Goal: Feedback & Contribution: Leave review/rating

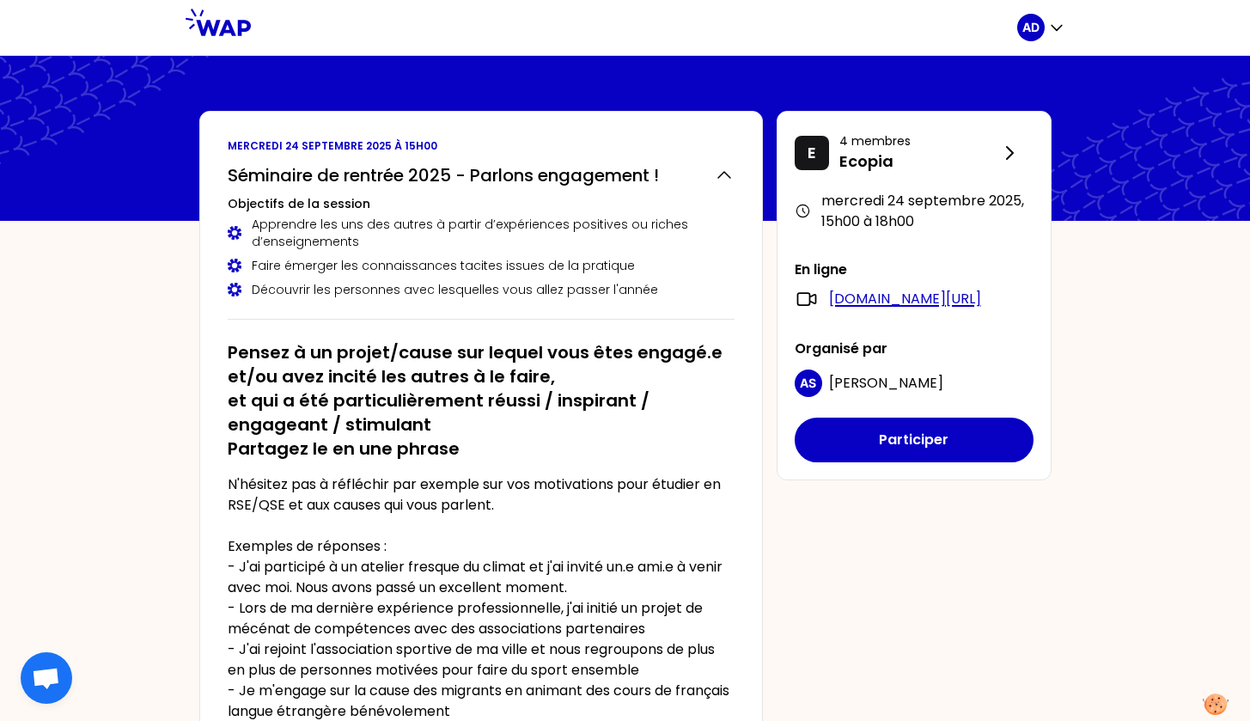
click at [968, 295] on link "meet.google.com/nry-xrer-xuj" at bounding box center [905, 299] width 152 height 21
click at [869, 480] on div "E 4 membres Ecopia mercredi 24 septembre 2025 , 15h00 à 18h00 En ligne meet.goo…" at bounding box center [914, 295] width 275 height 369
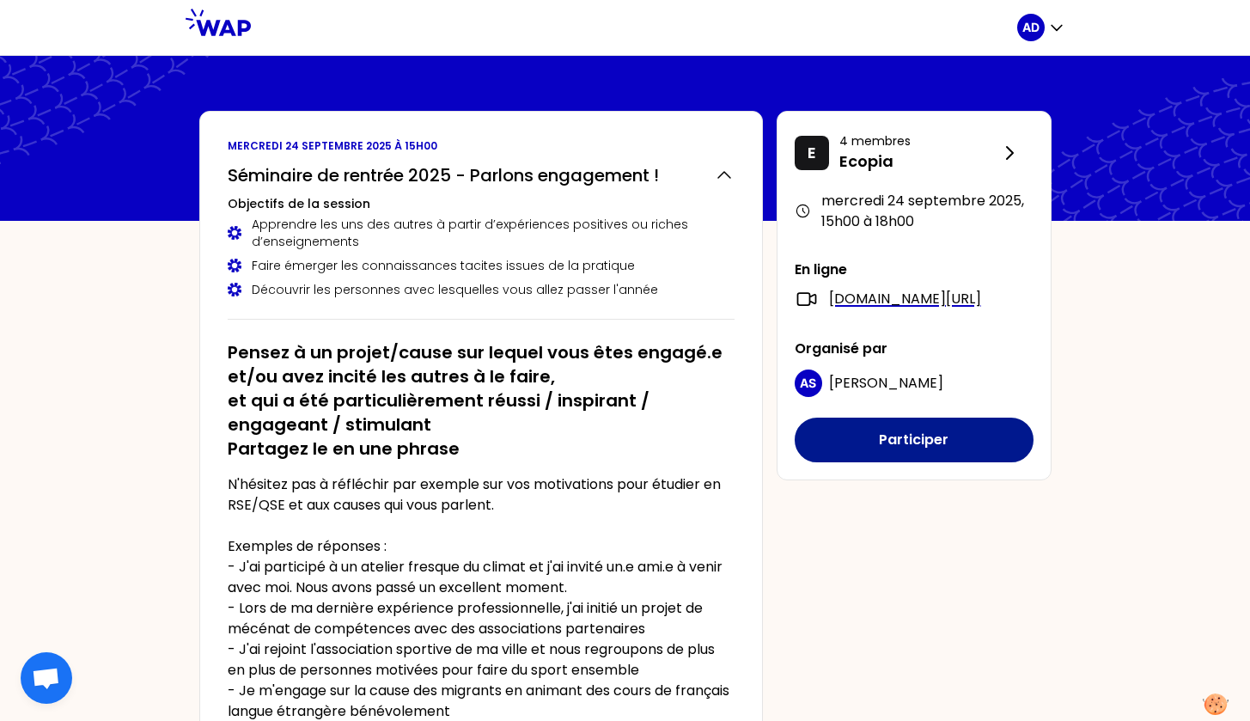
click at [870, 458] on button "Participer" at bounding box center [914, 440] width 239 height 45
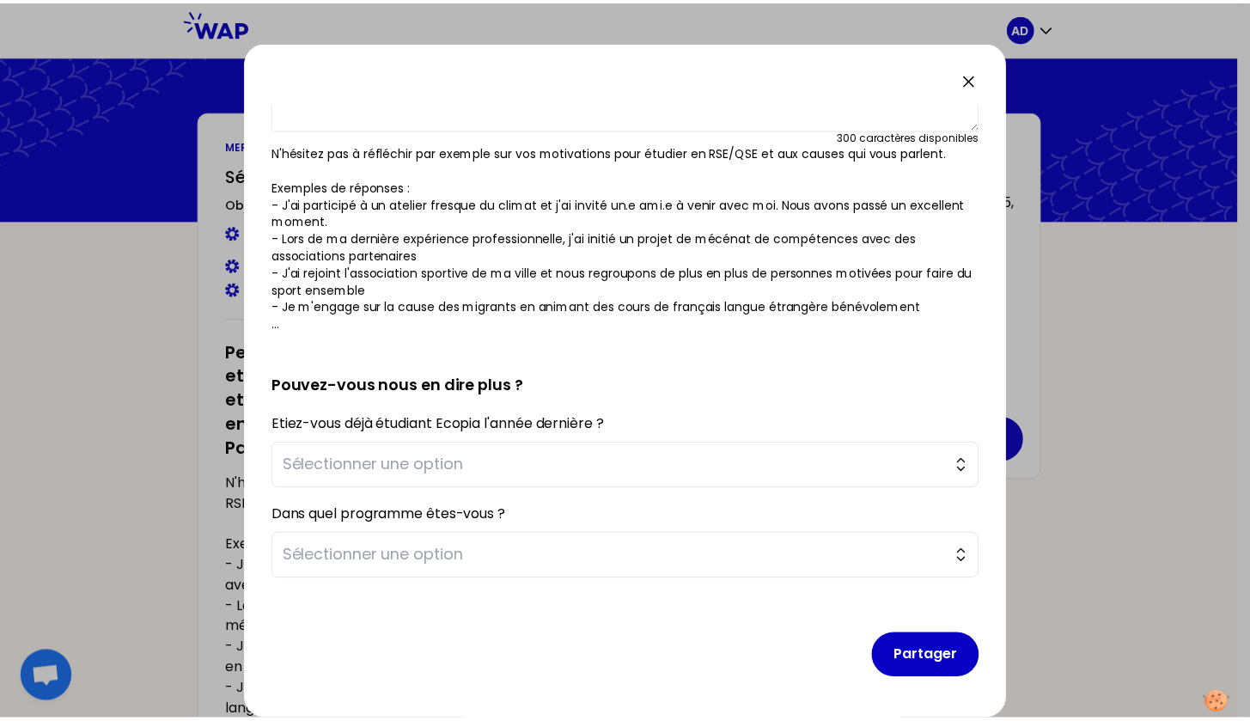
scroll to position [161, 0]
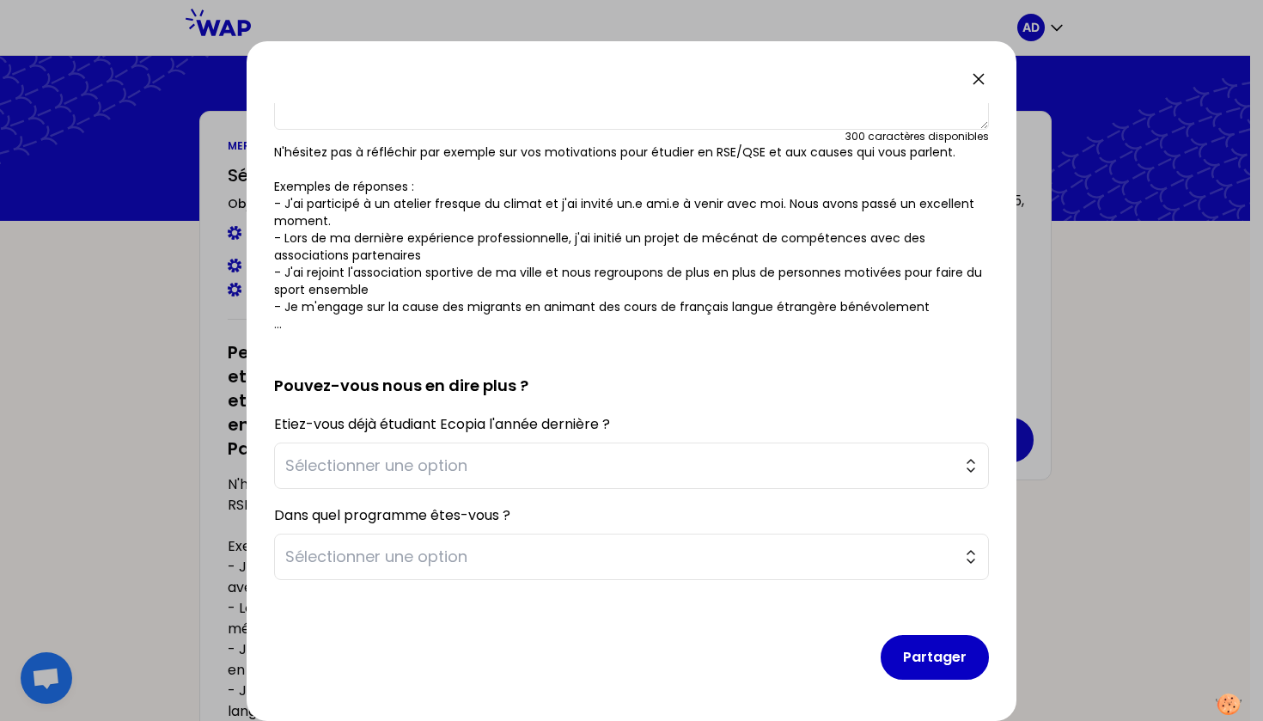
click at [975, 87] on icon at bounding box center [978, 79] width 21 height 21
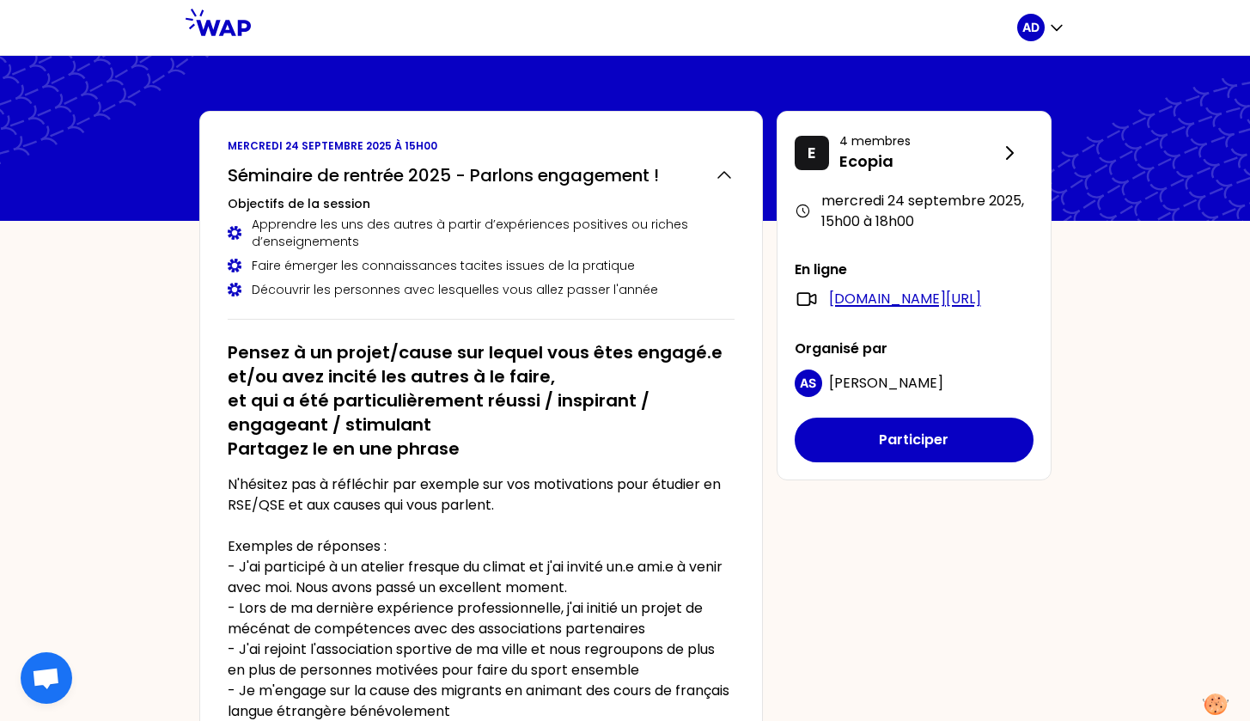
click at [876, 292] on link "[DOMAIN_NAME][URL]" at bounding box center [905, 299] width 152 height 21
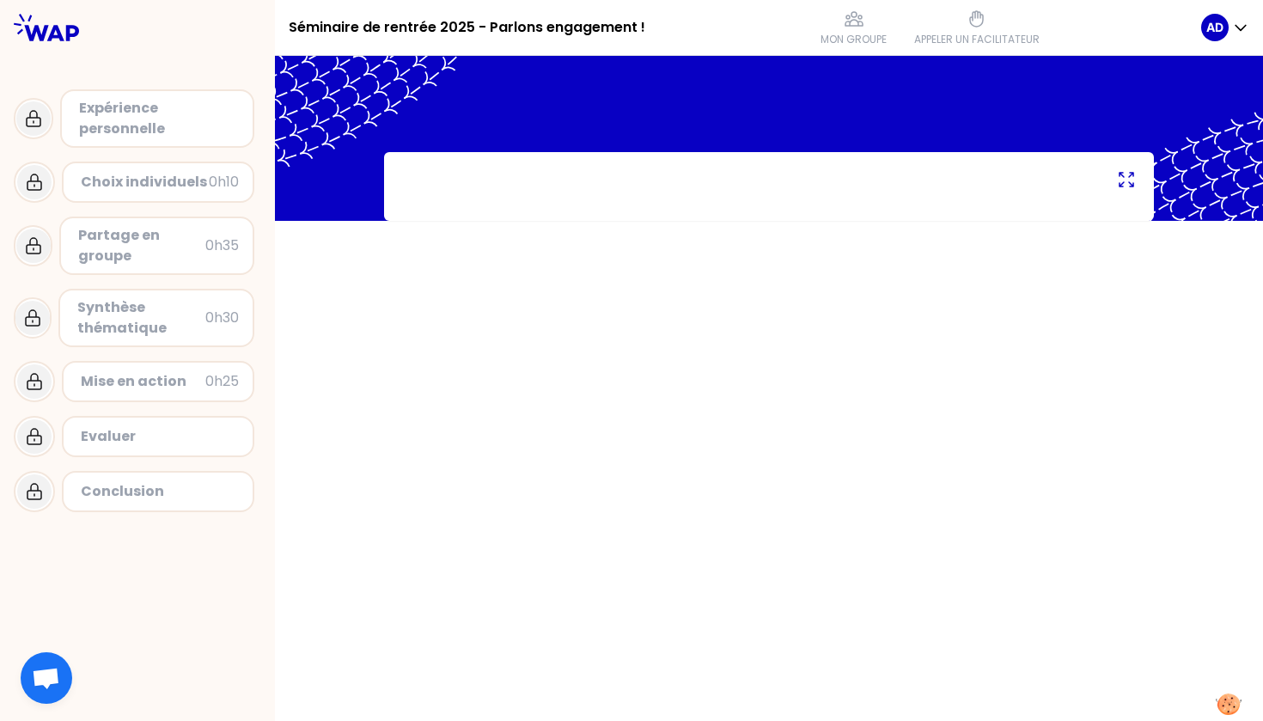
click at [1130, 181] on icon at bounding box center [1126, 179] width 21 height 21
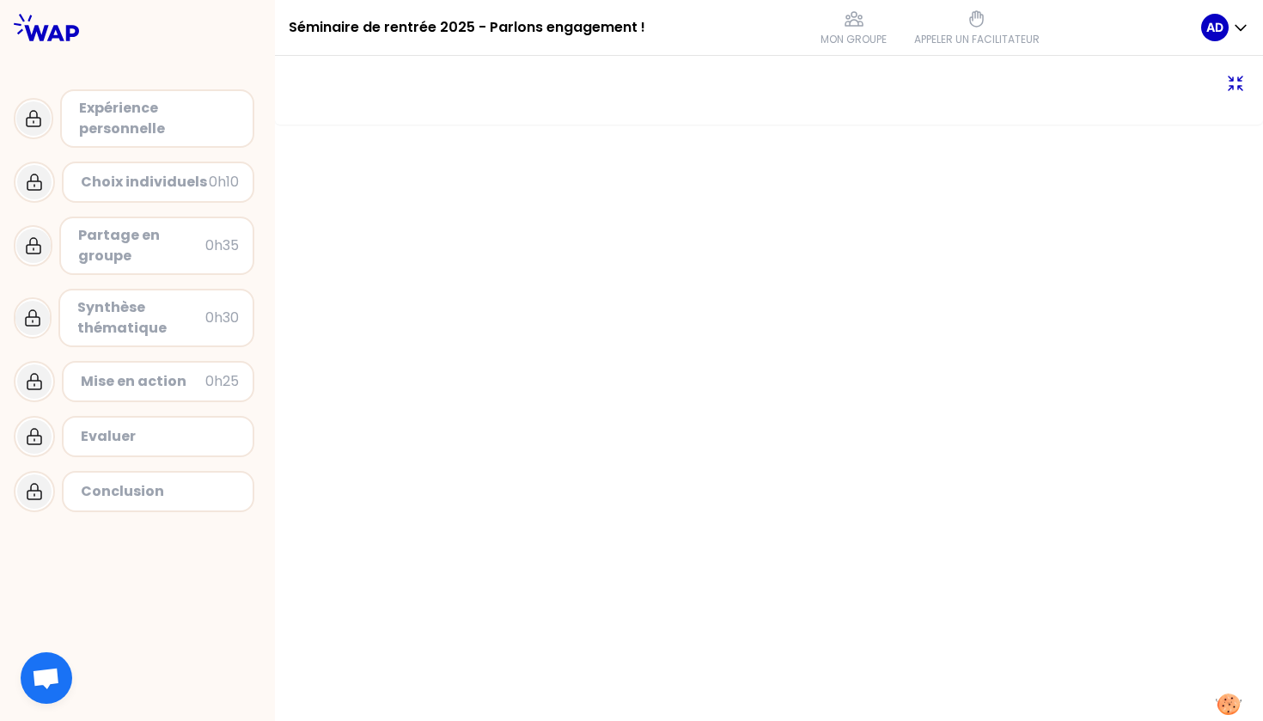
click at [1242, 78] on icon at bounding box center [1236, 83] width 14 height 14
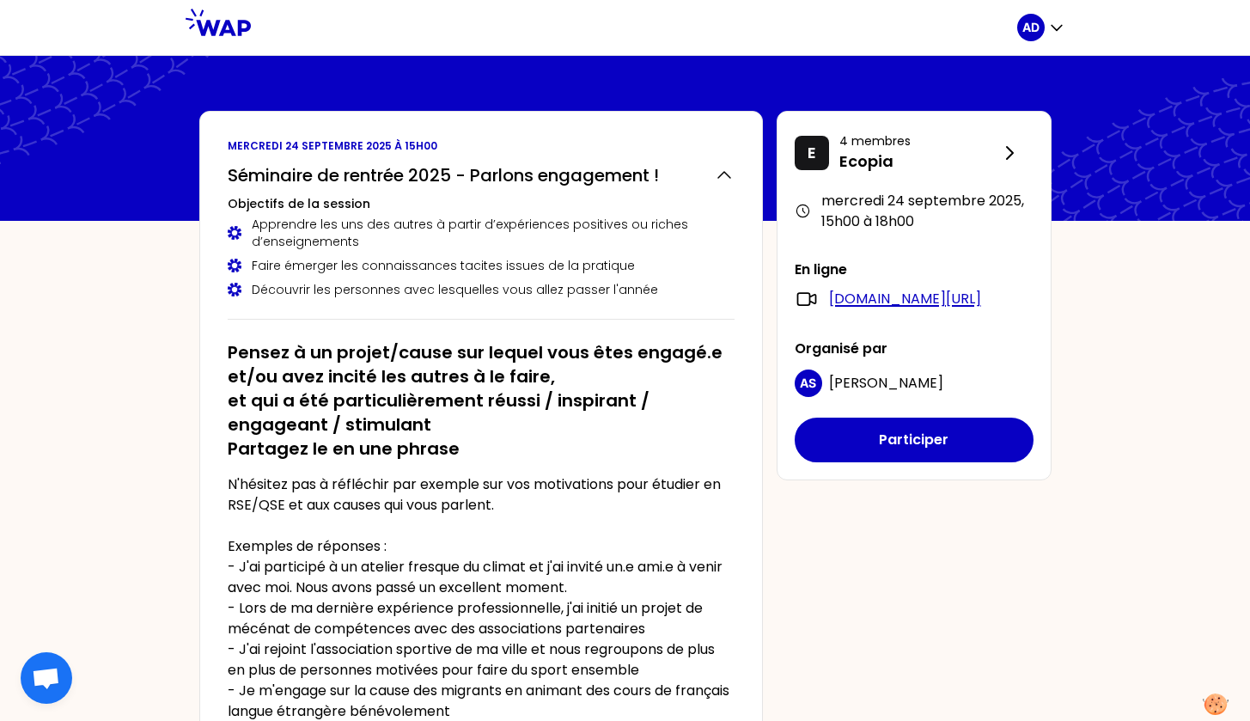
click at [943, 300] on link "[DOMAIN_NAME][URL]" at bounding box center [905, 299] width 152 height 21
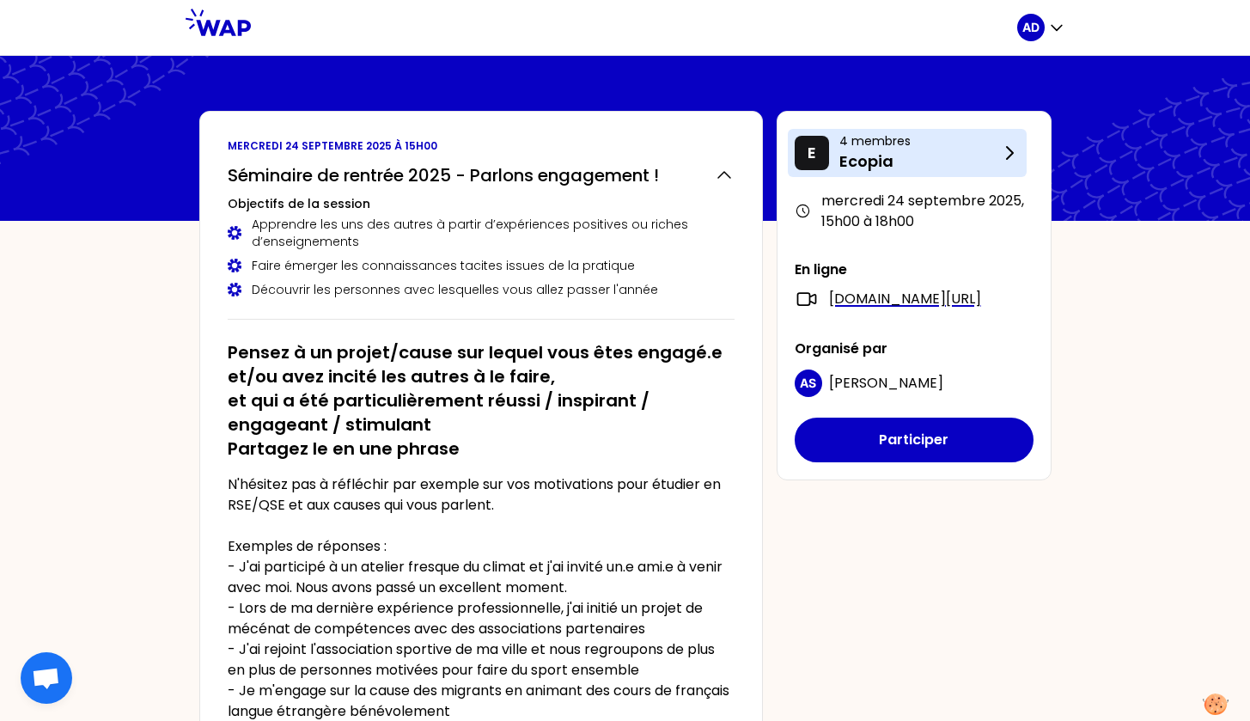
click at [1000, 149] on icon at bounding box center [1009, 153] width 21 height 21
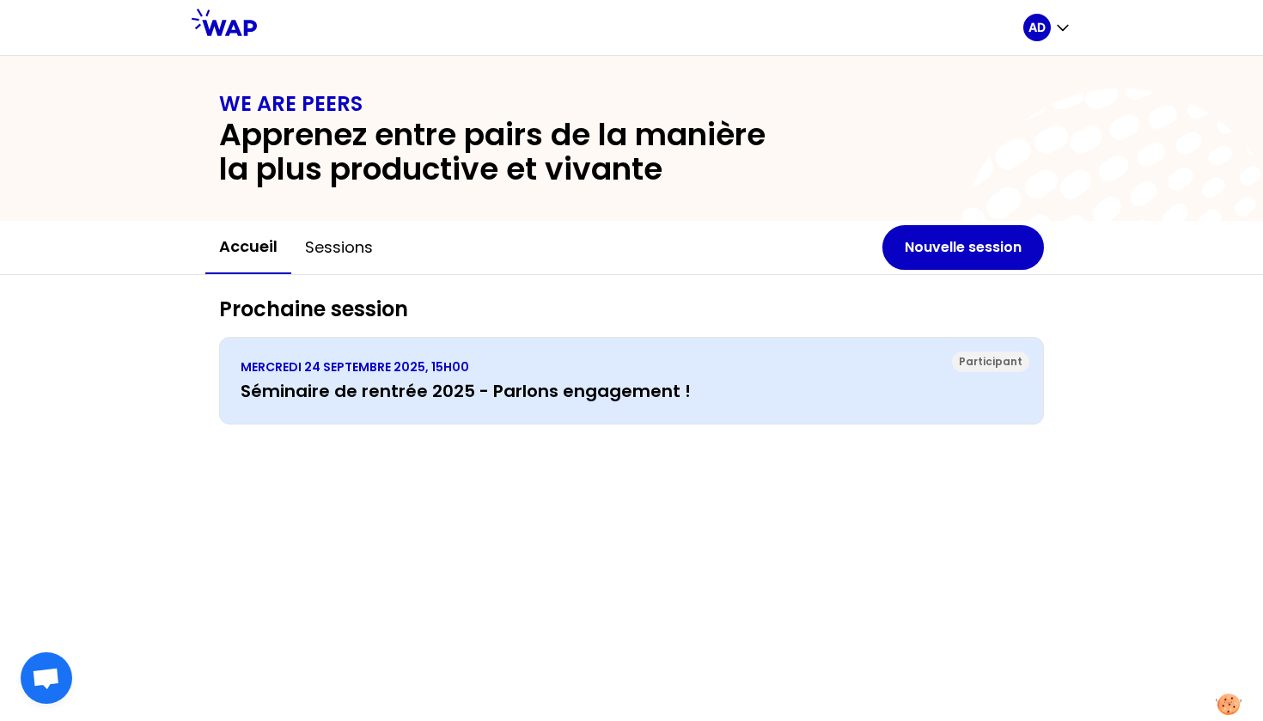
click at [595, 389] on h3 "Séminaire de rentrée 2025 - Parlons engagement !" at bounding box center [632, 391] width 782 height 24
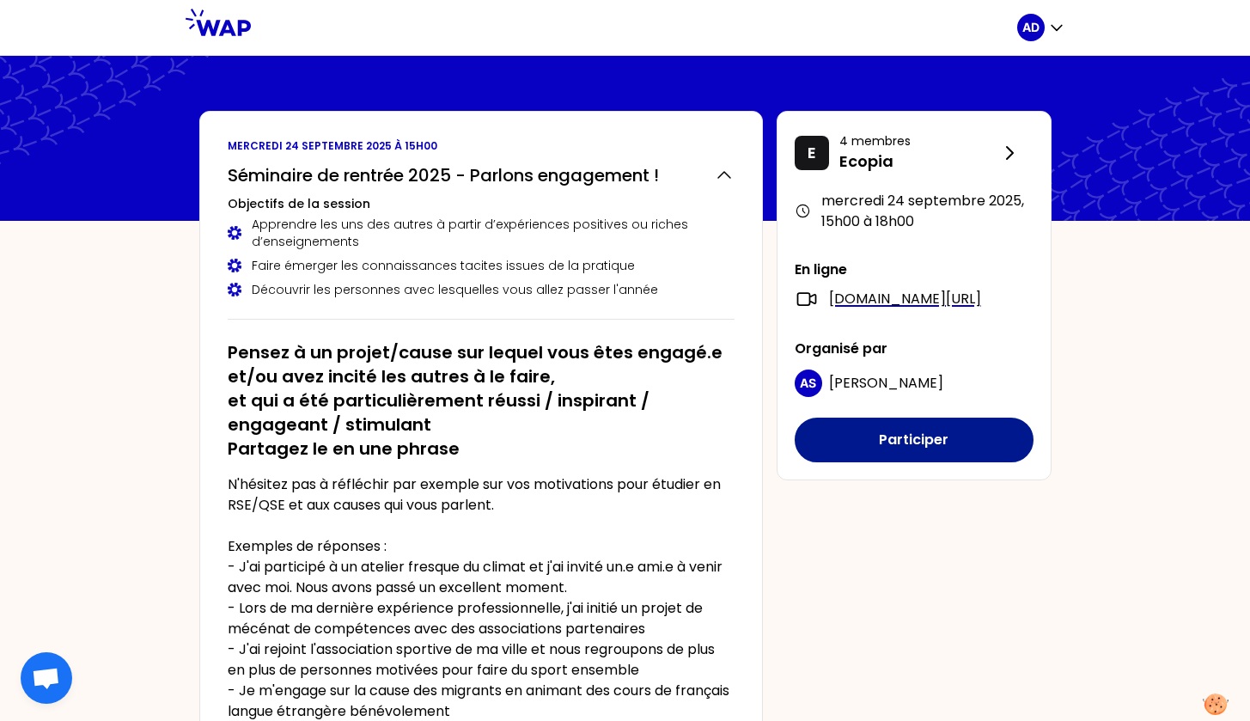
click at [884, 462] on button "Participer" at bounding box center [914, 440] width 239 height 45
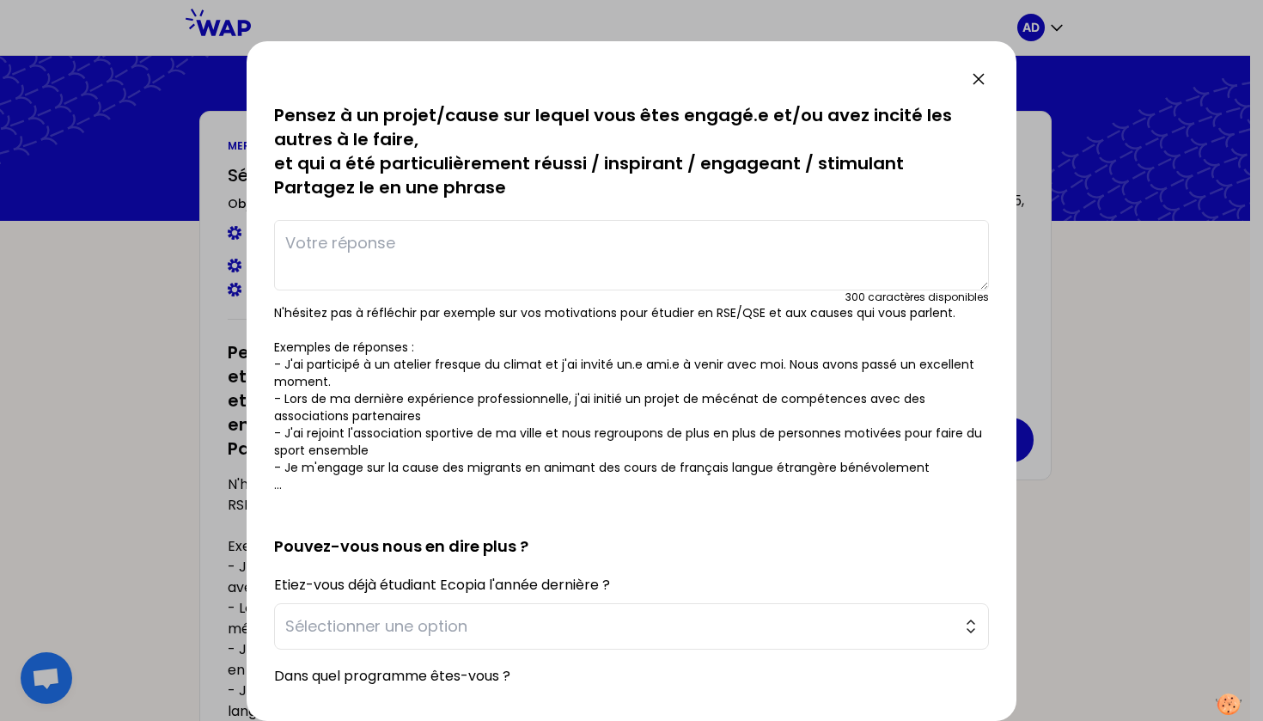
click at [428, 251] on textarea at bounding box center [631, 255] width 715 height 70
click at [518, 269] on textarea at bounding box center [631, 255] width 715 height 70
click at [393, 265] on textarea at bounding box center [631, 255] width 715 height 70
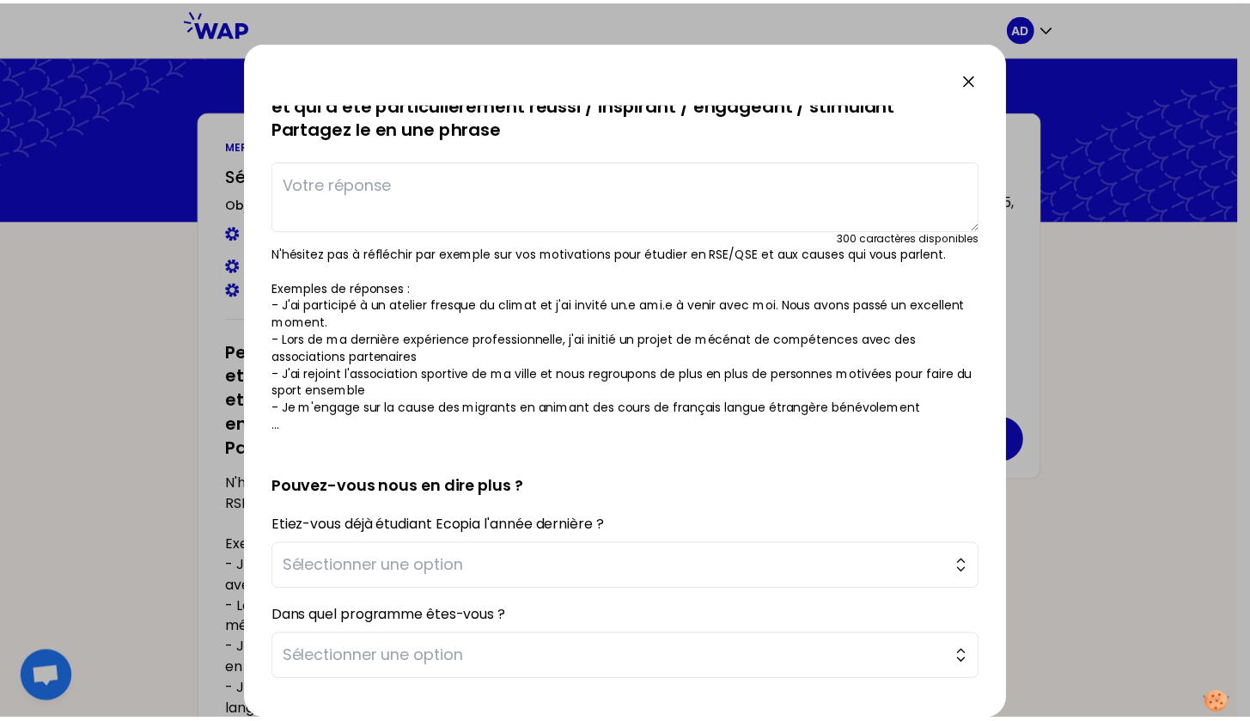
scroll to position [53, 0]
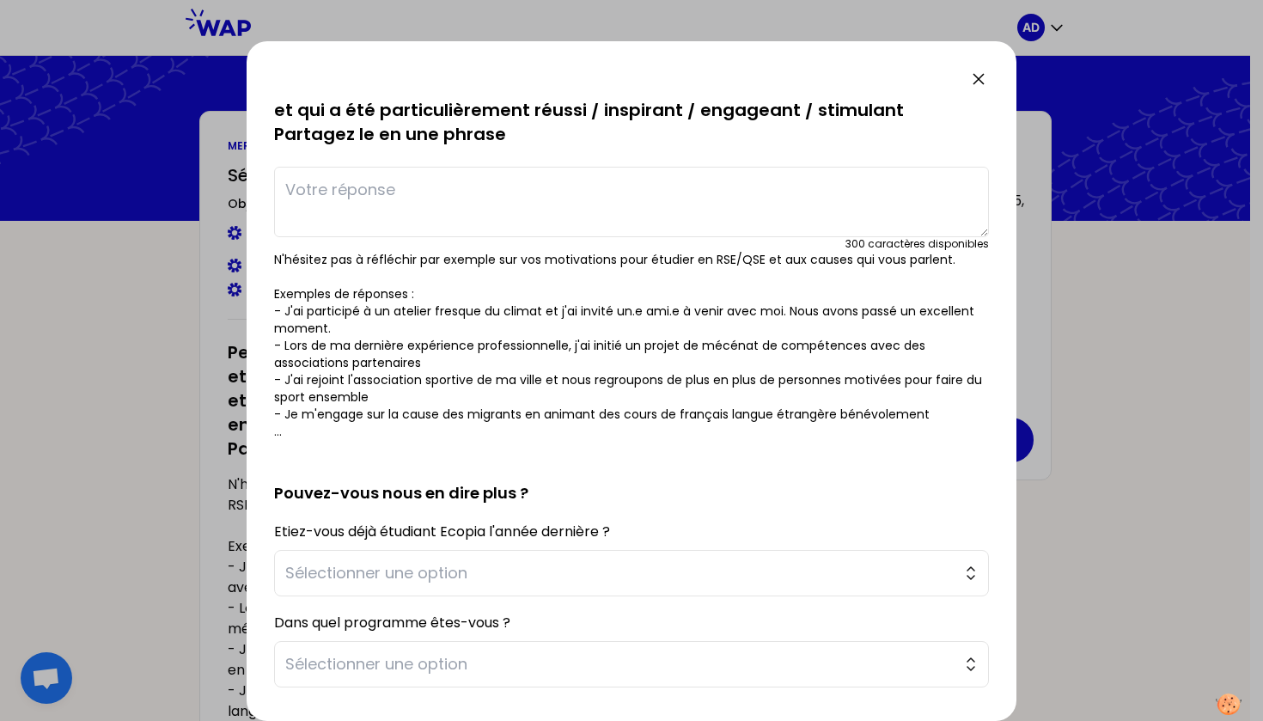
click at [977, 74] on icon at bounding box center [978, 79] width 21 height 21
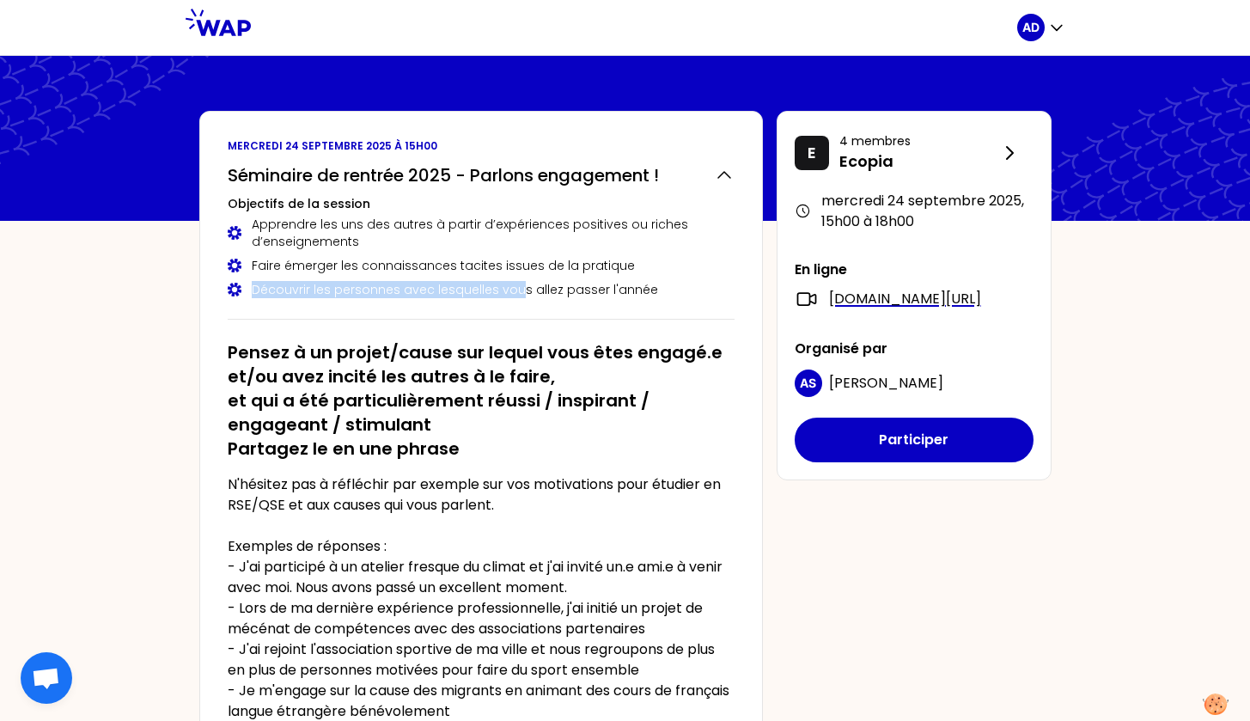
click at [511, 282] on div "Apprendre les uns des autres à partir d’expériences positives ou riches d’ensei…" at bounding box center [481, 257] width 507 height 82
click at [516, 282] on div "Découvrir les personnes avec lesquelles vous allez passer l'année" at bounding box center [481, 289] width 507 height 17
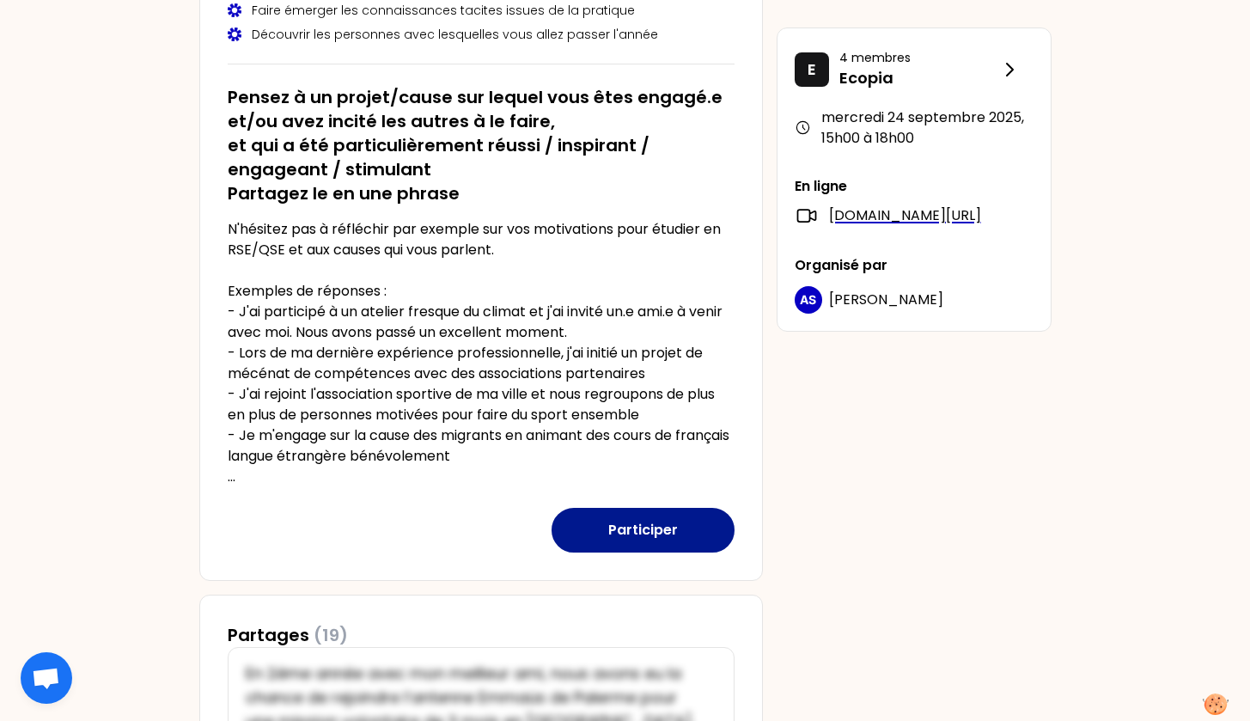
scroll to position [253, 0]
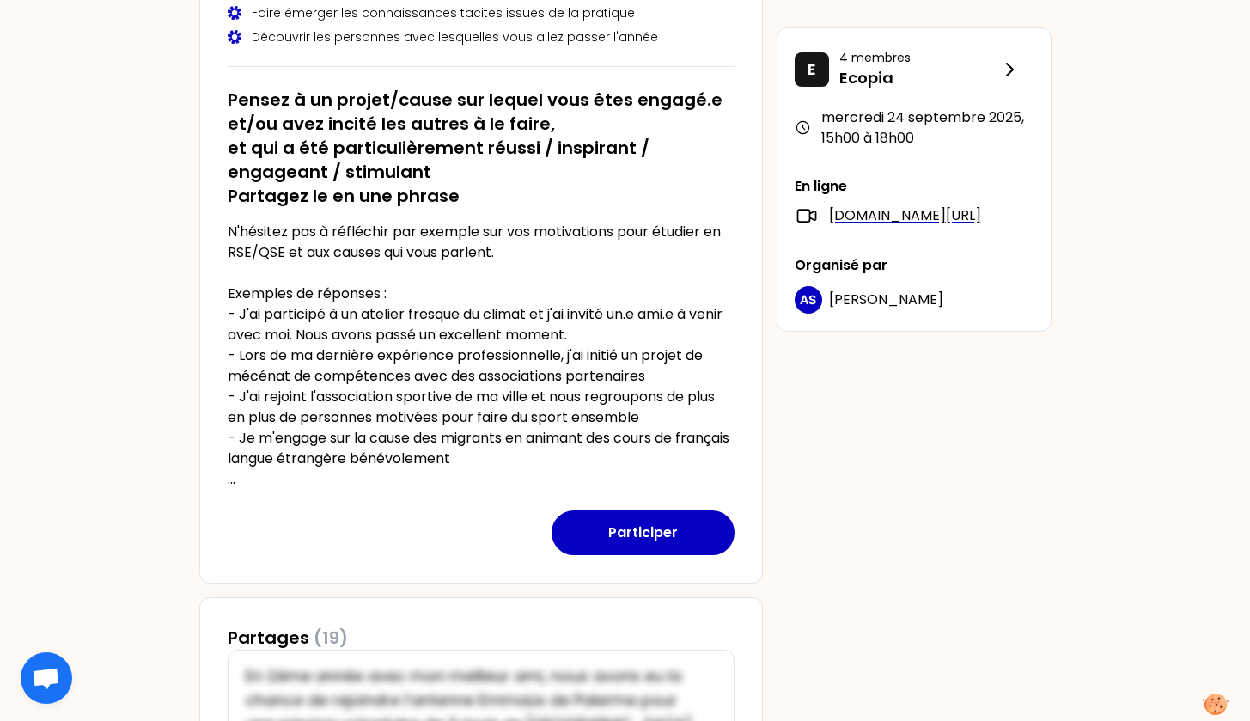
click at [202, 106] on div "mercredi 24 septembre 2025 à 15h00 Séminaire de rentrée 2025 - Parlons engageme…" at bounding box center [481, 220] width 564 height 725
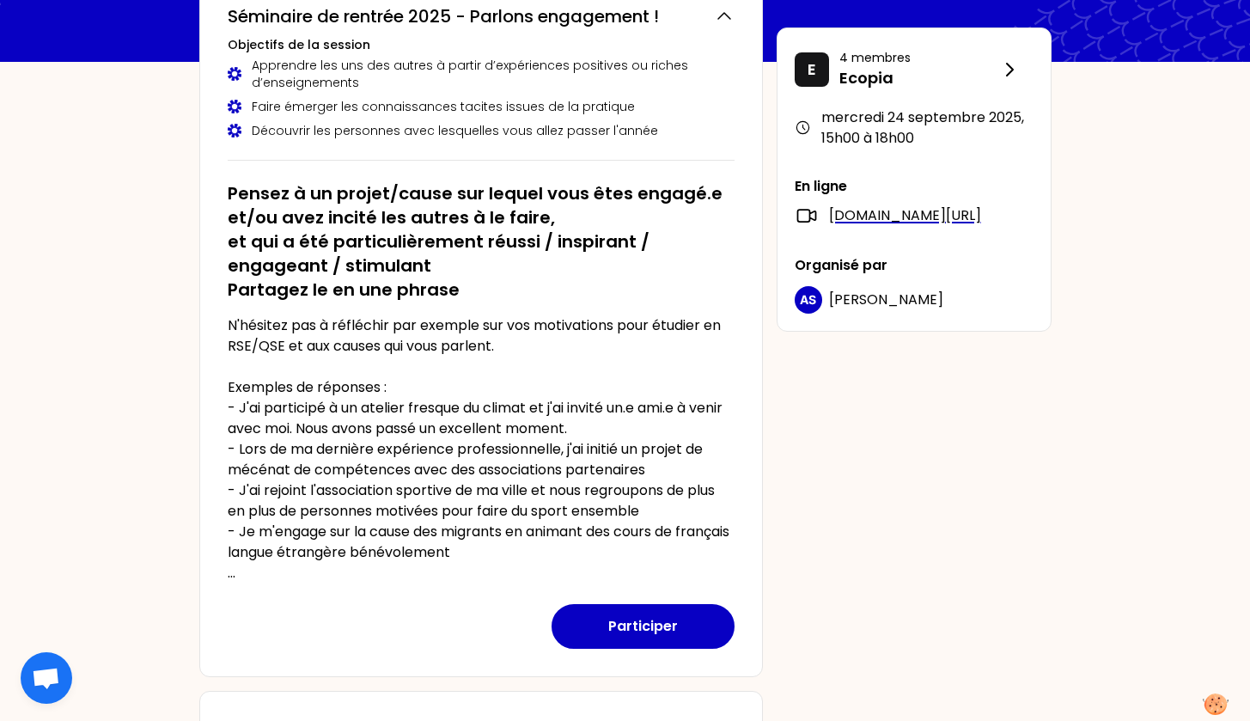
scroll to position [113, 0]
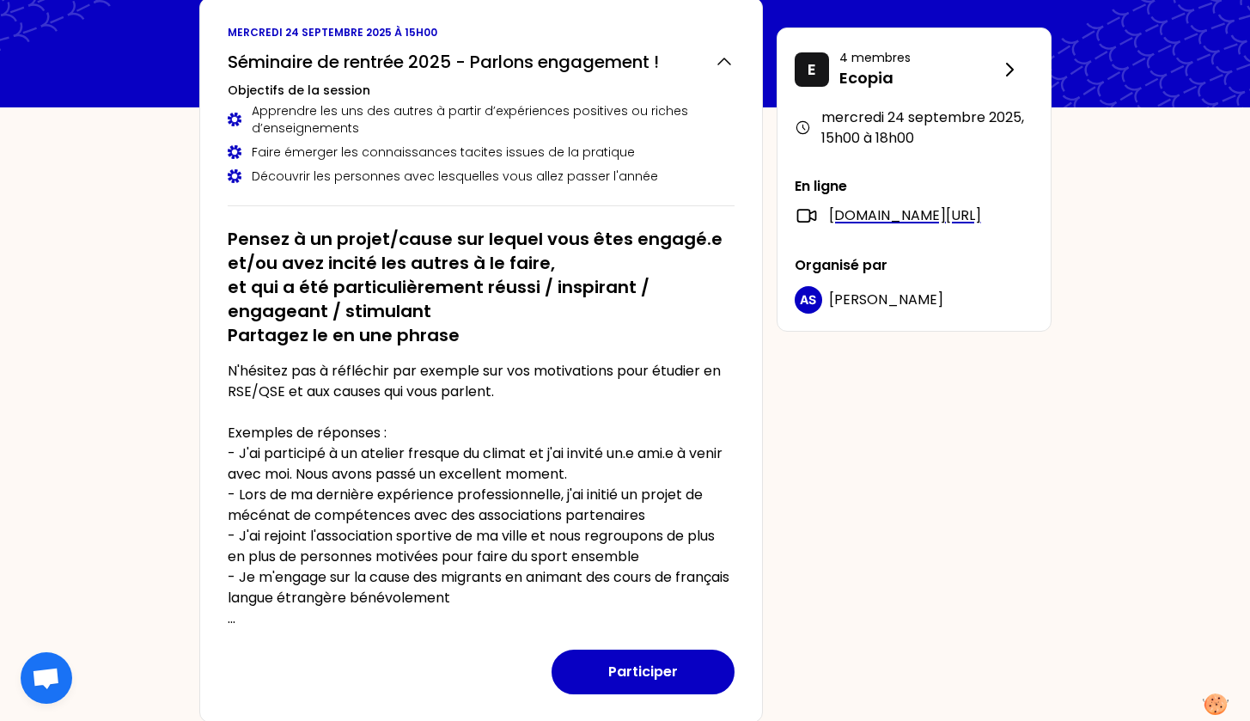
drag, startPoint x: 229, startPoint y: 63, endPoint x: 312, endPoint y: 154, distance: 123.5
click at [314, 154] on div "Séminaire de rentrée 2025 - Parlons engagement ! Objectifs de la session Appren…" at bounding box center [481, 124] width 507 height 163
drag, startPoint x: 230, startPoint y: 60, endPoint x: 397, endPoint y: 394, distance: 373.5
click at [402, 391] on div "mercredi 24 septembre 2025 à 15h00 Séminaire de rentrée 2025 - Parlons engageme…" at bounding box center [481, 359] width 564 height 725
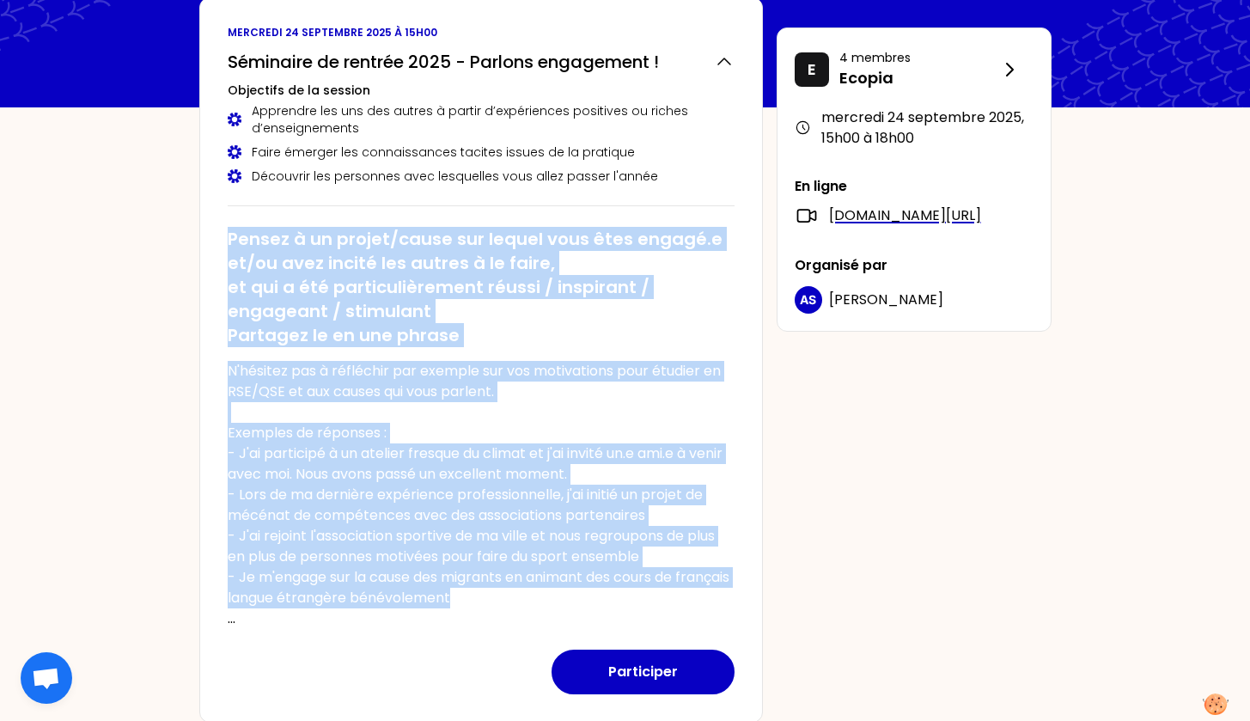
drag, startPoint x: 534, startPoint y: 595, endPoint x: 190, endPoint y: 232, distance: 500.2
copy div "Pensez à un projet/cause sur lequel vous êtes engagé.e et/ou avez incité les au…"
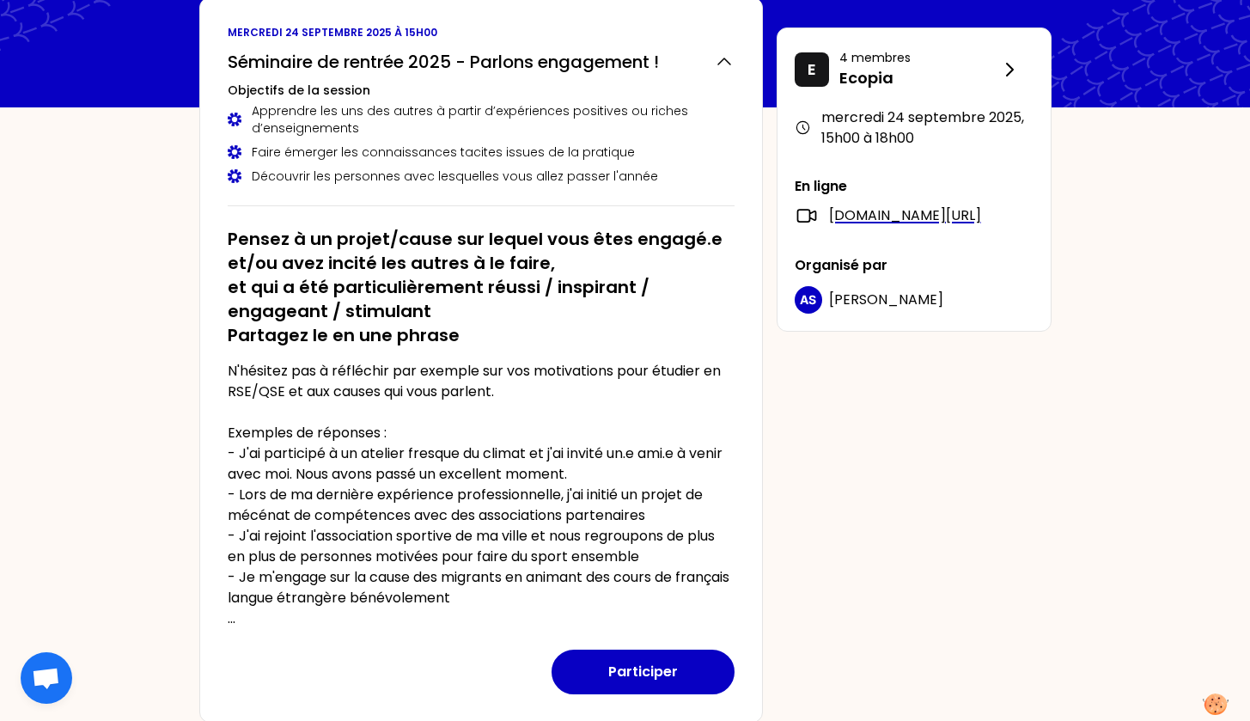
click at [598, 371] on p "N'hésitez pas à réfléchir par exemple sur vos motivations pour étudier en RSE/Q…" at bounding box center [481, 495] width 507 height 268
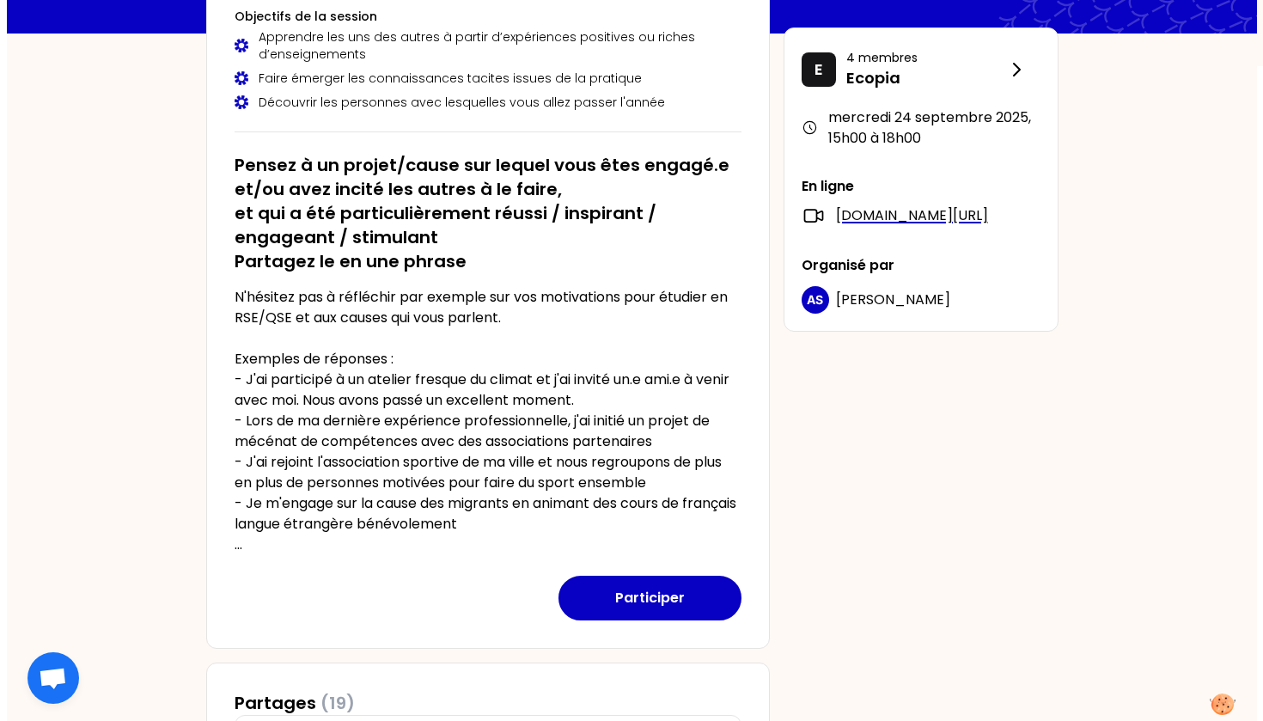
scroll to position [191, 0]
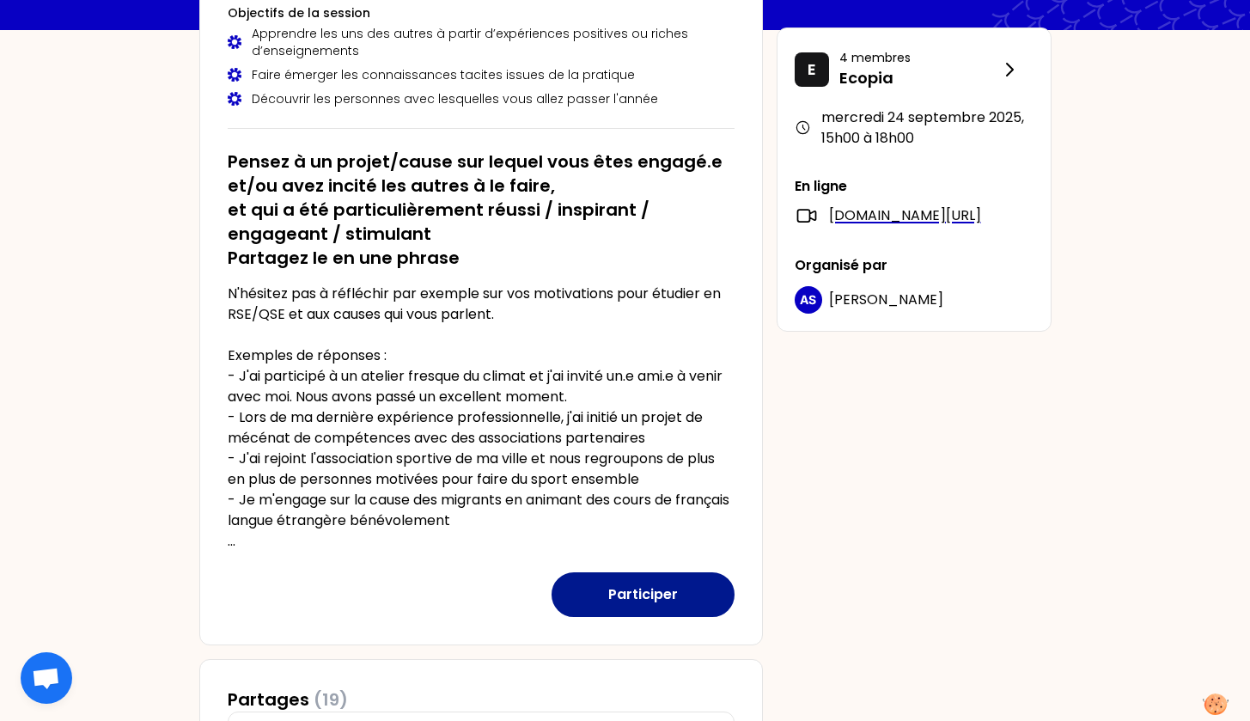
click at [607, 600] on button "Participer" at bounding box center [643, 594] width 183 height 45
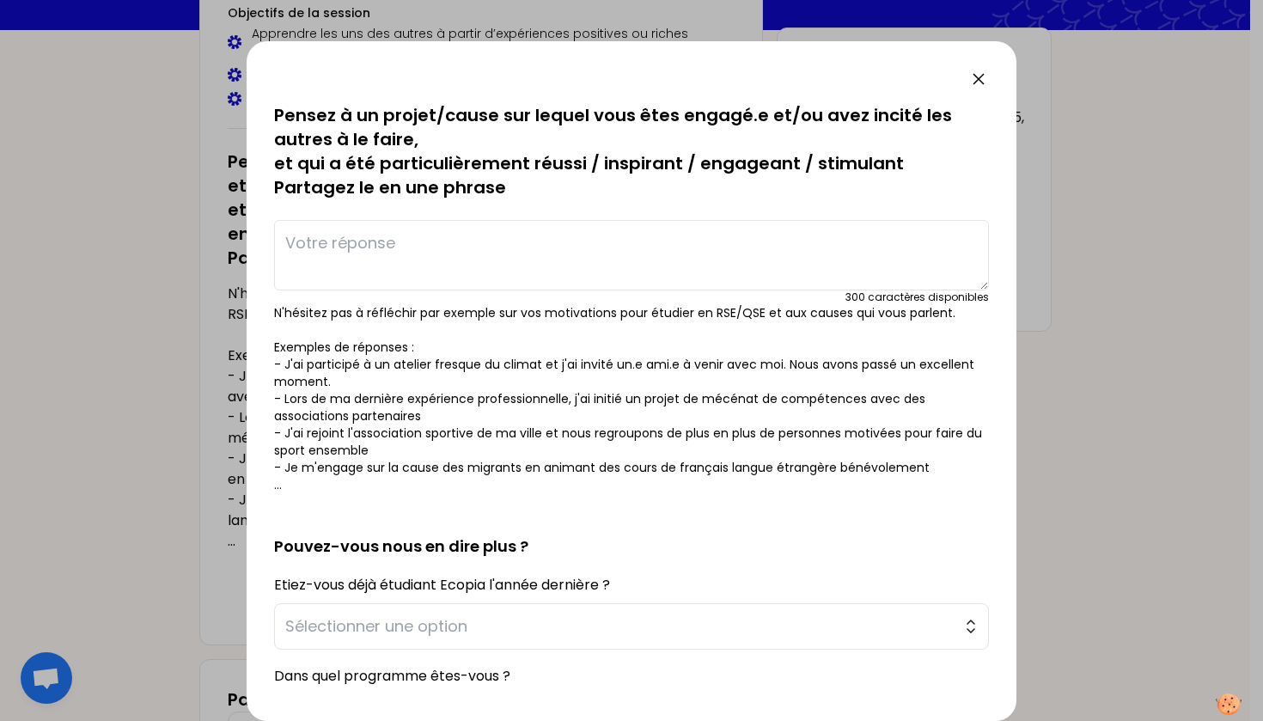
click at [481, 235] on textarea at bounding box center [631, 255] width 715 height 70
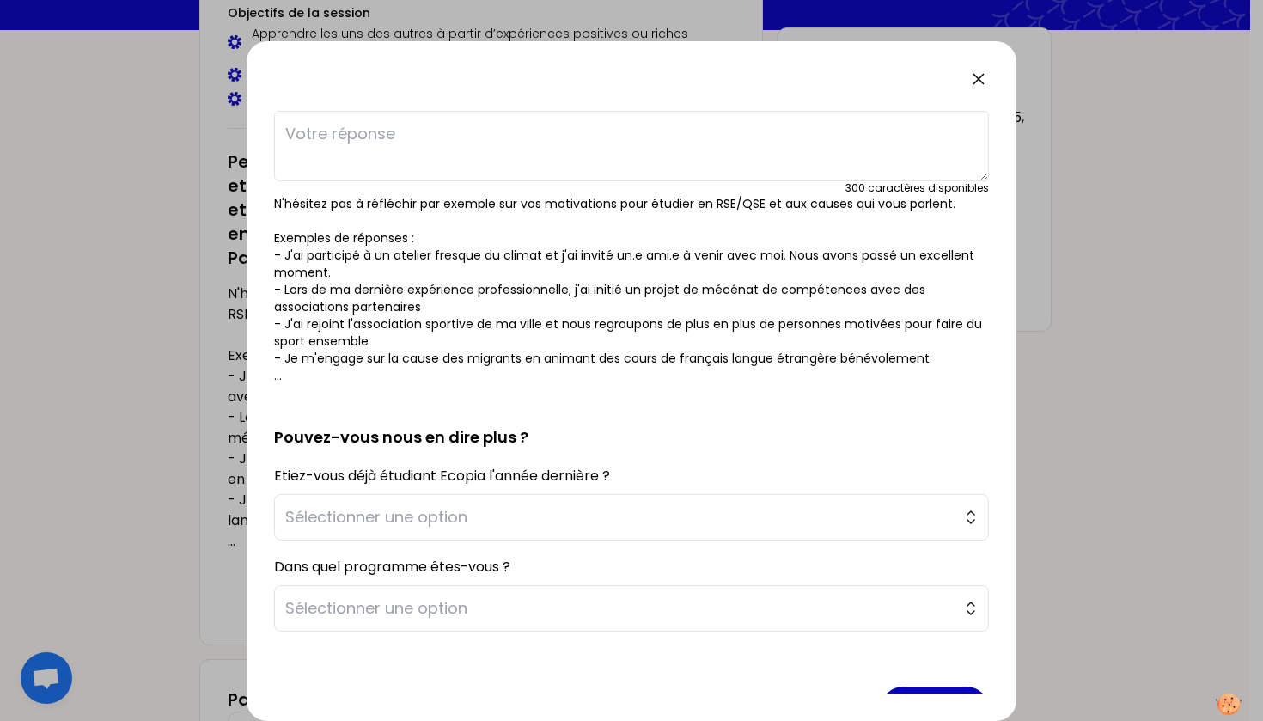
scroll to position [114, 0]
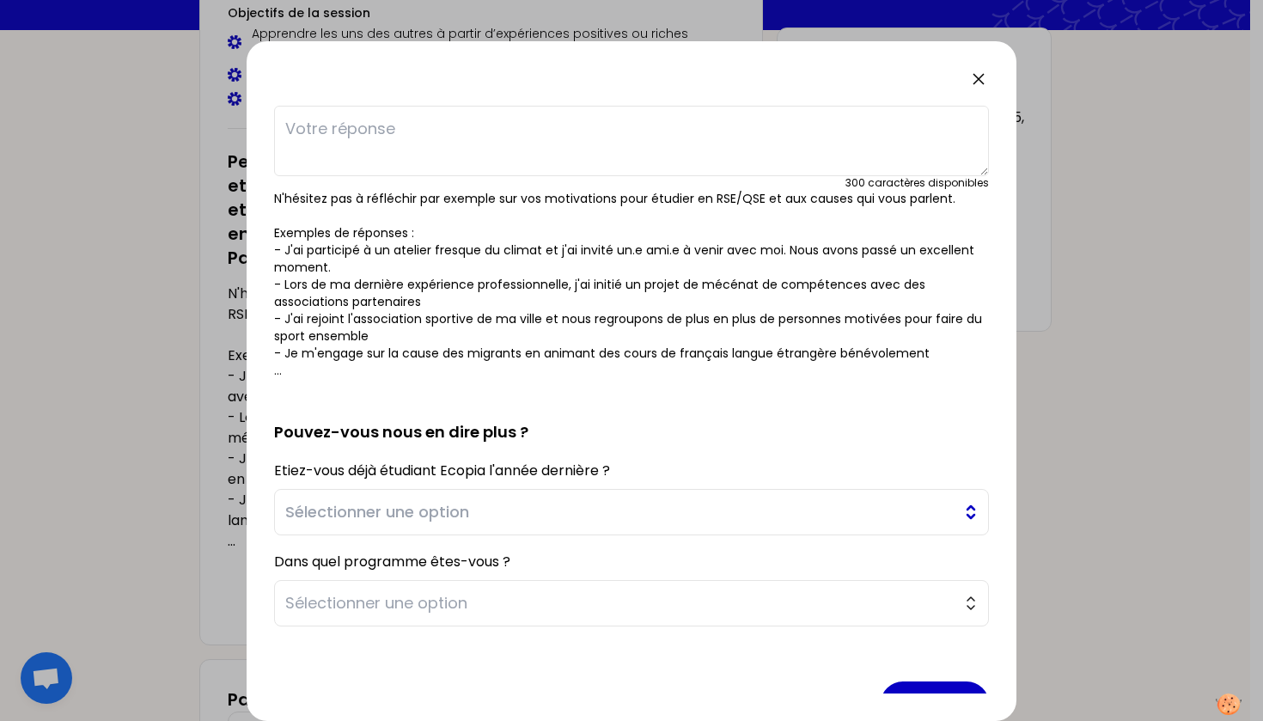
click at [942, 508] on button "Sélectionner une option" at bounding box center [631, 512] width 715 height 46
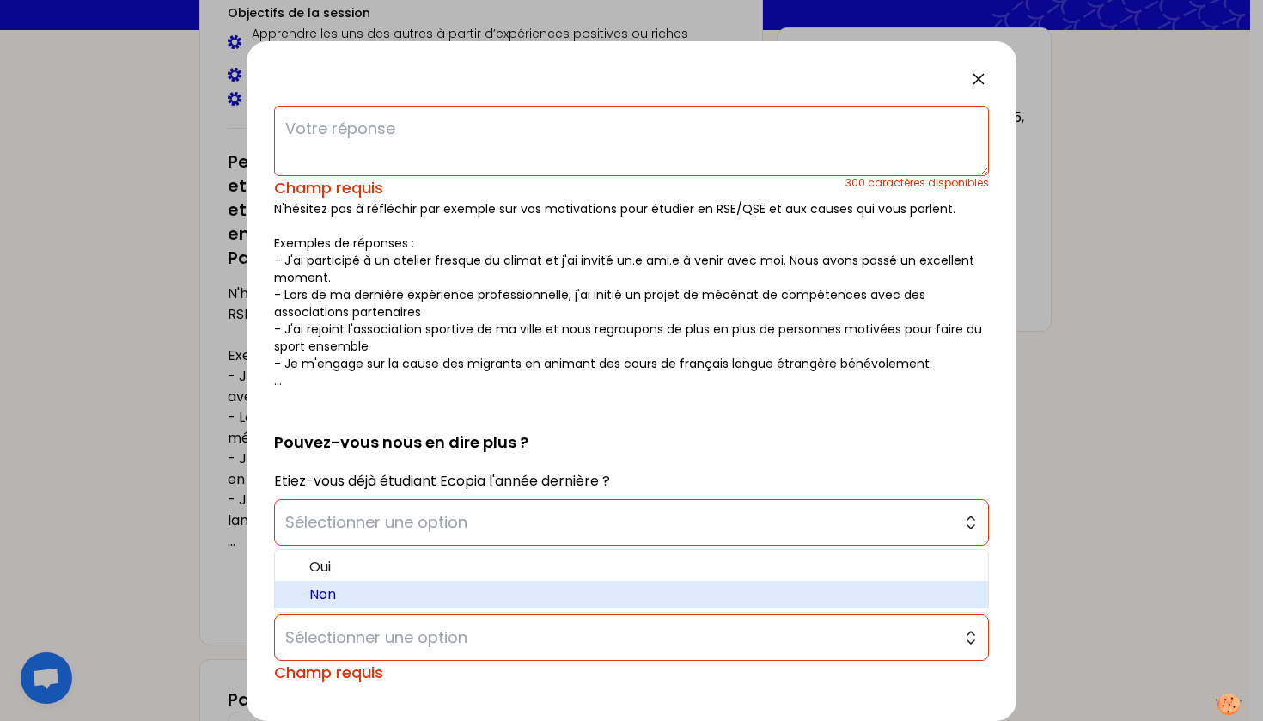
click at [577, 583] on li "Non" at bounding box center [631, 594] width 713 height 27
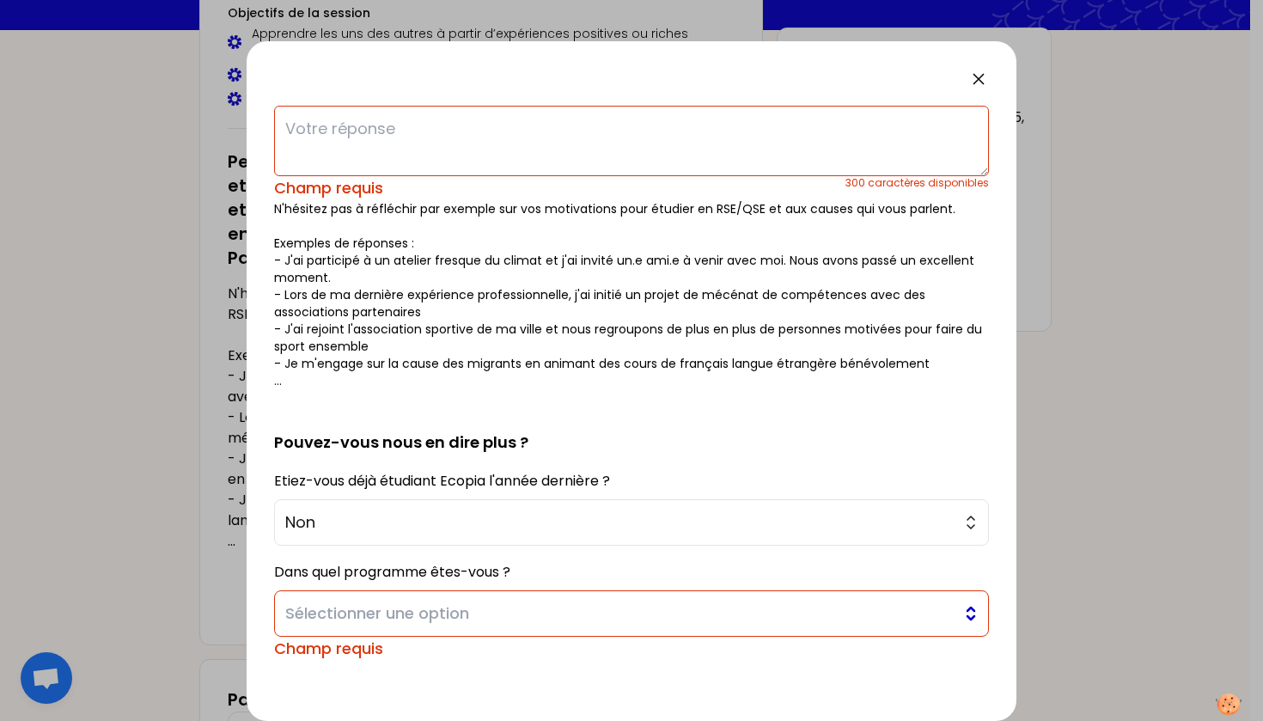
click at [831, 610] on span "Sélectionner une option" at bounding box center [619, 613] width 668 height 24
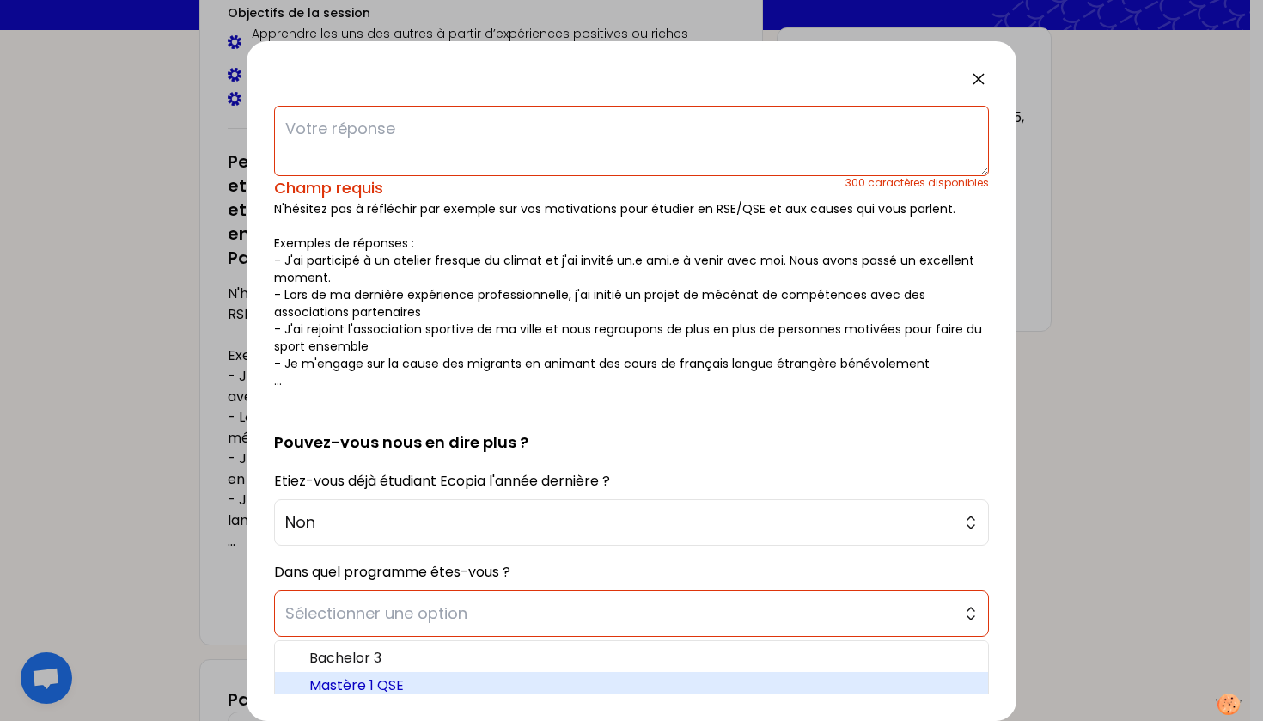
click at [449, 681] on span "Mastère 1 QSE" at bounding box center [641, 685] width 665 height 21
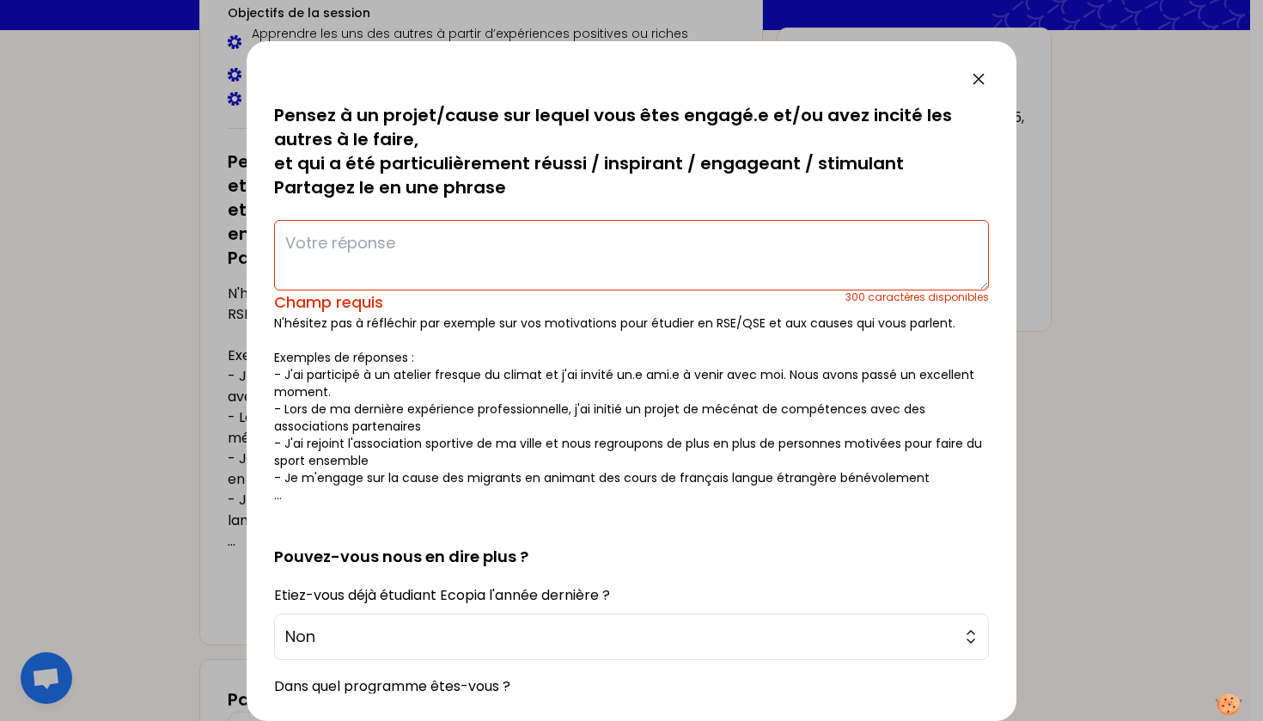
scroll to position [0, 0]
click at [406, 233] on textarea at bounding box center [631, 255] width 715 height 70
paste textarea "Dans le cadre de mes missions QSSE, j’ai conçu un questionnaire anonyme sur la …"
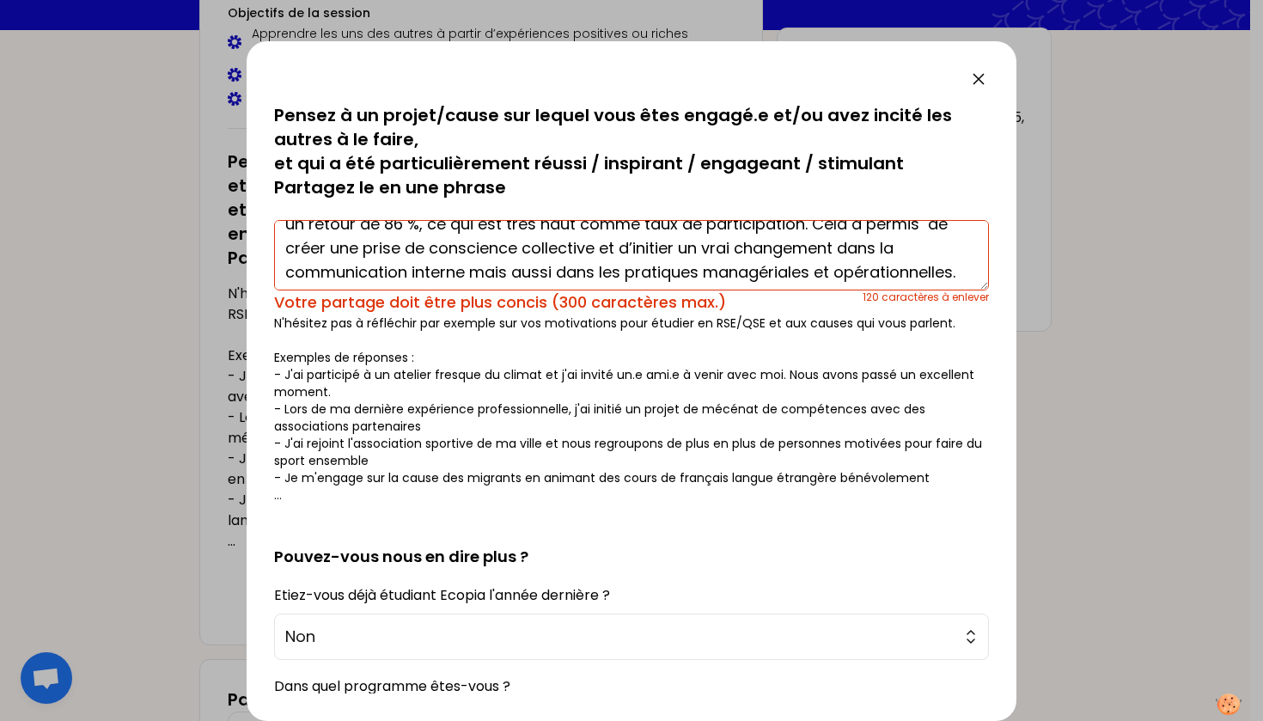
scroll to position [77, 0]
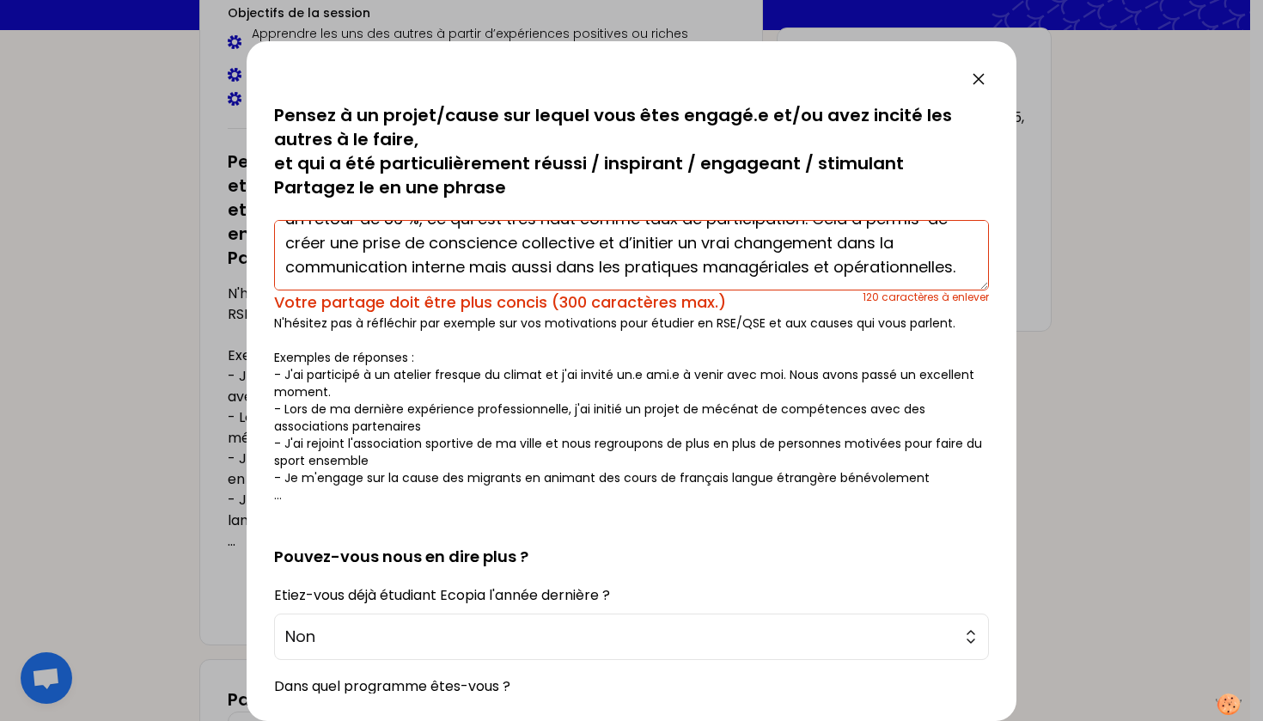
click at [430, 260] on textarea "Dans le cadre de mes missions QSSE, j’ai conçu un questionnaire anonyme sur la …" at bounding box center [631, 255] width 715 height 70
click at [488, 260] on textarea "Dans le cadre de mes missions QSSE, j’ai conçu un questionnaire anonyme sur la …" at bounding box center [631, 255] width 715 height 70
click at [826, 247] on textarea "Dans le cadre de mes missions QSSE, j’ai conçu un questionnaire anonyme sur la …" at bounding box center [631, 255] width 715 height 70
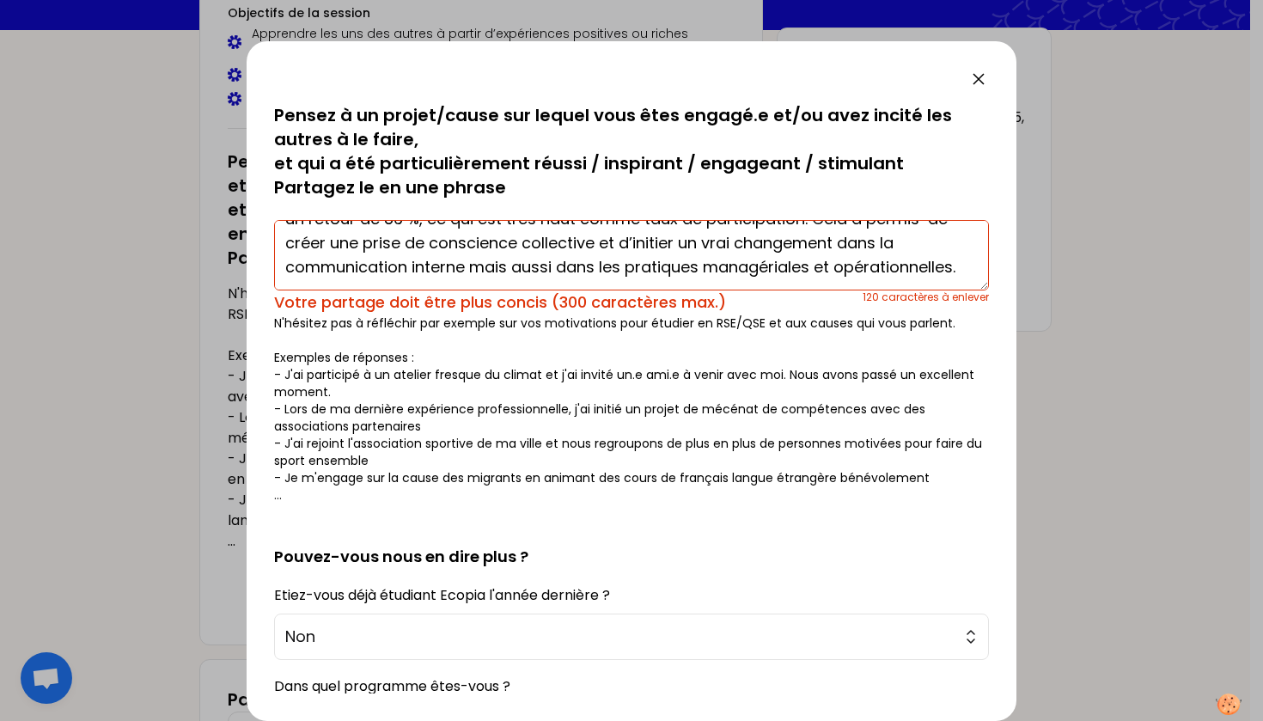
click at [826, 247] on textarea "Dans le cadre de mes missions QSSE, j’ai conçu un questionnaire anonyme sur la …" at bounding box center [631, 255] width 715 height 70
click at [741, 282] on textarea "Dans le cadre de mes missions QSSE, j’ai conçu un questionnaire anonyme sur la …" at bounding box center [631, 255] width 715 height 70
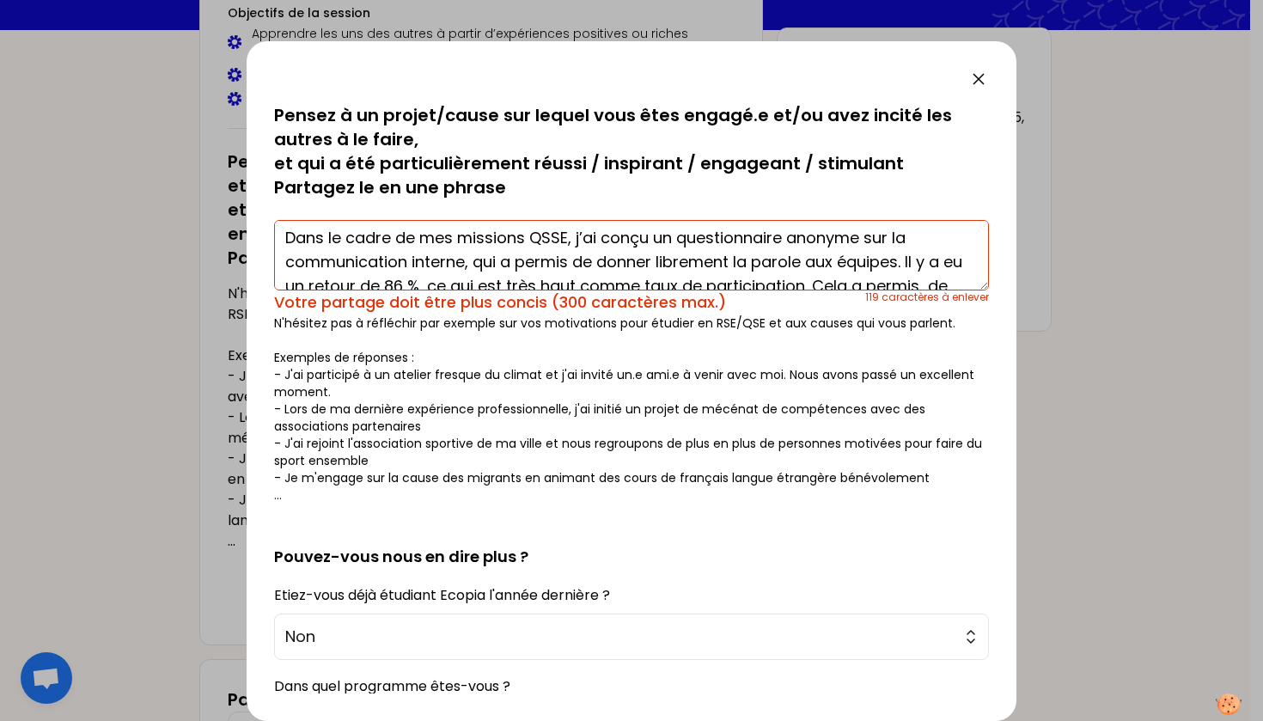
scroll to position [4, 0]
drag, startPoint x: 581, startPoint y: 239, endPoint x: 563, endPoint y: 238, distance: 18.1
click at [563, 238] on textarea "Dans le cadre de mes missions QSSE, j’ai conçu un questionnaire anonyme sur la …" at bounding box center [631, 255] width 715 height 70
click at [566, 241] on textarea "Dans le cadre de mes missions QSSE, j’ai conçu un questionnaire anonyme sur la …" at bounding box center [631, 255] width 715 height 70
drag, startPoint x: 581, startPoint y: 242, endPoint x: 281, endPoint y: 239, distance: 299.9
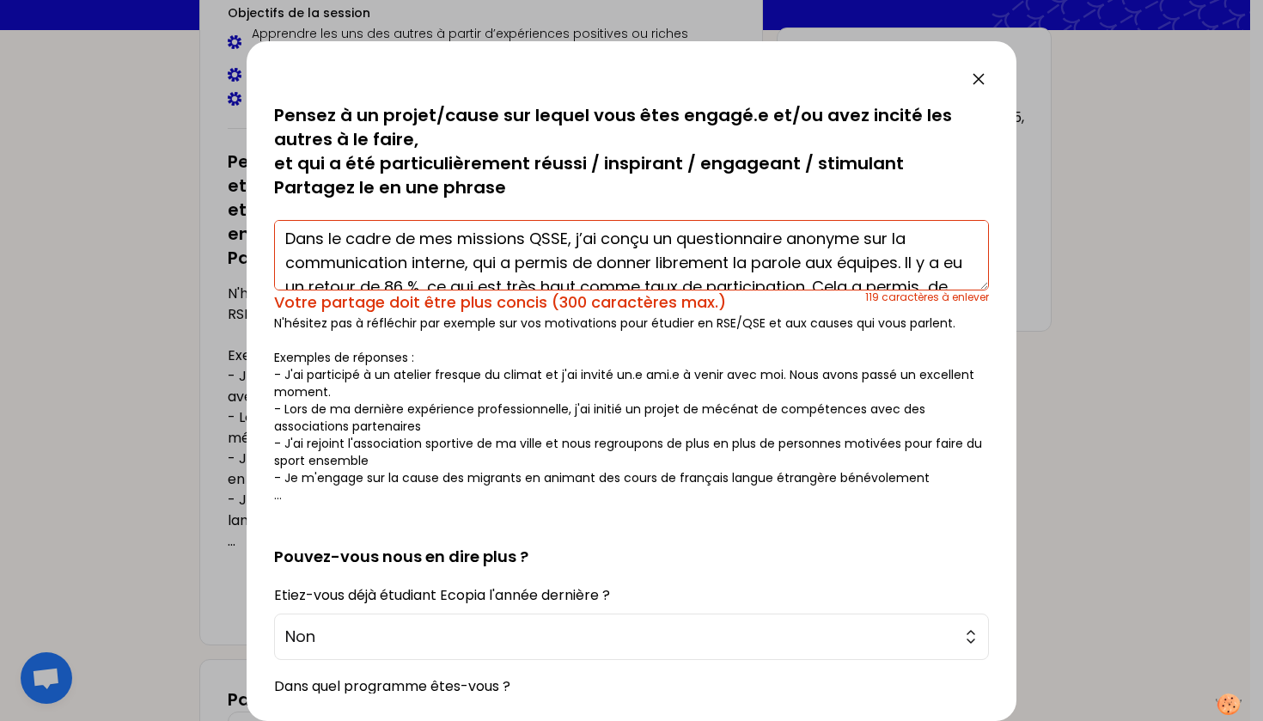
click at [279, 239] on textarea "Dans le cadre de mes missions QSSE, j’ai conçu un questionnaire anonyme sur la …" at bounding box center [631, 255] width 715 height 70
click at [531, 265] on textarea "J'ai conçu un questionnaire anonyme sur la communication interne, qui a permis …" at bounding box center [631, 255] width 715 height 70
click at [714, 241] on textarea "J'ai conçu un questionnaire anonyme sur la communication interne, qui a permis …" at bounding box center [631, 255] width 715 height 70
click at [827, 237] on textarea "J'ai conçu un questionnaire anonyme sur la communication interne, qui a permis …" at bounding box center [631, 255] width 715 height 70
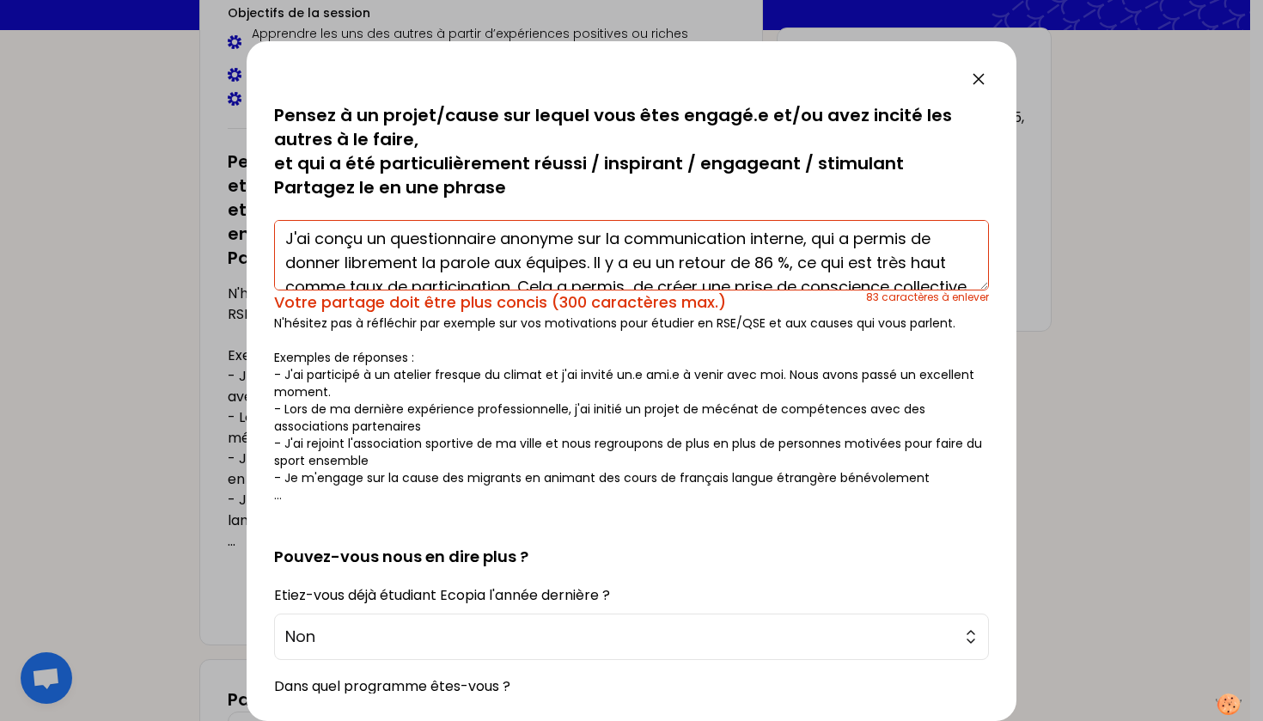
click at [747, 267] on textarea "J'ai conçu un questionnaire anonyme sur la communication interne, qui a permis …" at bounding box center [631, 255] width 715 height 70
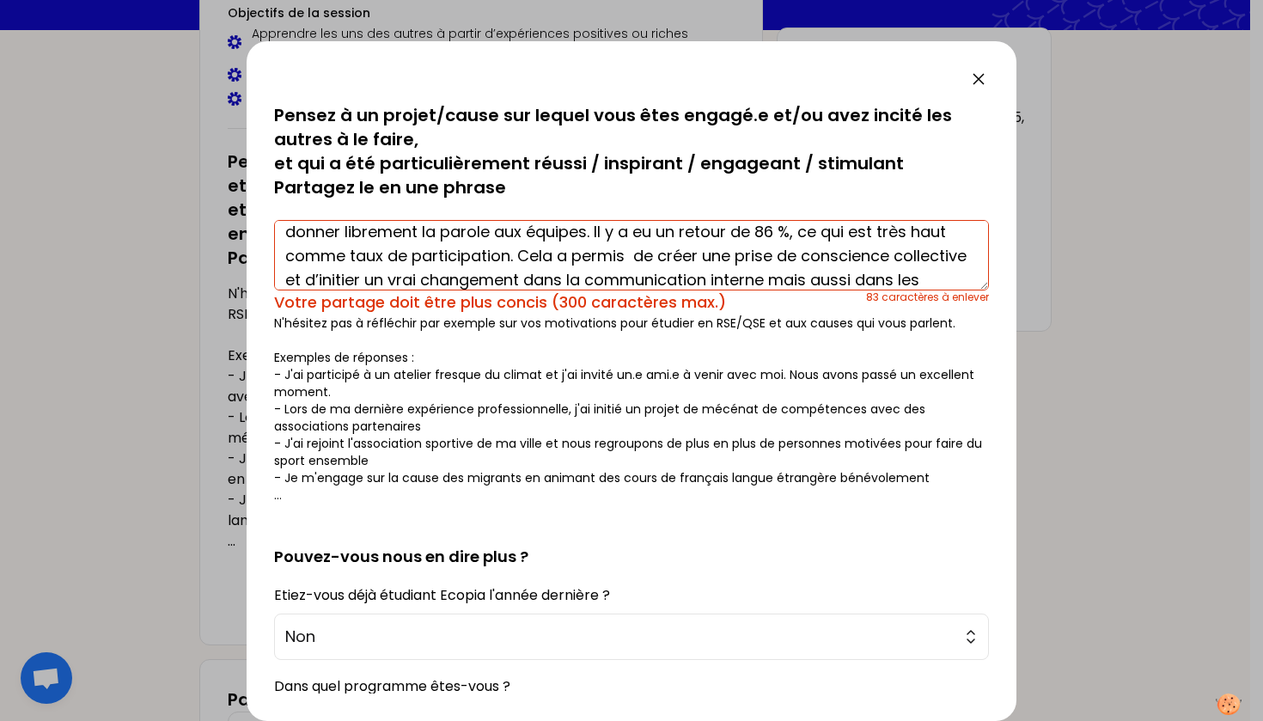
click at [635, 258] on textarea "J'ai conçu un questionnaire anonyme sur la communication interne, qui a permis …" at bounding box center [631, 255] width 715 height 70
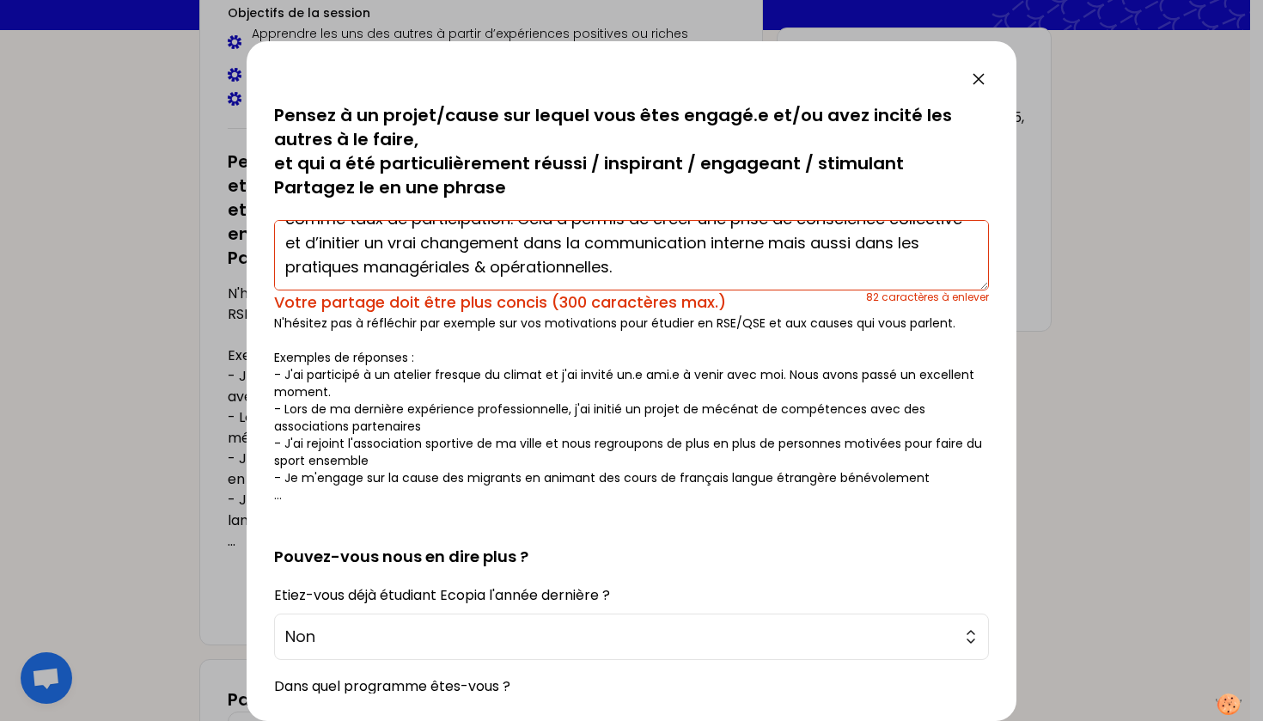
scroll to position [72, 0]
click at [449, 241] on textarea "J'ai conçu un questionnaire anonyme sur la communication interne, qui a permis …" at bounding box center [631, 255] width 715 height 70
drag, startPoint x: 668, startPoint y: 244, endPoint x: 604, endPoint y: 244, distance: 64.4
click at [604, 245] on textarea "J'ai conçu un questionnaire anonyme sur la communication interne, qui a permis …" at bounding box center [631, 255] width 715 height 70
click at [799, 240] on textarea "J'ai conçu un questionnaire anonyme sur la communication interne, qui a permis …" at bounding box center [631, 255] width 715 height 70
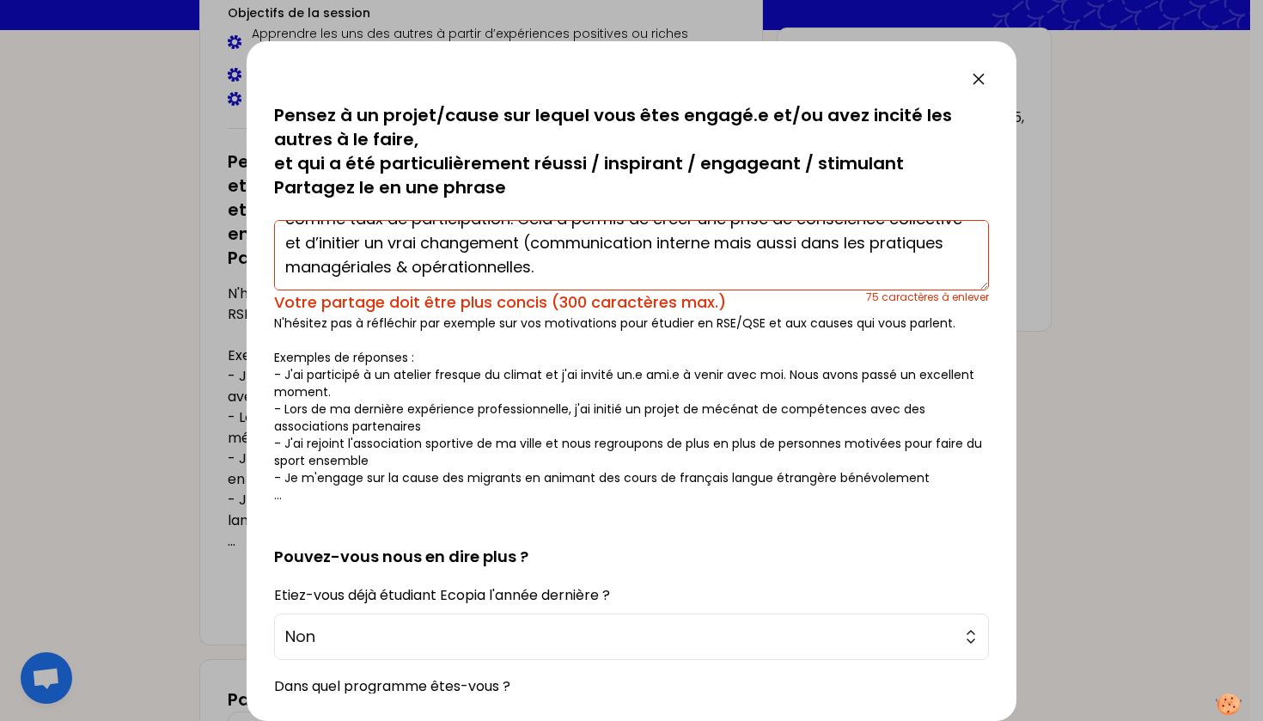
click at [659, 263] on textarea "J'ai conçu un questionnaire anonyme sur la communication interne, qui a permis …" at bounding box center [631, 255] width 715 height 70
click at [495, 271] on textarea "J'ai conçu un questionnaire anonyme sur la communication interne, qui a permis …" at bounding box center [631, 255] width 715 height 70
click at [628, 272] on textarea "J'ai conçu un questionnaire anonyme sur la communication interne, qui a permis …" at bounding box center [631, 255] width 715 height 70
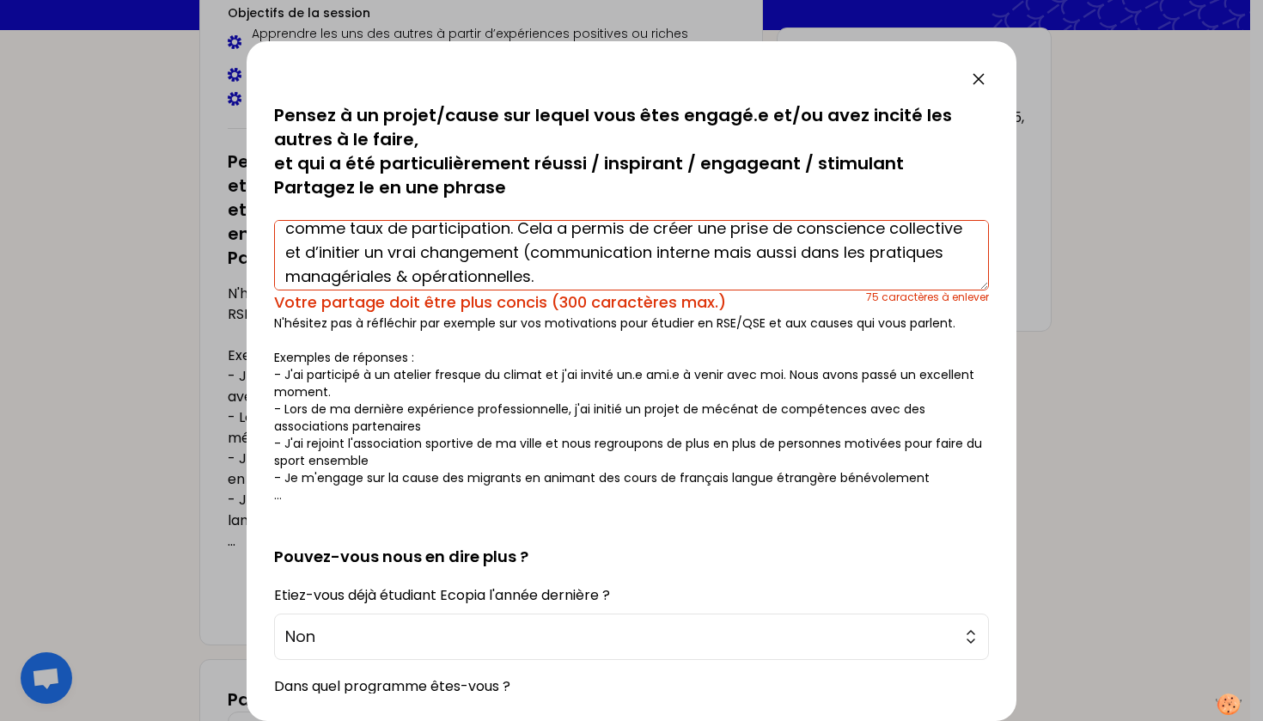
click at [612, 254] on textarea "J'ai conçu un questionnaire anonyme sur la communication interne, qui a permis …" at bounding box center [631, 255] width 715 height 70
drag, startPoint x: 794, startPoint y: 254, endPoint x: 955, endPoint y: 257, distance: 161.6
click at [955, 257] on textarea "J'ai conçu un questionnaire anonyme sur la communication interne, qui a permis …" at bounding box center [631, 255] width 715 height 70
click at [410, 275] on textarea "J'ai conçu un questionnaire anonyme sur la communication interne, qui a permis …" at bounding box center [631, 255] width 715 height 70
click at [547, 265] on textarea "J'ai conçu un questionnaire anonyme sur la communication interne, qui a permis …" at bounding box center [631, 255] width 715 height 70
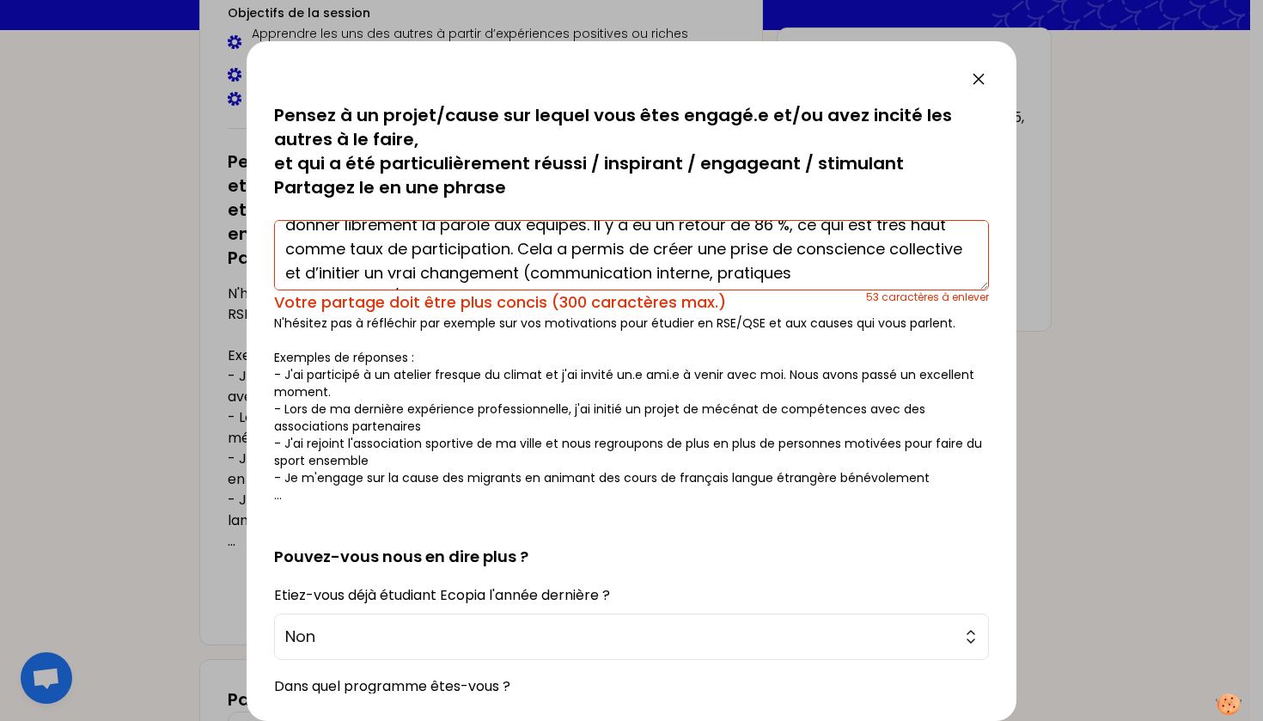
scroll to position [44, 0]
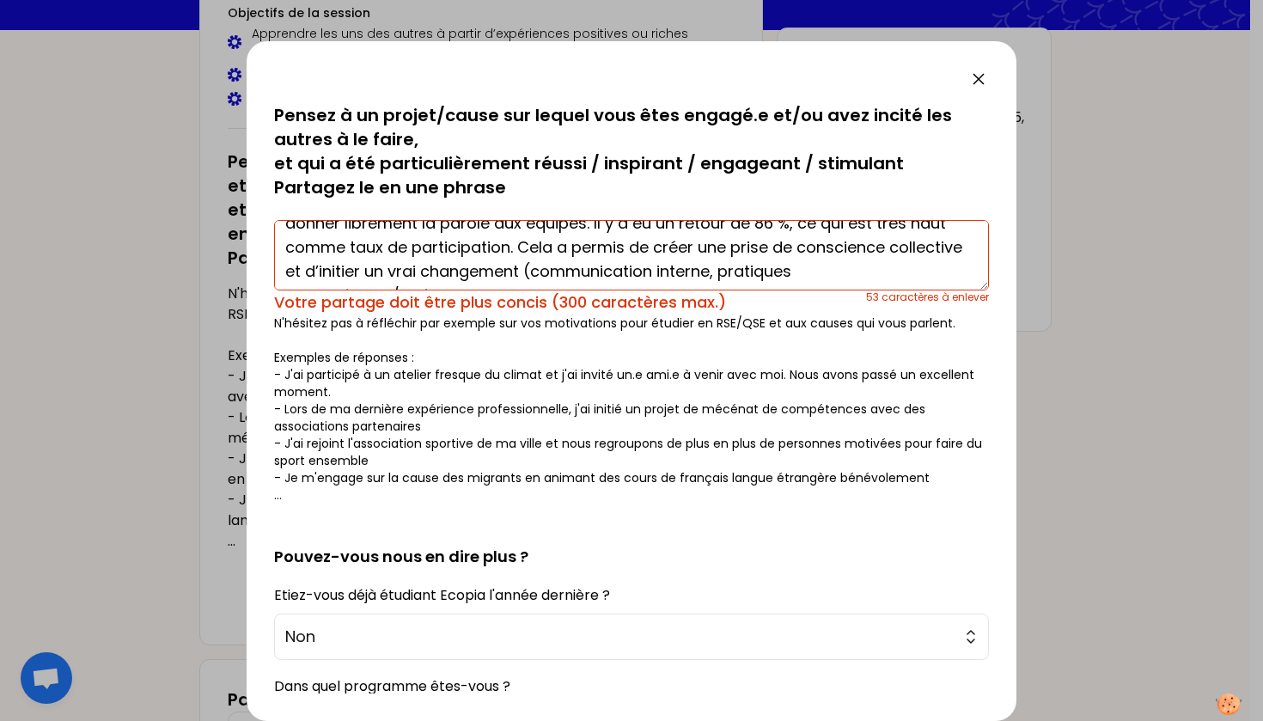
click at [532, 245] on textarea "J'ai conçu un questionnaire anonyme sur la communication interne, qui a permis …" at bounding box center [631, 255] width 715 height 70
click at [613, 243] on textarea "J'ai conçu un questionnaire anonyme sur la communication interne, qui a permis …" at bounding box center [631, 255] width 715 height 70
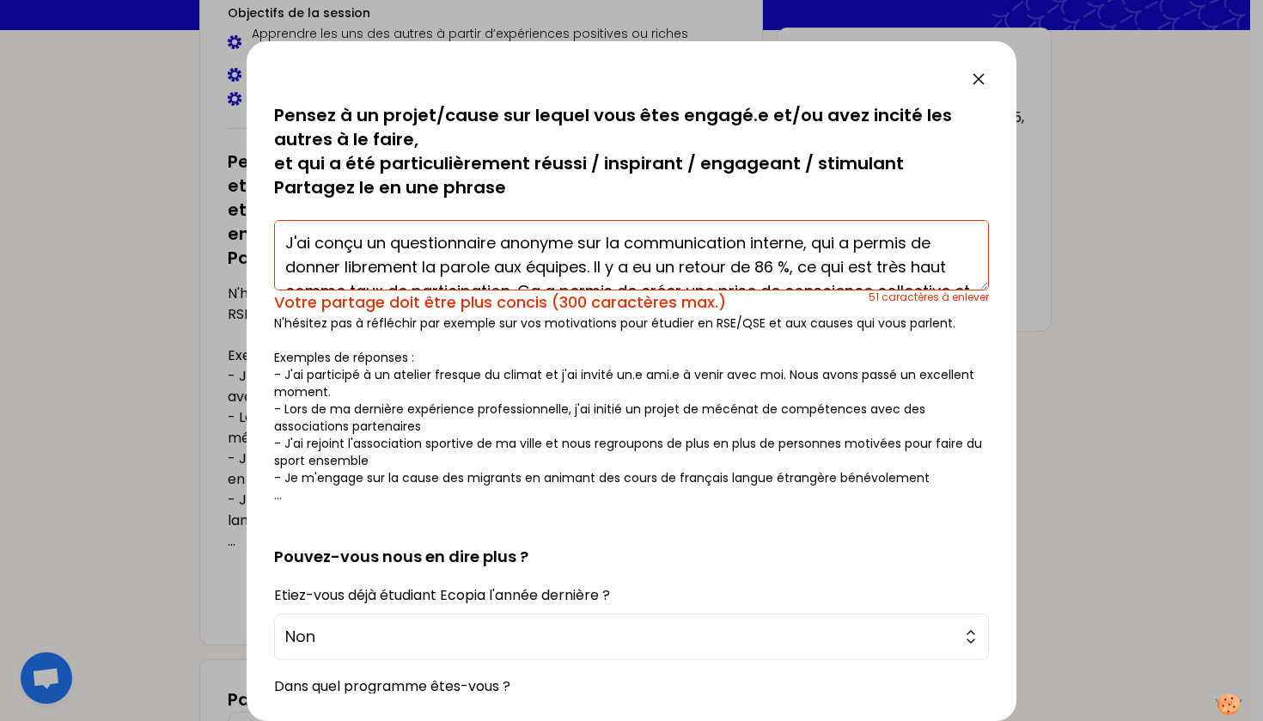
scroll to position [0, 0]
click at [693, 241] on textarea "J'ai conçu un questionnaire anonyme sur la communication interne, qui a permis …" at bounding box center [631, 255] width 715 height 70
click at [643, 243] on textarea "J'ai conçu un questionnaire anonyme sur la COM. interne, qui a permis de donner…" at bounding box center [631, 255] width 715 height 70
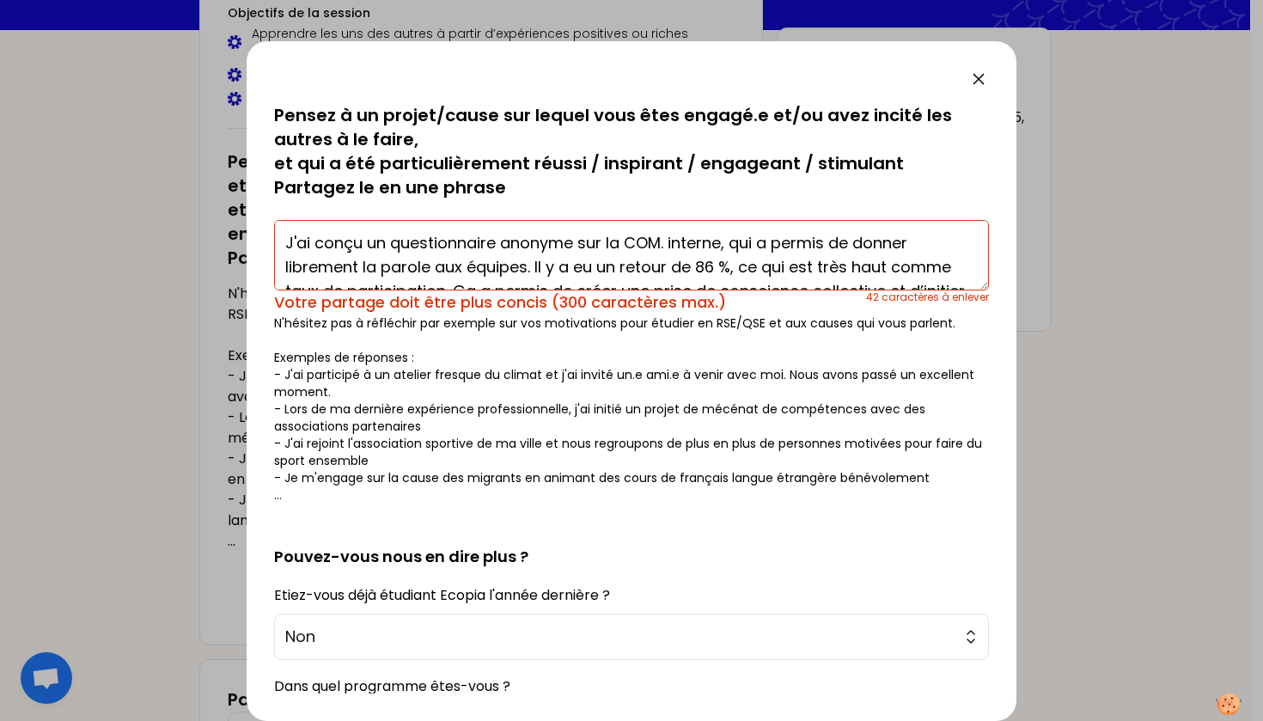
click at [643, 243] on textarea "J'ai conçu un questionnaire anonyme sur la COM. interne, qui a permis de donner…" at bounding box center [631, 255] width 715 height 70
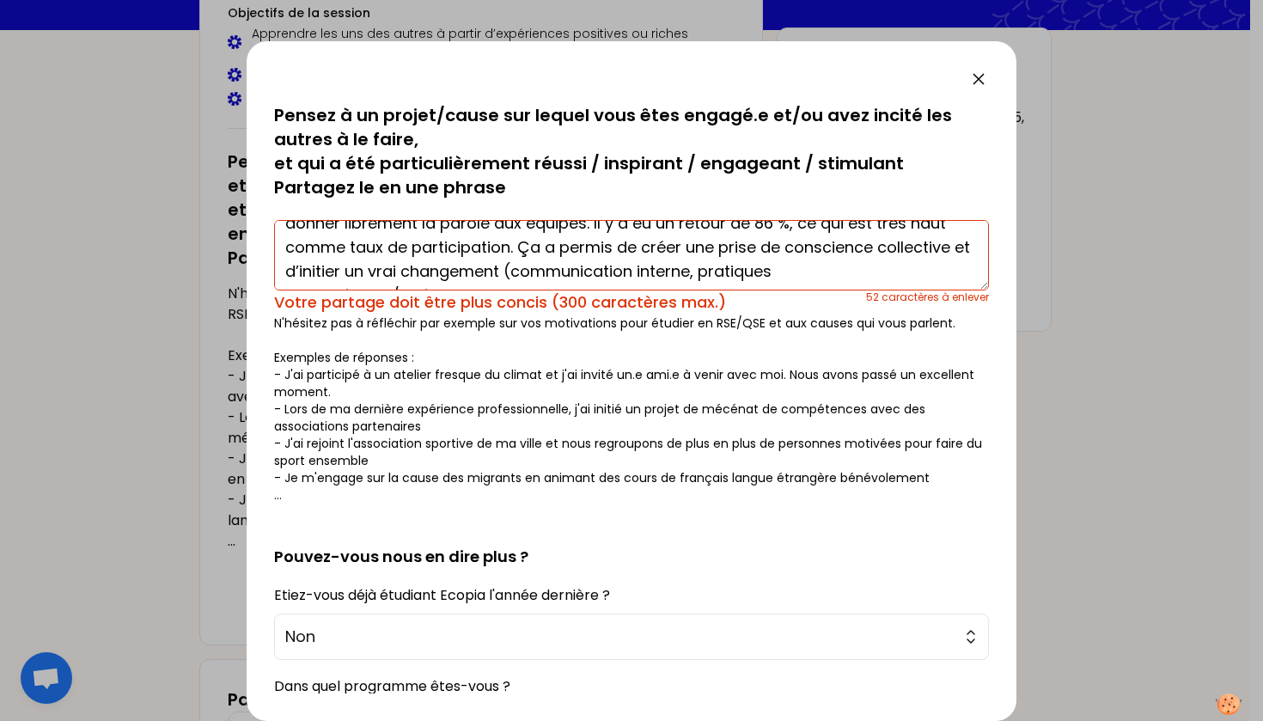
scroll to position [53, 0]
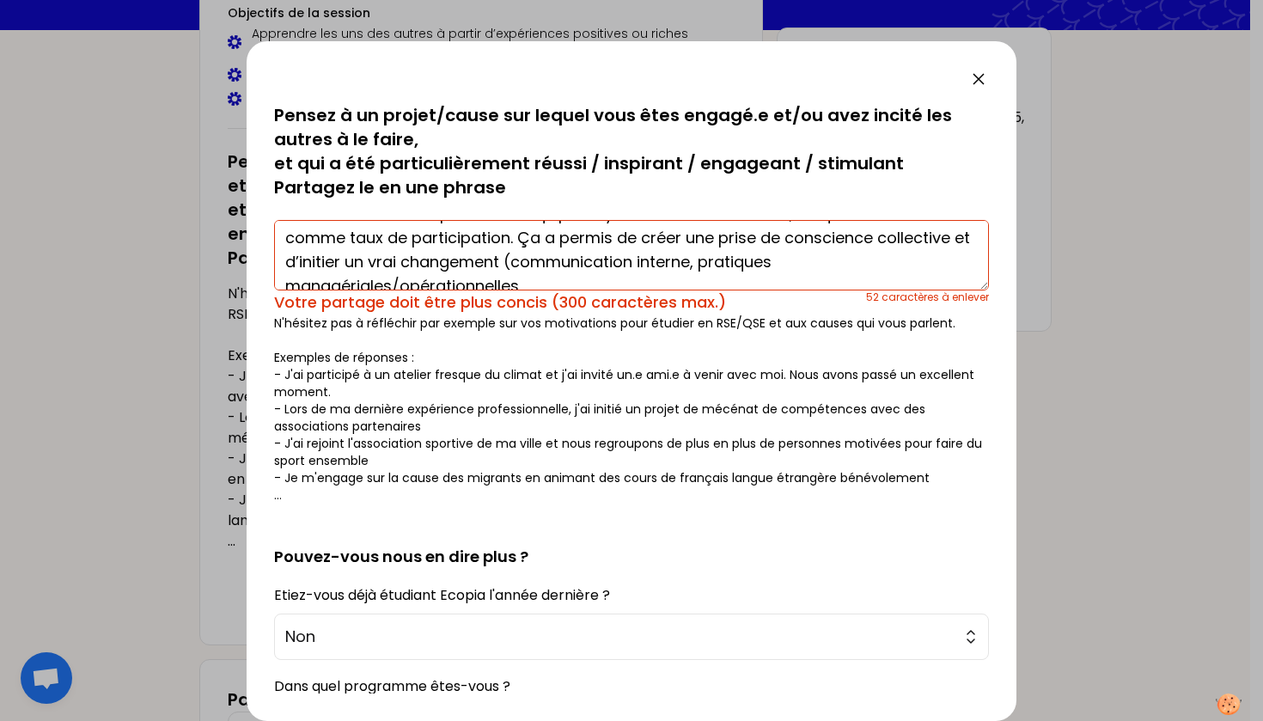
click at [662, 271] on textarea "J'ai conçu un questionnaire anonyme sur la communication. interne, qui a permis…" at bounding box center [631, 255] width 715 height 70
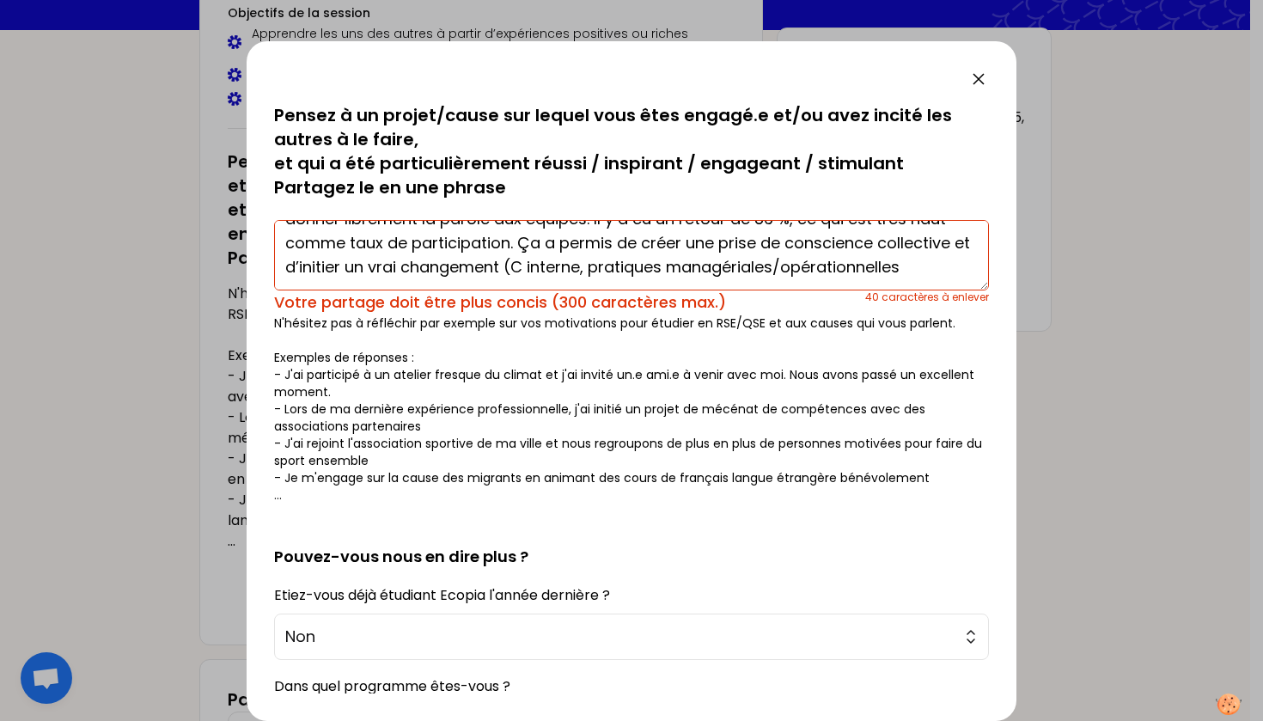
type textarea "J'ai conçu un questionnaire anonyme sur la communication. interne, qui a permis…"
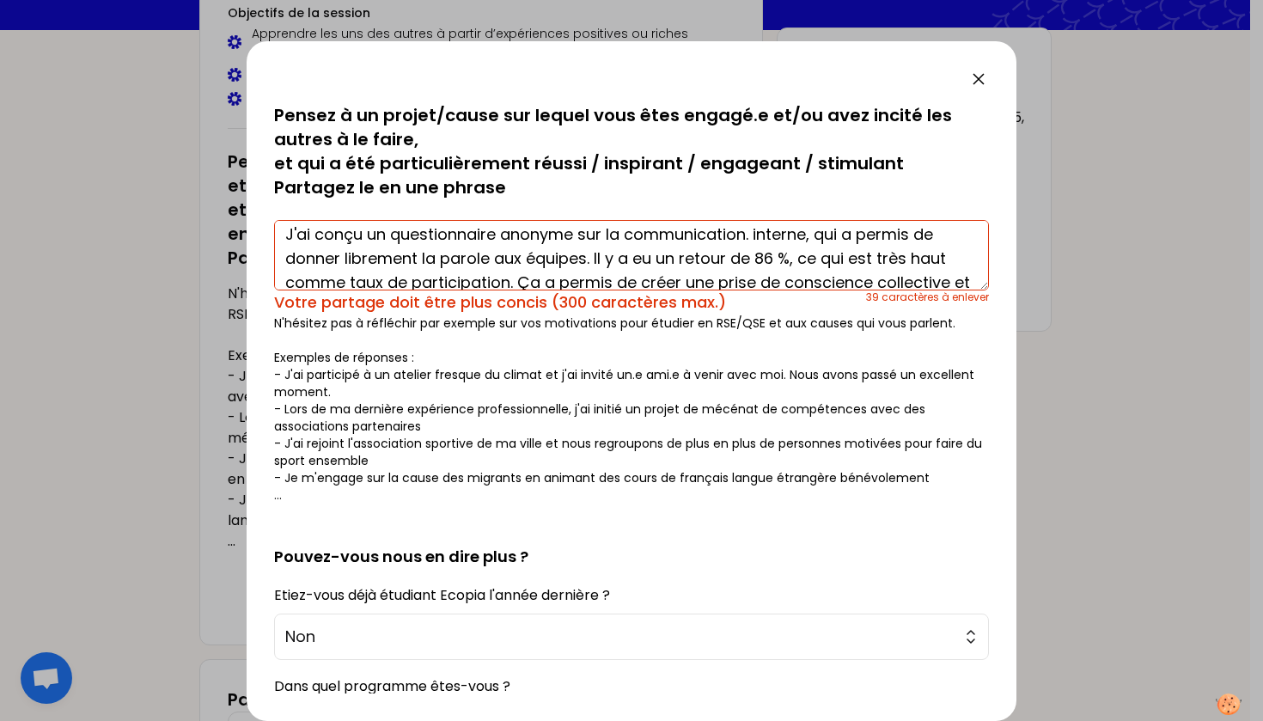
scroll to position [0, 0]
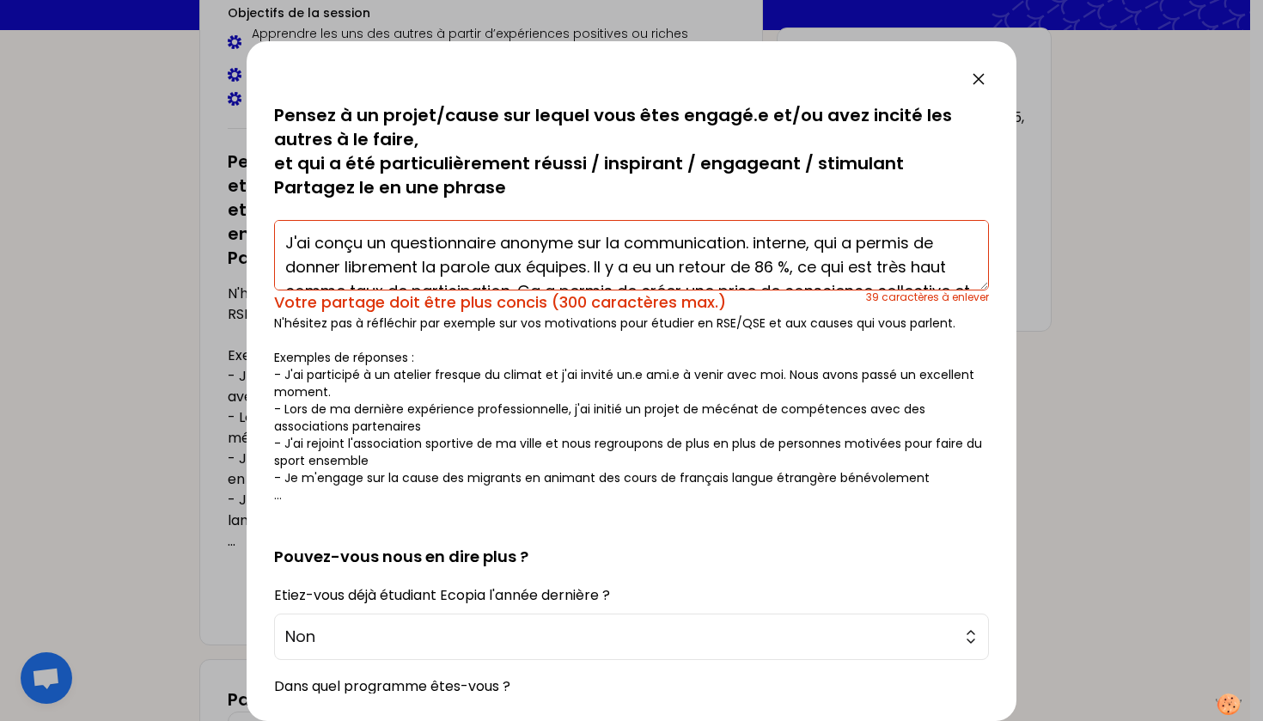
drag, startPoint x: 577, startPoint y: 278, endPoint x: 325, endPoint y: 110, distance: 302.9
click at [325, 110] on div "sauvegardé Pensez à un projet/cause sur lequel vous êtes engagé.e et/ou avez in…" at bounding box center [631, 303] width 715 height 400
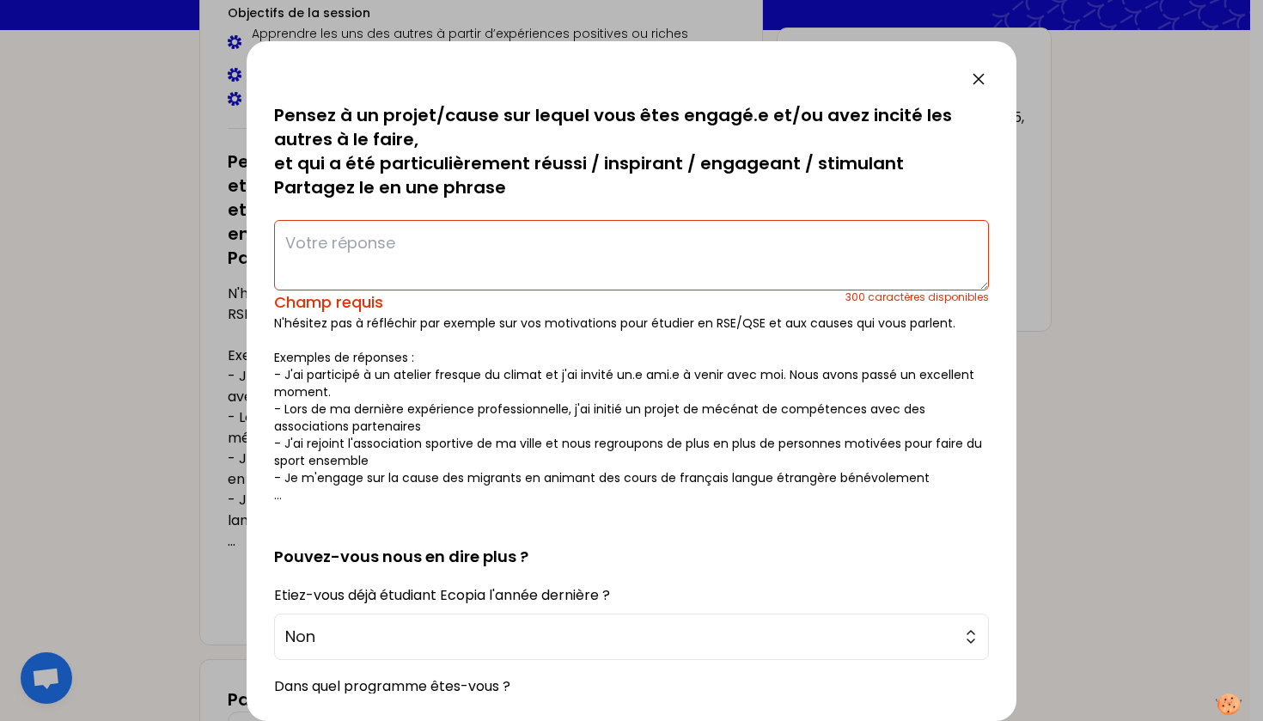
paste textarea "Dans le cadre de mes missions QSSE, j’ai conçu un questionnaire anonyme sur la …"
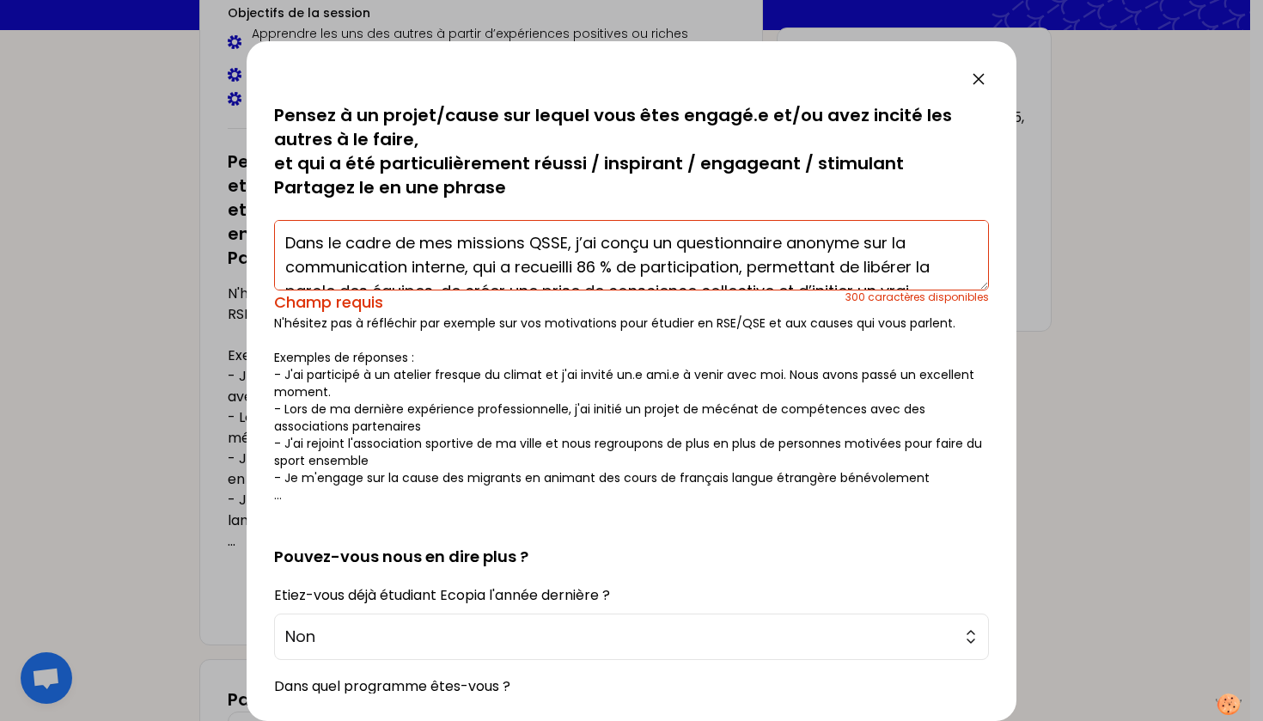
scroll to position [48, 0]
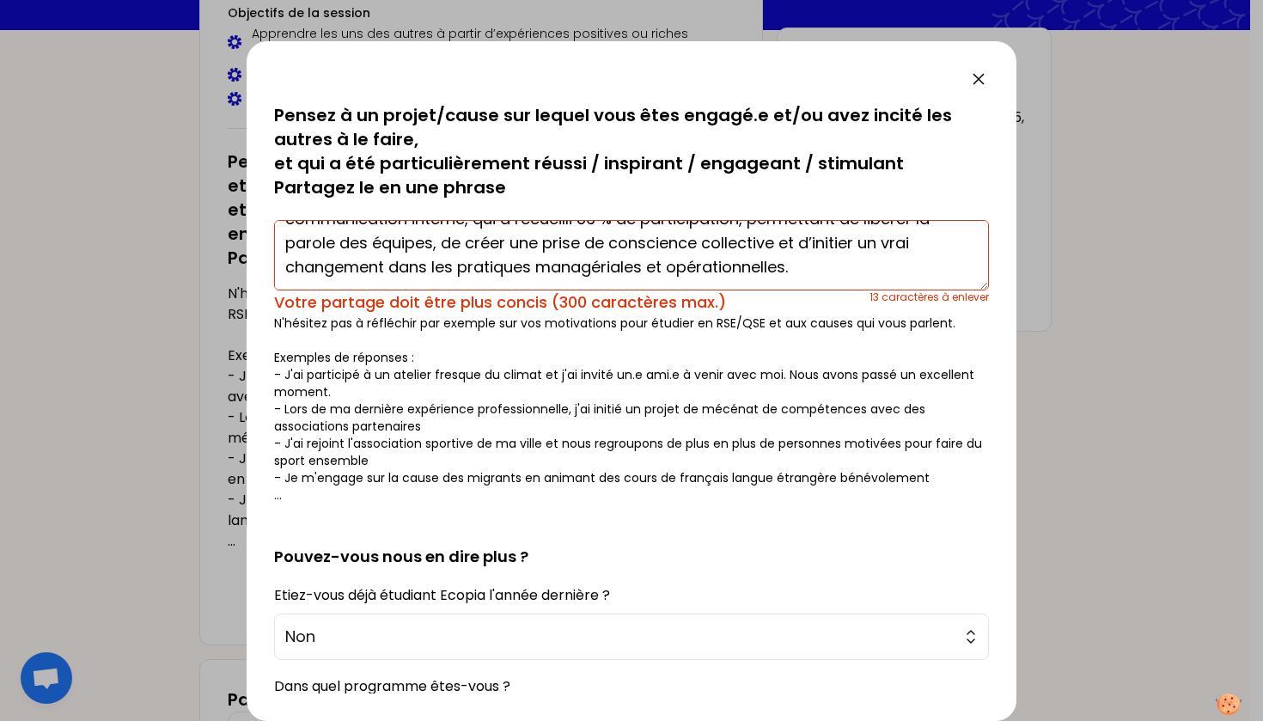
click at [723, 365] on p "N'hésitez pas à réfléchir par exemple sur vos motivations pour étudier en RSE/Q…" at bounding box center [631, 408] width 715 height 189
click at [835, 267] on textarea "Dans le cadre de mes missions QSSE, j’ai conçu un questionnaire anonyme sur la …" at bounding box center [631, 255] width 715 height 70
click at [668, 267] on textarea "Dans le cadre de mes missions QSSE, j’ai conçu un questionnaire anonyme sur la …" at bounding box center [631, 255] width 715 height 70
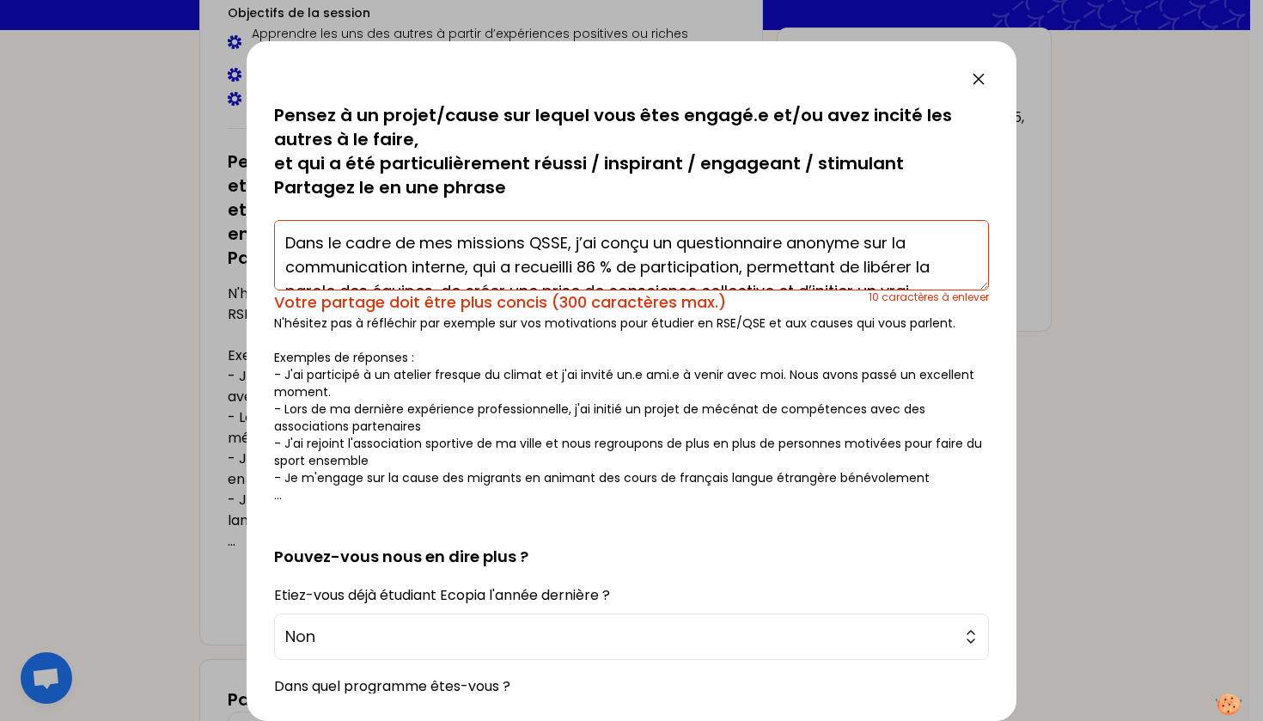
scroll to position [0, 0]
drag, startPoint x: 579, startPoint y: 242, endPoint x: 259, endPoint y: 244, distance: 320.5
click at [259, 244] on div "sauvegardé Pensez à un projet/cause sur lequel vous êtes engagé.e et/ou avez in…" at bounding box center [632, 381] width 770 height 680
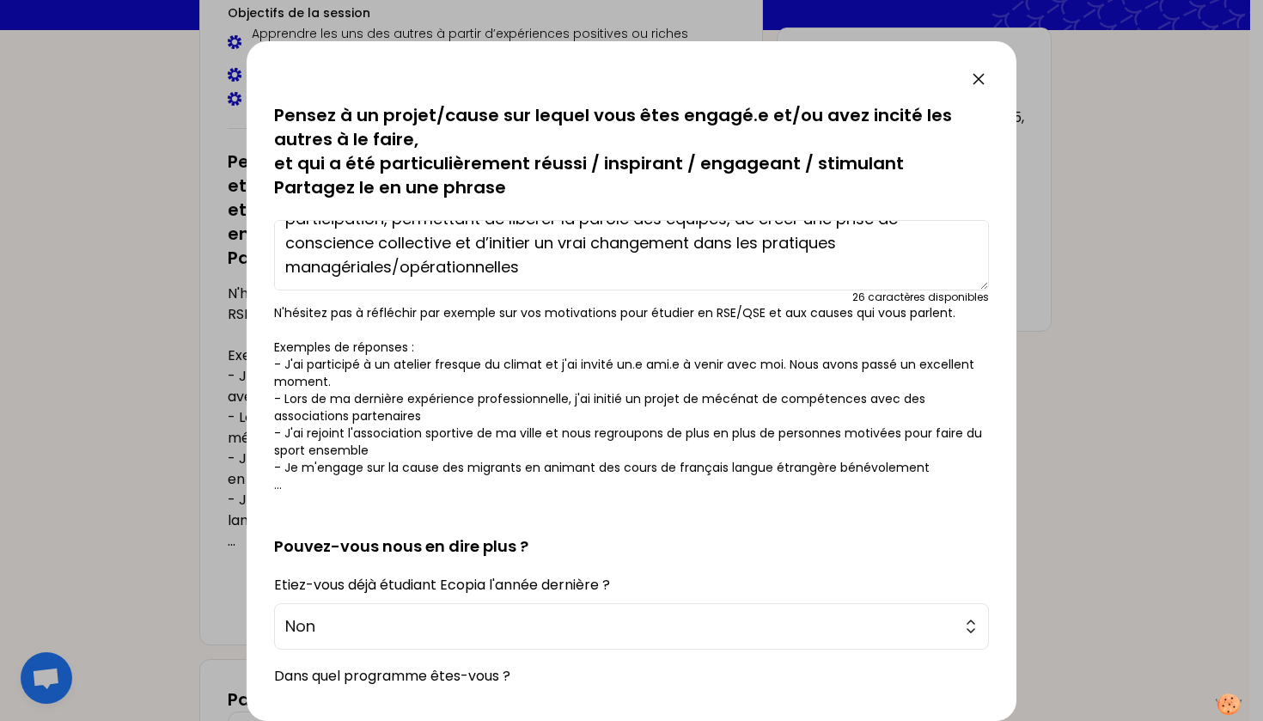
scroll to position [48, 0]
click at [399, 265] on textarea "J’ai conçu un questionnaire anonyme sur la communication interne, qui a recueil…" at bounding box center [631, 255] width 715 height 70
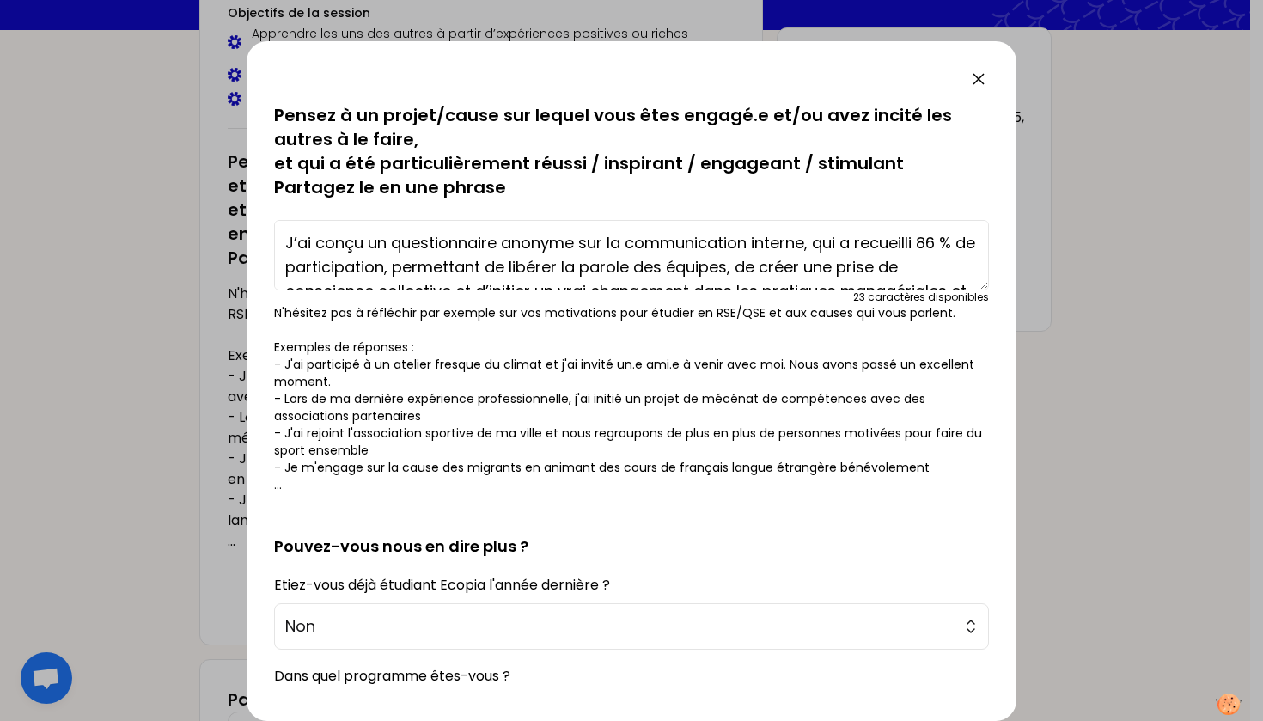
scroll to position [0, 0]
click at [827, 243] on textarea "J’ai conçu un questionnaire anonyme sur la communication interne, qui a recueil…" at bounding box center [631, 255] width 715 height 70
click at [808, 246] on textarea "J’ai conçu un questionnaire anonyme sur la communication interne, il a recueill…" at bounding box center [631, 255] width 715 height 70
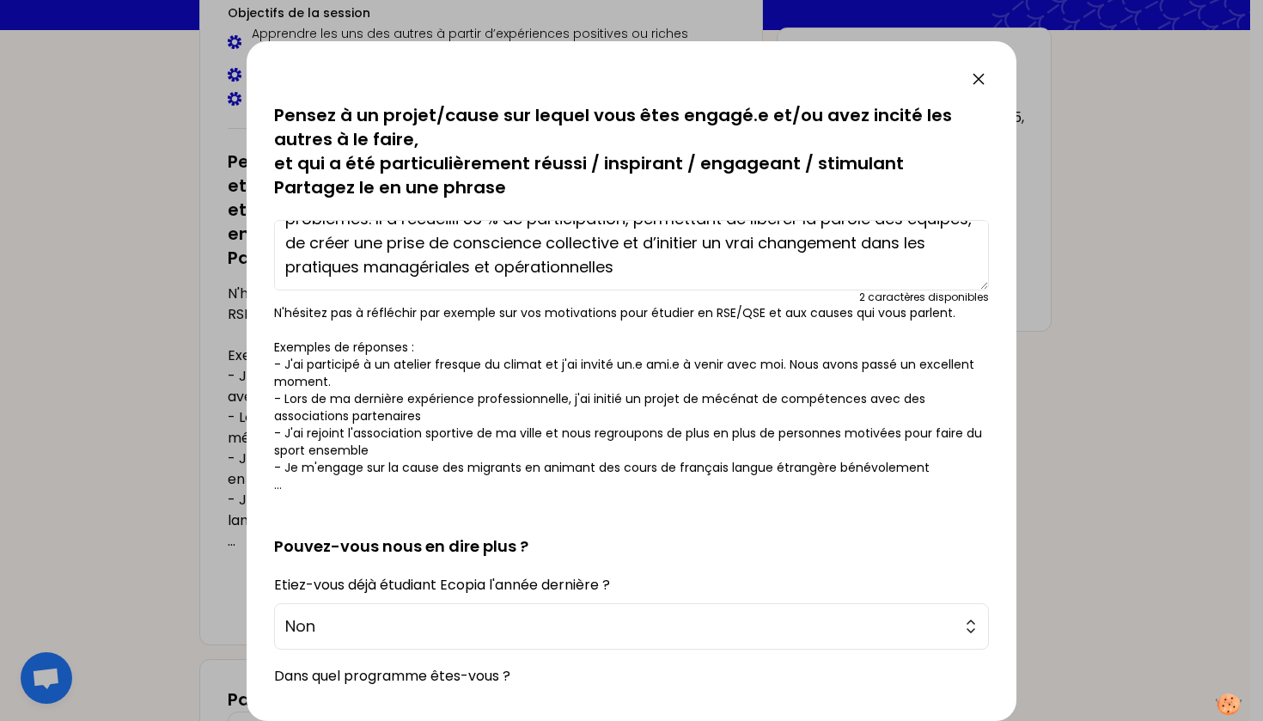
scroll to position [48, 0]
click at [723, 263] on textarea "J’ai conçu un questionnaire anonyme sur la communication interne suite à des pr…" at bounding box center [631, 255] width 715 height 70
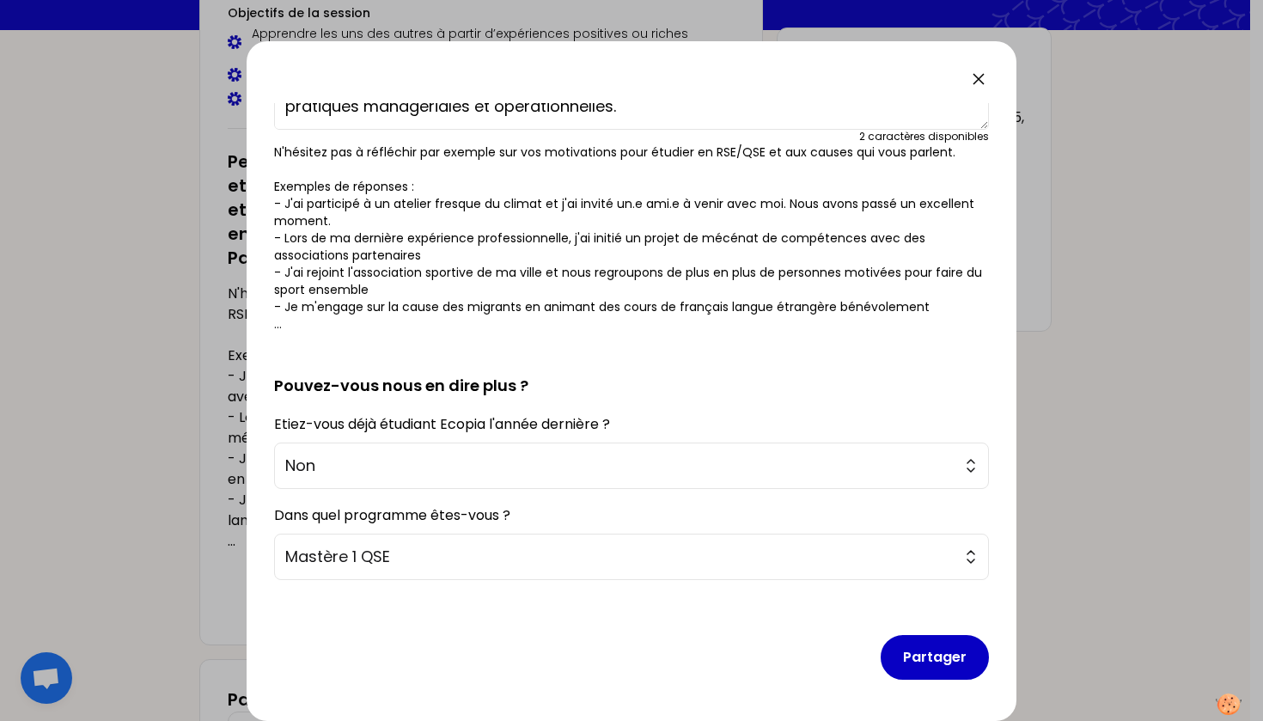
scroll to position [161, 0]
type textarea "J’ai conçu un questionnaire anonyme sur la communication interne suite à des pr…"
click at [920, 662] on button "Partager" at bounding box center [935, 657] width 108 height 45
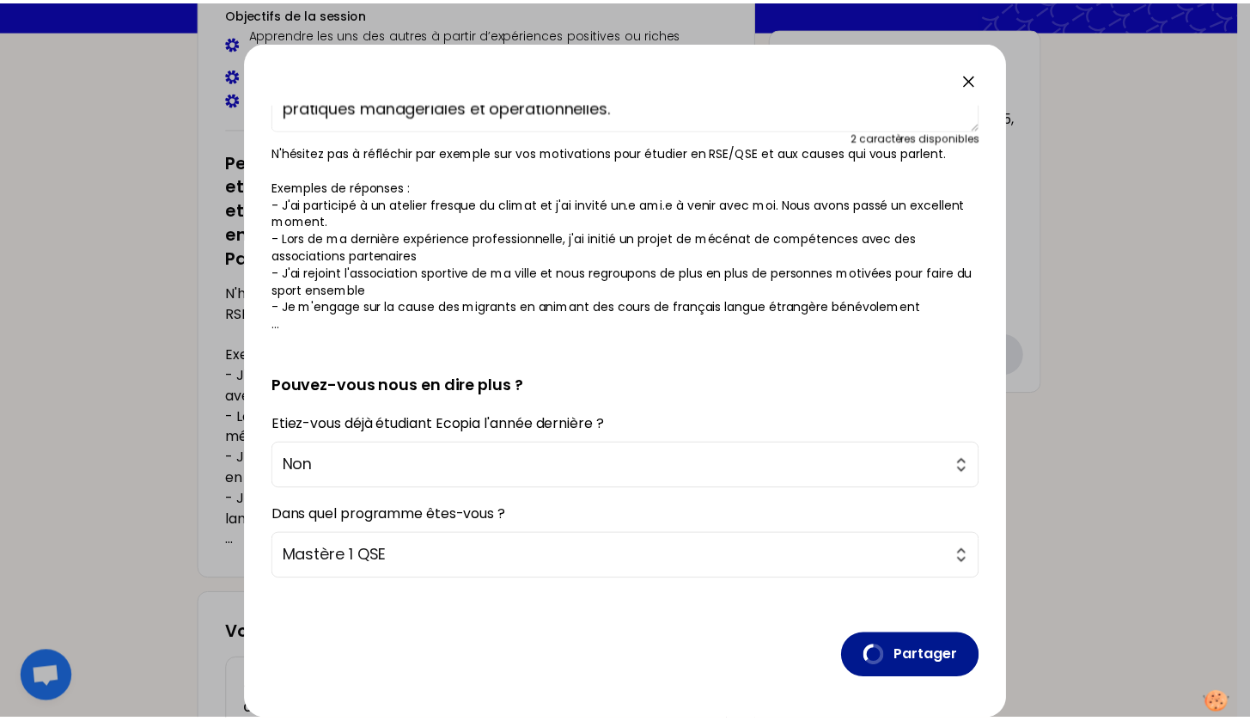
scroll to position [0, 0]
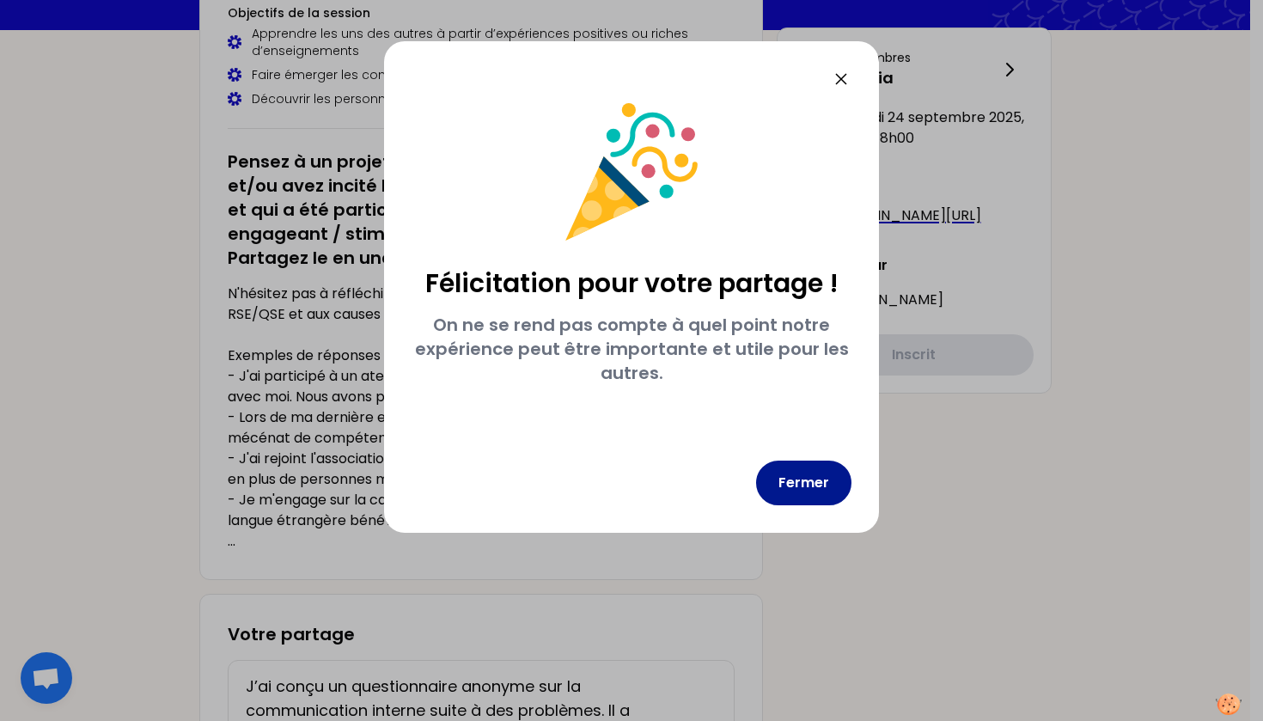
click at [802, 485] on button "Fermer" at bounding box center [803, 483] width 95 height 45
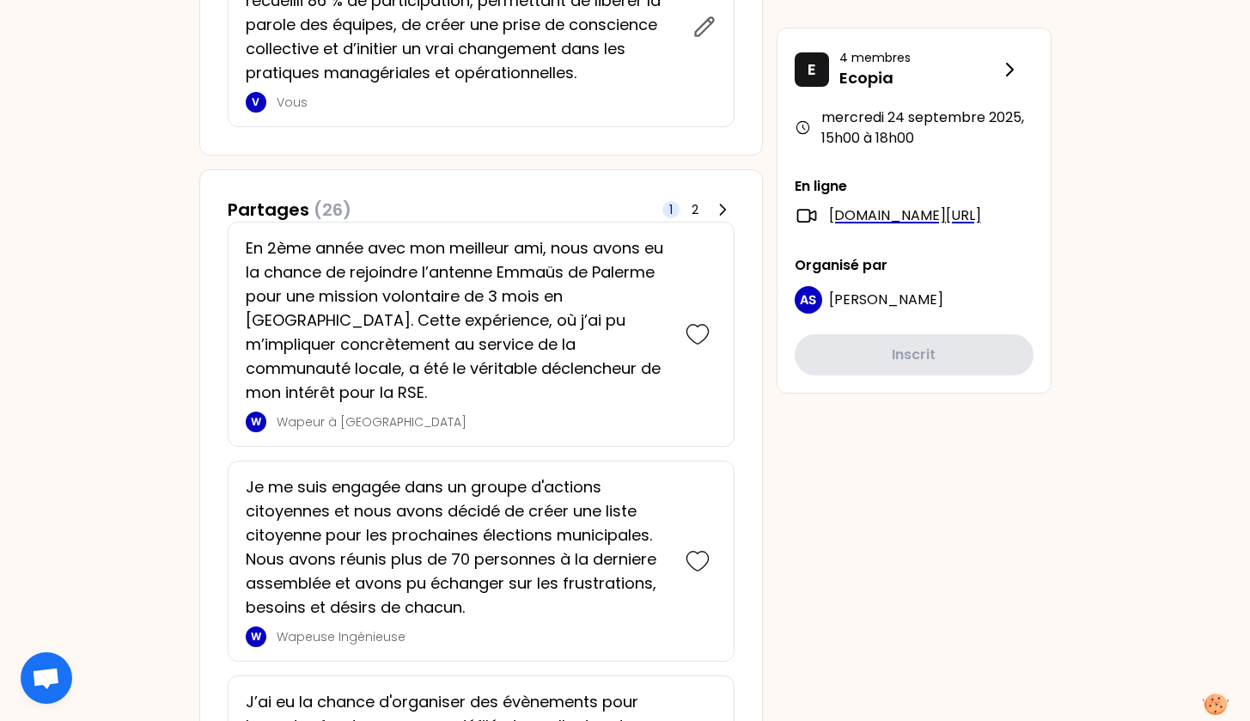
scroll to position [926, 0]
click at [697, 320] on icon at bounding box center [698, 332] width 24 height 24
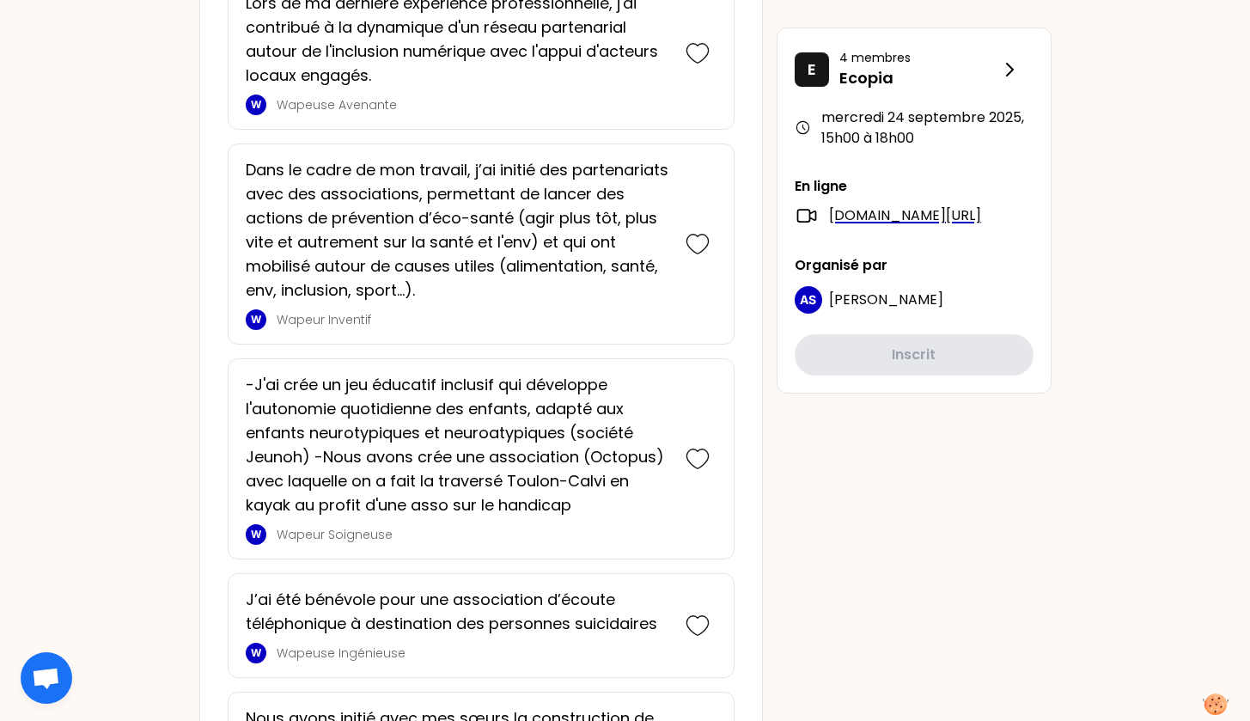
scroll to position [2897, 0]
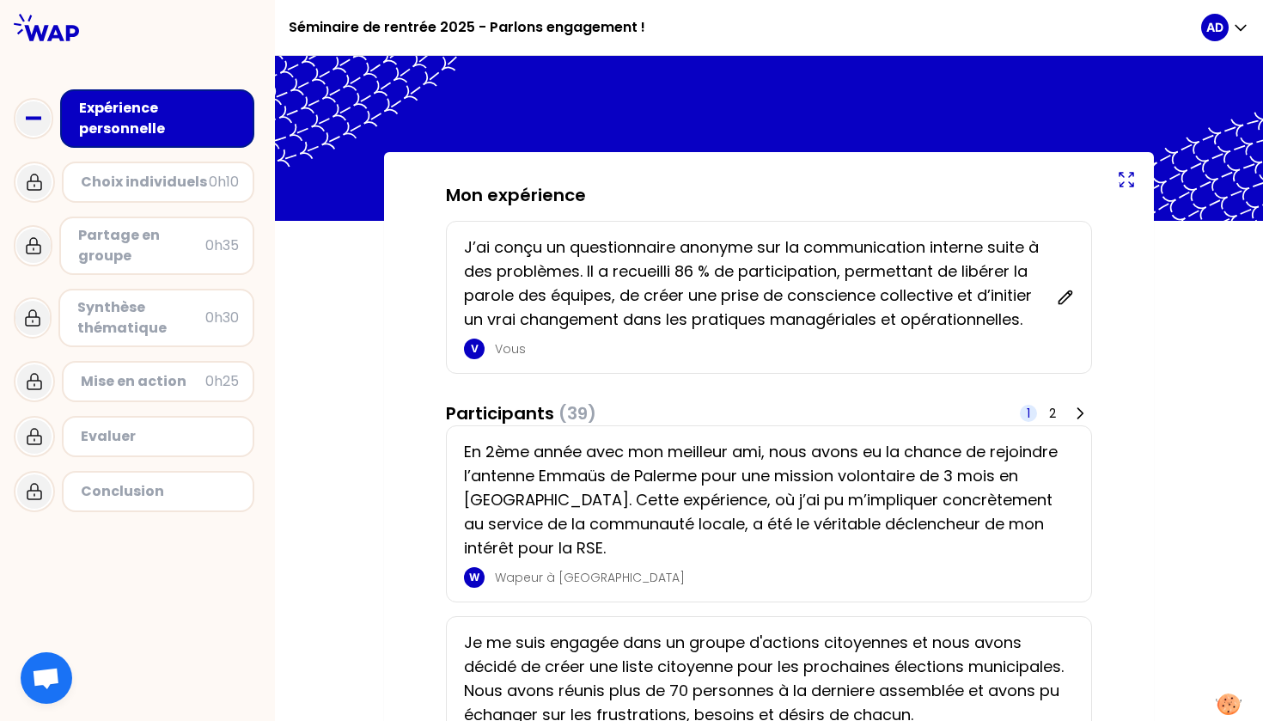
click at [1116, 175] on icon at bounding box center [1126, 179] width 21 height 21
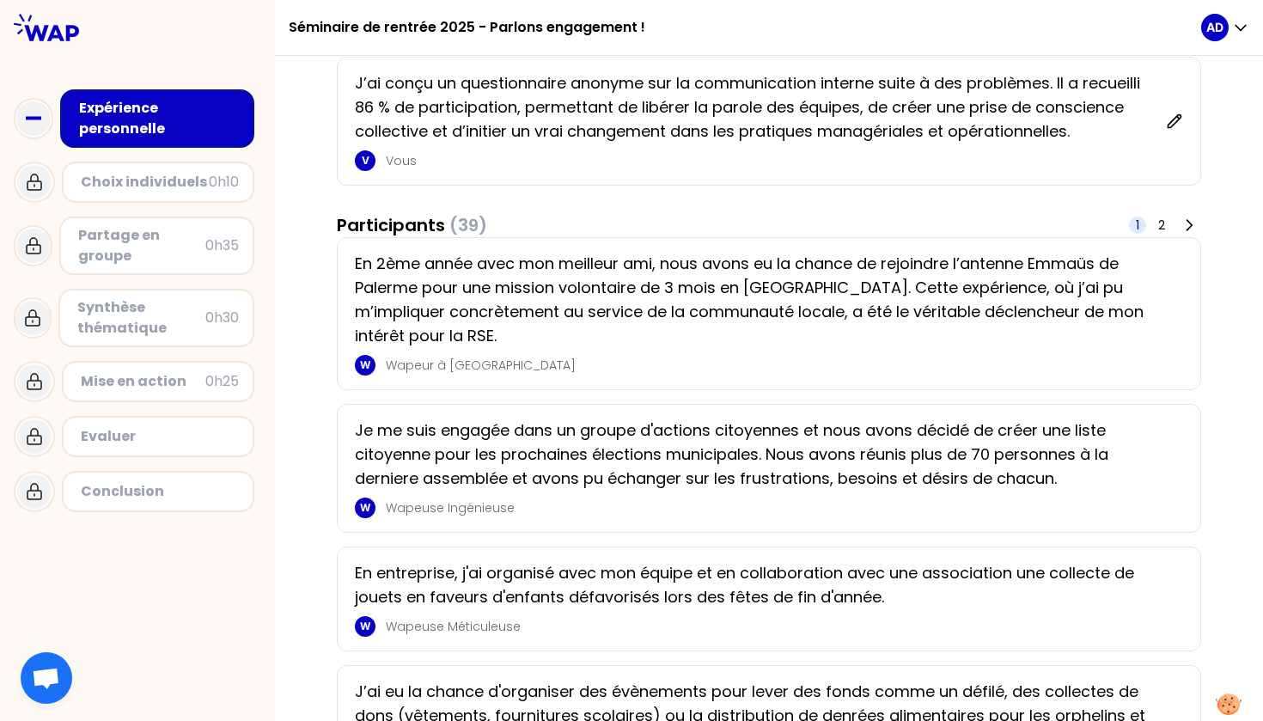
scroll to position [70, 0]
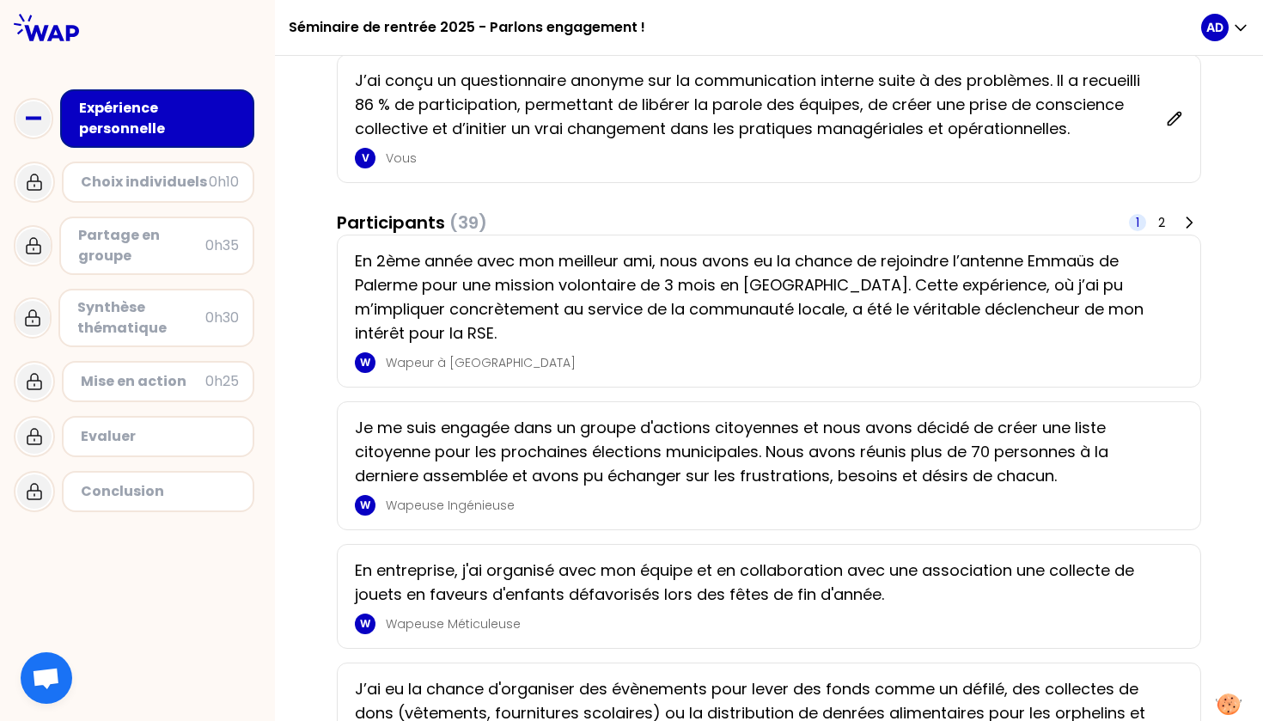
click at [1152, 373] on div "En 2ème année avec mon meilleur ami, nous avons eu la chance de rejoindre l’ant…" at bounding box center [769, 311] width 828 height 124
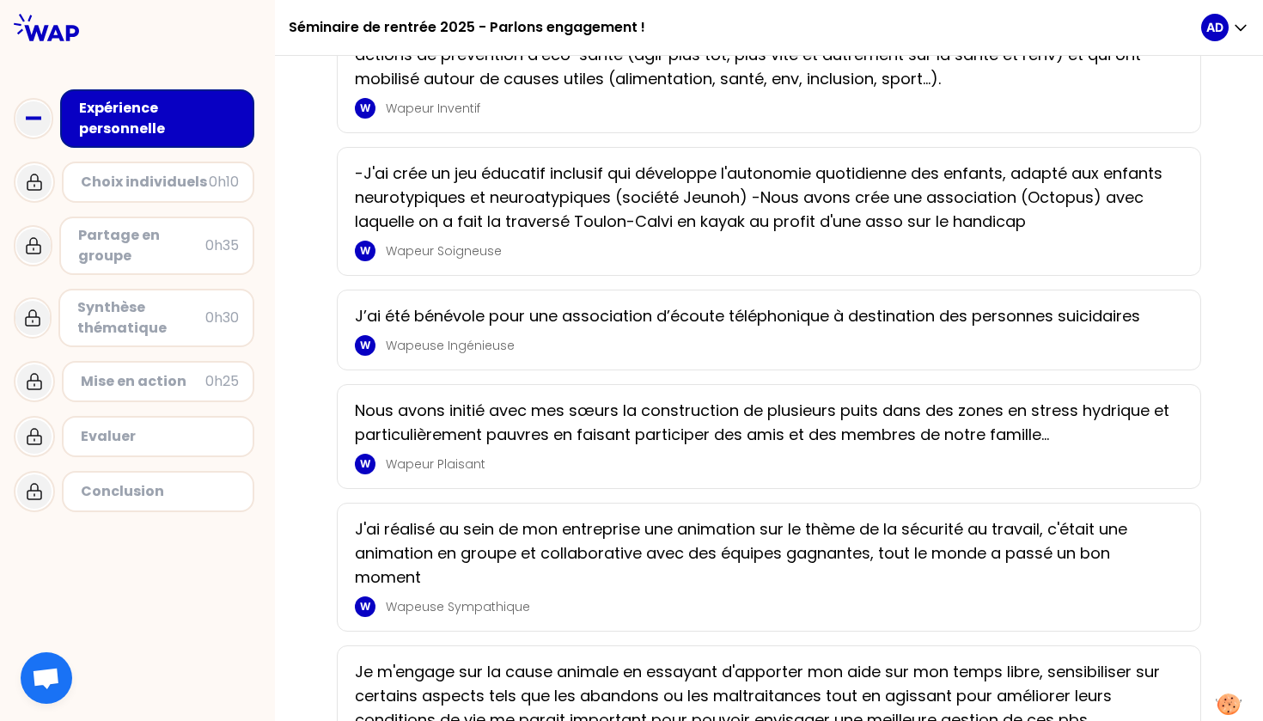
click at [686, 447] on p "Nous avons initié avec mes sœurs la construction de plusieurs puits dans des zo…" at bounding box center [764, 423] width 818 height 48
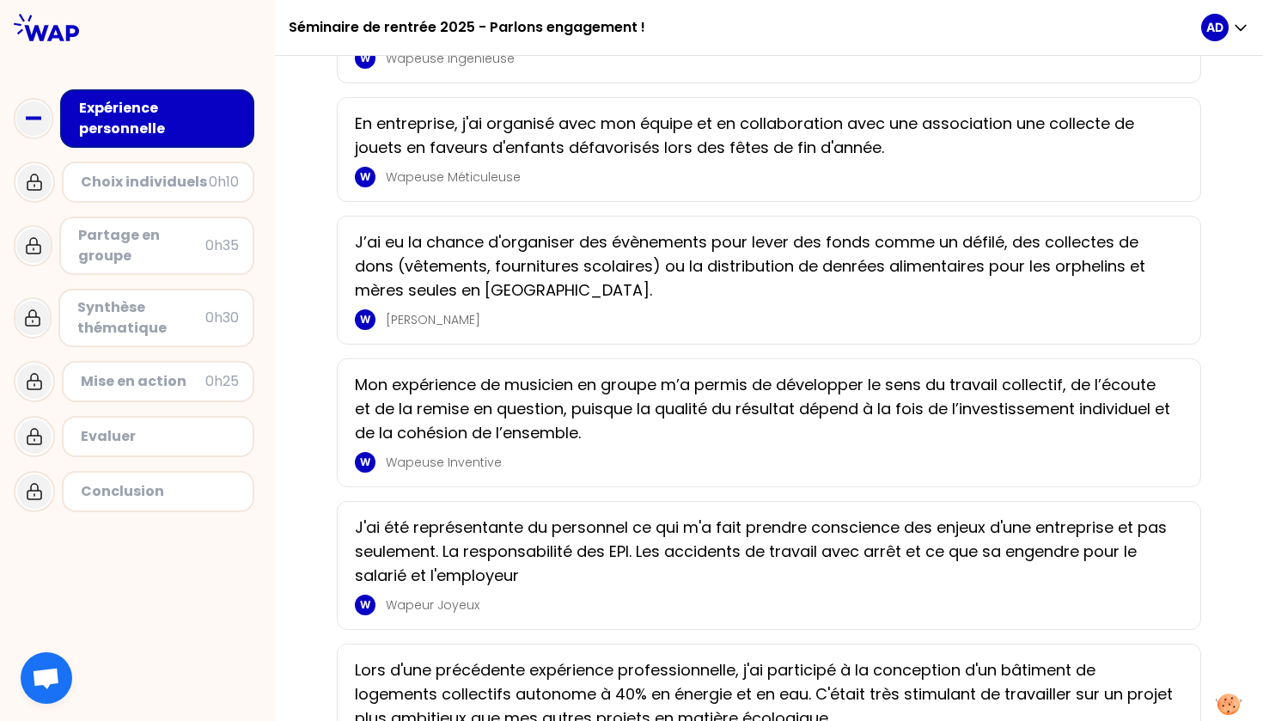
scroll to position [523, 0]
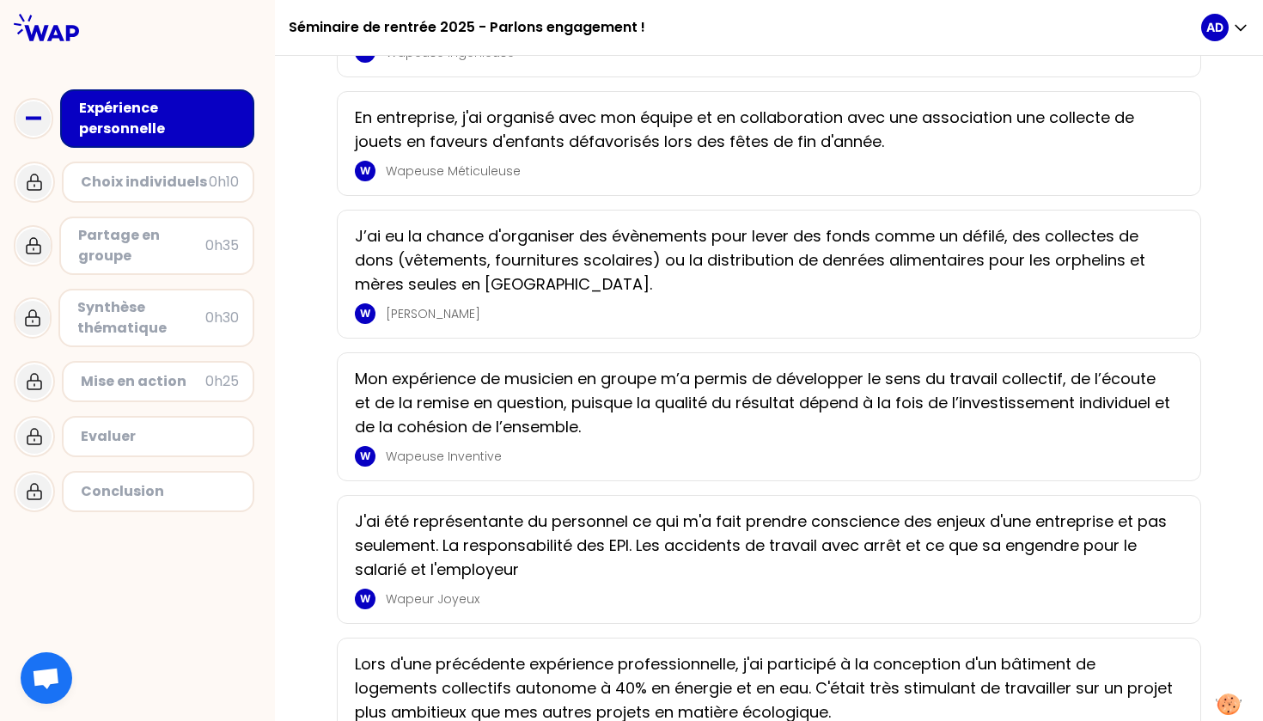
click at [934, 403] on p "Mon expérience de musicien en groupe m’a permis de développer le sens du travai…" at bounding box center [764, 403] width 818 height 72
click at [793, 481] on div "Mon expérience de musicien en groupe m’a permis de développer le sens du travai…" at bounding box center [769, 416] width 864 height 129
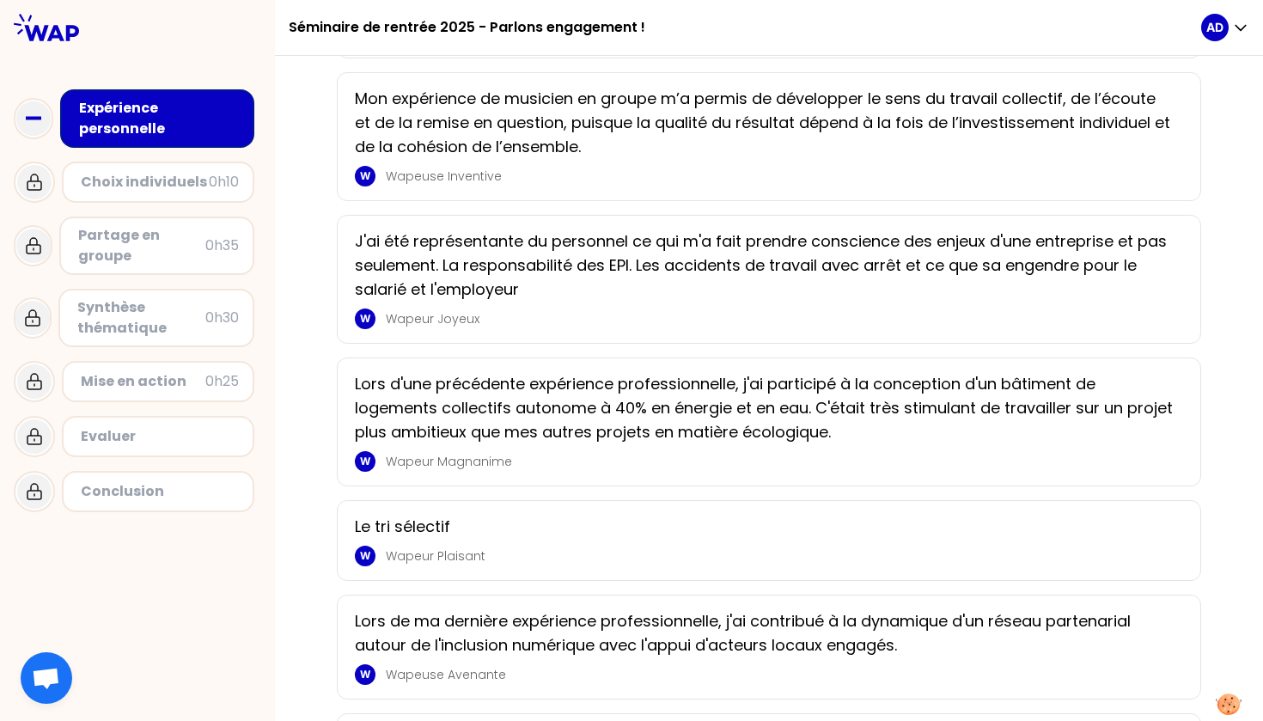
scroll to position [807, 0]
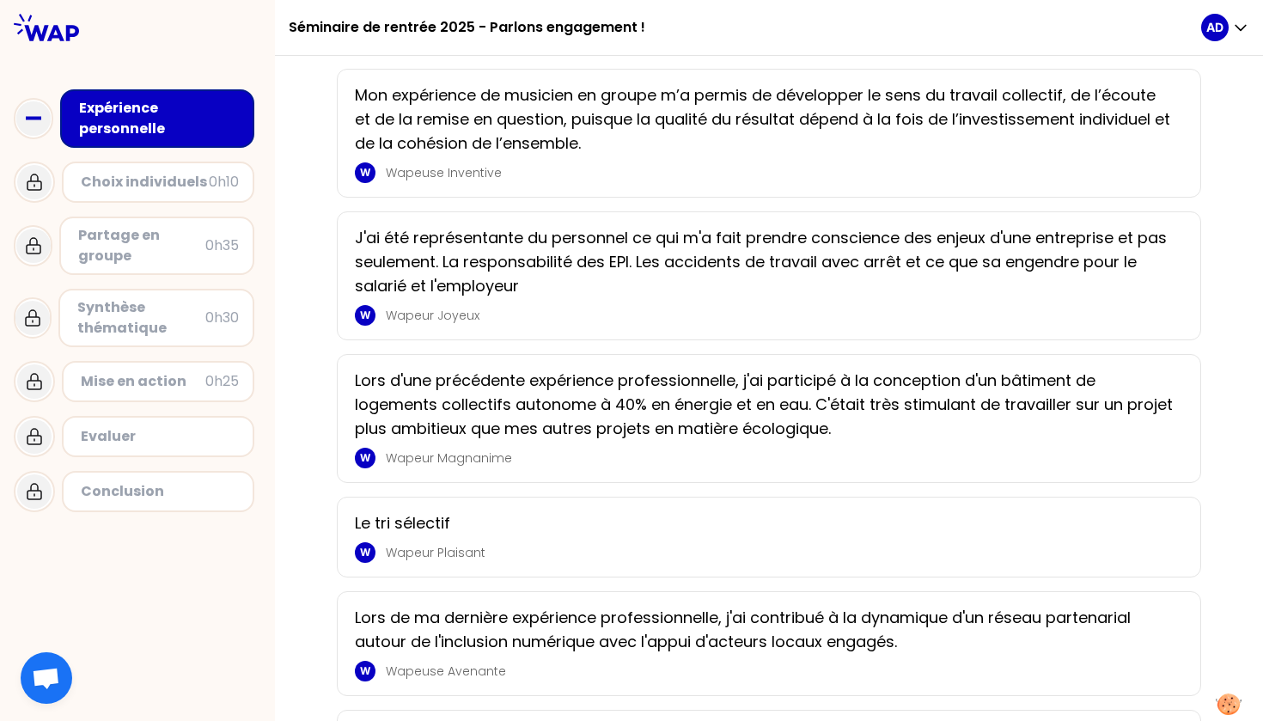
click at [1050, 298] on p "J'ai été représentante du personnel ce qui m'a fait prendre conscience des enje…" at bounding box center [764, 262] width 818 height 72
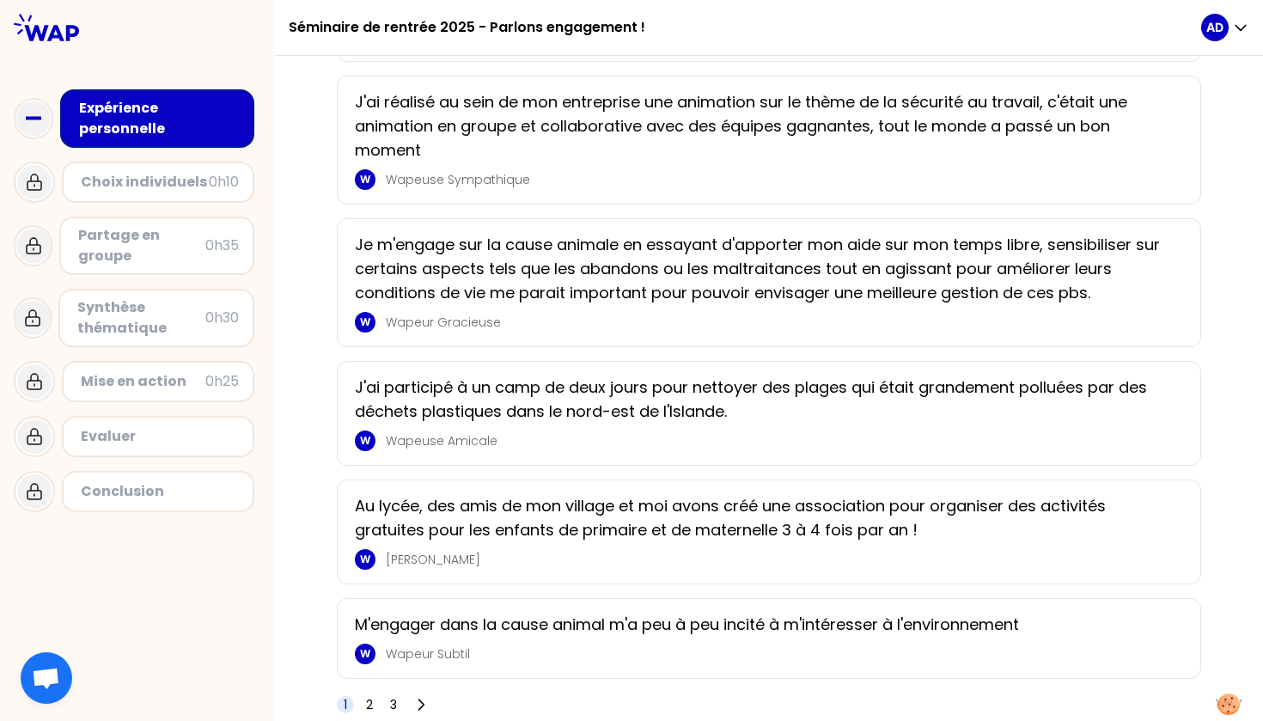
scroll to position [2180, 0]
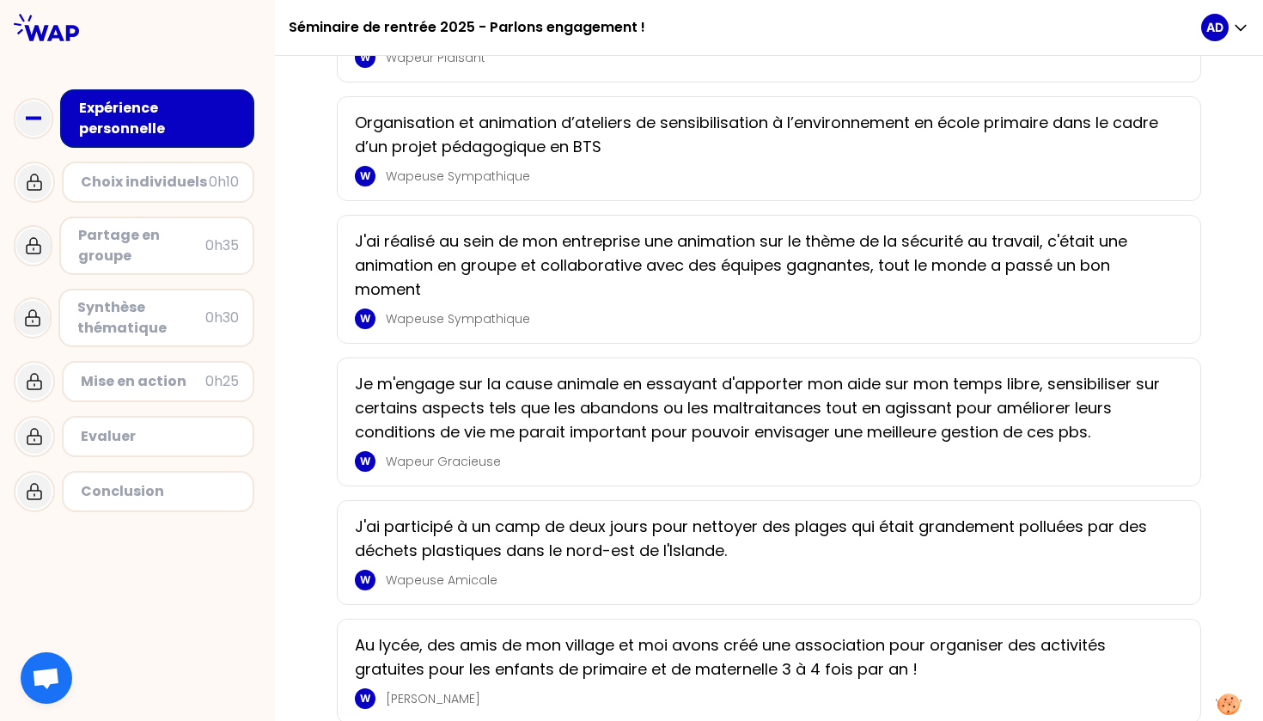
click at [887, 144] on p "Organisation et animation d’ateliers de sensibilisation à l’environnement en éc…" at bounding box center [764, 135] width 818 height 48
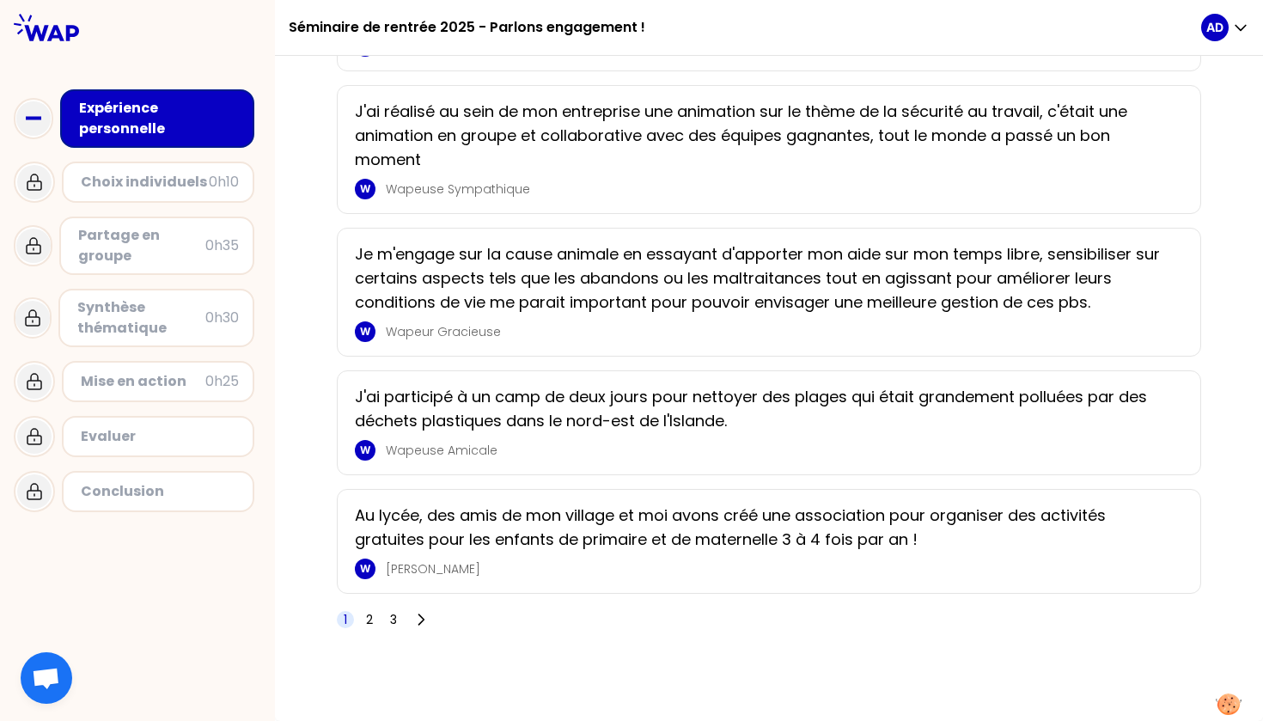
scroll to position [2334, 0]
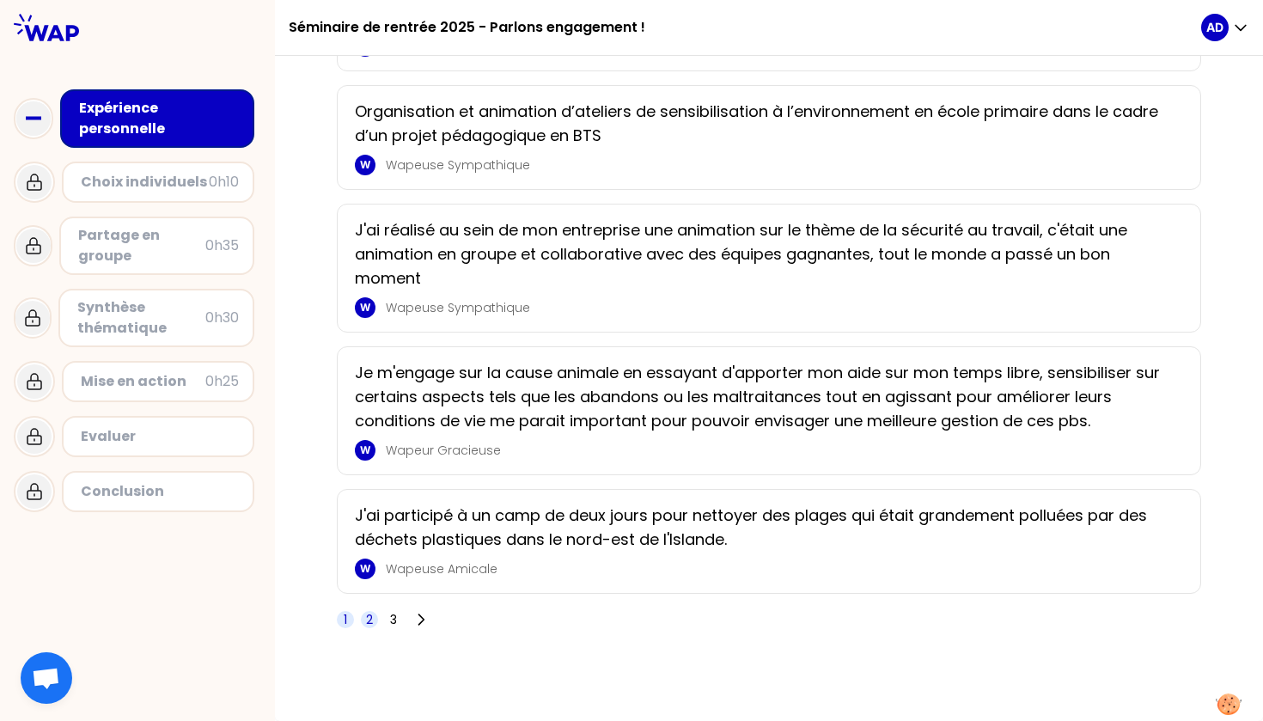
click at [369, 628] on span "2" at bounding box center [369, 619] width 7 height 17
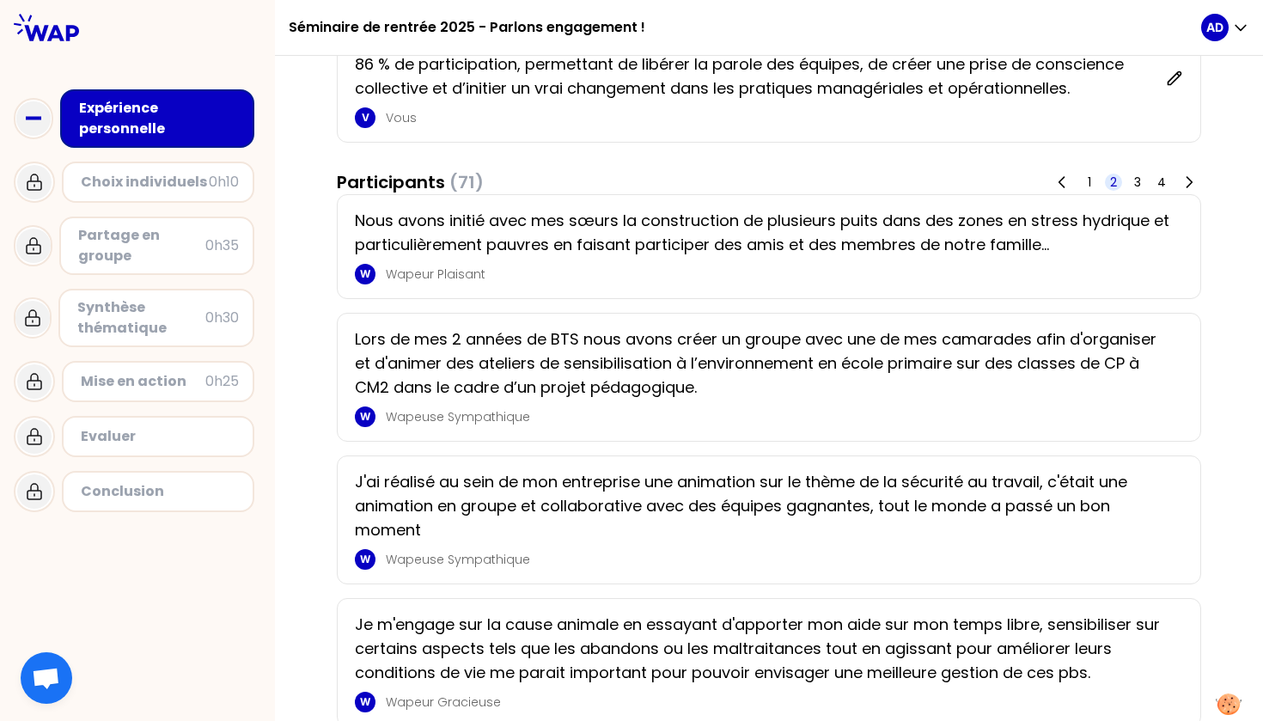
scroll to position [108, 0]
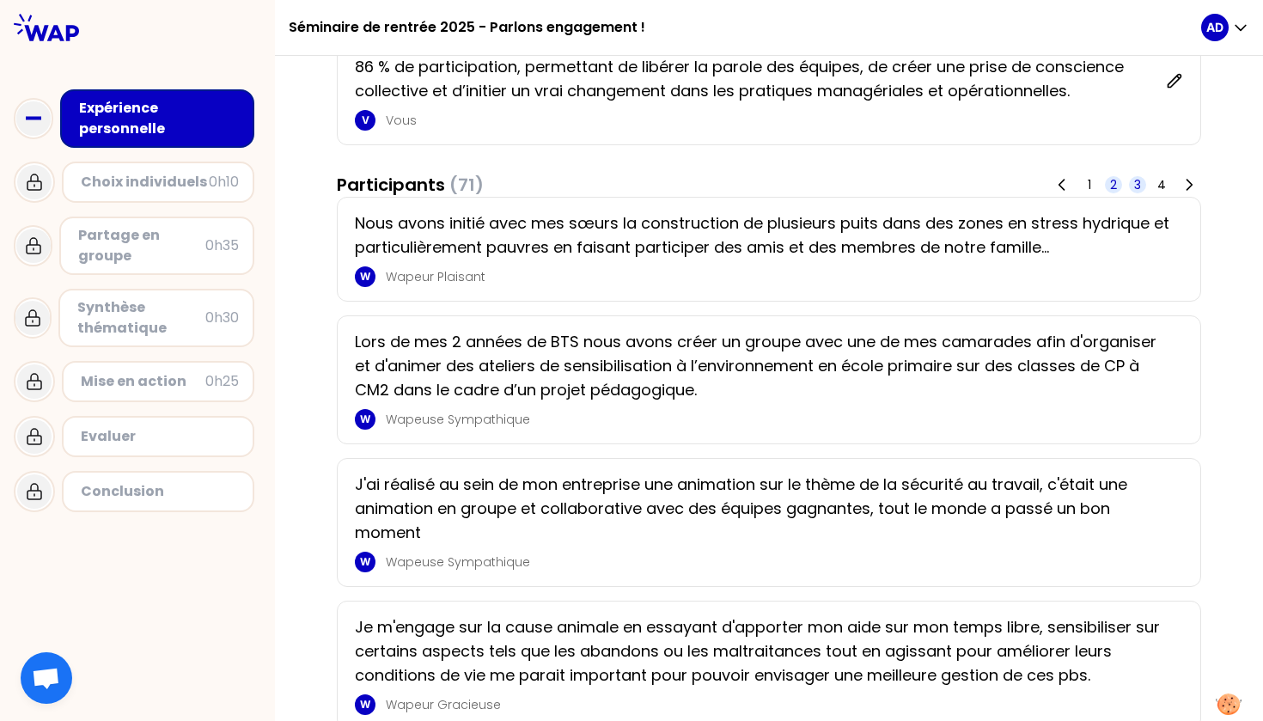
click at [1134, 193] on span "3" at bounding box center [1137, 184] width 7 height 17
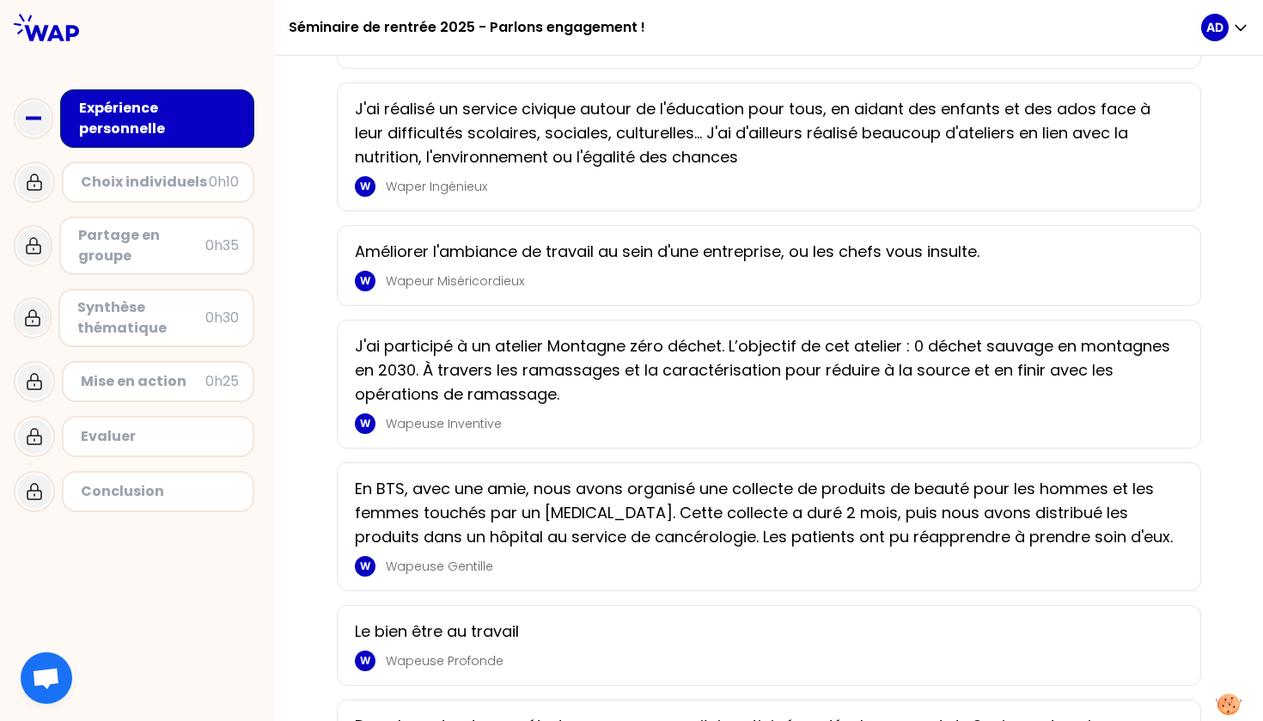
scroll to position [1486, 0]
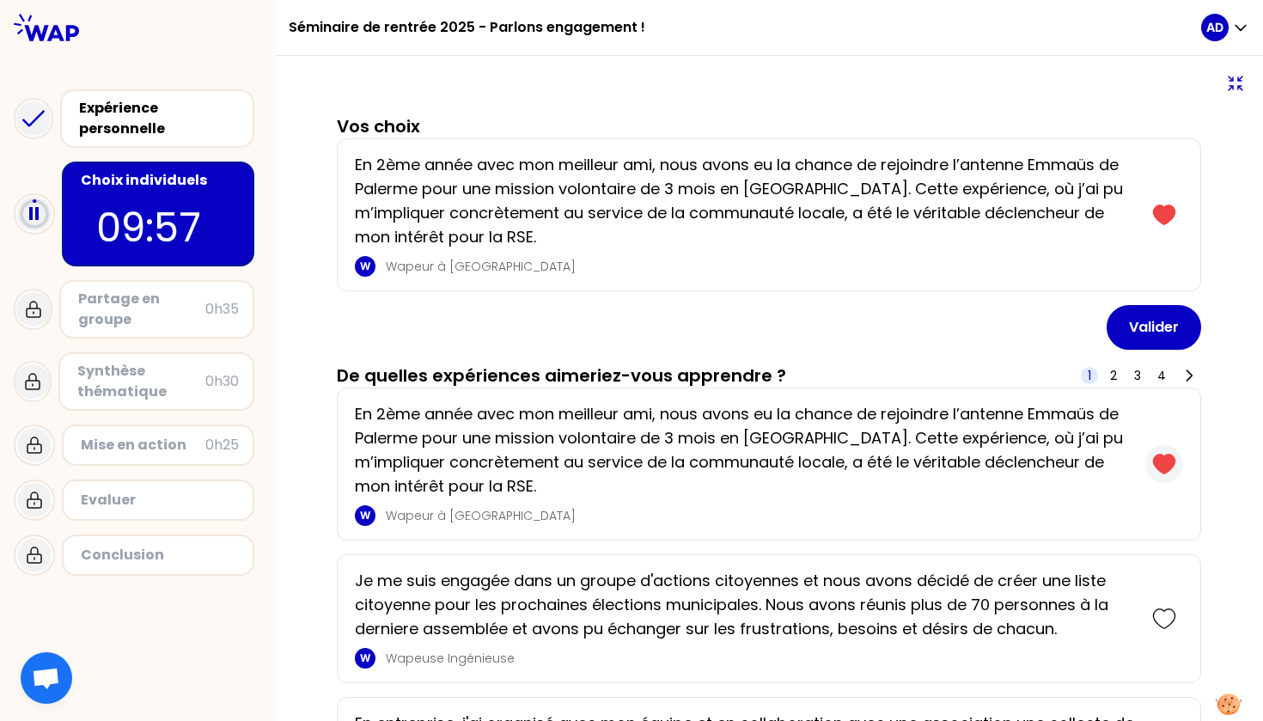
click at [1153, 470] on icon at bounding box center [1163, 464] width 21 height 19
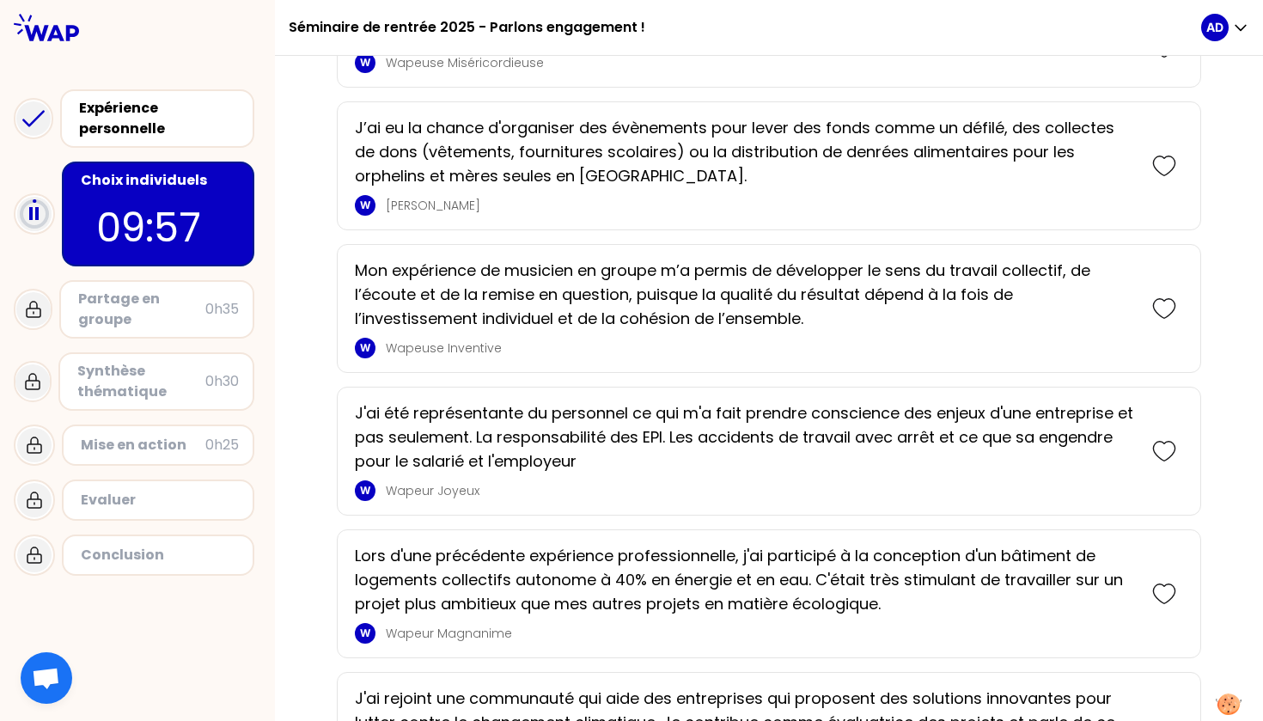
scroll to position [821, 0]
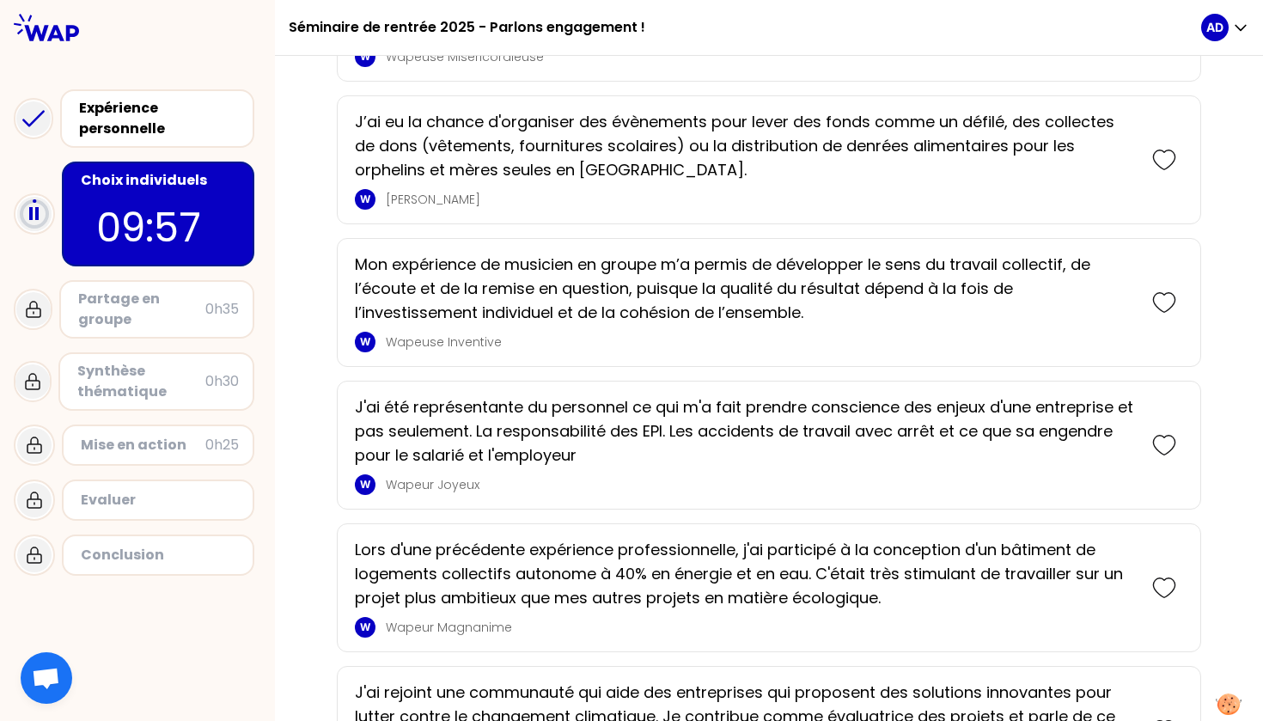
click at [1154, 302] on icon at bounding box center [1164, 302] width 24 height 24
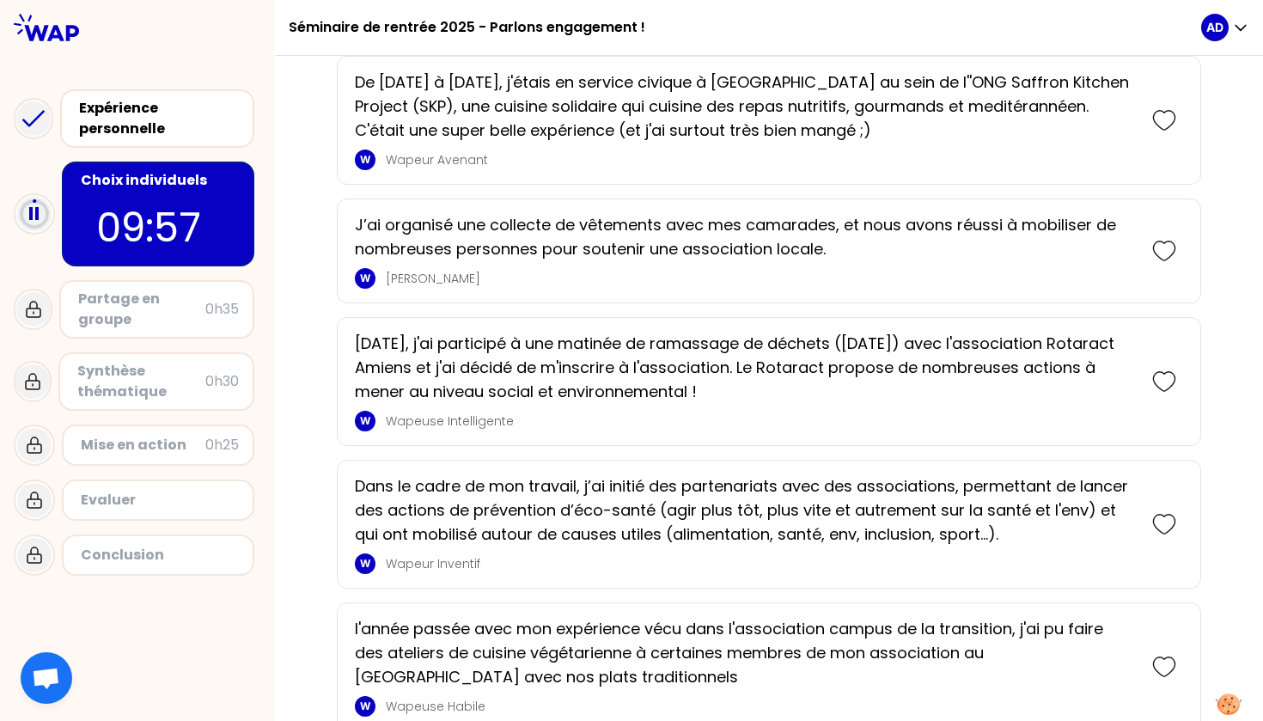
scroll to position [2015, 0]
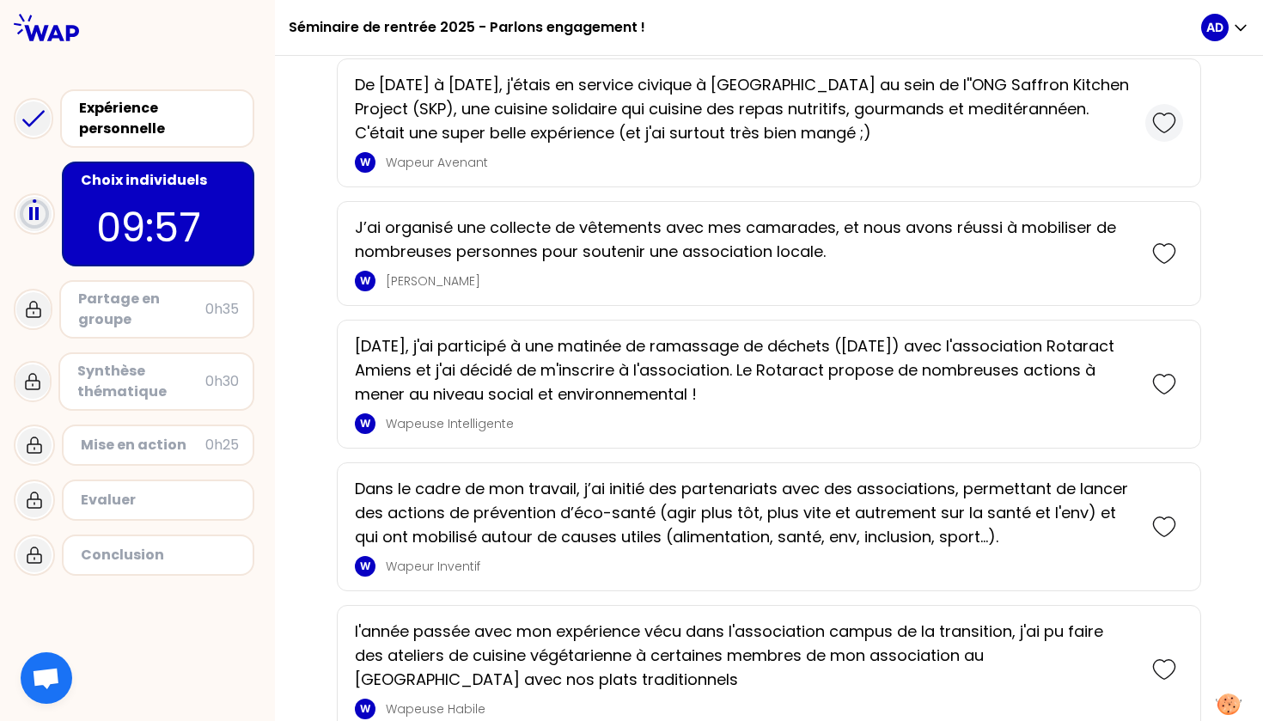
click at [1152, 122] on icon at bounding box center [1164, 123] width 24 height 24
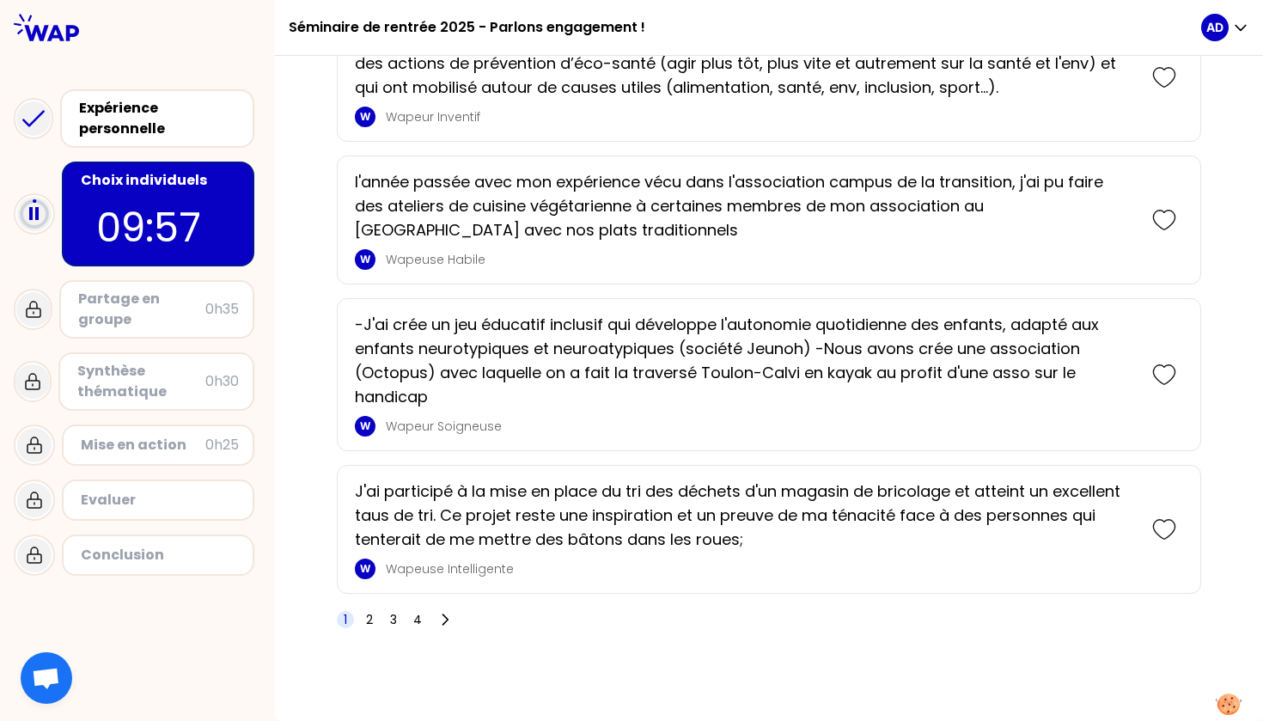
scroll to position [2607, 0]
click at [1157, 362] on div at bounding box center [1164, 375] width 38 height 38
click at [370, 621] on span "2" at bounding box center [369, 619] width 7 height 17
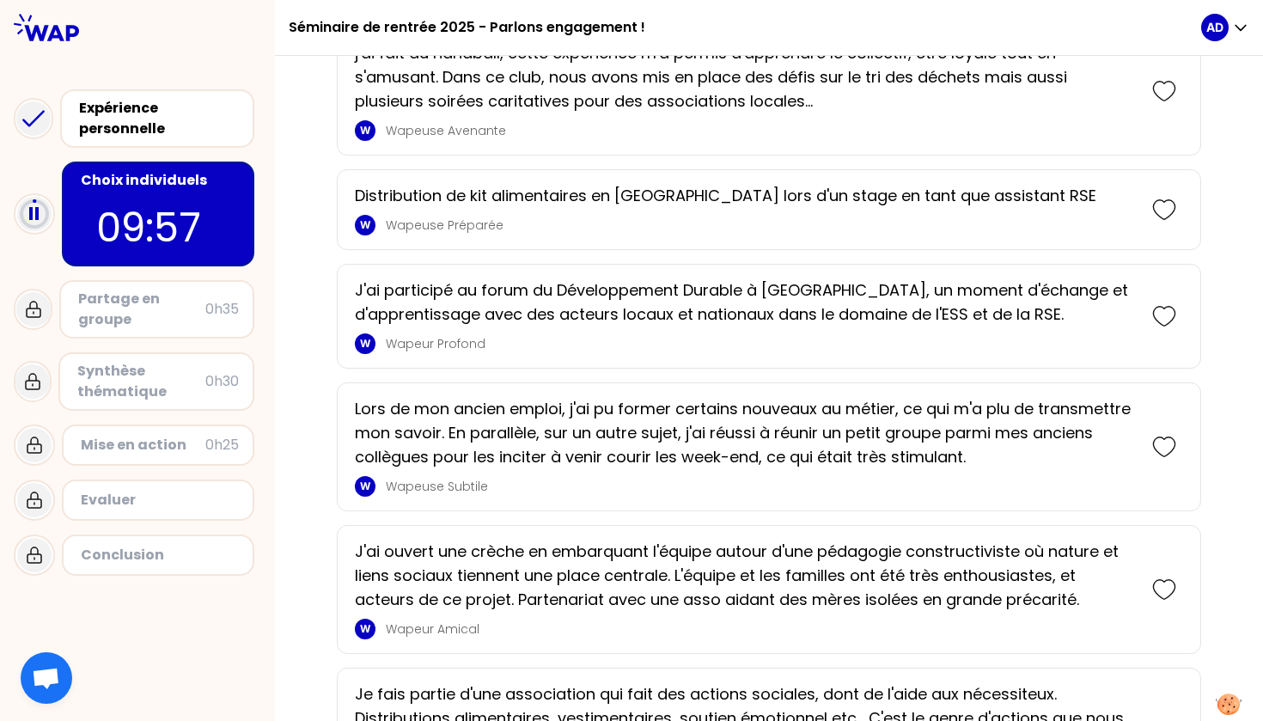
scroll to position [2420, 0]
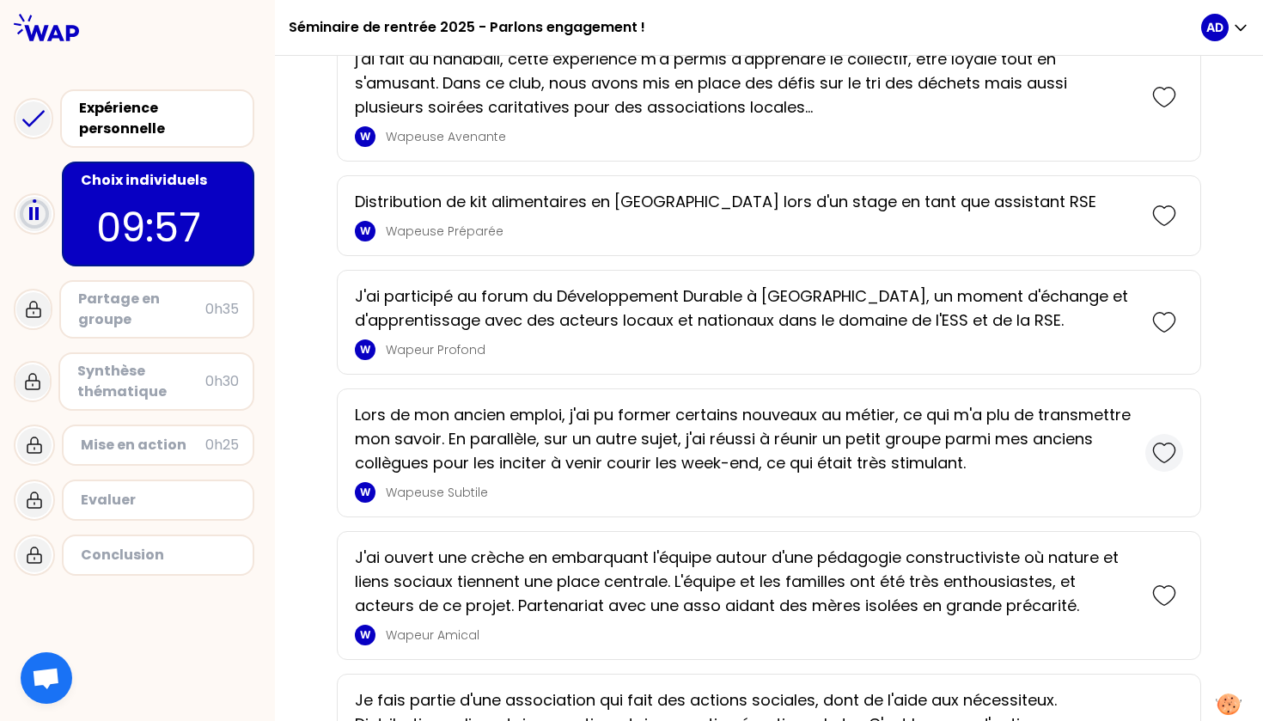
click at [1152, 465] on icon at bounding box center [1164, 453] width 24 height 24
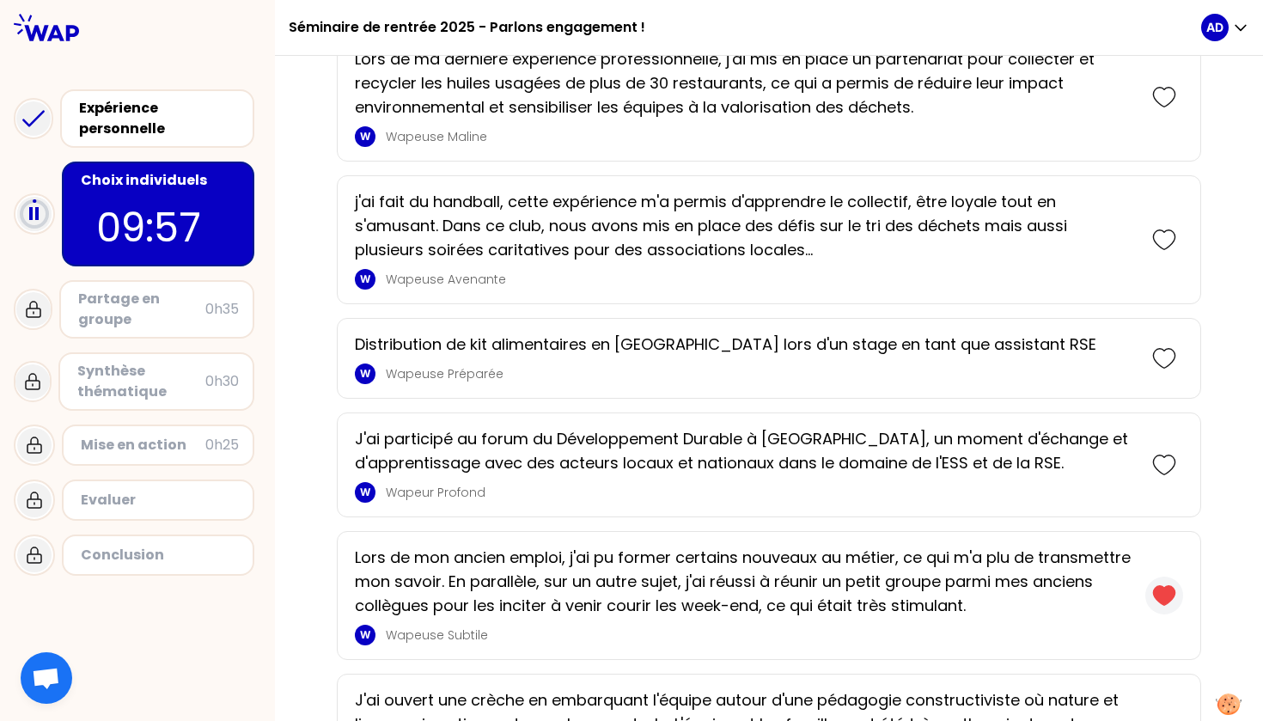
click at [1153, 605] on icon at bounding box center [1163, 595] width 21 height 19
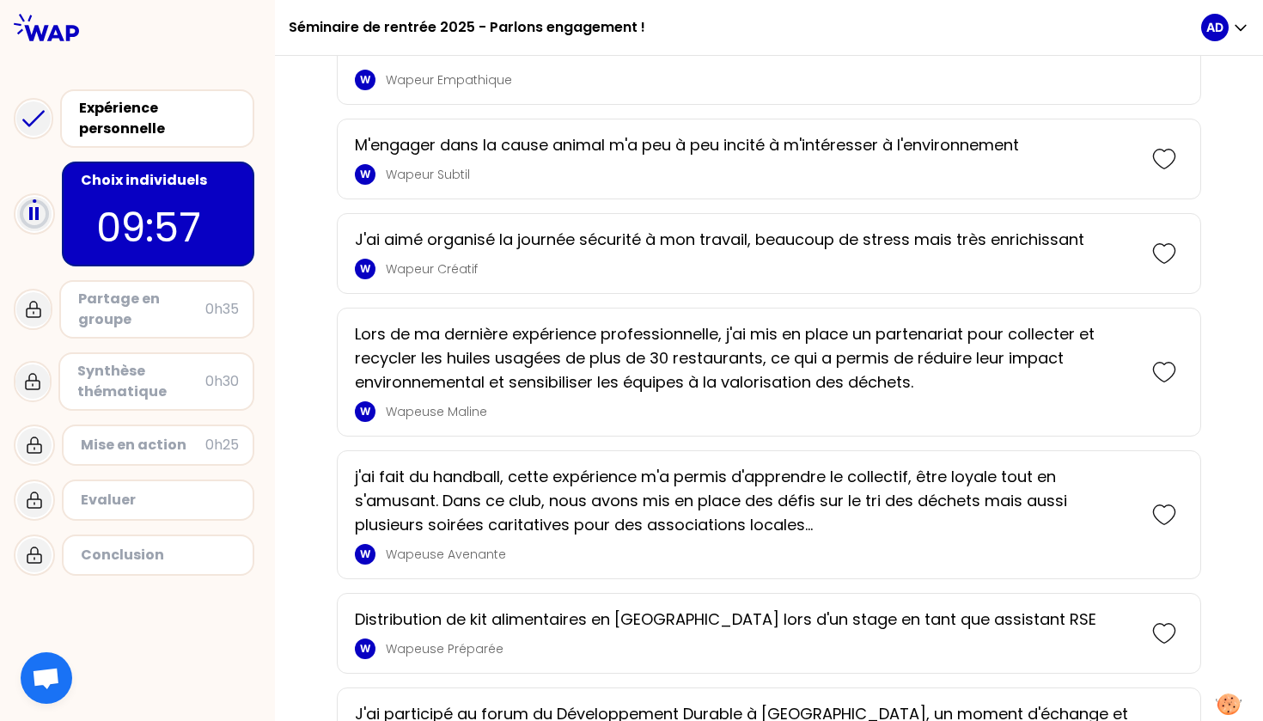
scroll to position [1994, 0]
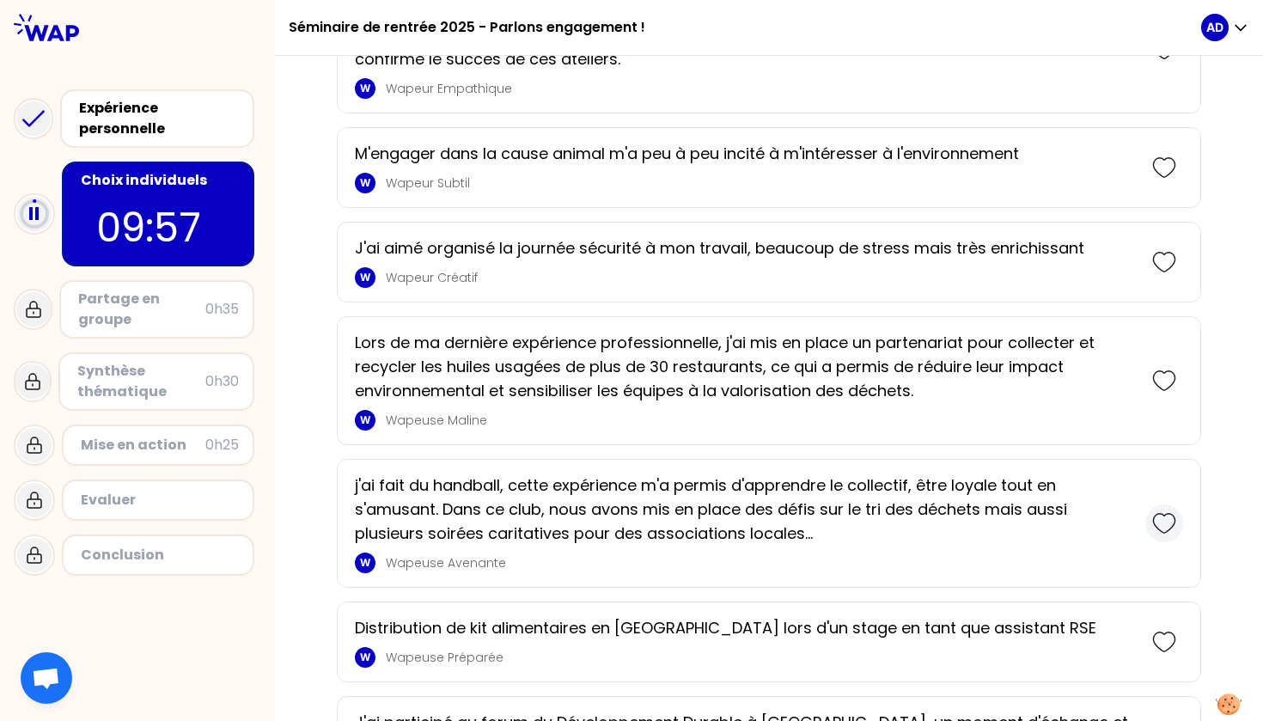
click at [1152, 535] on icon at bounding box center [1164, 523] width 24 height 24
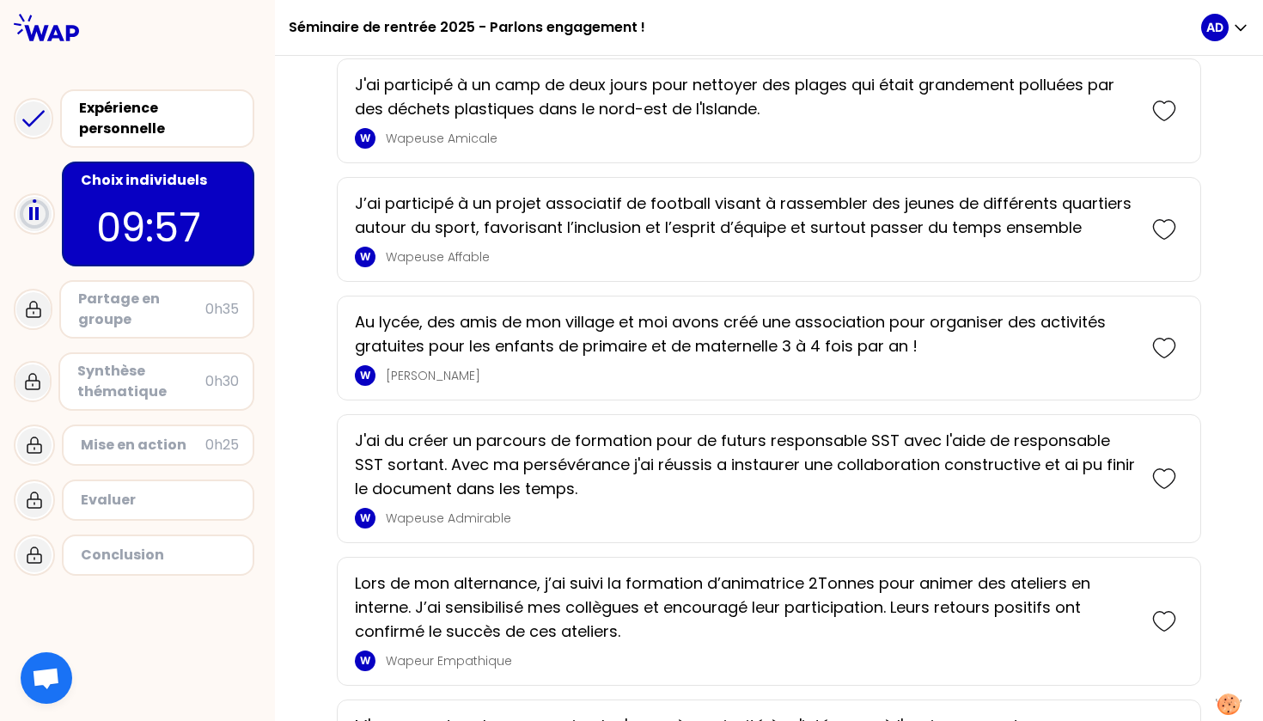
scroll to position [1537, 0]
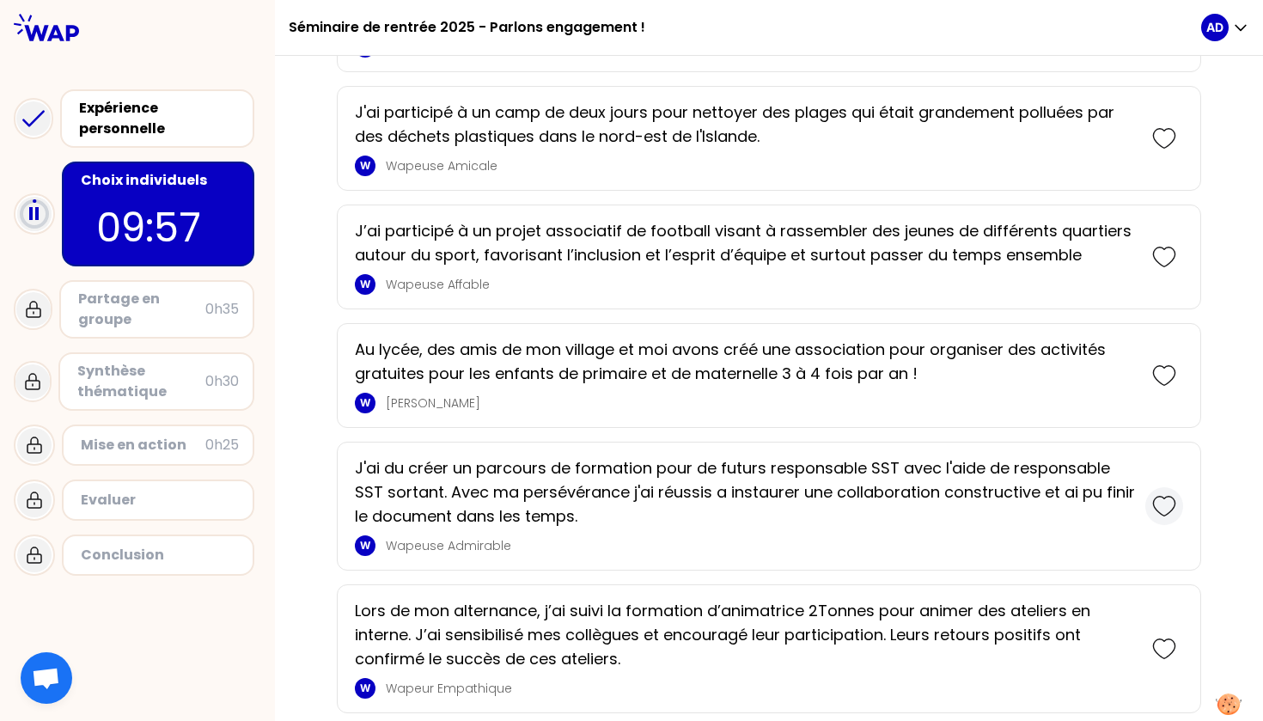
click at [1157, 518] on icon at bounding box center [1164, 506] width 24 height 24
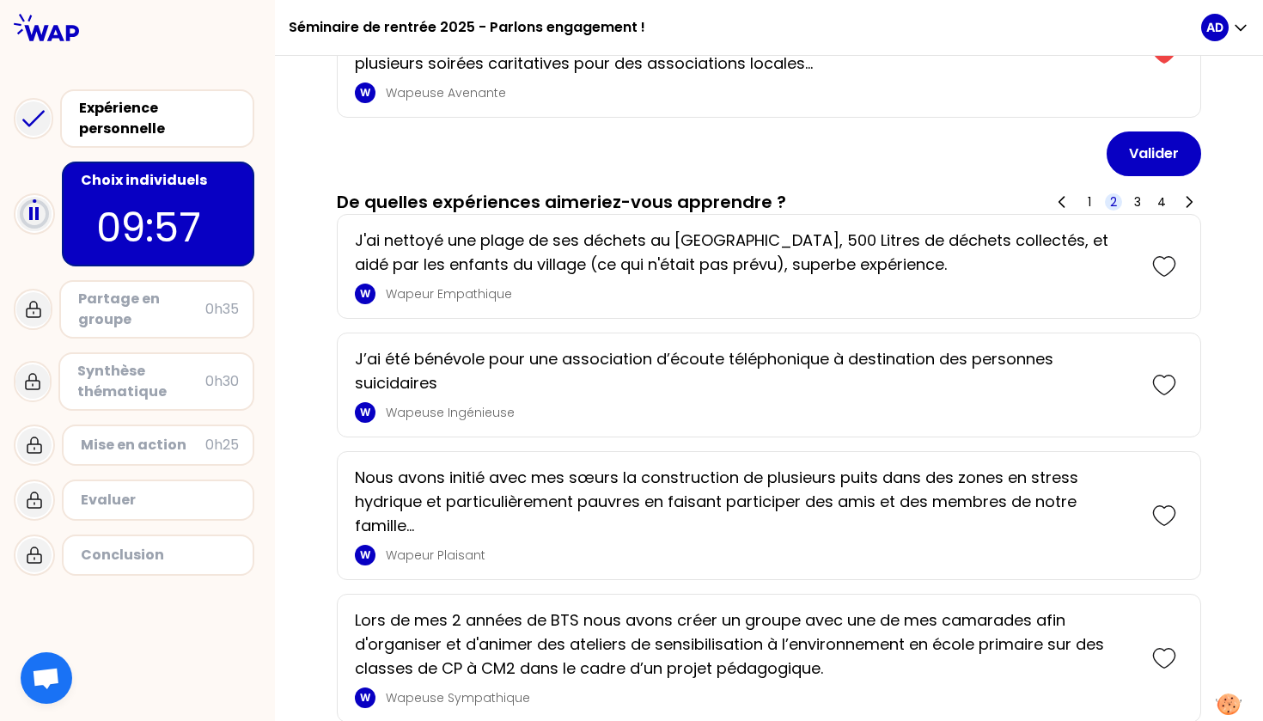
scroll to position [736, 0]
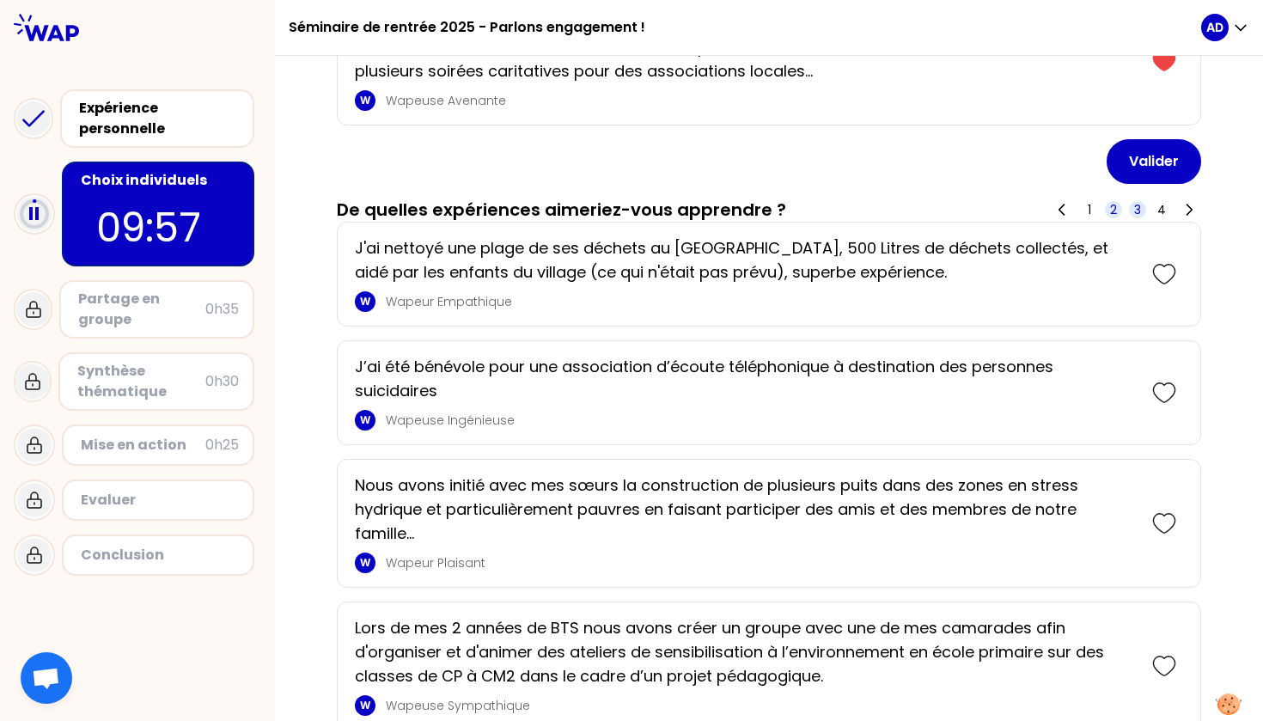
click at [1134, 212] on span "3" at bounding box center [1137, 209] width 7 height 17
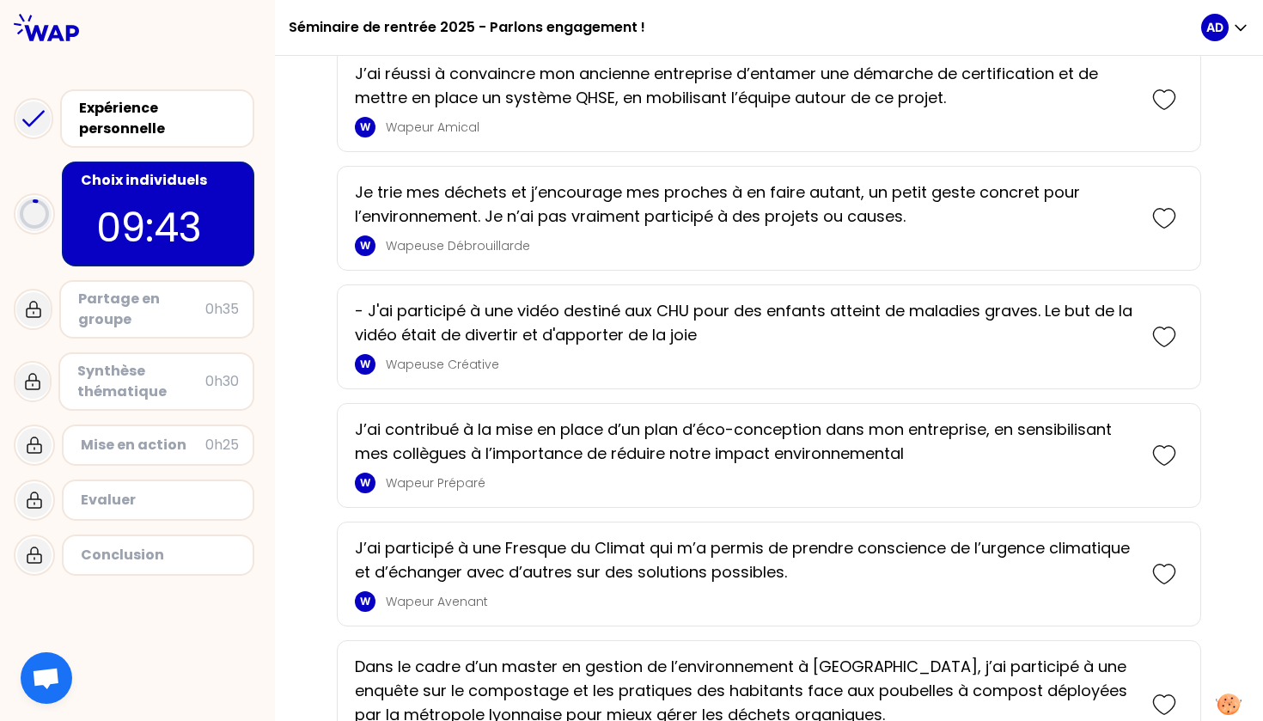
scroll to position [1330, 0]
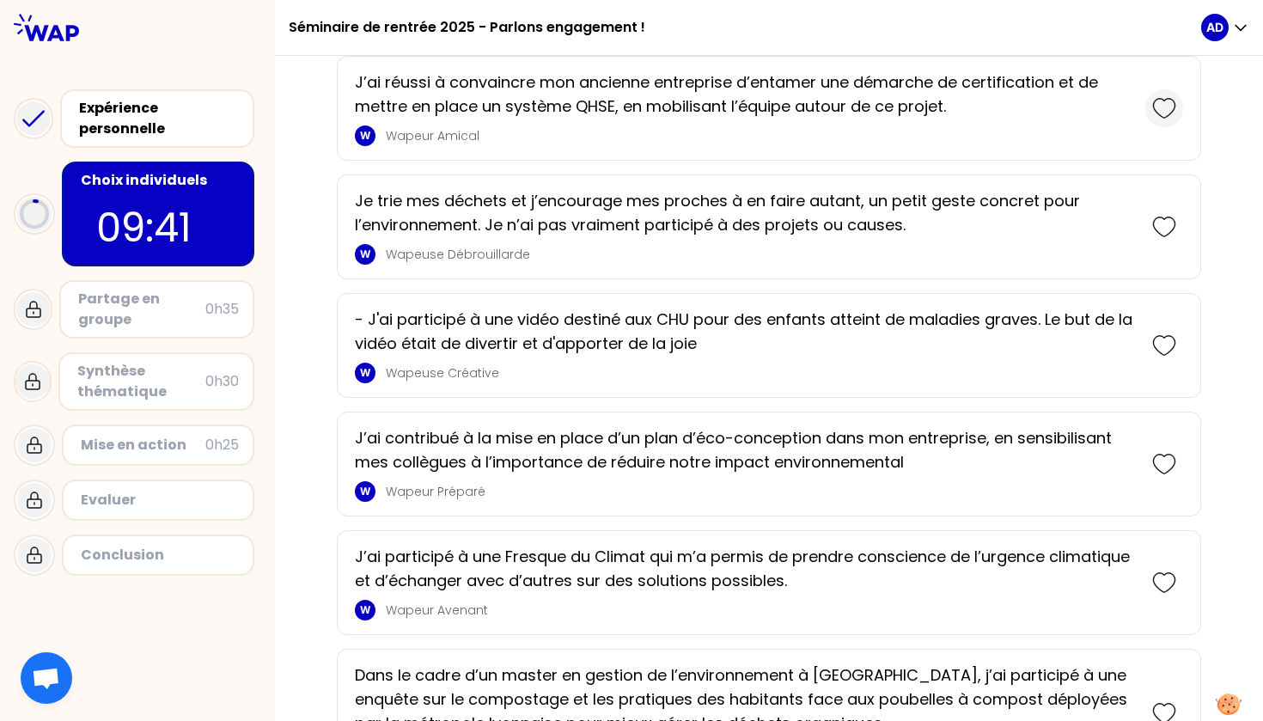
click at [1153, 101] on icon at bounding box center [1163, 108] width 21 height 19
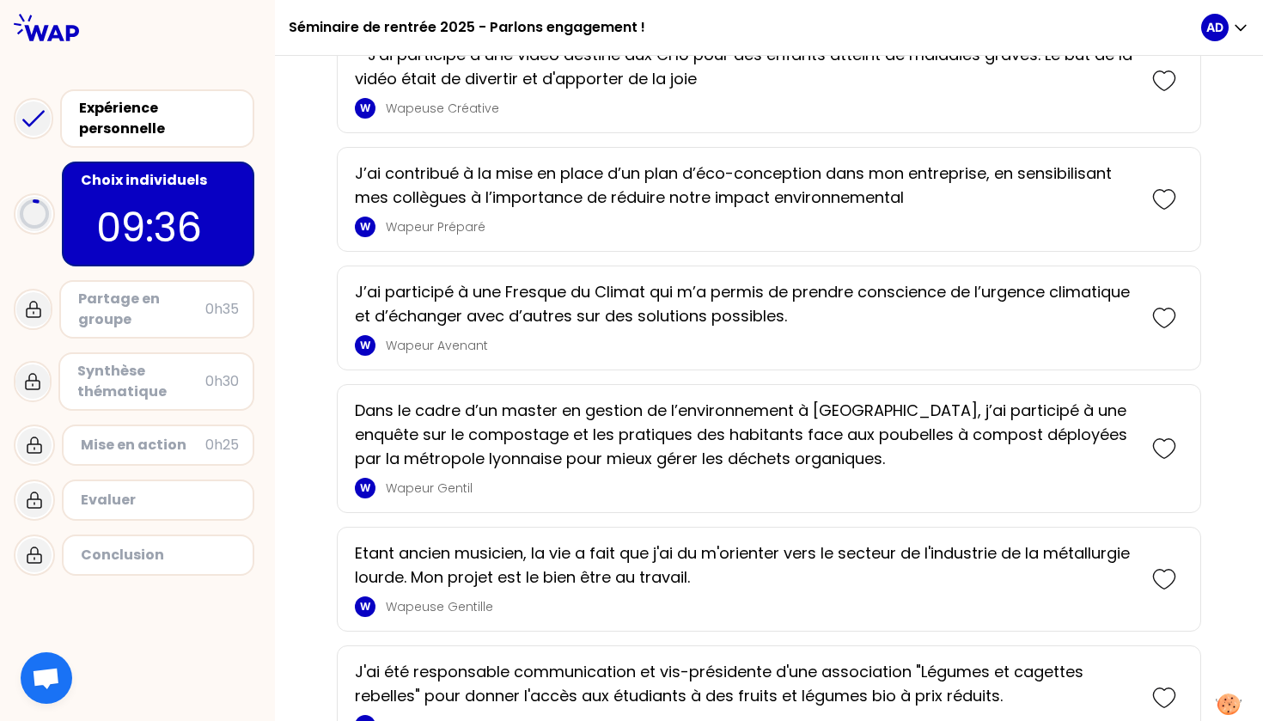
scroll to position [1691, 0]
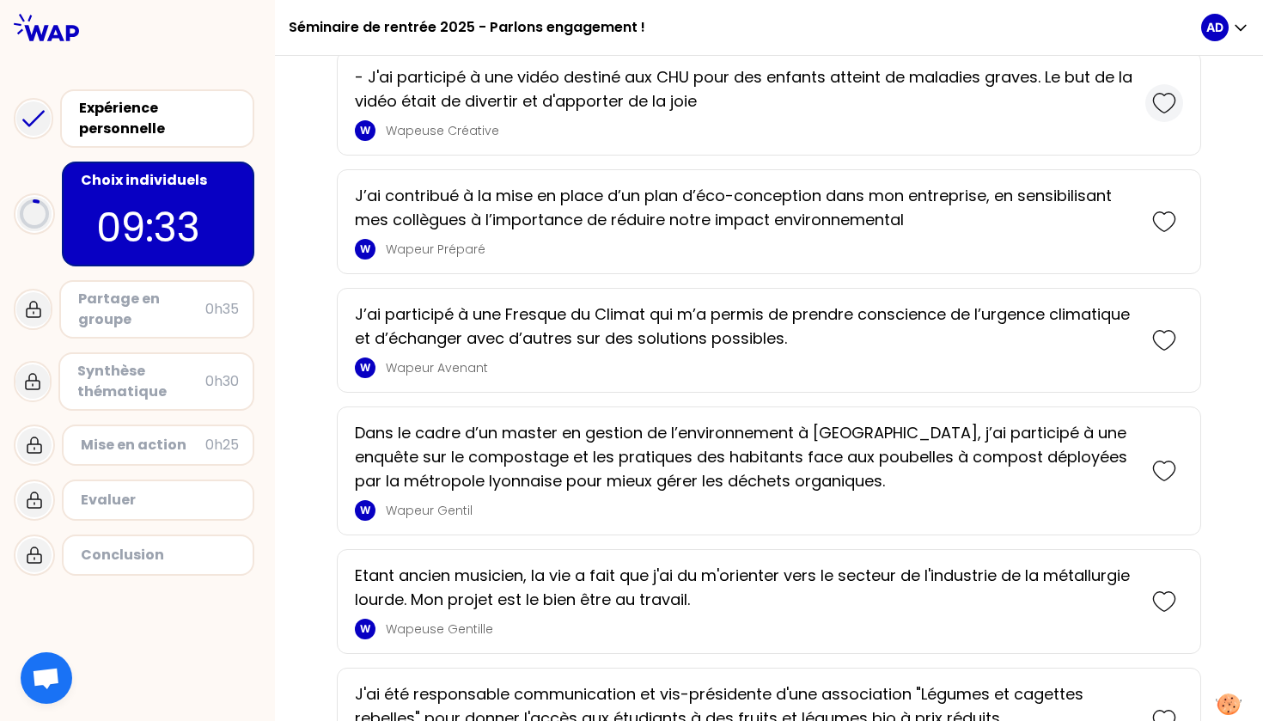
click at [1152, 103] on icon at bounding box center [1164, 103] width 24 height 24
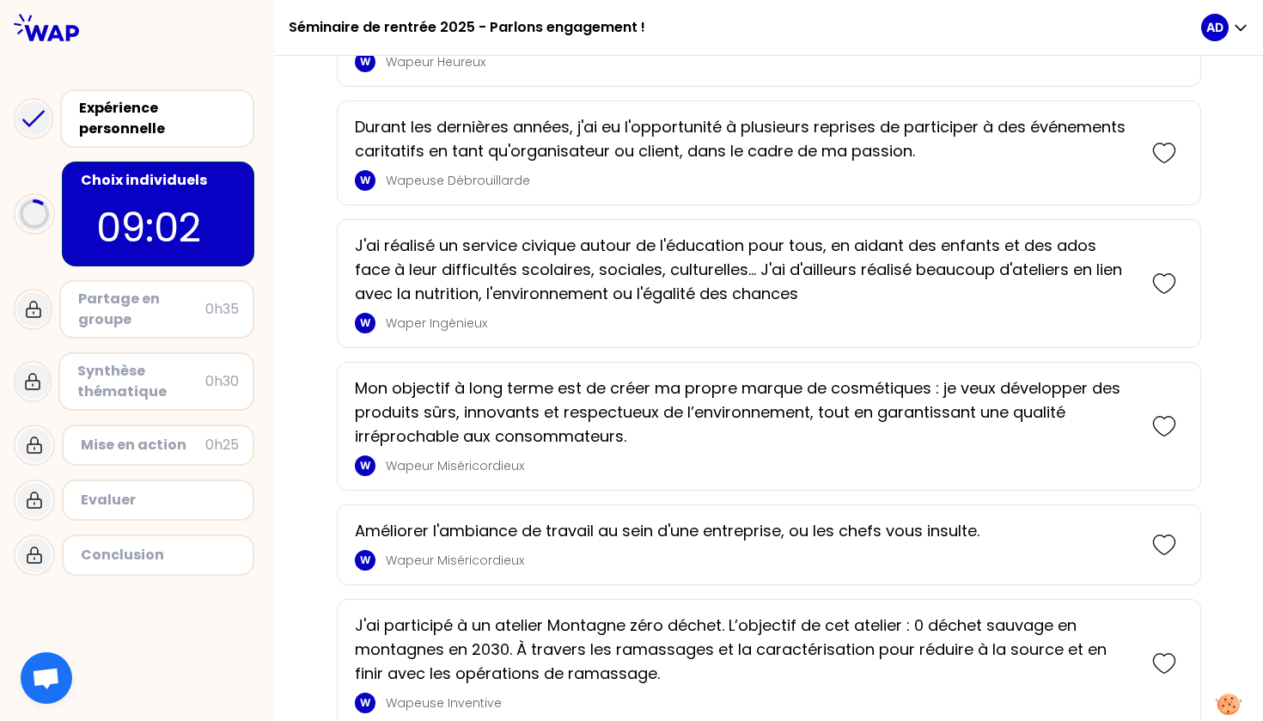
scroll to position [2499, 0]
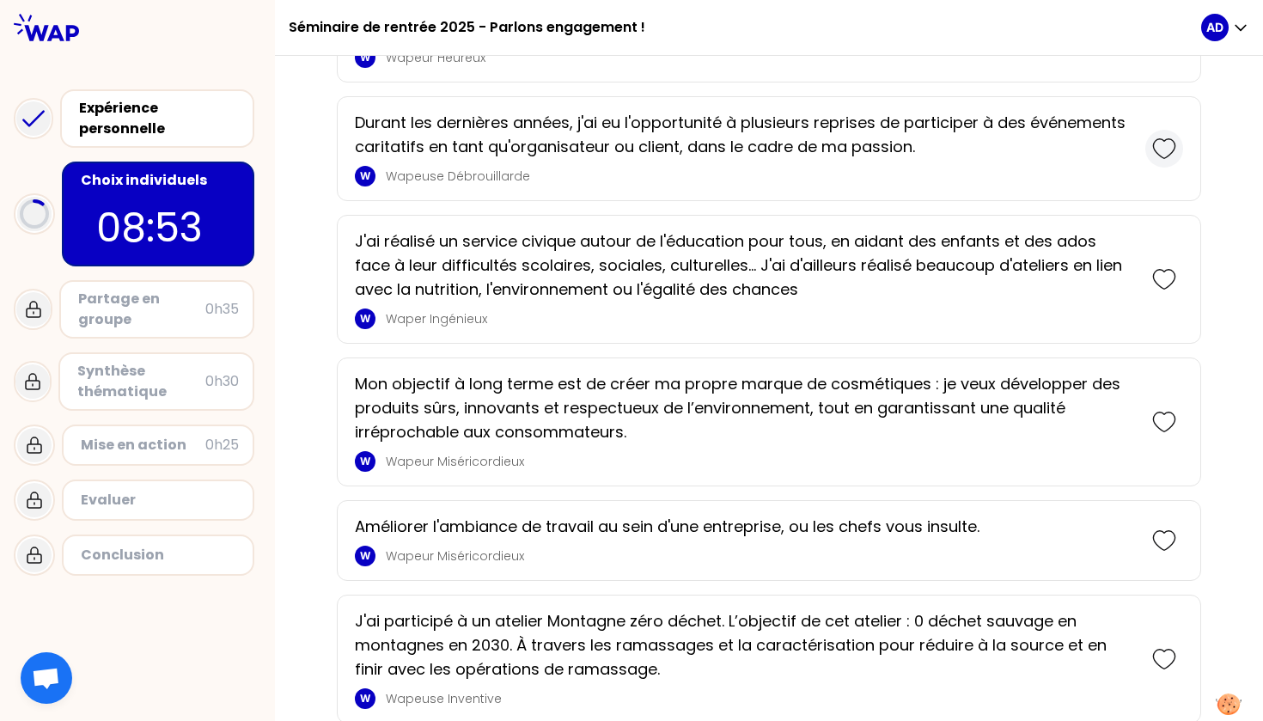
click at [1152, 145] on icon at bounding box center [1164, 149] width 24 height 24
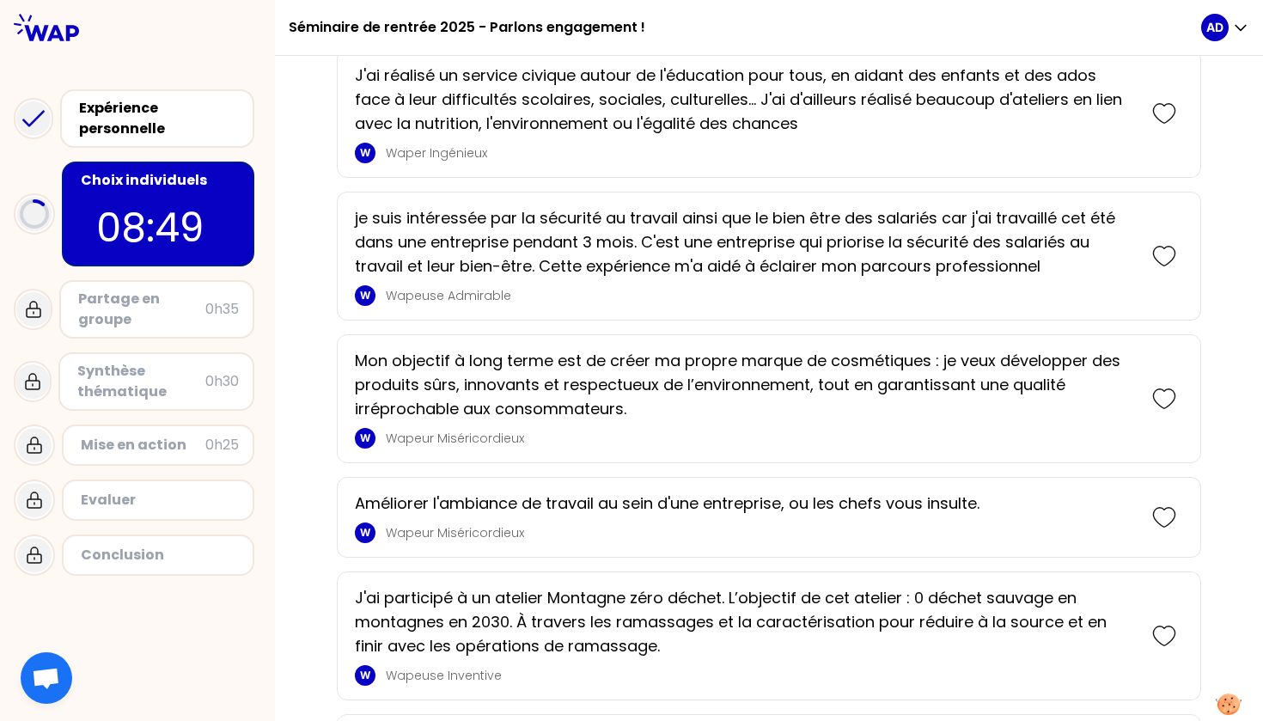
scroll to position [2789, 0]
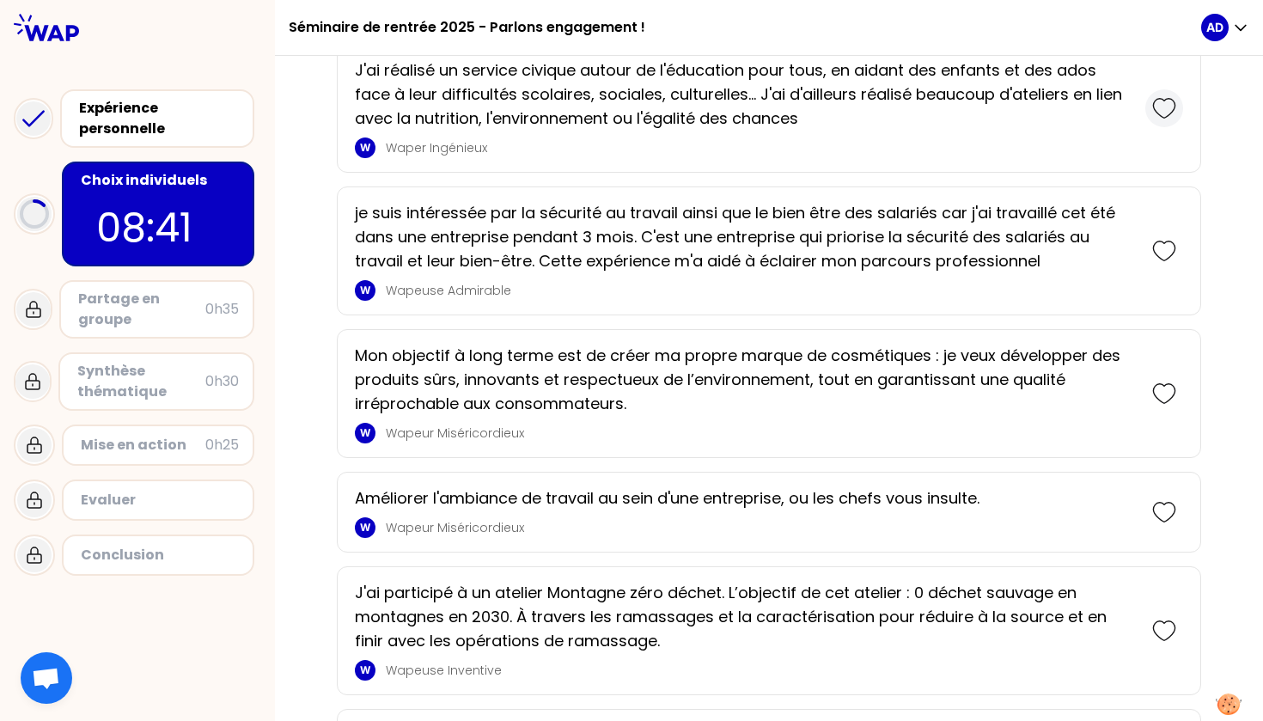
click at [1156, 107] on icon at bounding box center [1164, 108] width 24 height 24
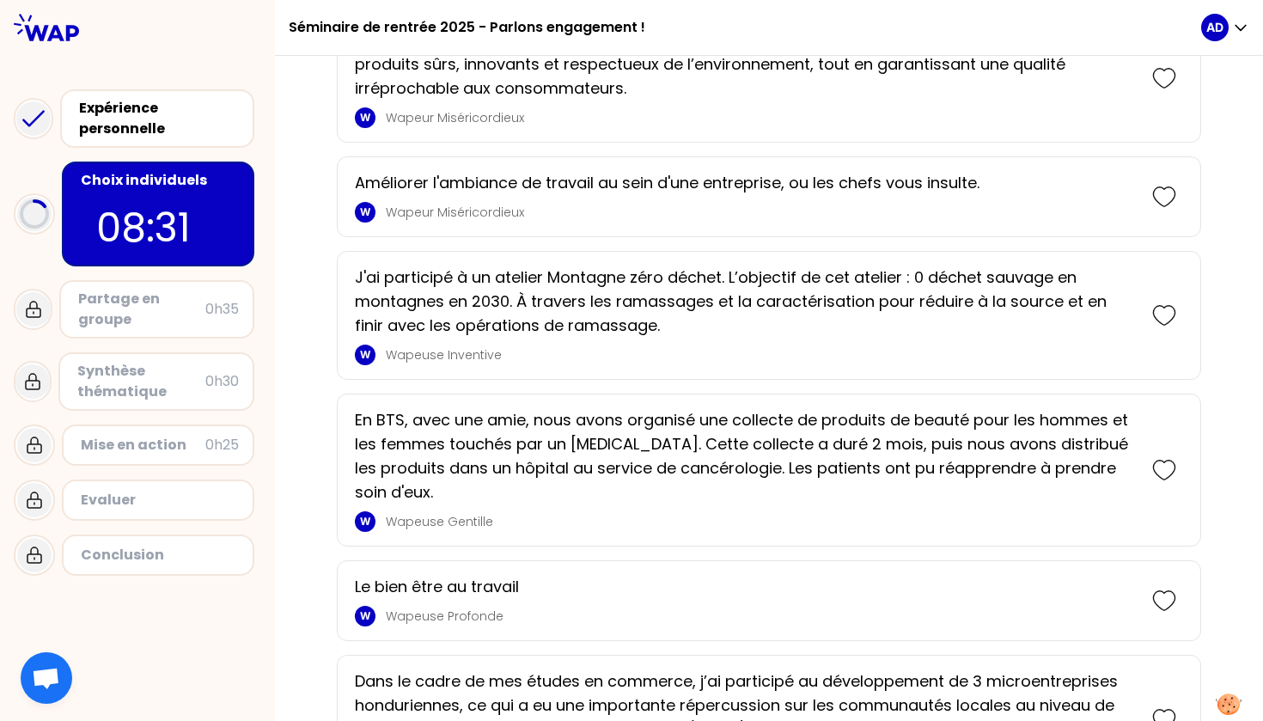
scroll to position [3250, 0]
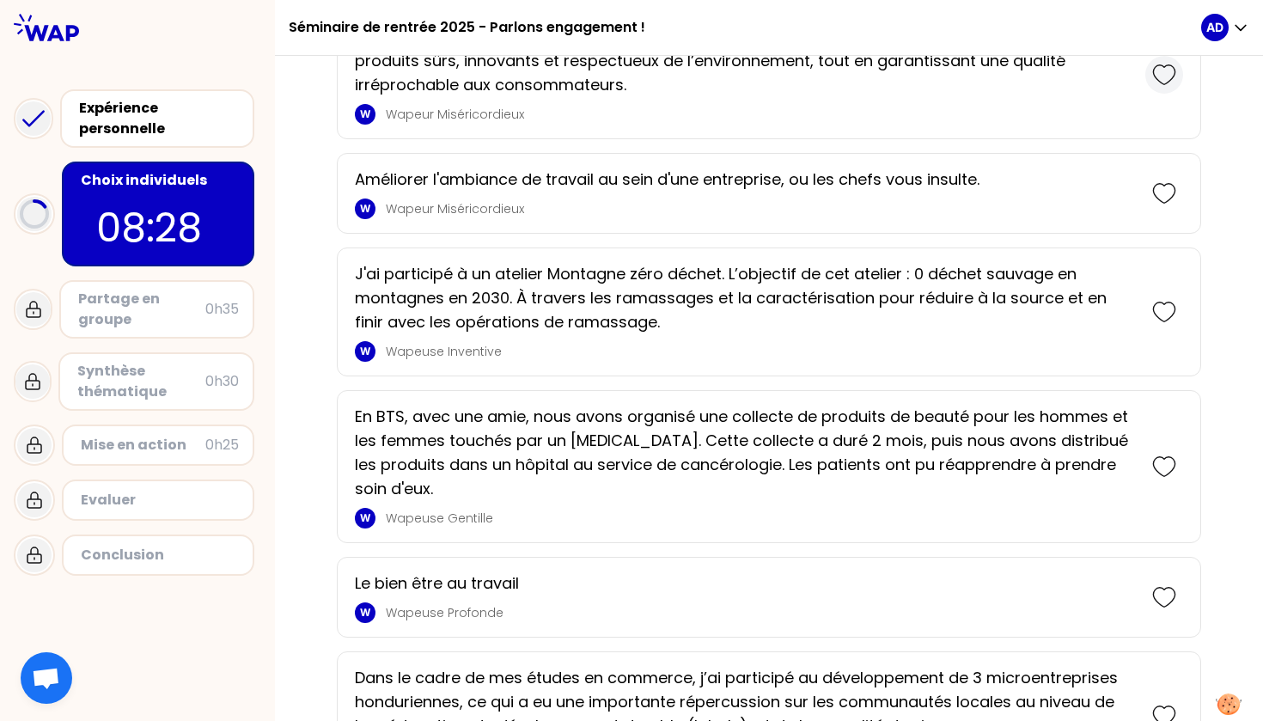
click at [1152, 76] on icon at bounding box center [1164, 75] width 24 height 24
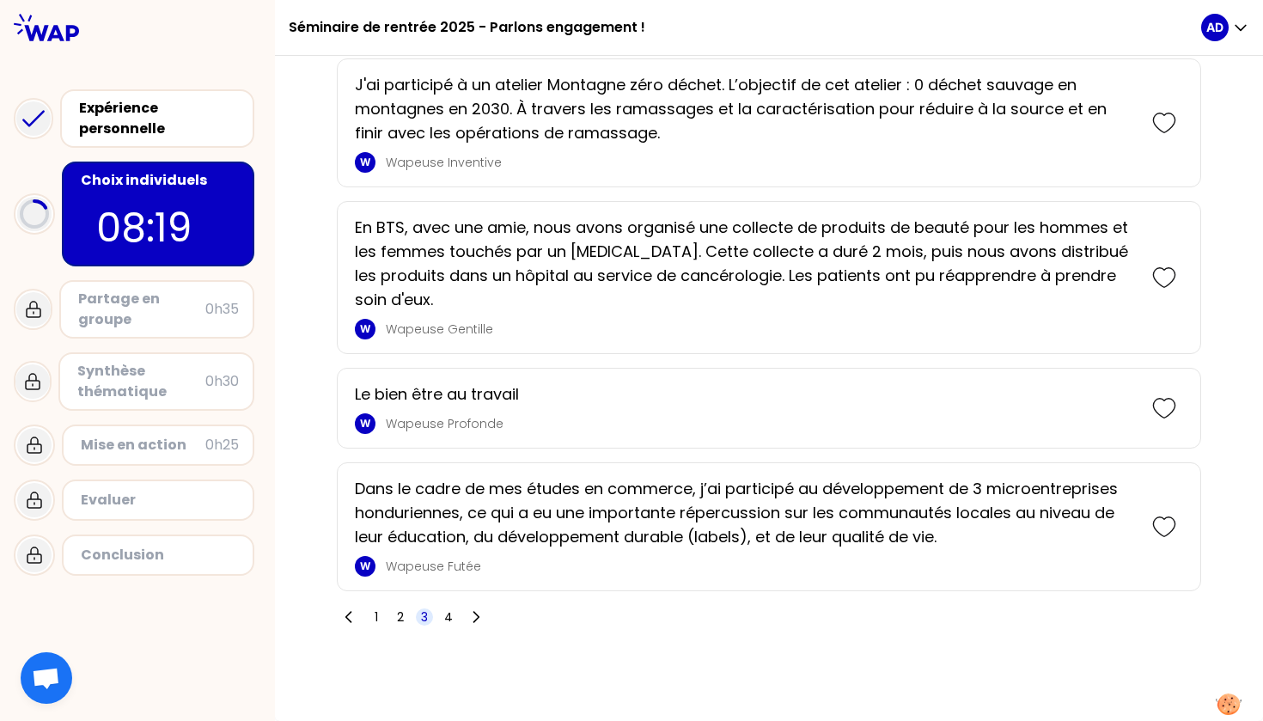
scroll to position [3582, 0]
click at [455, 615] on span "4" at bounding box center [448, 616] width 17 height 17
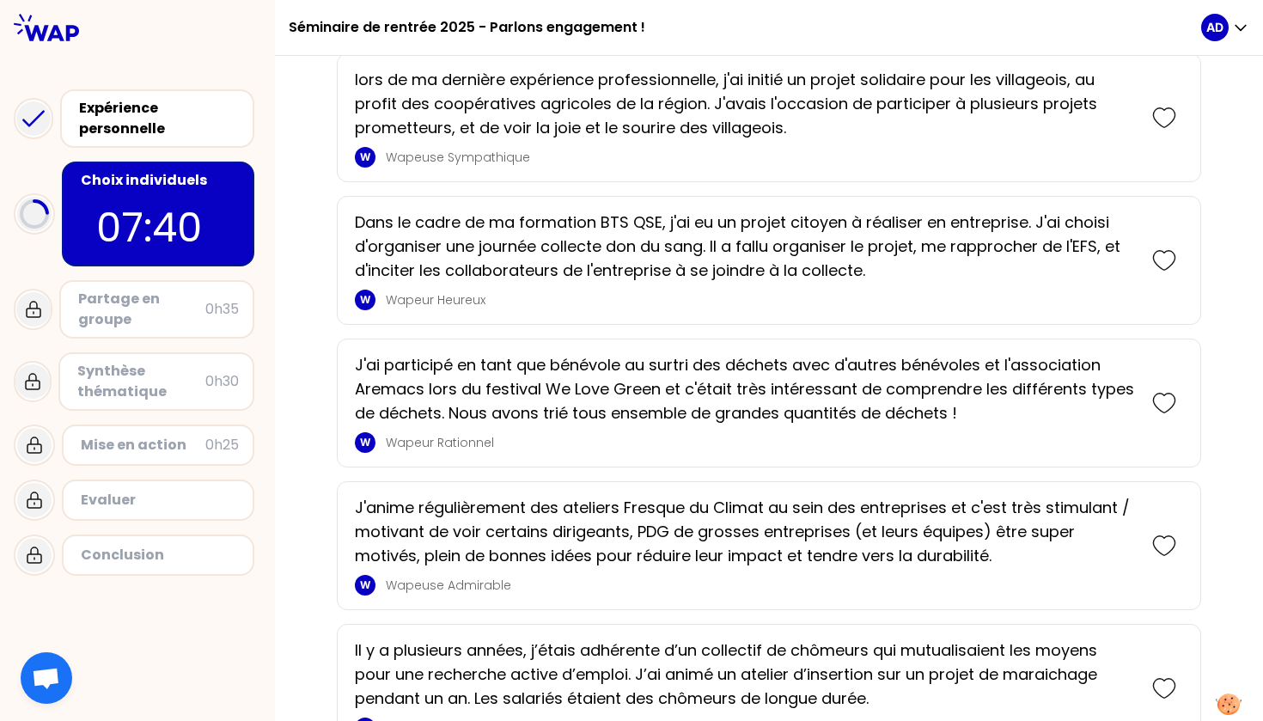
scroll to position [2674, 0]
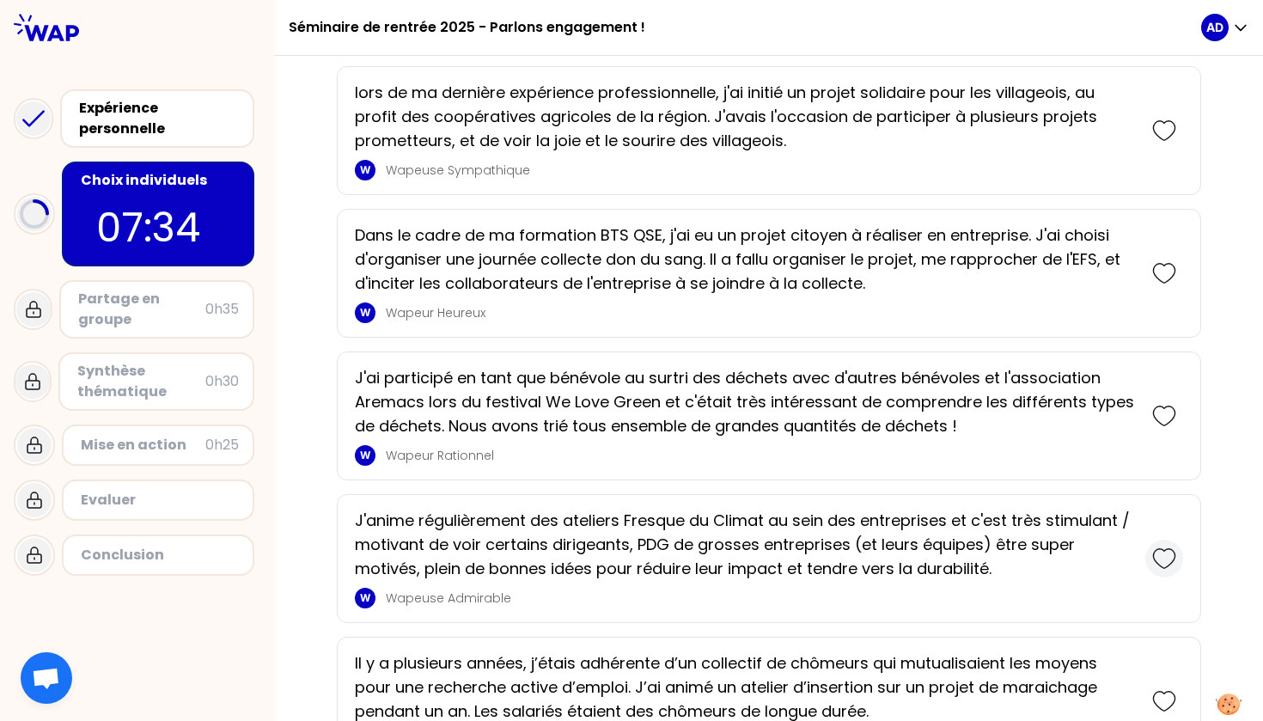
click at [1152, 546] on icon at bounding box center [1164, 558] width 24 height 24
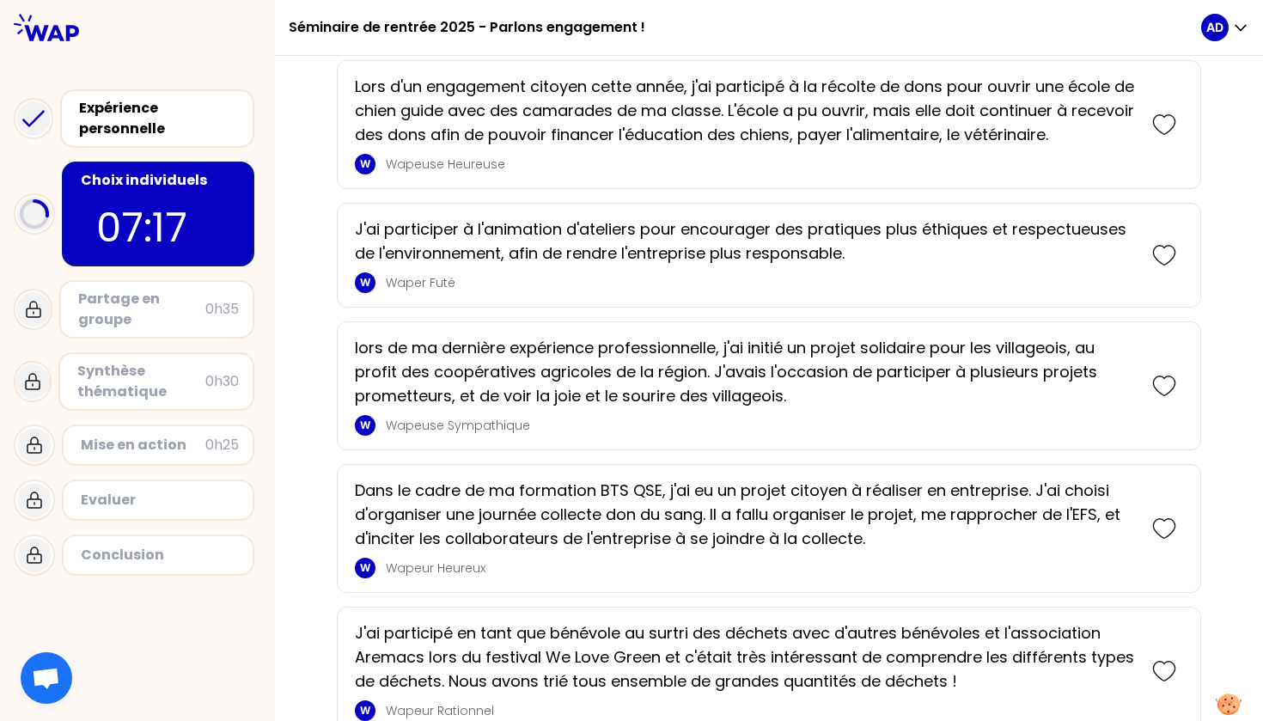
scroll to position [2585, 0]
click at [1152, 517] on icon at bounding box center [1164, 529] width 24 height 24
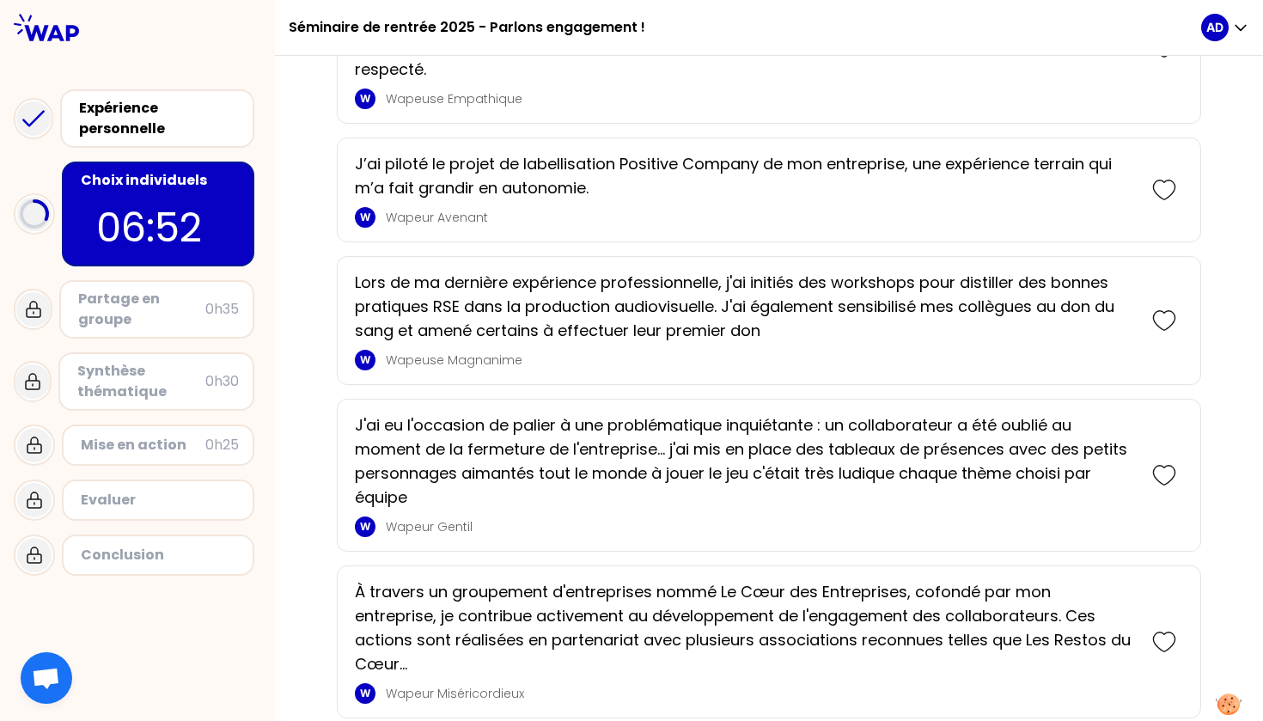
scroll to position [2047, 0]
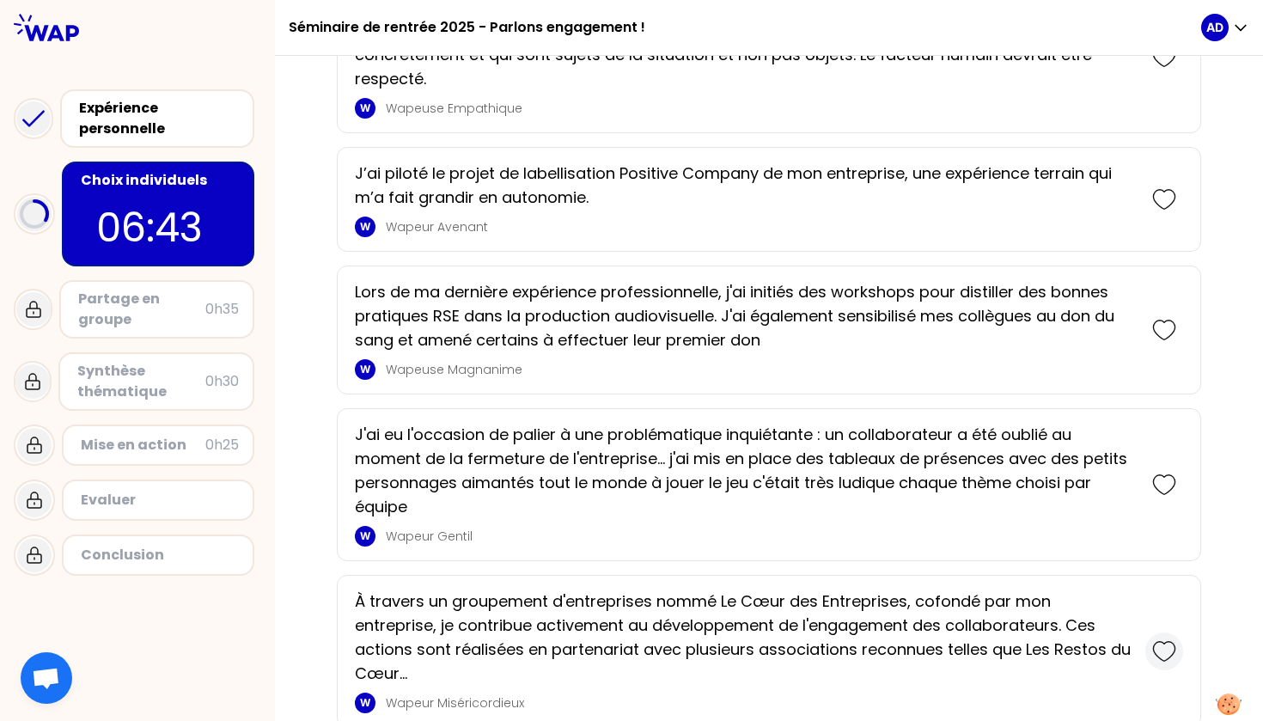
click at [1152, 639] on icon at bounding box center [1164, 651] width 24 height 24
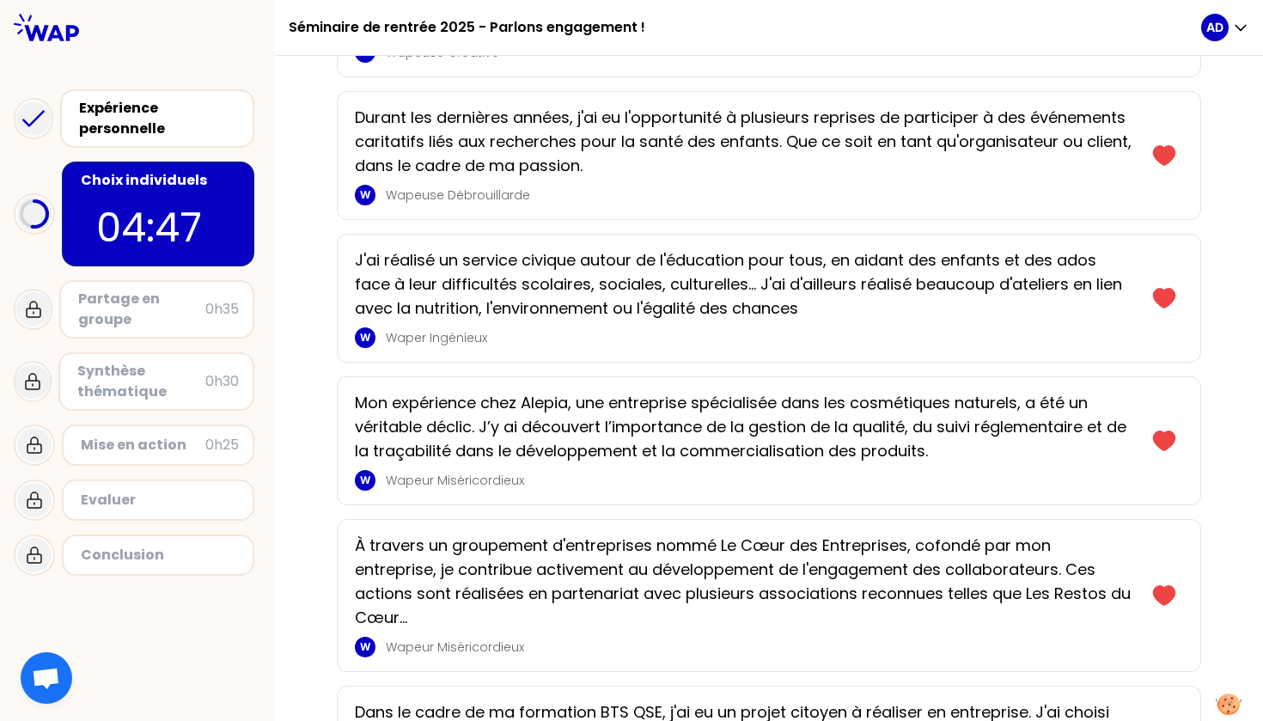
scroll to position [1016, 0]
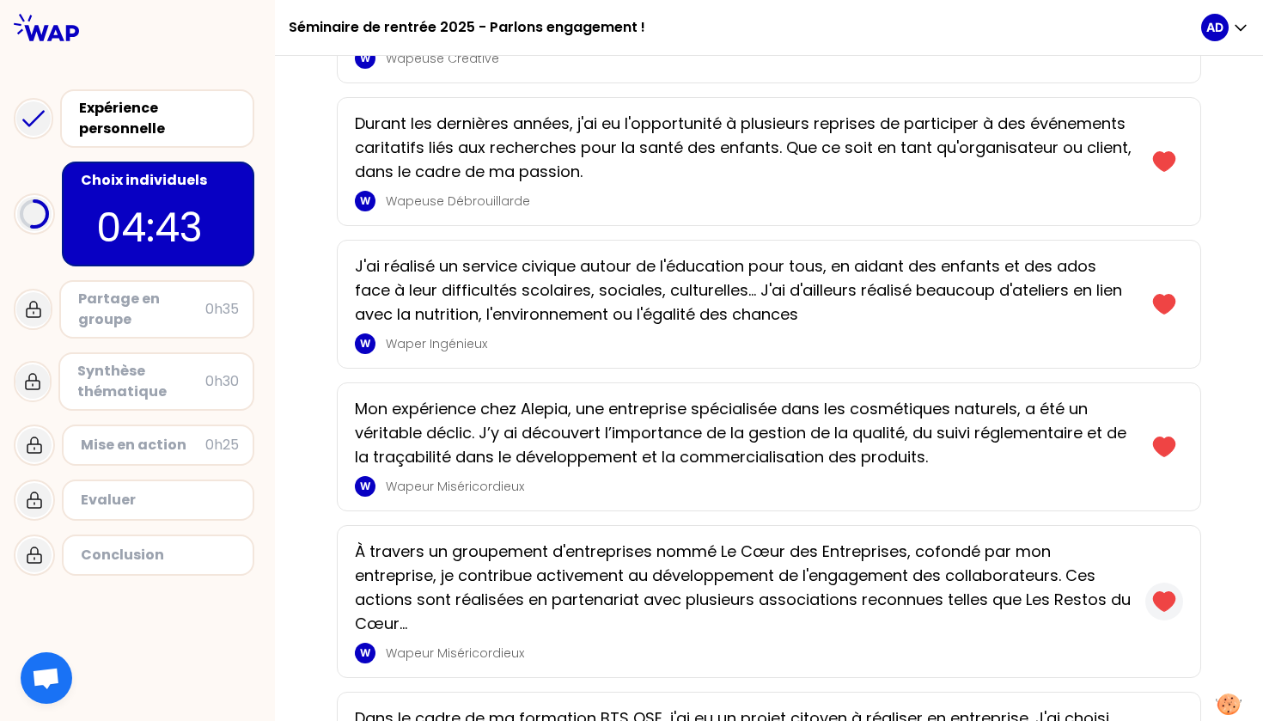
click at [1153, 601] on icon at bounding box center [1163, 601] width 21 height 19
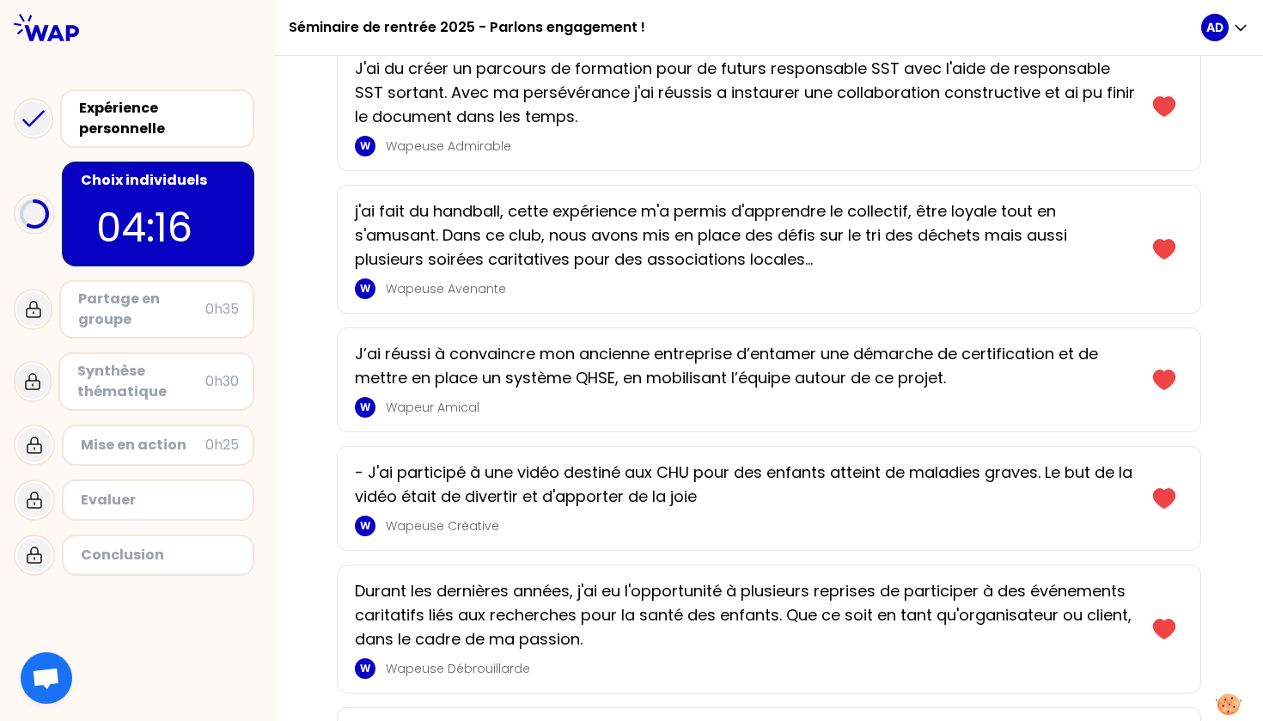
scroll to position [546, 0]
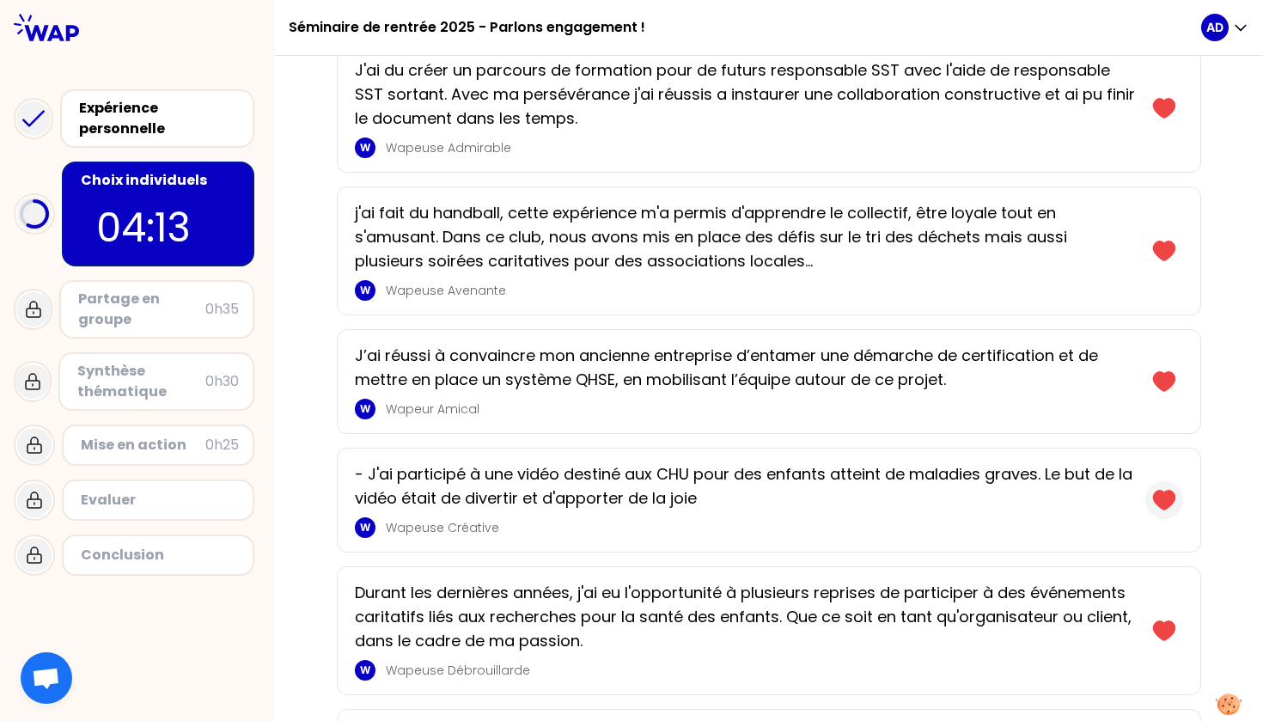
click at [1154, 498] on icon at bounding box center [1163, 500] width 21 height 19
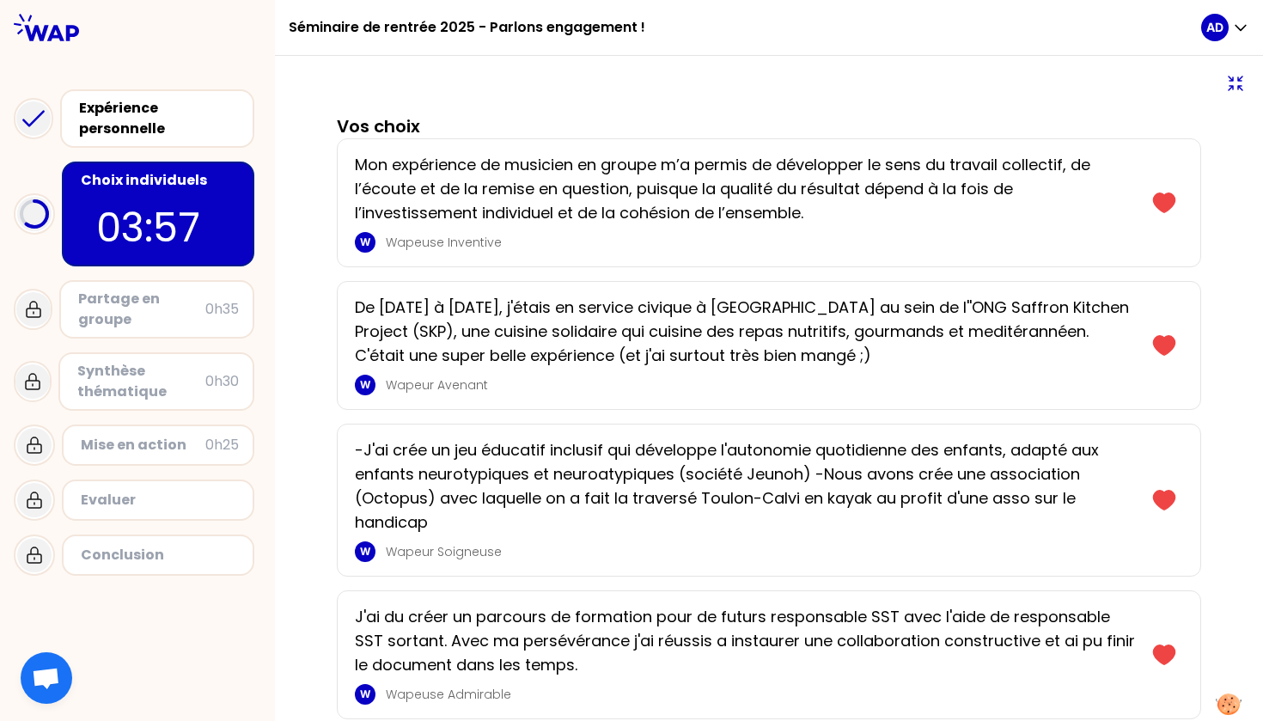
scroll to position [0, 0]
click at [1153, 344] on icon at bounding box center [1163, 345] width 21 height 19
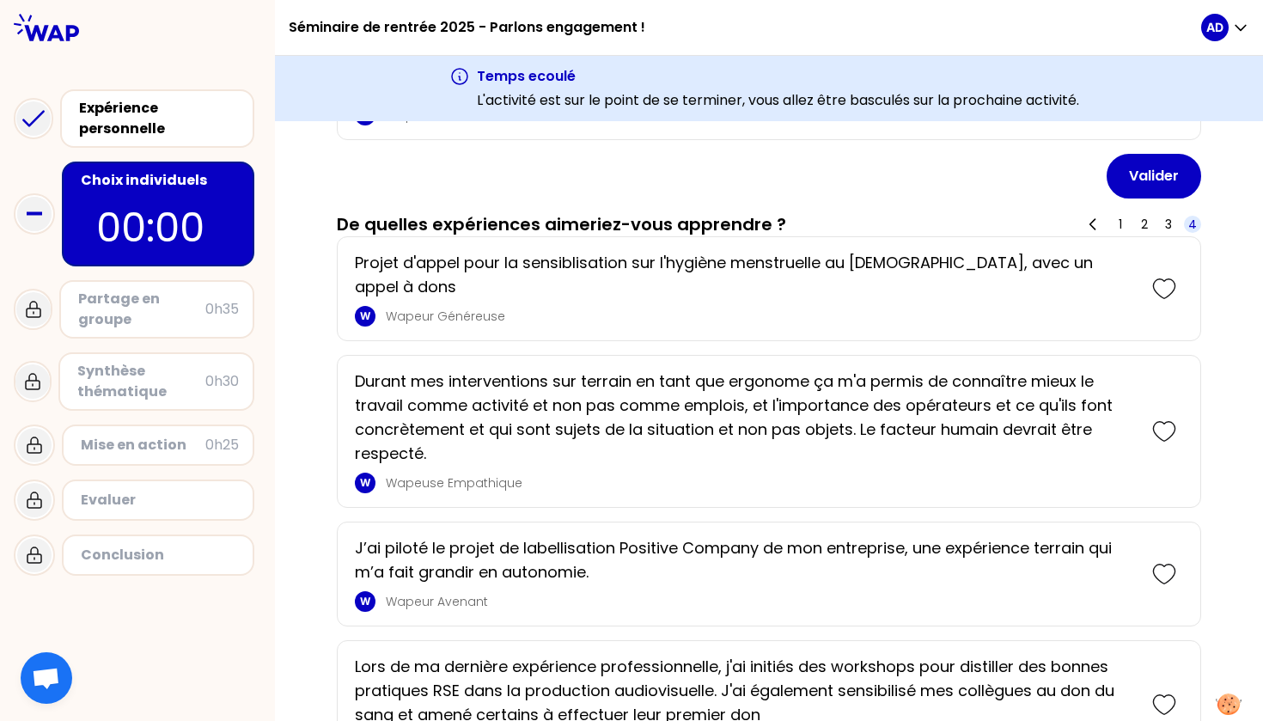
scroll to position [1477, 0]
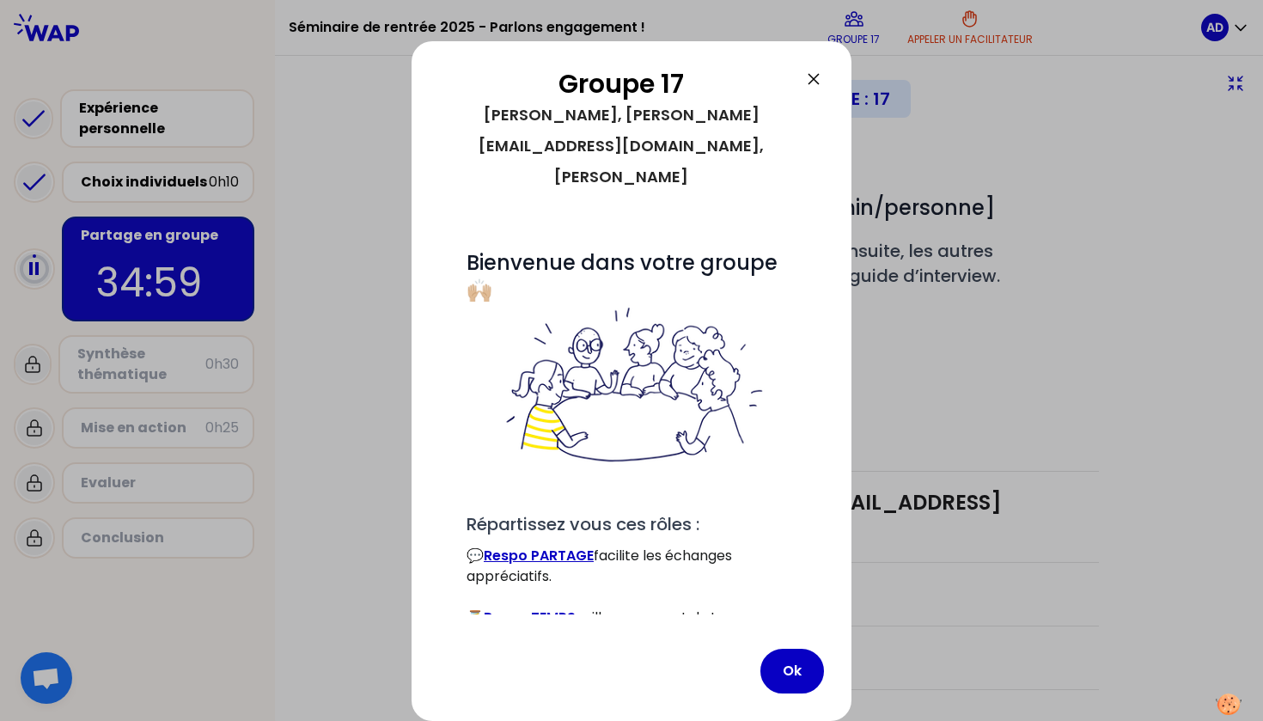
scroll to position [85, 0]
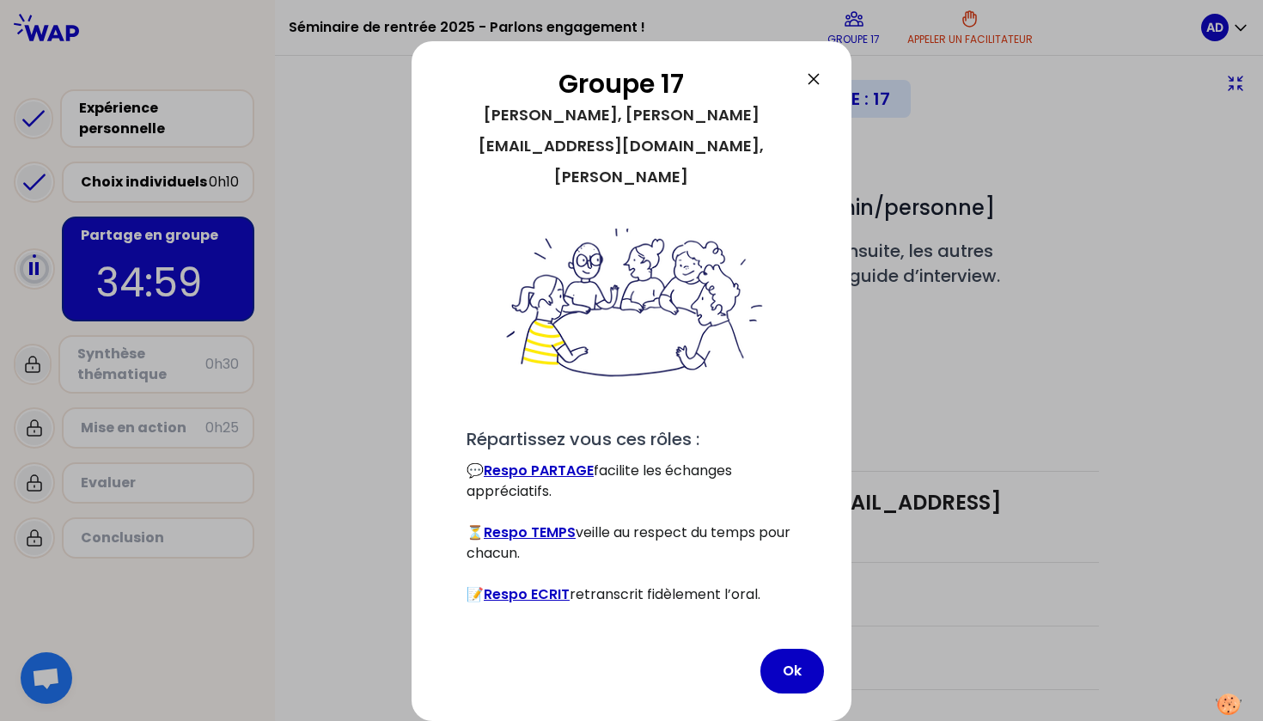
drag, startPoint x: 533, startPoint y: 80, endPoint x: 547, endPoint y: 69, distance: 18.4
click at [547, 70] on h2 "Groupe 17" at bounding box center [621, 84] width 364 height 31
click at [543, 69] on h2 "Groupe 17" at bounding box center [621, 84] width 364 height 31
click at [784, 668] on button "Ok" at bounding box center [792, 671] width 64 height 45
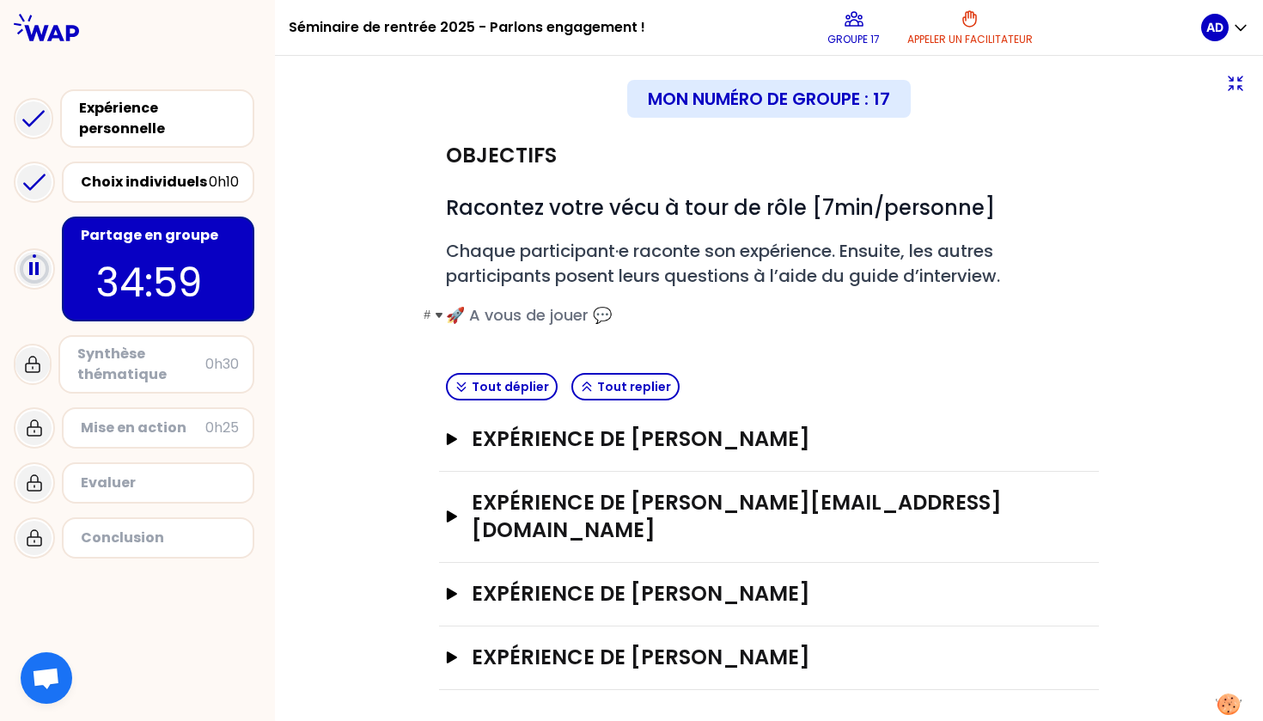
scroll to position [0, 0]
click at [447, 588] on icon "button" at bounding box center [452, 594] width 10 height 12
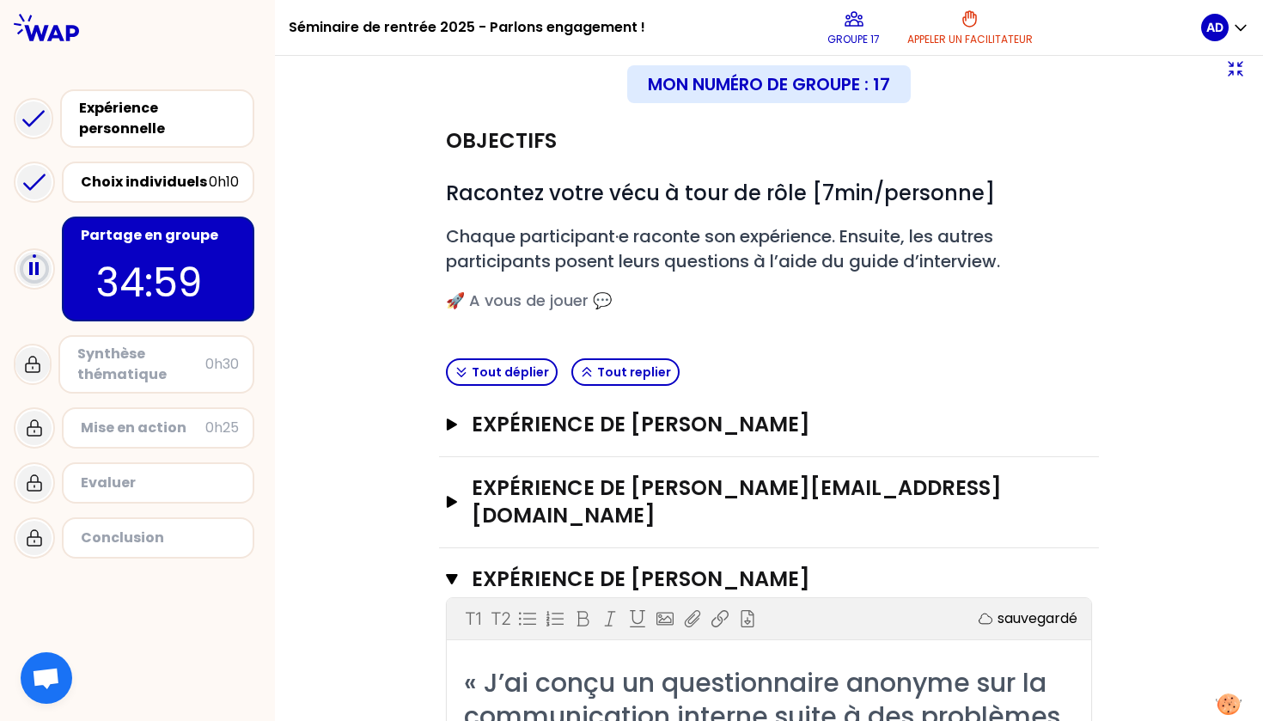
scroll to position [9, 0]
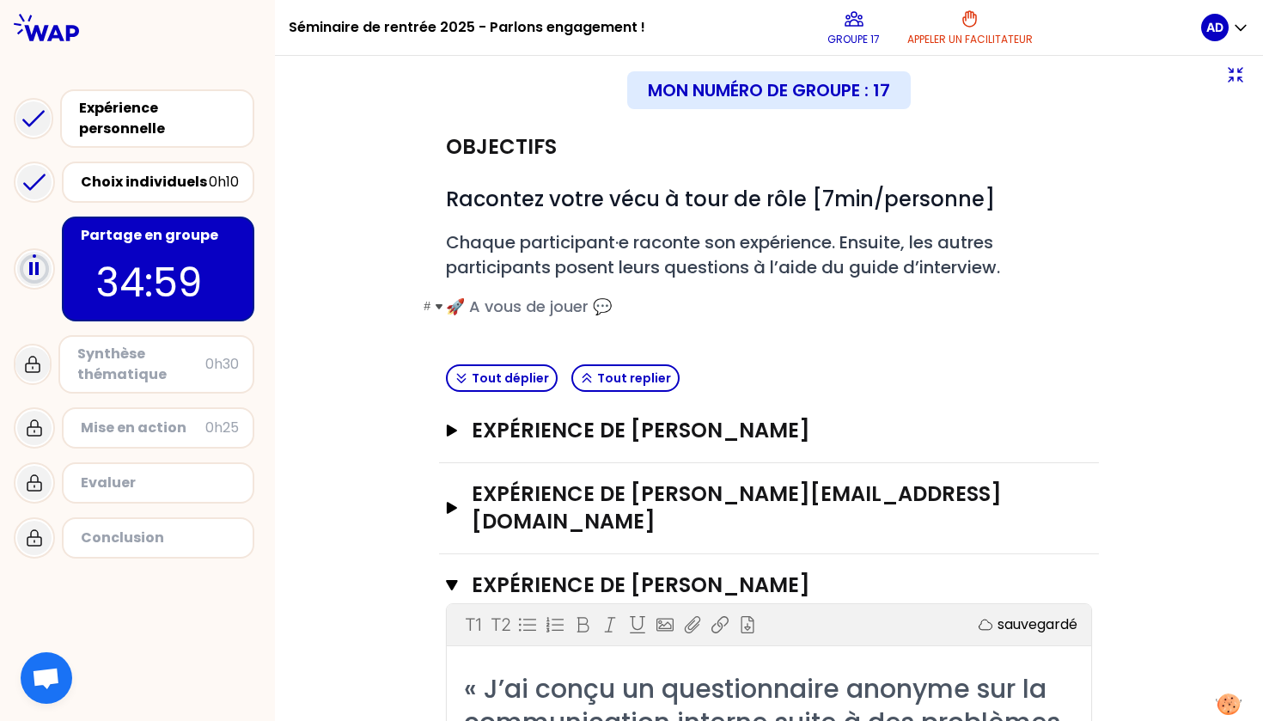
click at [489, 305] on span "🚀 A vous de jouer 💬" at bounding box center [529, 306] width 166 height 21
click at [456, 417] on button "Expérience de Mylena TRINCHERO Ouvrir" at bounding box center [769, 430] width 646 height 27
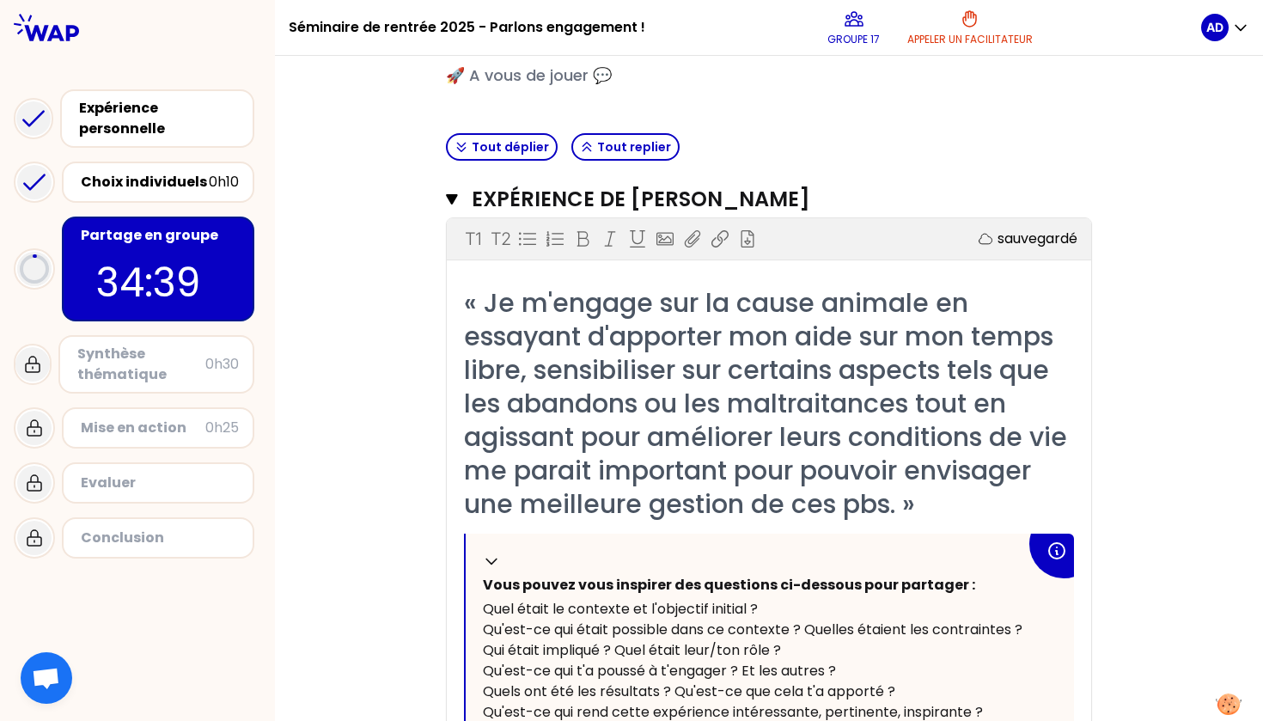
scroll to position [231, 0]
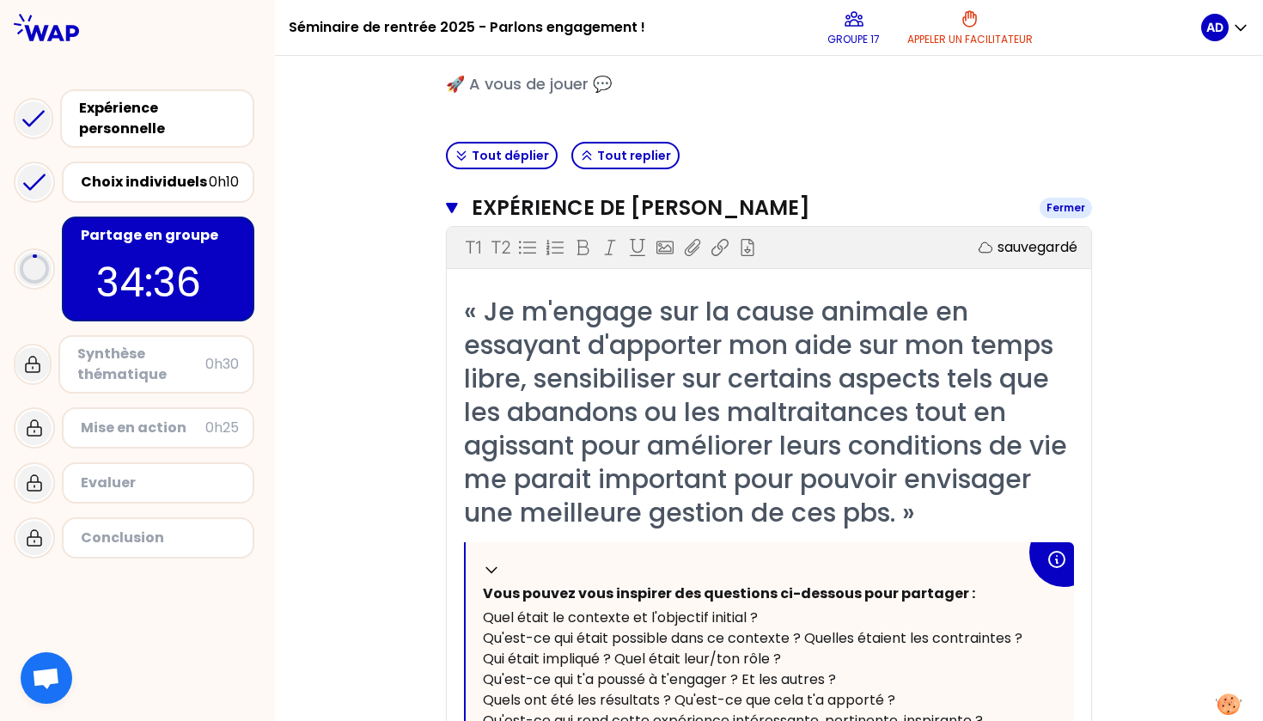
click at [450, 204] on icon "button" at bounding box center [451, 208] width 11 height 10
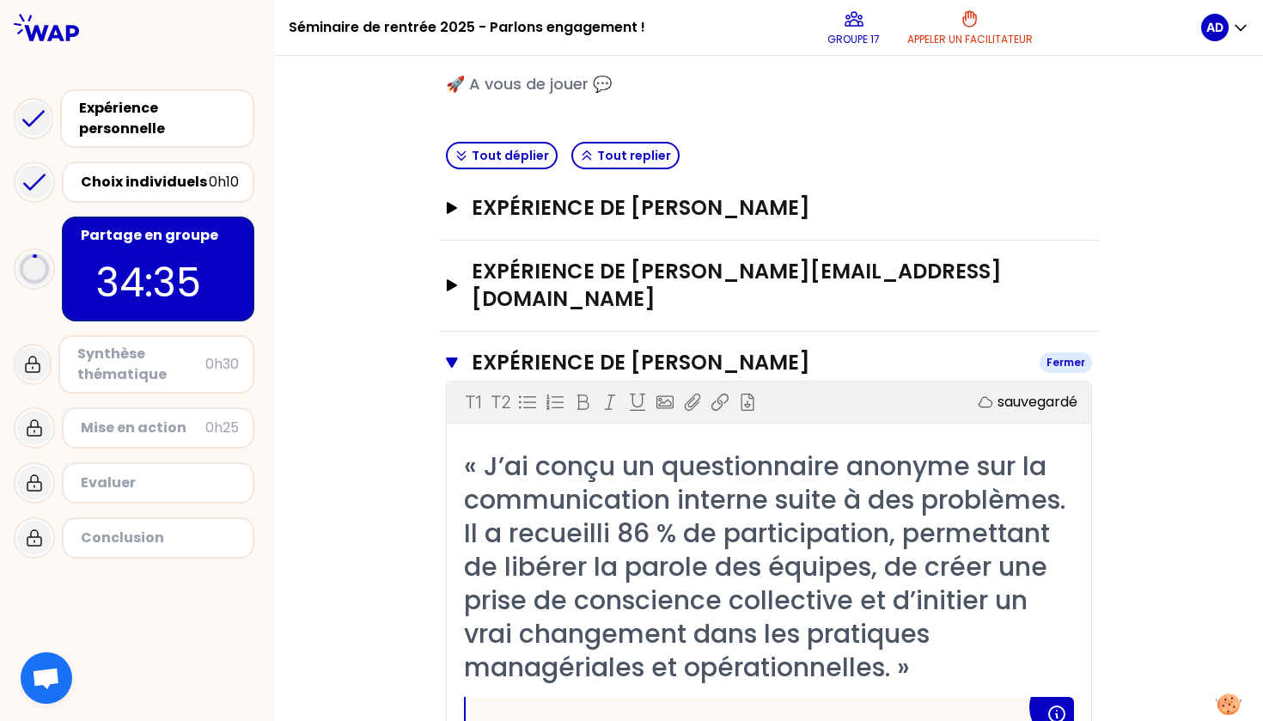
click at [454, 349] on button "Expérience de Alicia Delompré Nowak Fermer" at bounding box center [769, 362] width 646 height 27
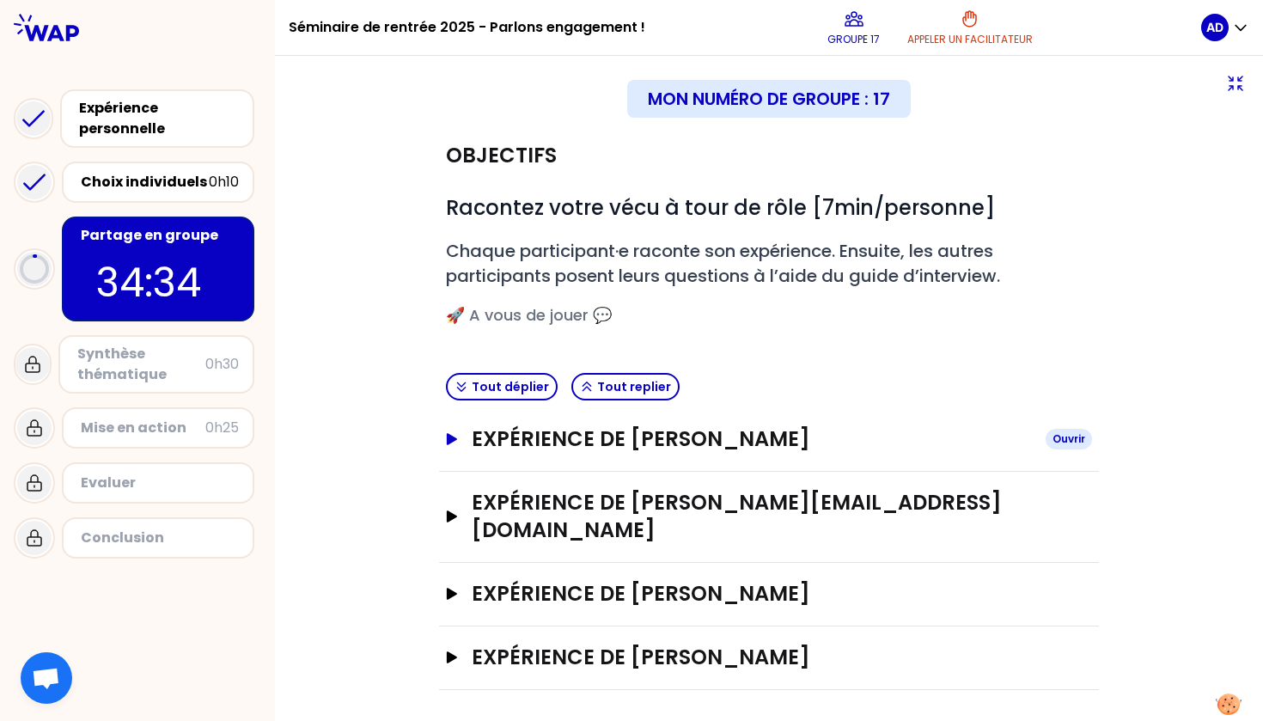
click at [448, 445] on button "Expérience de Mylena TRINCHERO Ouvrir" at bounding box center [769, 438] width 646 height 27
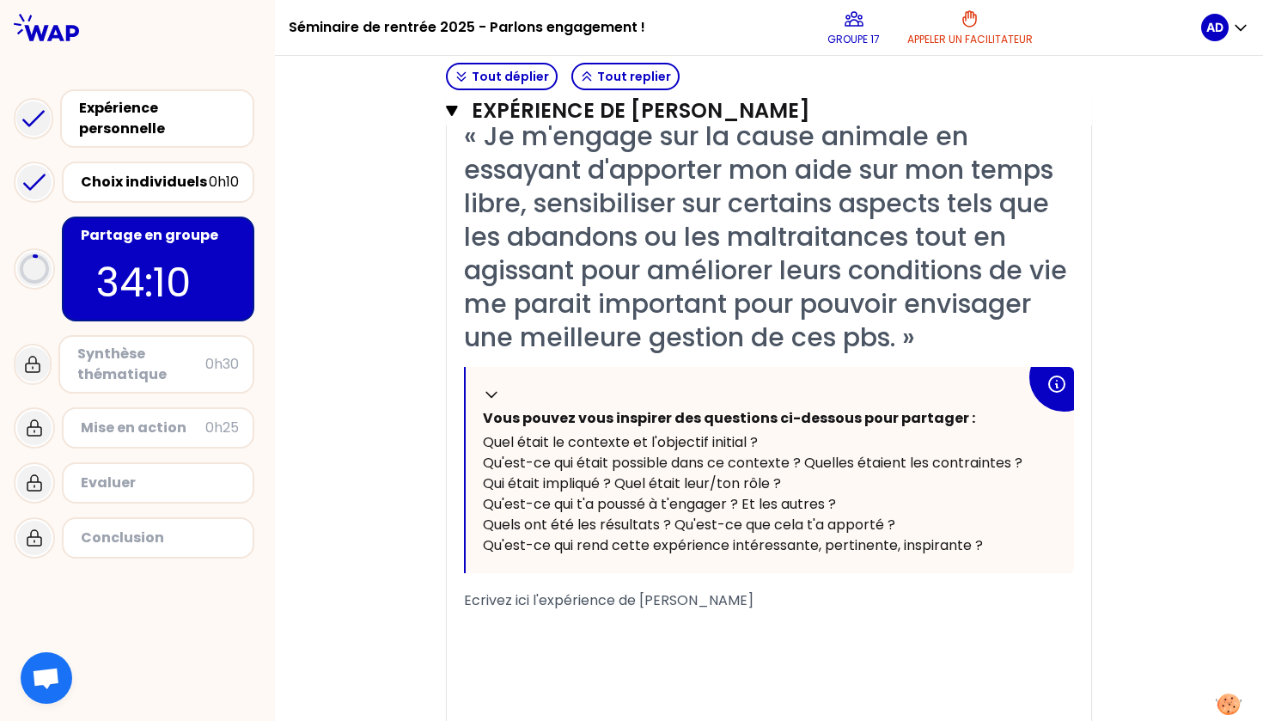
scroll to position [408, 0]
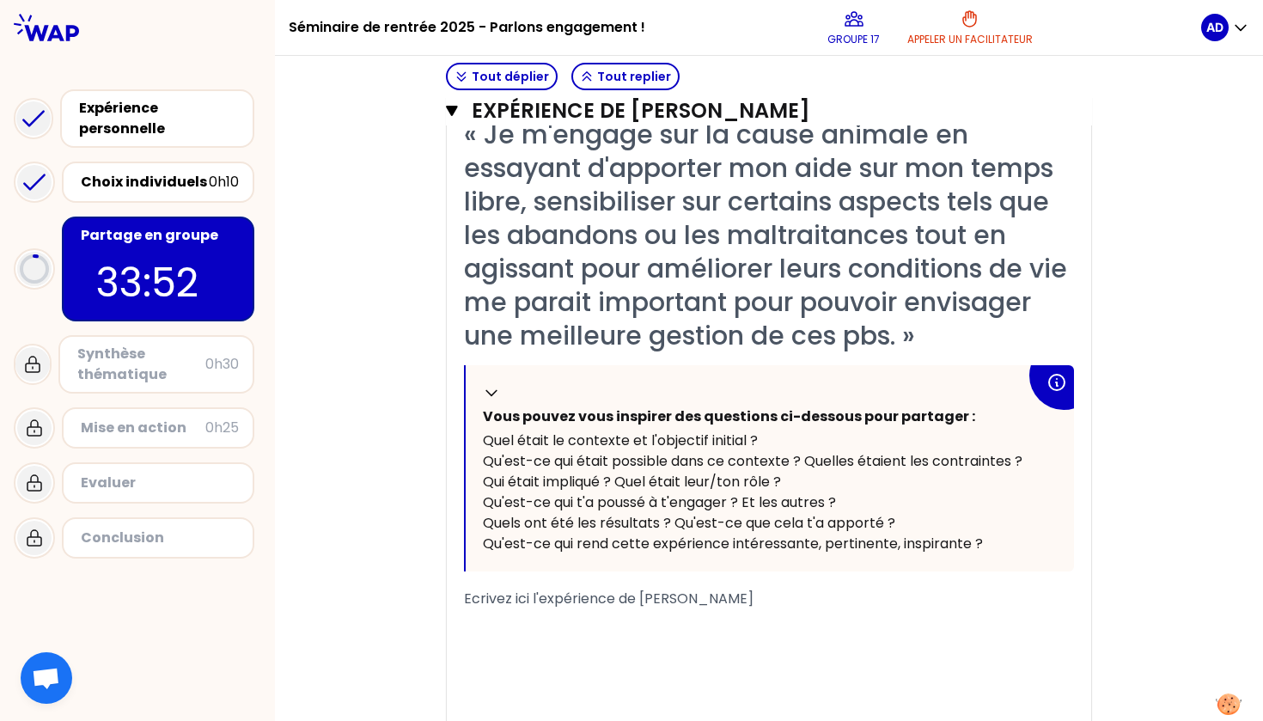
click at [647, 535] on span "Qu'est-ce qui rend cette expérience intéressante, pertinente, inspirante ?" at bounding box center [733, 544] width 500 height 20
click at [619, 578] on div "« Je m'engage sur la cause animale en essayant d'apporter mon aide sur mon temp…" at bounding box center [769, 436] width 610 height 636
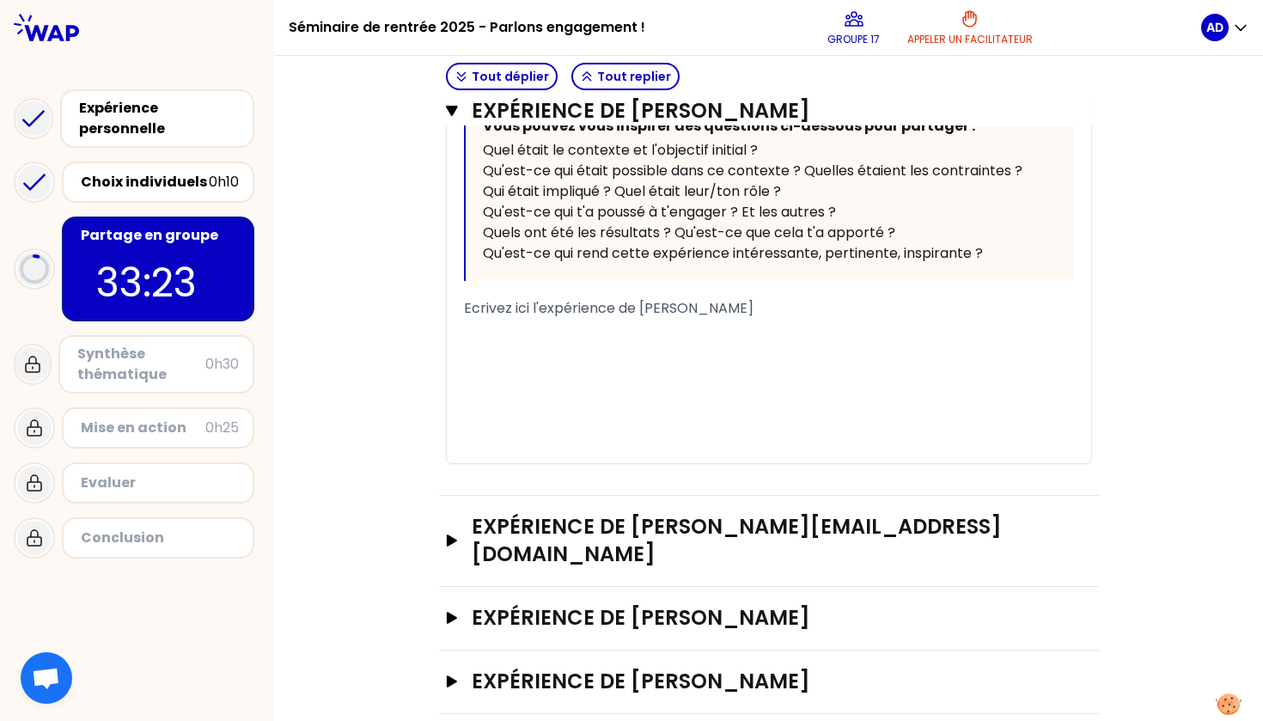
scroll to position [698, 0]
click at [656, 340] on div "﻿" at bounding box center [769, 350] width 610 height 21
click at [584, 326] on div "﻿" at bounding box center [769, 330] width 610 height 21
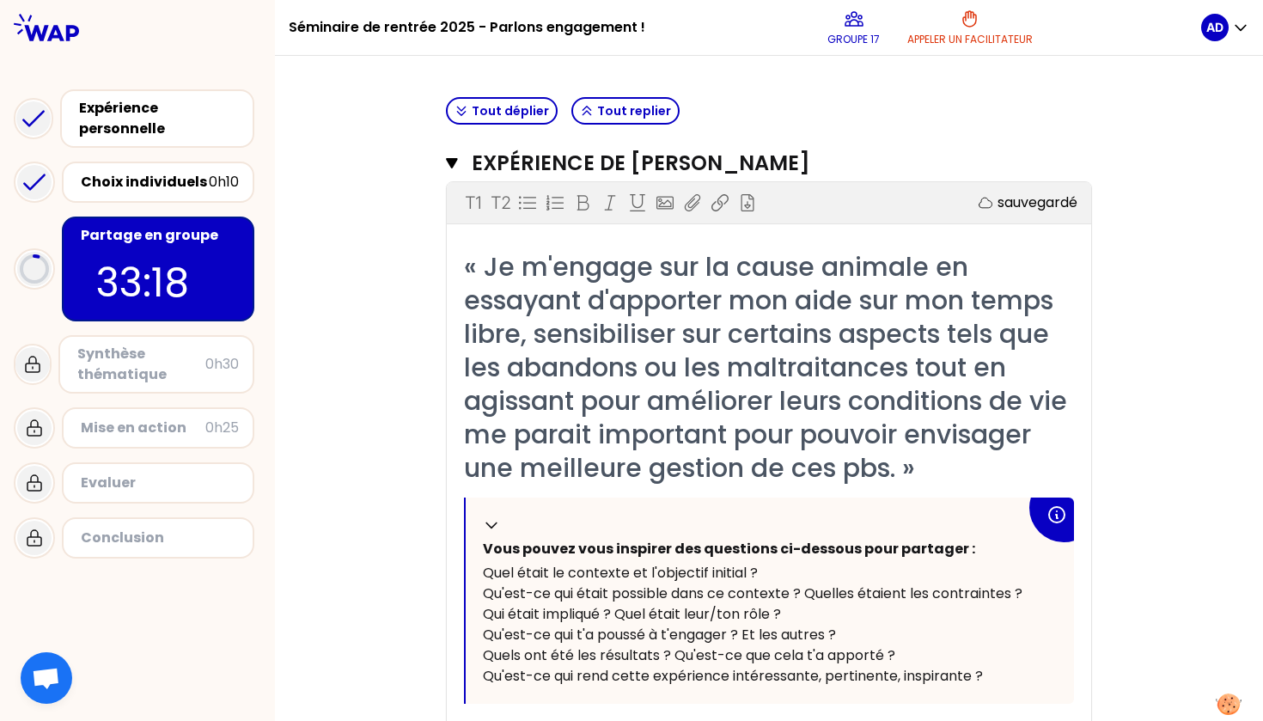
scroll to position [264, 0]
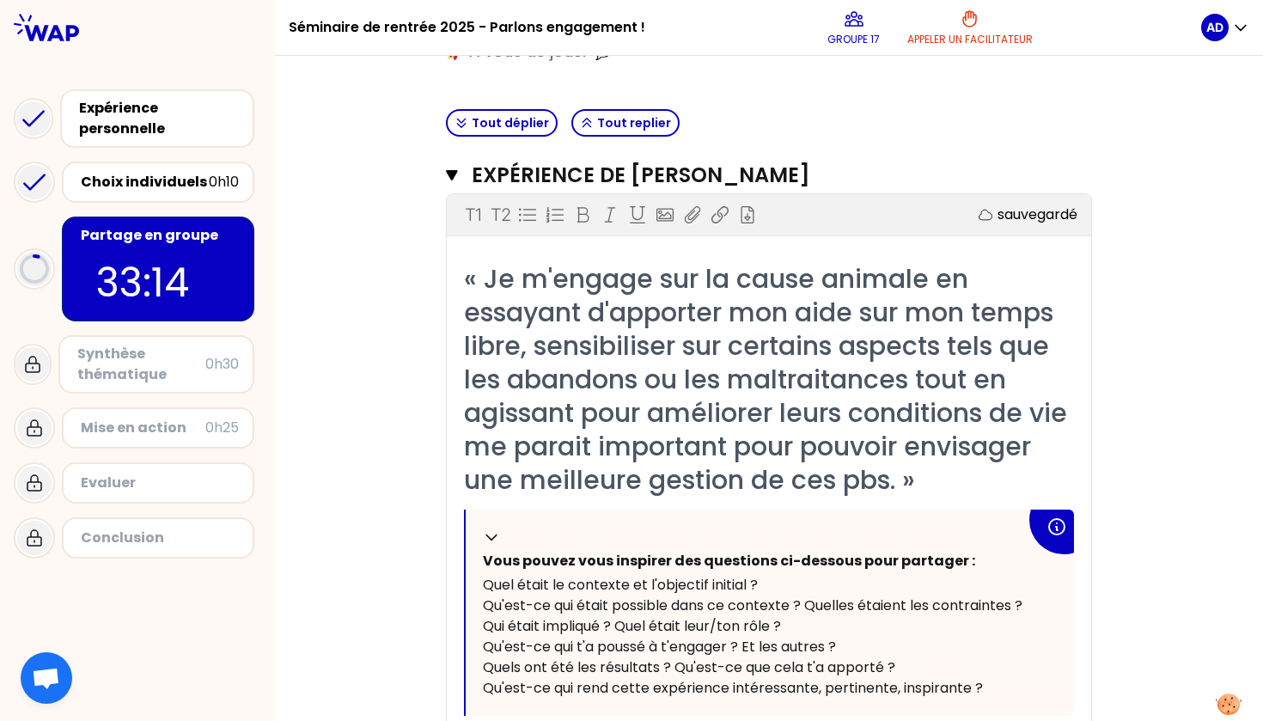
click at [912, 221] on div "sauvegardé" at bounding box center [920, 214] width 314 height 21
click at [1023, 210] on p "sauvegardé" at bounding box center [1038, 214] width 80 height 21
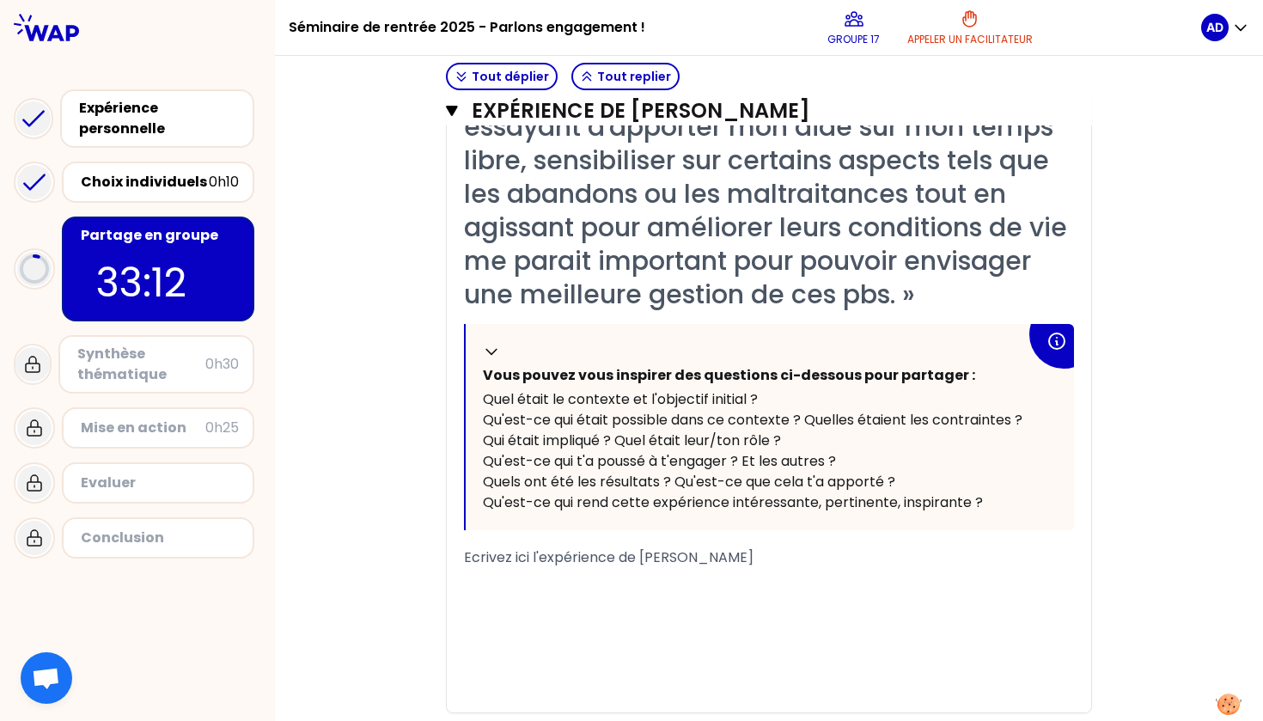
scroll to position [698, 0]
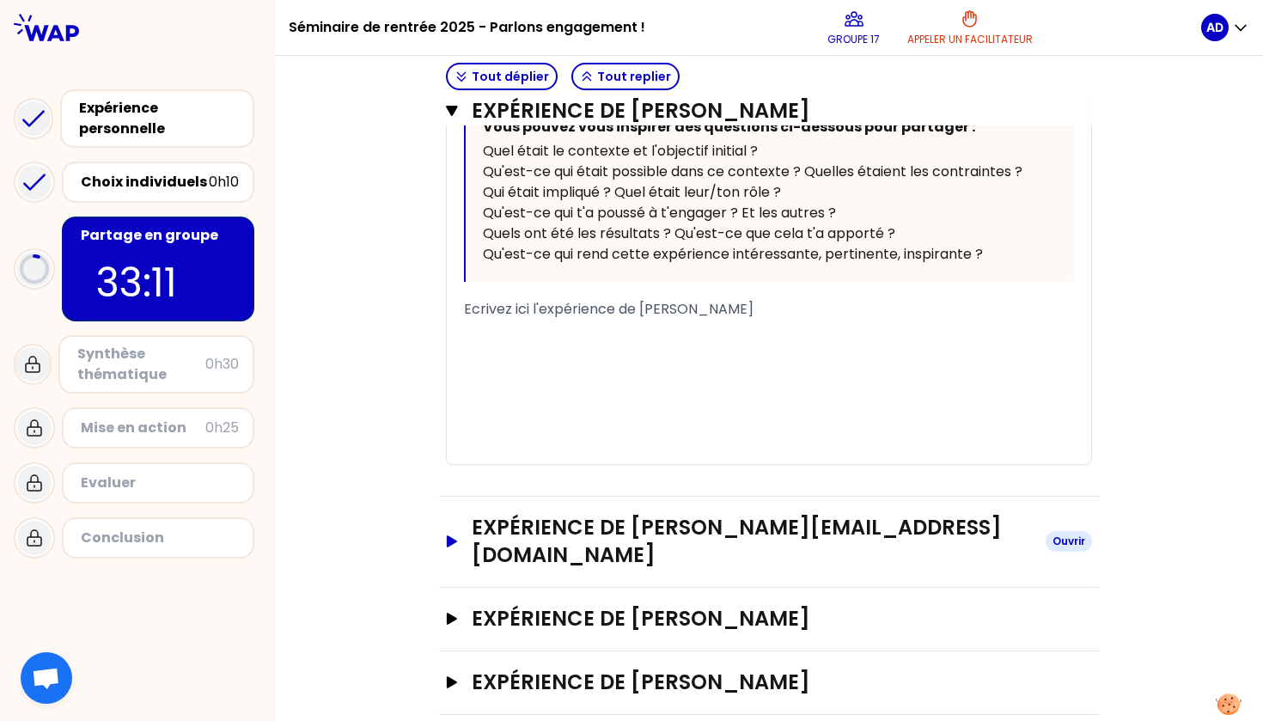
click at [897, 517] on h3 "Expérience de laura_mohnen@hotmail.fr" at bounding box center [752, 541] width 560 height 55
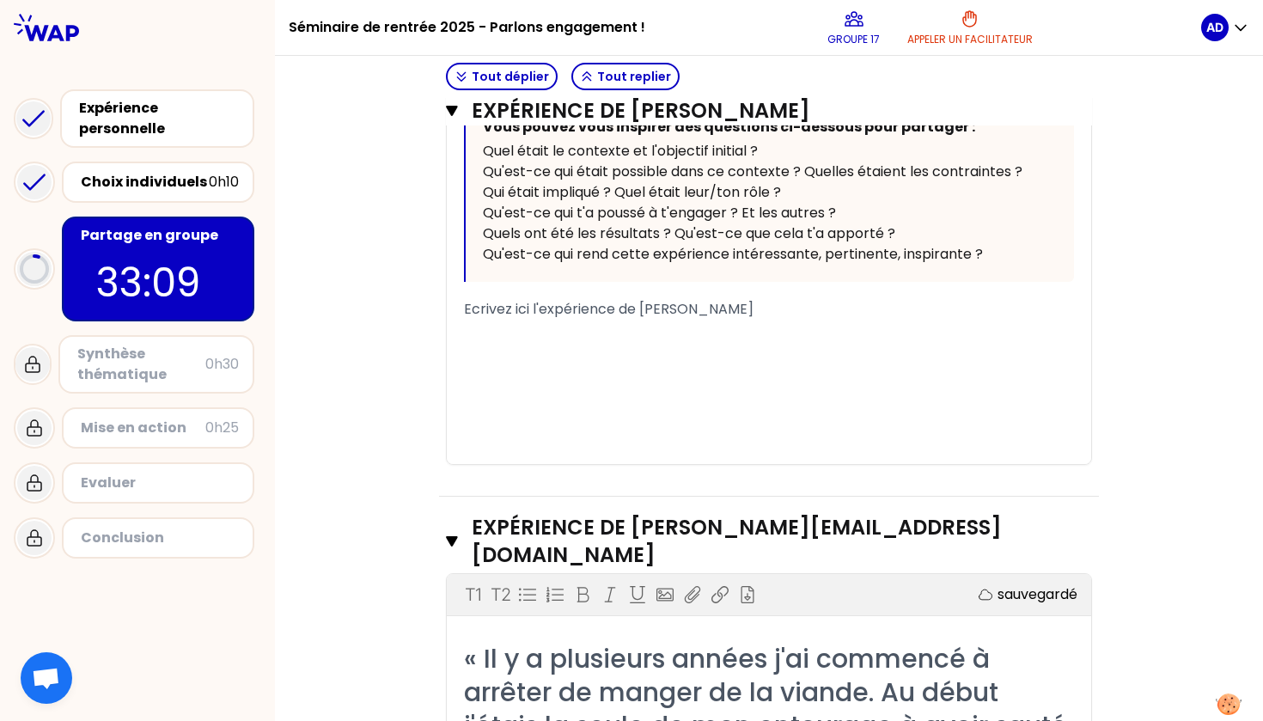
click at [986, 584] on div "sauvegardé" at bounding box center [920, 594] width 314 height 21
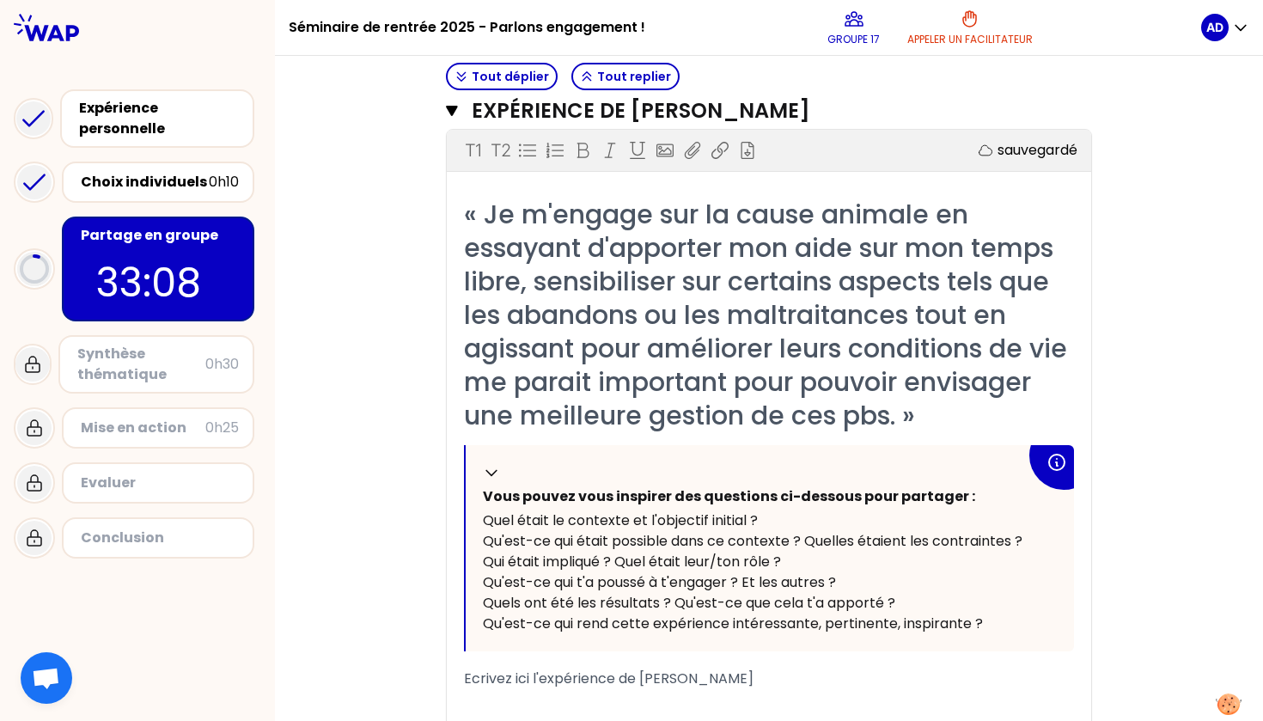
scroll to position [310, 0]
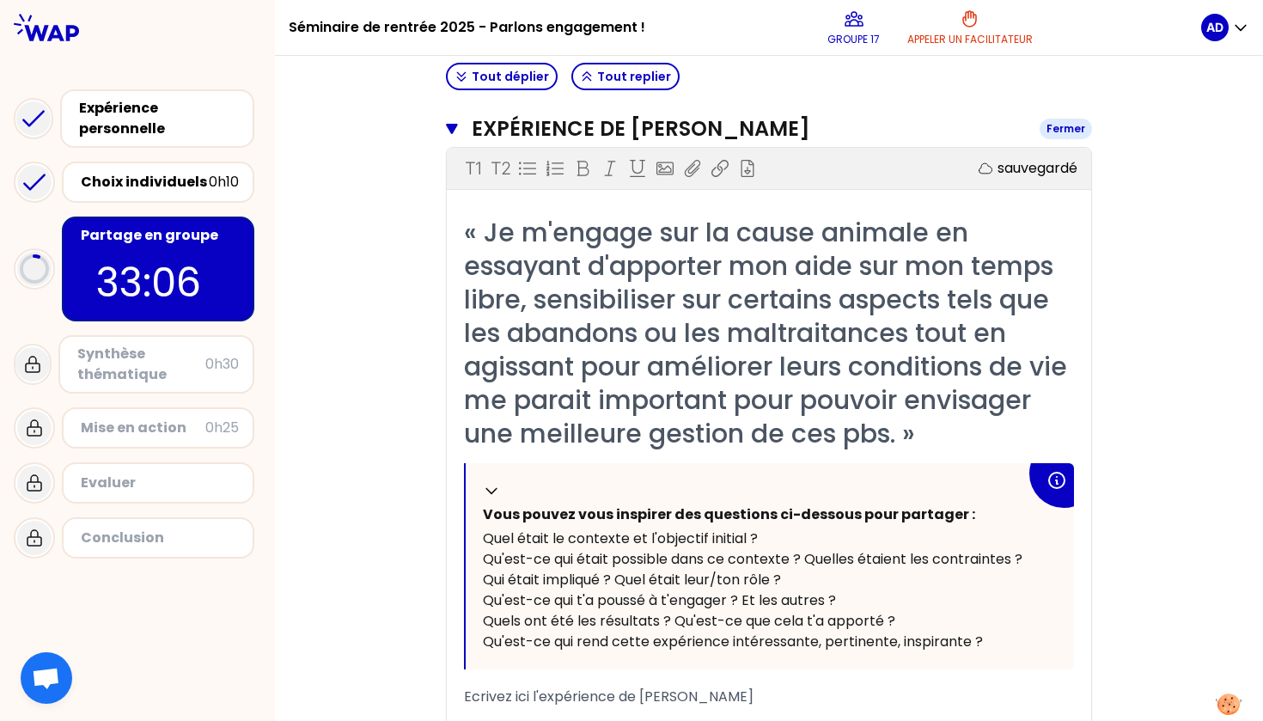
click at [1051, 128] on div "Fermer" at bounding box center [1066, 129] width 52 height 21
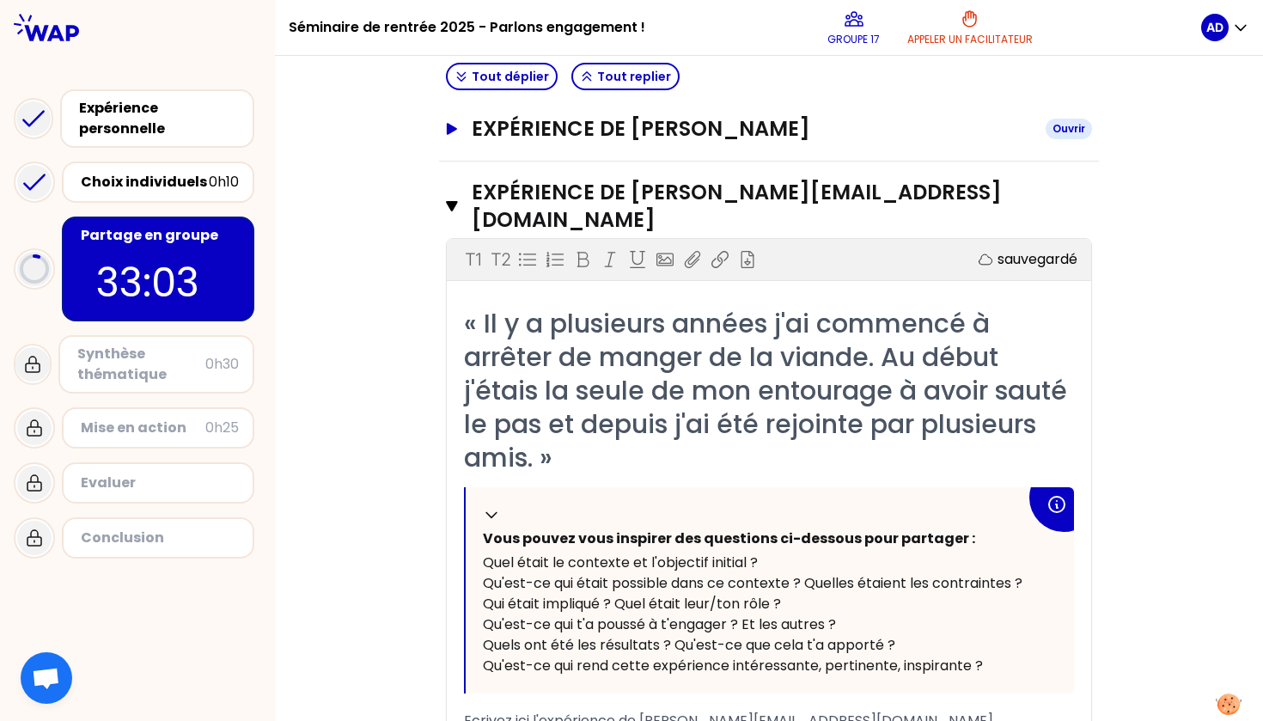
click at [1059, 121] on div "Ouvrir" at bounding box center [1069, 129] width 46 height 21
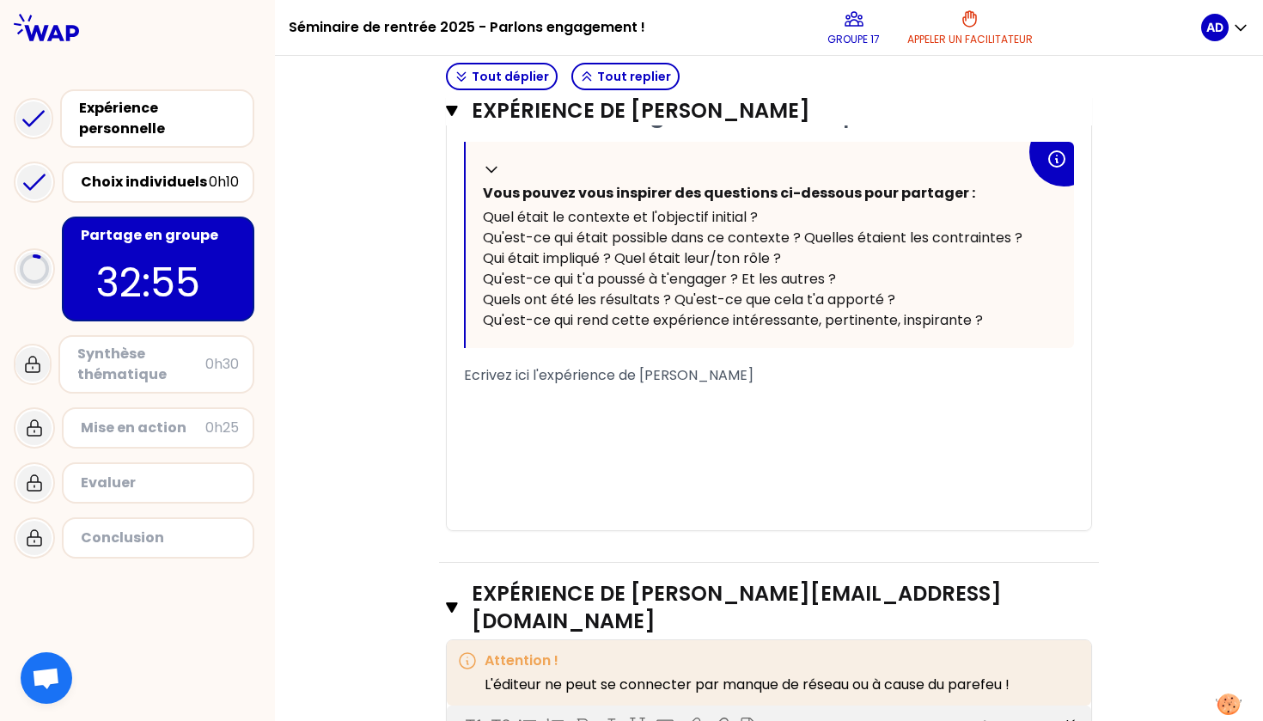
scroll to position [815, 0]
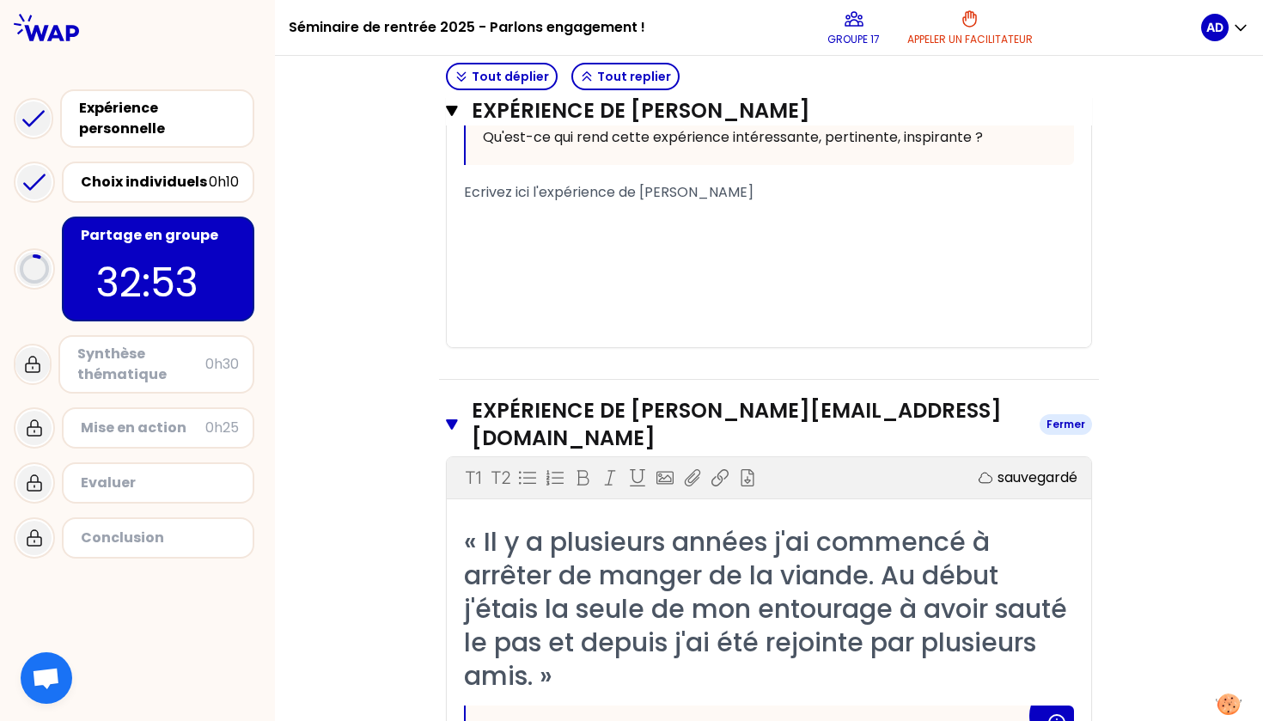
click at [1053, 414] on div "Fermer" at bounding box center [1066, 424] width 52 height 21
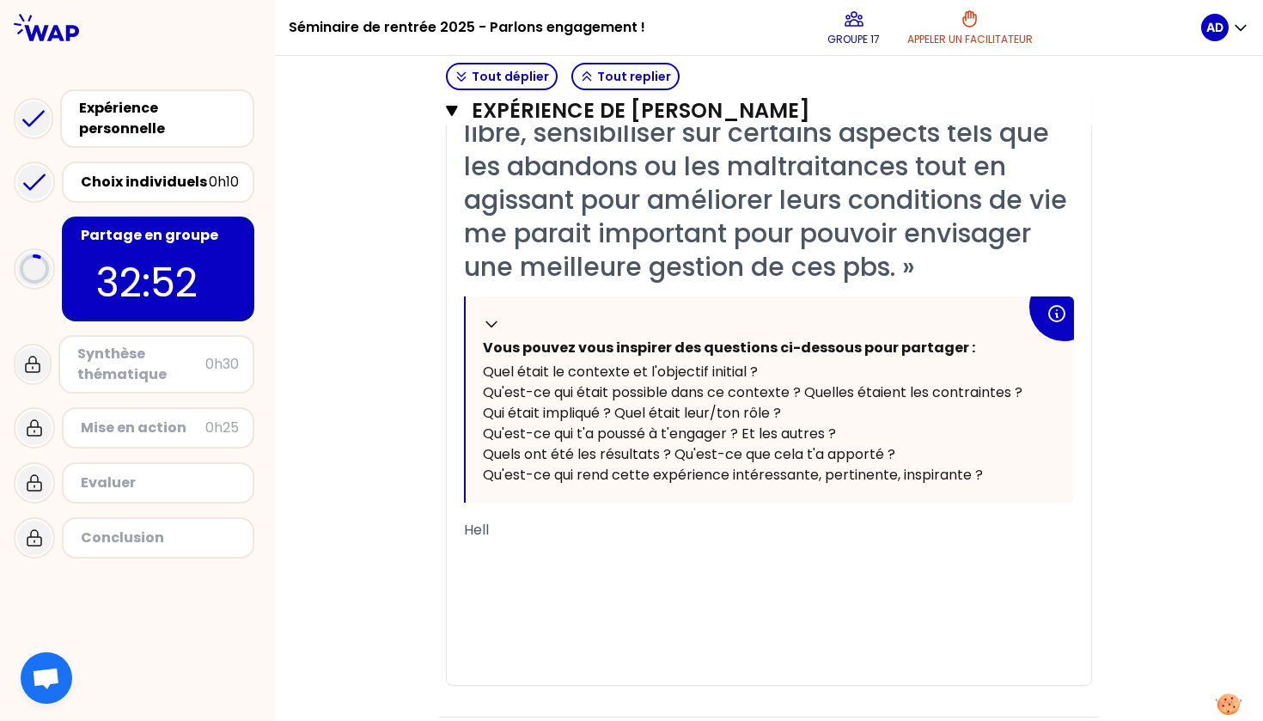
scroll to position [473, 0]
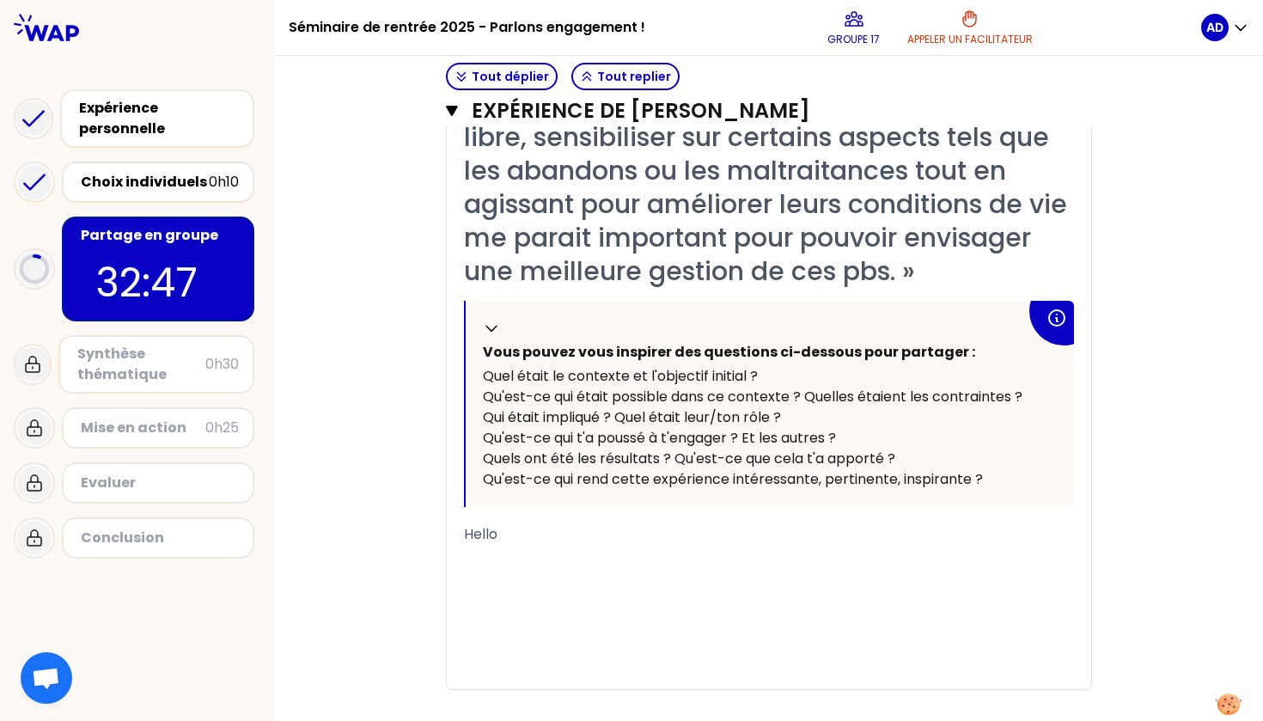
click at [536, 560] on div "﻿" at bounding box center [769, 555] width 610 height 21
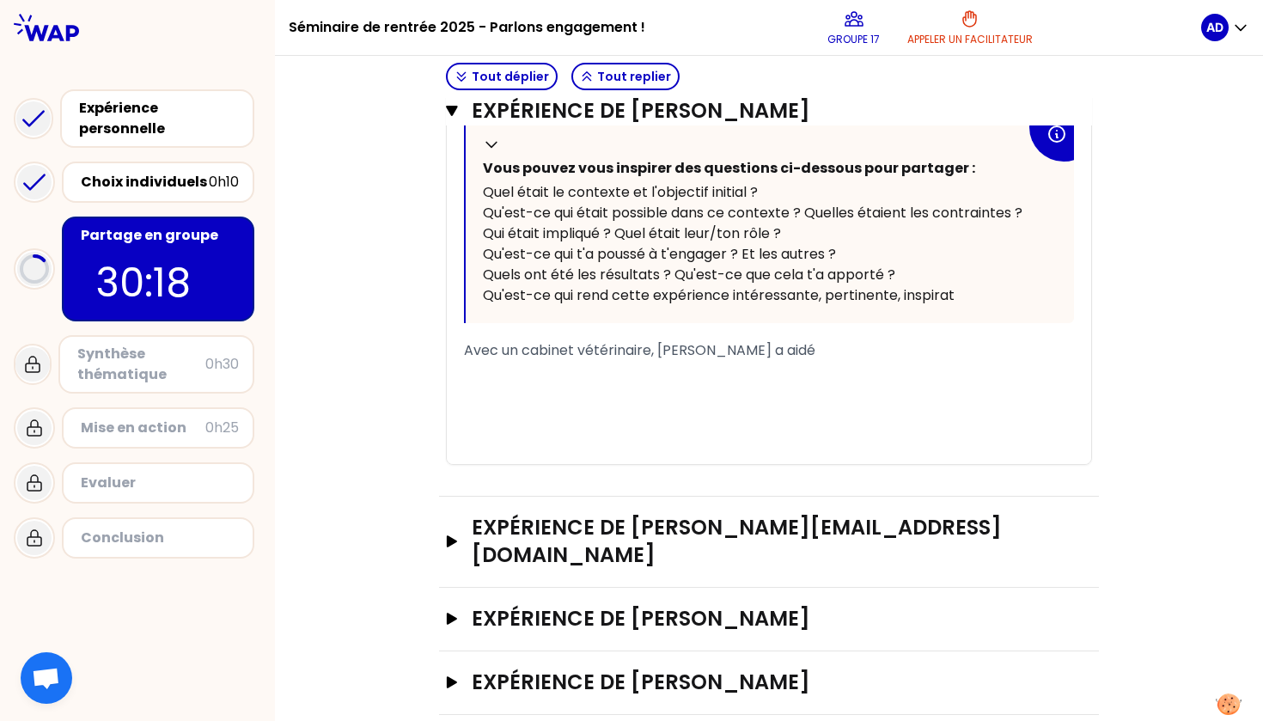
scroll to position [0, 0]
click at [447, 535] on icon "button" at bounding box center [452, 541] width 10 height 12
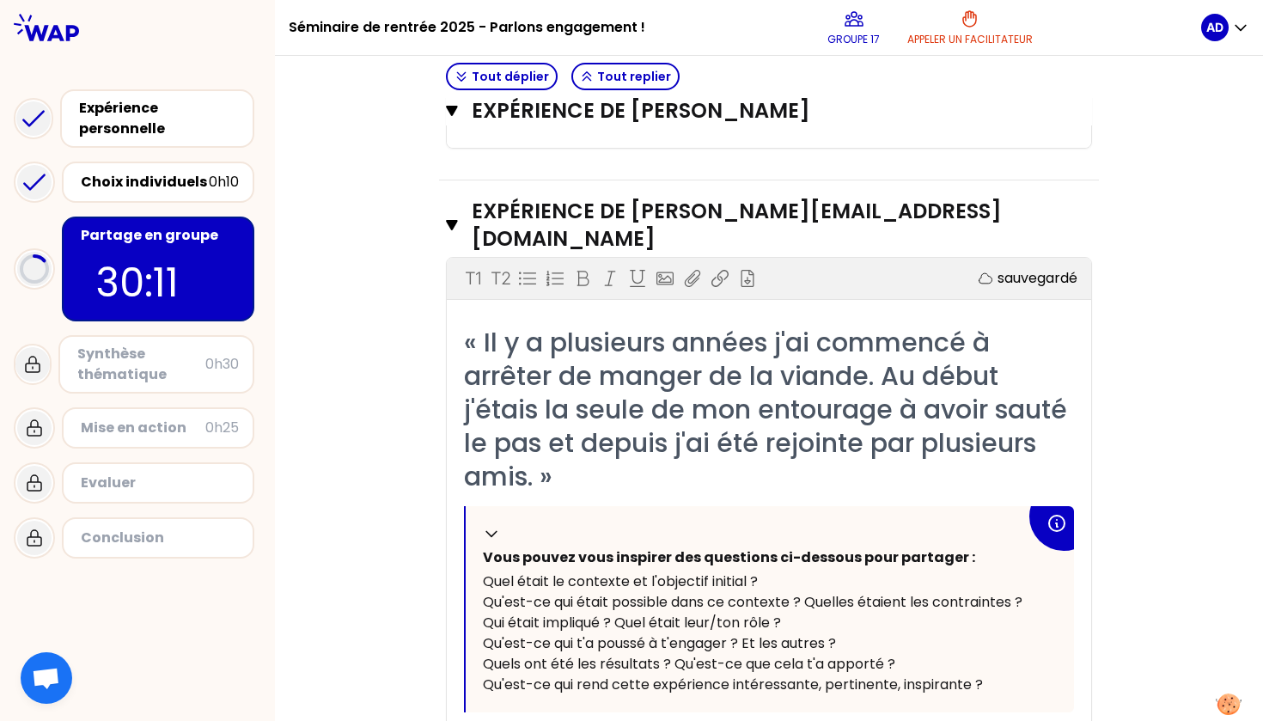
scroll to position [987, 0]
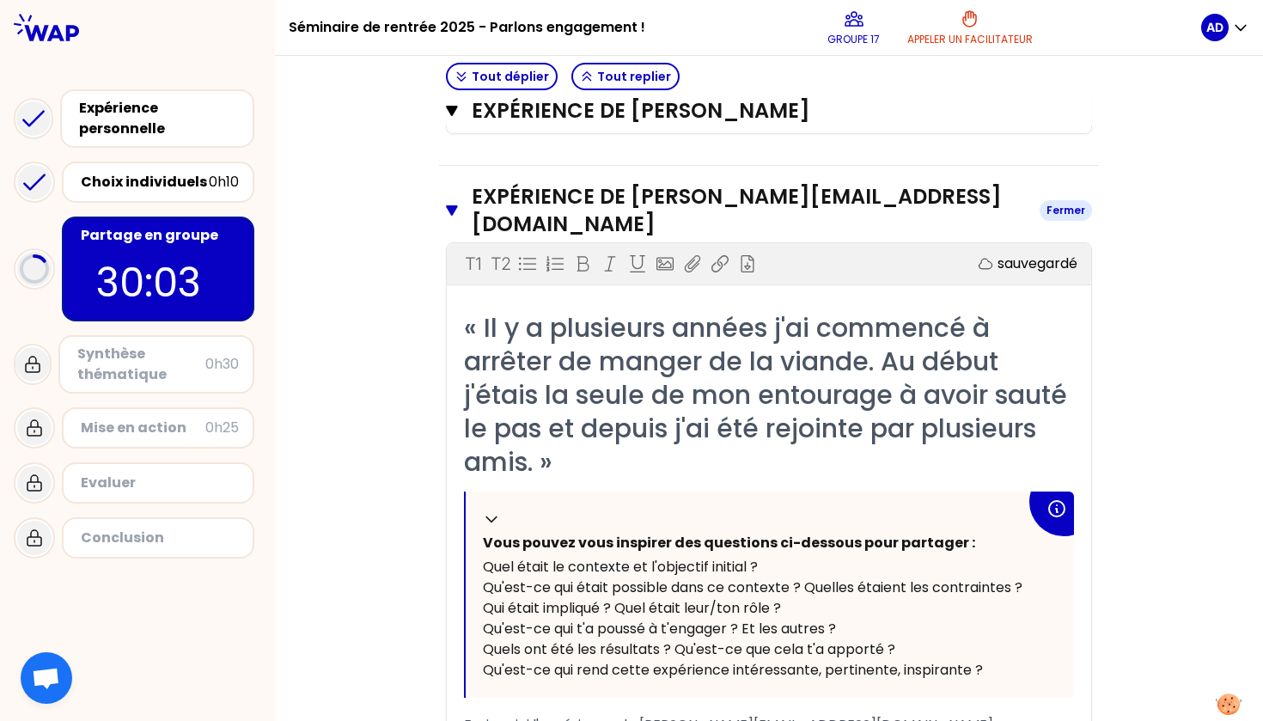
click at [446, 204] on icon "button" at bounding box center [452, 211] width 12 height 14
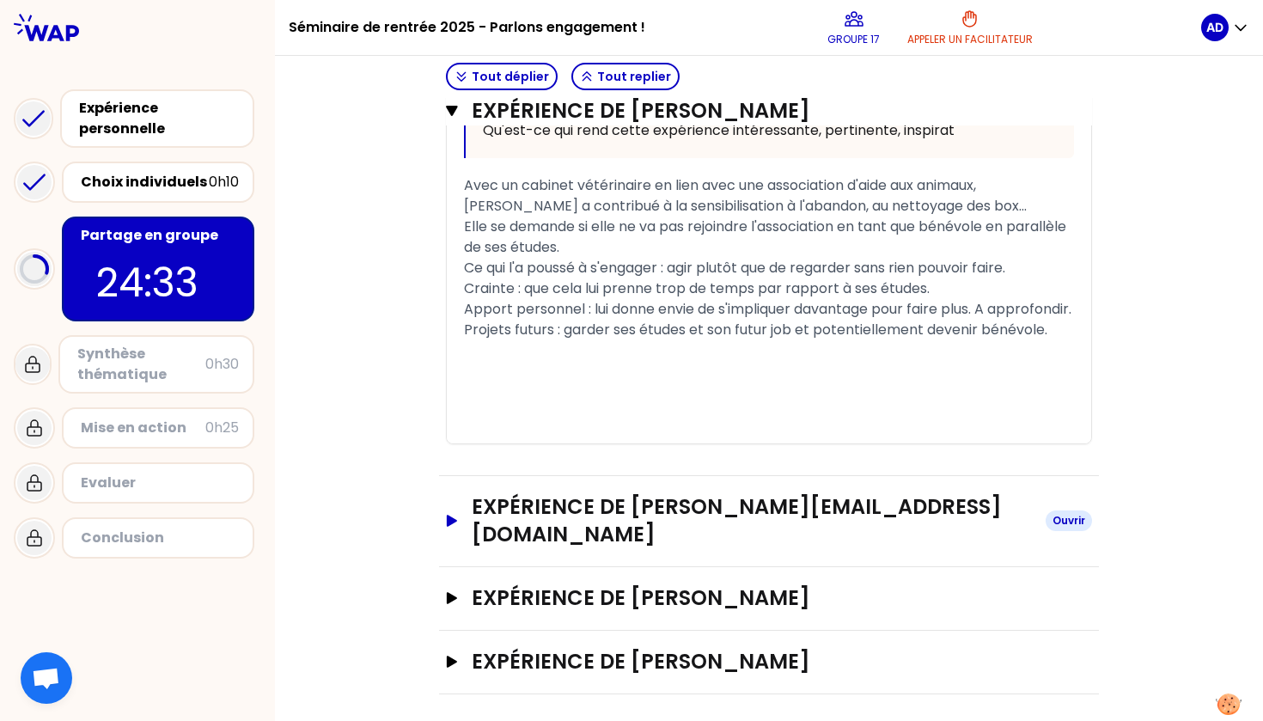
scroll to position [0, 0]
click at [447, 525] on icon "button" at bounding box center [452, 521] width 10 height 12
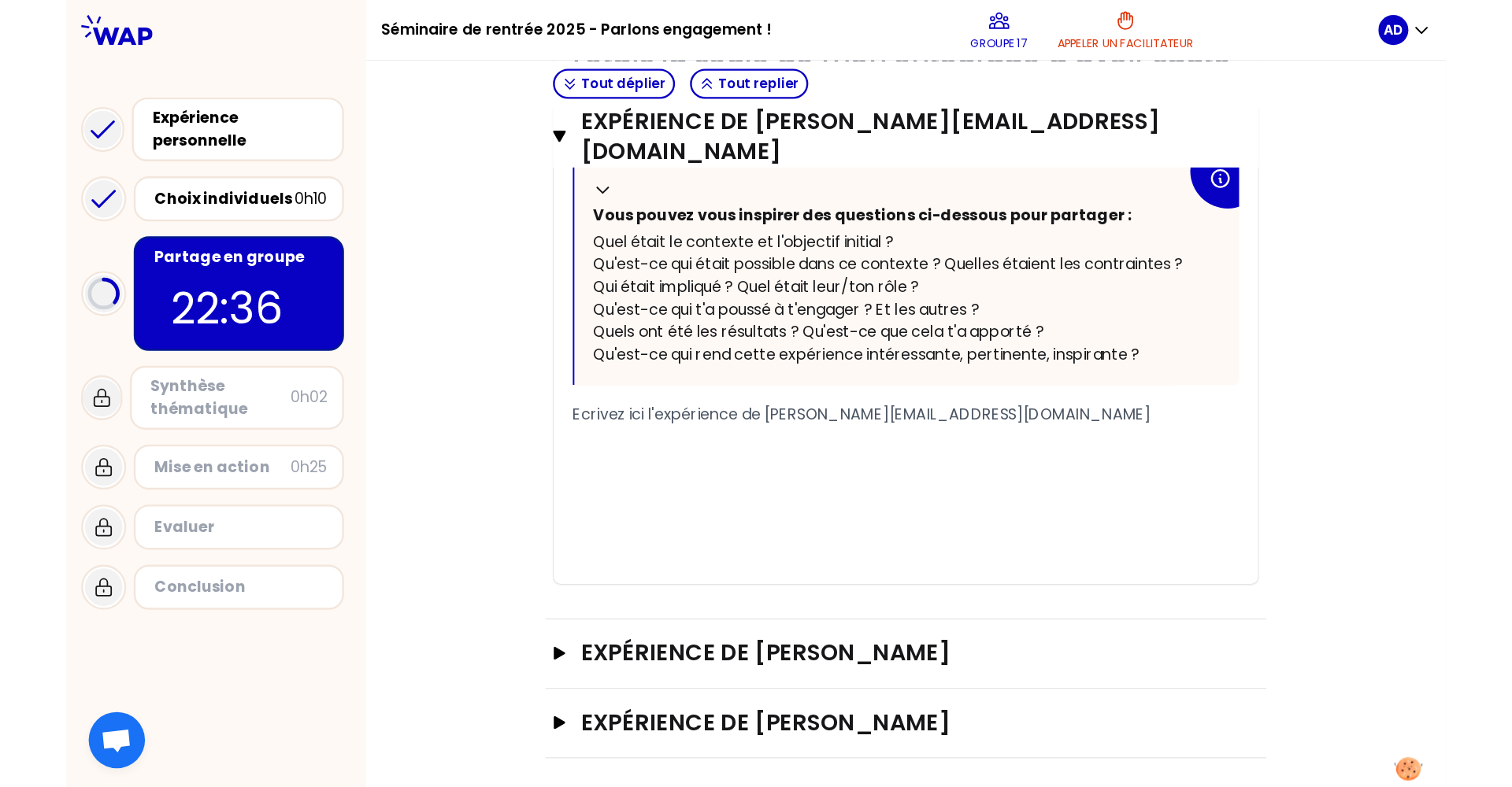
scroll to position [1227, 0]
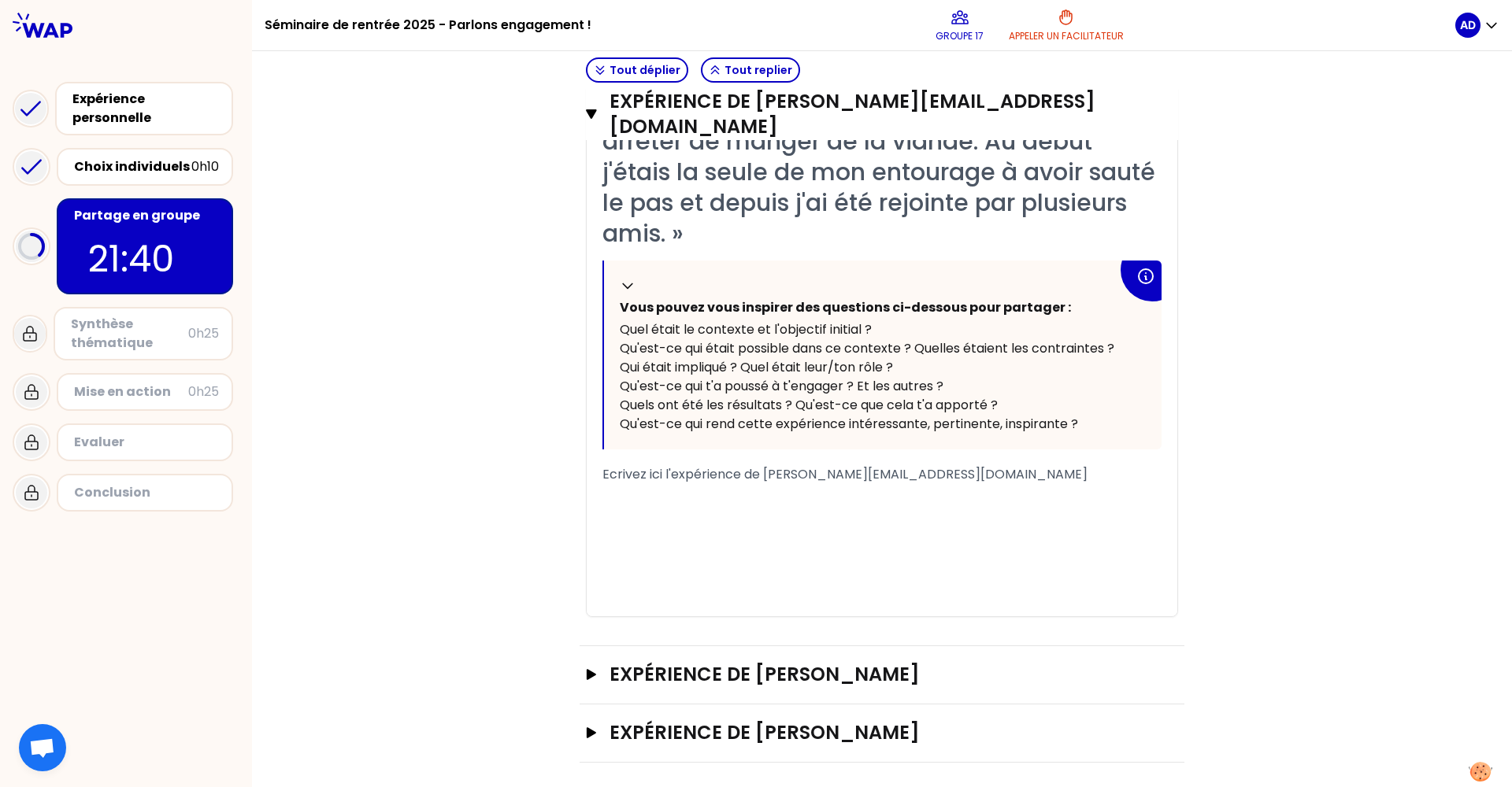
click at [931, 473] on div "Ecrivez ici l'expérience de laura_mohnen@hotmail.fr" at bounding box center [882, 475] width 559 height 19
click at [830, 522] on div "﻿" at bounding box center [882, 531] width 559 height 19
click at [586, 109] on icon "button" at bounding box center [590, 114] width 10 height 9
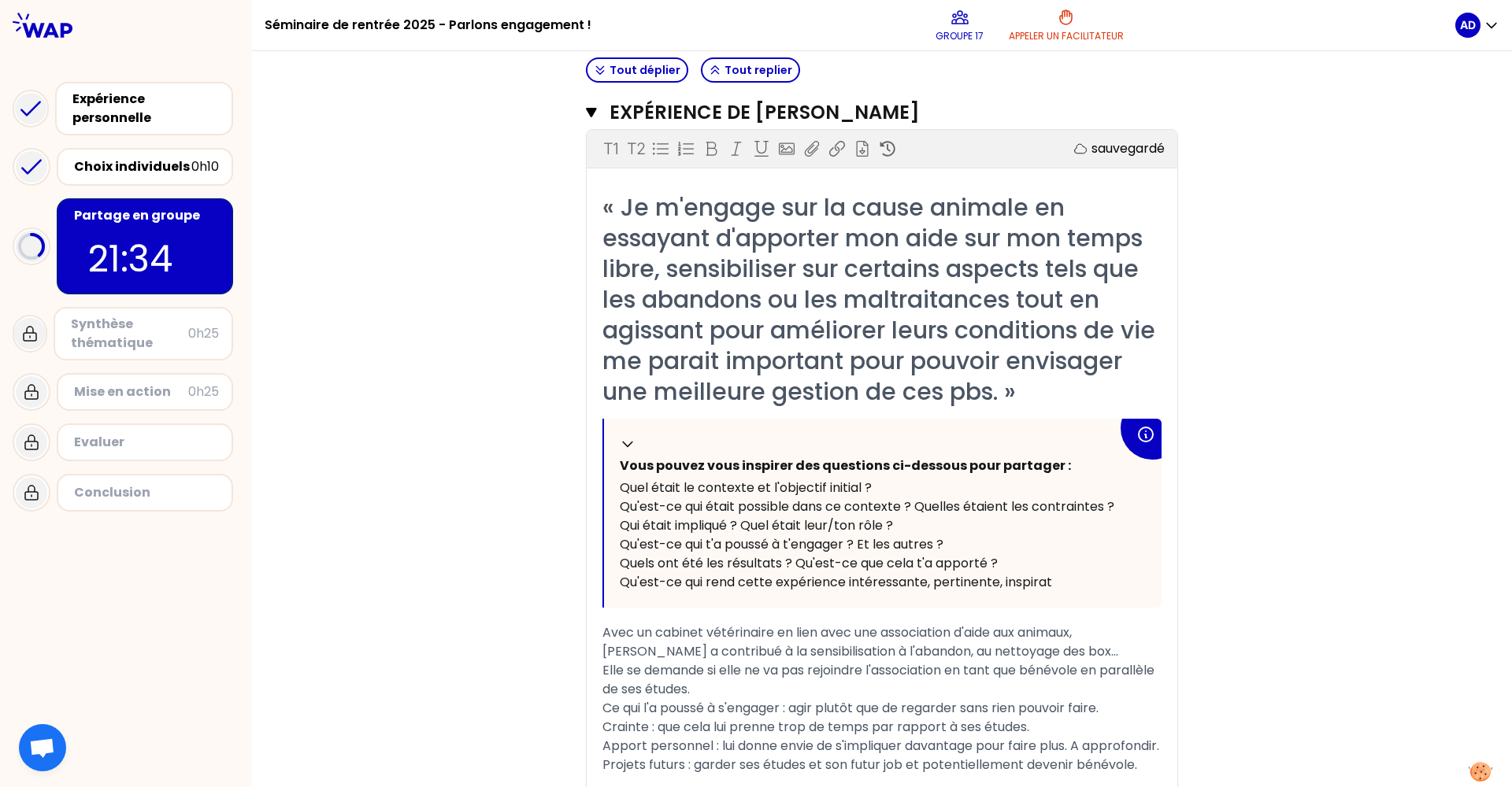
scroll to position [287, 0]
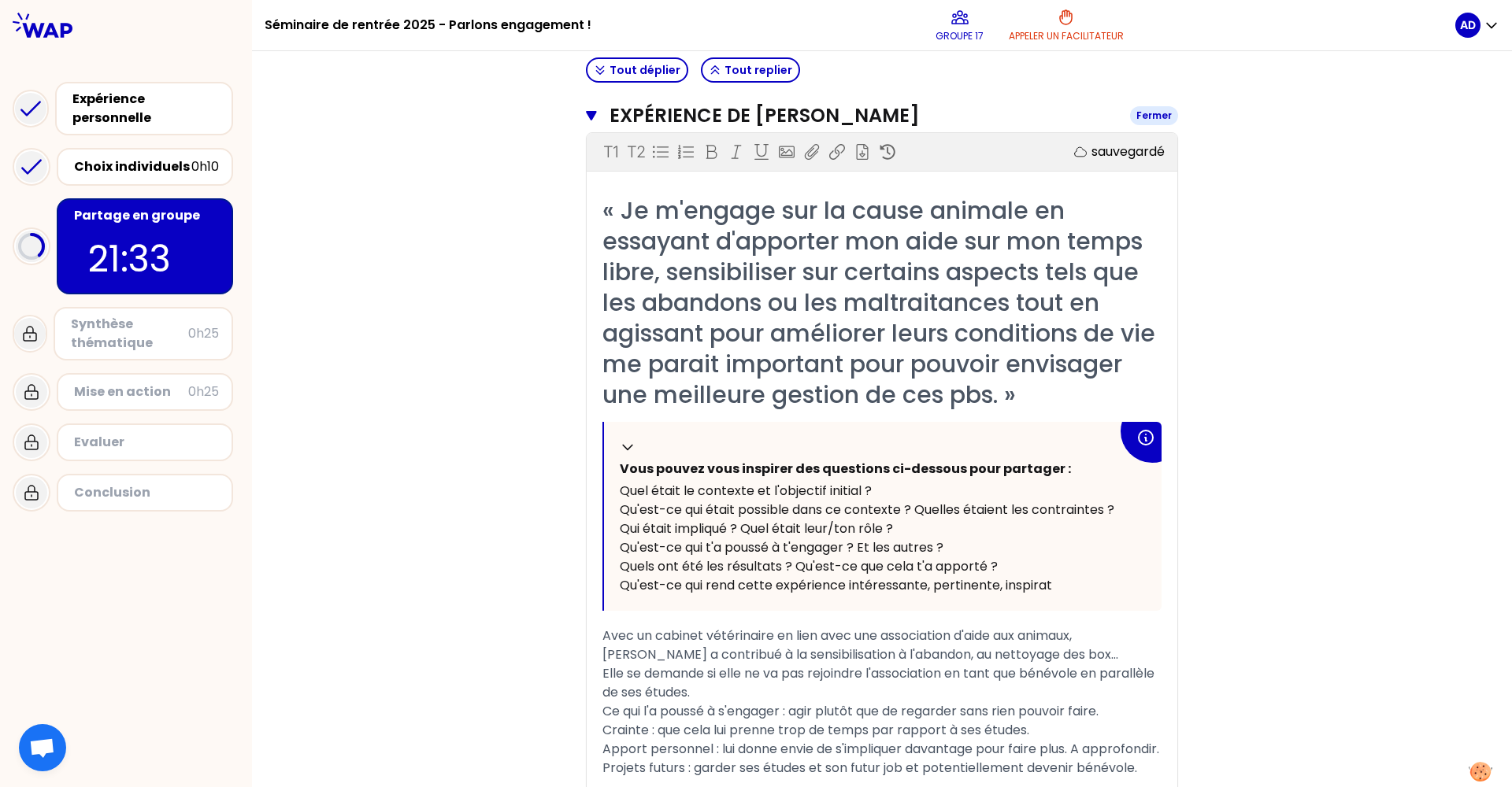
click at [587, 111] on icon "button" at bounding box center [590, 115] width 10 height 9
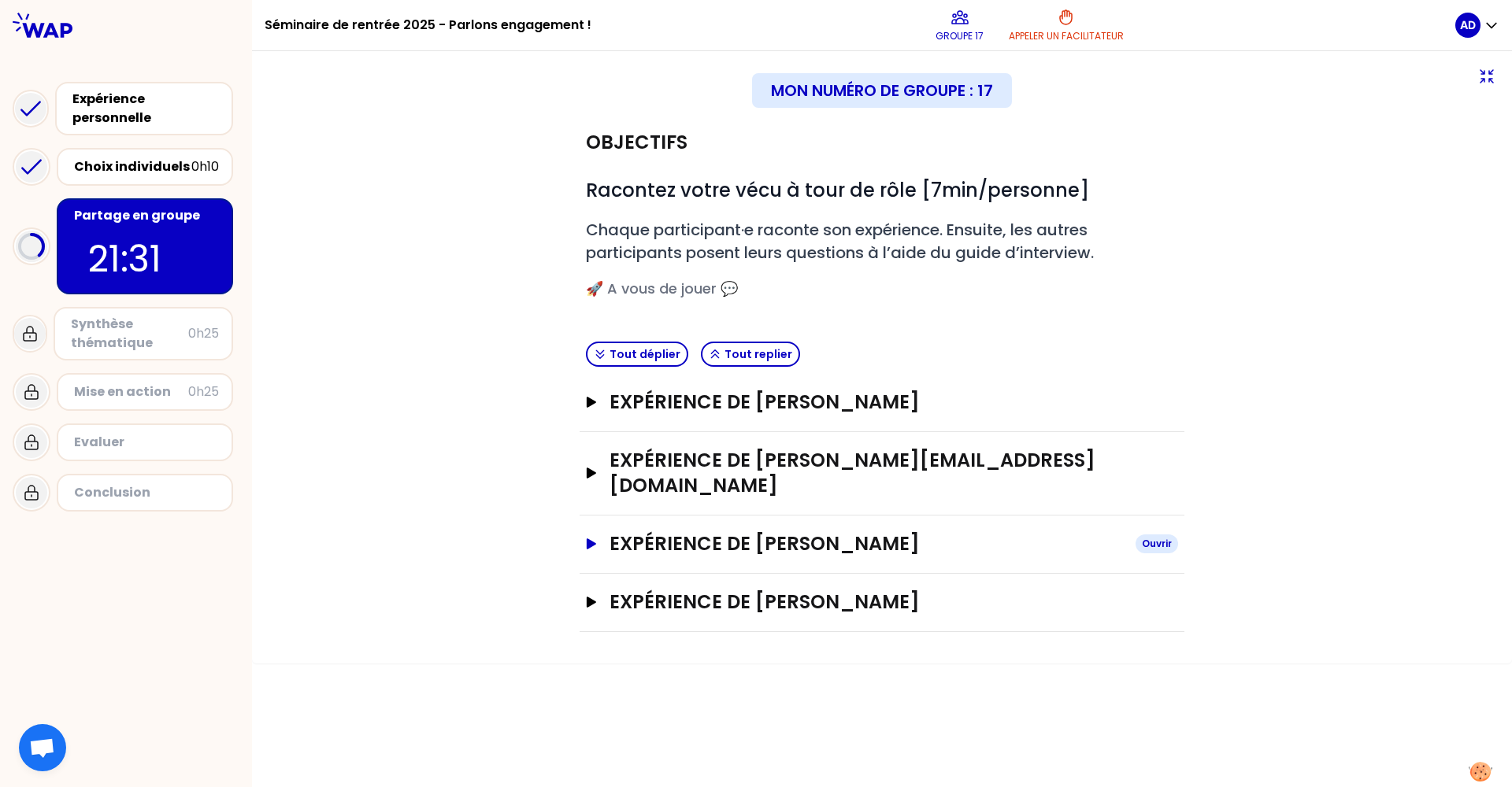
click at [589, 531] on button "Expérience de Alicia Delompré Nowak Ouvrir" at bounding box center [882, 543] width 592 height 25
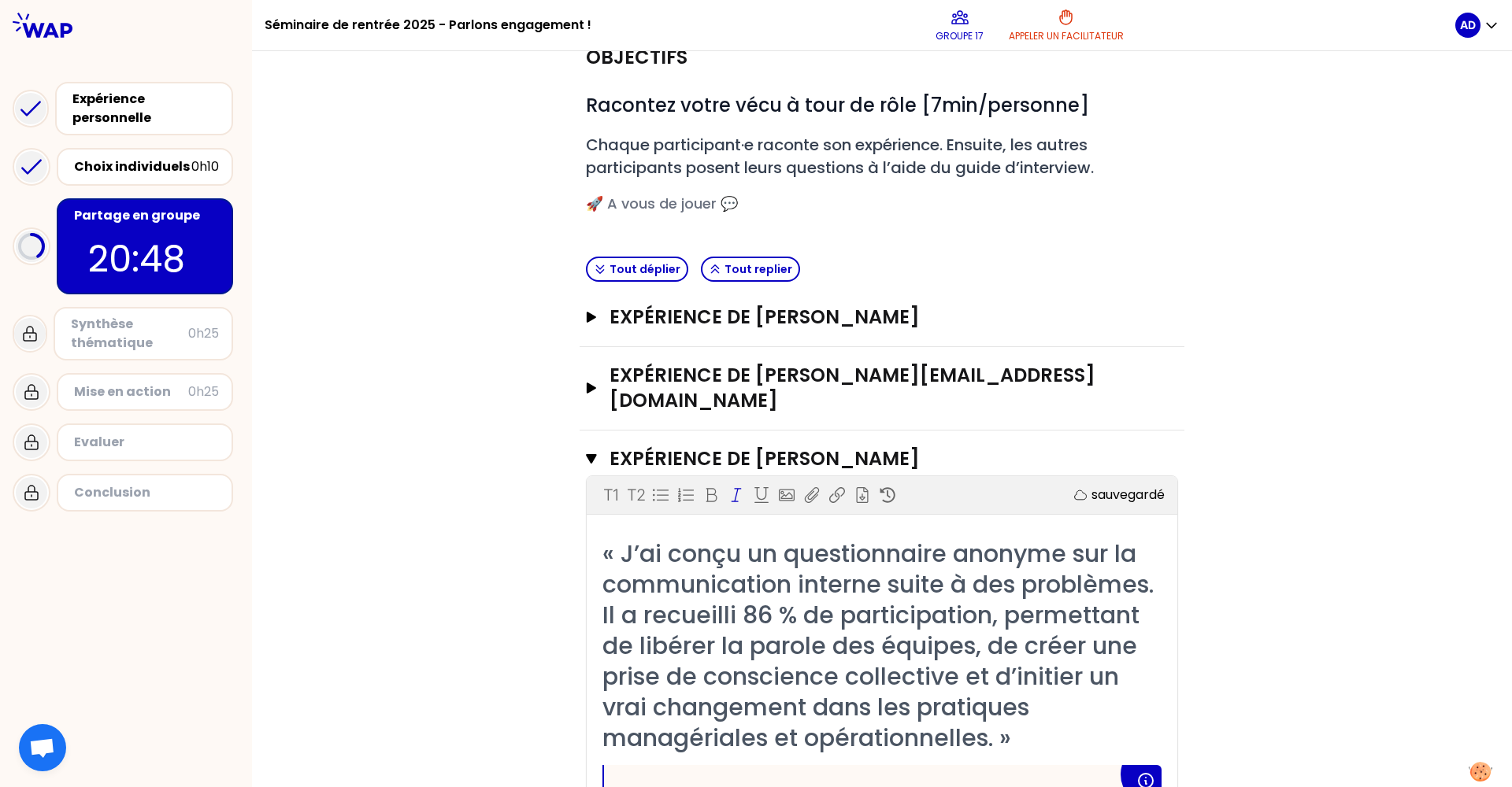
scroll to position [49, 0]
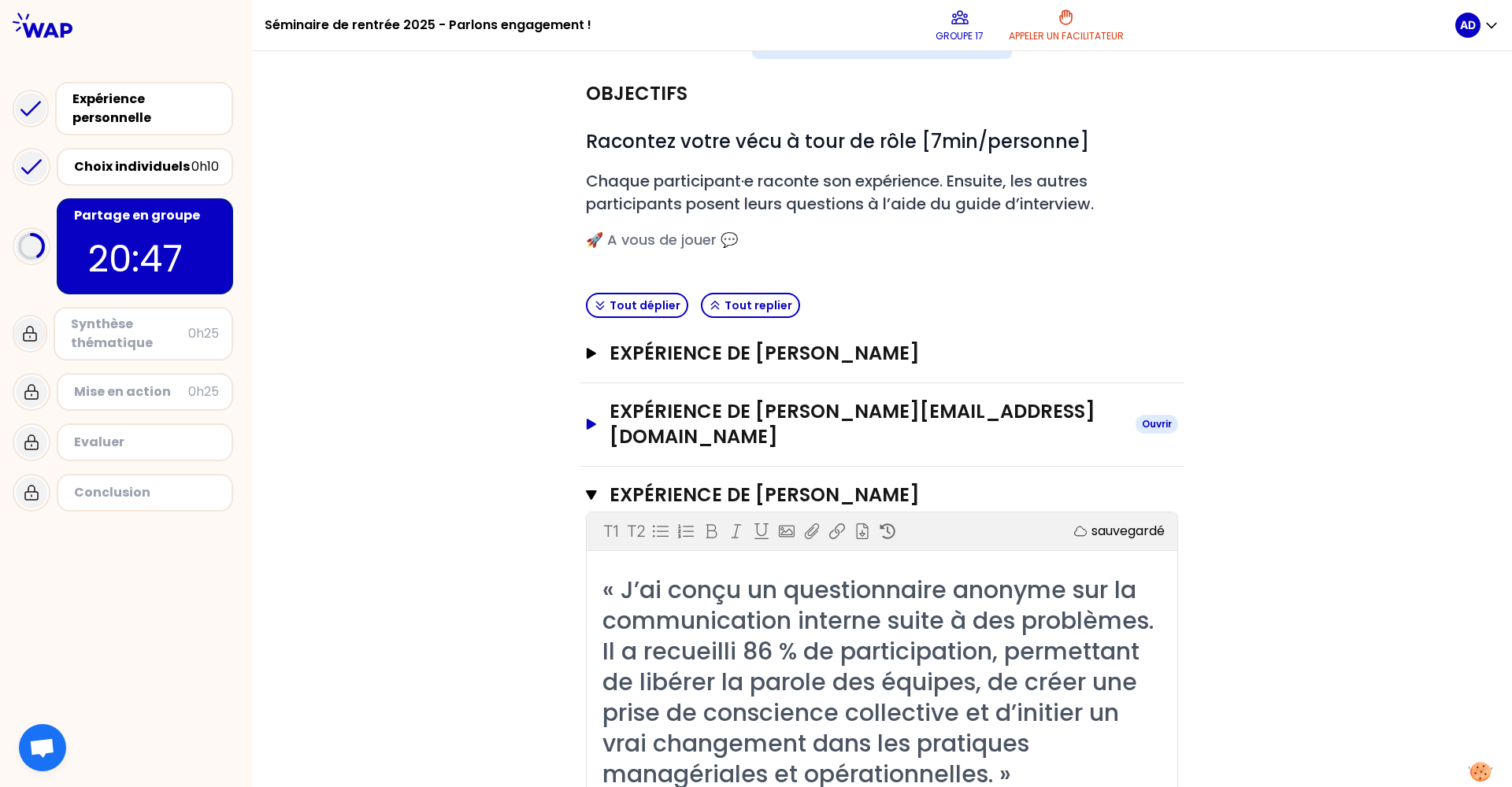
click at [586, 419] on icon "button" at bounding box center [591, 424] width 9 height 11
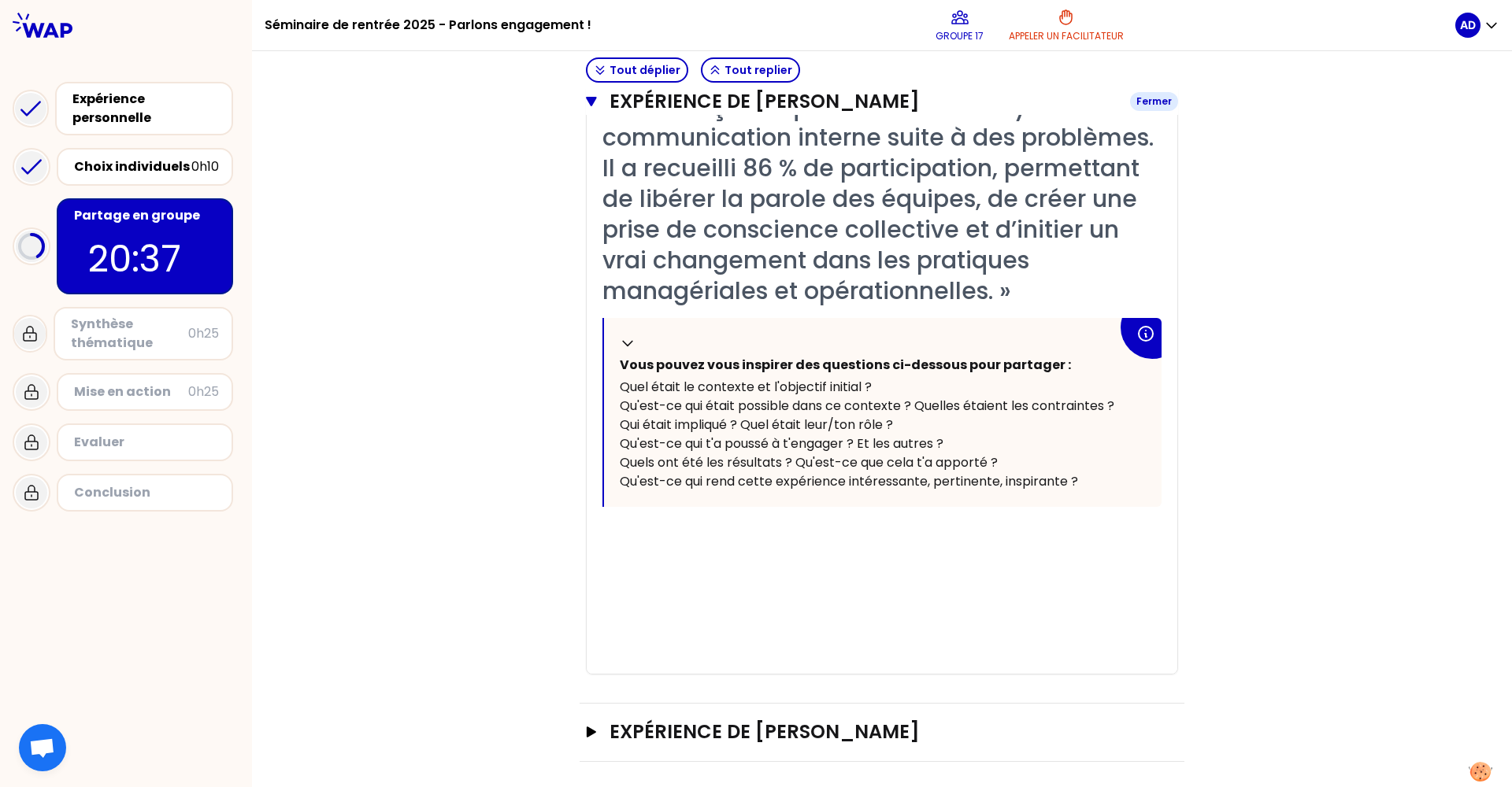
scroll to position [1191, 0]
click at [841, 489] on span "Qu'est-ce qui rend cette expérience intéressante, pertinente, inspirante ?" at bounding box center [849, 480] width 458 height 18
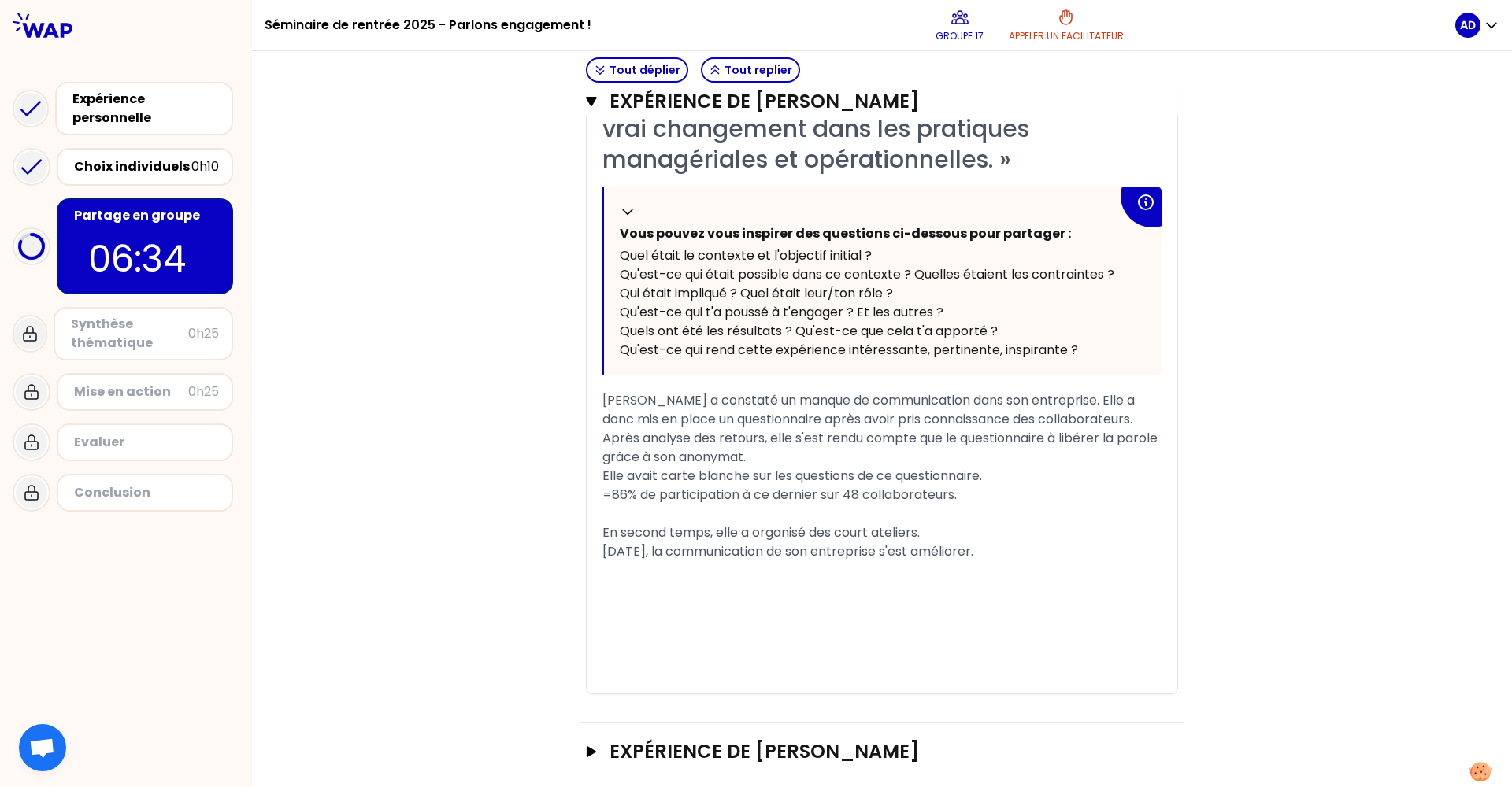
scroll to position [0, 0]
click at [595, 660] on button "Expérience de Charline PINGRET Ouvrir" at bounding box center [882, 751] width 592 height 25
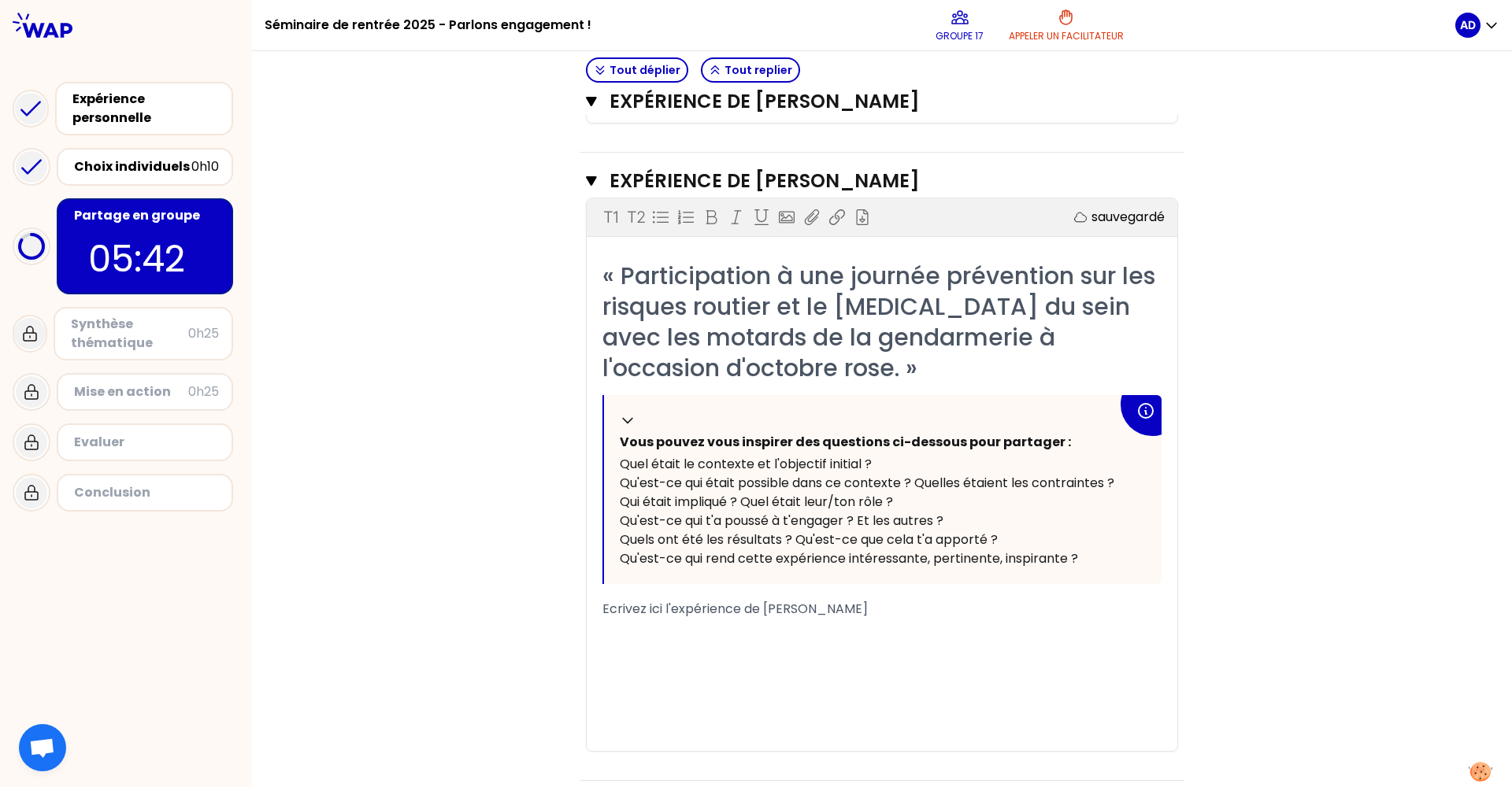
scroll to position [2137, 0]
click at [657, 639] on div "﻿" at bounding box center [882, 648] width 559 height 19
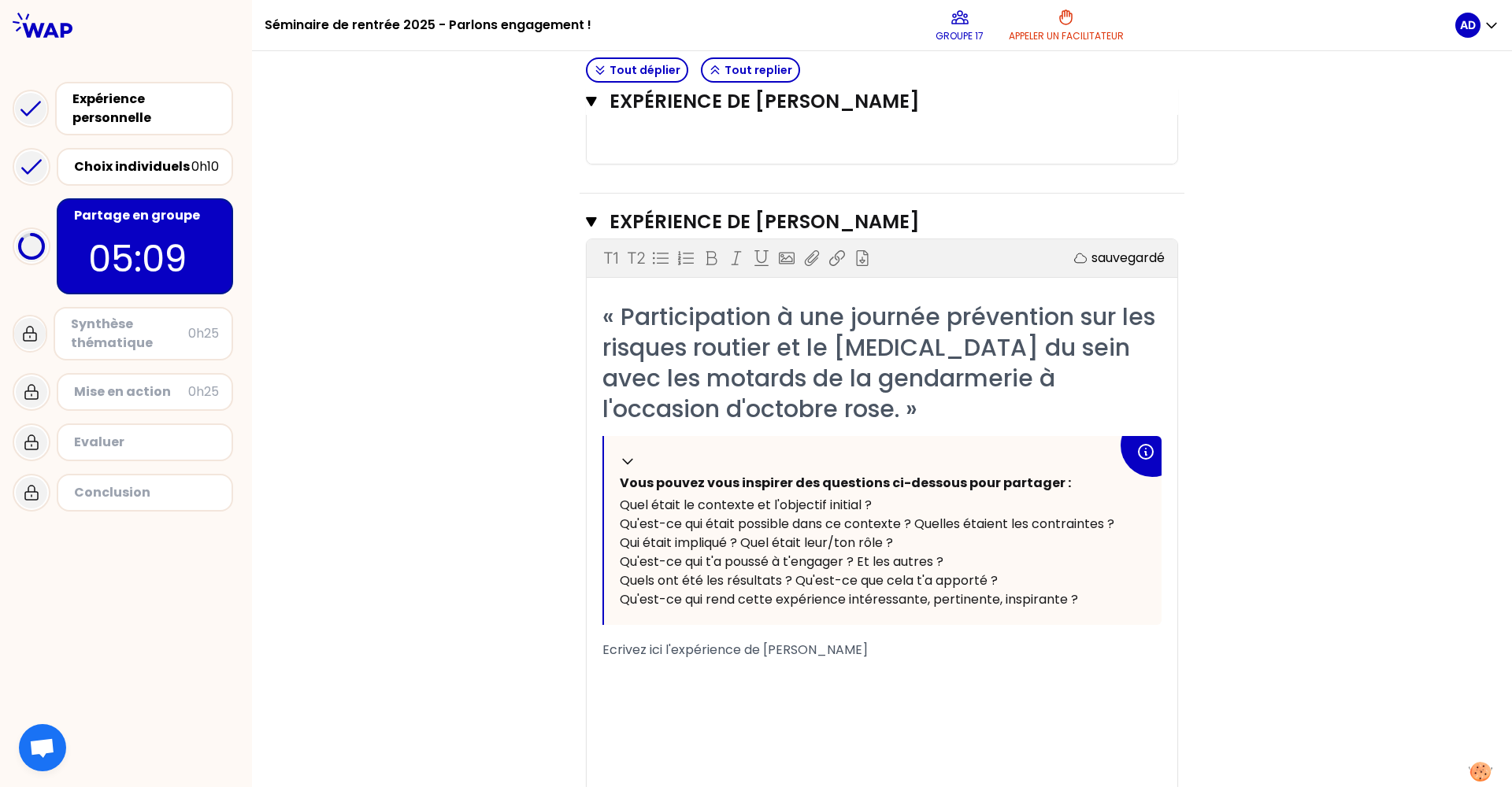
scroll to position [2097, 0]
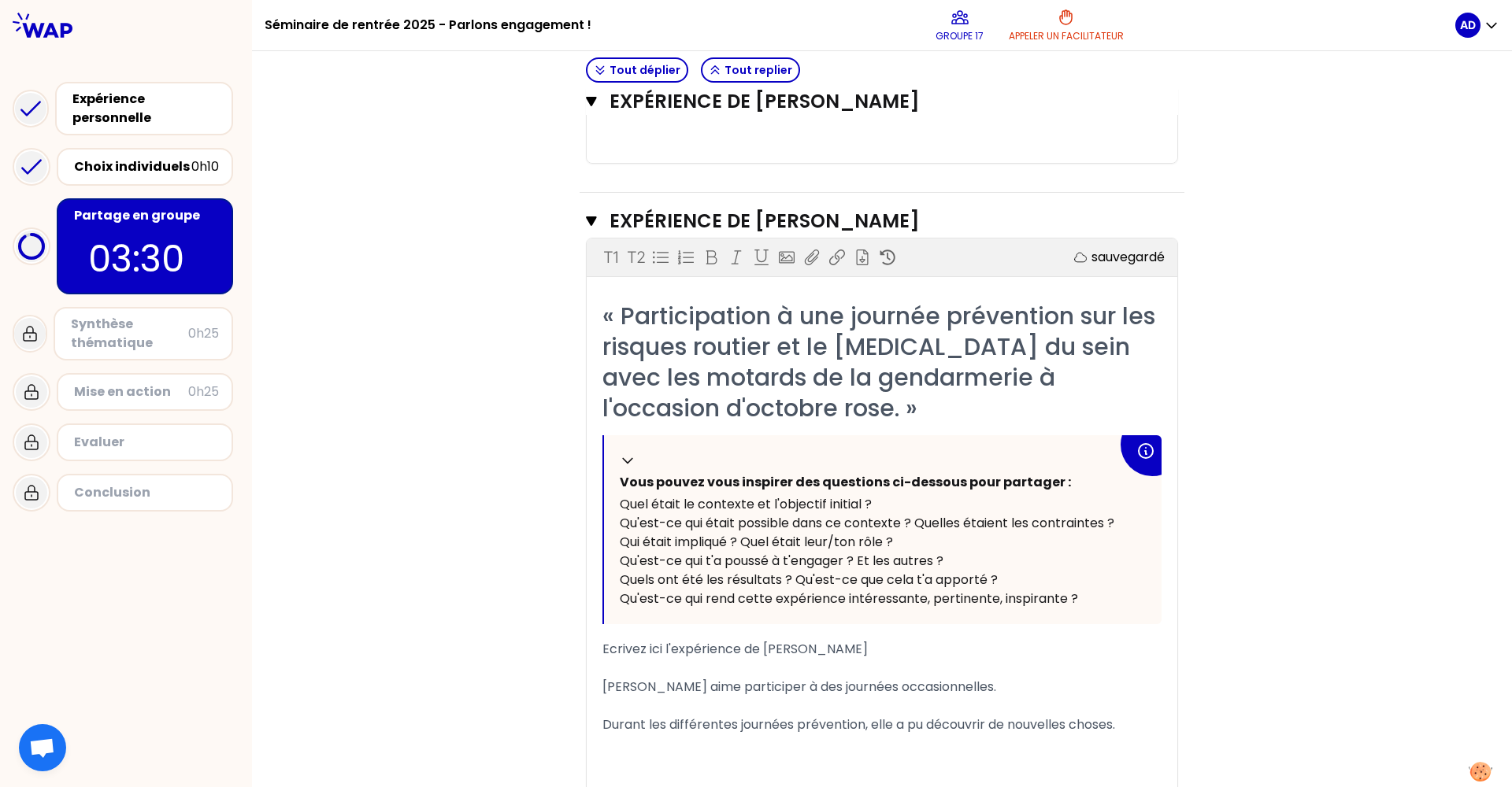
click at [1128, 660] on div "Durant les différentes journées prévention, elle a pu découvrir de nouvelles ch…" at bounding box center [882, 725] width 559 height 19
click at [1023, 660] on div "﻿" at bounding box center [882, 705] width 559 height 19
click at [1138, 660] on div "Durant les différentes journées prévention, elle a pu découvrir de nouvelles ch…" at bounding box center [882, 705] width 559 height 19
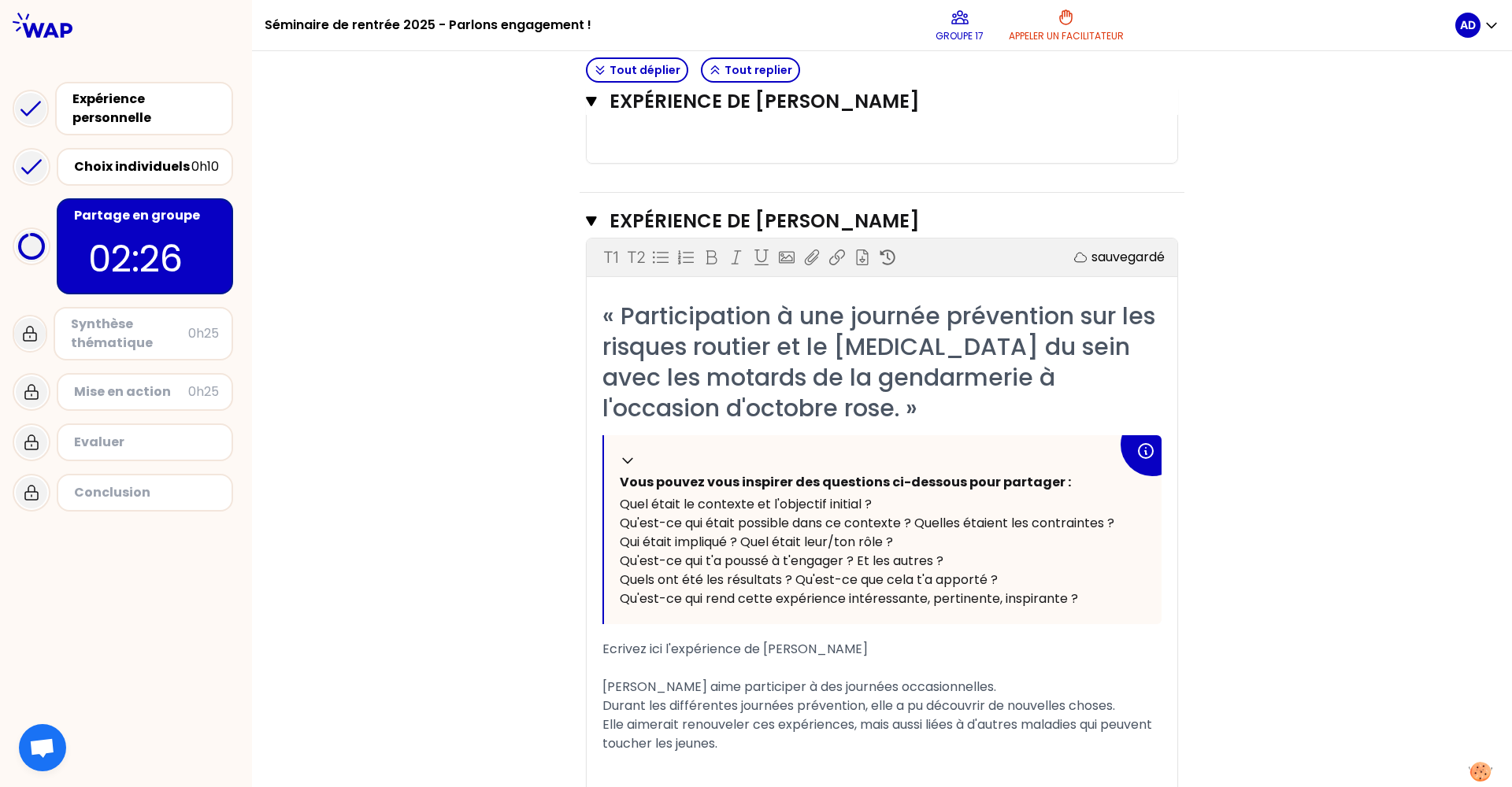
click at [1002, 660] on span "Elle aimerait renouveler ces expériences, mais aussi liées à d'autres maladies …" at bounding box center [878, 734] width 553 height 37
click at [906, 660] on div "Elle aimerait renouveler ces expériences, mais aussi liées à des maladies qui p…" at bounding box center [882, 734] width 559 height 38
drag, startPoint x: 720, startPoint y: 723, endPoint x: 587, endPoint y: 658, distance: 148.0
click at [587, 658] on div "« Participation à une journée prévention sur les risques routier et le cancer d…" at bounding box center [882, 612] width 590 height 623
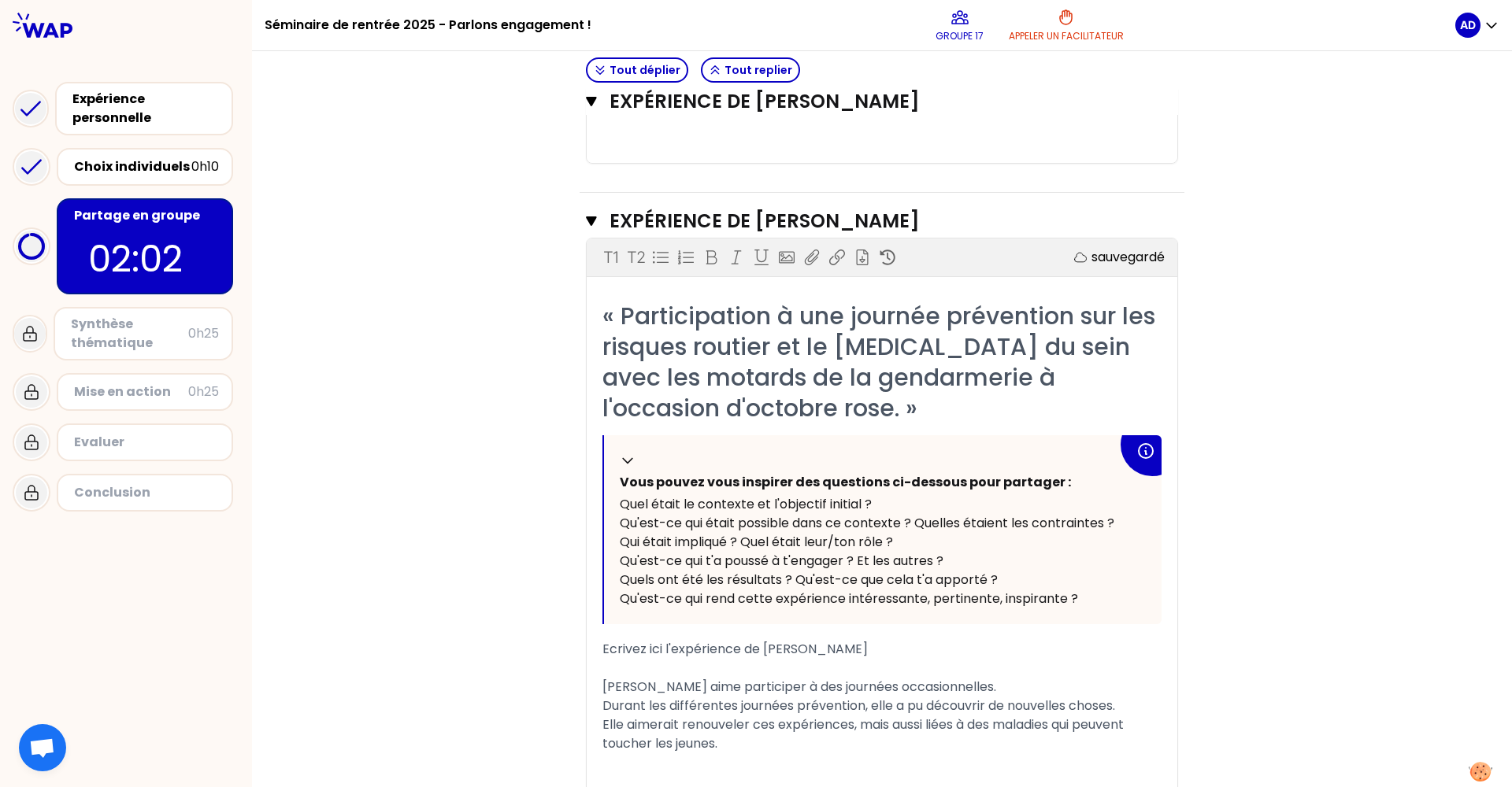
copy div "Charline aime participer à des journées occasionnelles. Durant les différentes …"
click at [767, 660] on span "Durant les différentes journées prévention, elle a pu découvrir de nouvelles ch…" at bounding box center [858, 705] width 512 height 18
click at [783, 660] on span "Durant les différentes journées prévention, elle a pu découvrir de nouvelles ch…" at bounding box center [858, 705] width 512 height 18
click at [785, 660] on span "Durant les différentes journées prévention, elle a pu découvrir de nouvelles ch…" at bounding box center [858, 705] width 512 height 18
click at [752, 660] on div "Elle aimerait renouveler ces expériences, mais aussi liées à des maladies qui p…" at bounding box center [882, 734] width 559 height 38
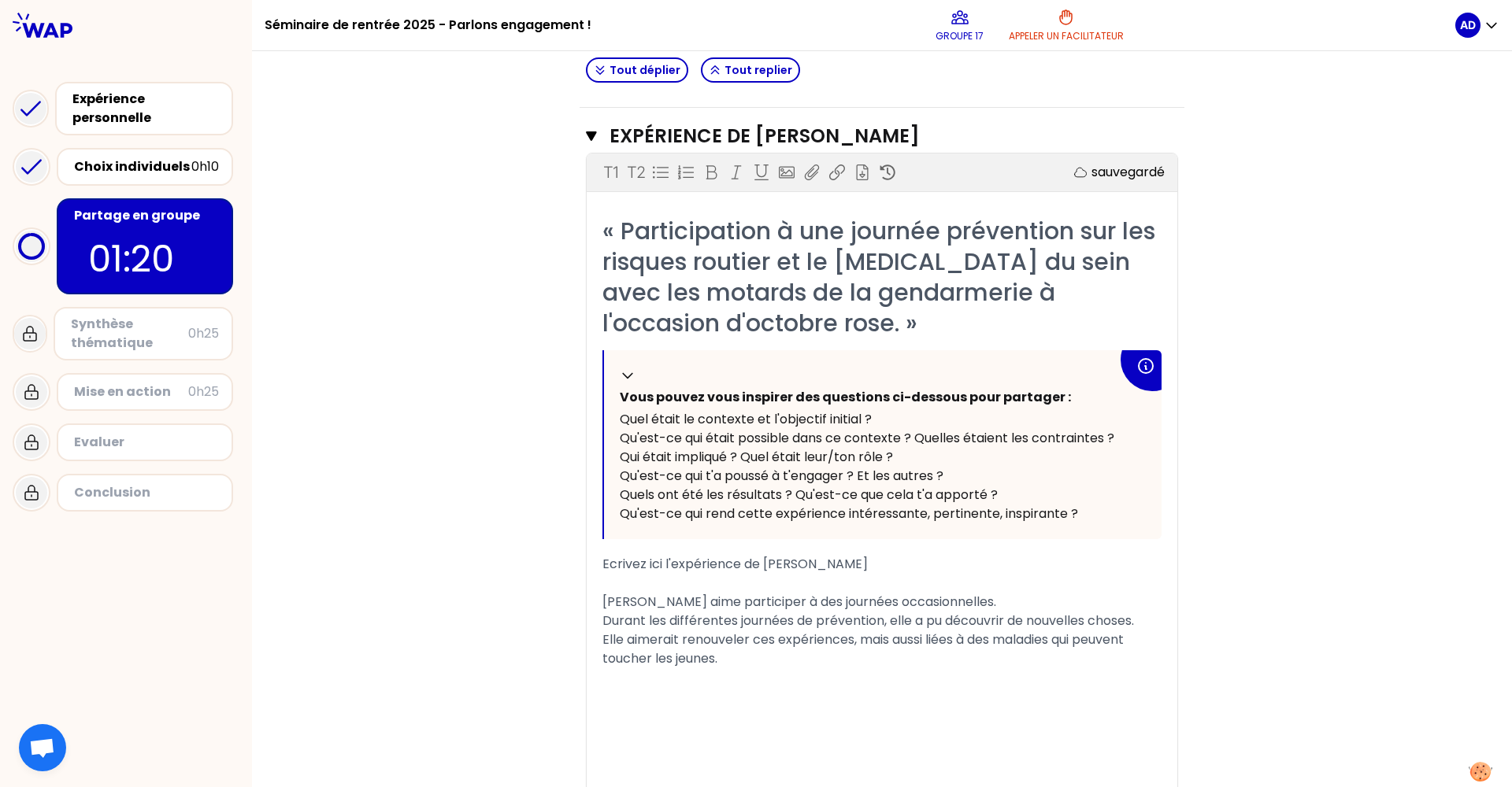
scroll to position [2209, 0]
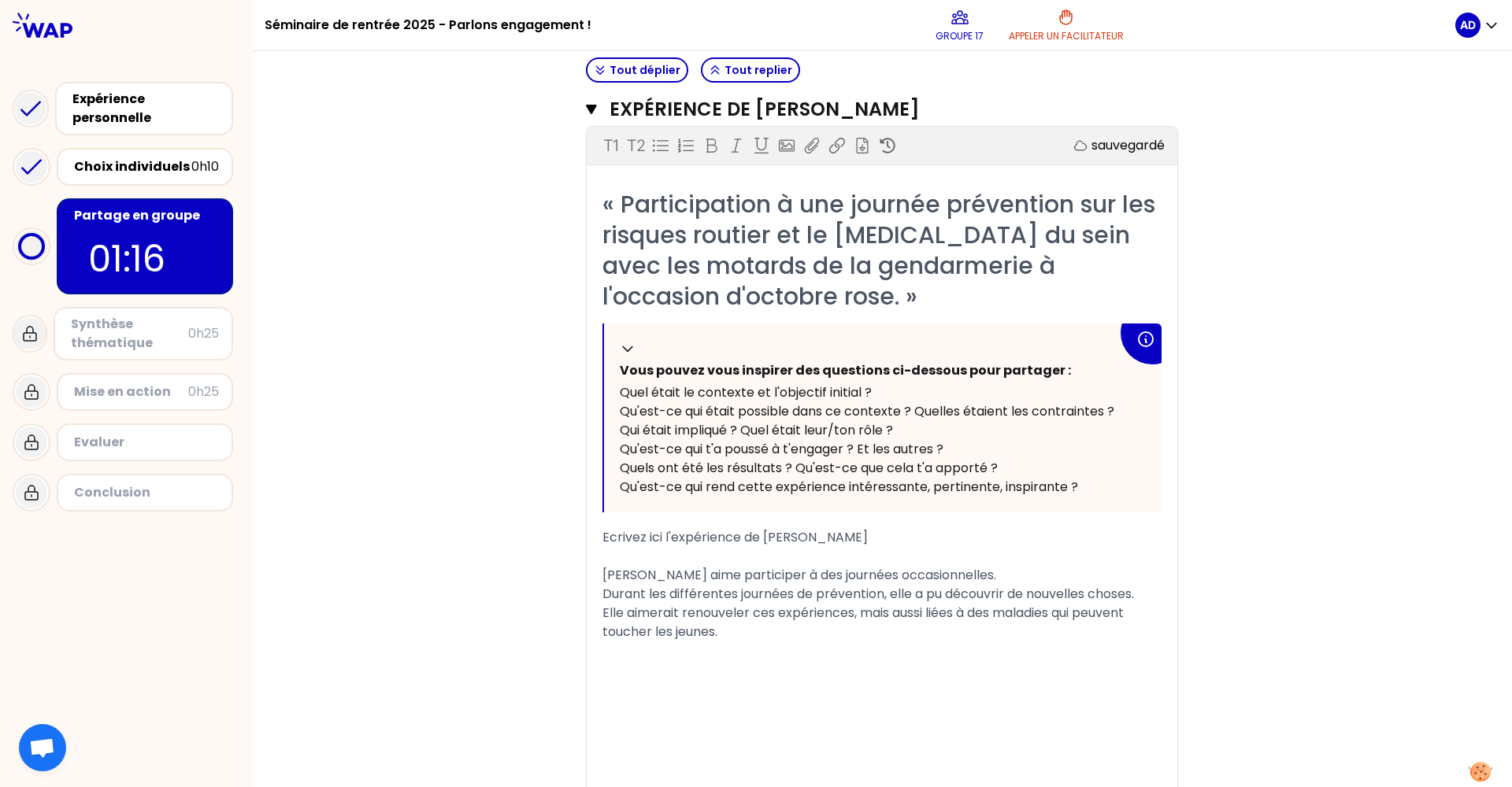
click at [630, 660] on div "﻿" at bounding box center [882, 670] width 559 height 19
click at [683, 660] on div "﻿" at bounding box center [882, 670] width 559 height 19
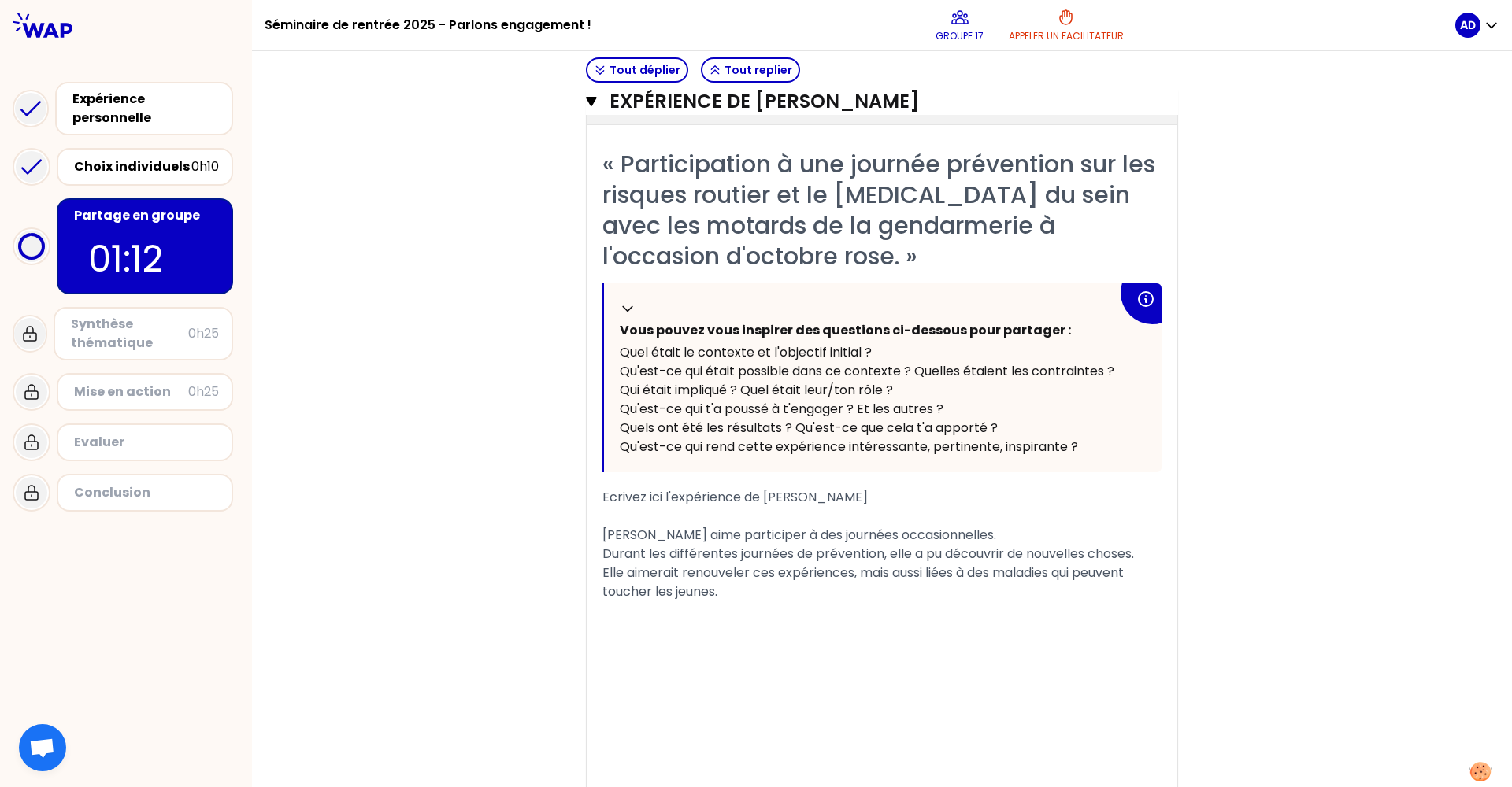
scroll to position [2275, 0]
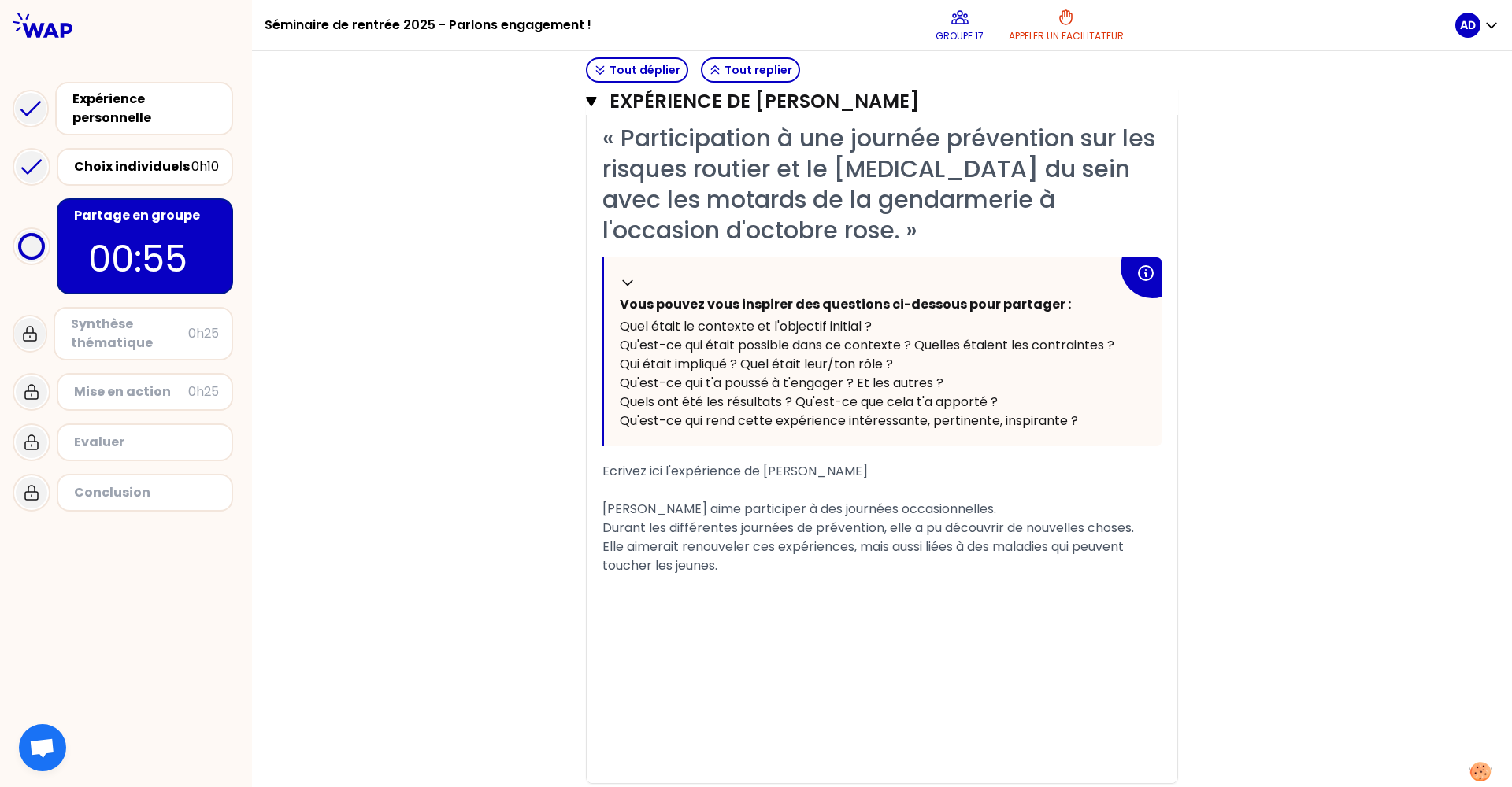
click at [877, 575] on div "﻿" at bounding box center [882, 585] width 559 height 19
click at [724, 548] on div "Elle aimerait renouveler ces expériences, mais aussi liées à des maladies qui p…" at bounding box center [882, 556] width 559 height 38
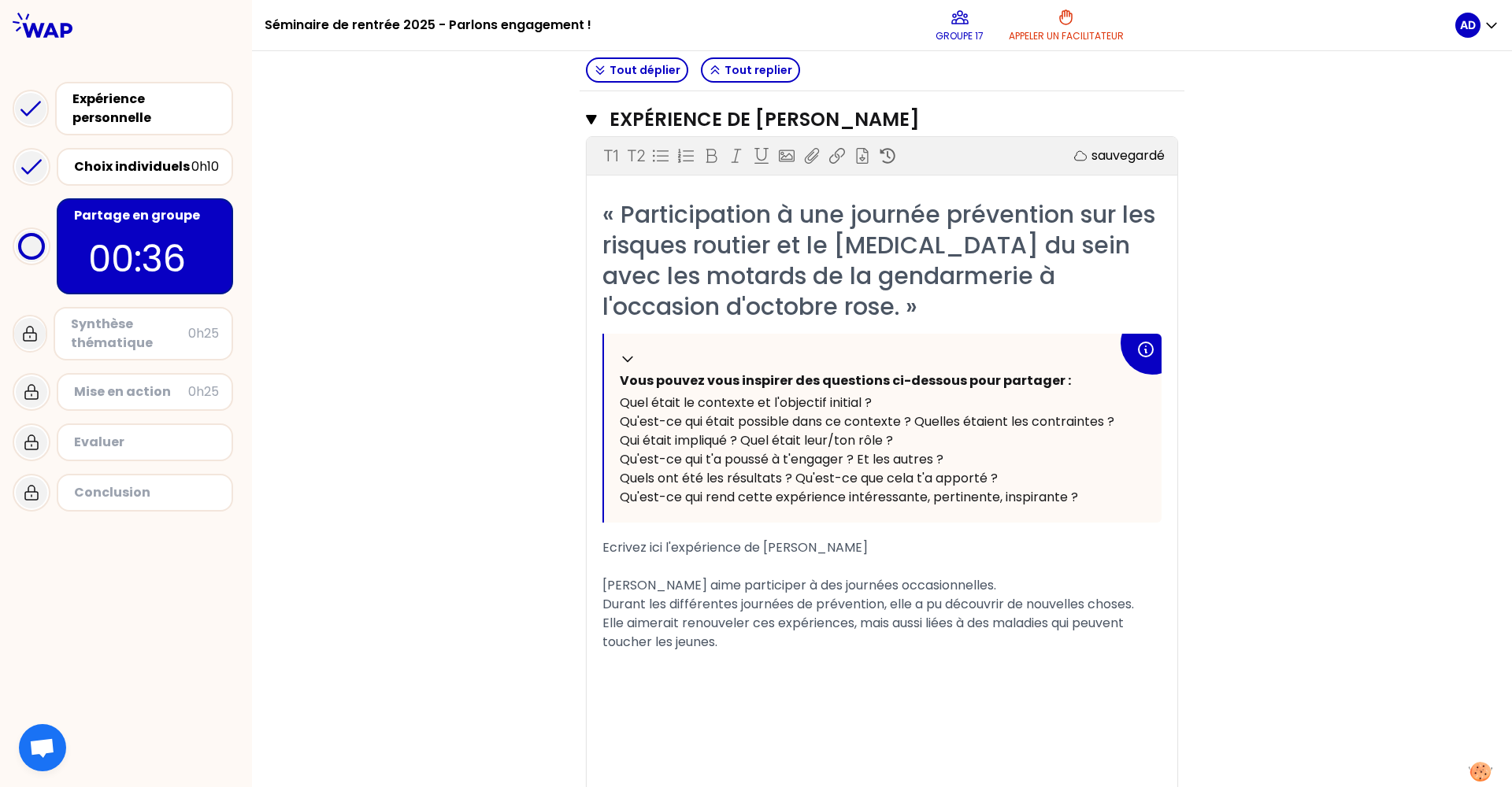
scroll to position [2195, 0]
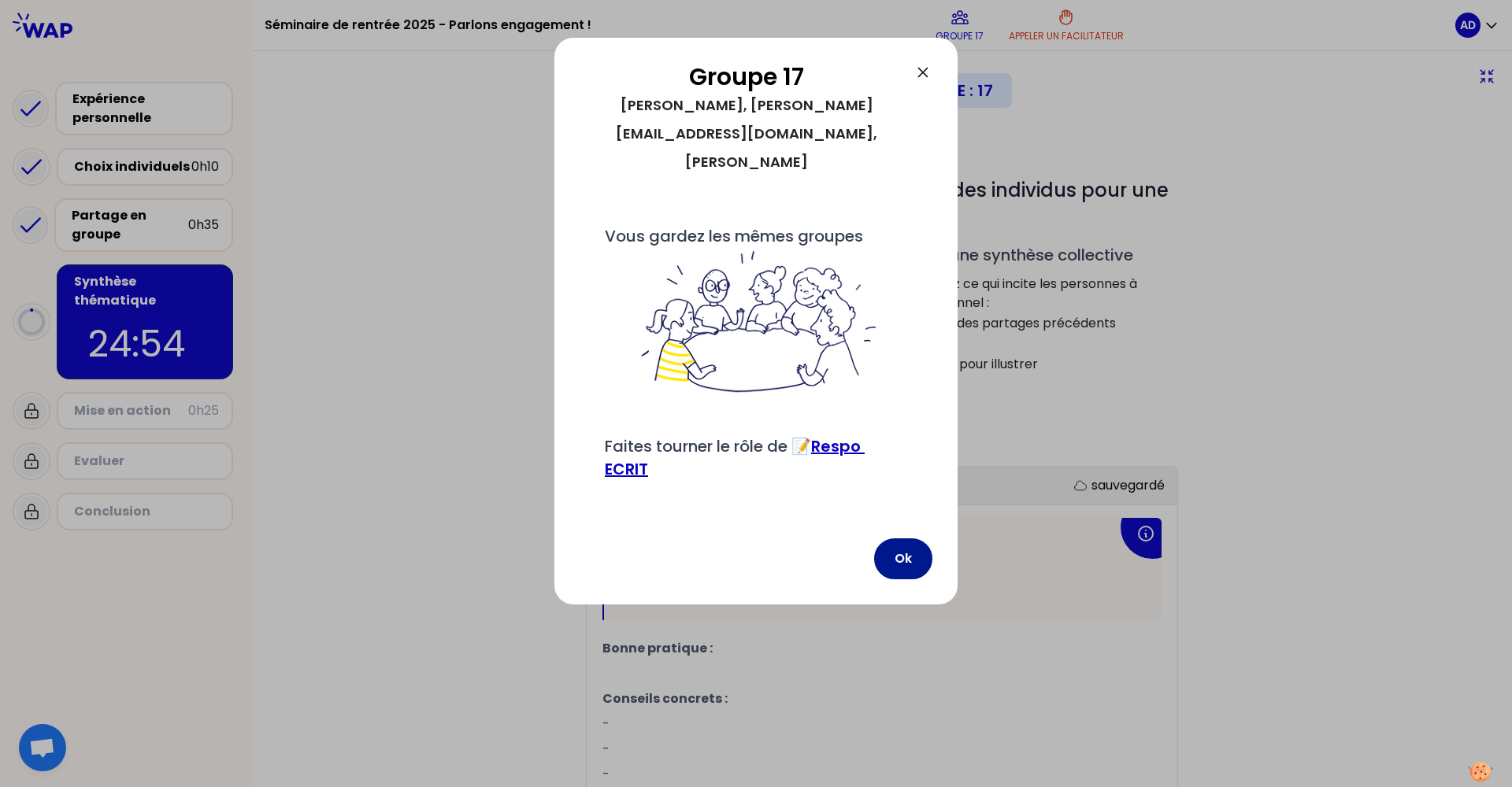
click at [900, 551] on button "Ok" at bounding box center [904, 559] width 59 height 41
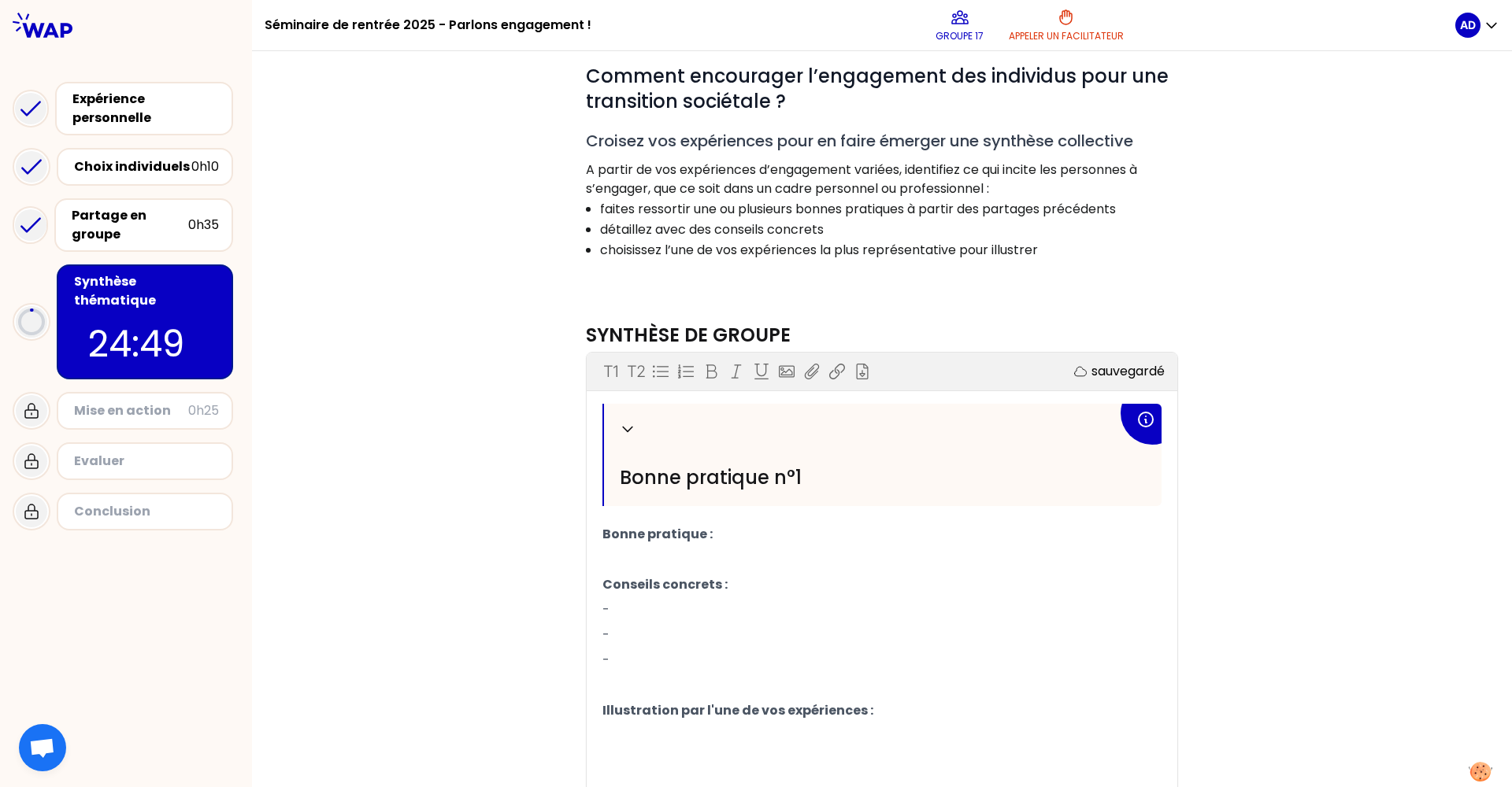
scroll to position [138, 0]
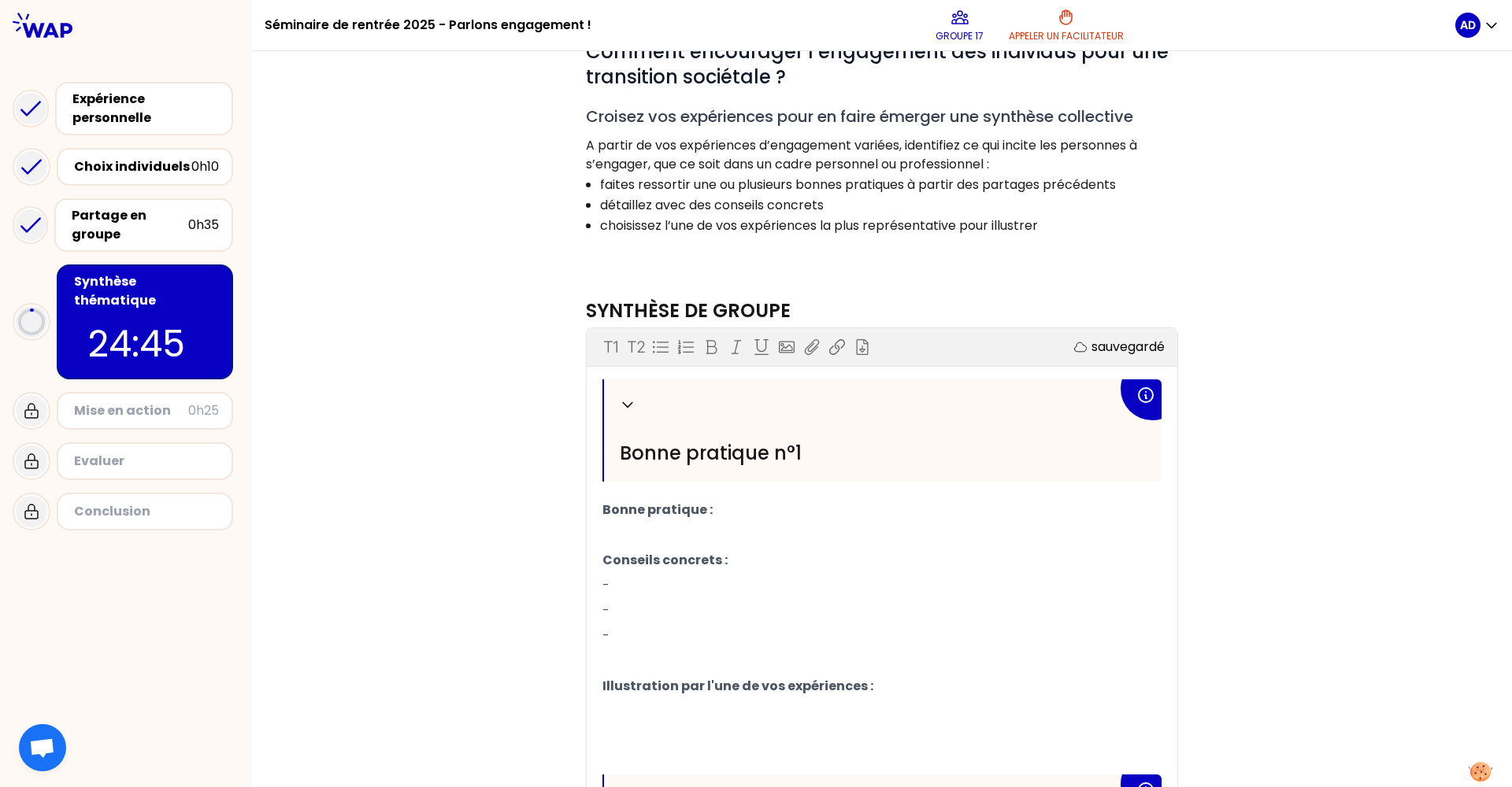
click at [339, 301] on div "Objectifs # Comment encourager l’engagement des individus pour une transition s…" at bounding box center [882, 612] width 1197 height 1273
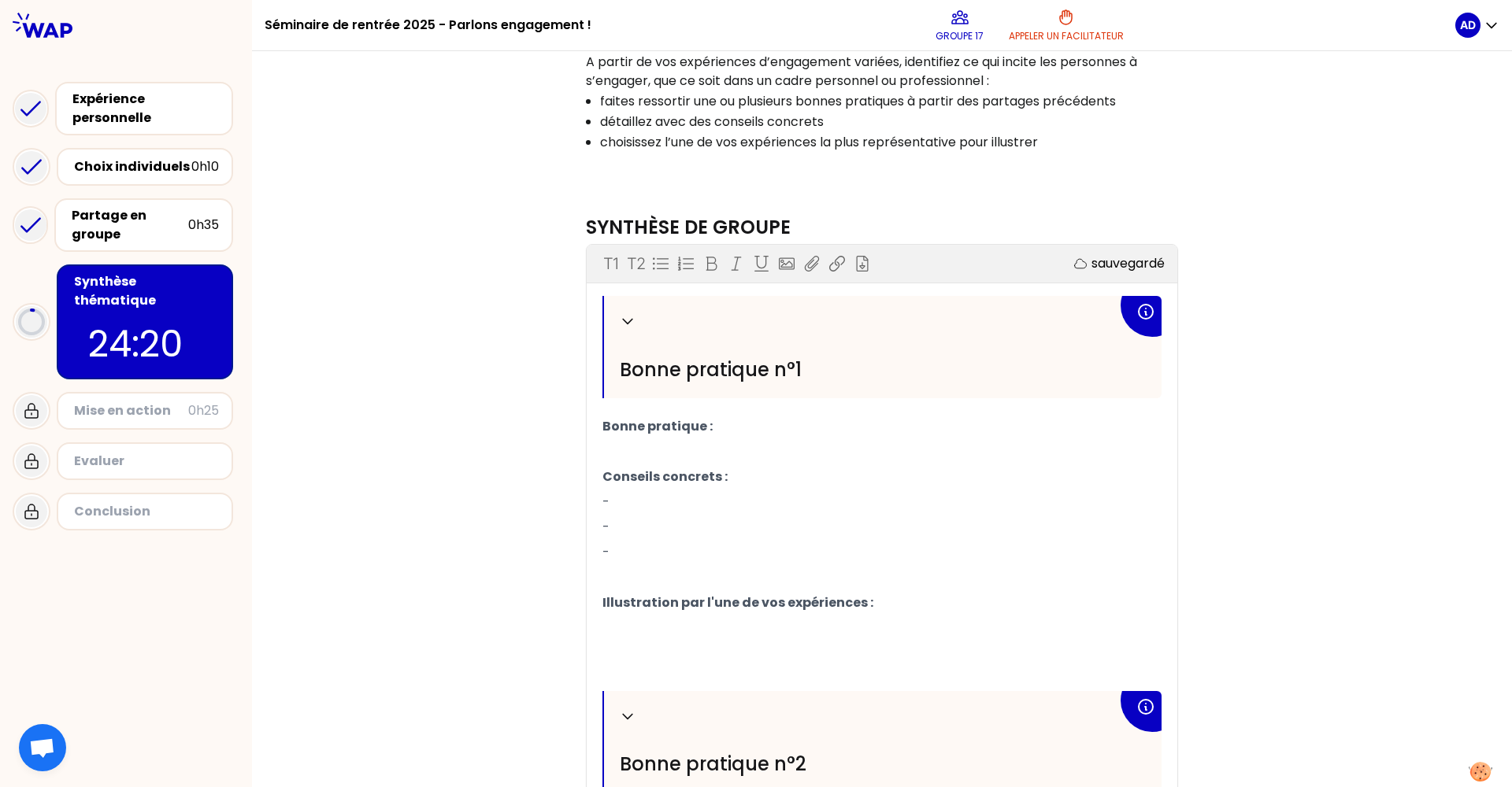
scroll to position [225, 0]
click at [685, 497] on p "-" at bounding box center [882, 498] width 559 height 25
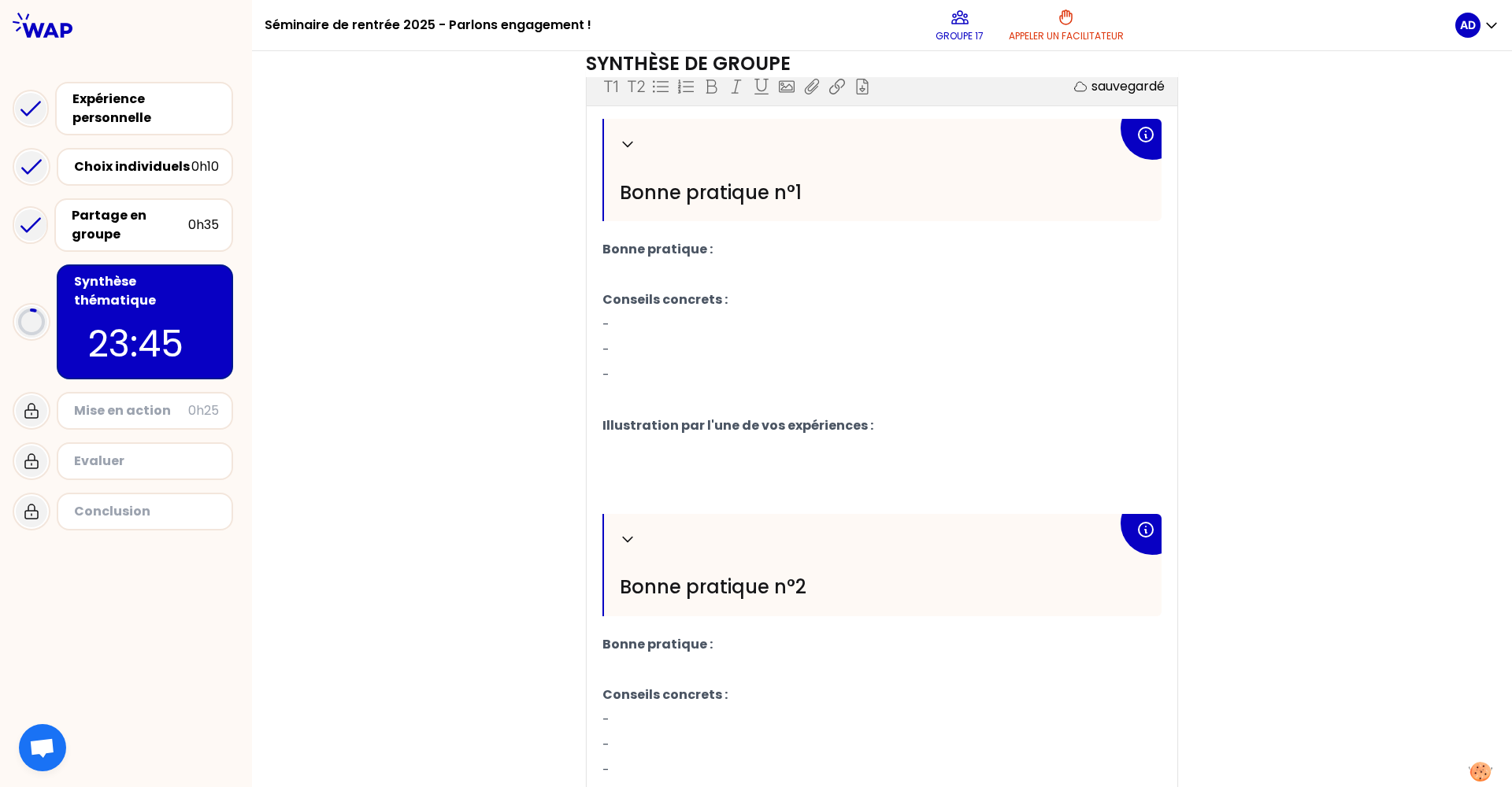
scroll to position [405, 0]
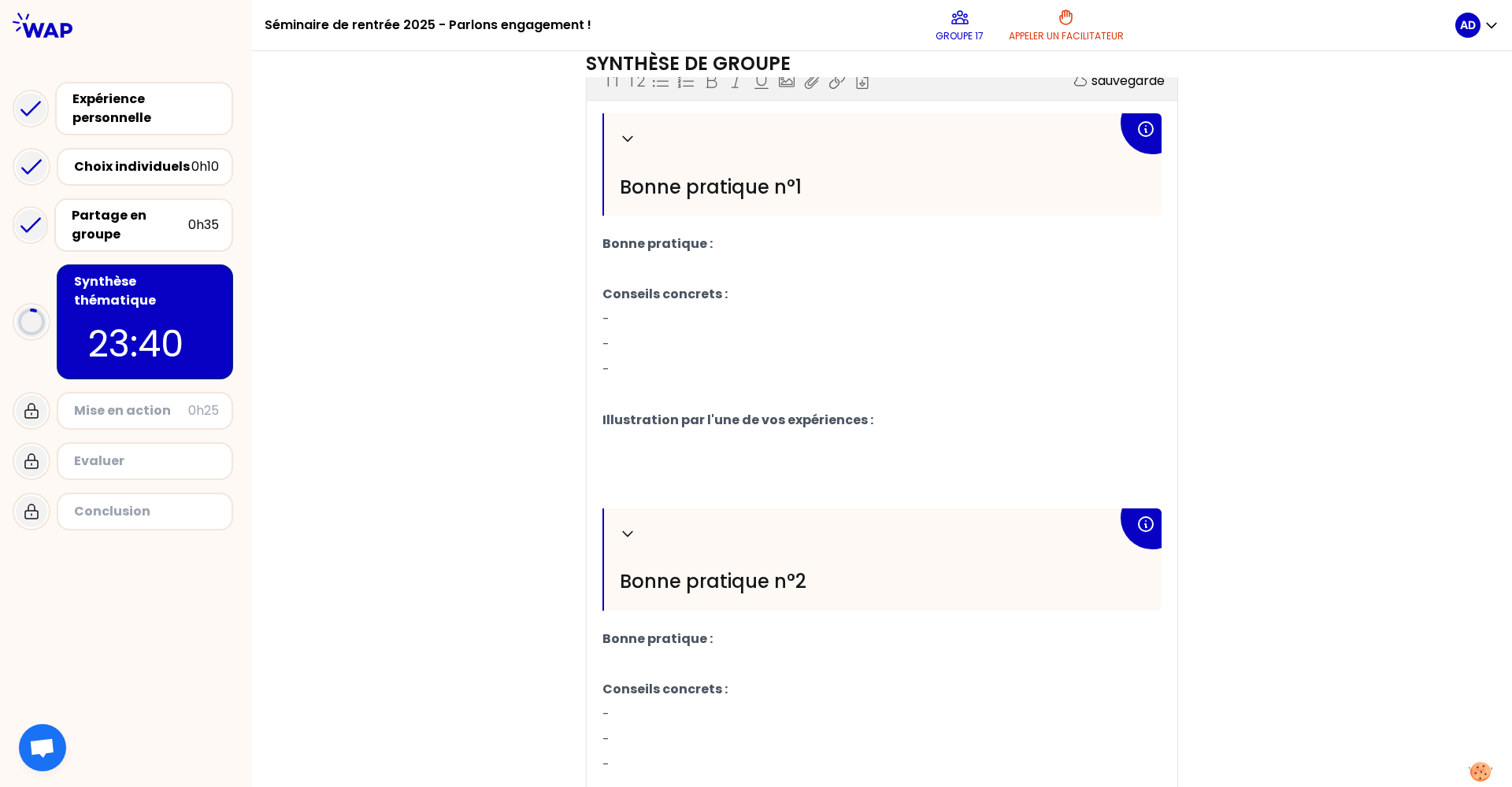
click at [1144, 127] on icon at bounding box center [1145, 129] width 19 height 19
click at [1139, 132] on icon at bounding box center [1145, 128] width 14 height 14
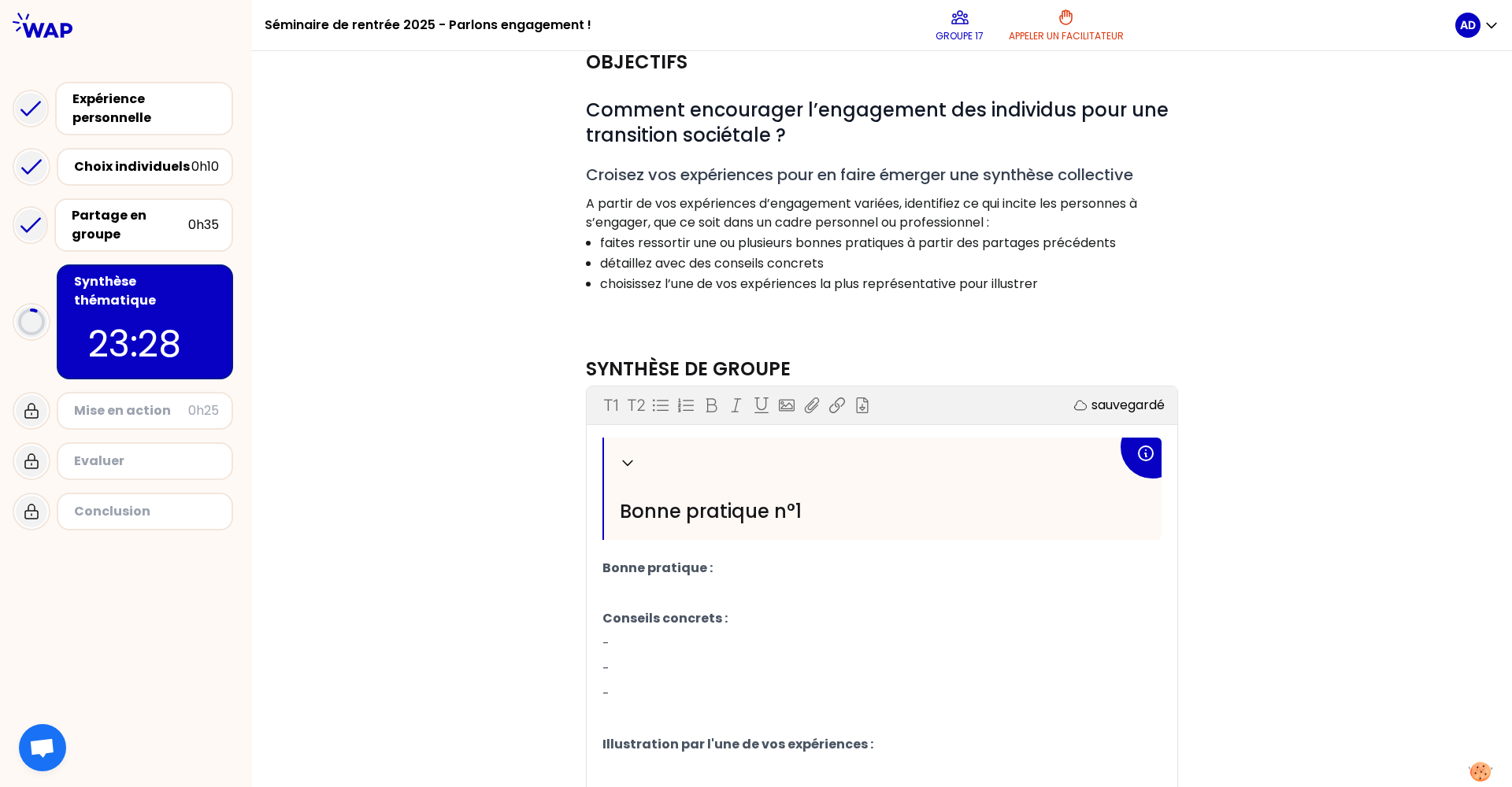
scroll to position [68, 0]
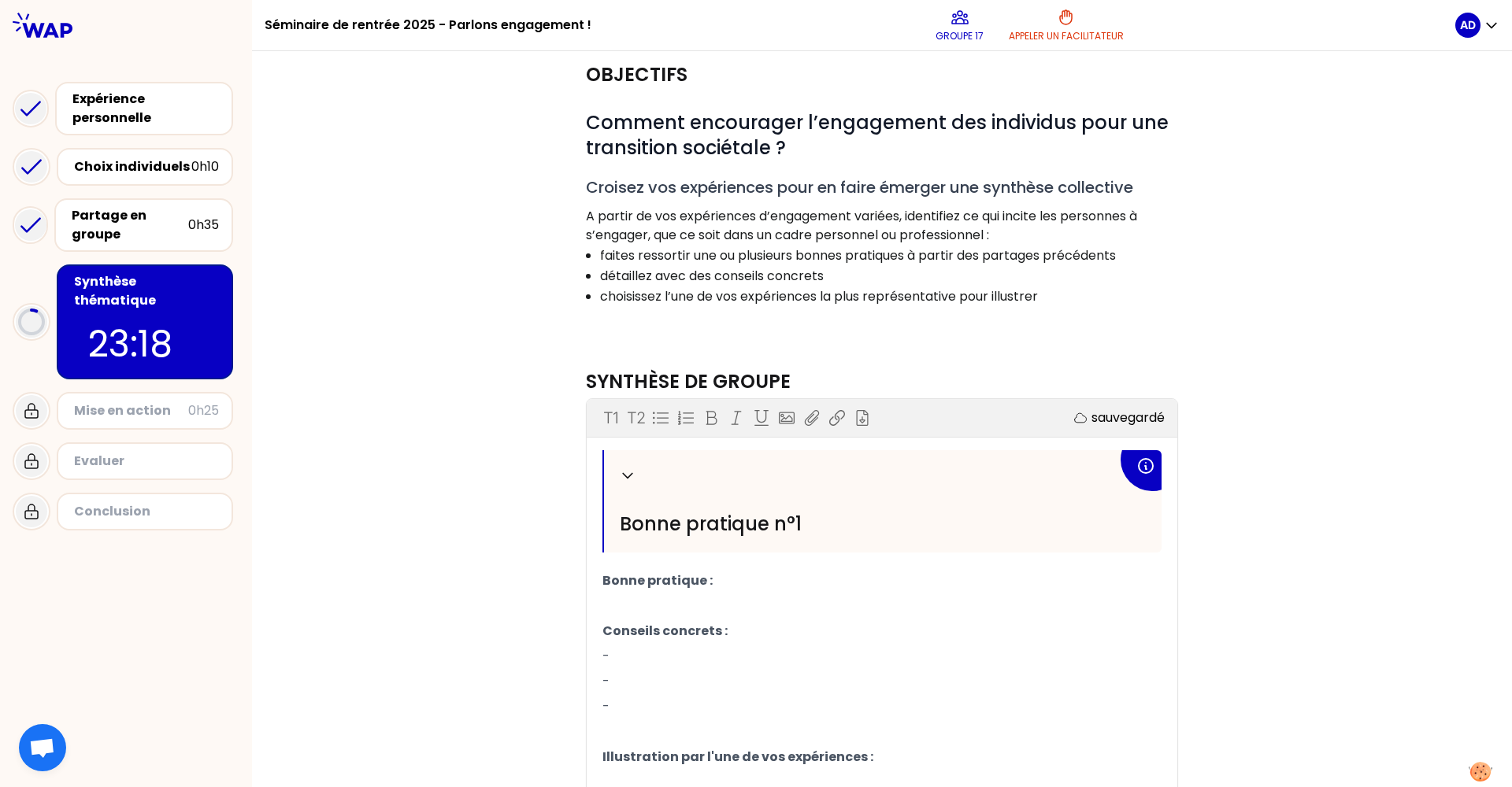
click at [642, 659] on p "-" at bounding box center [882, 656] width 559 height 25
click at [734, 585] on p "Bonne pratique :" at bounding box center [882, 580] width 559 height 25
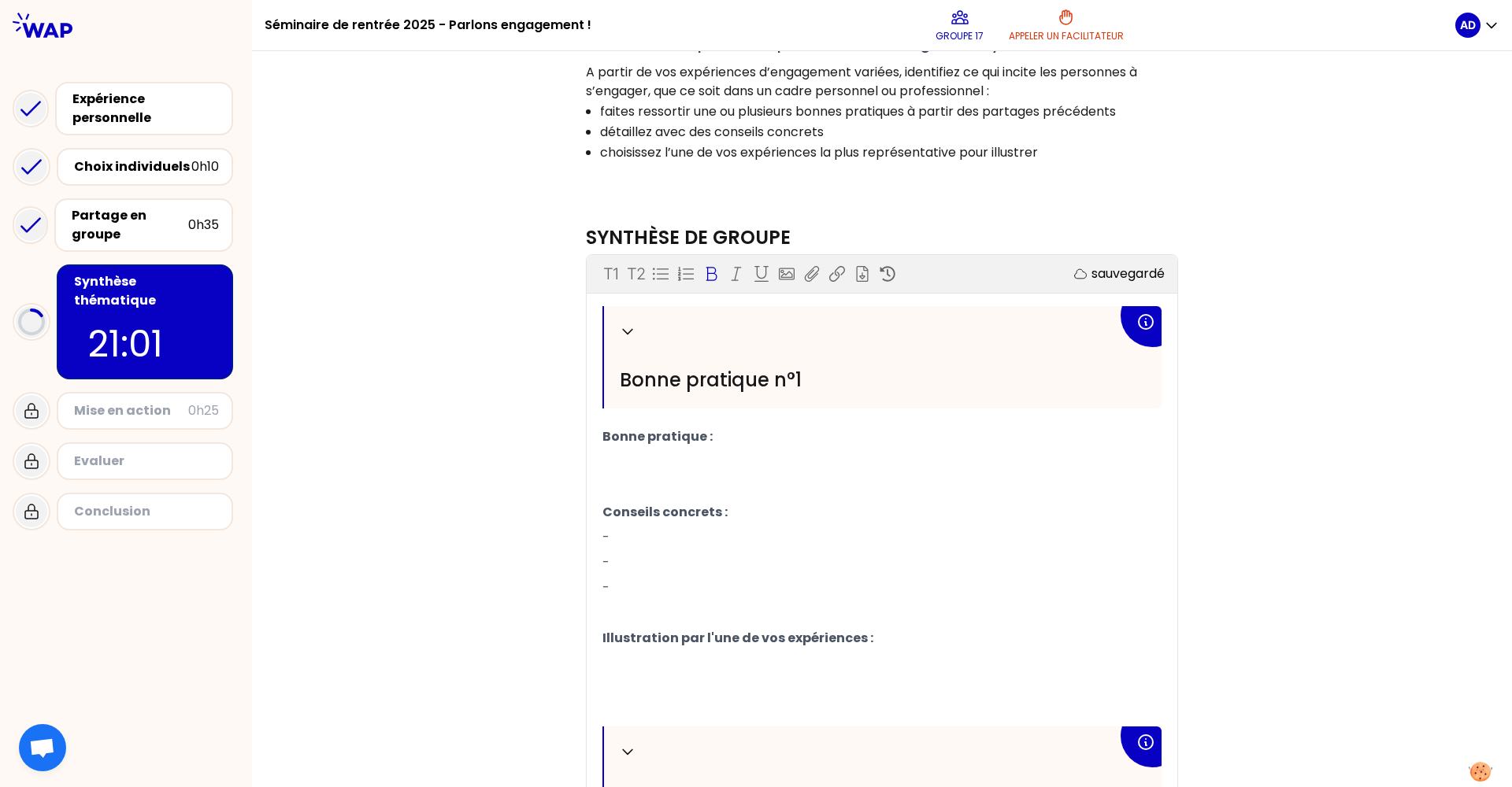
scroll to position [207, 0]
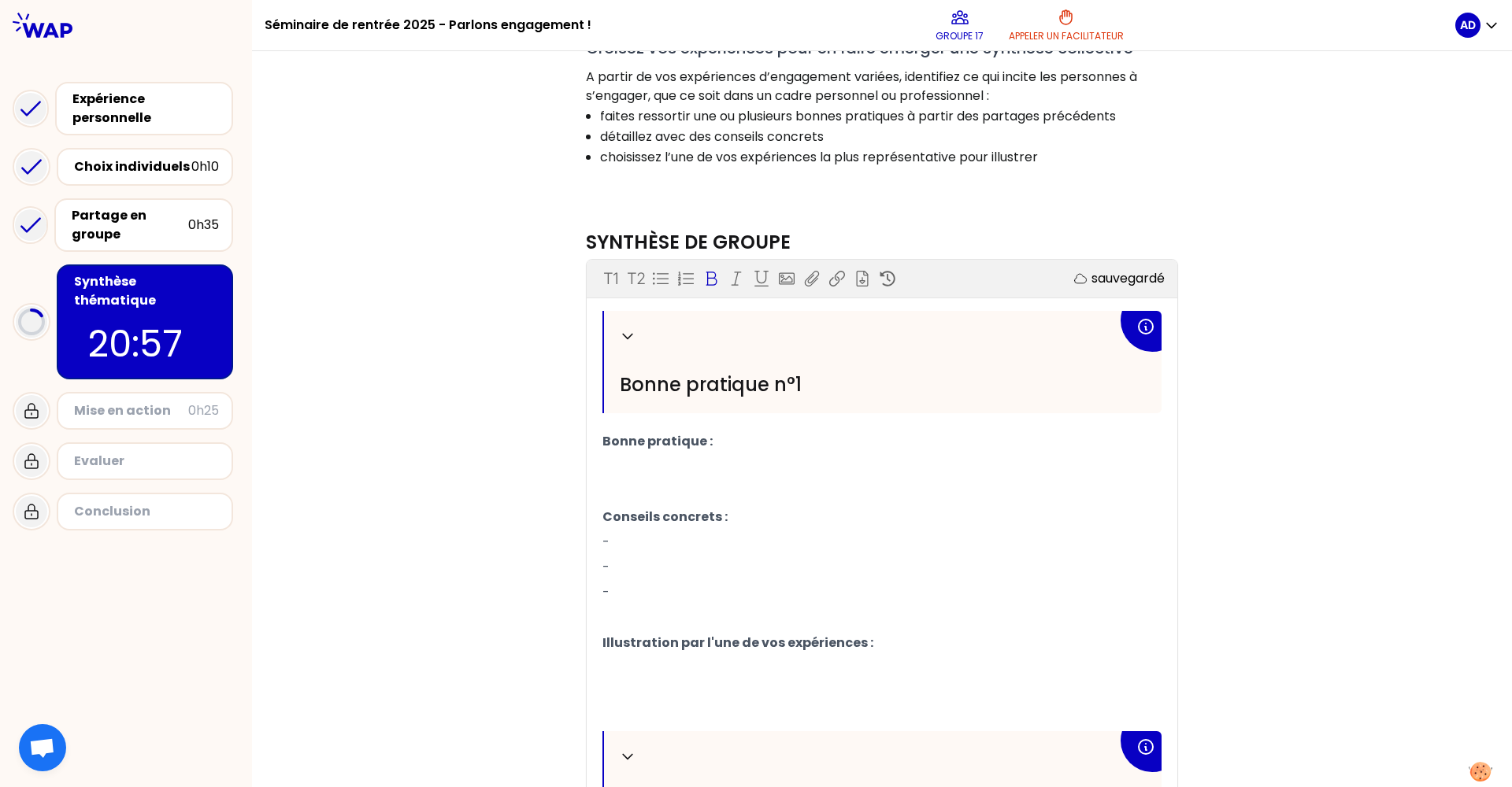
click at [703, 474] on p "﻿" at bounding box center [882, 466] width 559 height 25
click at [611, 466] on span "Etre convaincu par ce qu'on fait" at bounding box center [708, 466] width 214 height 18
drag, startPoint x: 803, startPoint y: 476, endPoint x: 528, endPoint y: 469, distance: 275.1
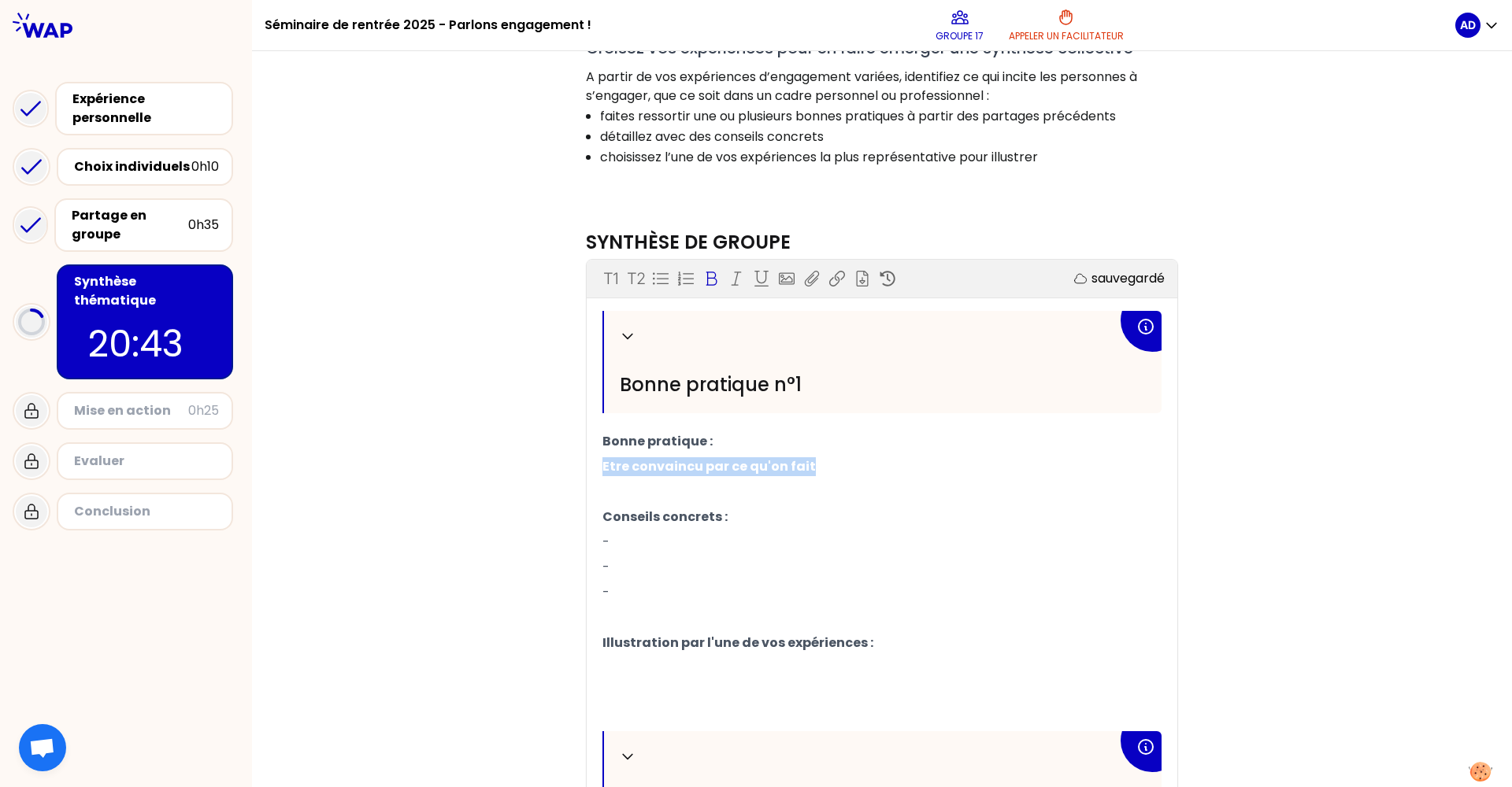
click at [528, 469] on div "Objectifs # Comment encourager l’engagement des individus pour une transition s…" at bounding box center [882, 557] width 1197 height 1299
click at [653, 473] on p "﻿" at bounding box center [882, 466] width 559 height 25
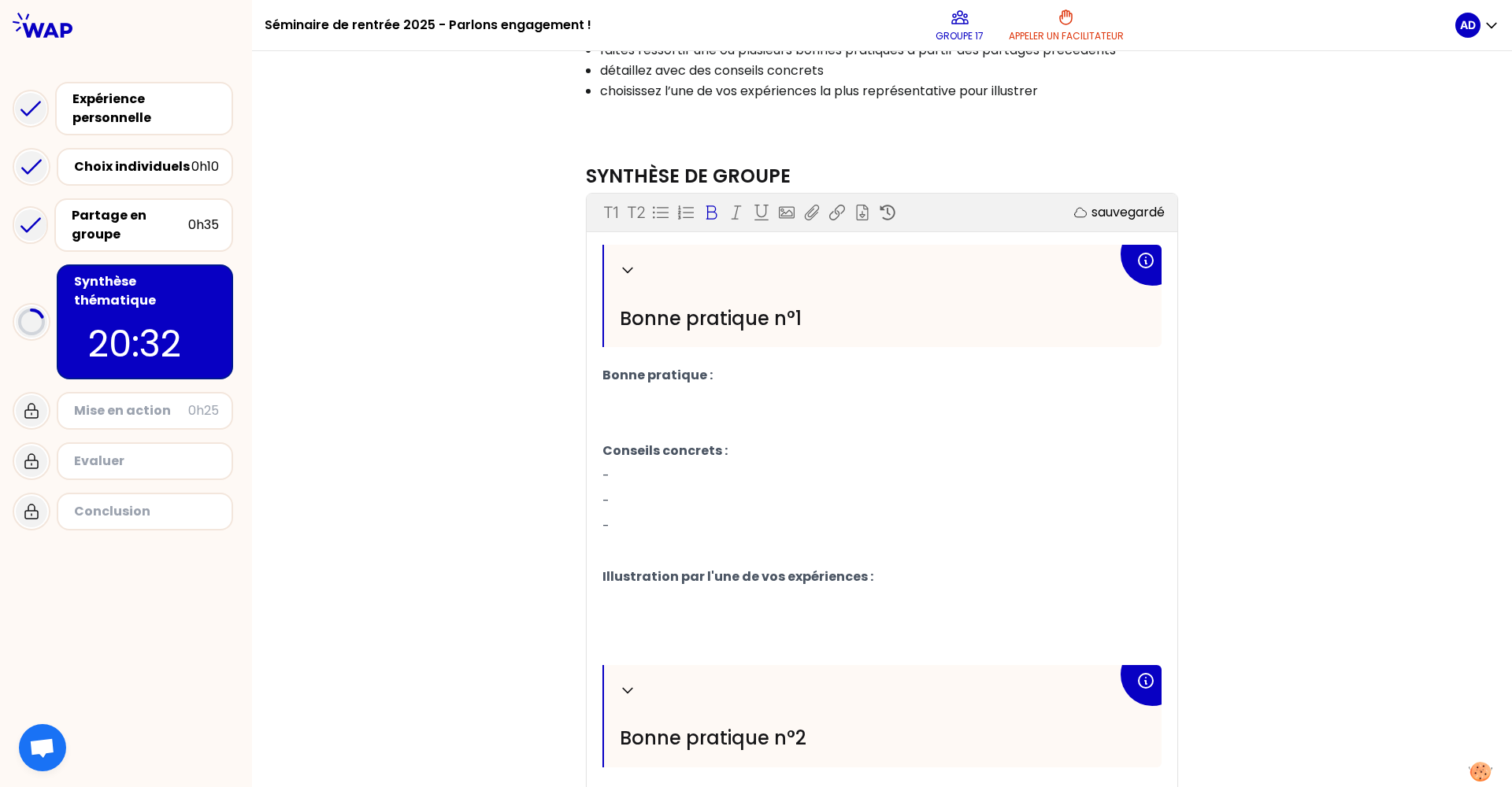
scroll to position [302, 0]
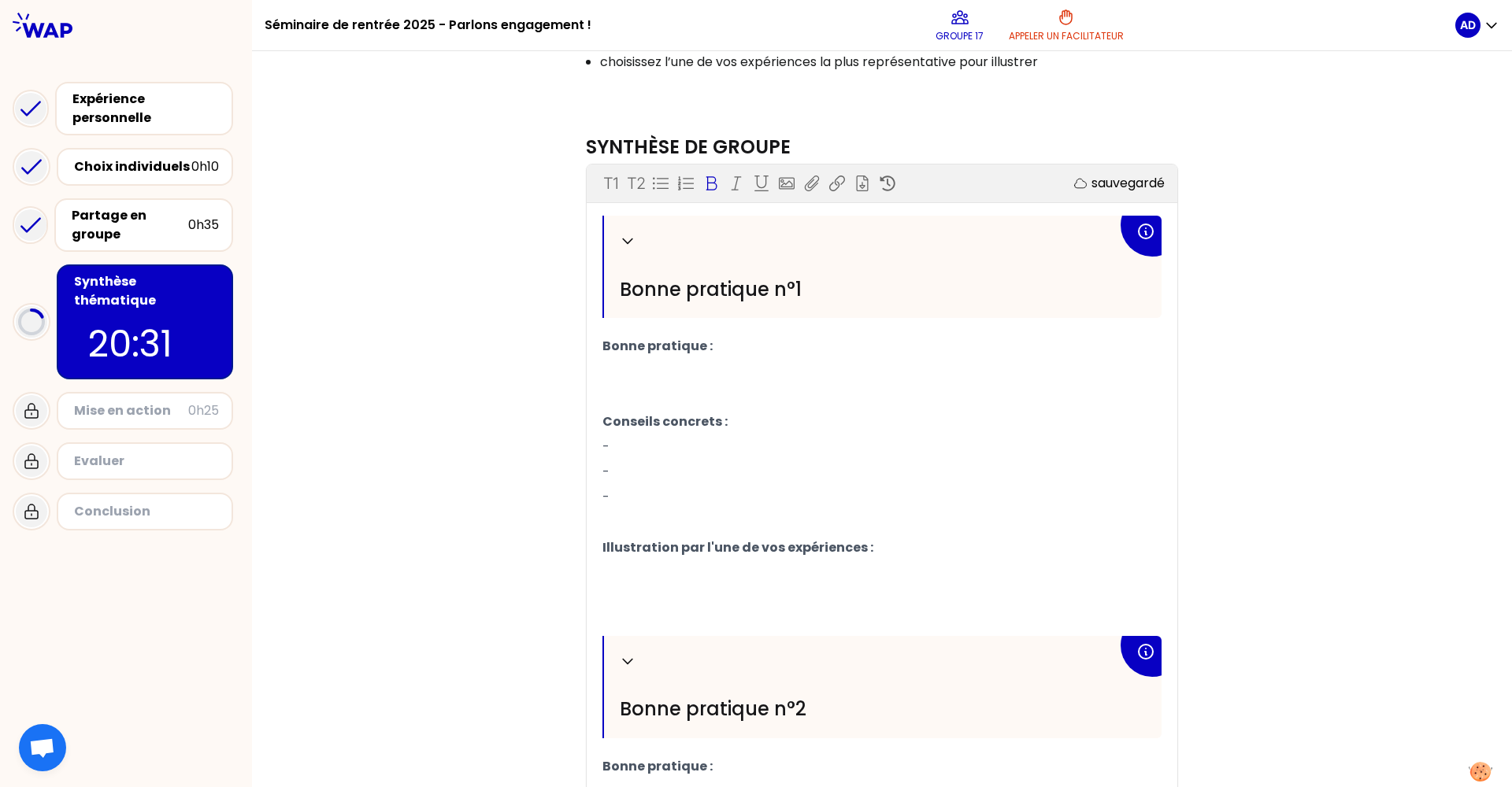
click at [651, 376] on p "﻿" at bounding box center [882, 371] width 559 height 25
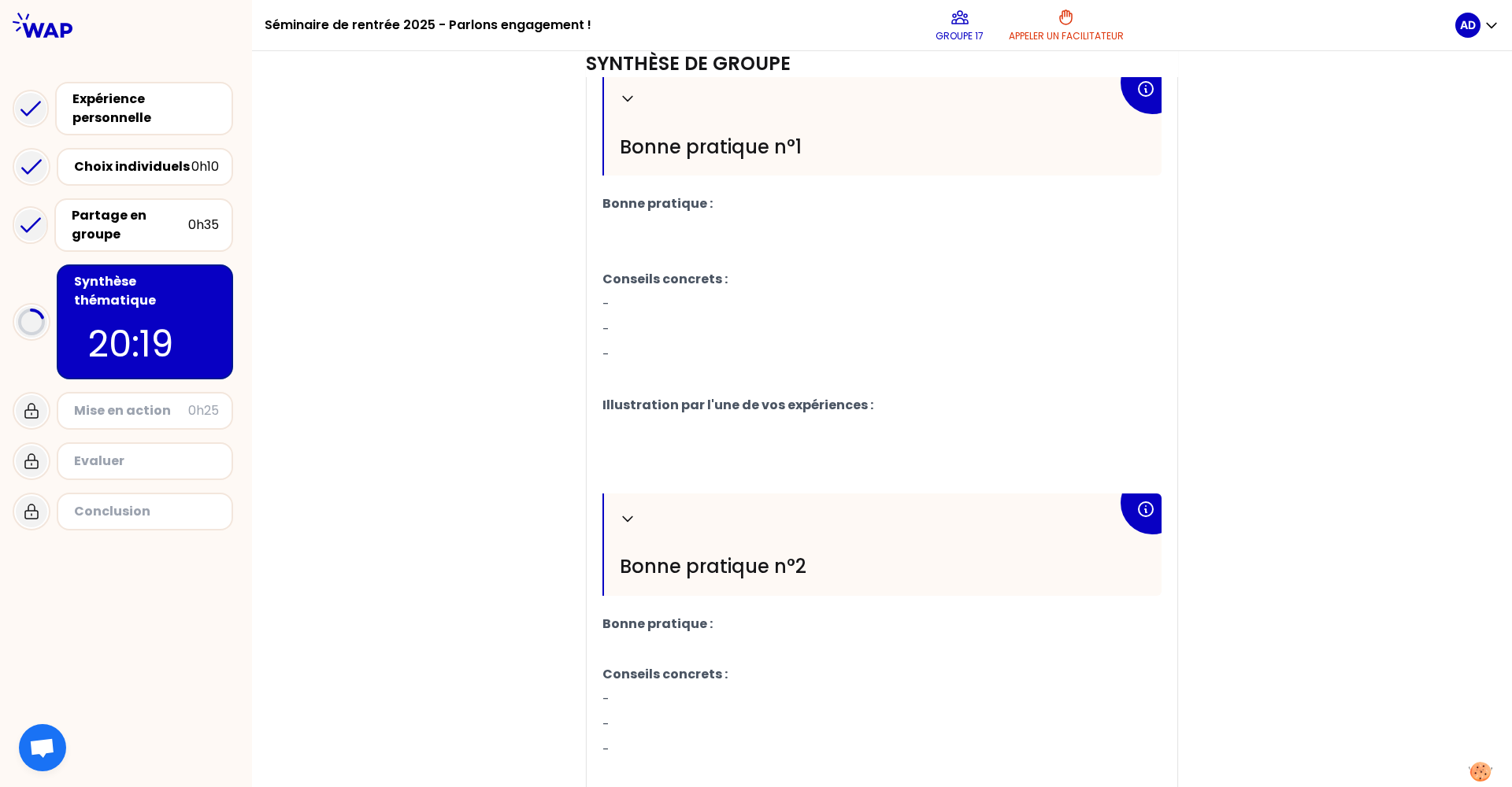
scroll to position [446, 0]
click at [697, 428] on p "﻿" at bounding box center [882, 429] width 559 height 25
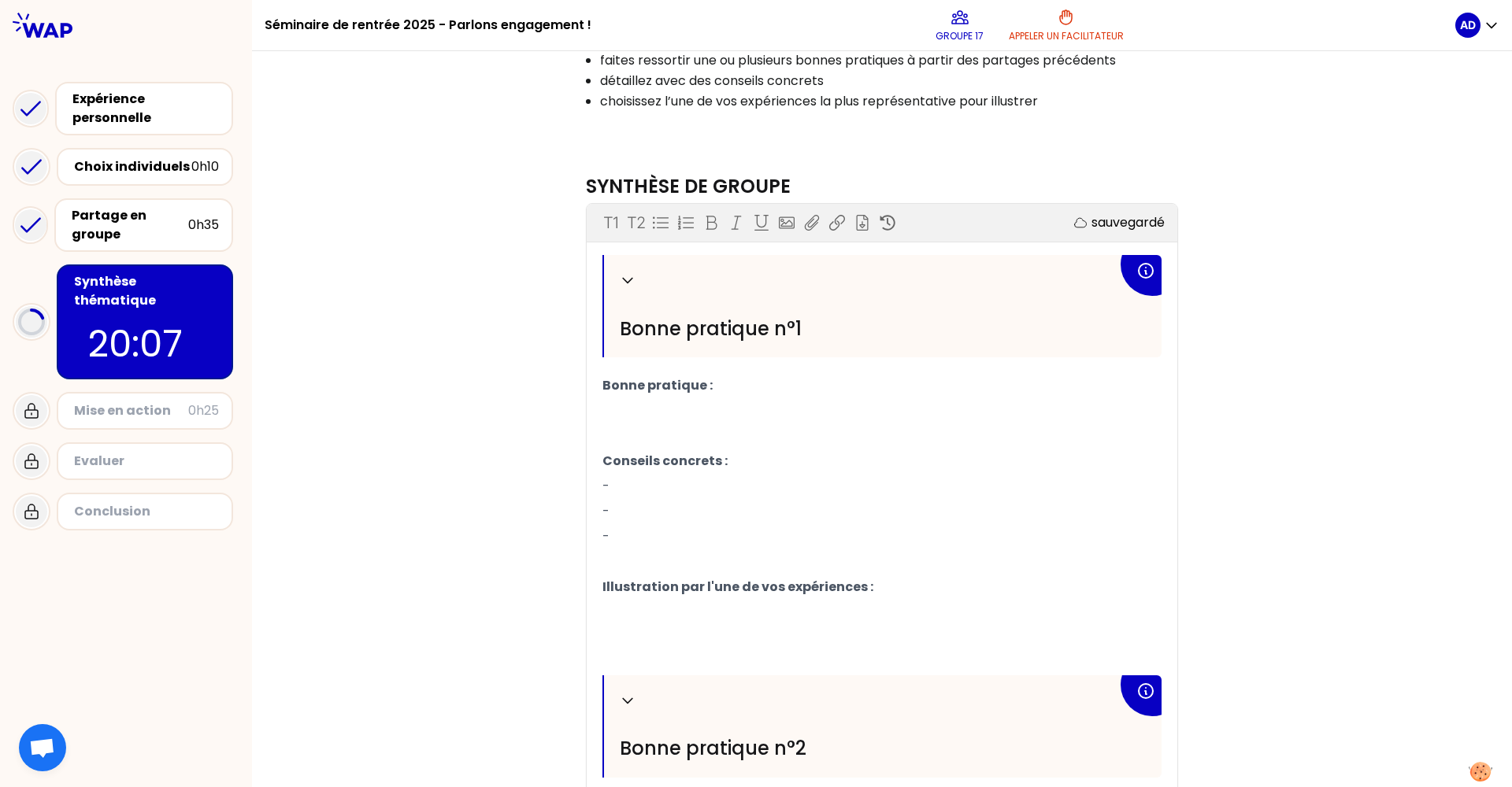
scroll to position [245, 0]
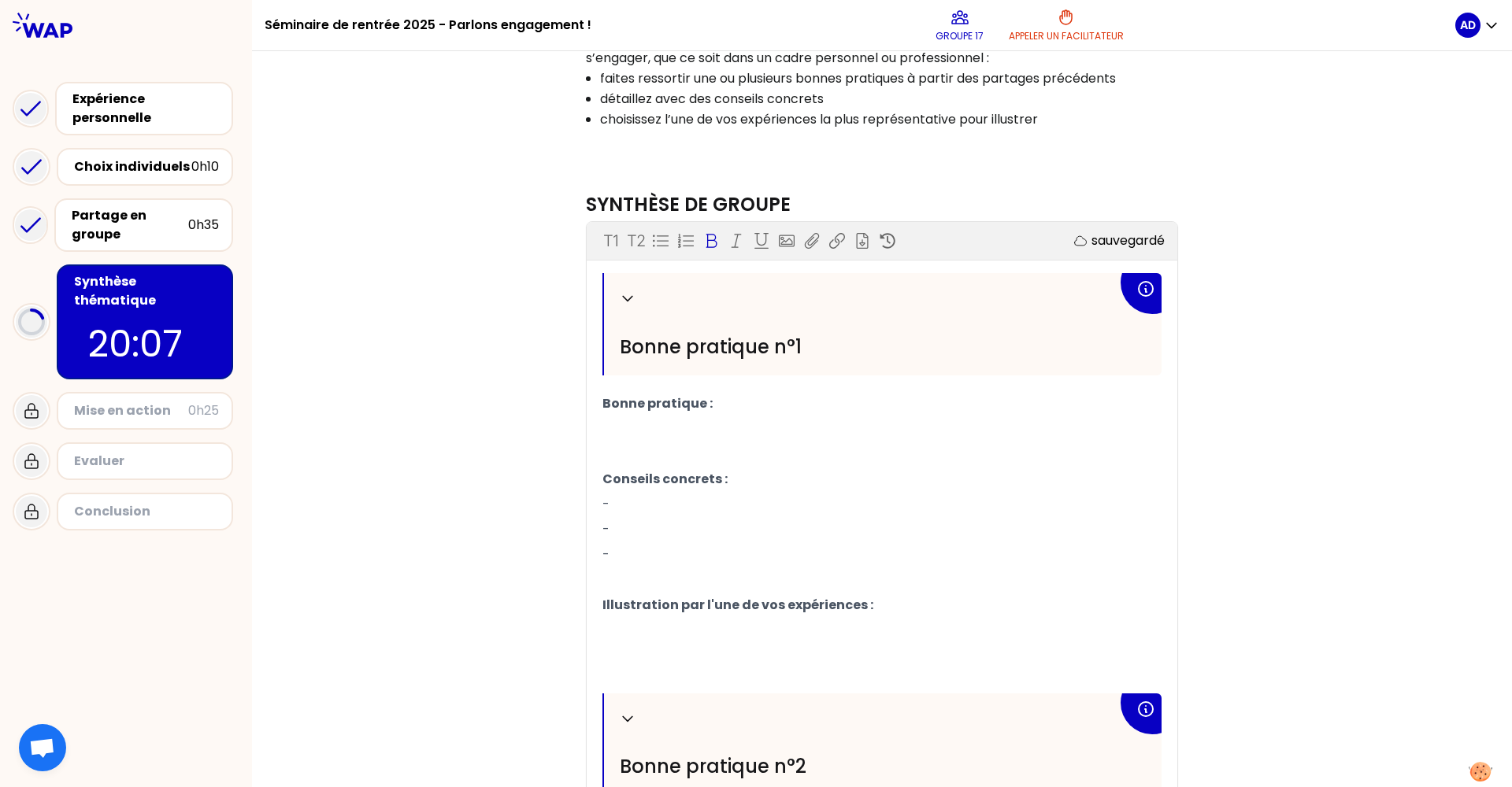
click at [672, 427] on p "﻿" at bounding box center [882, 429] width 559 height 25
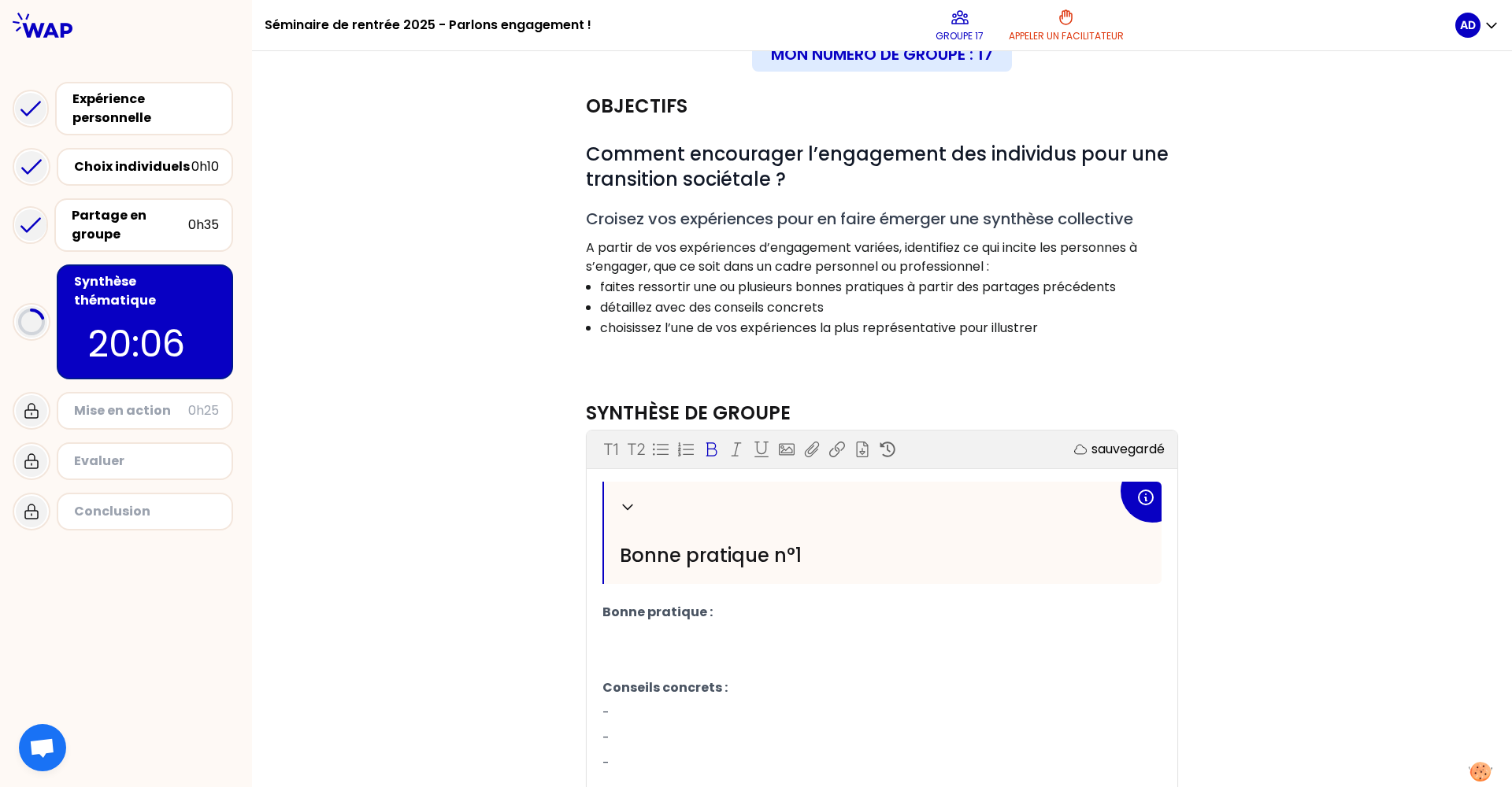
scroll to position [8, 0]
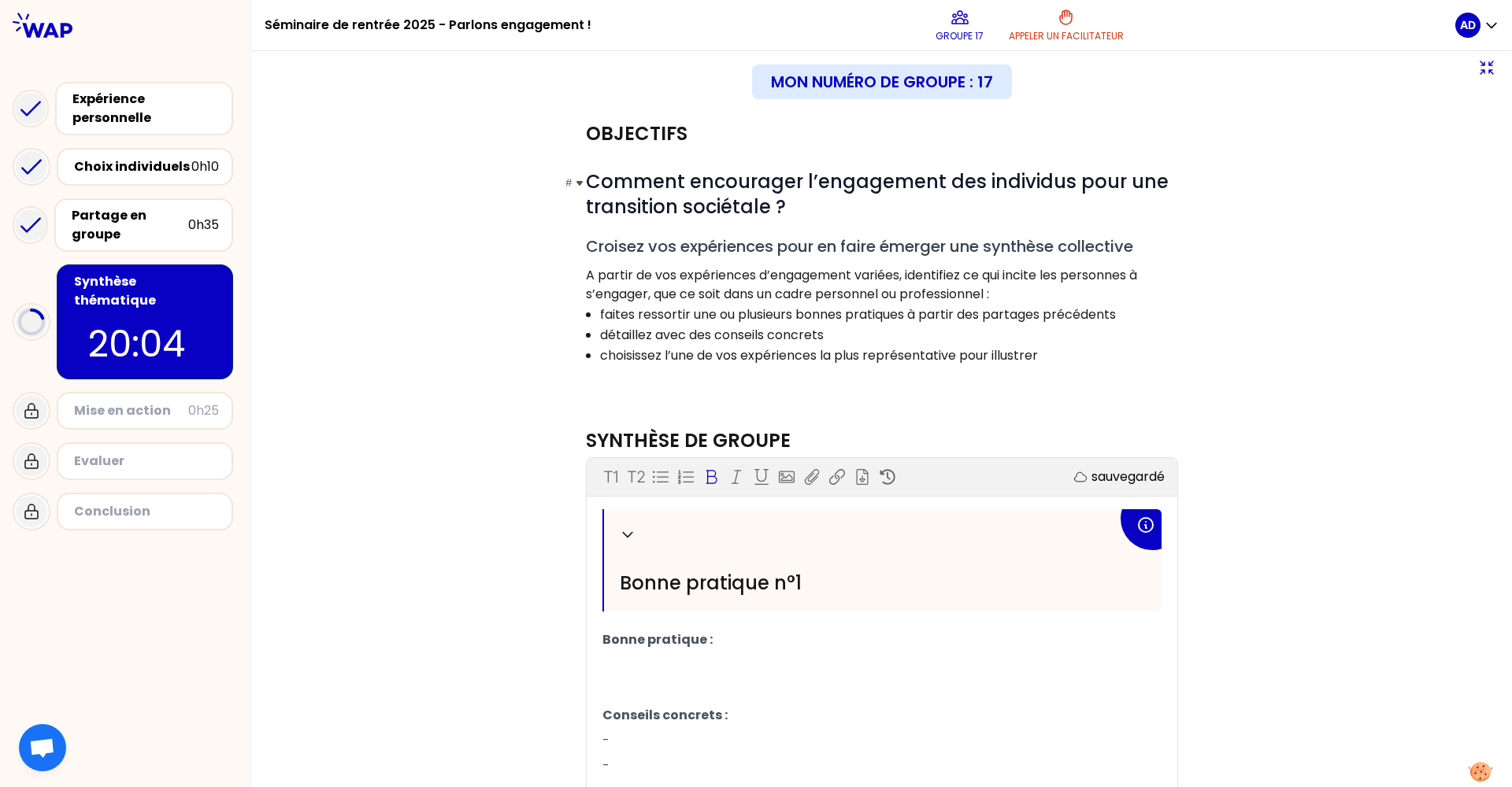
click at [904, 182] on span "Comment encourager l’engagement des individus pour une transition sociétale ?" at bounding box center [879, 194] width 587 height 51
click at [682, 660] on p "﻿" at bounding box center [882, 664] width 559 height 25
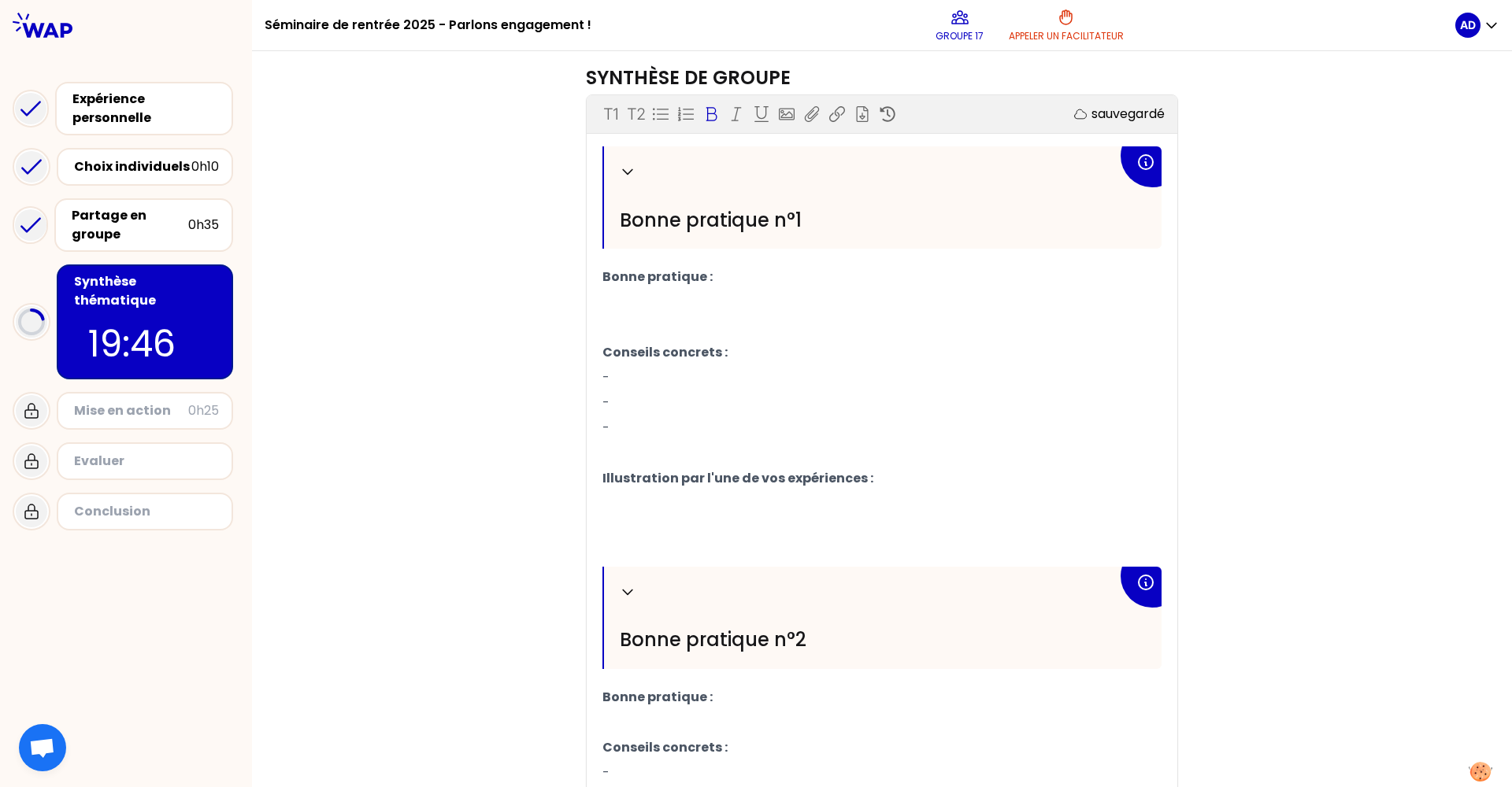
scroll to position [373, 0]
click at [641, 303] on p "﻿" at bounding box center [882, 300] width 559 height 25
click at [643, 363] on p "Conseils concrets :" at bounding box center [882, 350] width 559 height 25
click at [640, 319] on p "﻿" at bounding box center [882, 325] width 559 height 25
click at [655, 305] on p "﻿" at bounding box center [882, 300] width 559 height 25
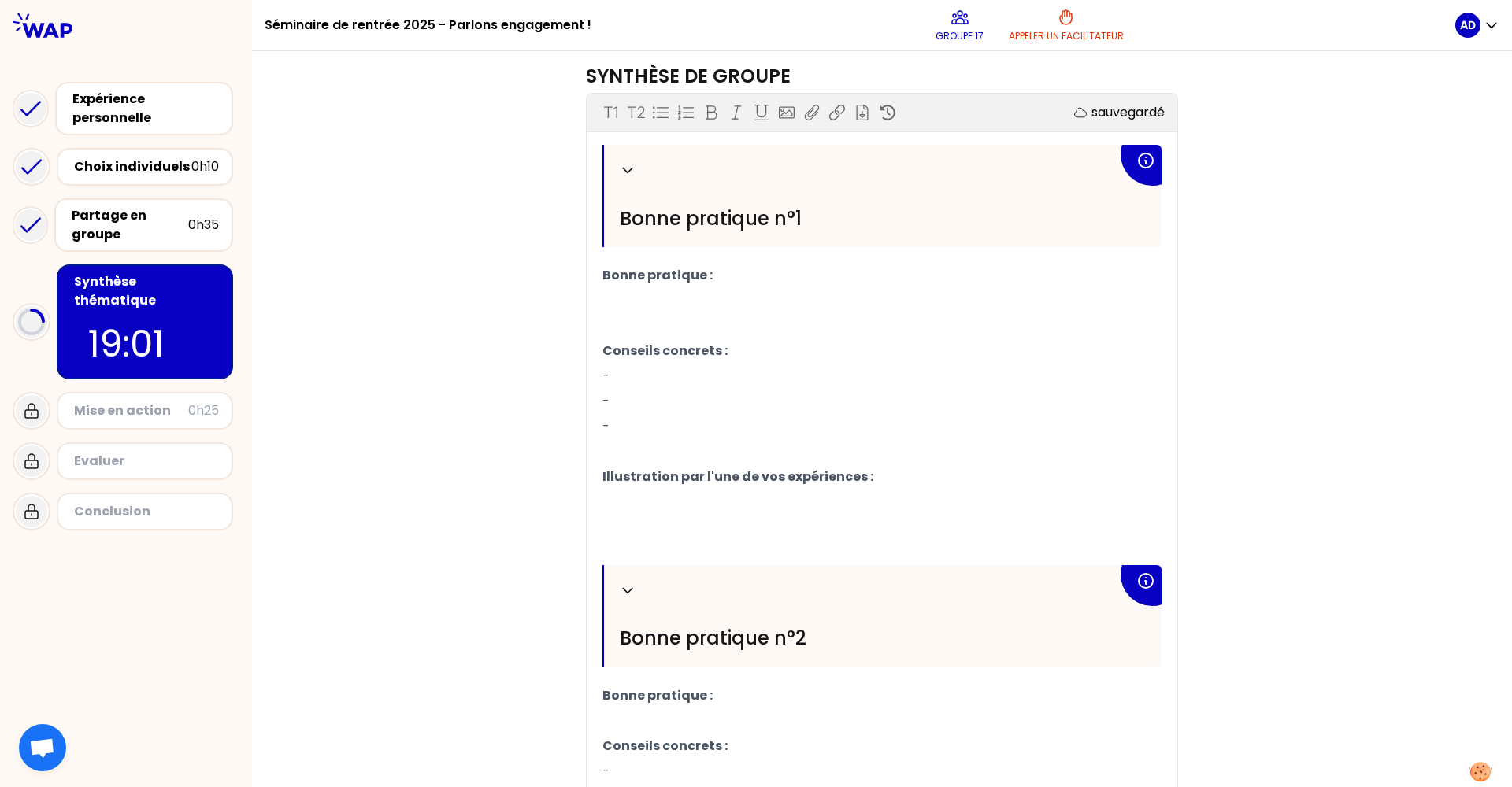
click at [683, 509] on p "﻿" at bounding box center [882, 501] width 559 height 25
click at [651, 308] on p "﻿" at bounding box center [882, 300] width 559 height 25
click at [630, 387] on p "-" at bounding box center [882, 376] width 559 height 25
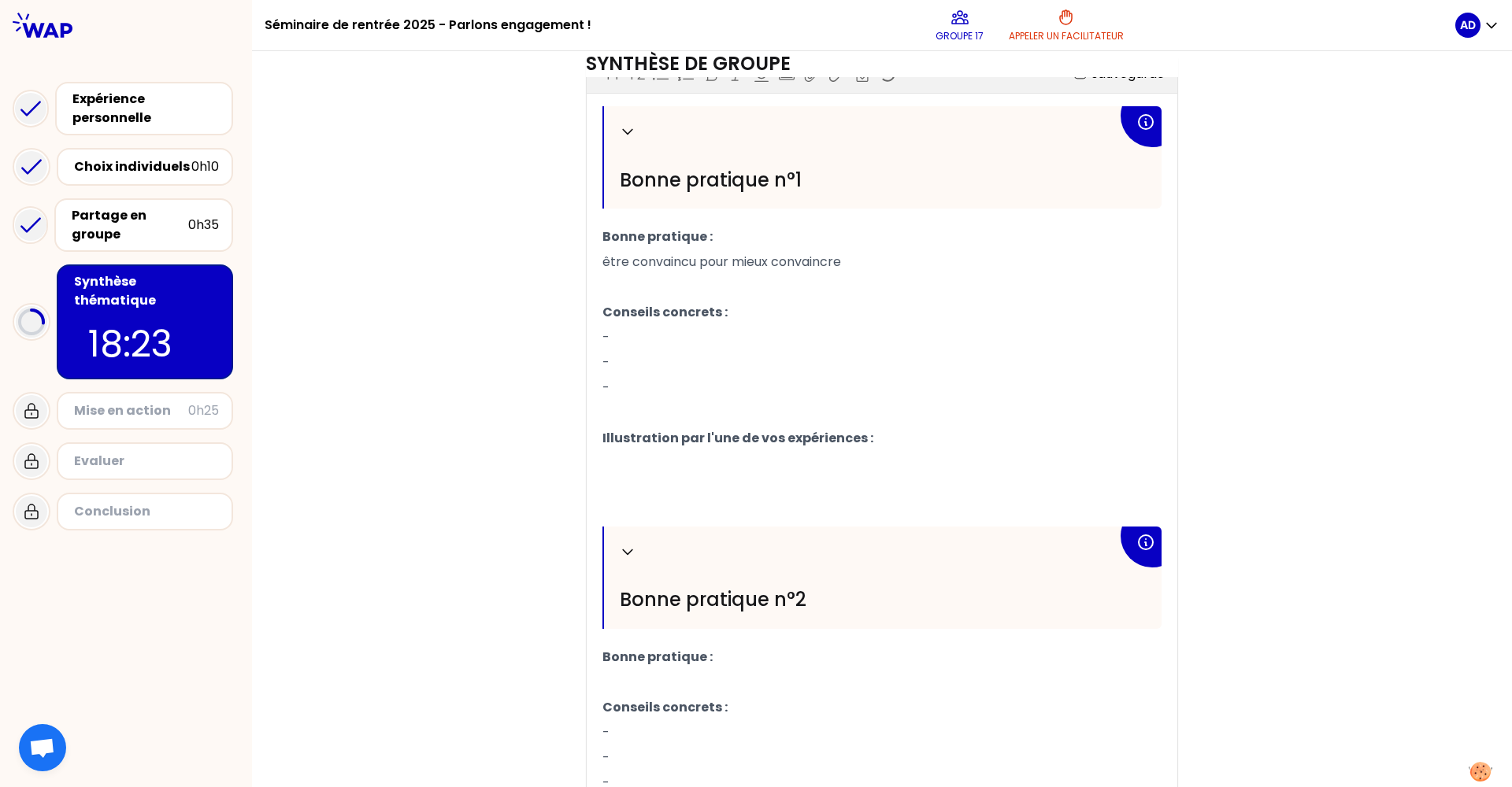
scroll to position [414, 0]
click at [657, 660] on p "﻿" at bounding box center [882, 680] width 559 height 25
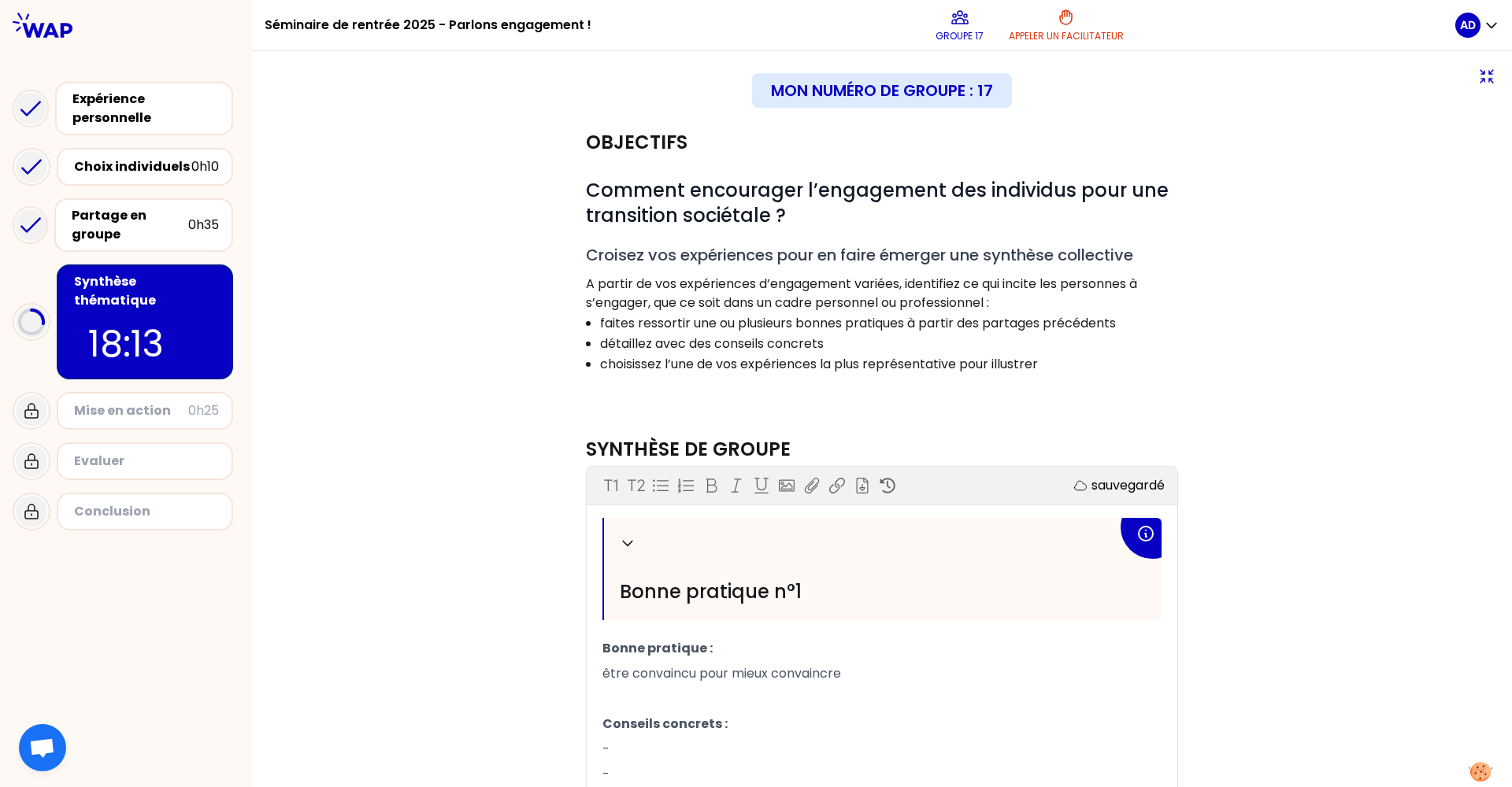
scroll to position [1, 0]
click at [797, 215] on h1 "# Comment encourager l’engagement des individus pour une transition sociétale ?" at bounding box center [882, 202] width 592 height 50
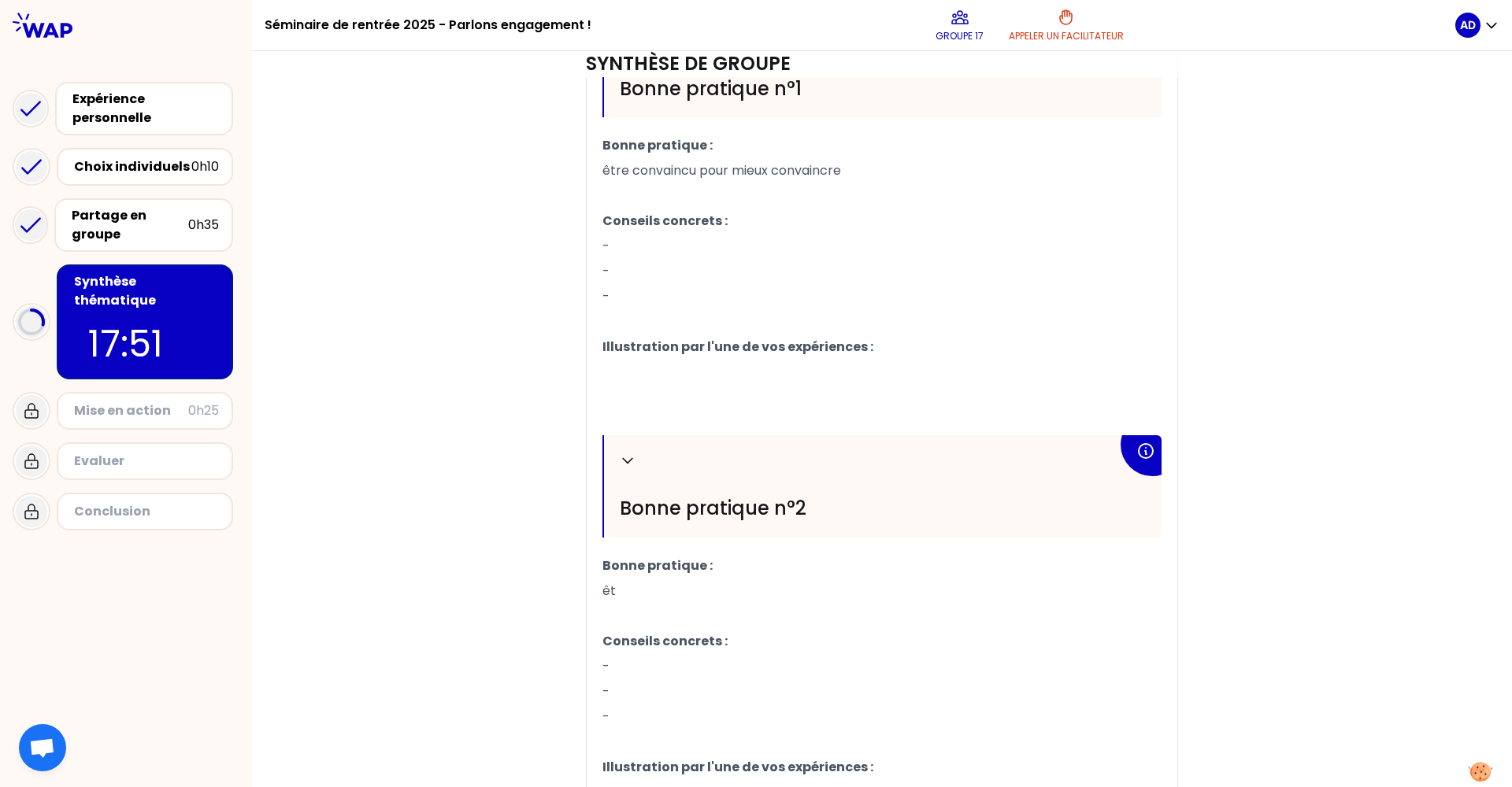
scroll to position [511, 0]
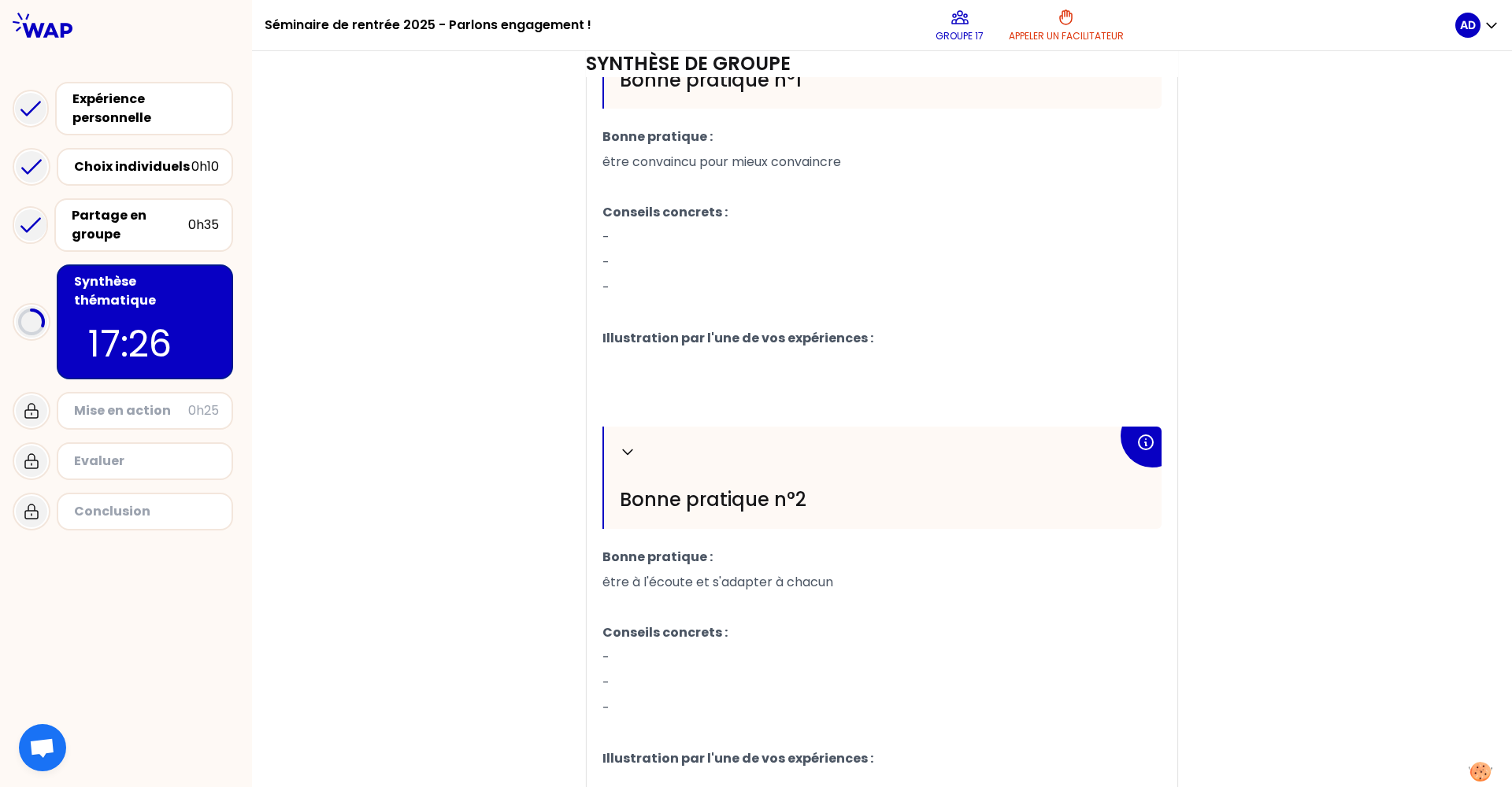
click at [652, 660] on p "-" at bounding box center [882, 658] width 559 height 25
click at [704, 260] on p "-" at bounding box center [882, 262] width 559 height 25
drag, startPoint x: 858, startPoint y: 160, endPoint x: 559, endPoint y: 151, distance: 299.1
click at [559, 151] on div "Objectifs # Comment encourager l’engagement des individus pour une transition s…" at bounding box center [882, 264] width 1197 height 1324
copy div "être convaincu pour mieux convaincre"
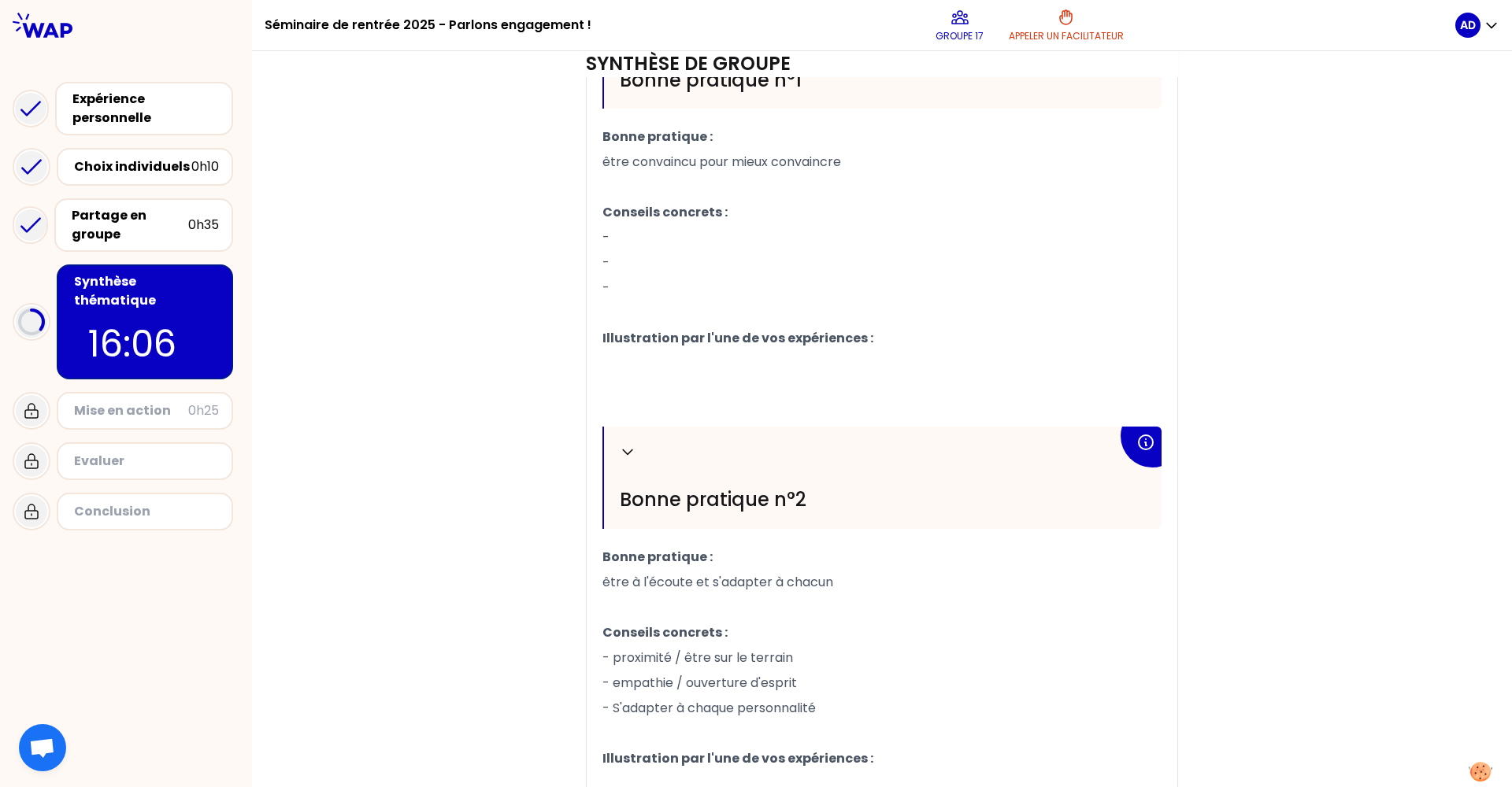
click at [713, 260] on p "-" at bounding box center [882, 262] width 559 height 25
drag, startPoint x: 718, startPoint y: 214, endPoint x: 585, endPoint y: 215, distance: 133.0
click at [586, 215] on div "Replier Bonne pratique n°1 Bonne pratique : être convaincu pour mieux convaincr…" at bounding box center [882, 465] width 590 height 916
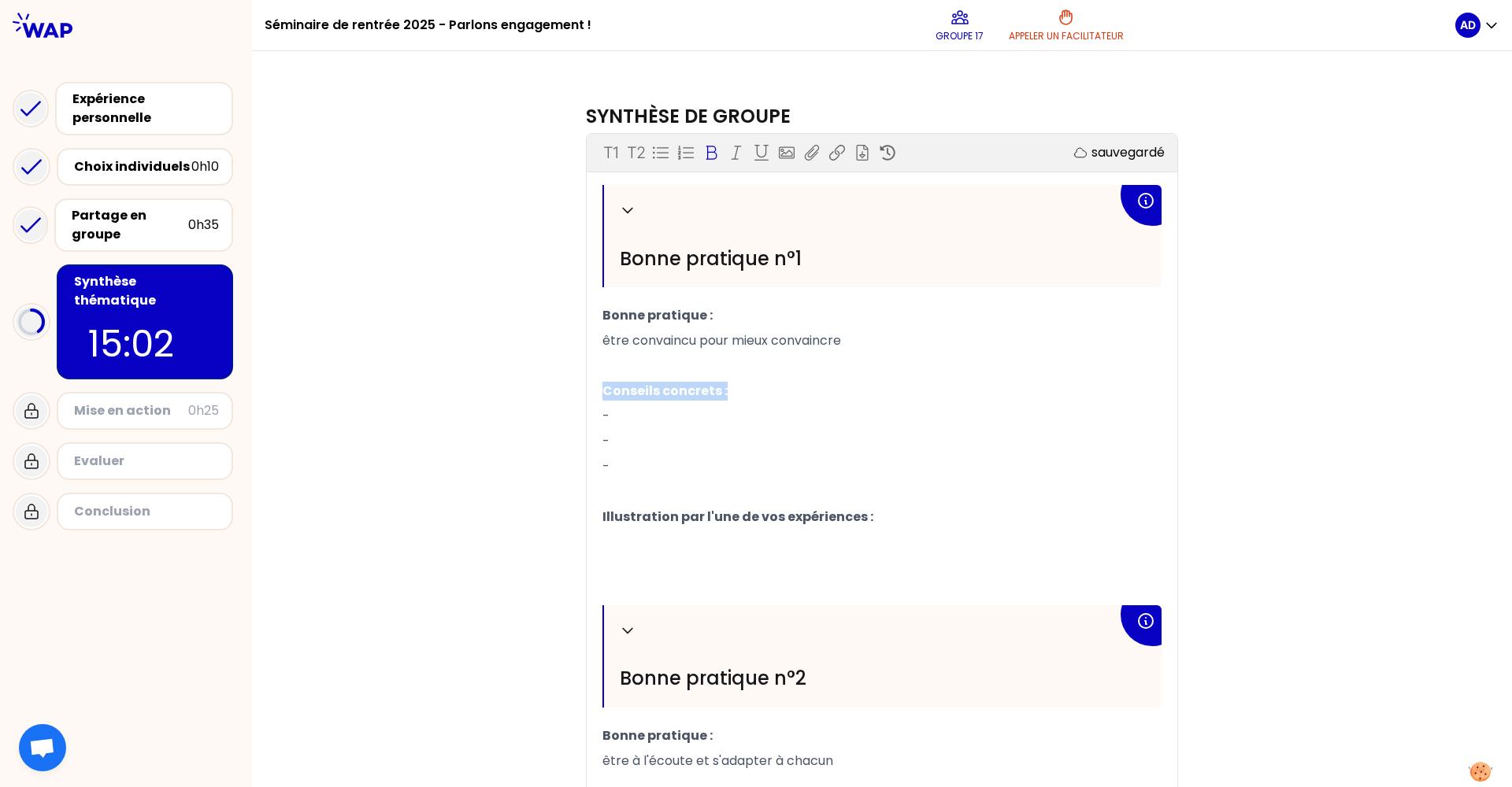
scroll to position [327, 0]
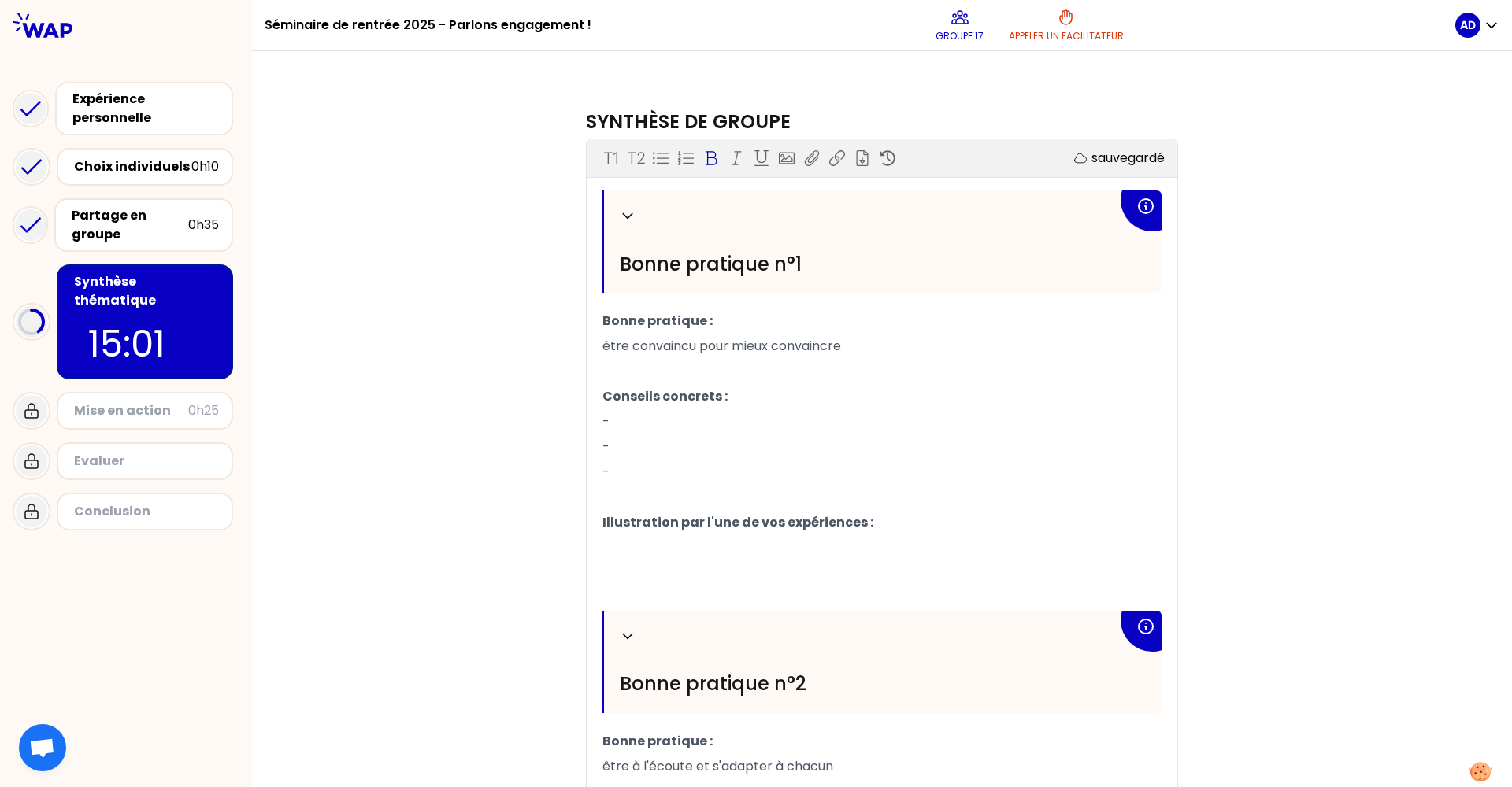
click at [811, 387] on p "Conseils concrets :" at bounding box center [882, 396] width 559 height 25
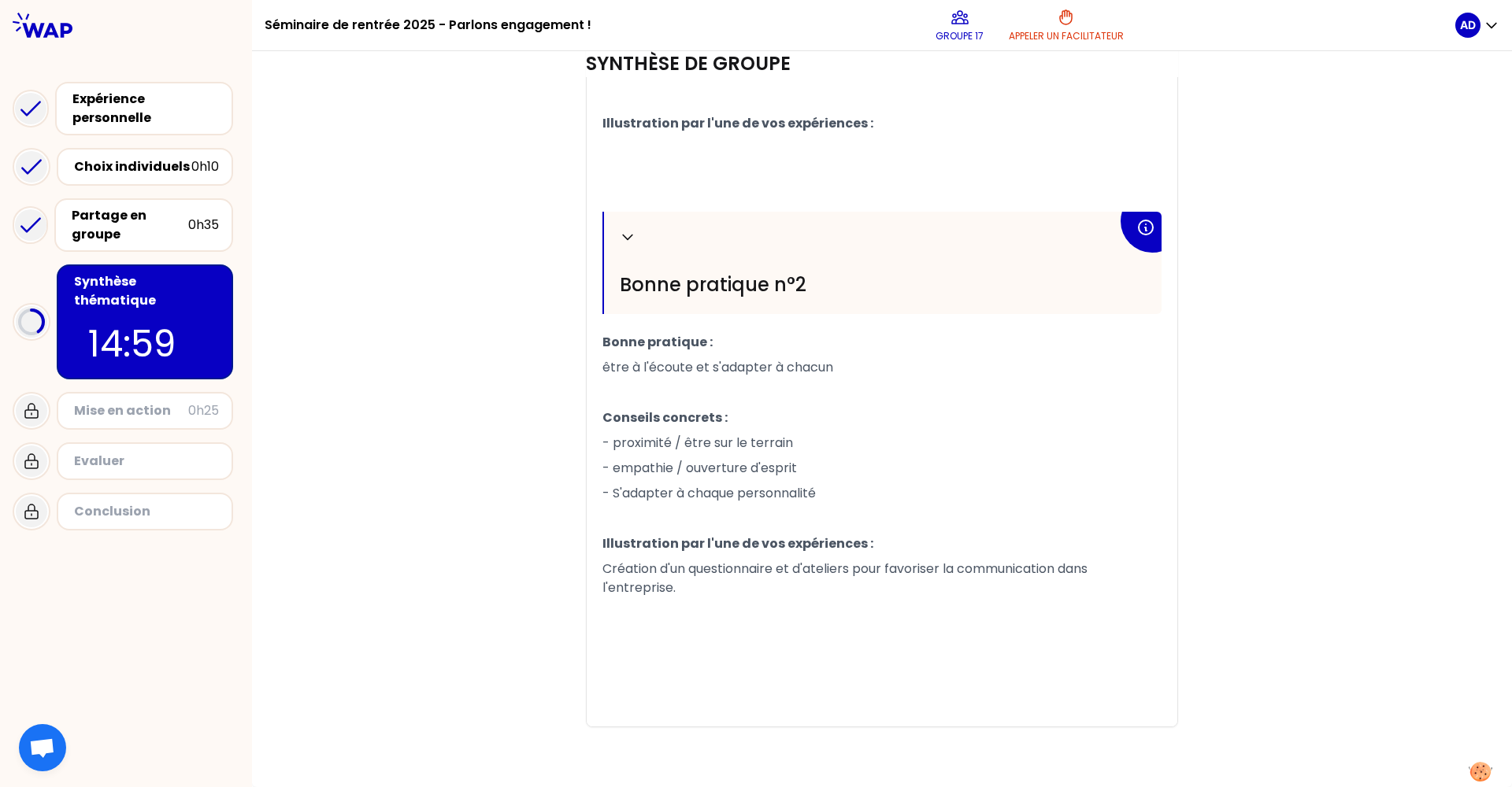
scroll to position [766, 0]
click at [710, 559] on p "Création d'un questionnaire et d'ateliers pour favoriser la communication dans …" at bounding box center [882, 578] width 559 height 44
click at [697, 556] on p "Création d'un questionnaire et d'ateliers pour favoriser la communication dans …" at bounding box center [882, 578] width 559 height 44
click at [718, 562] on p "Création d'un questionnaire et d'ateliers pour favoriser la communication dans …" at bounding box center [882, 578] width 559 height 44
click at [662, 584] on p "Création d'un questionnaire et d'ateliers pour favoriser la communication dans …" at bounding box center [882, 578] width 559 height 44
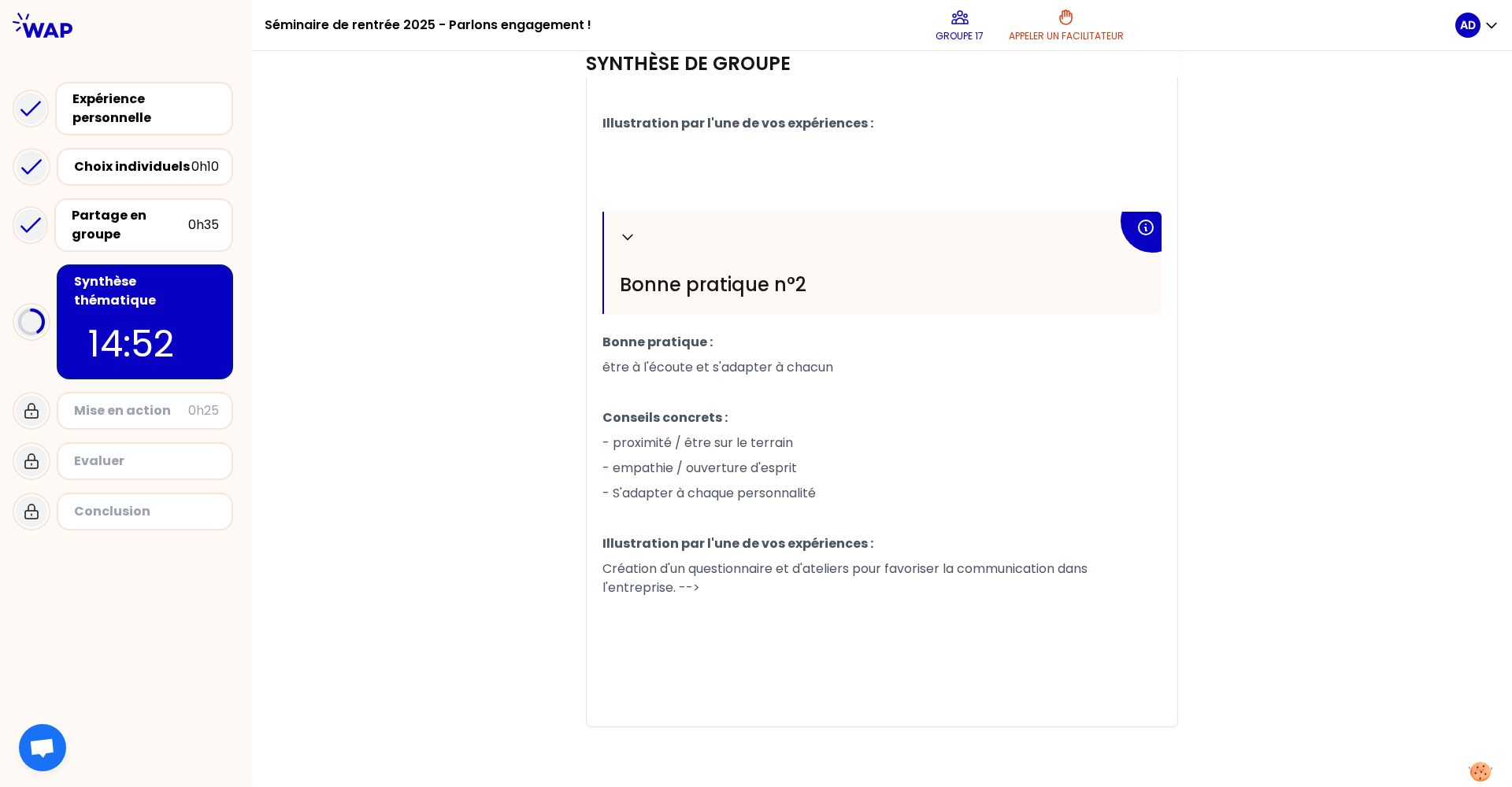
click at [643, 563] on p "Création d'un questionnaire et d'ateliers pour favoriser la communication dans …" at bounding box center [882, 578] width 559 height 44
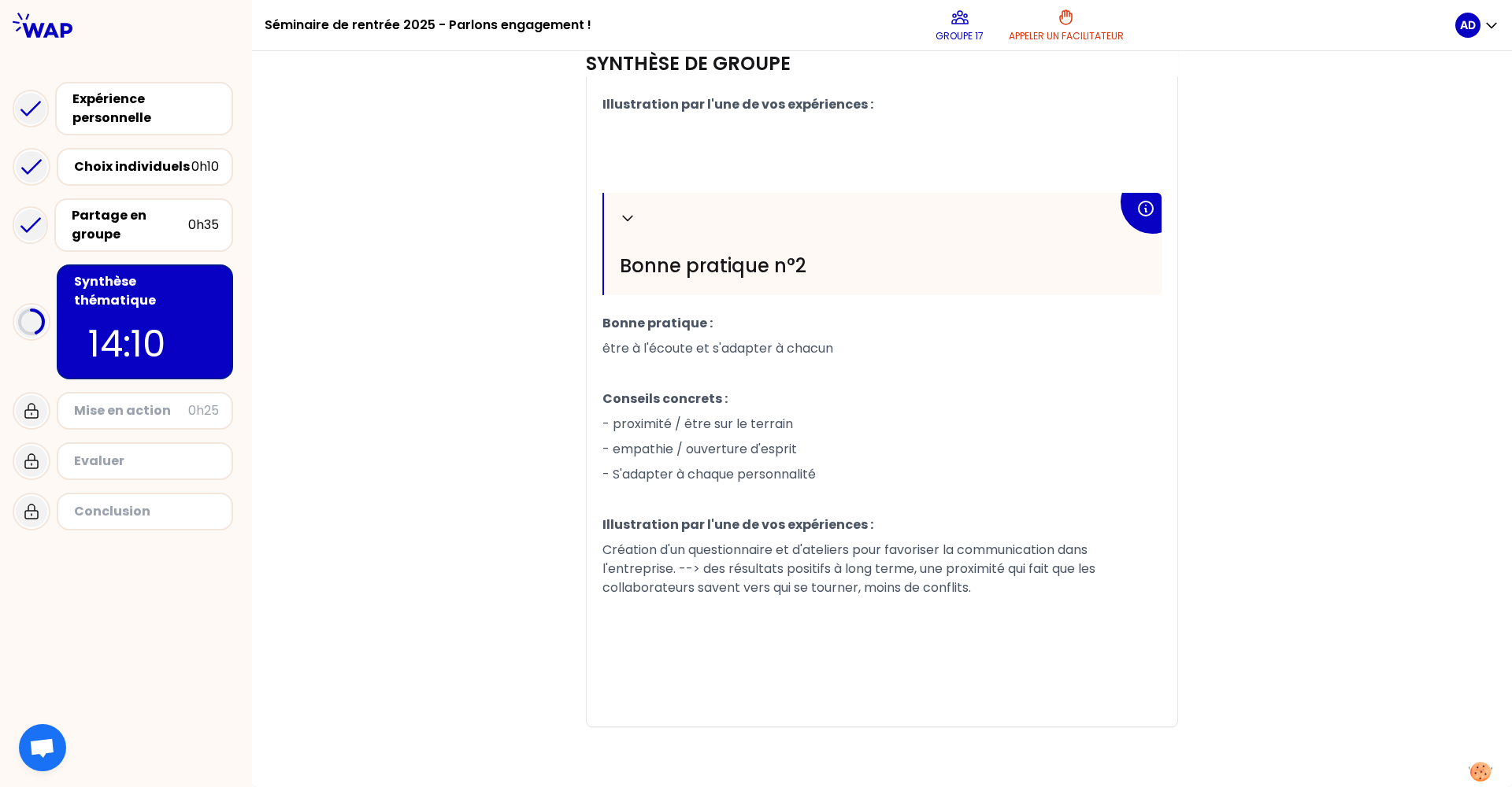
click at [737, 589] on p "Création d'un questionnaire et d'ateliers pour favoriser la communication dans …" at bounding box center [882, 569] width 559 height 63
click at [707, 601] on p "Création d'un questionnaire et d'ateliers pour favoriser la communication dans …" at bounding box center [882, 569] width 559 height 63
click at [707, 591] on p "Création d'un questionnaire et d'ateliers pour favoriser la communication dans …" at bounding box center [882, 569] width 559 height 63
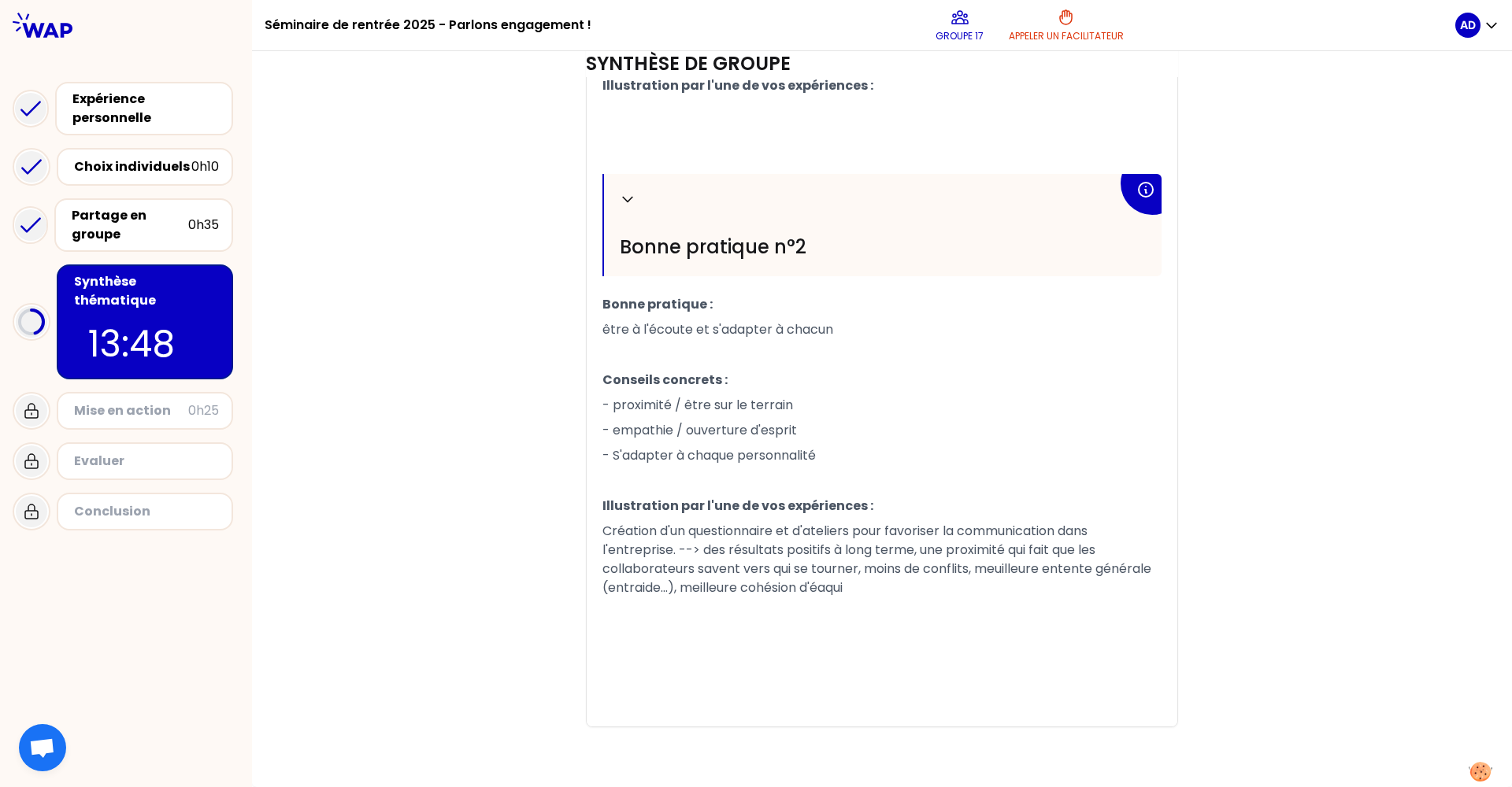
click at [869, 591] on p "Création d'un questionnaire et d'ateliers pour favoriser la communication dans …" at bounding box center [882, 559] width 559 height 82
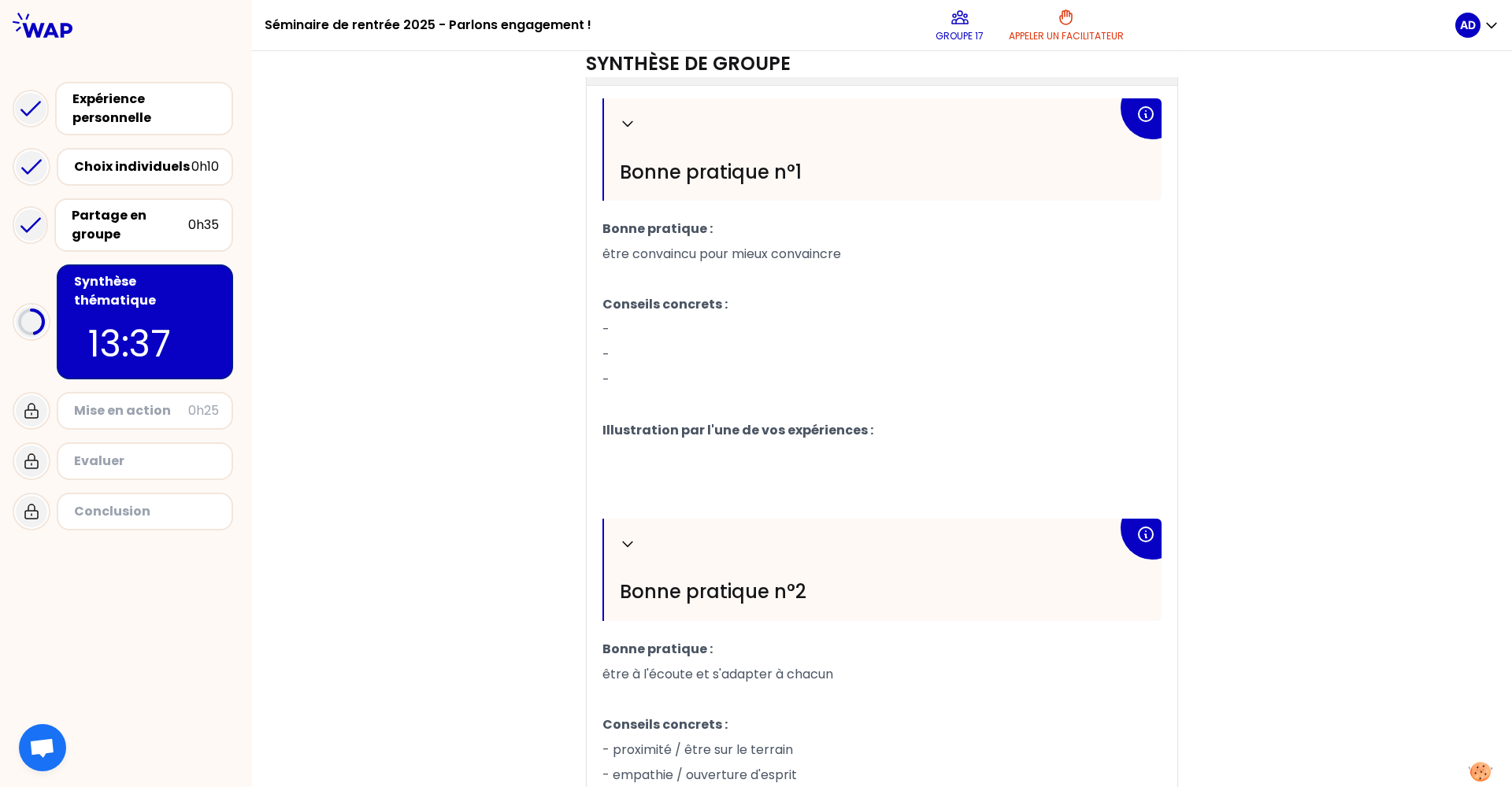
scroll to position [417, 0]
click at [727, 335] on p "-" at bounding box center [882, 333] width 559 height 25
click at [804, 307] on p "Conseils concrets :" at bounding box center [882, 307] width 559 height 25
click at [678, 319] on p "Conseils concrets :" at bounding box center [882, 307] width 559 height 25
click at [634, 330] on p "-" at bounding box center [882, 333] width 559 height 25
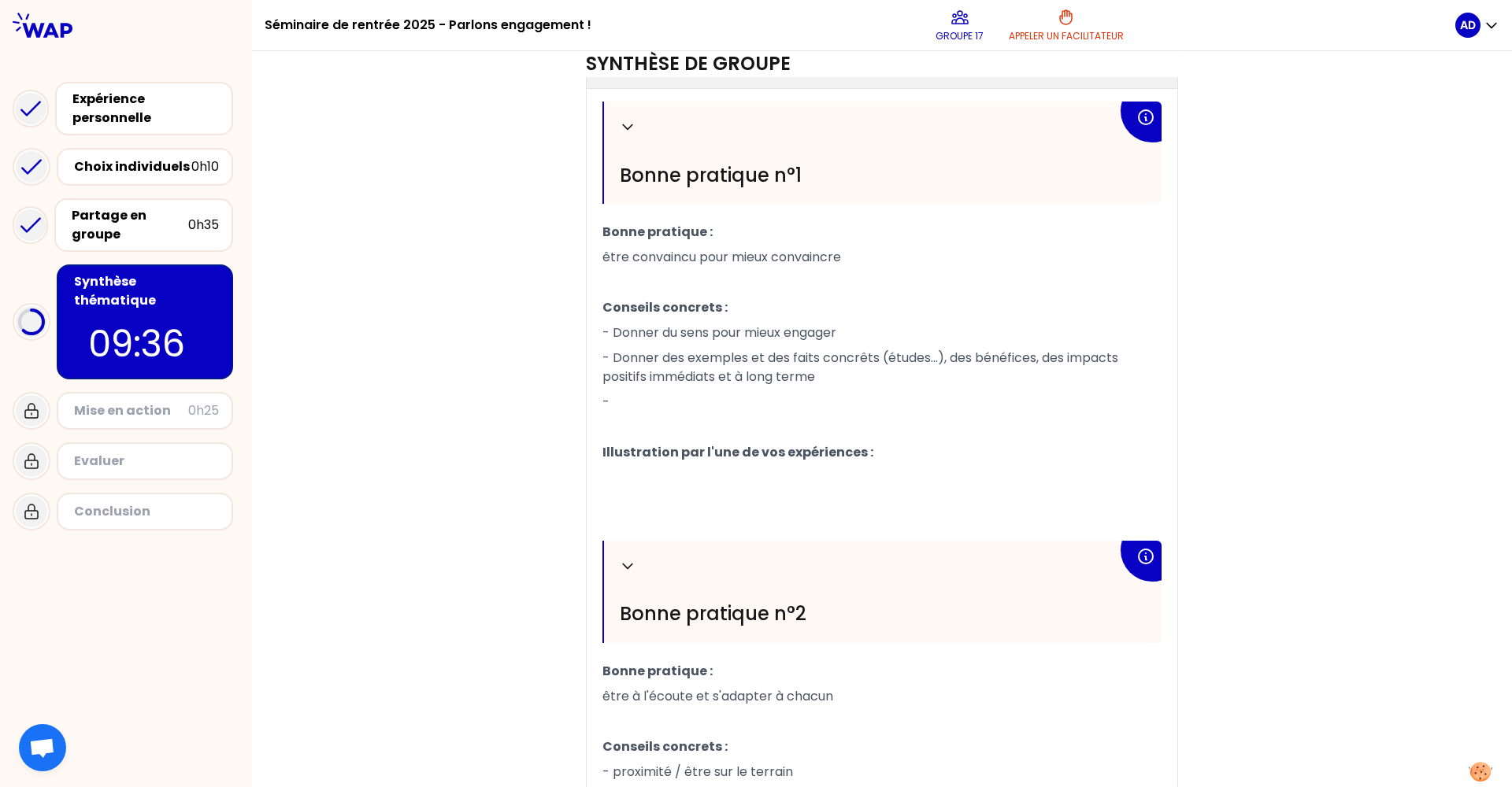
click at [848, 366] on span "- Donner des exemples et des faits concrêts (études...), des bénéfices, des imp…" at bounding box center [861, 367] width 519 height 37
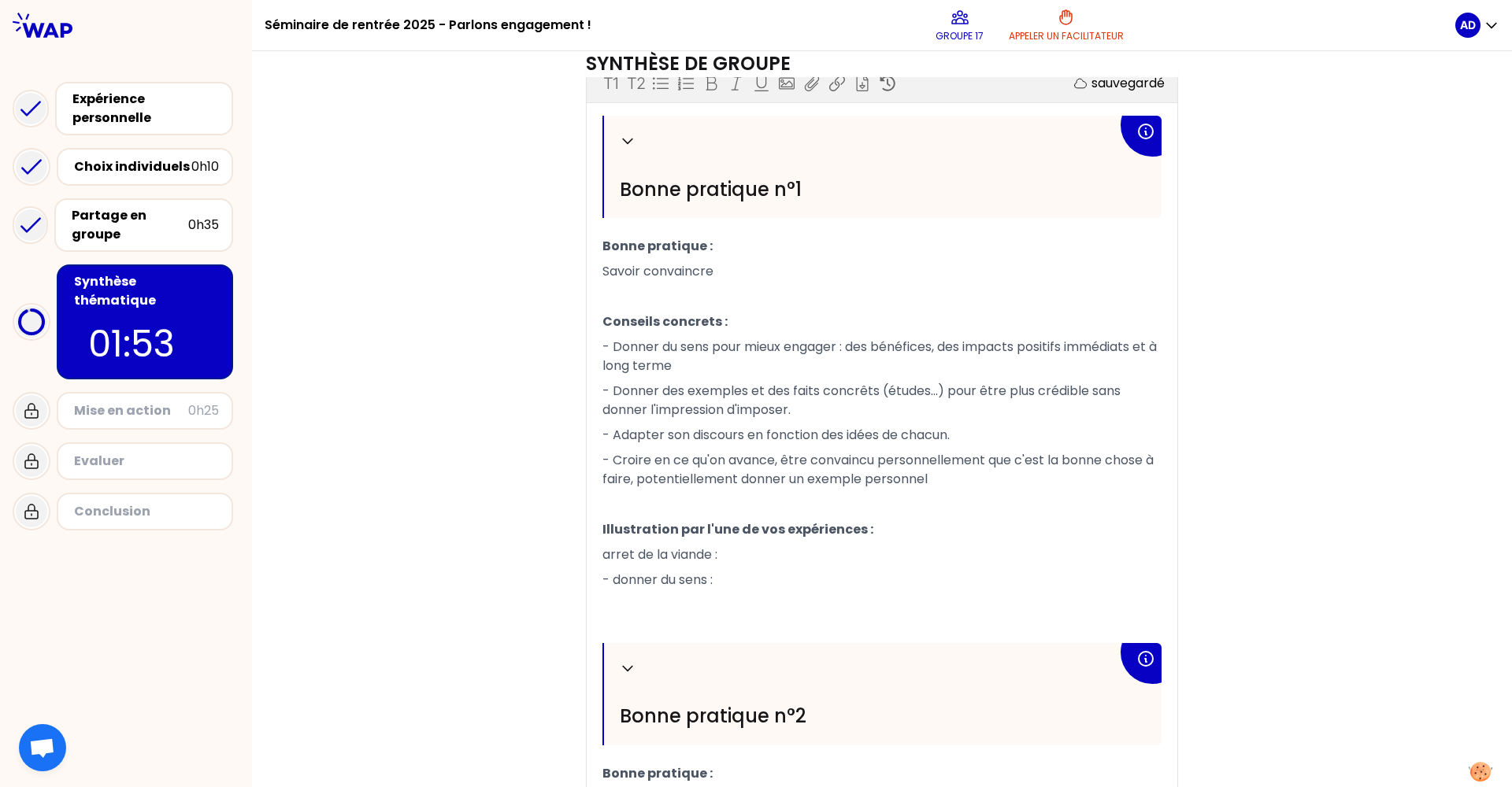
scroll to position [344, 0]
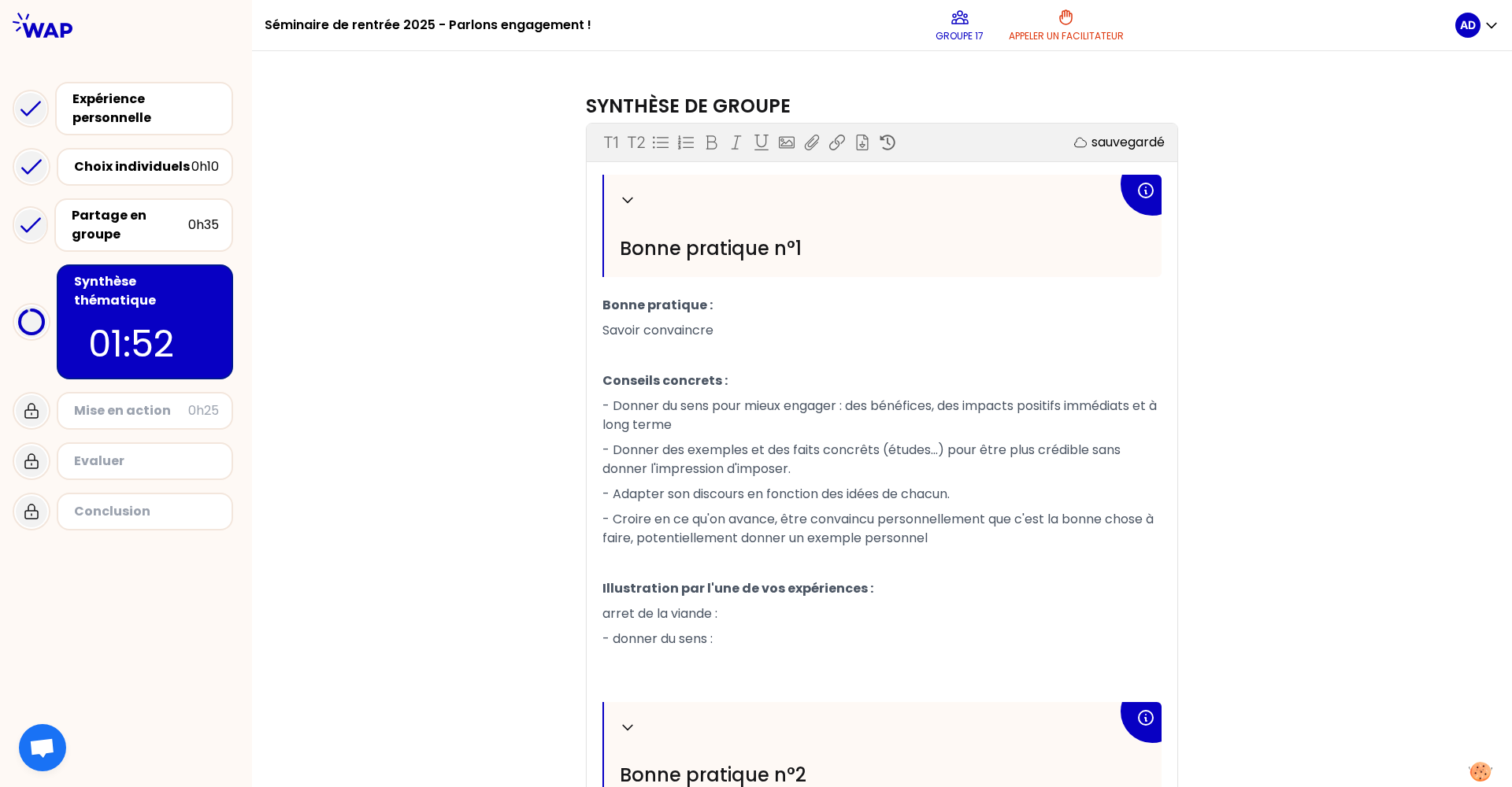
click at [444, 480] on div "Objectifs # Comment encourager l’engagement des individus pour une transition s…" at bounding box center [882, 527] width 1197 height 1513
click at [844, 453] on span "- Donner des exemples et des faits concrêts (études...) pour être plus crédible…" at bounding box center [862, 459] width 521 height 37
click at [849, 455] on span "- Donner des exemples et des faits concrêts (études...) pour être plus crédible…" at bounding box center [862, 459] width 521 height 37
click at [838, 660] on p "﻿" at bounding box center [882, 663] width 559 height 25
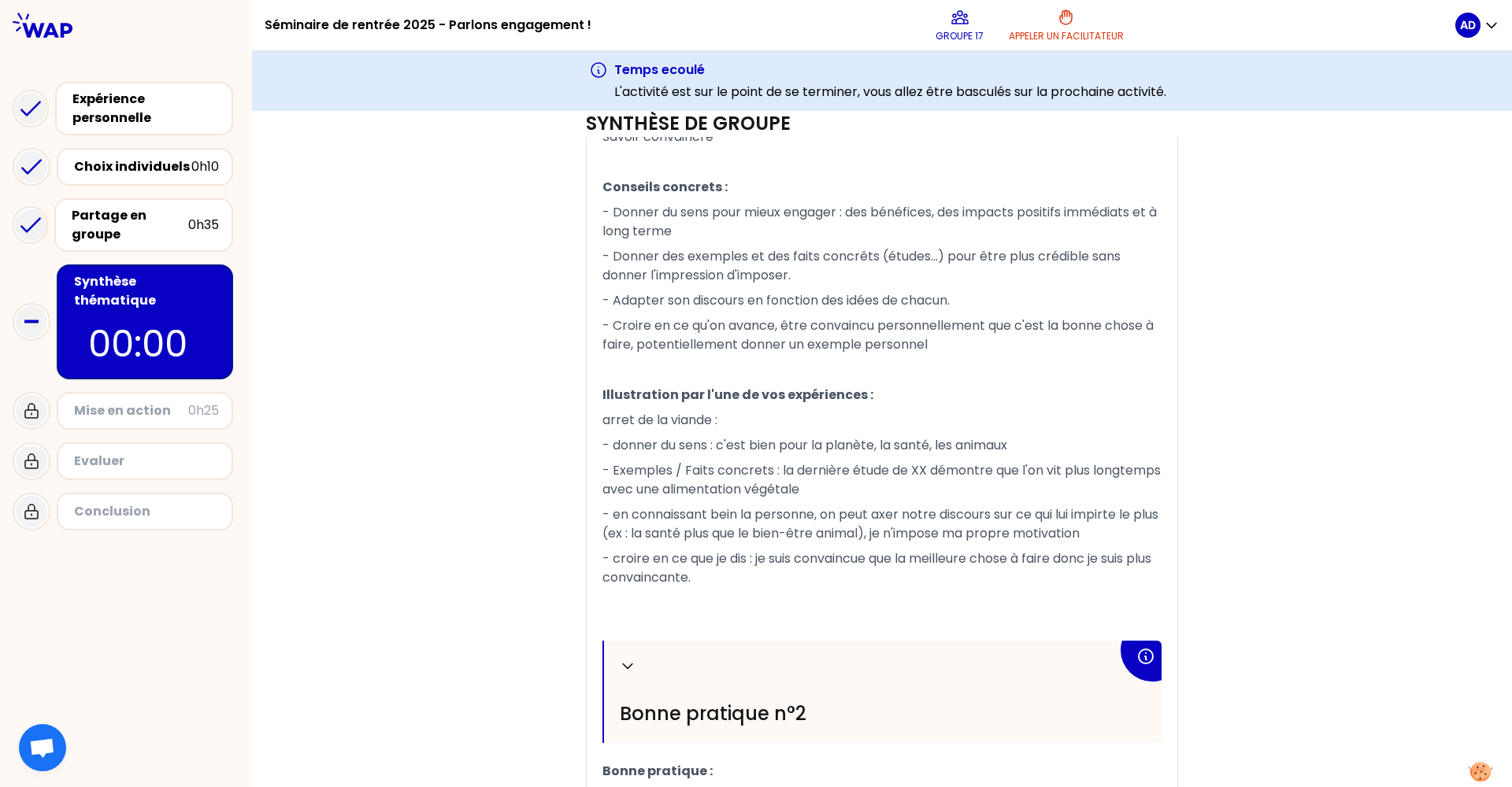
scroll to position [596, 0]
click at [827, 358] on p "- Croire en ce qu'on avance, être convaincu personnellement que c'est la bonne …" at bounding box center [882, 336] width 559 height 44
drag, startPoint x: 952, startPoint y: 349, endPoint x: 598, endPoint y: 210, distance: 380.3
click at [602, 210] on div "Replier Bonne pratique n°1 Bonne pratique : Savoir convaincre ﻿ Conseils concre…" at bounding box center [882, 587] width 559 height 1212
click at [446, 258] on div "Objectifs # Comment encourager l’engagement des individus pour une transition s…" at bounding box center [882, 400] width 1197 height 1645
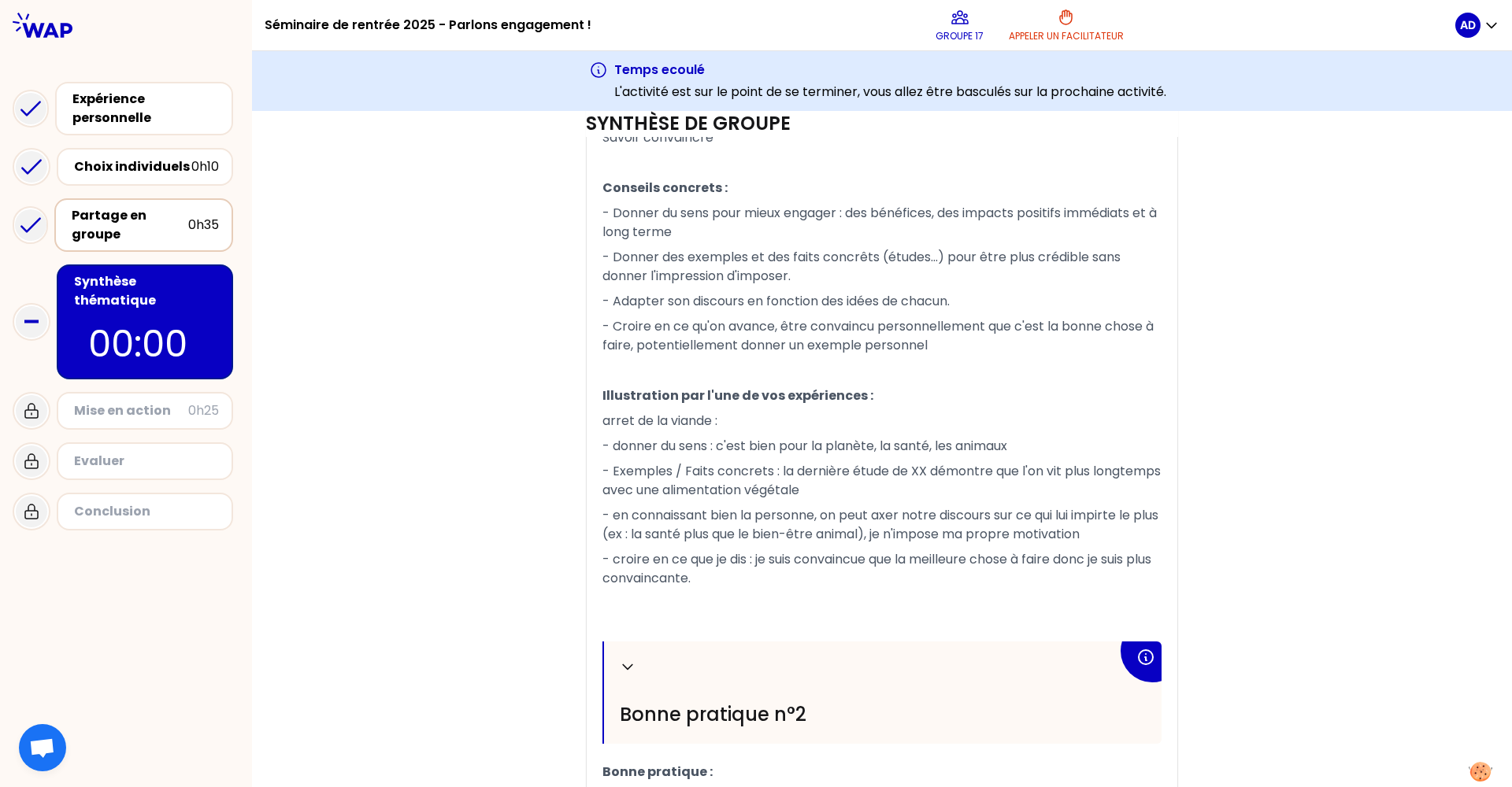
click at [198, 216] on div "0h35" at bounding box center [203, 224] width 31 height 19
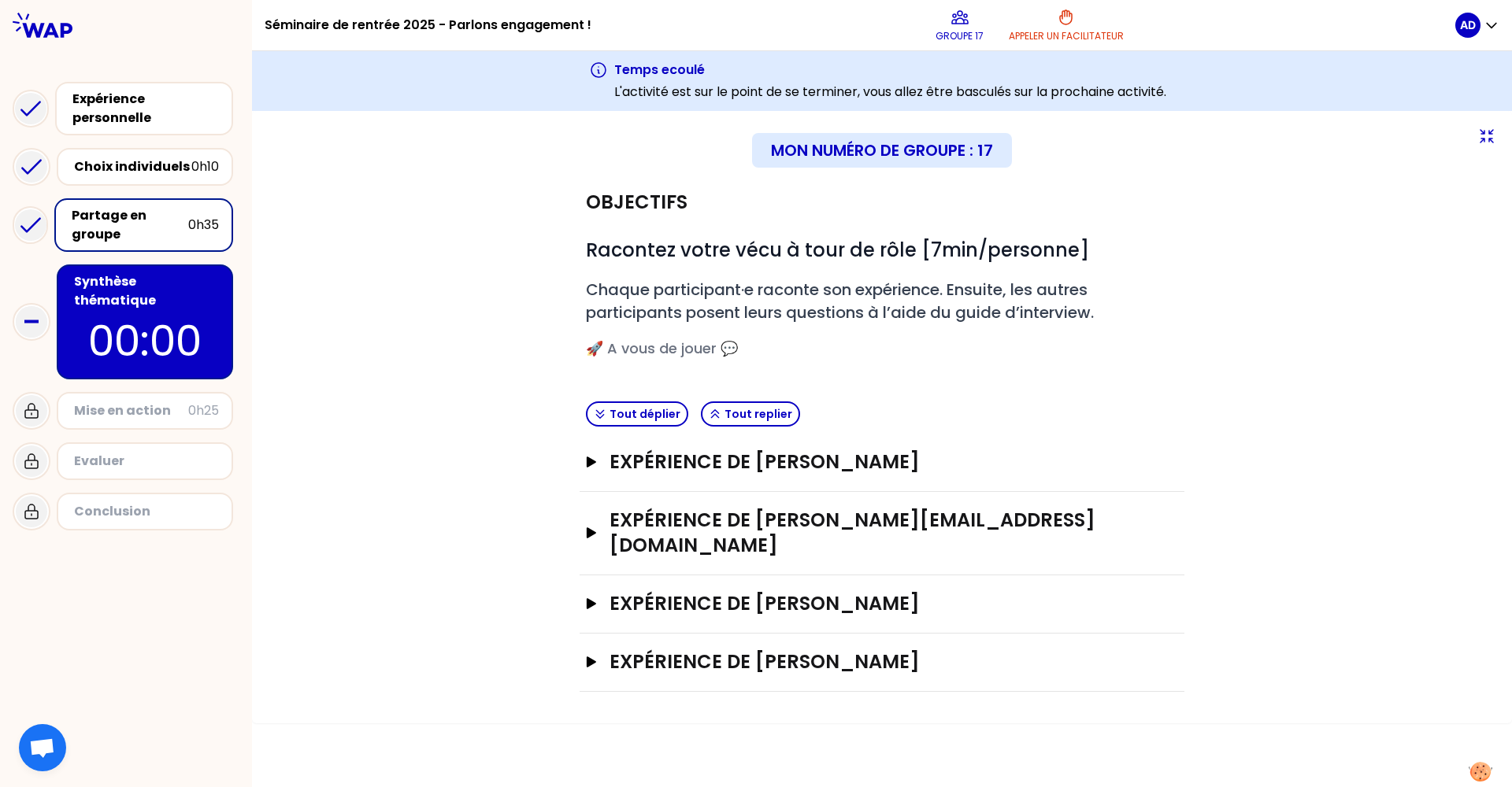
click at [127, 311] on p "00:00" at bounding box center [145, 341] width 148 height 61
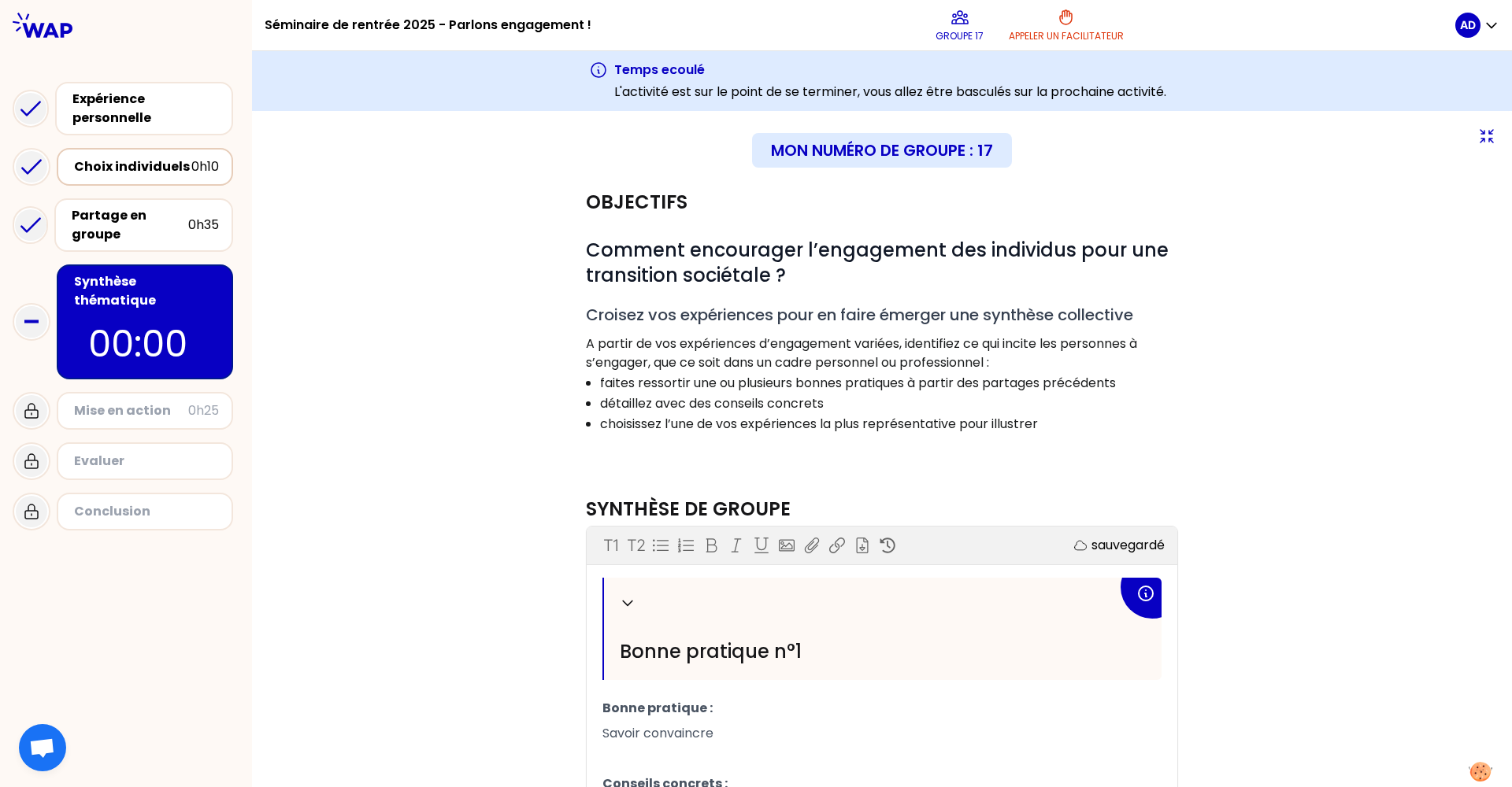
click at [159, 173] on div "Choix individuels" at bounding box center [133, 167] width 117 height 19
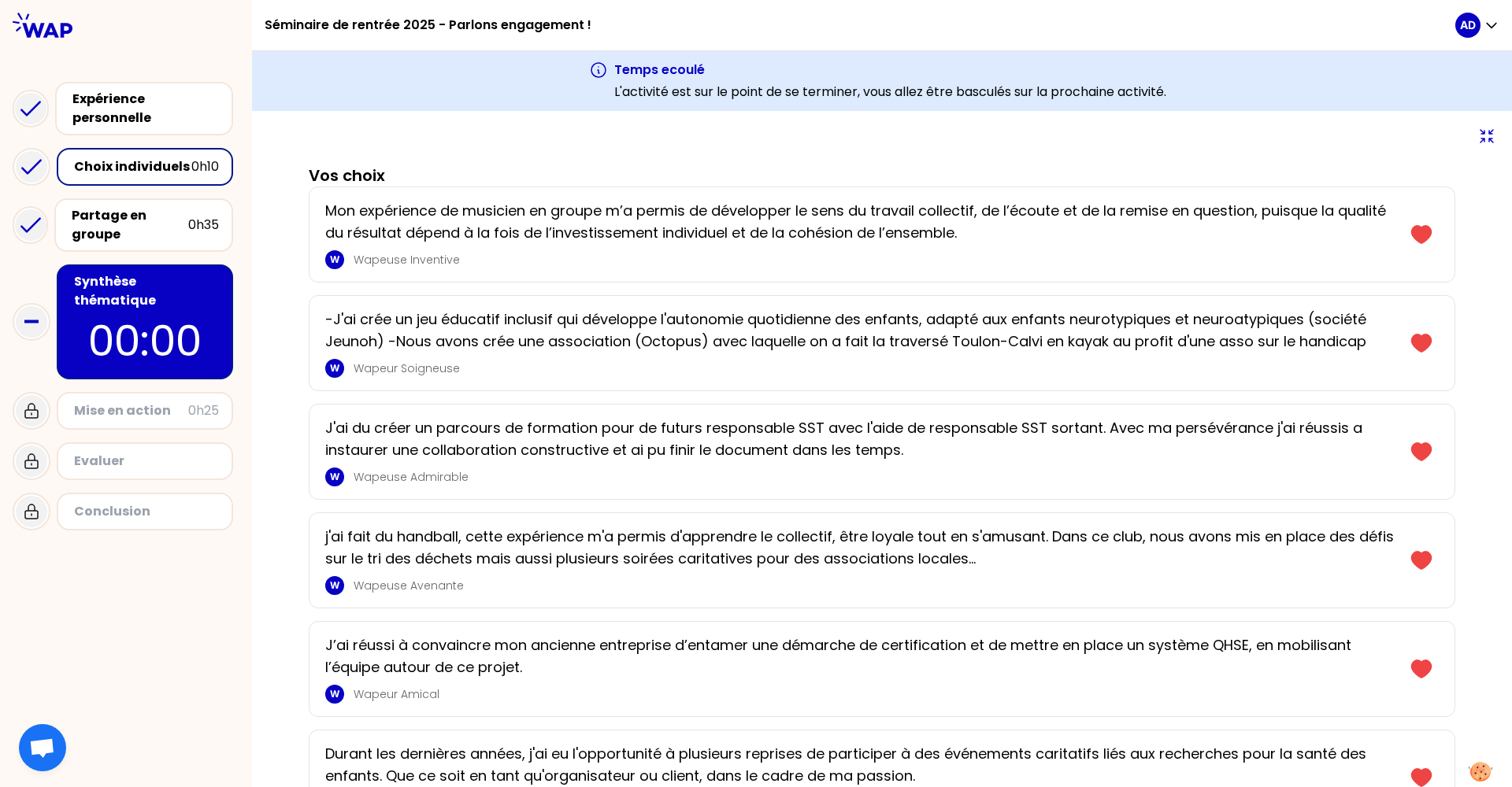
click at [120, 321] on p "00:00" at bounding box center [145, 341] width 148 height 61
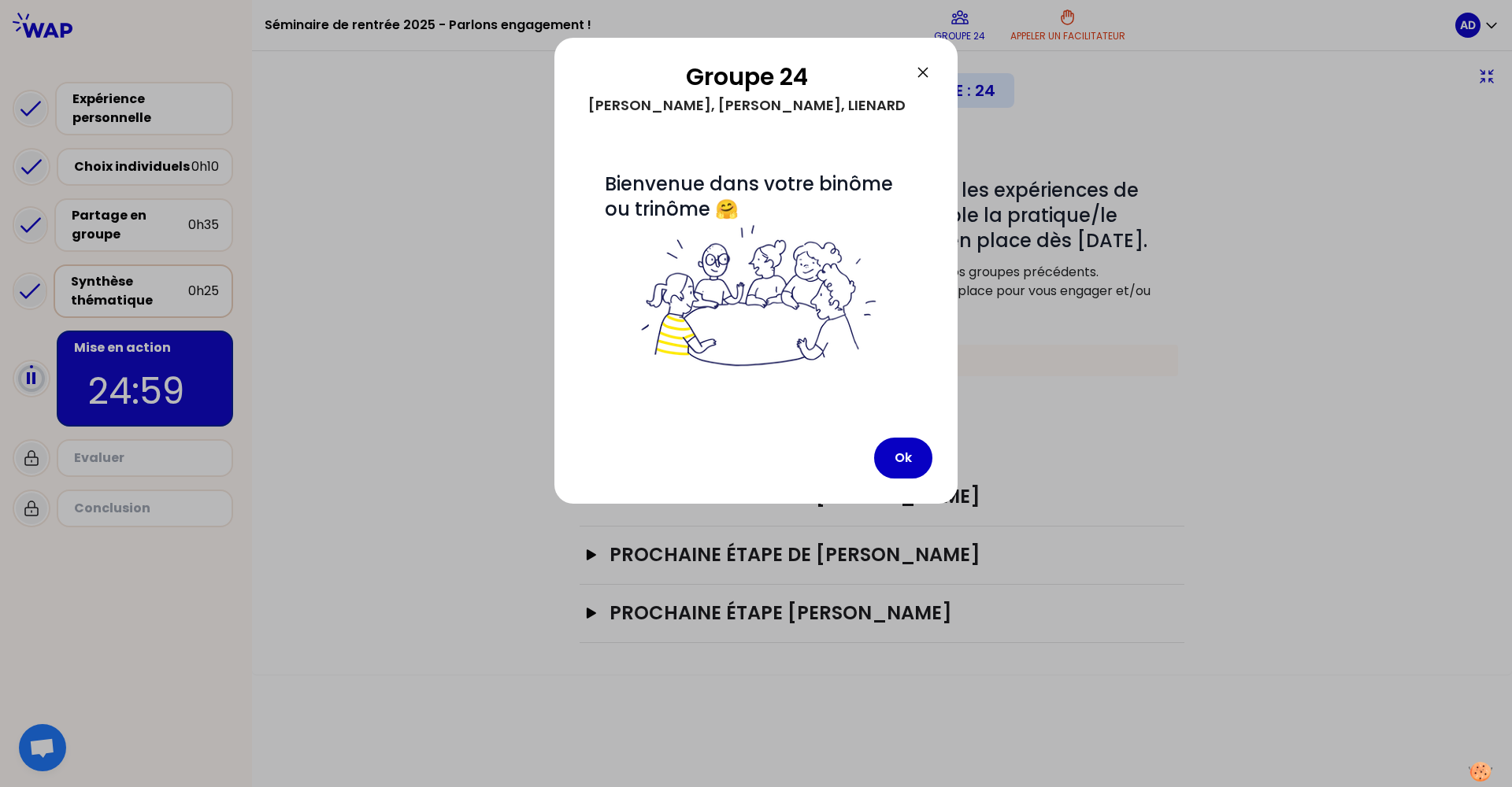
click at [915, 464] on button "Ok" at bounding box center [904, 458] width 59 height 41
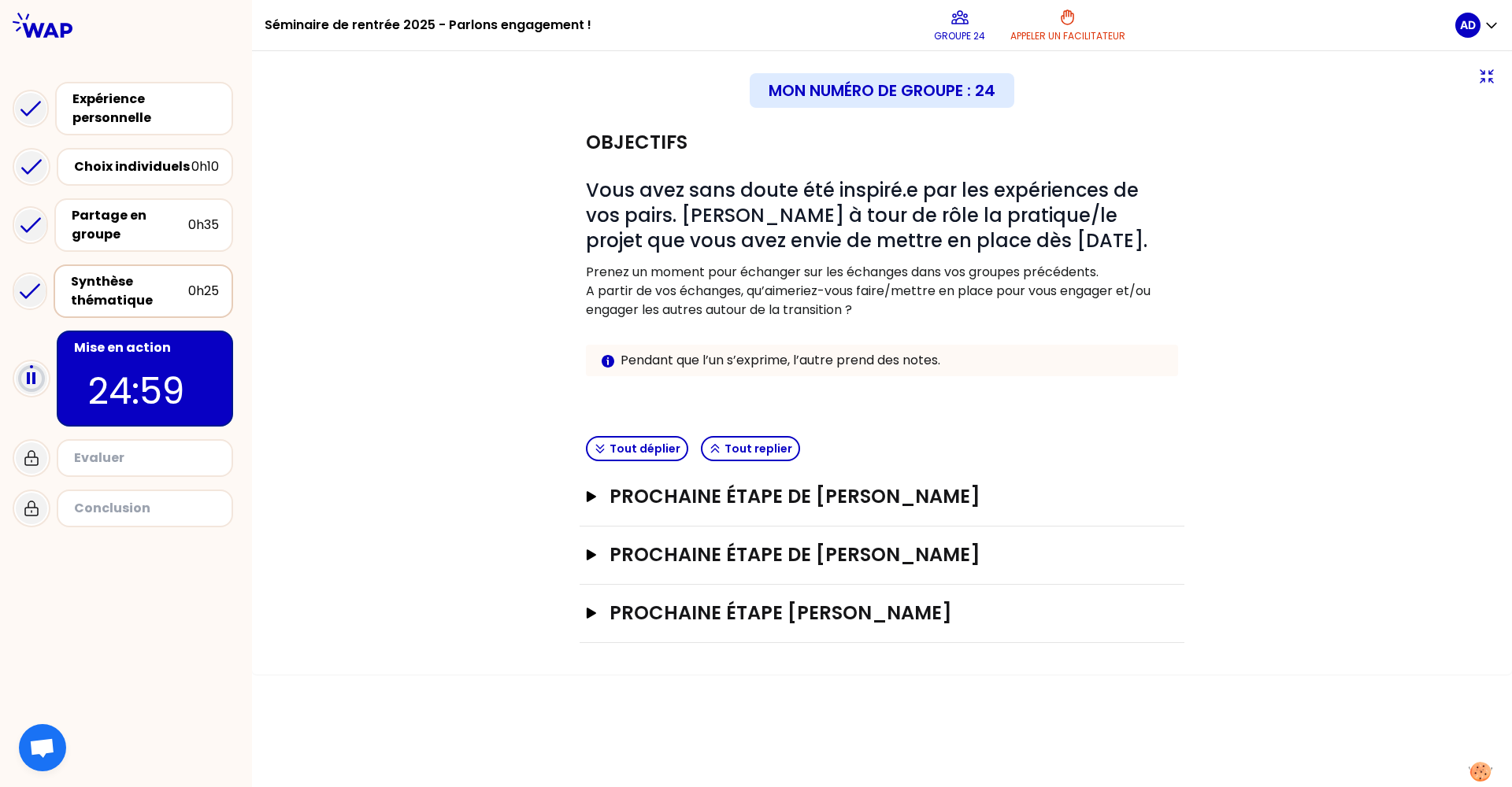
click at [164, 288] on div "Synthèse thématique" at bounding box center [129, 290] width 117 height 38
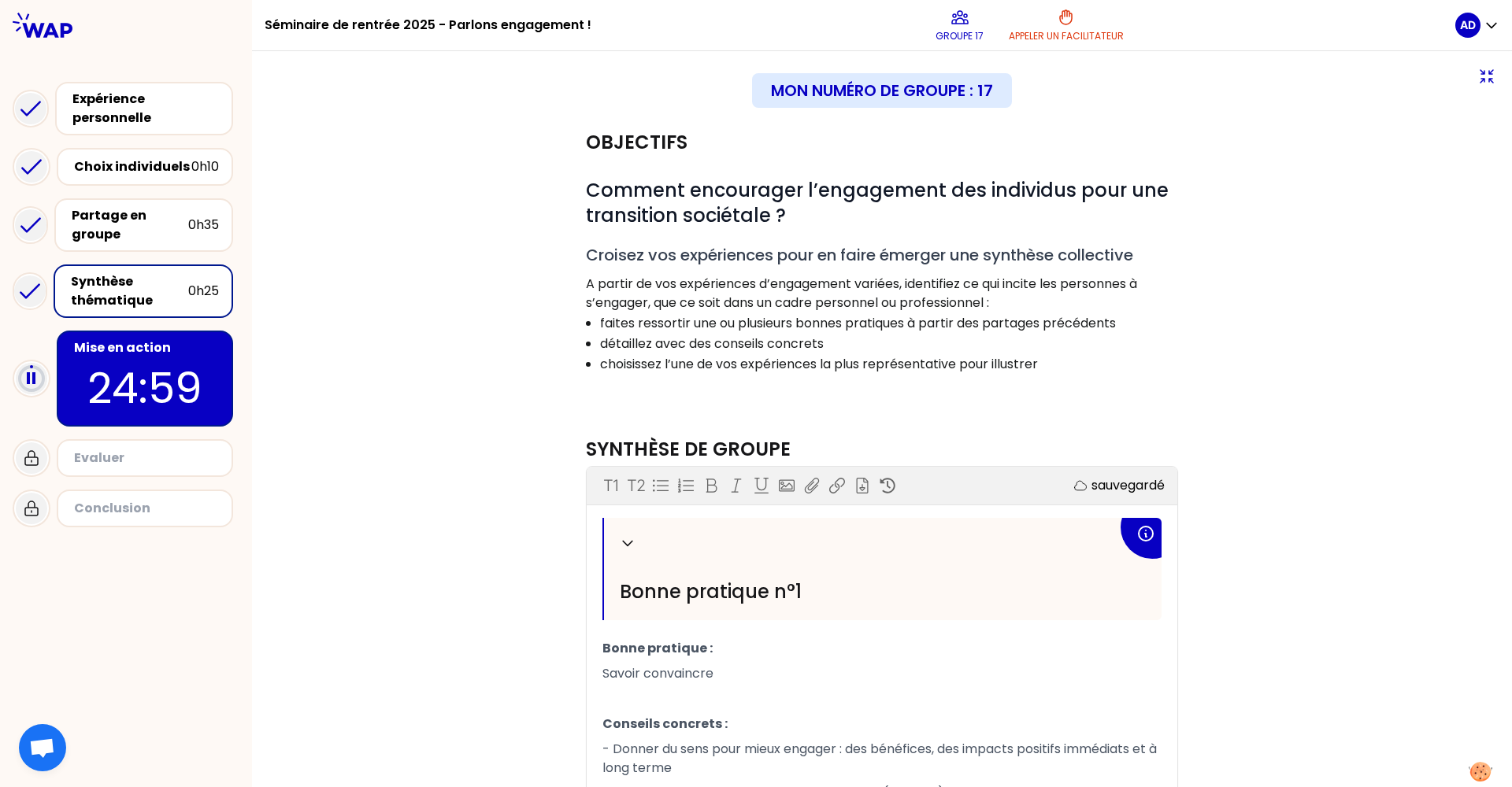
click at [121, 365] on p "24:59" at bounding box center [145, 388] width 148 height 61
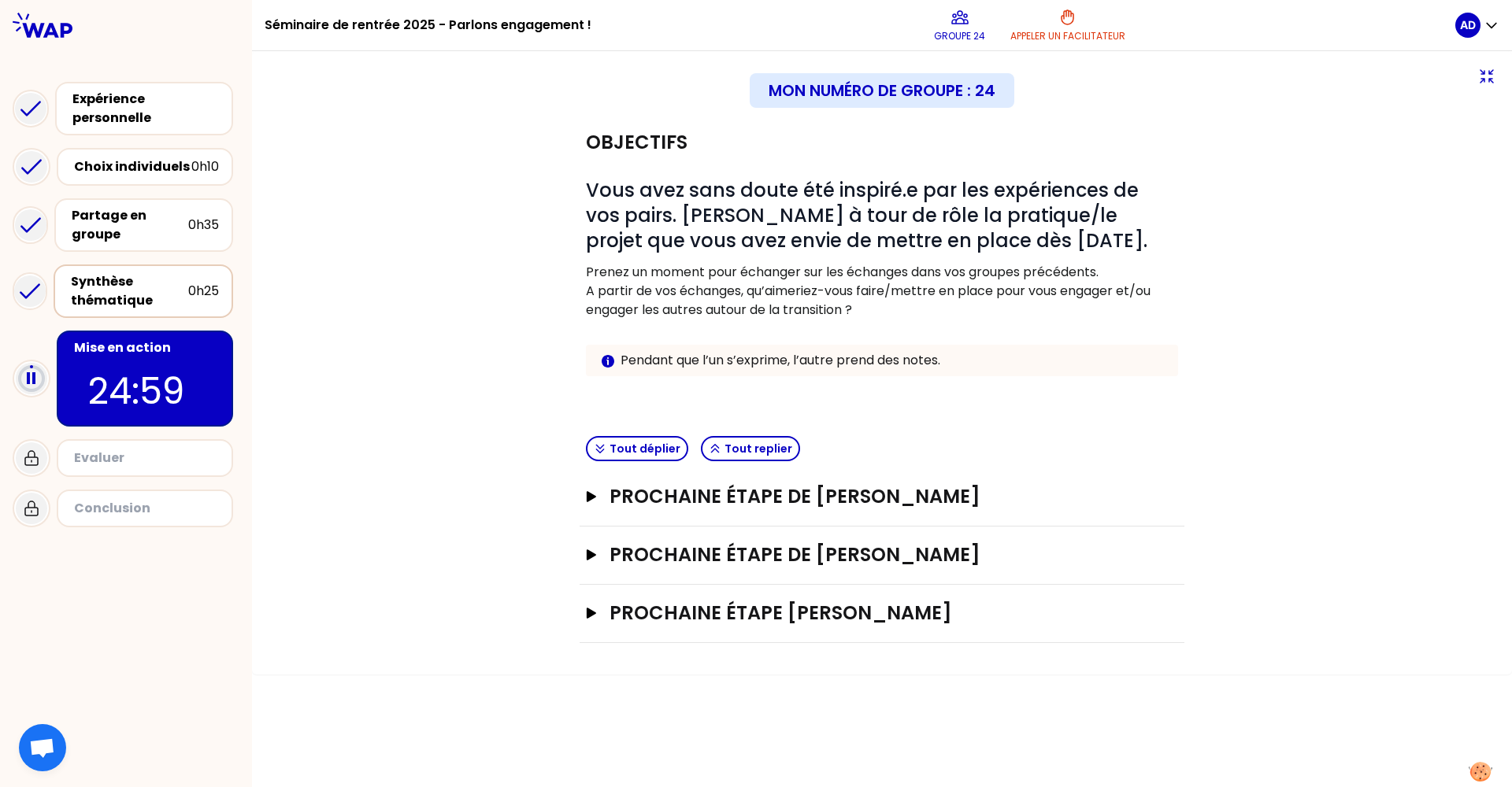
click at [785, 574] on div "Prochaine étape de Alicia Delompré Nowak Ouvrir" at bounding box center [882, 556] width 605 height 59
click at [783, 550] on h3 "Prochaine étape de Alicia Delompré Nowak" at bounding box center [866, 554] width 513 height 25
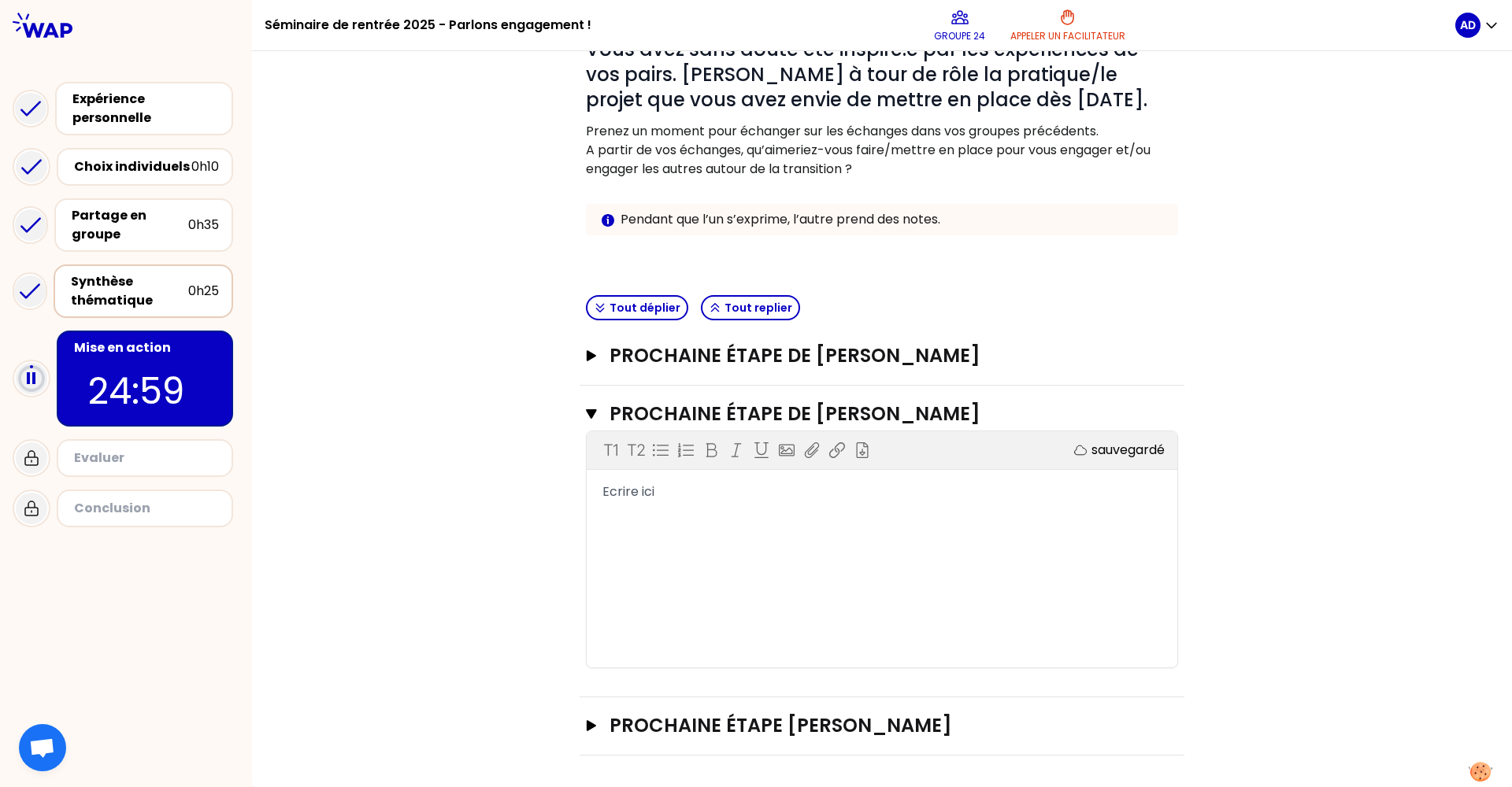
click at [685, 520] on div "T1 T2 Exporter sauvegardé Ecrire ici" at bounding box center [882, 550] width 590 height 236
click at [630, 500] on div "Ecrire ici" at bounding box center [882, 492] width 559 height 19
click at [140, 301] on div "Synthèse thématique" at bounding box center [129, 290] width 117 height 38
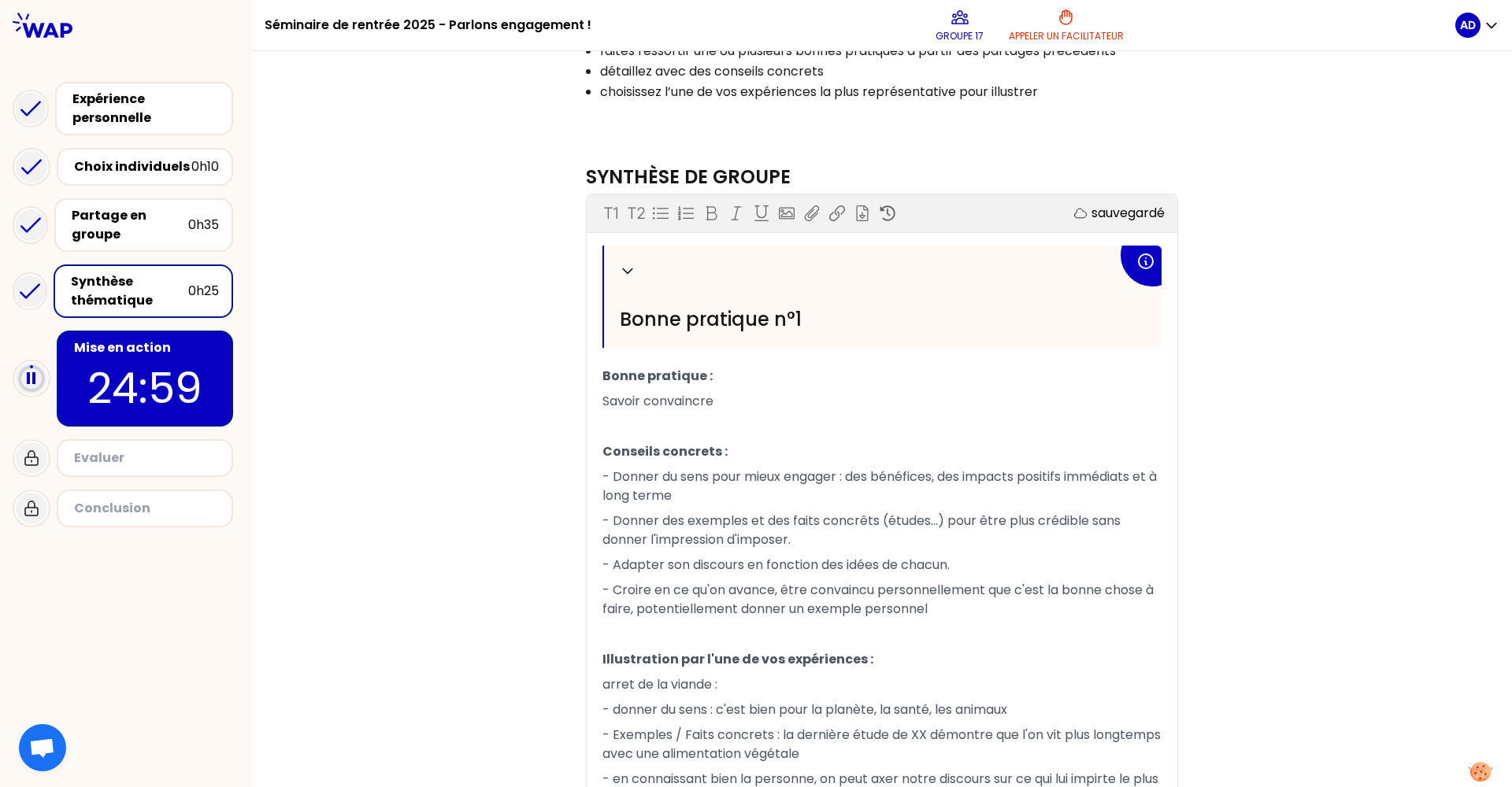
scroll to position [355, 0]
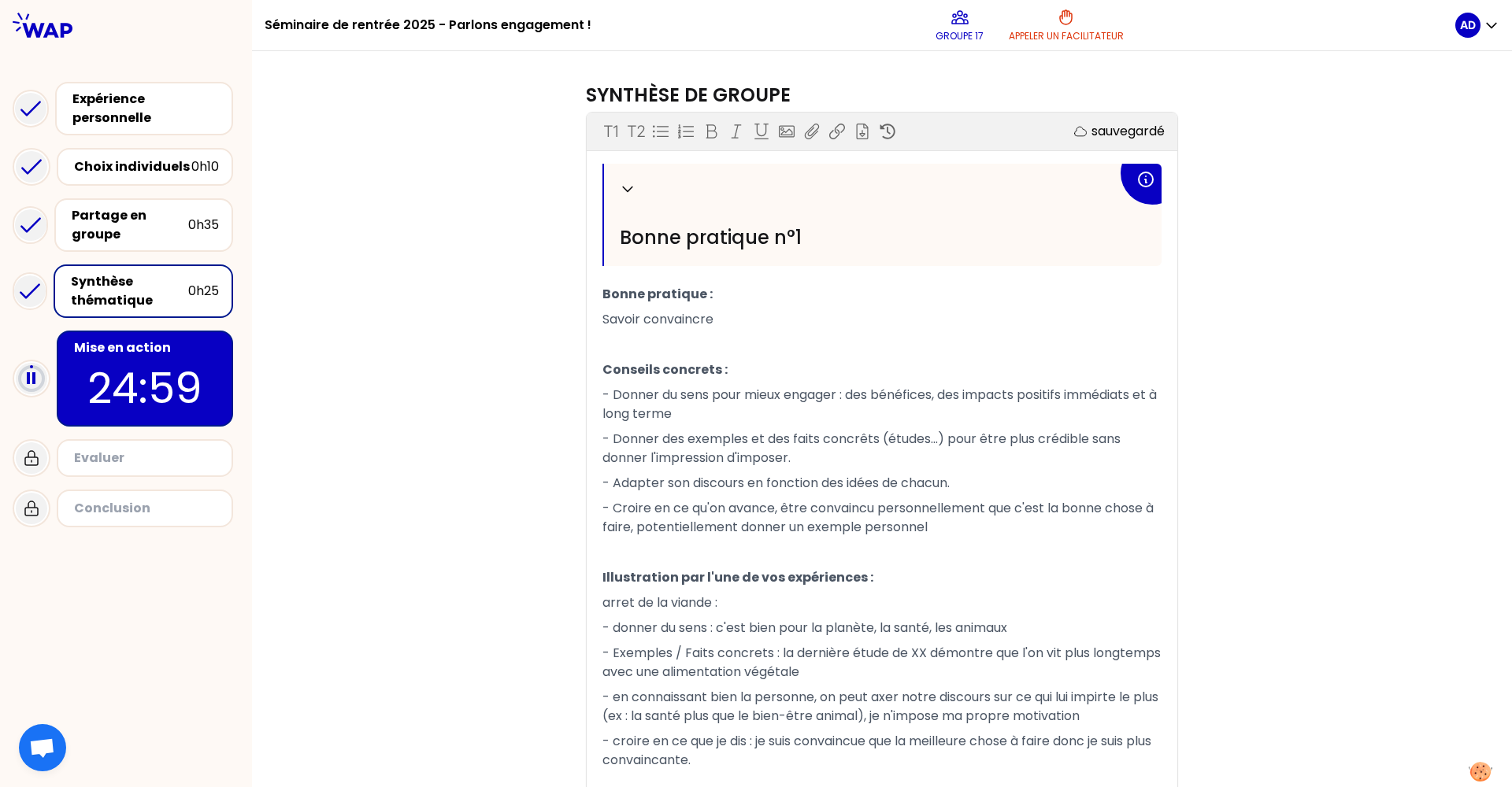
click at [146, 388] on p "24:59" at bounding box center [145, 388] width 148 height 61
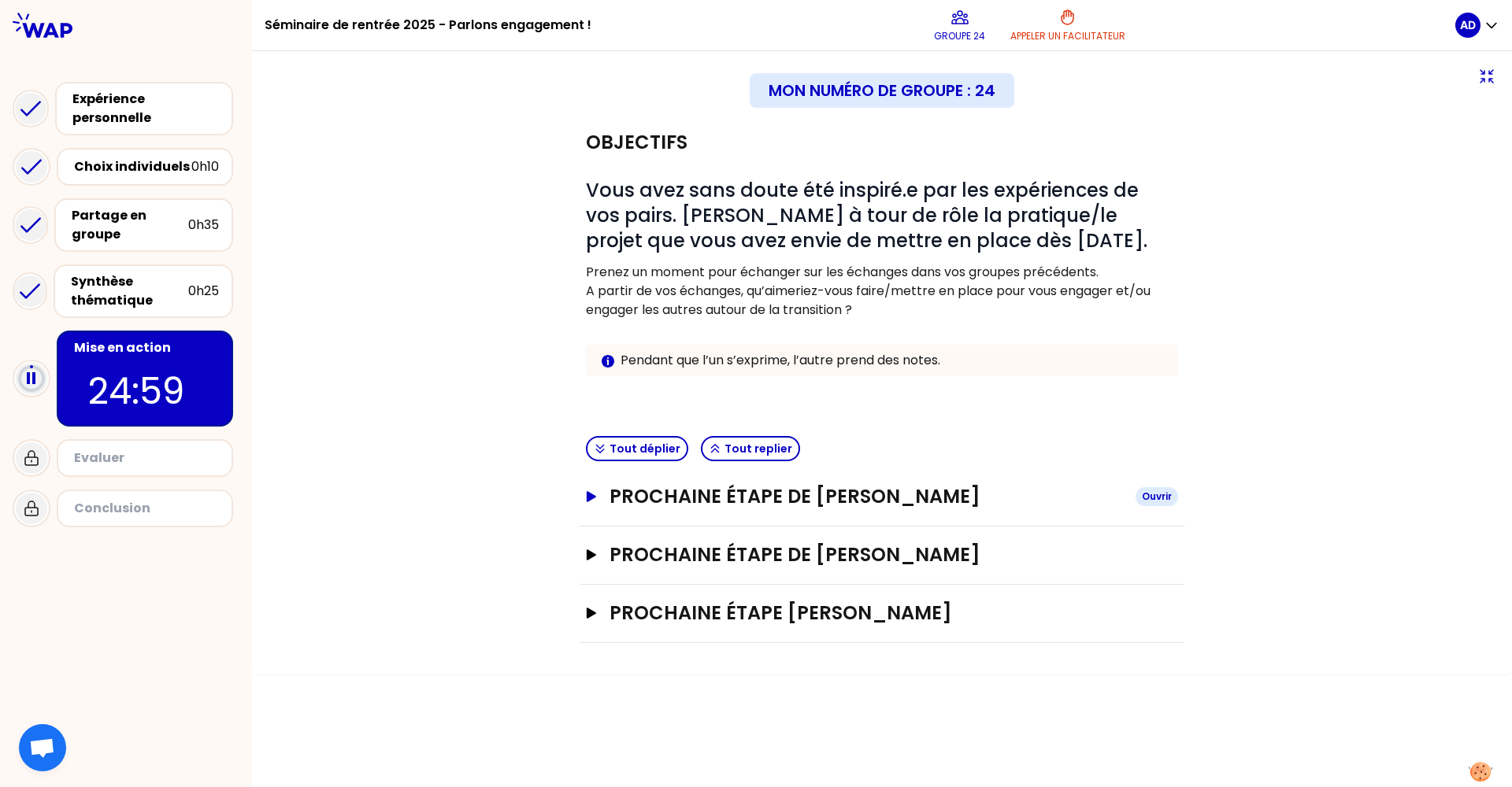
click at [593, 500] on icon "button" at bounding box center [591, 497] width 13 height 11
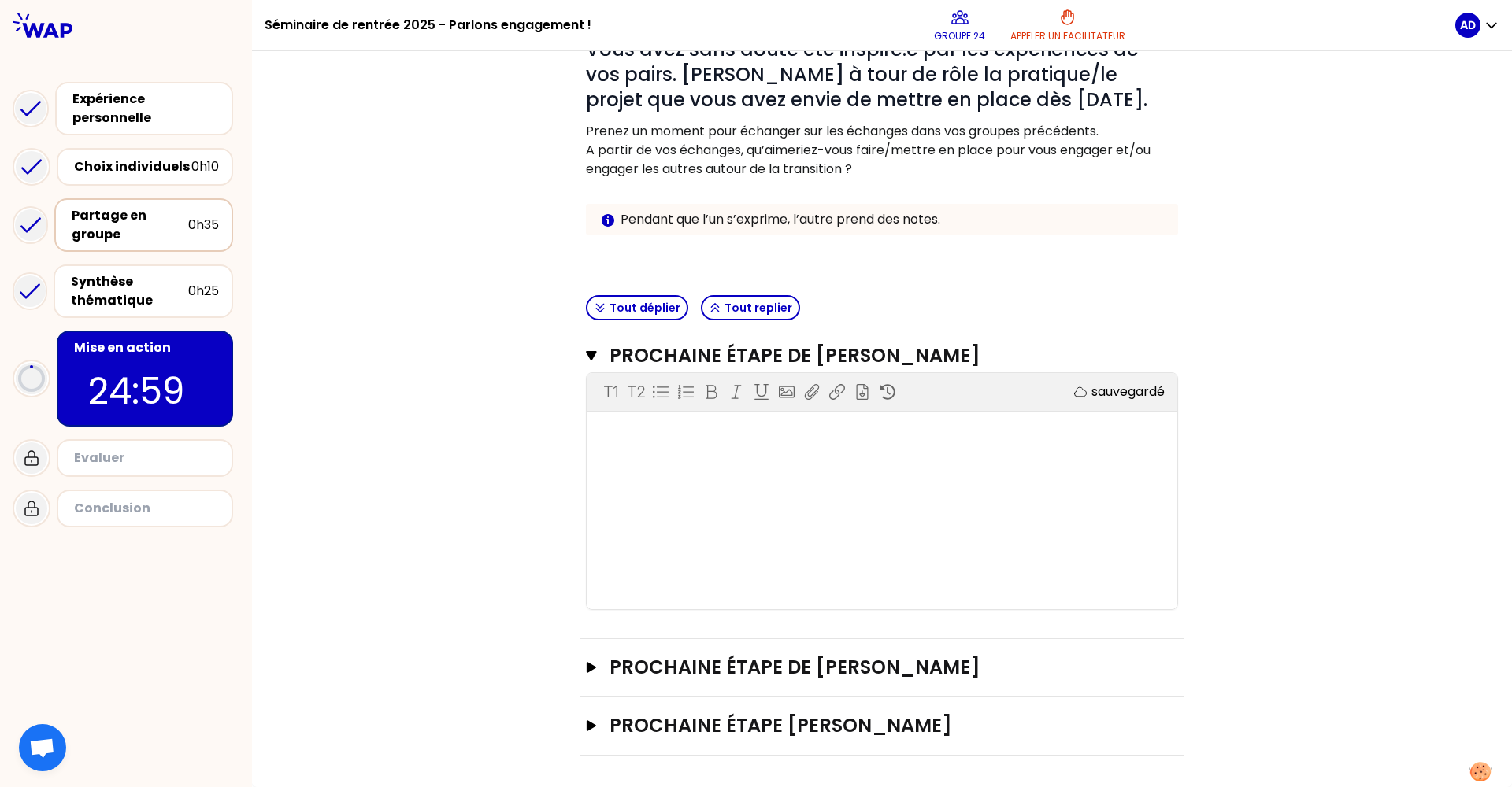
click at [131, 216] on div "Partage en groupe" at bounding box center [129, 224] width 116 height 38
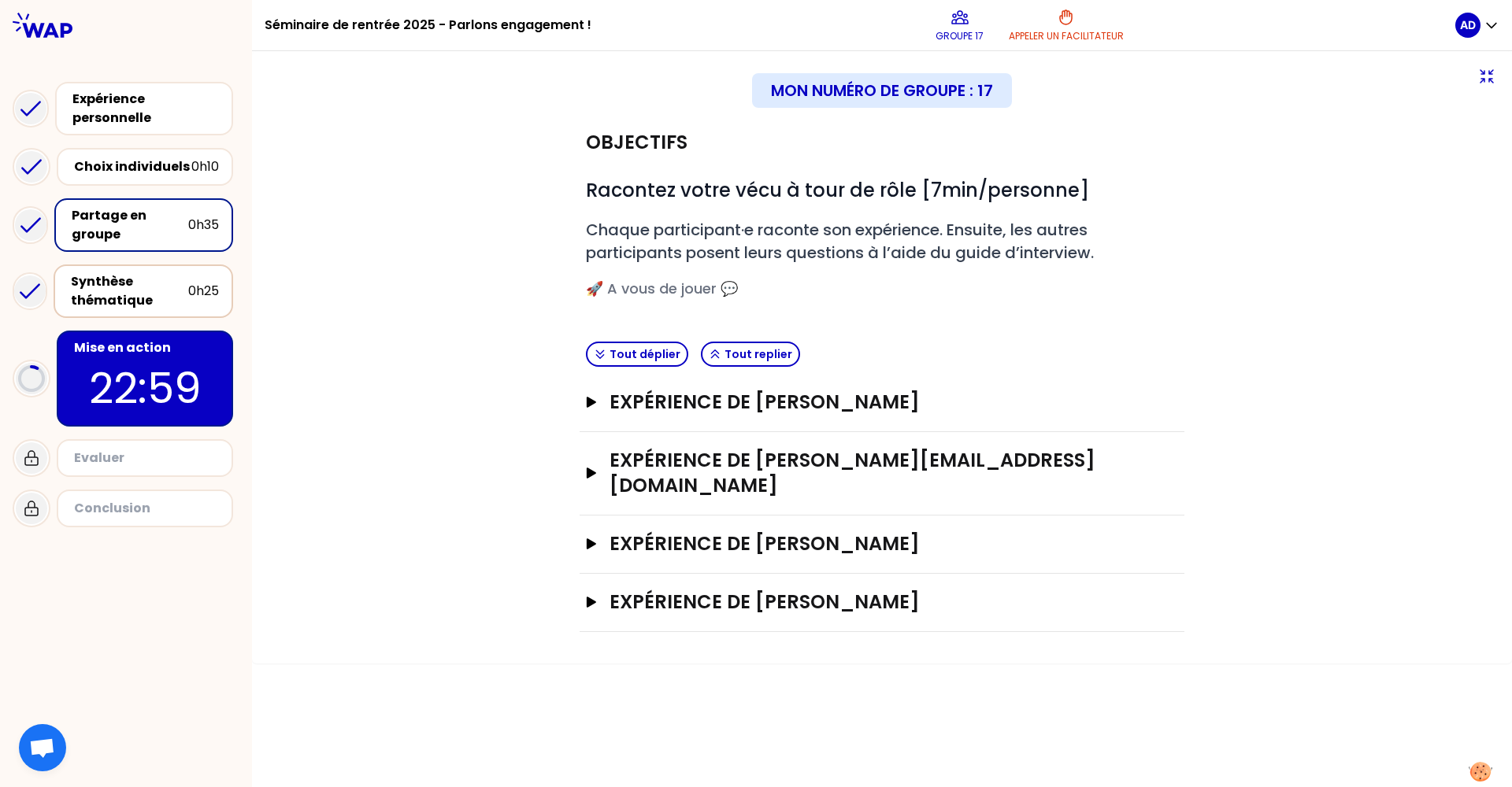
click at [110, 293] on div "Synthèse thématique" at bounding box center [129, 290] width 117 height 38
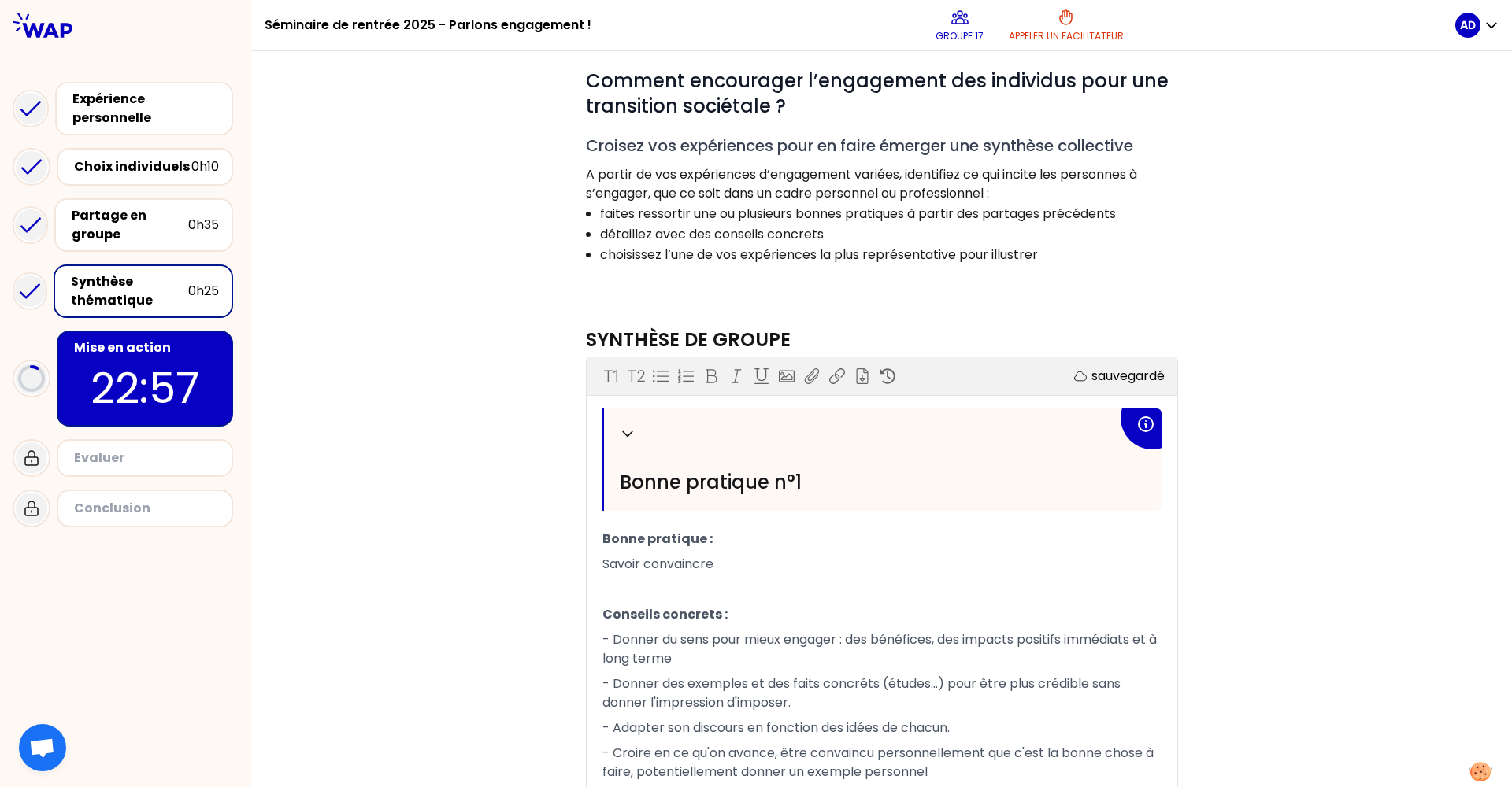
scroll to position [157, 0]
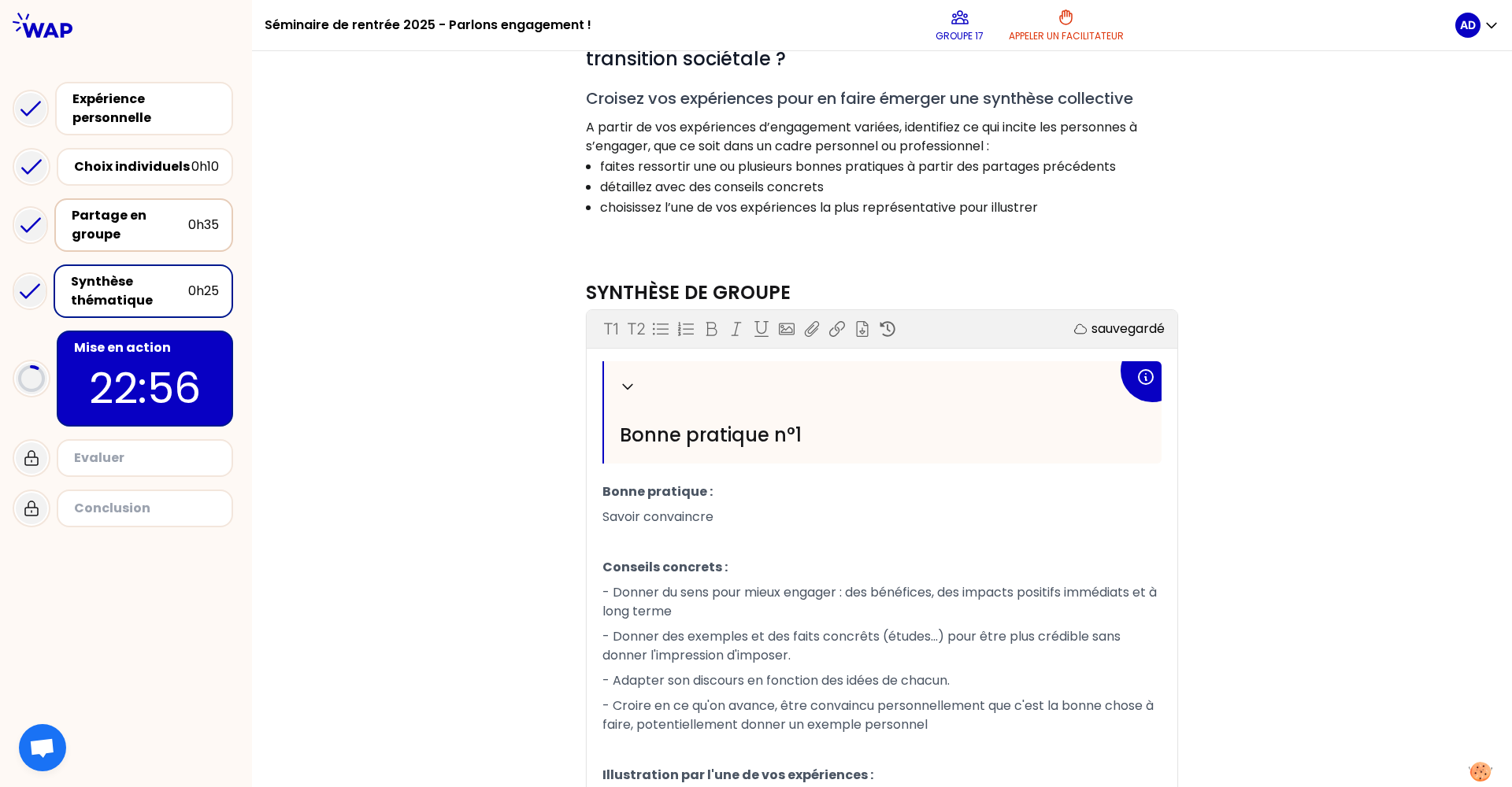
click at [178, 234] on div "Partage en groupe" at bounding box center [129, 224] width 116 height 38
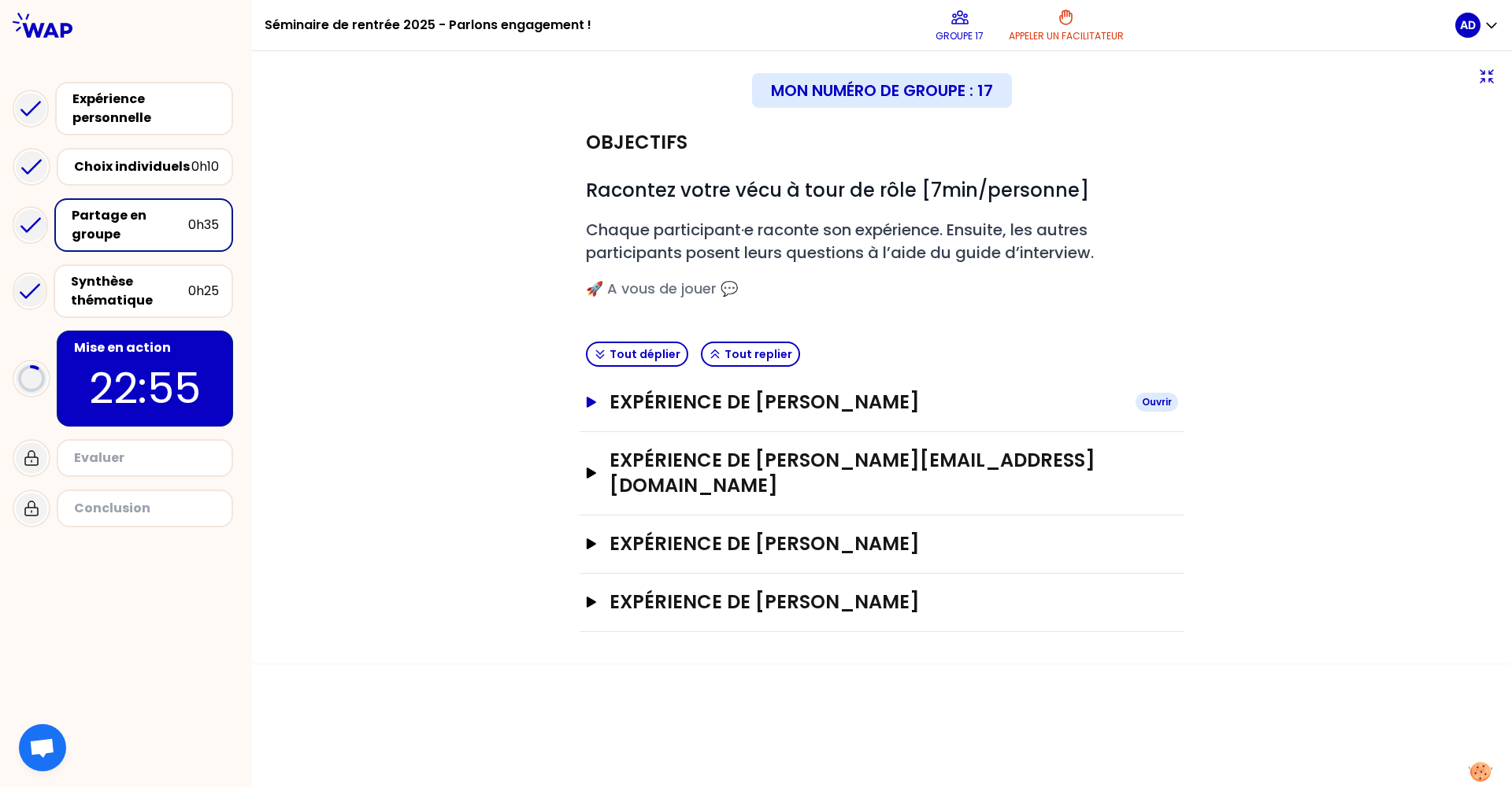
click at [594, 408] on button "Expérience de Mylena TRINCHERO Ouvrir" at bounding box center [882, 401] width 592 height 25
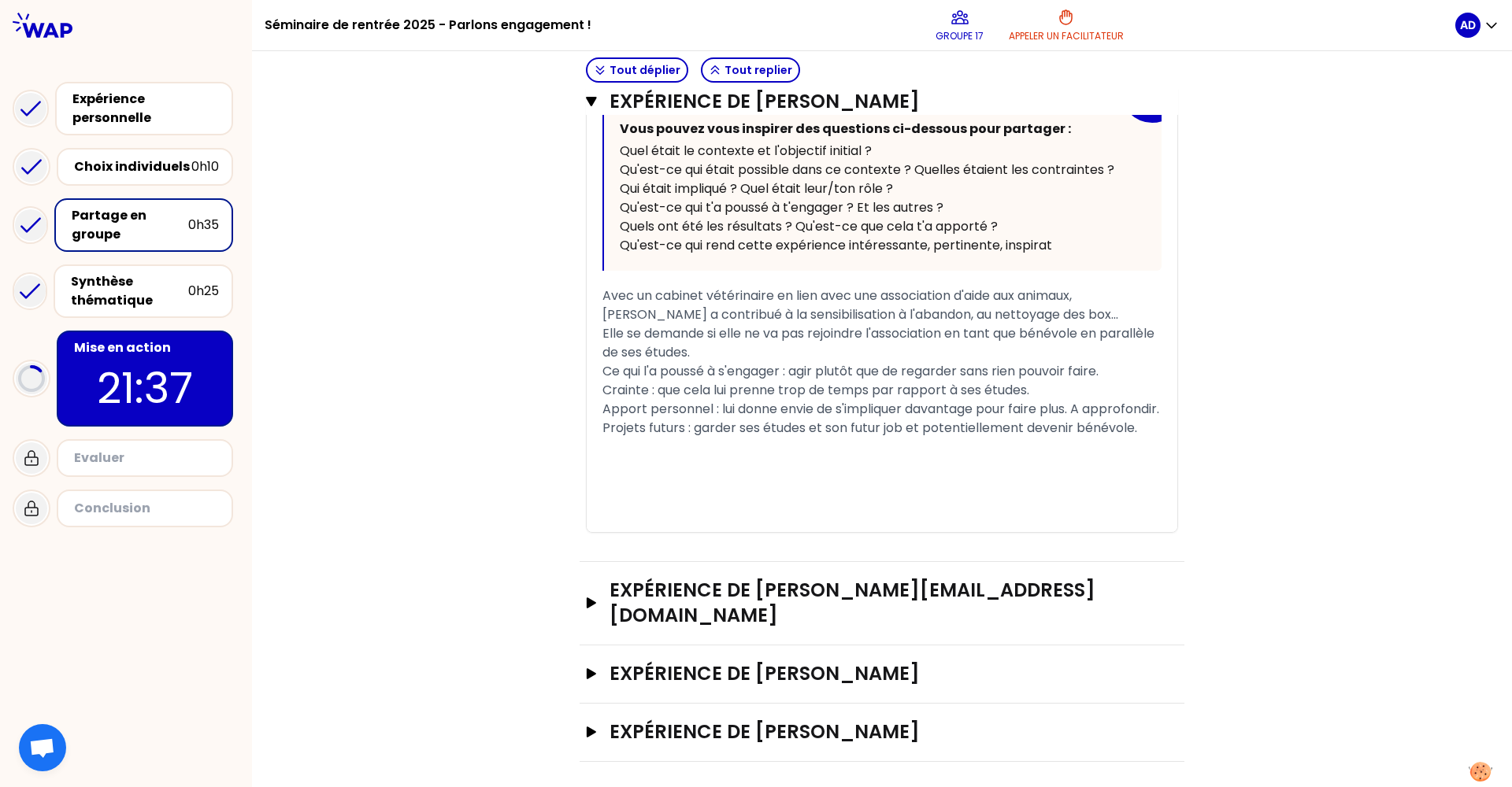
scroll to position [626, 0]
click at [586, 605] on icon "button" at bounding box center [591, 604] width 13 height 11
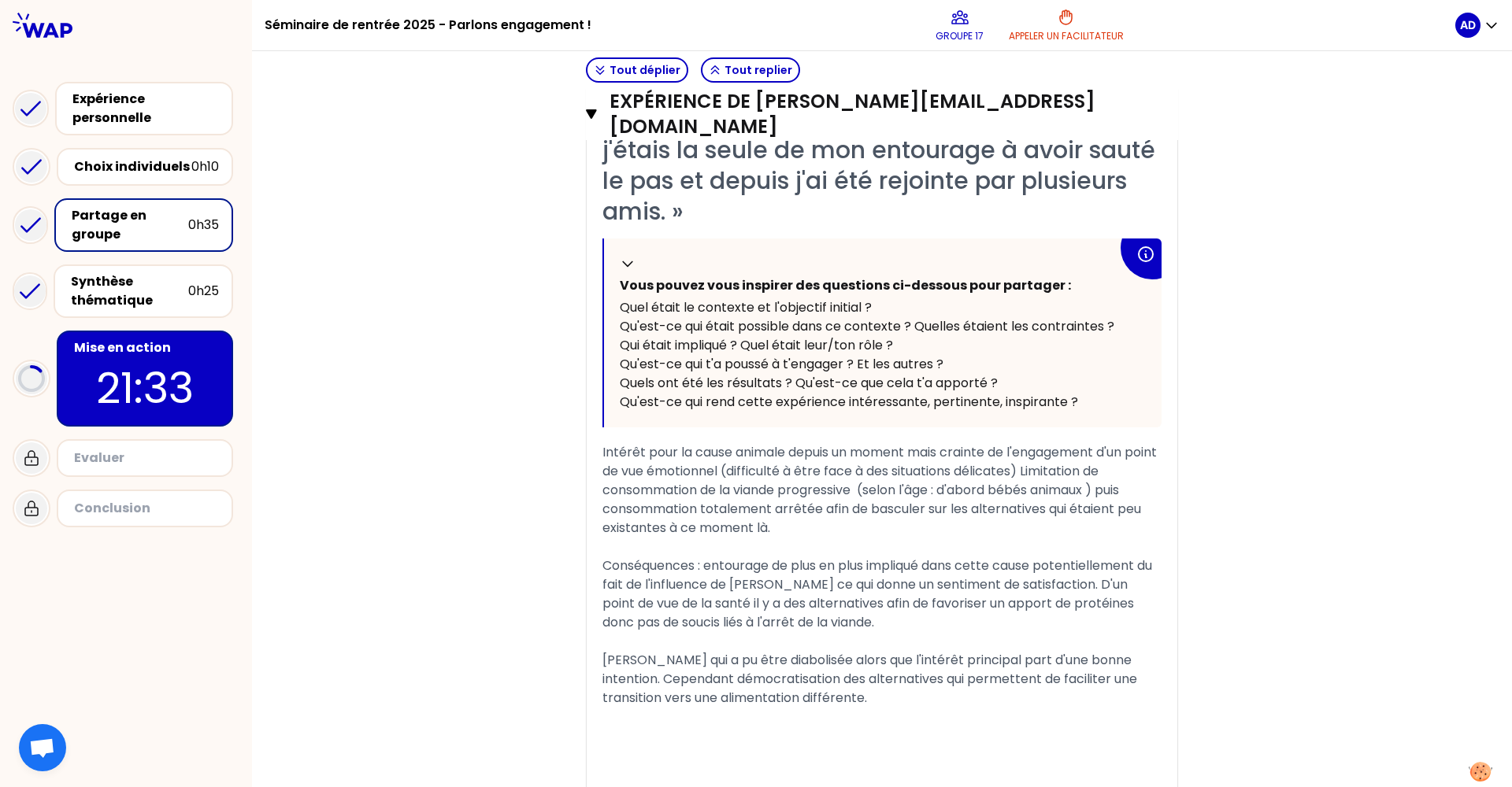
scroll to position [1250, 0]
click at [172, 387] on p "21:32" at bounding box center [145, 388] width 148 height 61
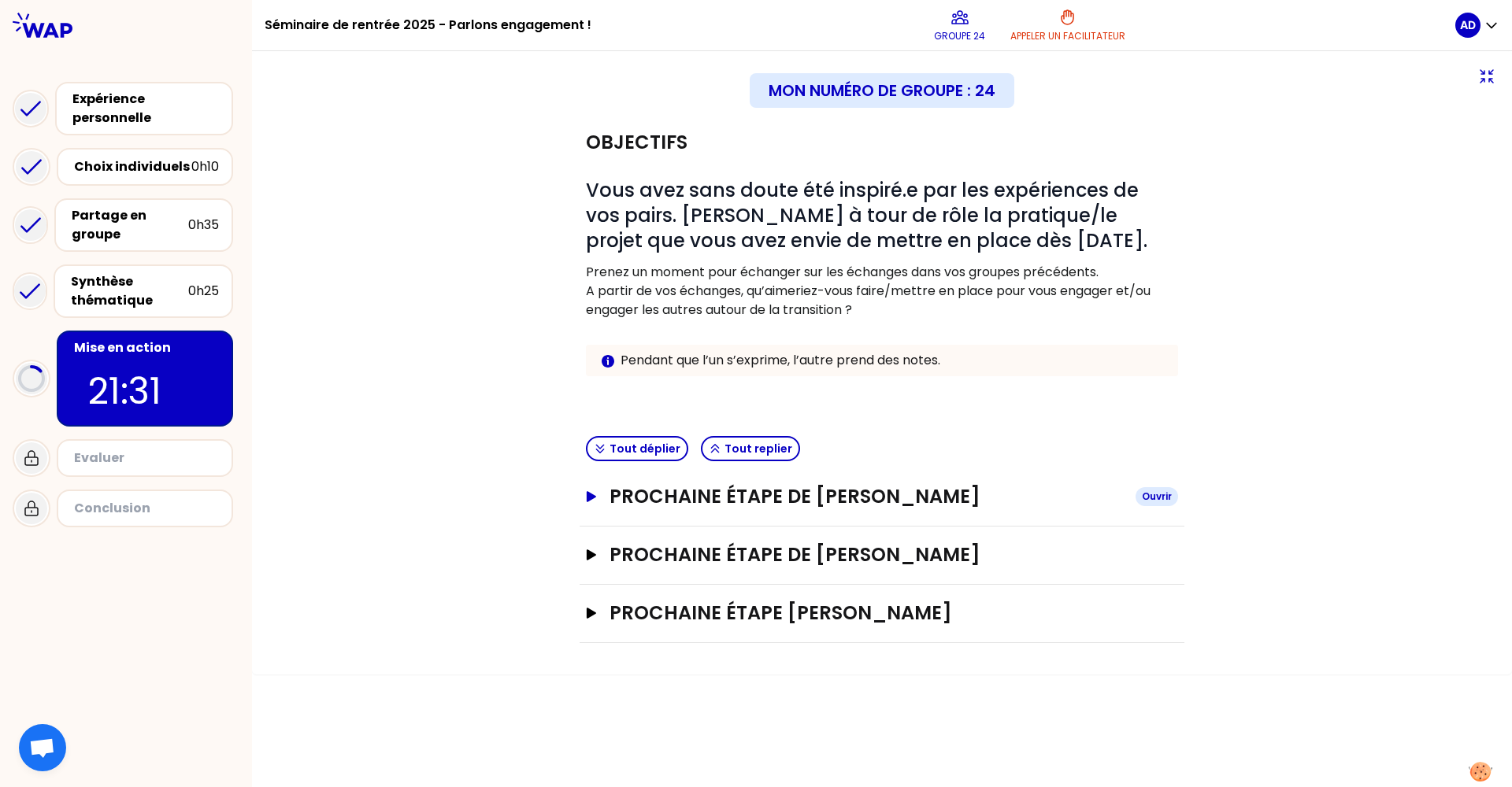
click at [668, 500] on h3 "Prochaine étape de Barbara" at bounding box center [866, 496] width 513 height 25
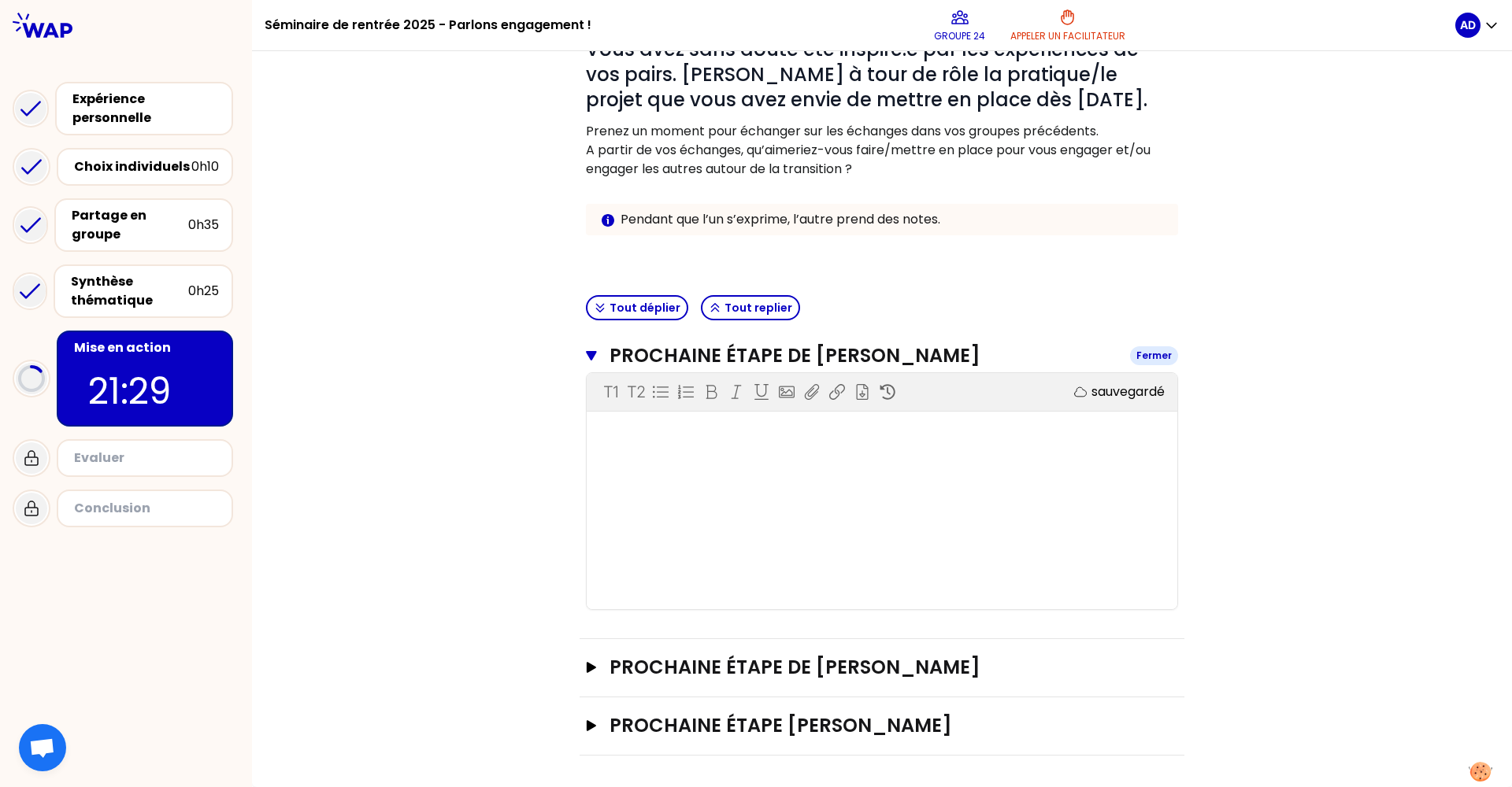
scroll to position [141, 0]
click at [879, 450] on div "T1 T2 Exporter sauvegardé ﻿" at bounding box center [882, 491] width 590 height 236
click at [803, 444] on div "T1 T2 Exporter sauvegardé ﻿" at bounding box center [882, 491] width 590 height 236
click at [601, 660] on button "Prochaine étape de Alicia Delompré Nowak Ouvrir" at bounding box center [882, 667] width 592 height 25
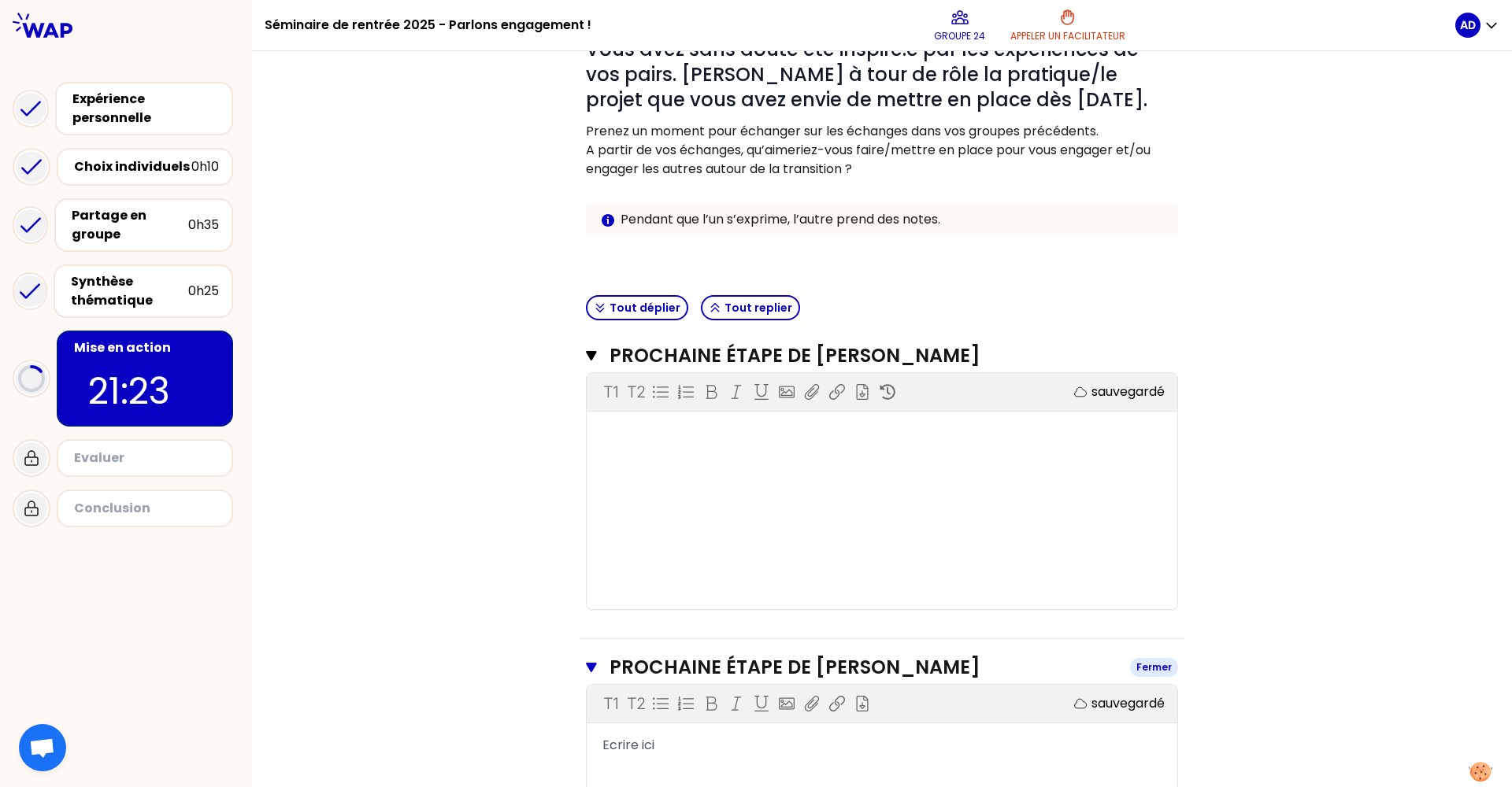
click at [664, 660] on h3 "Prochaine étape de Alicia Delompré Nowak" at bounding box center [863, 667] width 508 height 25
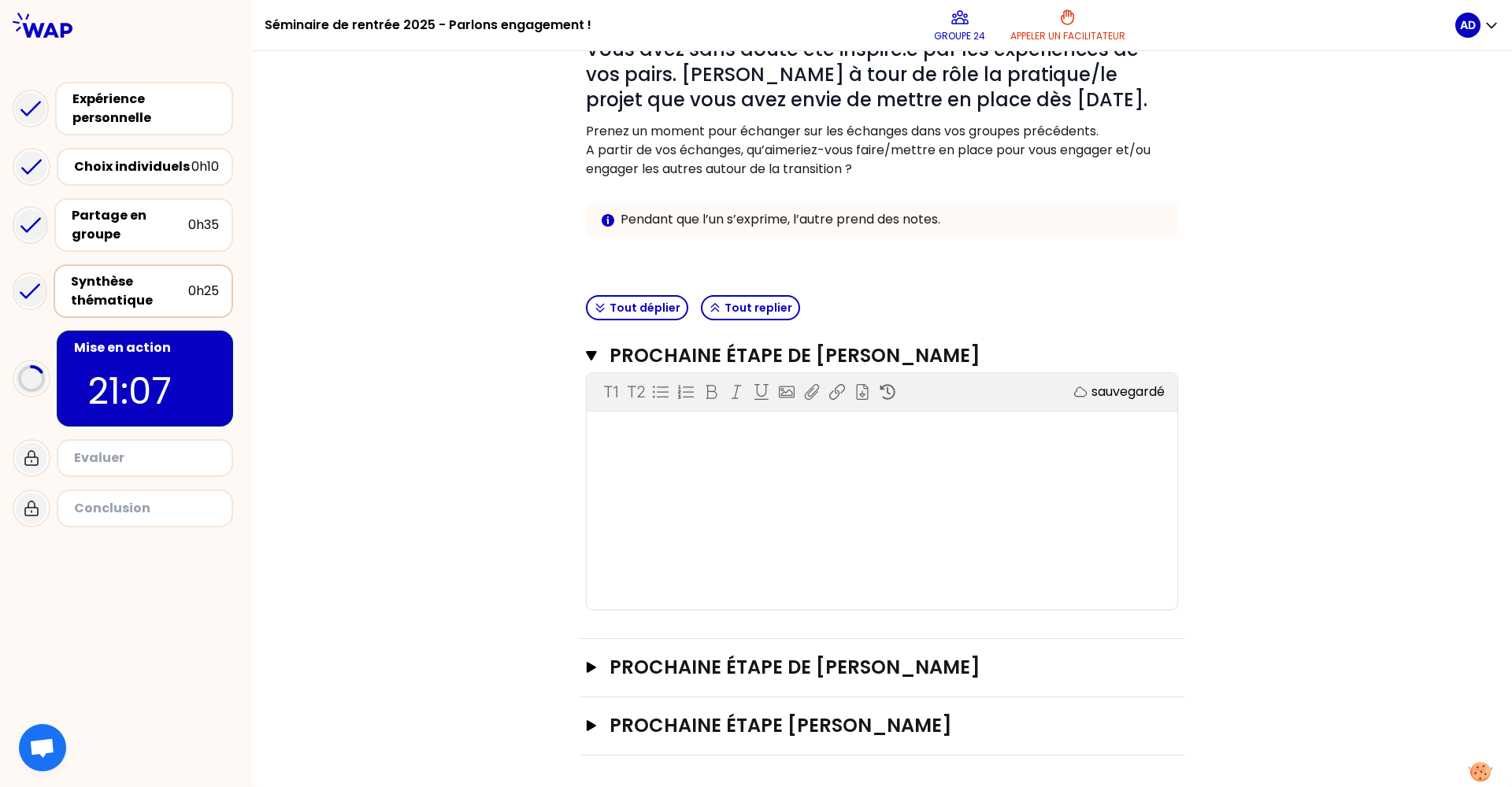
click at [128, 301] on div "Synthèse thématique" at bounding box center [129, 290] width 117 height 38
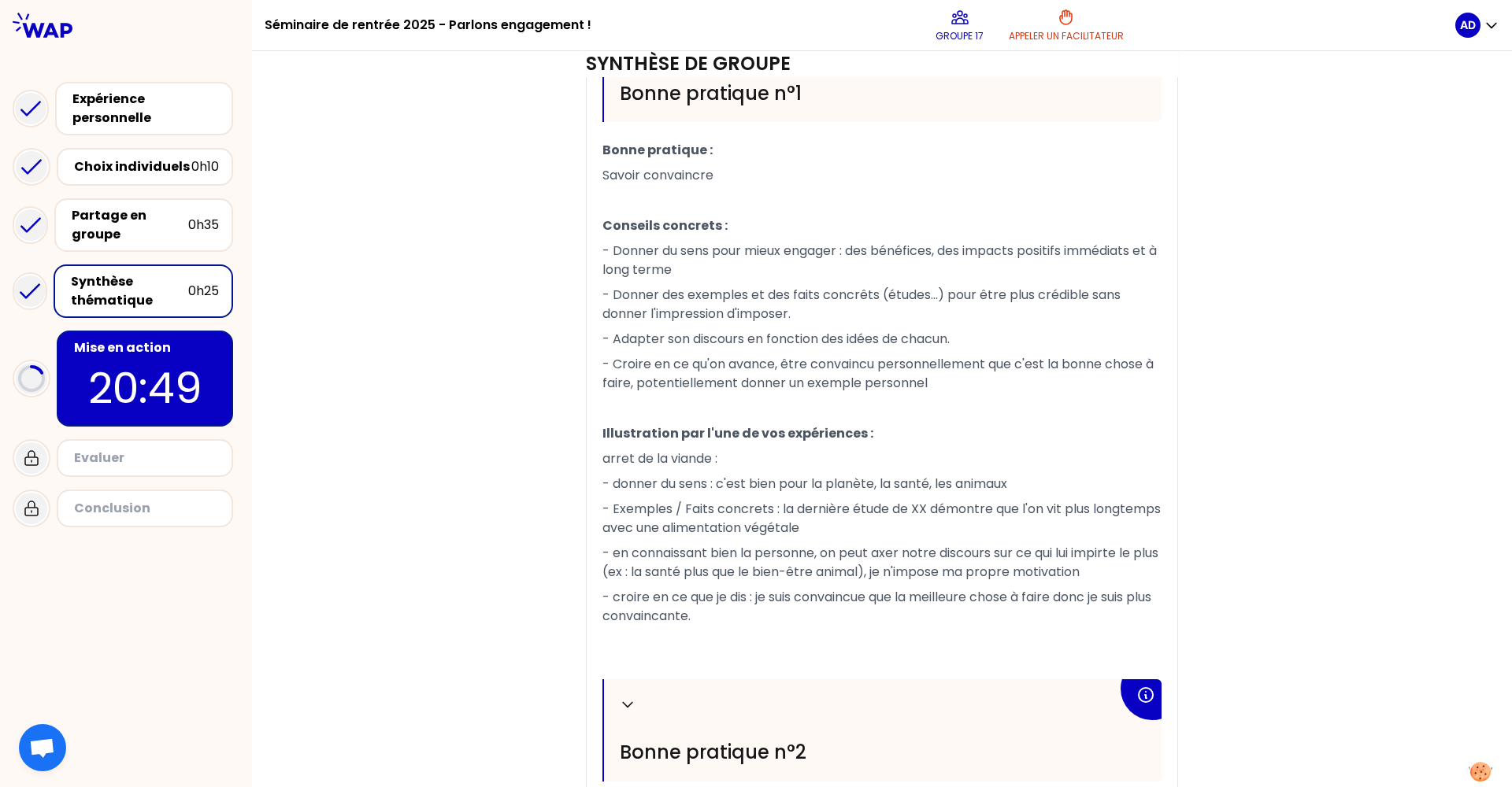
scroll to position [503, 0]
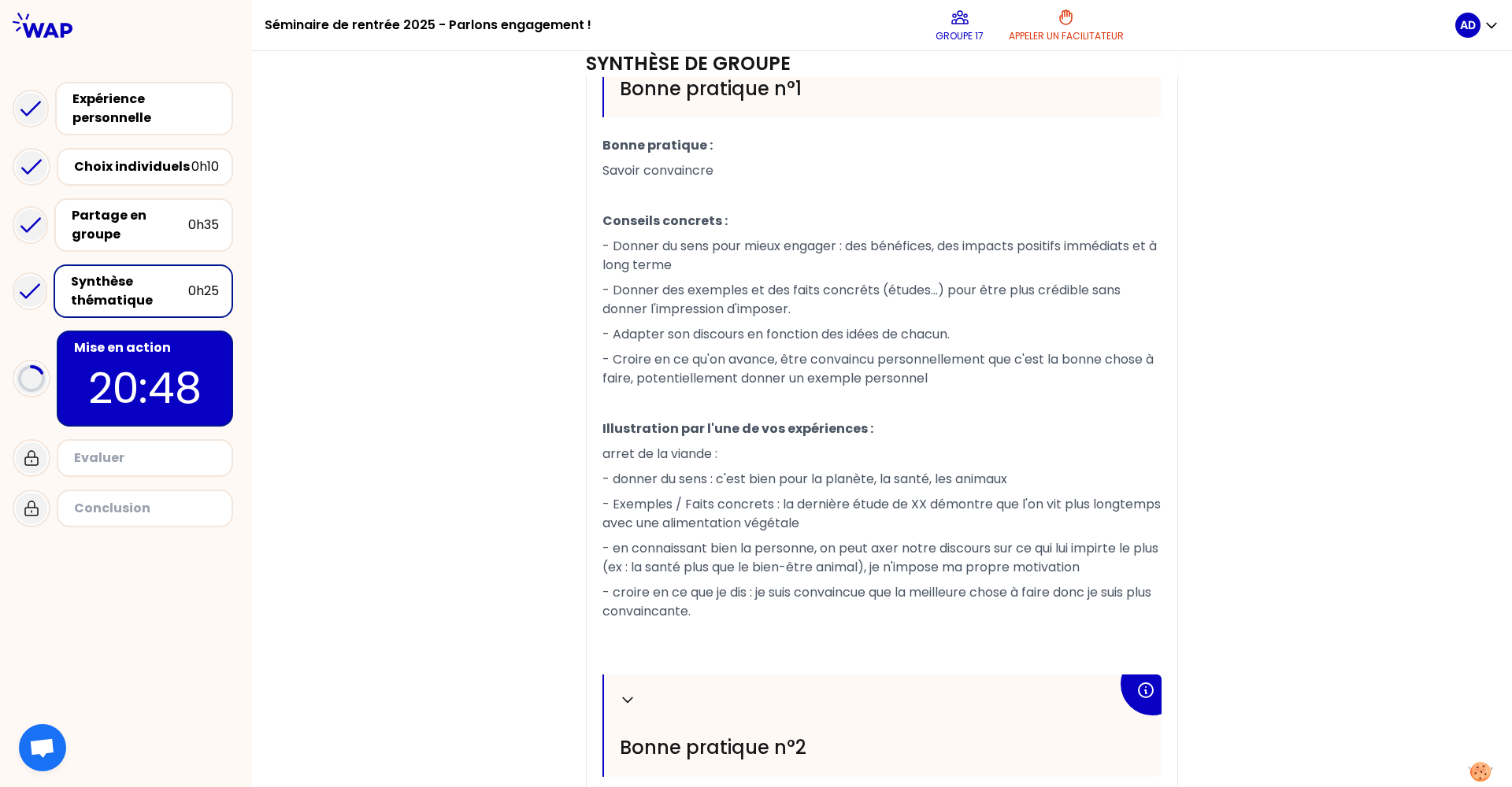
click at [179, 365] on p "20:48" at bounding box center [145, 388] width 148 height 61
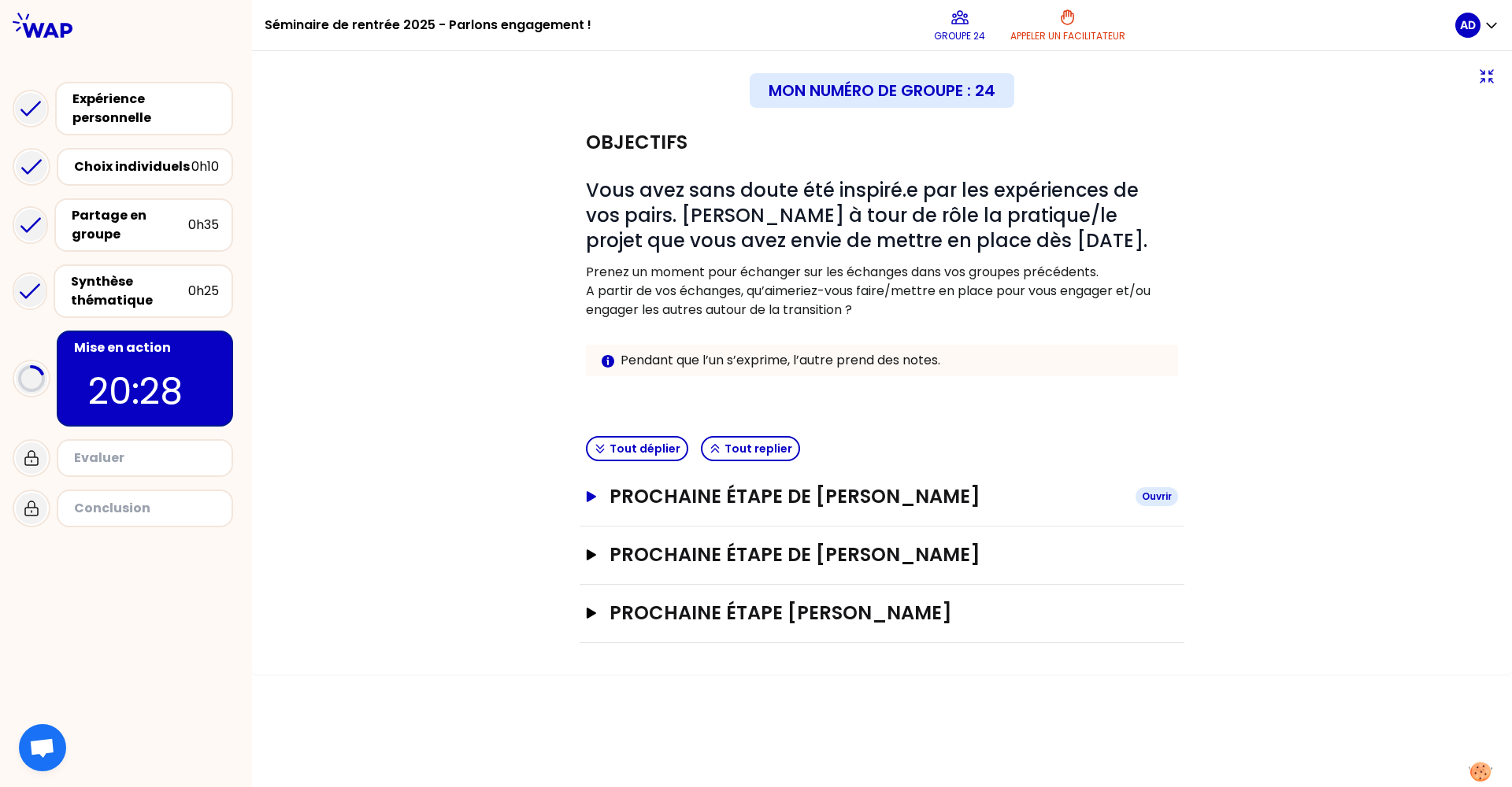
click at [611, 494] on h3 "Prochaine étape de Barbara" at bounding box center [866, 496] width 513 height 25
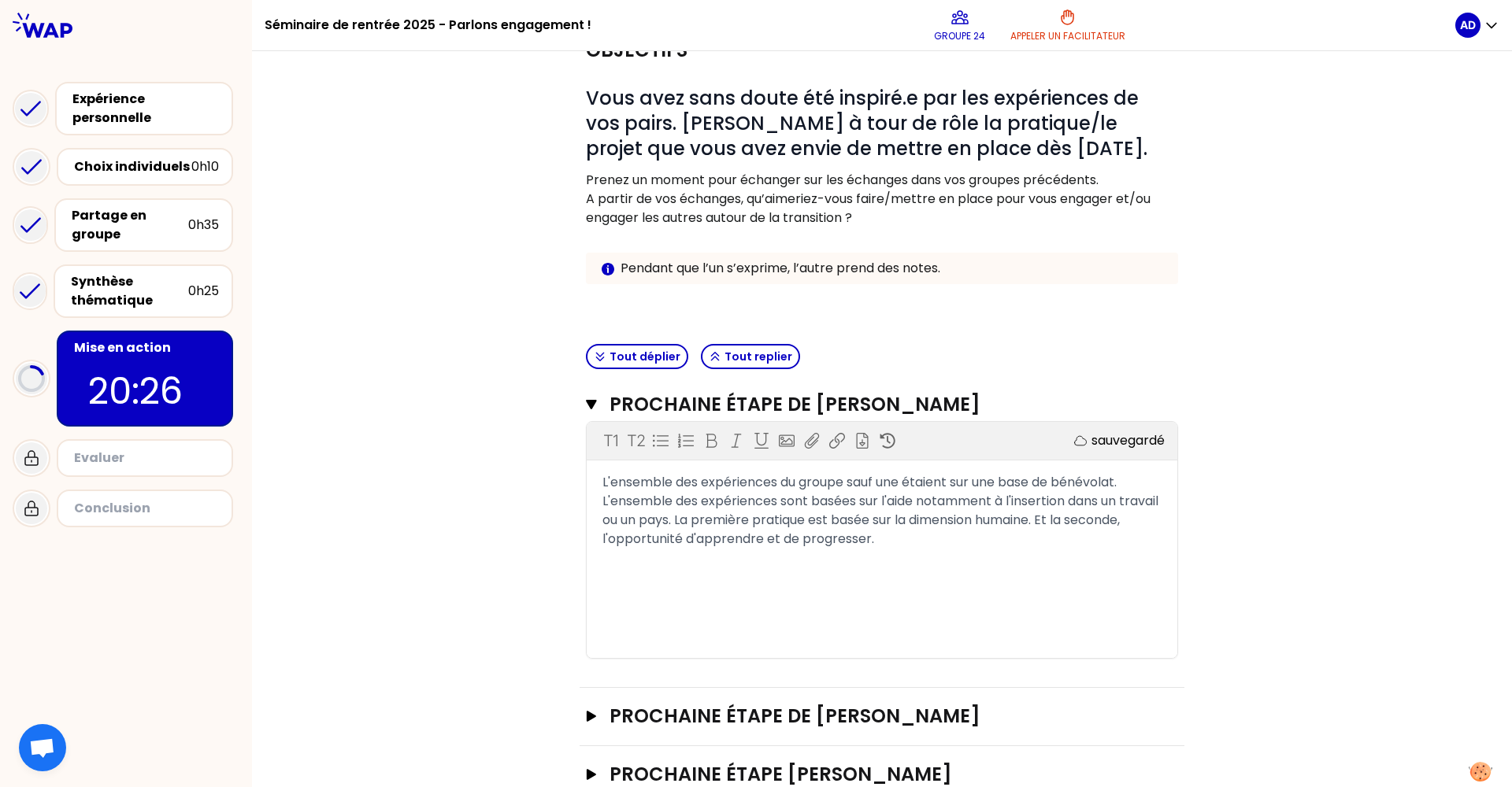
scroll to position [93, 0]
click at [123, 288] on div "Synthèse thématique" at bounding box center [129, 290] width 117 height 38
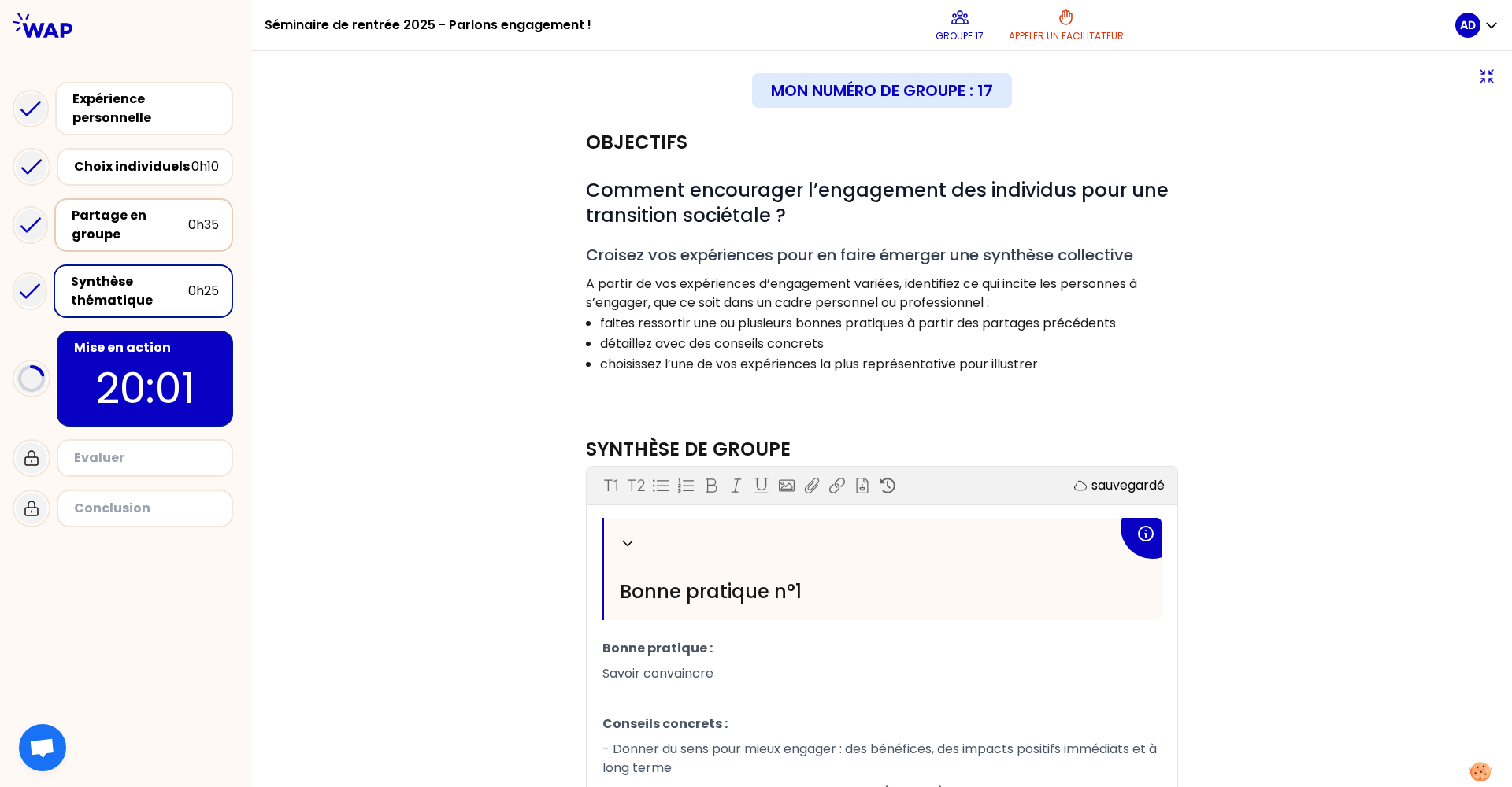
click at [165, 235] on div "Partage en groupe" at bounding box center [129, 224] width 116 height 38
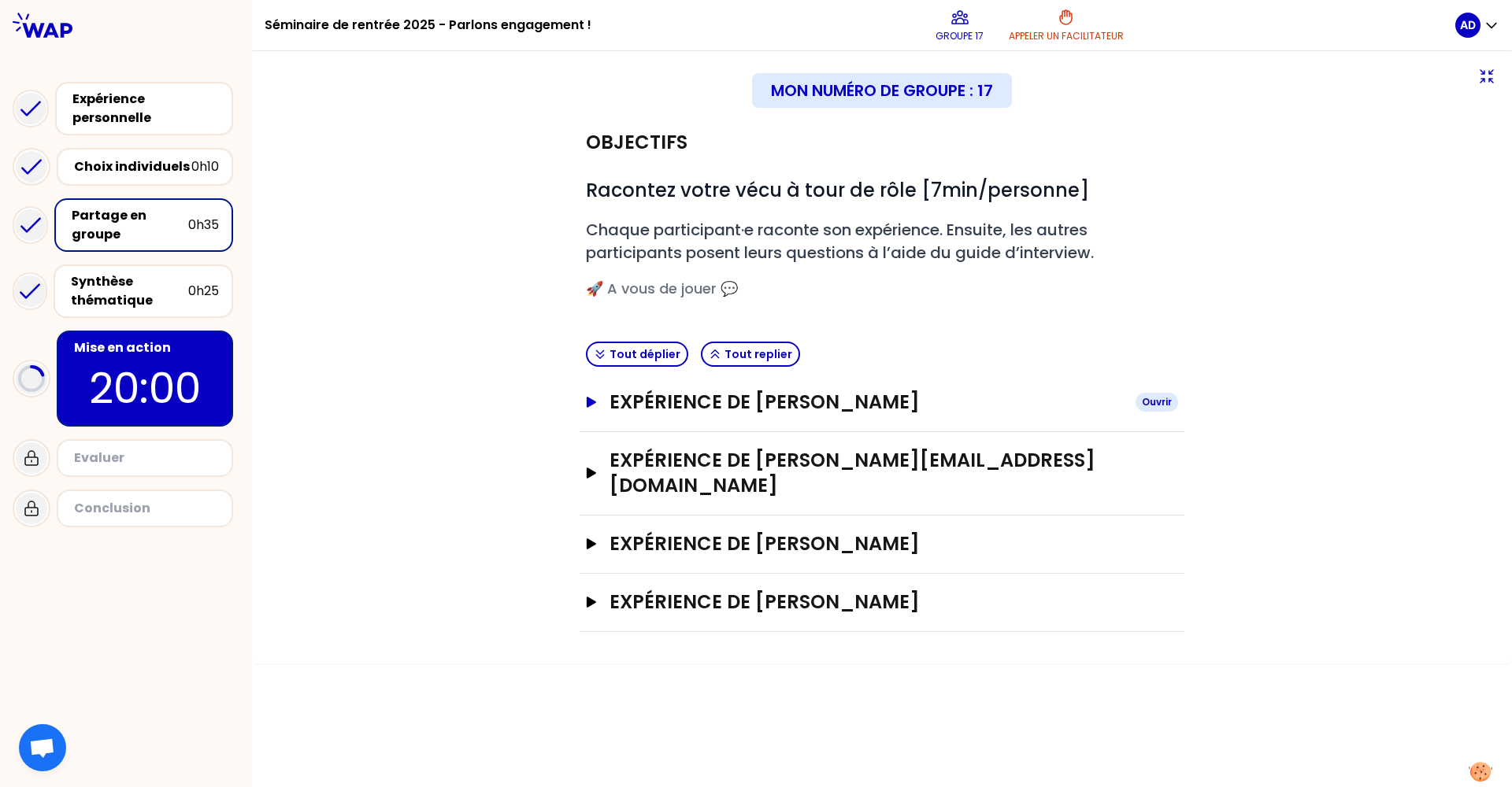
click at [629, 399] on h3 "Expérience de Mylena TRINCHERO" at bounding box center [866, 401] width 513 height 25
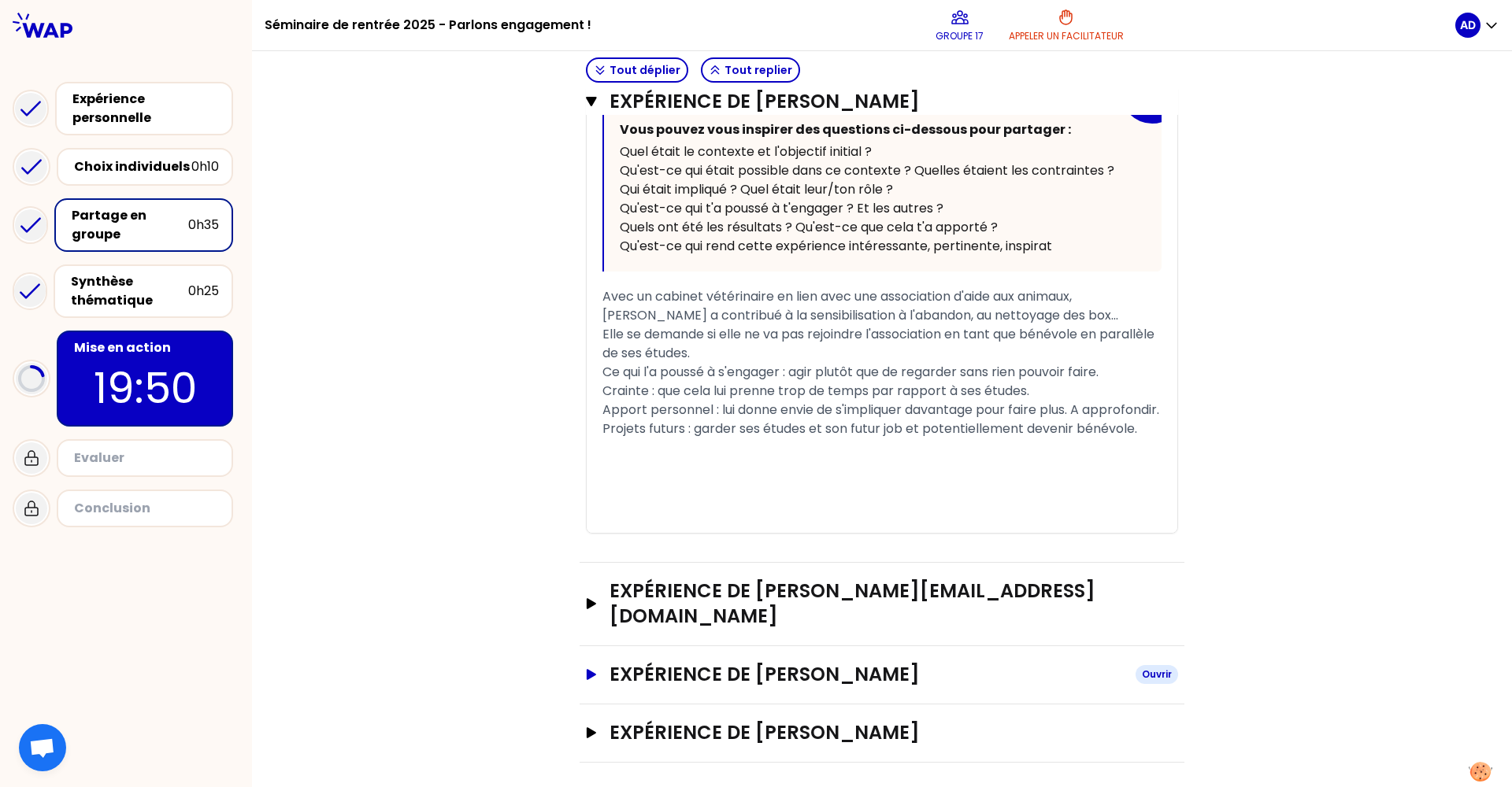
click at [643, 660] on h3 "Expérience de Alicia Delompré Nowak" at bounding box center [866, 674] width 513 height 25
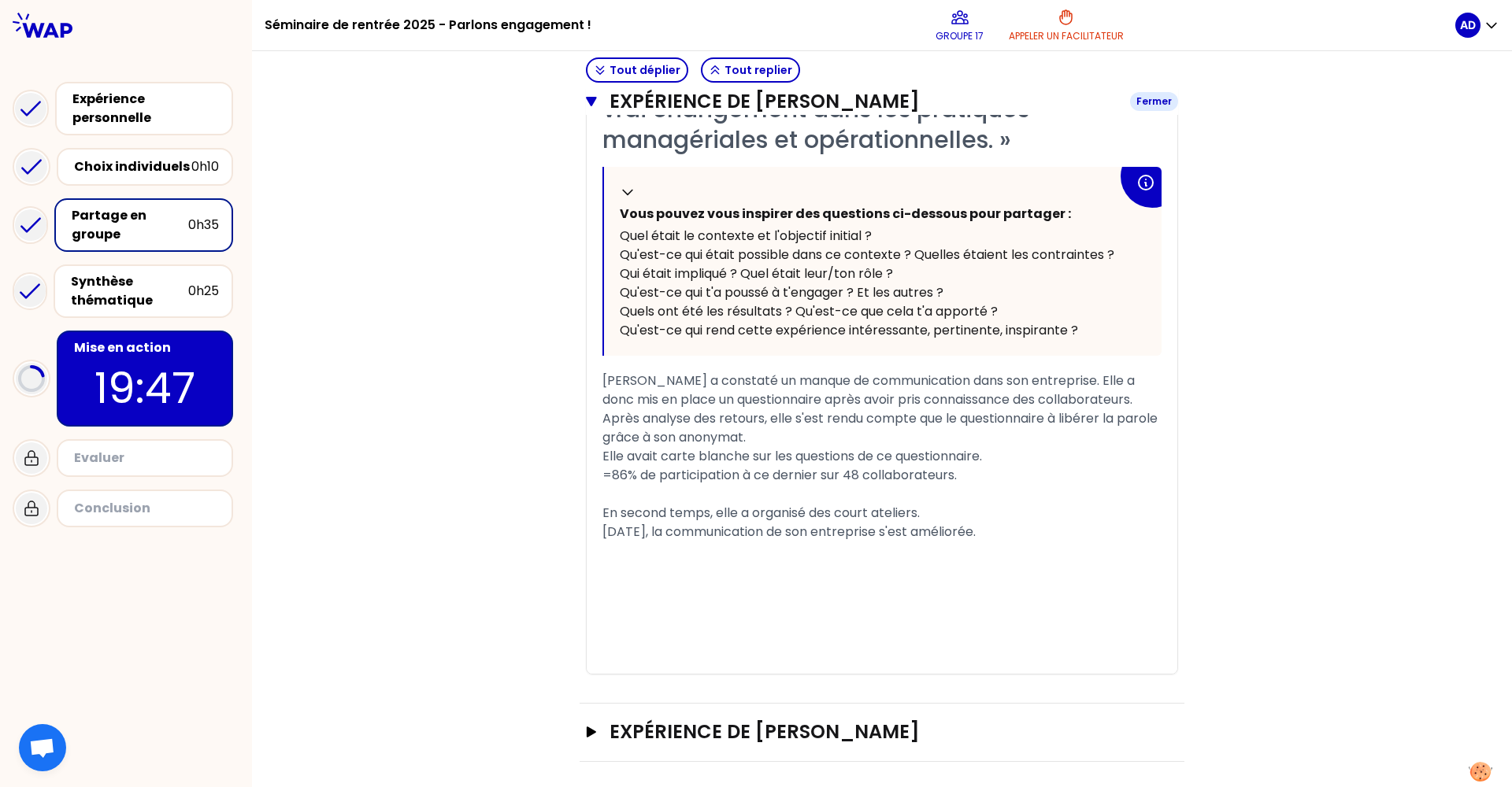
scroll to position [1439, 0]
click at [638, 660] on h3 "Expérience de Charline PINGRET" at bounding box center [866, 732] width 513 height 25
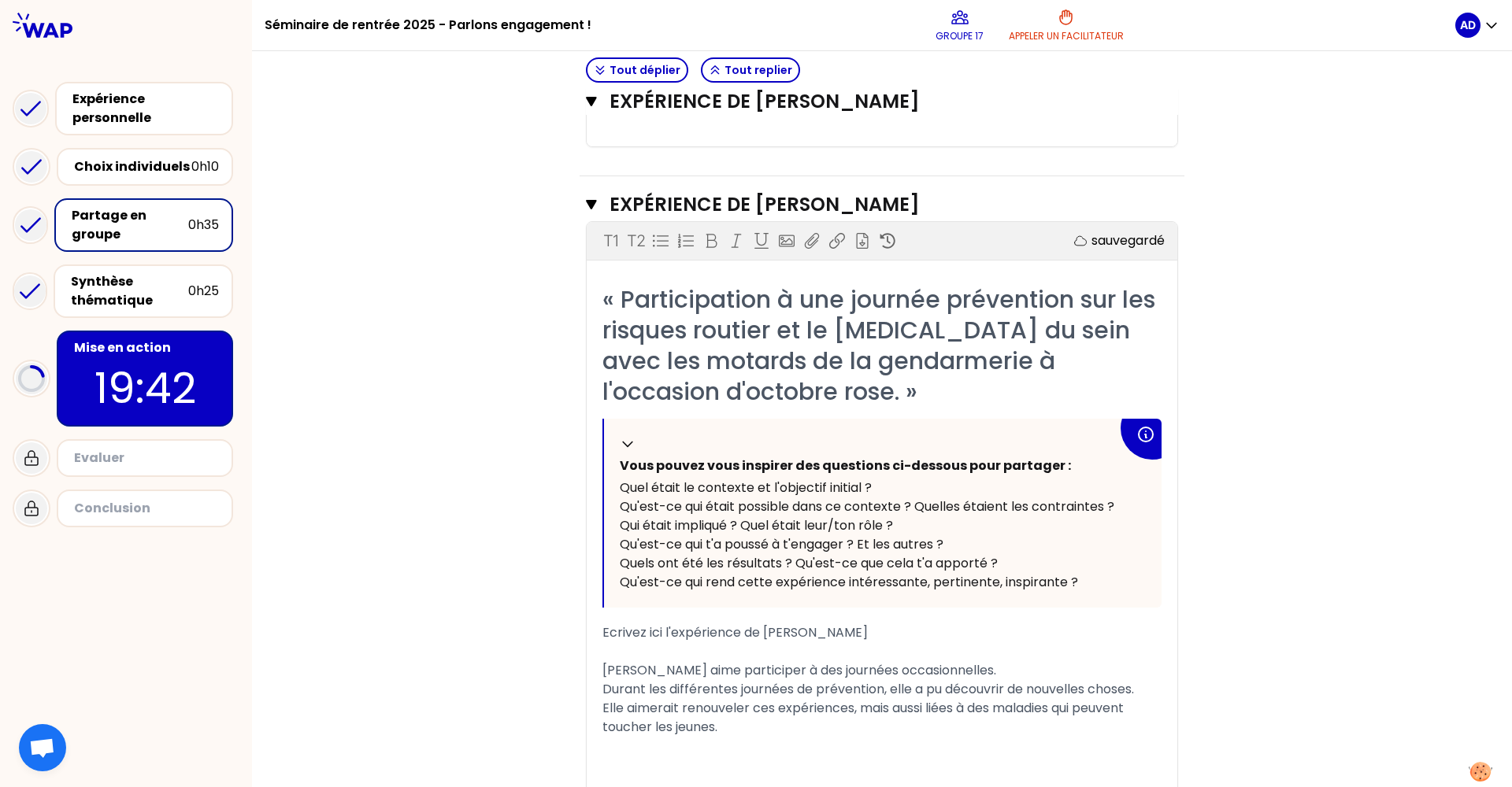
scroll to position [1968, 0]
click at [159, 341] on div "Mise en action" at bounding box center [147, 347] width 145 height 19
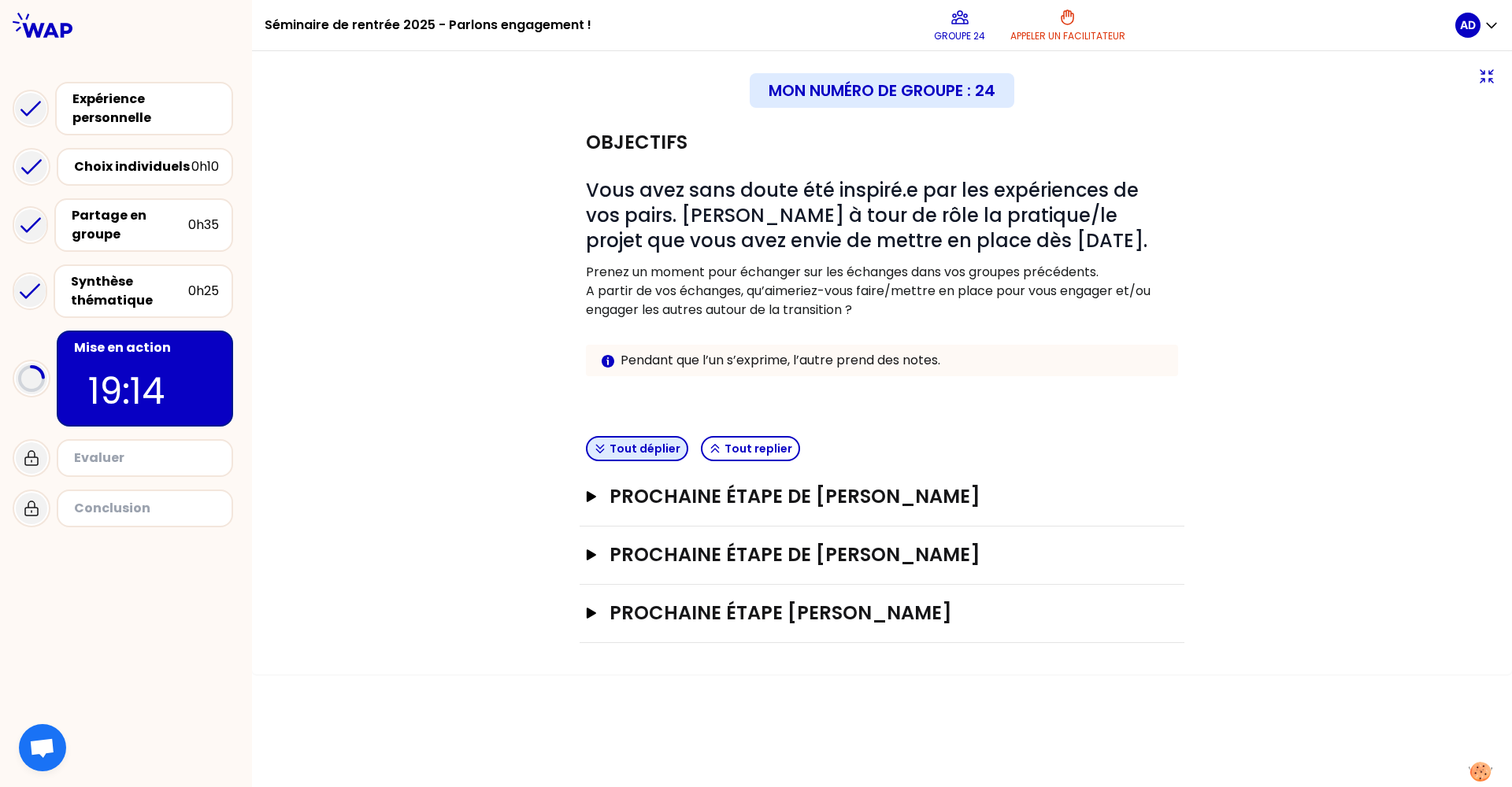
click at [652, 446] on button "Tout déplier" at bounding box center [637, 448] width 103 height 25
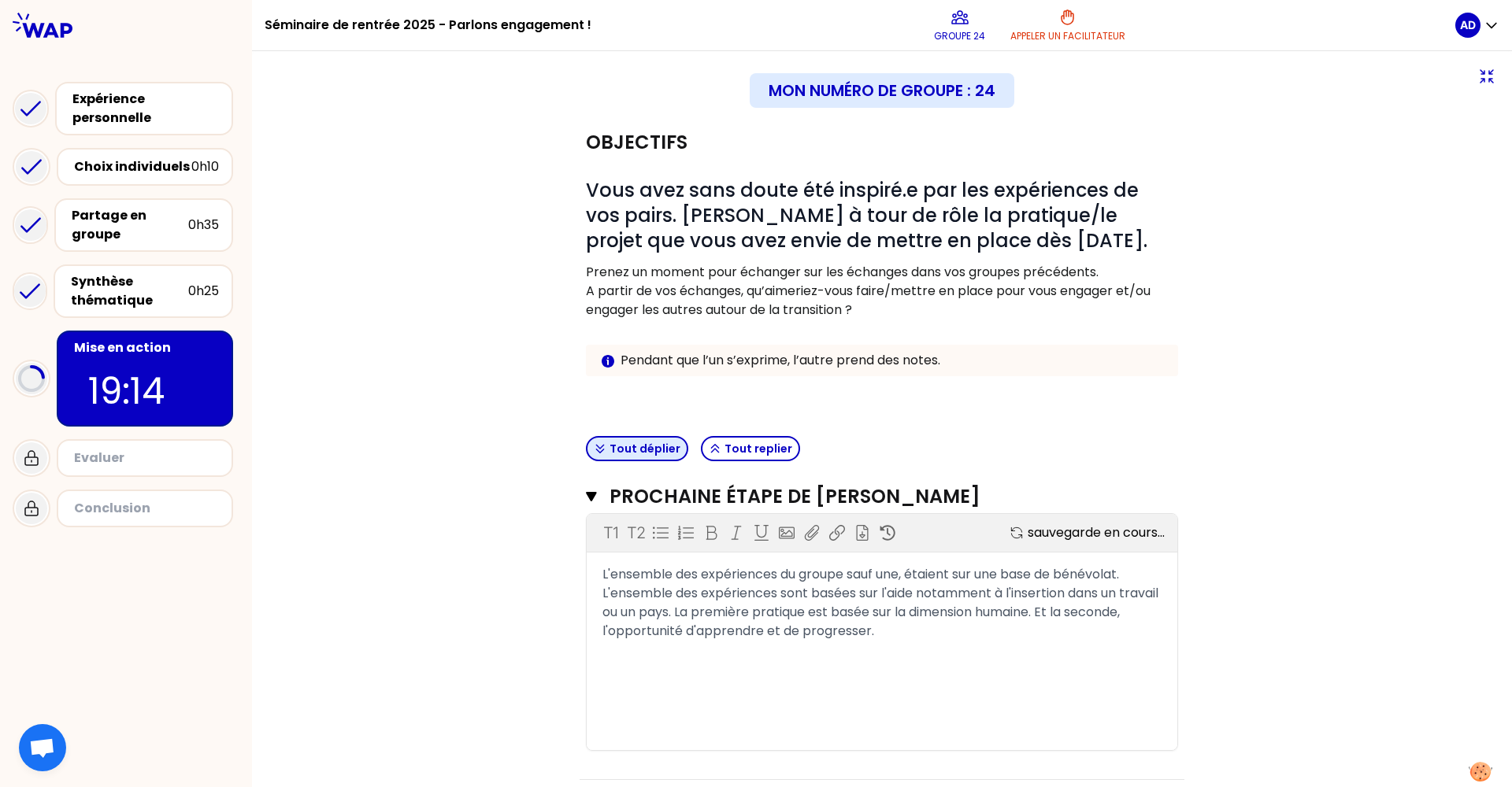
click at [652, 446] on button "Tout déplier" at bounding box center [637, 448] width 103 height 25
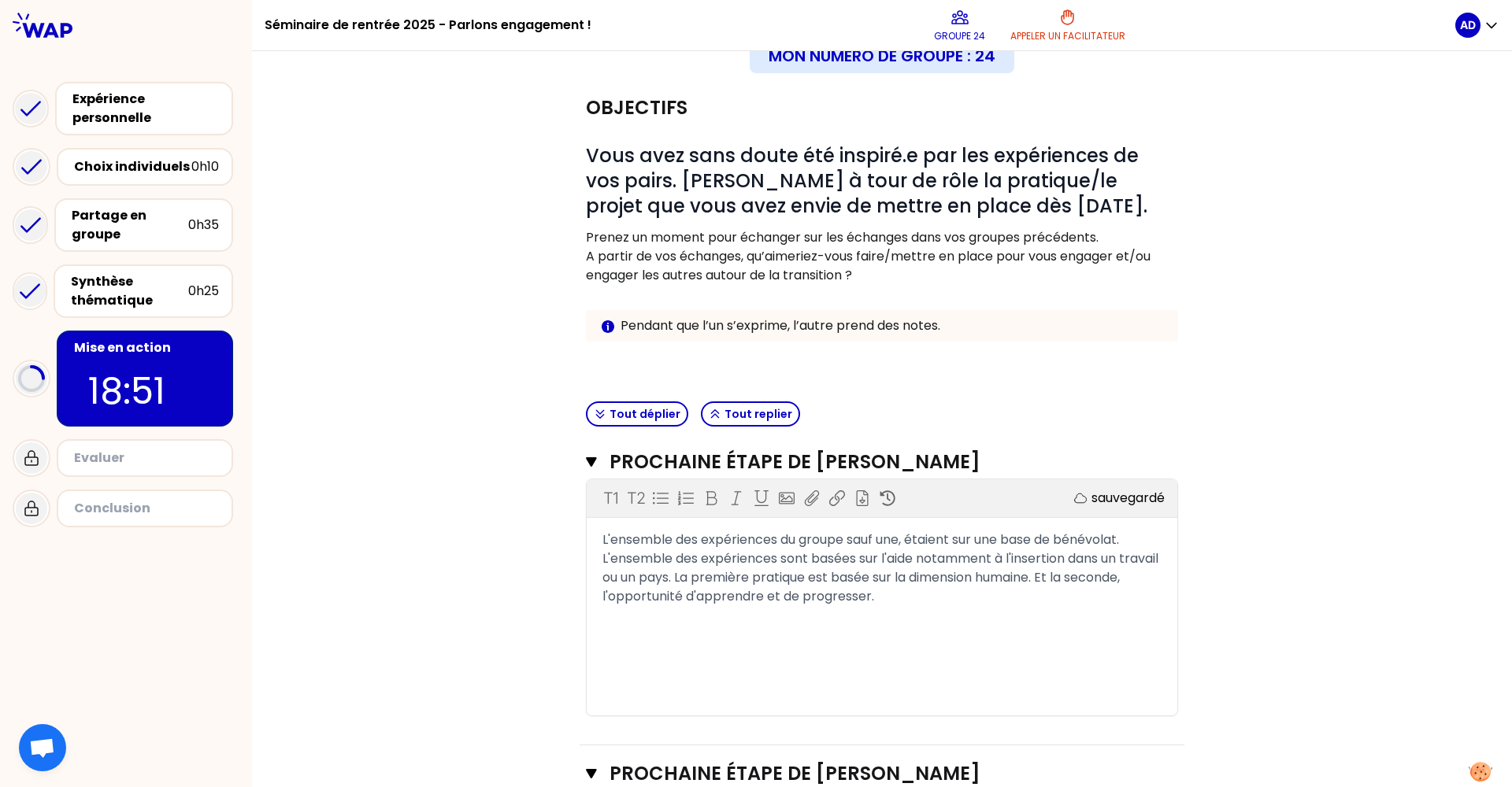
scroll to position [31, 0]
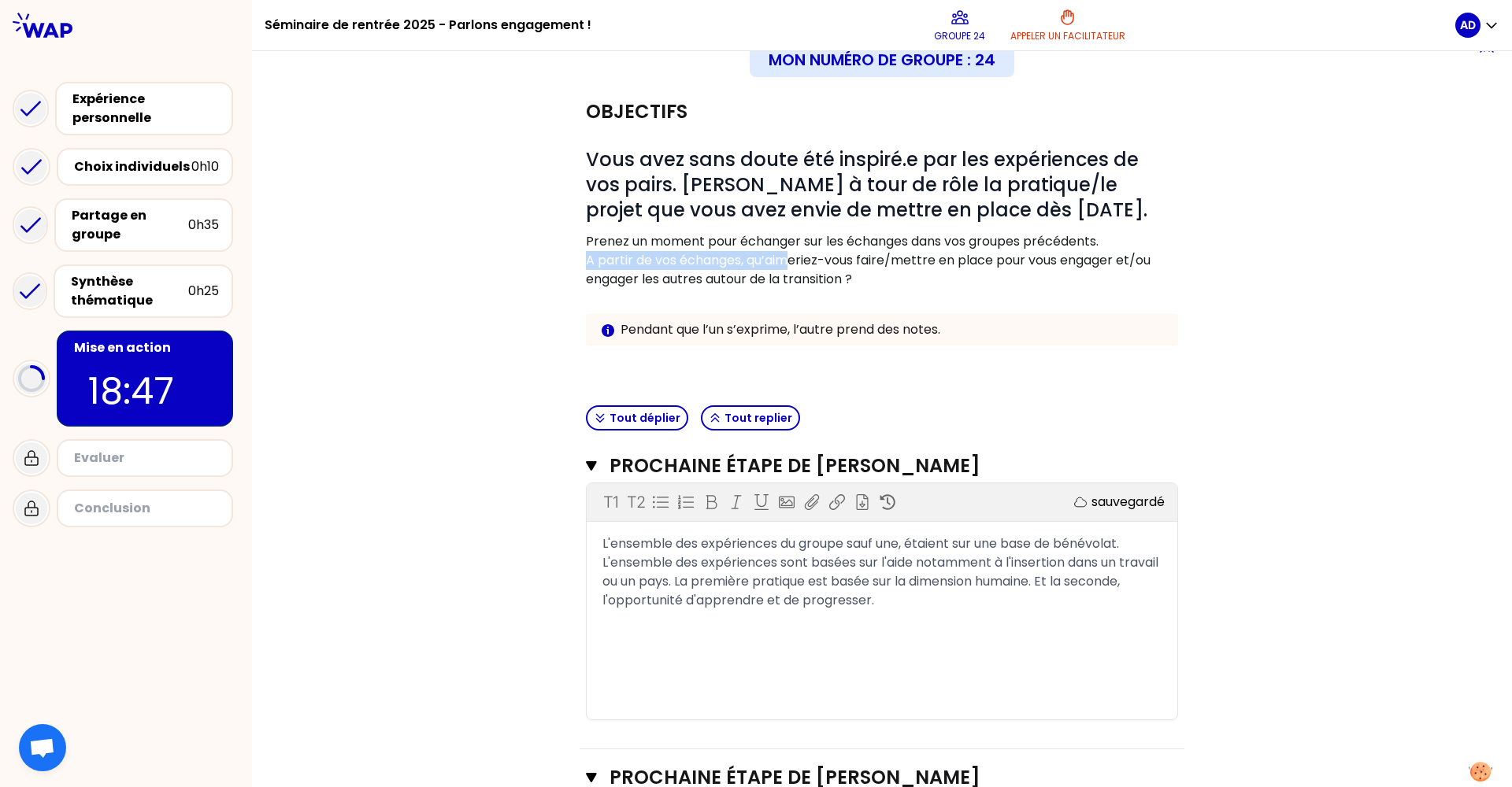
click at [786, 251] on div "# Vous avez sans doute été inspiré.e par les expériences de vos pairs. Décrivez…" at bounding box center [882, 259] width 592 height 224
click at [851, 266] on p "A partir de vos échanges, qu’aimeriez-vous faire/mettre en place pour vous enga…" at bounding box center [882, 269] width 592 height 38
click at [869, 283] on p "A partir de vos échanges, qu’aimeriez-vous faire/mettre en place pour vous enga…" at bounding box center [882, 269] width 592 height 38
click at [863, 276] on p "A partir de vos échanges, qu’aimeriez-vous faire/mettre en place pour vous enga…" at bounding box center [882, 269] width 592 height 38
drag, startPoint x: 583, startPoint y: 264, endPoint x: 893, endPoint y: 274, distance: 310.2
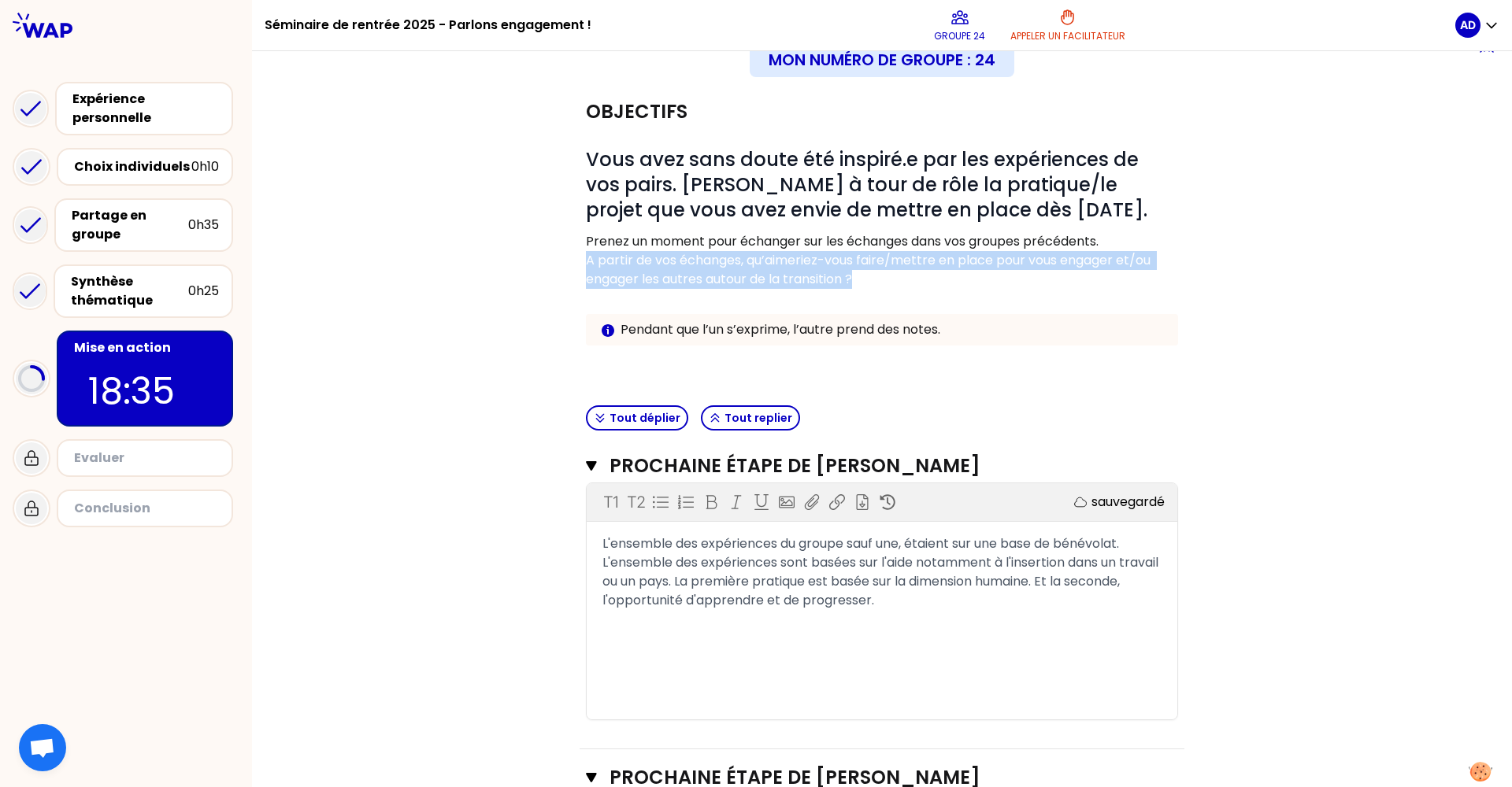
click at [893, 274] on p "A partir de vos échanges, qu’aimeriez-vous faire/mettre en place pour vous enga…" at bounding box center [882, 269] width 592 height 38
copy p "A partir de vos échanges, qu’aimeriez-vous faire/mettre en place pour vous enga…"
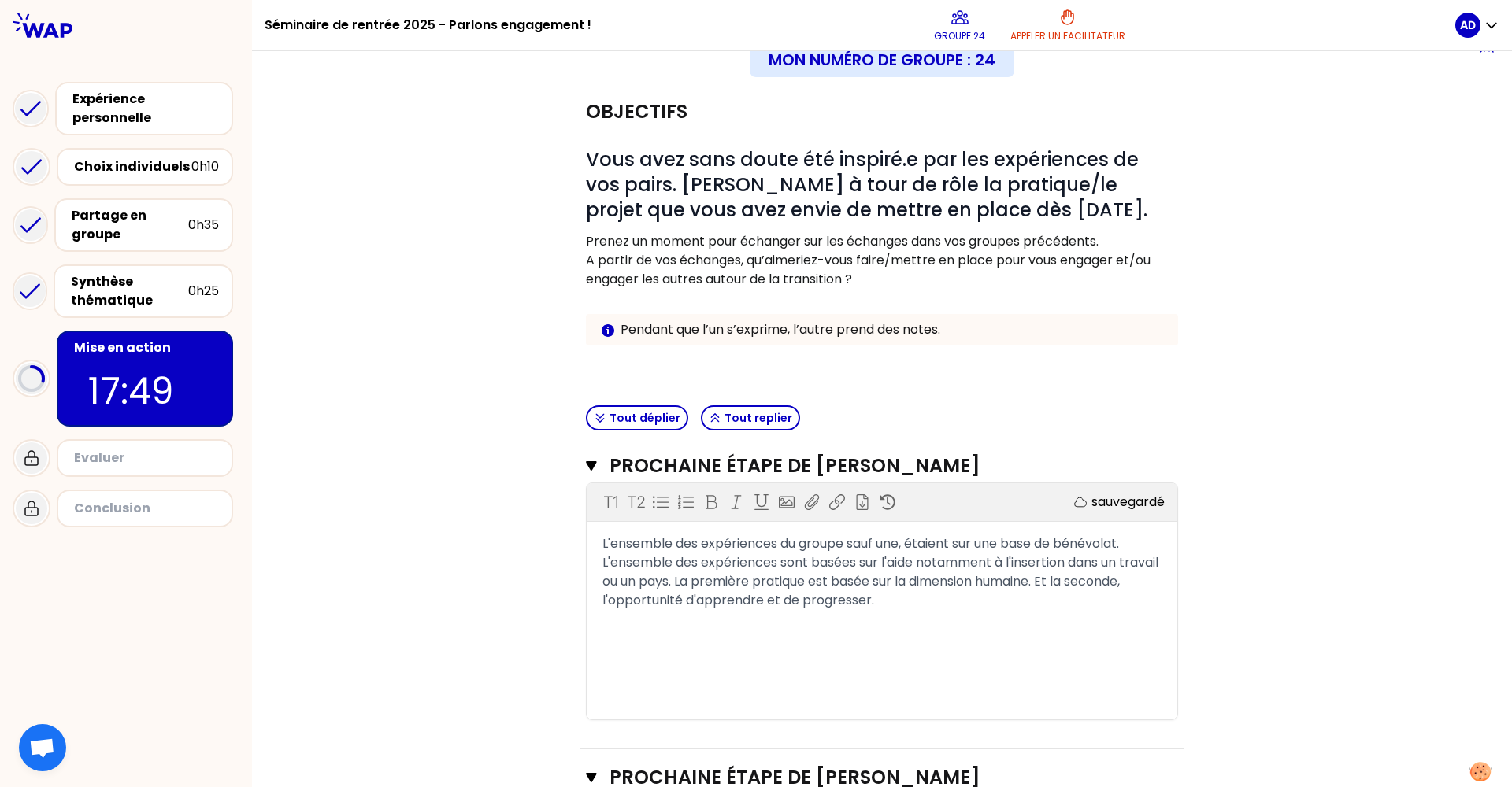
click at [490, 187] on div "Objectifs # Vous avez sans doute été inspiré.e par les expériences de vos pairs…" at bounding box center [882, 727] width 1197 height 1289
click at [475, 338] on div "Objectifs # Vous avez sans doute été inspiré.e par les expériences de vos pairs…" at bounding box center [882, 727] width 1197 height 1289
click at [537, 251] on div "Objectifs # Vous avez sans doute été inspiré.e par les expériences de vos pairs…" at bounding box center [882, 727] width 1197 height 1289
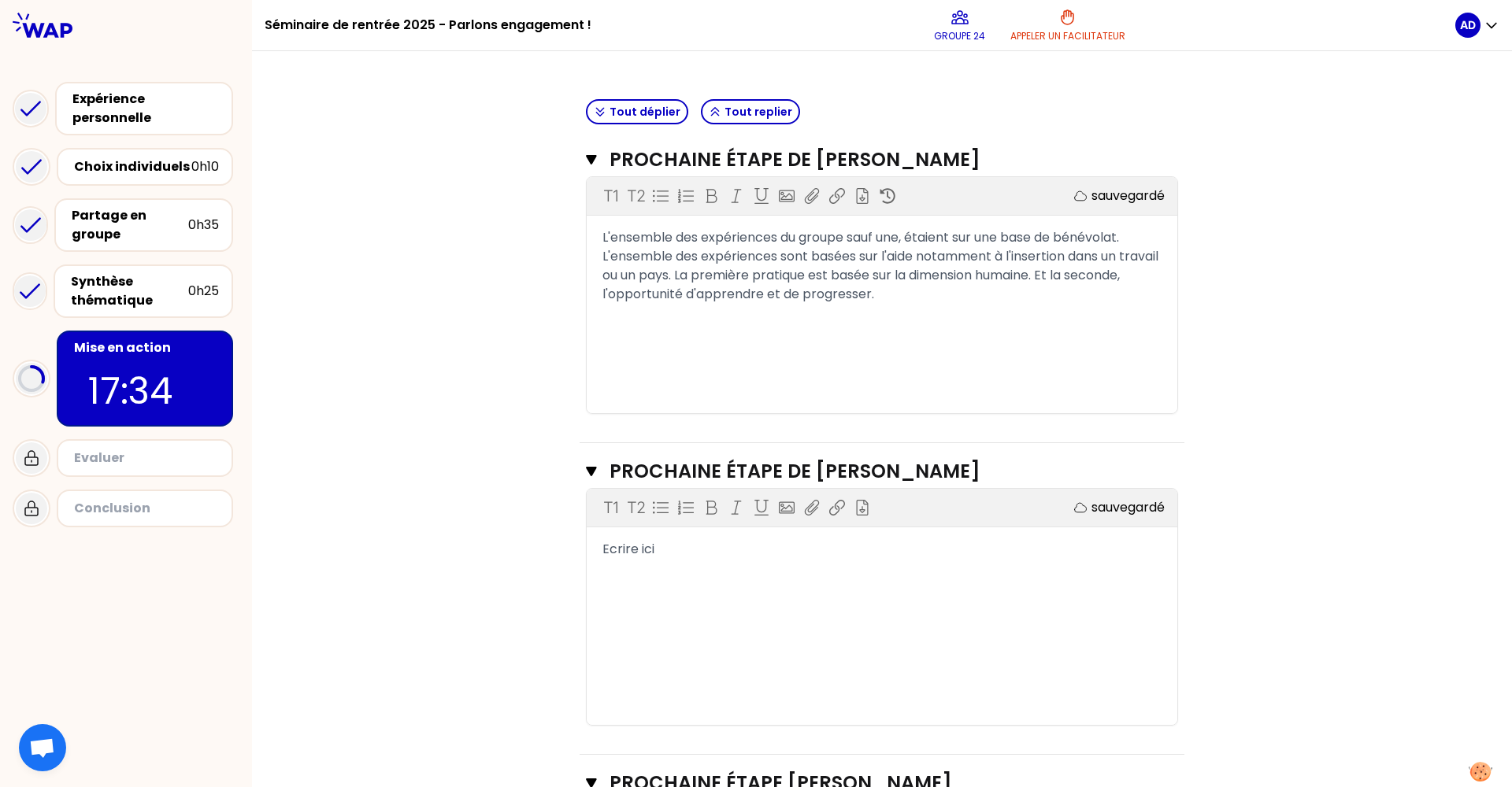
scroll to position [332, 0]
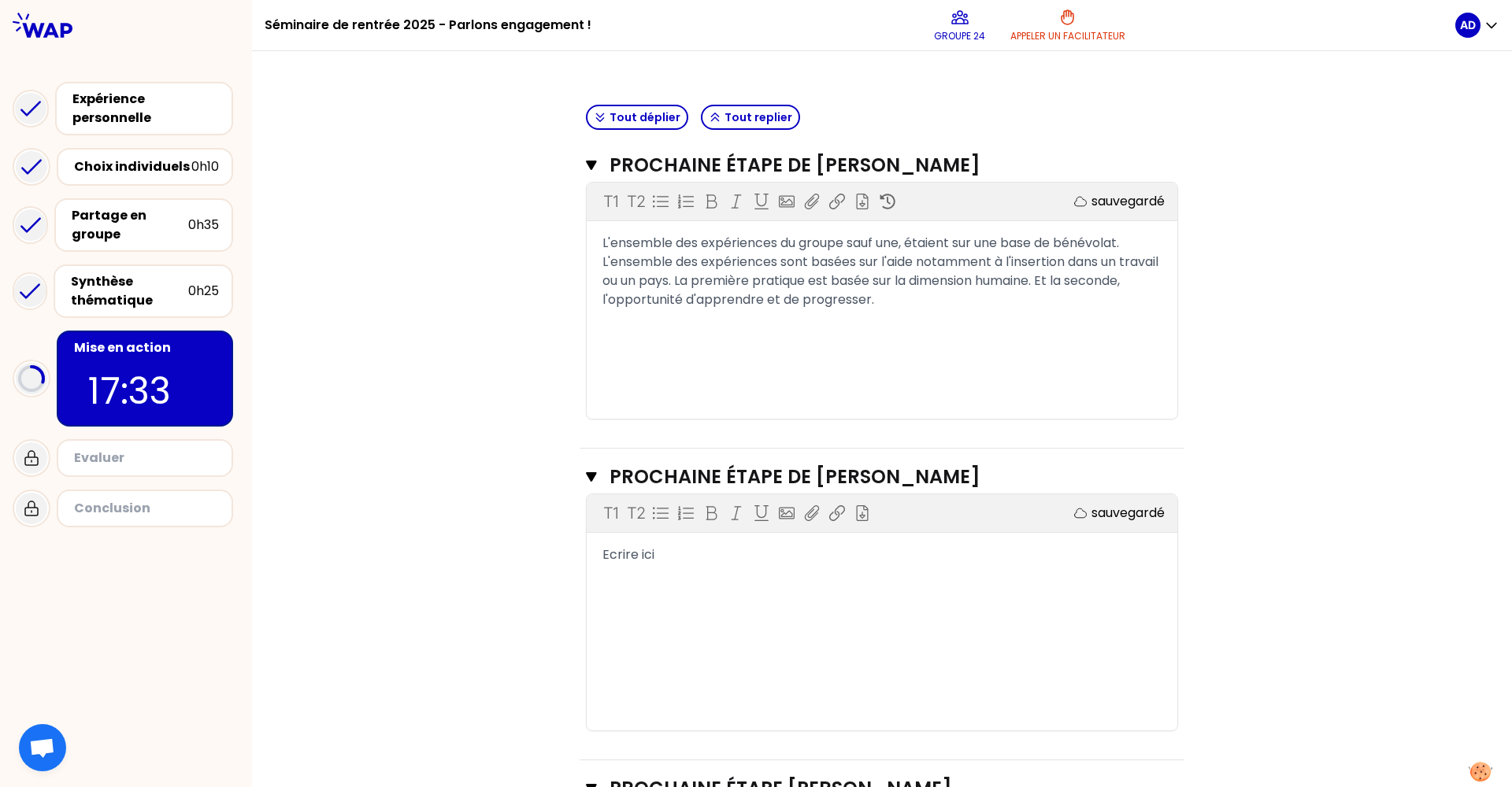
click at [929, 289] on span "L'ensemble des expériences du groupe sauf une, étaient sur une base de bénévola…" at bounding box center [882, 271] width 559 height 75
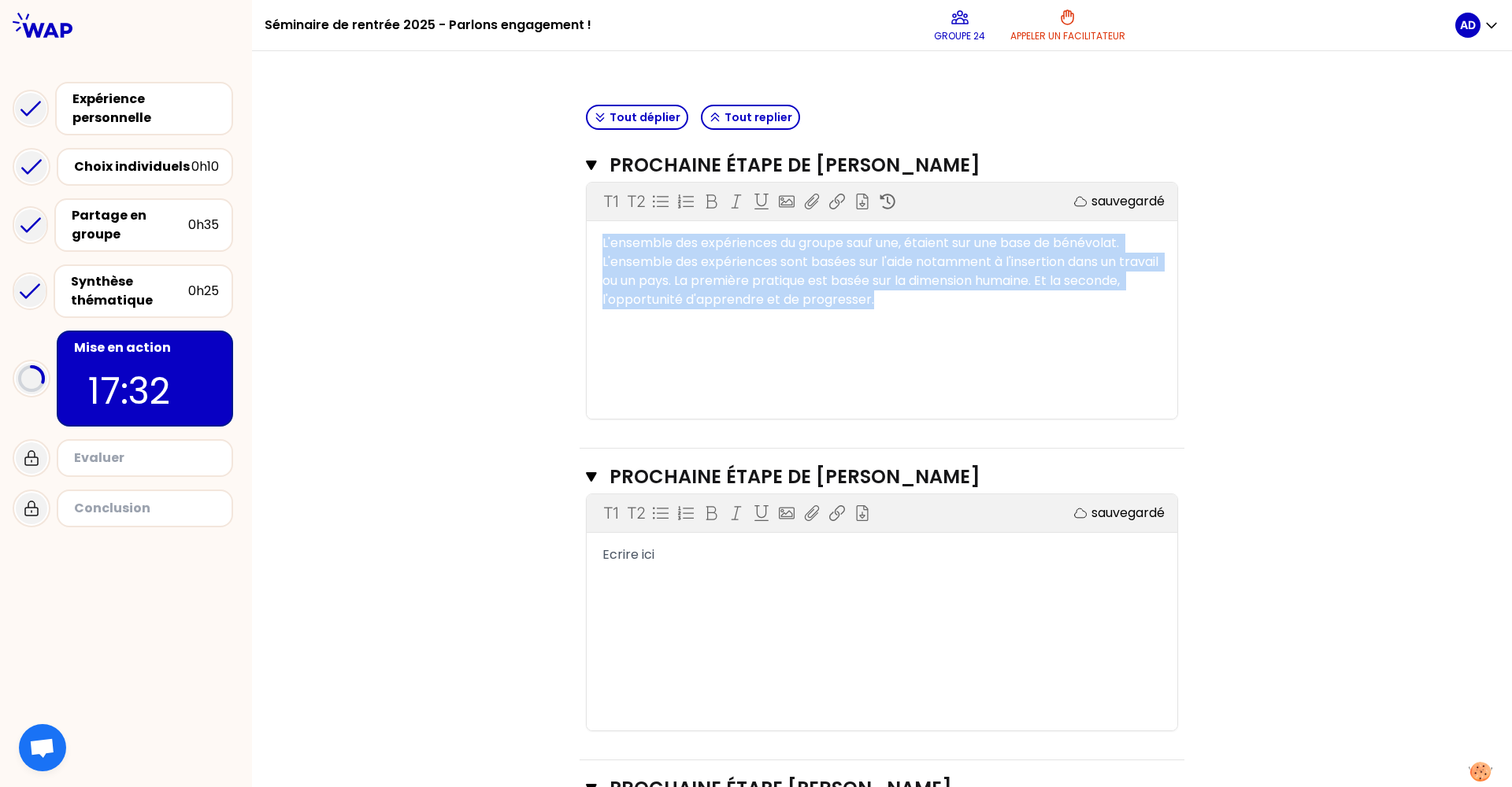
drag, startPoint x: 941, startPoint y: 301, endPoint x: 594, endPoint y: 197, distance: 362.2
click at [594, 197] on div "T1 T2 Exporter sauvegardé L'ensemble des expériences du groupe sauf une, étaien…" at bounding box center [882, 301] width 590 height 236
copy span "L'ensemble des expériences du groupe sauf une, étaient sur une base de bénévola…"
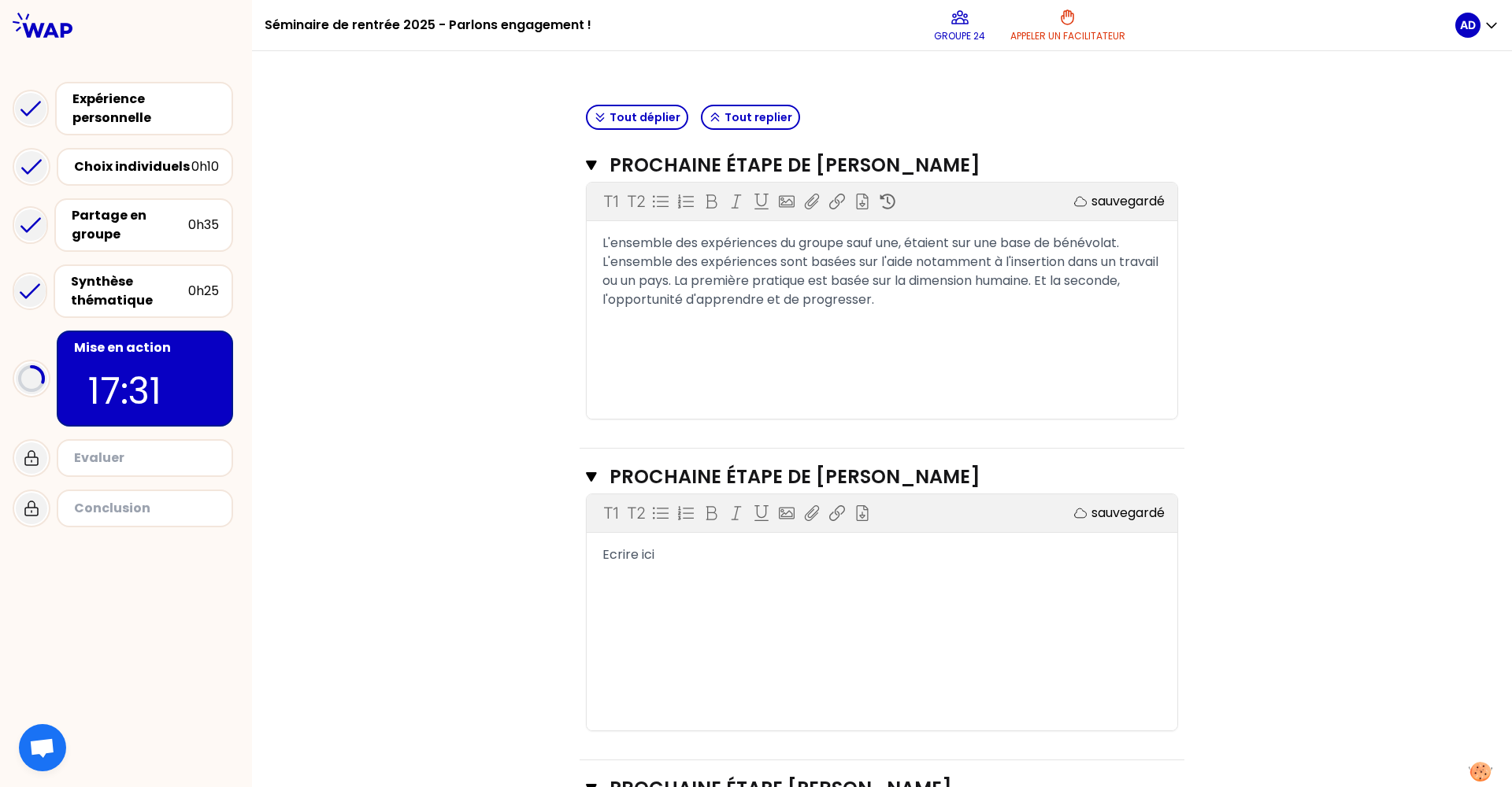
click at [675, 366] on div "T1 T2 Exporter sauvegardé L'ensemble des expériences du groupe sauf une, étaien…" at bounding box center [882, 301] width 590 height 236
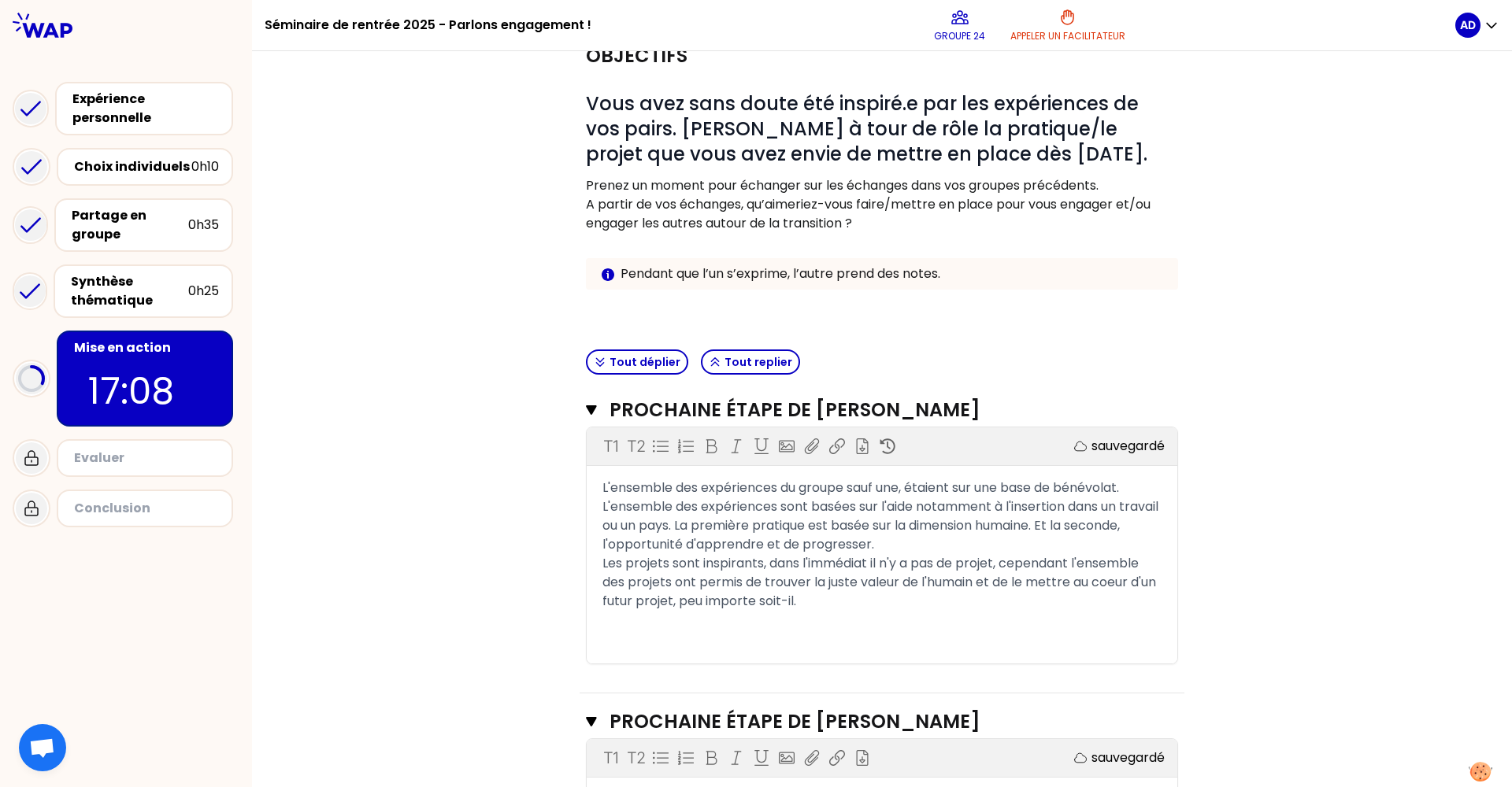
scroll to position [86, 0]
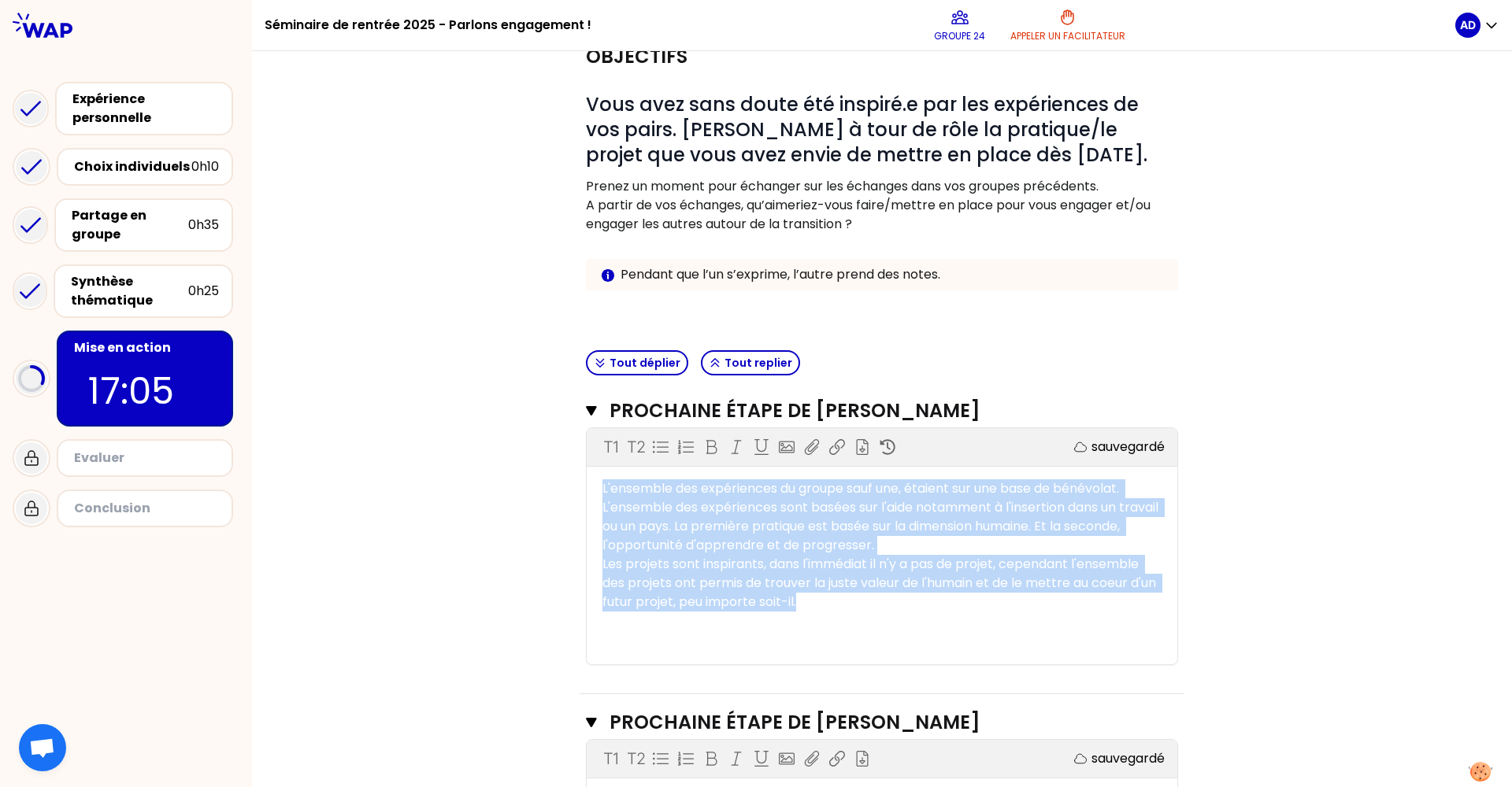
drag, startPoint x: 827, startPoint y: 603, endPoint x: 487, endPoint y: 410, distance: 391.0
click at [487, 410] on div "Objectifs # Vous avez sans doute été inspiré.e par les expériences de vos pairs…" at bounding box center [882, 672] width 1197 height 1289
copy div "L'ensemble des expériences du groupe sauf une, étaient sur une base de bénévola…"
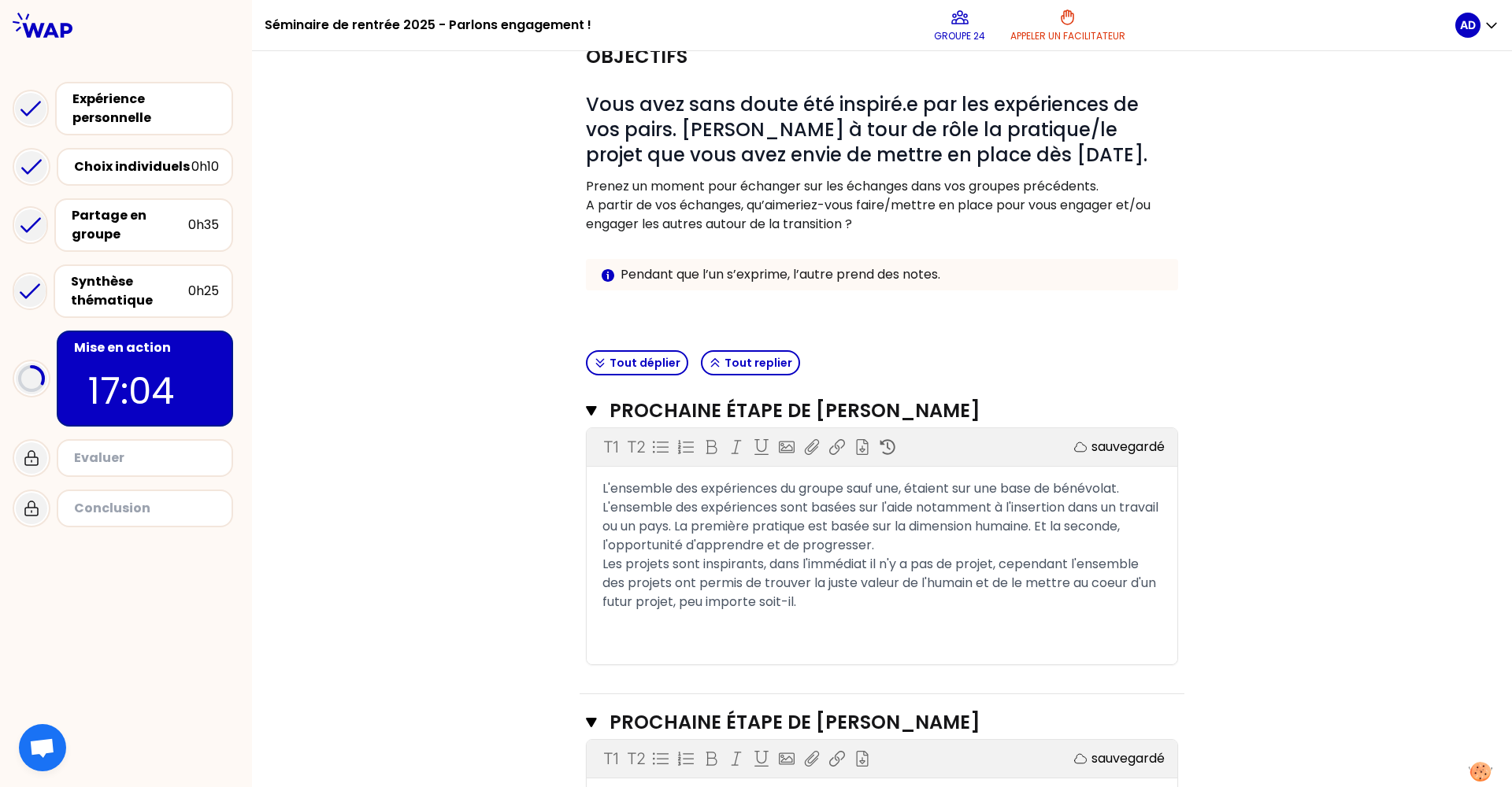
click at [681, 640] on div "T1 T2 Exporter sauvegardé L'ensemble des expériences du groupe sauf une, étaien…" at bounding box center [882, 546] width 590 height 236
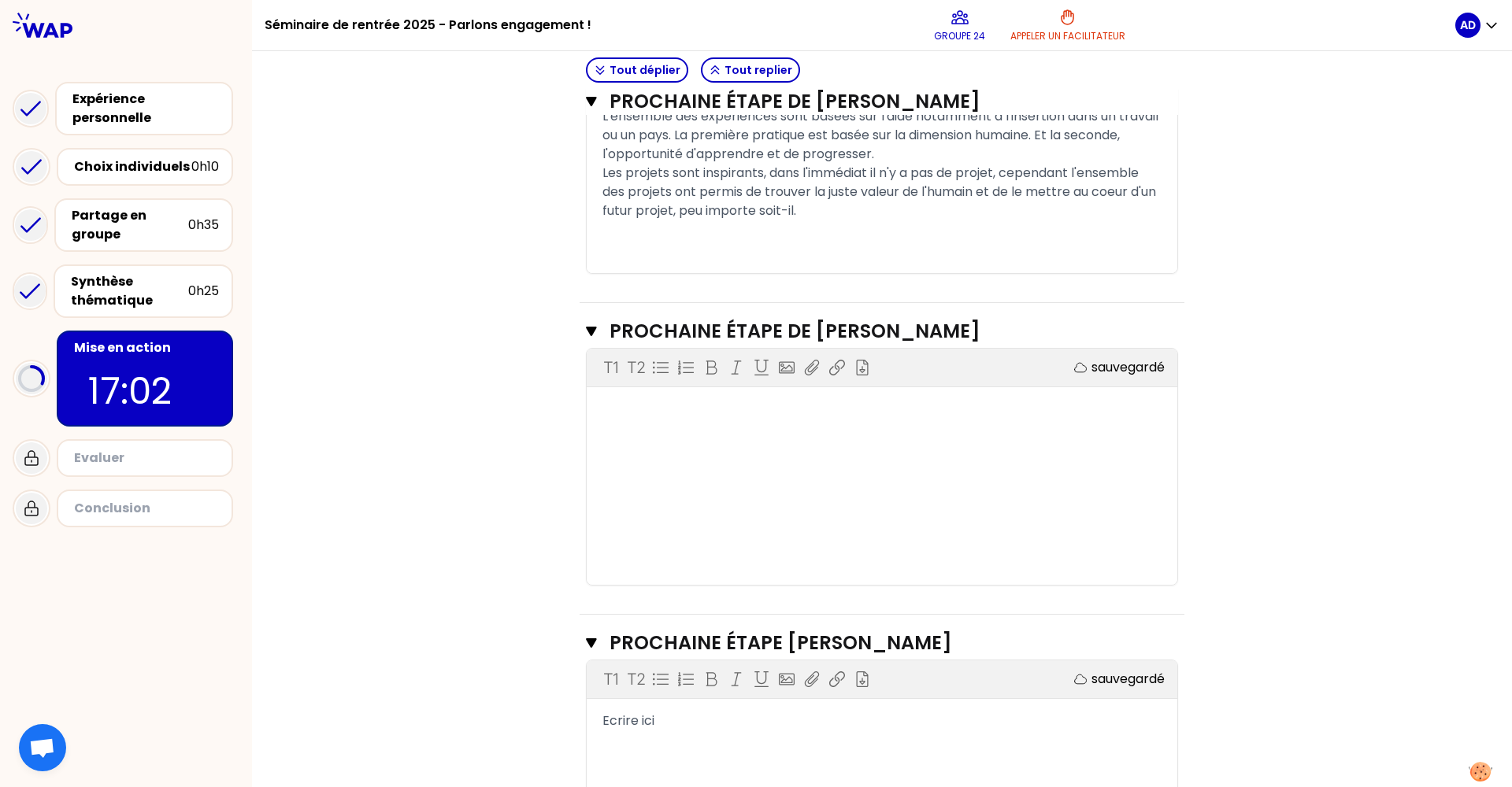
scroll to position [478, 0]
click at [797, 470] on div "T1 T2 Exporter sauvegardé ﻿" at bounding box center [882, 466] width 590 height 236
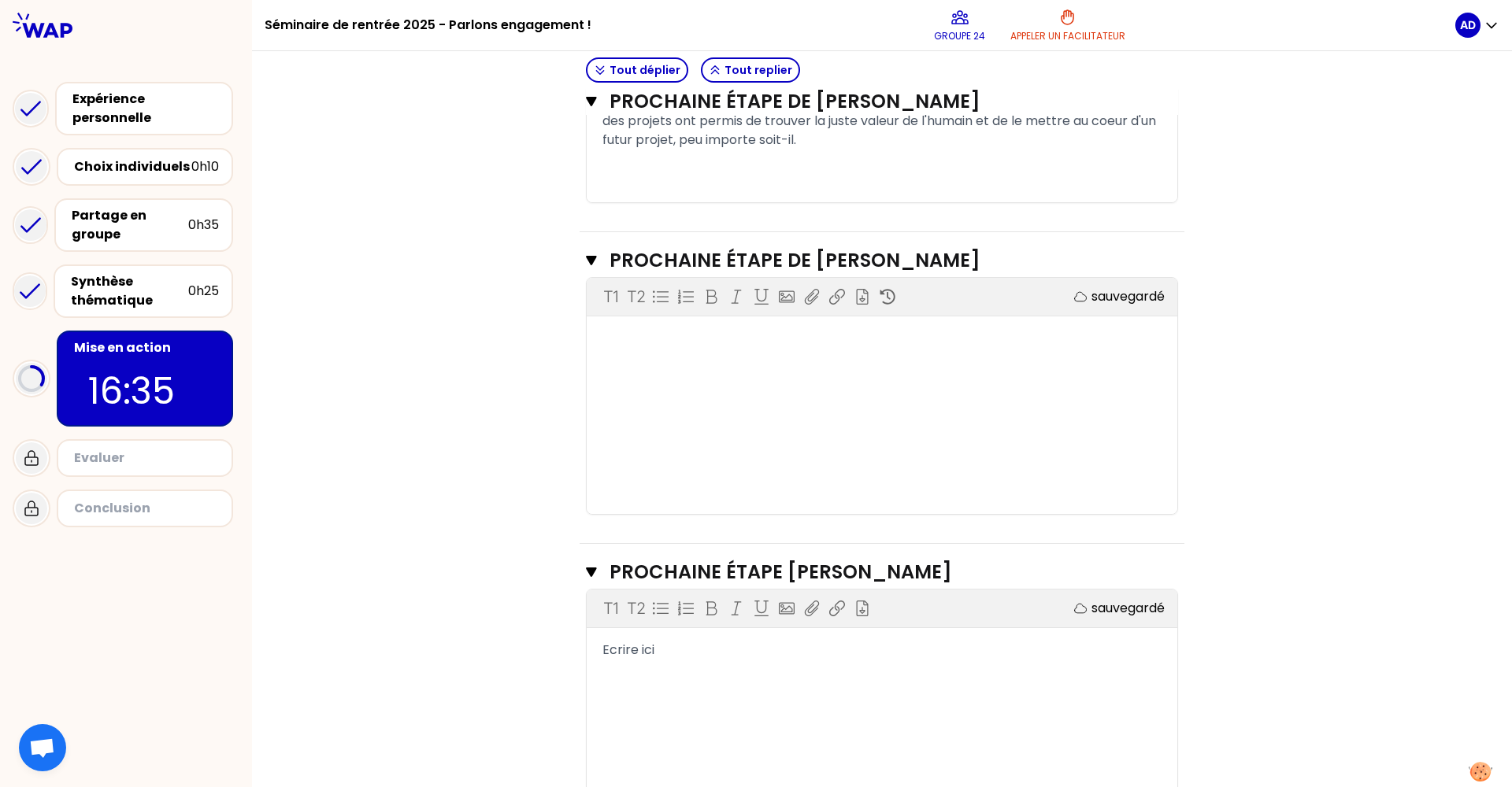
scroll to position [570, 0]
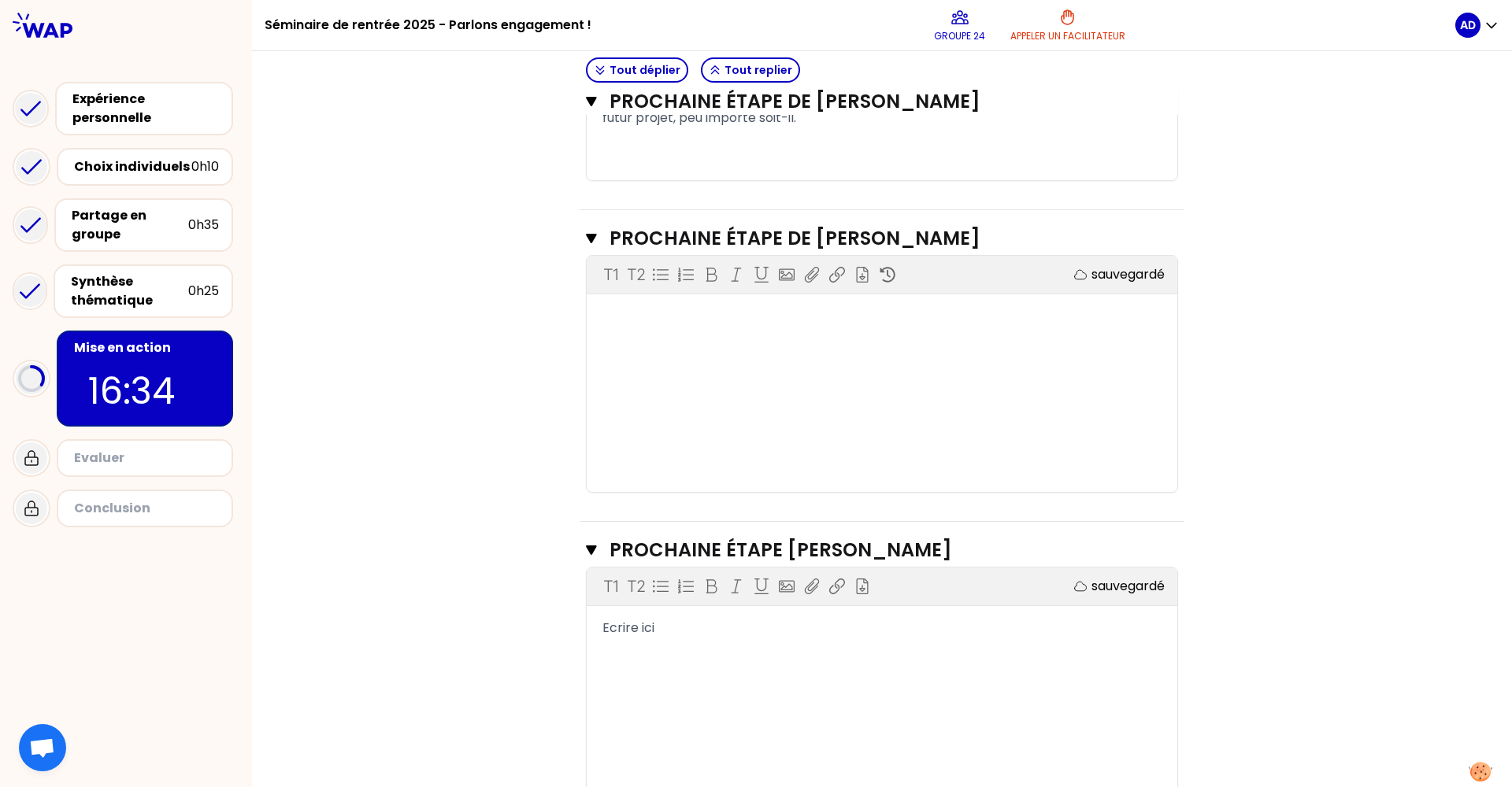
click at [723, 653] on div "T1 T2 Exporter sauvegardé Ecrire ici" at bounding box center [882, 685] width 590 height 236
click at [686, 610] on div "T1 T2 Exporter sauvegardé Ecrire ici" at bounding box center [882, 685] width 590 height 236
click at [666, 624] on div "Ecrire ici" at bounding box center [882, 628] width 559 height 19
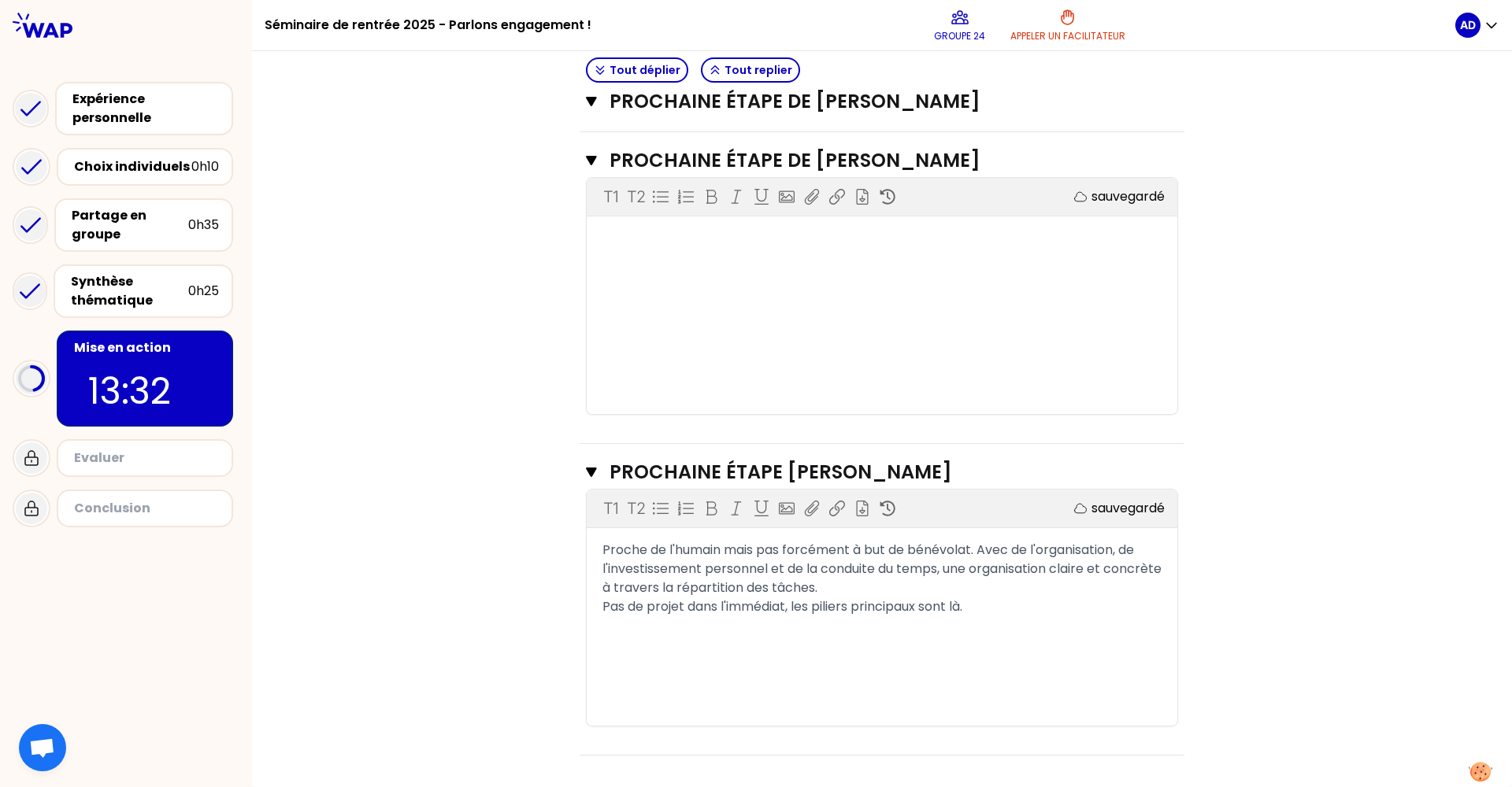
scroll to position [648, 0]
click at [998, 609] on div "Pas de projet dans l'immédiat, les piliers principaux sont là." at bounding box center [882, 607] width 559 height 19
click at [987, 550] on span "Proche de l'humain mais pas forcément à but de bénévolat. Avec de l'organisatio…" at bounding box center [882, 568] width 562 height 56
click at [957, 349] on div "T1 T2 Exporter sauvegardé ﻿" at bounding box center [882, 296] width 590 height 236
click at [798, 104] on h3 "Prochaine étape de Barbara" at bounding box center [863, 101] width 508 height 25
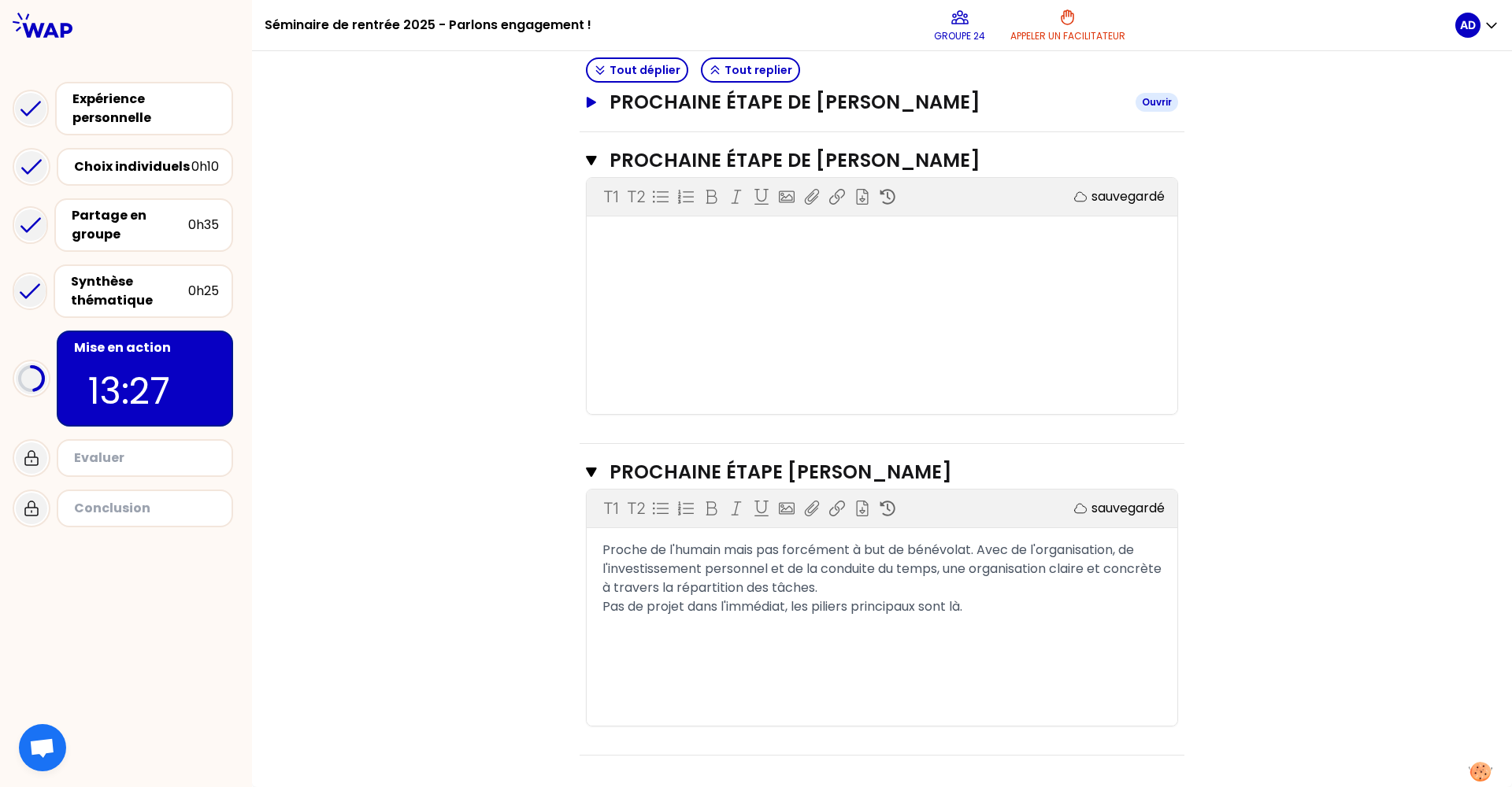
scroll to position [394, 0]
click at [585, 99] on icon "button" at bounding box center [591, 103] width 13 height 11
click at [602, 551] on span "Proche de l'humain mais pas forcément à but de bénévolat. Avec de l'organisatio…" at bounding box center [882, 568] width 562 height 56
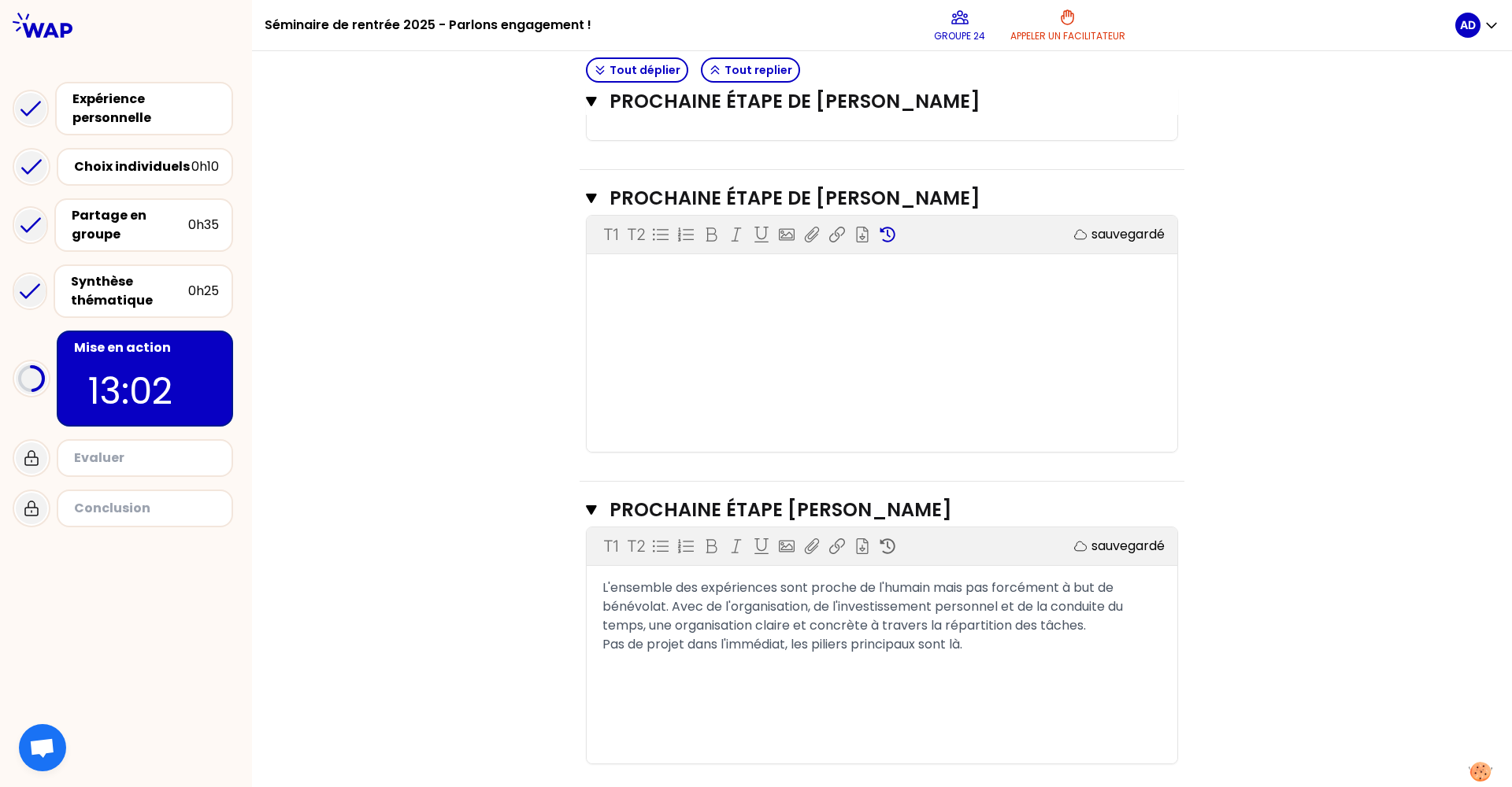
scroll to position [635, 0]
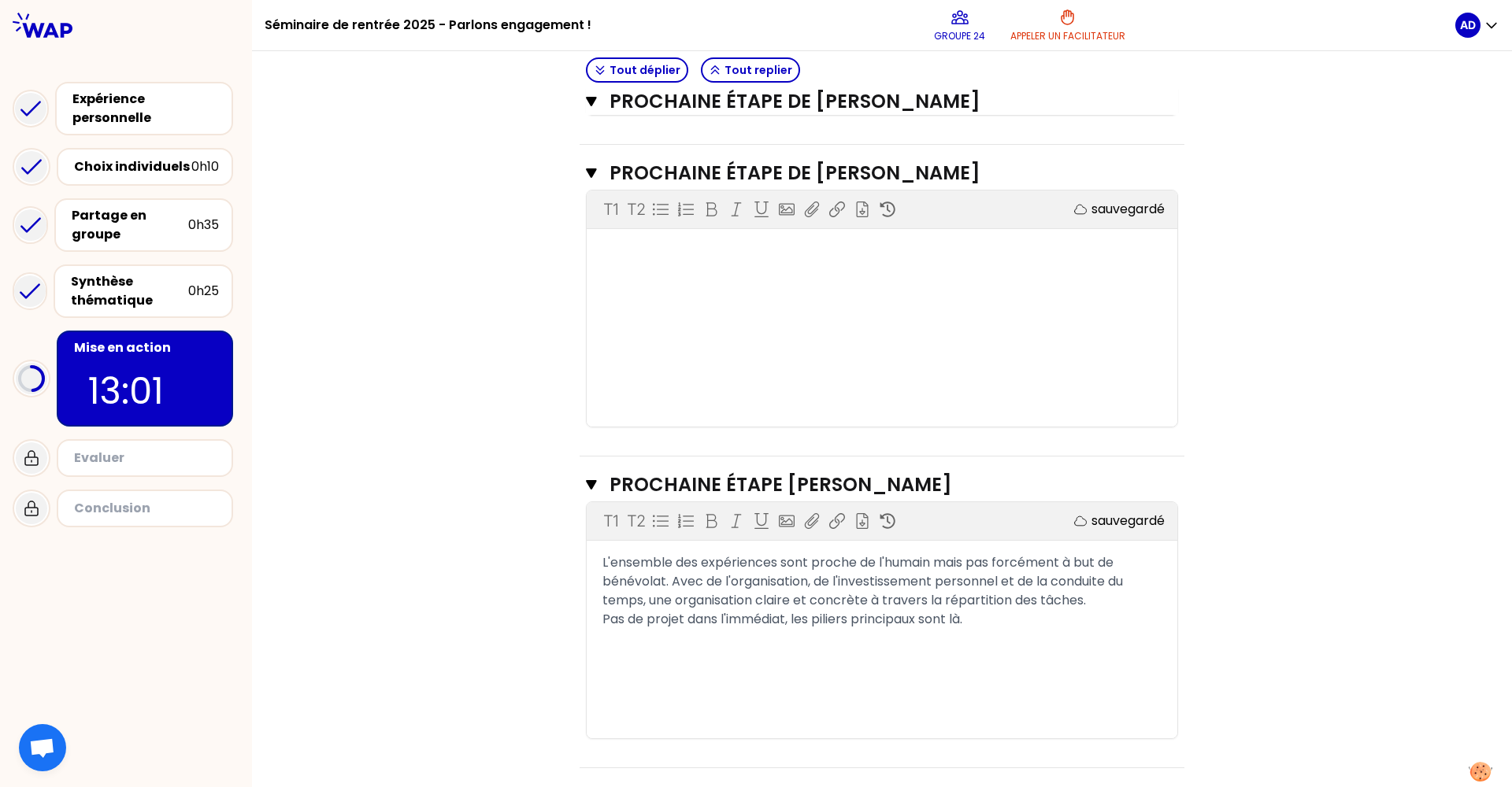
click at [772, 563] on span "L'ensemble des expériences sont proche de l'humain mais pas forcément à but de …" at bounding box center [863, 581] width 523 height 56
click at [986, 634] on div "﻿" at bounding box center [882, 639] width 559 height 19
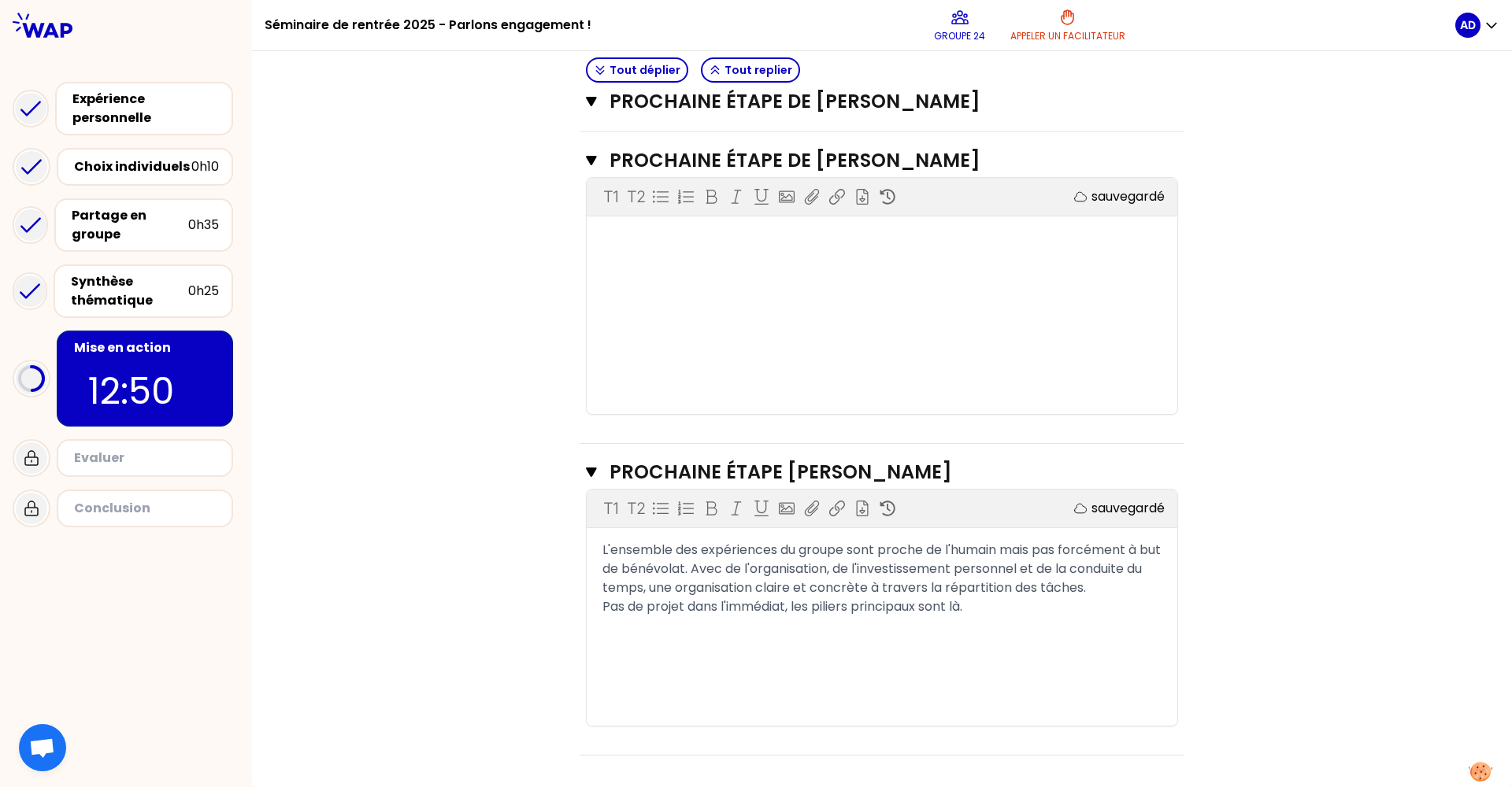
scroll to position [648, 0]
click at [150, 284] on div "Synthèse thématique" at bounding box center [129, 290] width 117 height 38
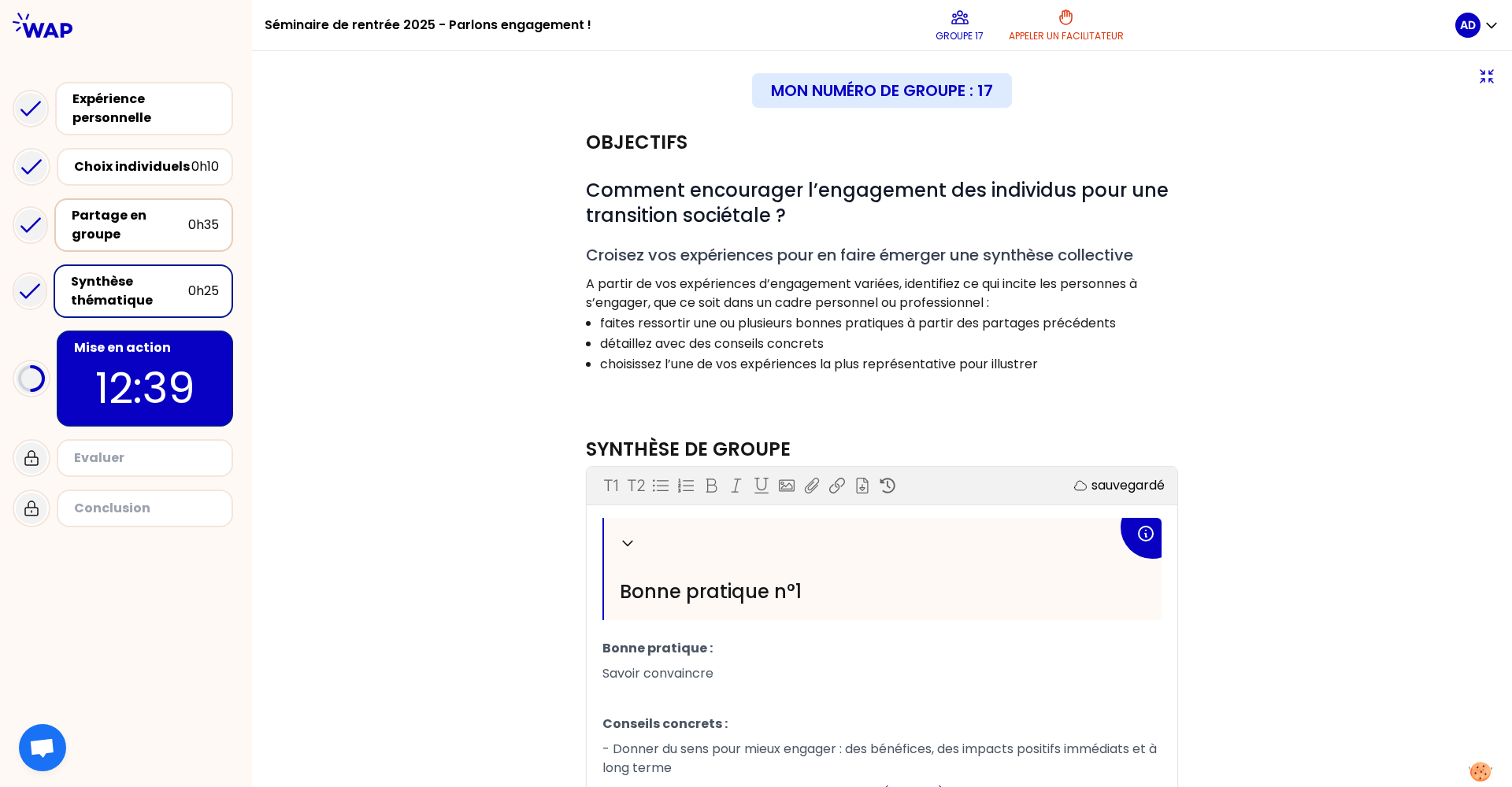
click at [154, 199] on div "Partage en groupe 0h35" at bounding box center [143, 225] width 179 height 53
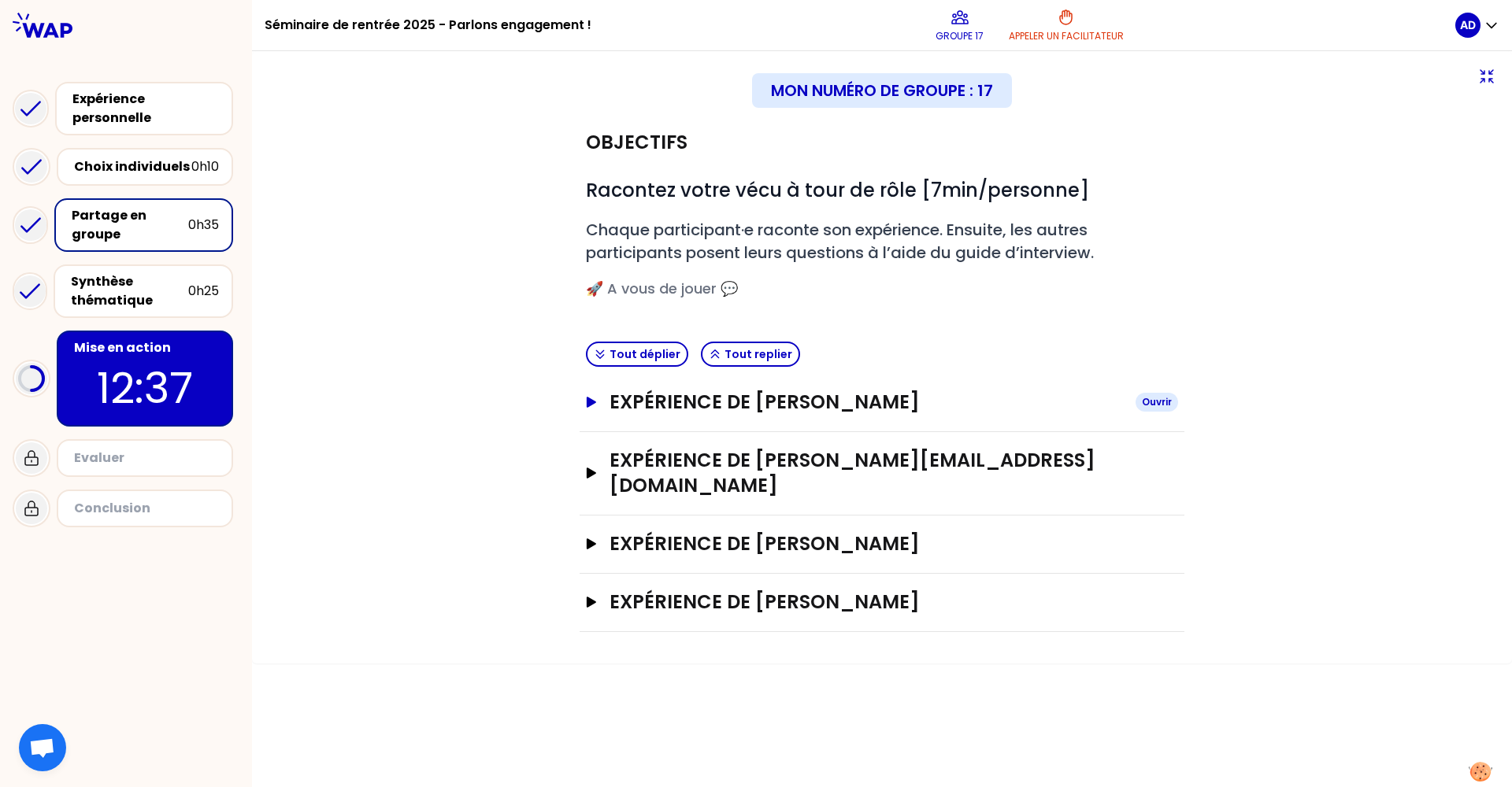
click at [593, 405] on icon "button" at bounding box center [591, 402] width 13 height 11
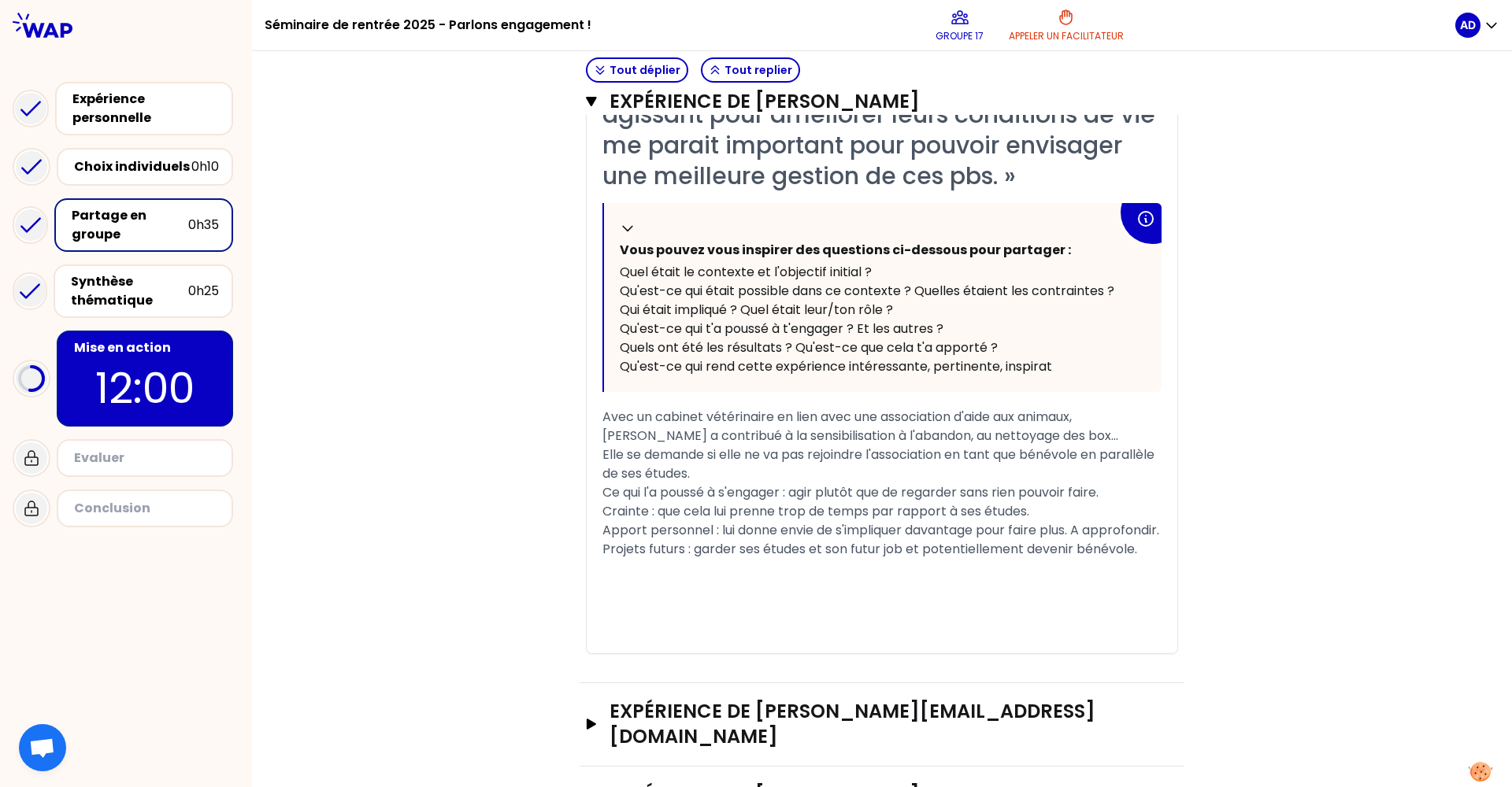
scroll to position [525, 0]
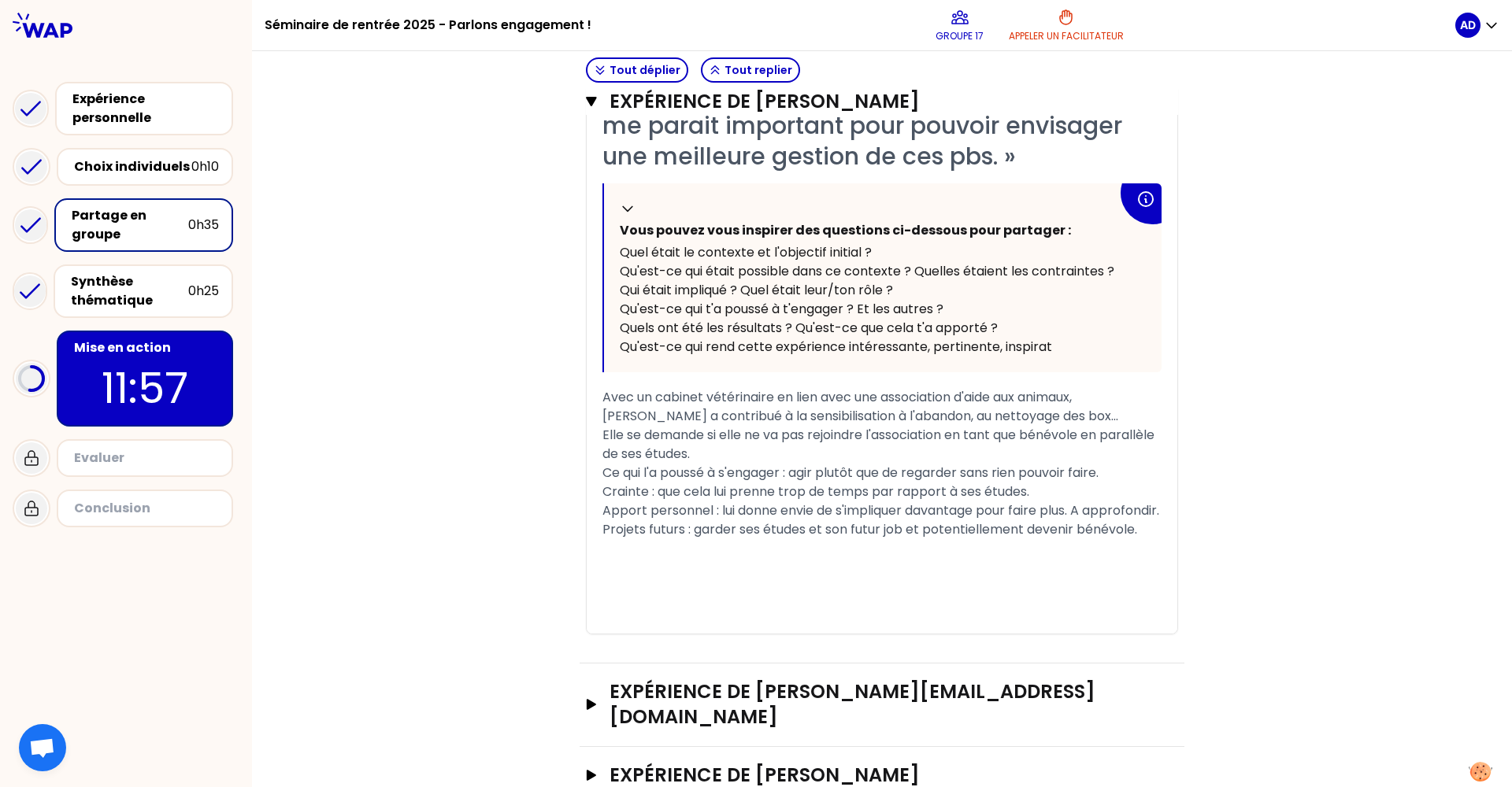
click at [889, 473] on span "Ce qui l'a poussé à s'engager : agir plutôt que de regarder sans rien pouvoir f…" at bounding box center [849, 473] width 496 height 18
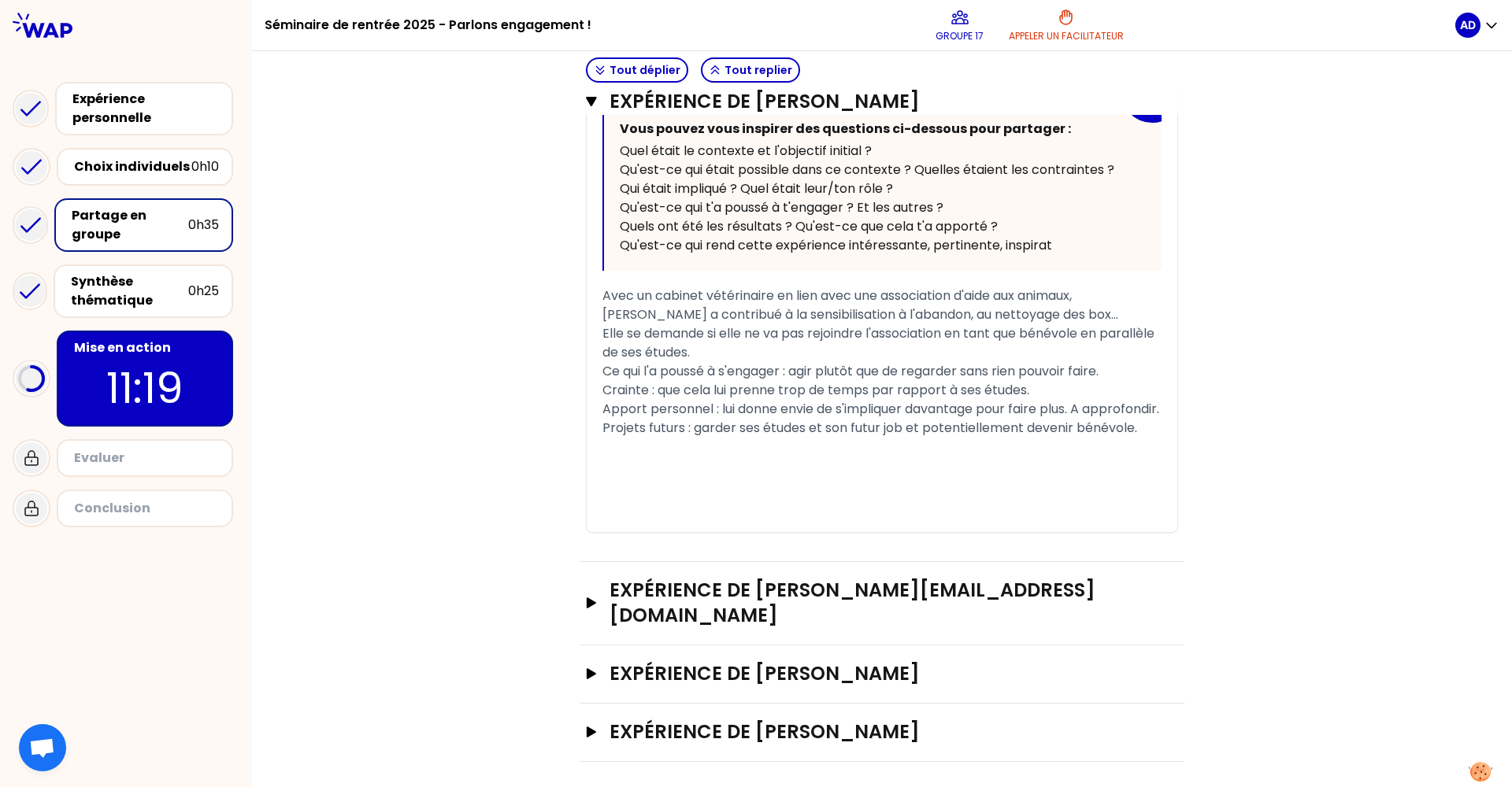
scroll to position [626, 0]
click at [586, 609] on icon "button" at bounding box center [591, 604] width 9 height 11
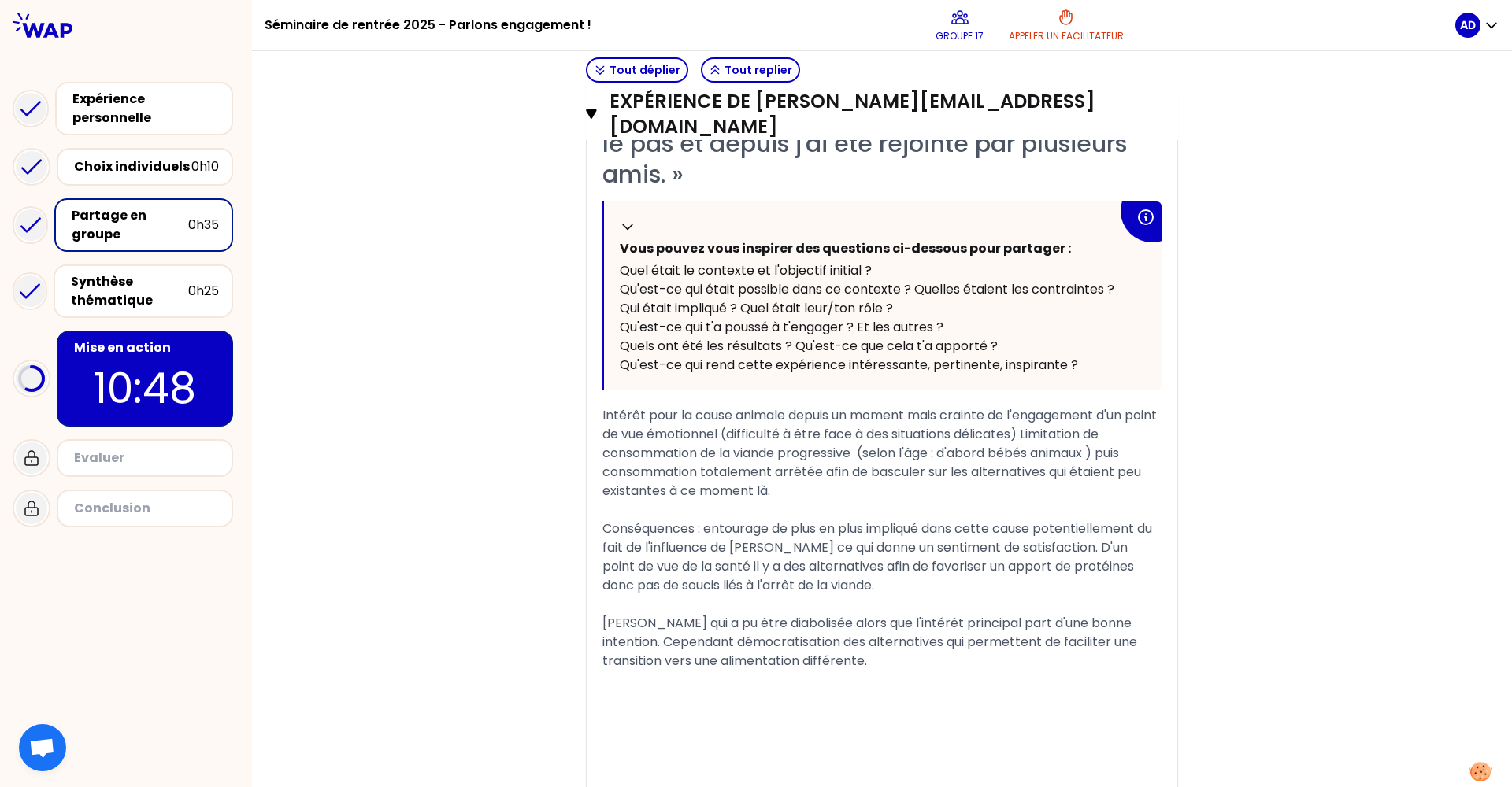
scroll to position [1300, 0]
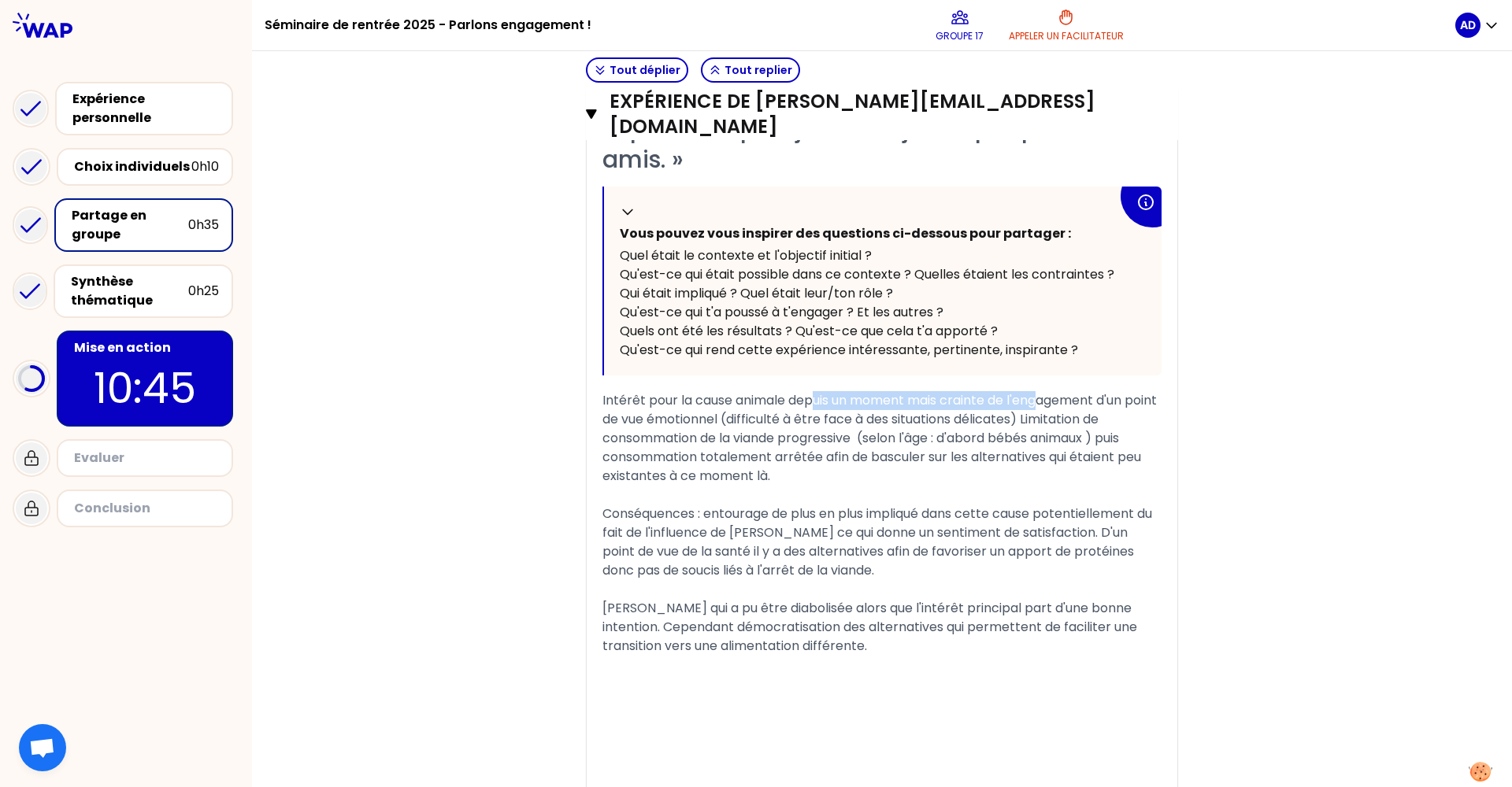
drag, startPoint x: 810, startPoint y: 396, endPoint x: 1036, endPoint y: 395, distance: 226.0
click at [1036, 395] on span "Intérêt pour la cause animale depuis un moment mais crainte de l'engagement d'u…" at bounding box center [881, 438] width 557 height 93
click at [996, 420] on span "Intérêt pour la cause animale depuis un moment mais crainte de l'engagement d'u…" at bounding box center [881, 438] width 557 height 93
click at [849, 458] on span "Intérêt pour la cause animale depuis un moment mais crainte de l'engagement d'u…" at bounding box center [881, 438] width 557 height 93
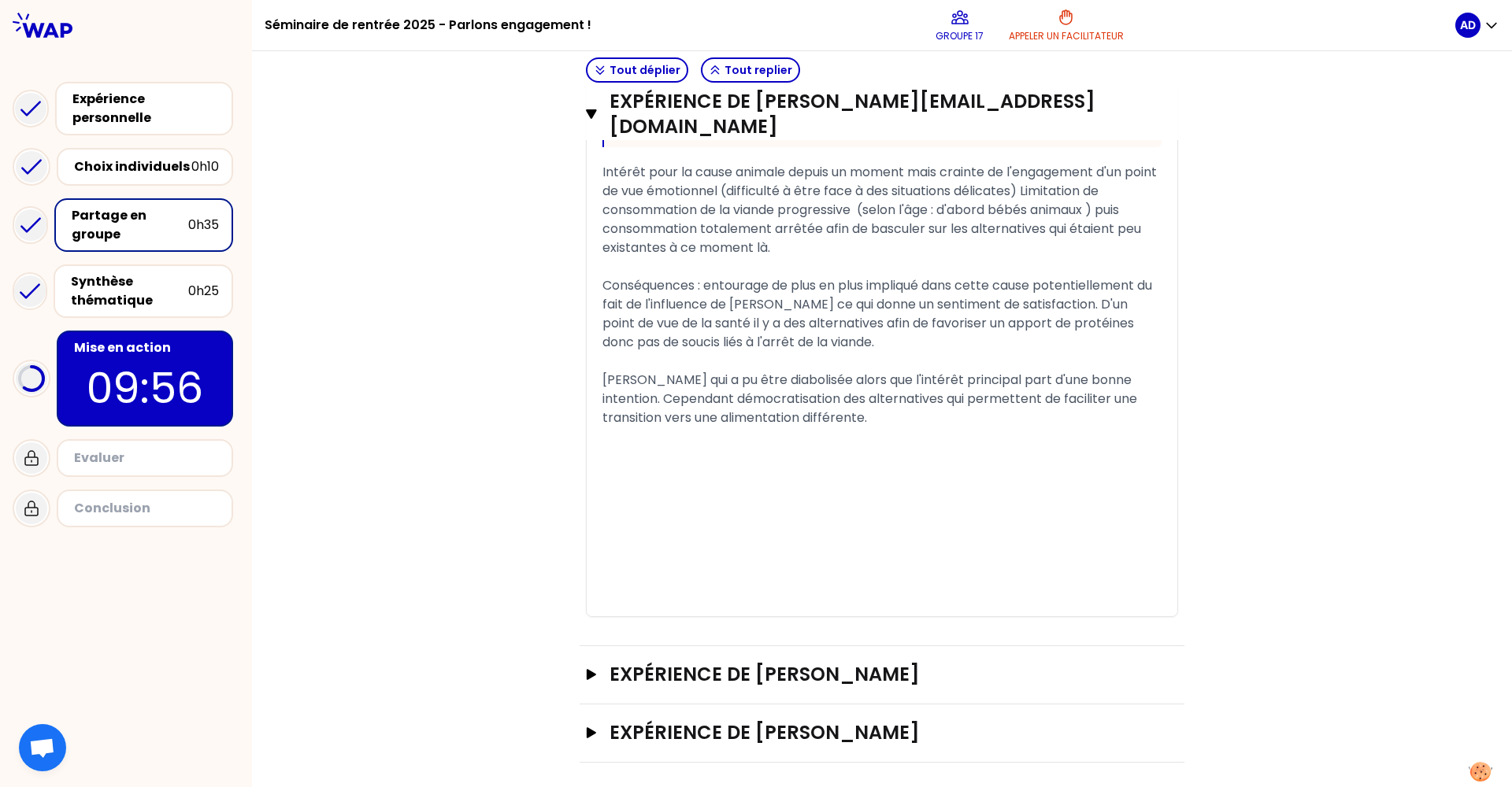
scroll to position [0, 0]
click at [591, 660] on icon "button" at bounding box center [591, 733] width 13 height 11
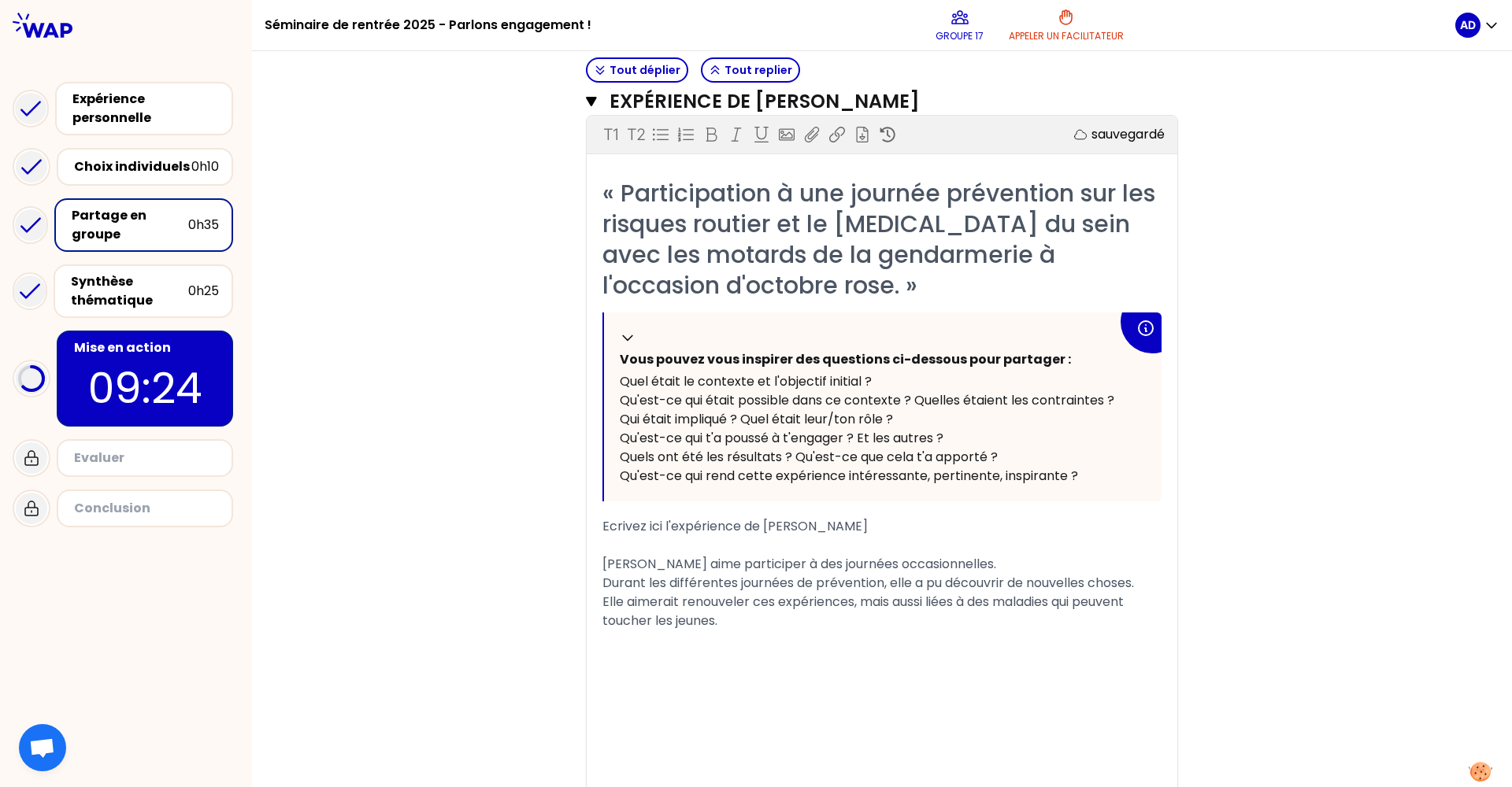
scroll to position [2172, 0]
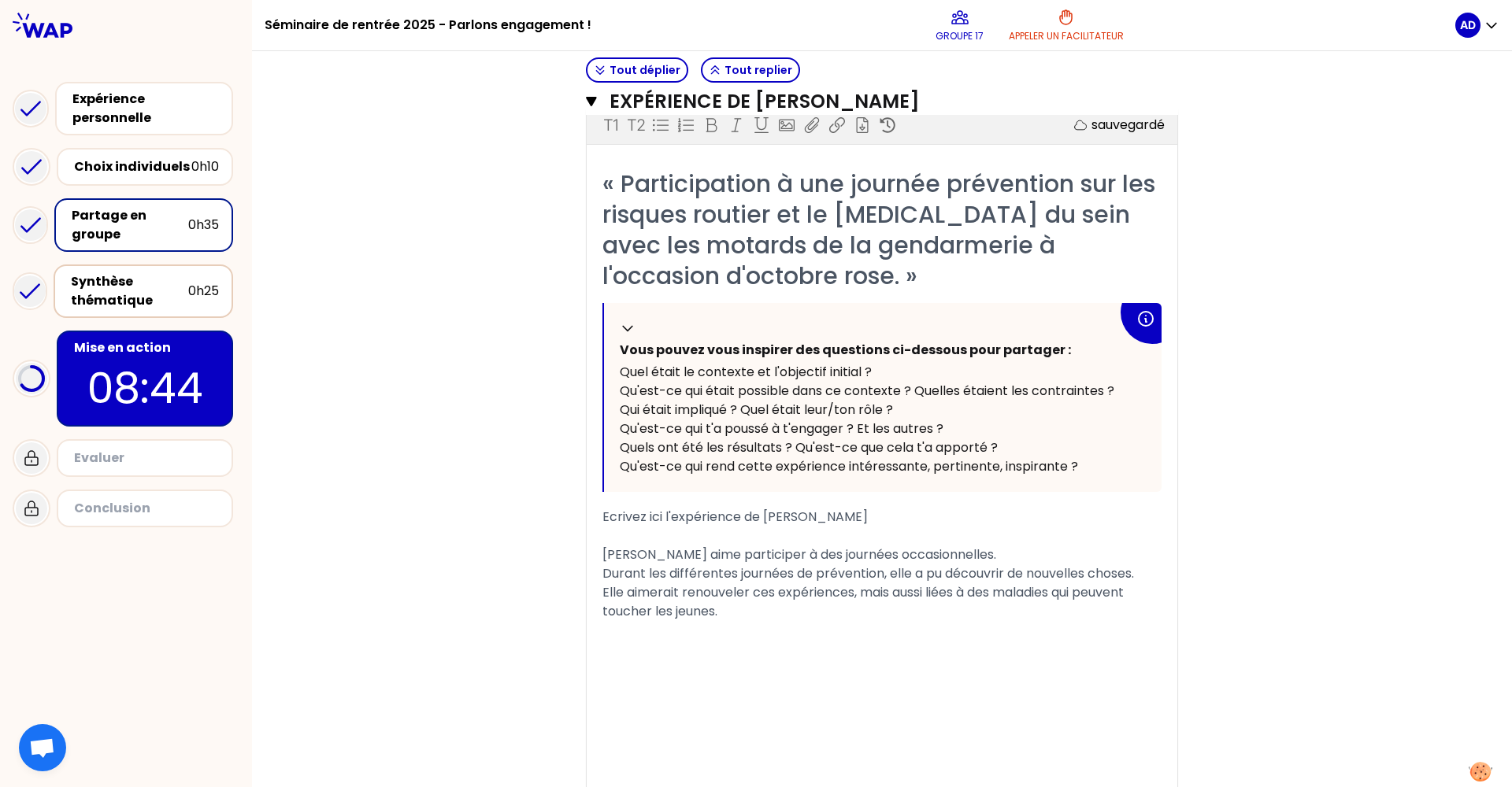
click at [155, 282] on div "Synthèse thématique" at bounding box center [129, 290] width 117 height 38
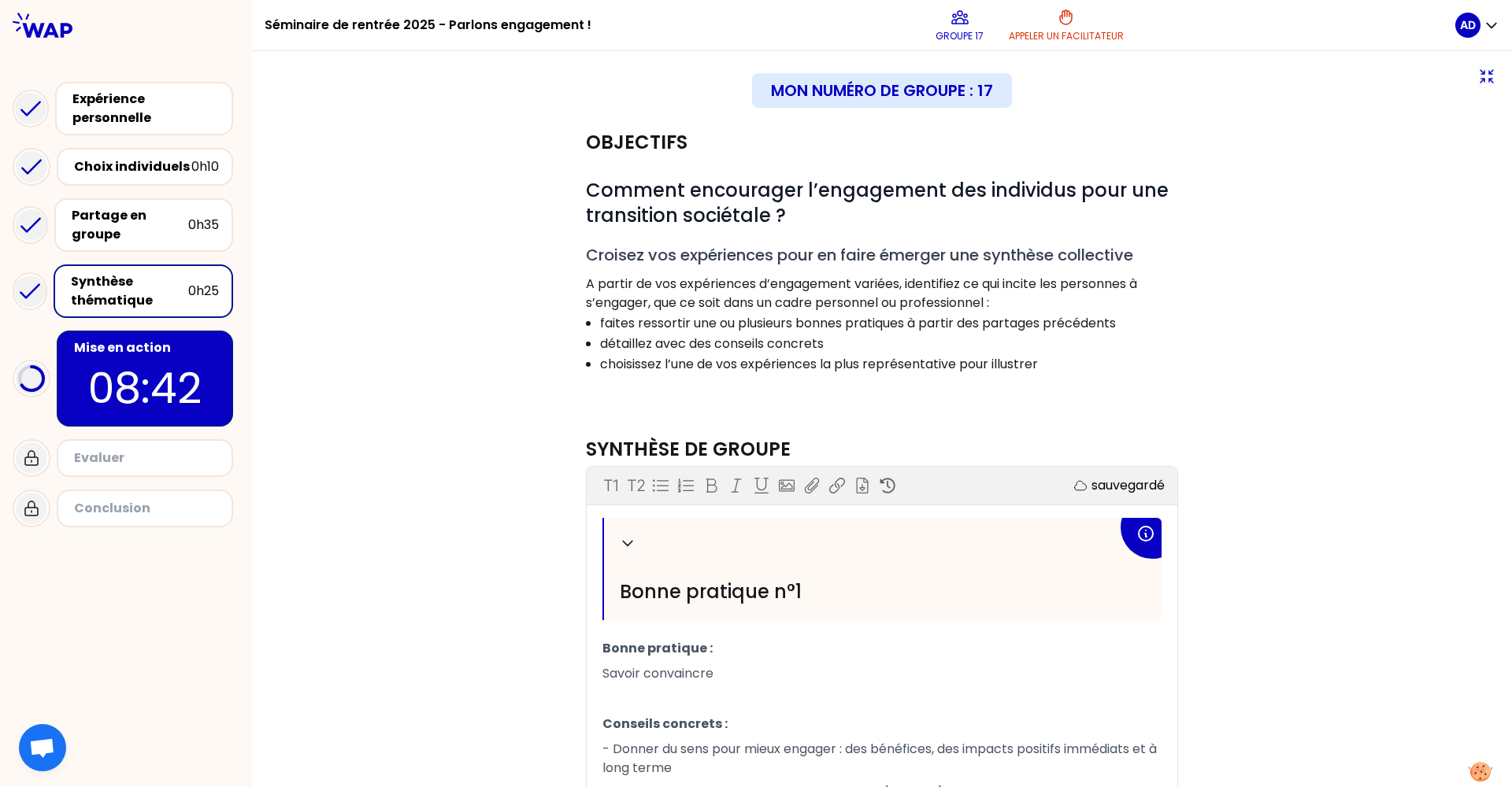
click at [850, 396] on div "Objectifs # Comment encourager l’engagement des individus pour une transition s…" at bounding box center [882, 268] width 605 height 307
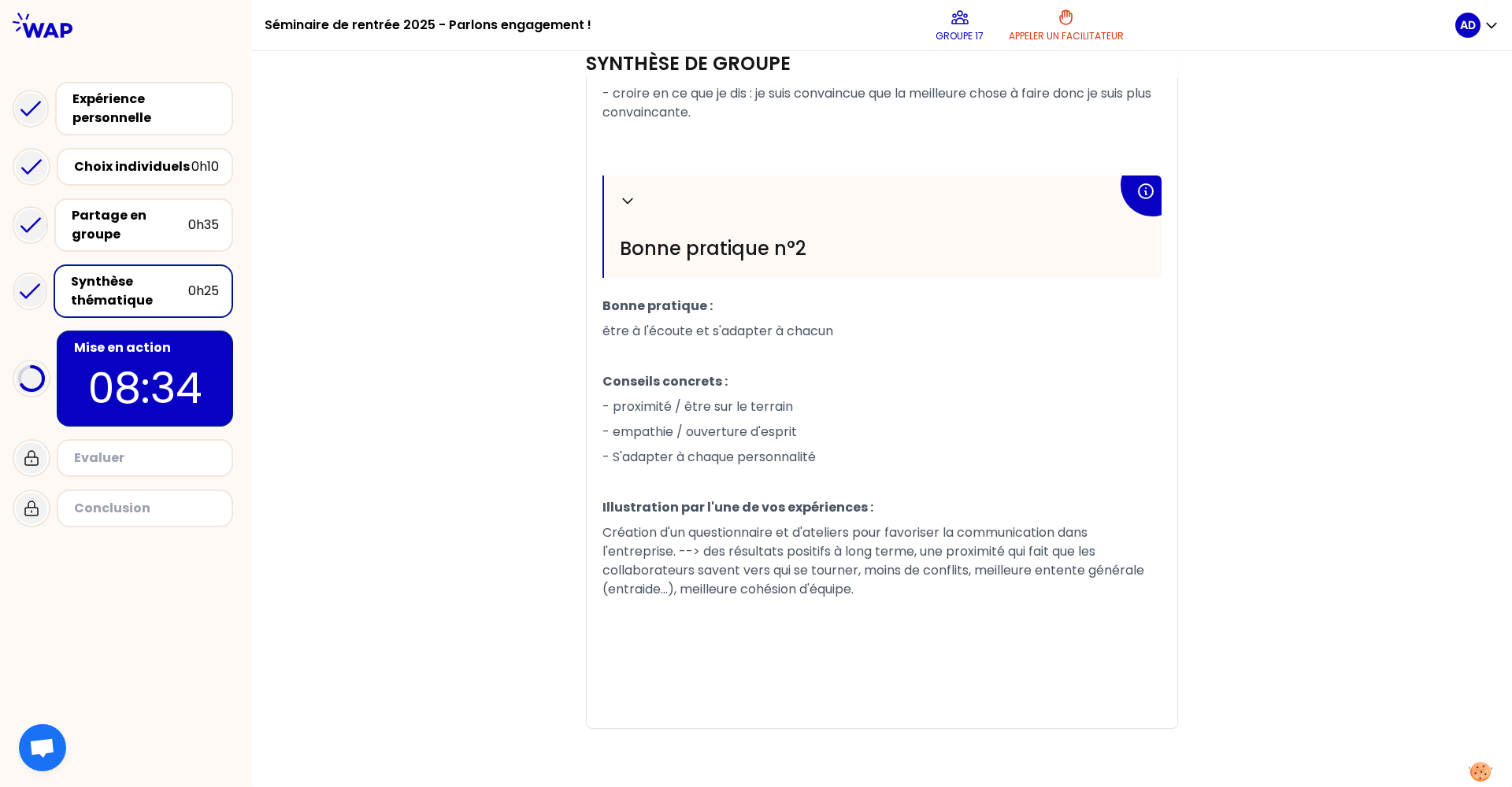
scroll to position [1004, 0]
click at [672, 530] on span "Création d'un questionnaire et d'ateliers pour favoriser la communication dans …" at bounding box center [874, 560] width 545 height 75
click at [114, 392] on p "05:12" at bounding box center [145, 388] width 148 height 61
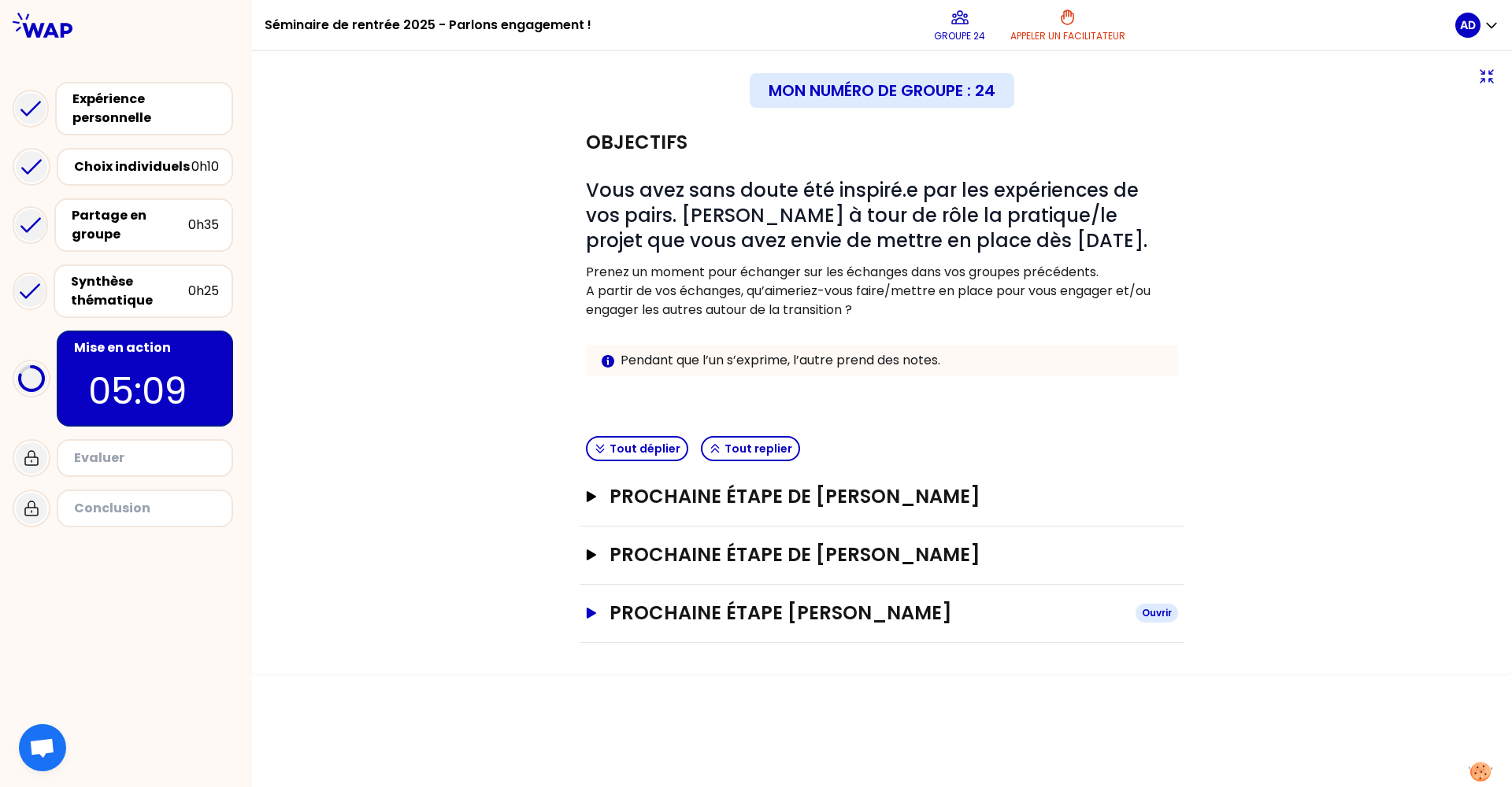
click at [596, 618] on icon "button" at bounding box center [591, 613] width 13 height 11
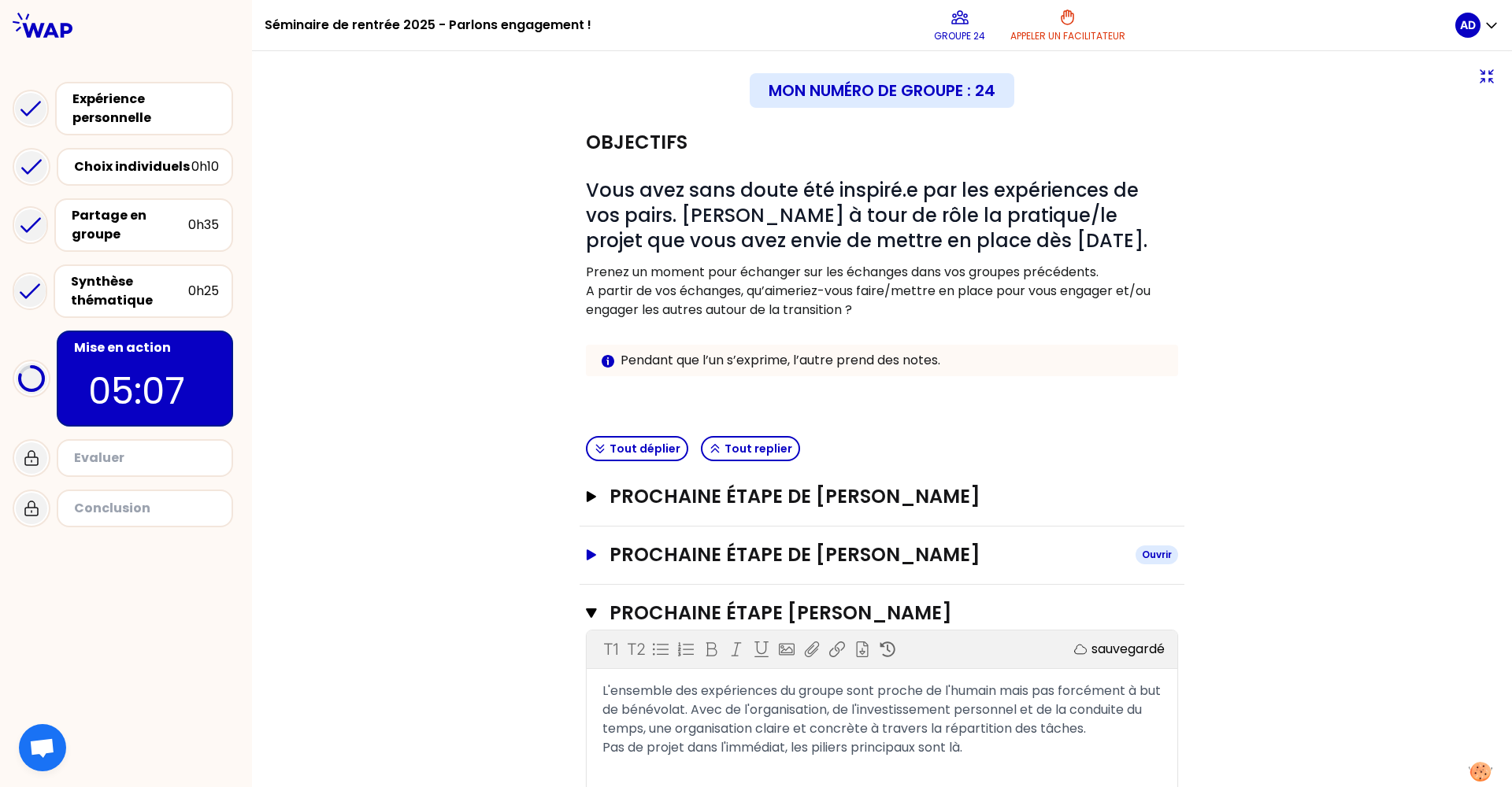
click at [587, 562] on button "Prochaine étape de Alicia Delompré Nowak Ouvrir" at bounding box center [882, 554] width 592 height 25
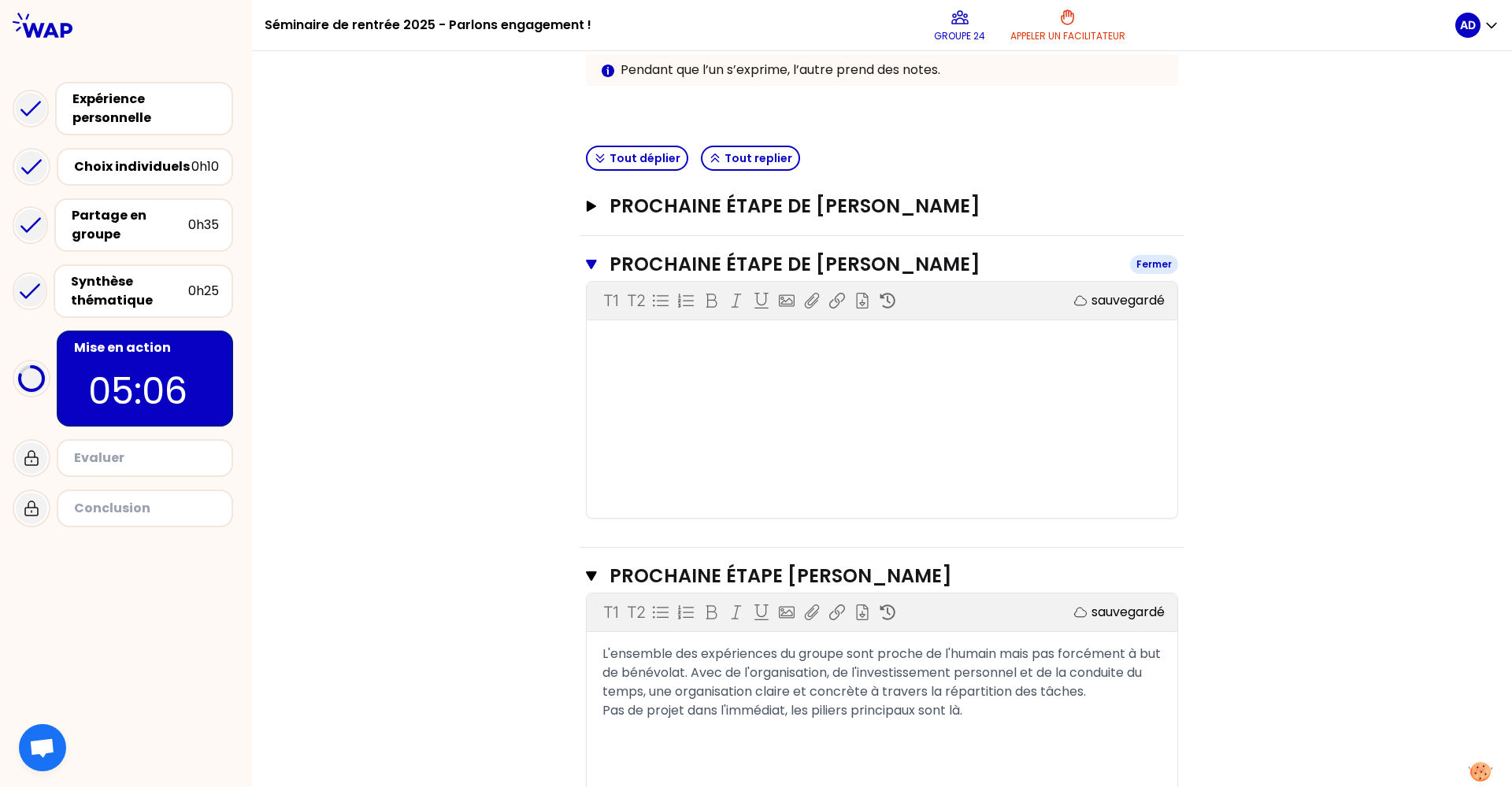
scroll to position [289, 0]
click at [472, 542] on div "Objectifs # Vous avez sans doute été inspiré.e par les expériences de vos pairs…" at bounding box center [882, 343] width 1197 height 1036
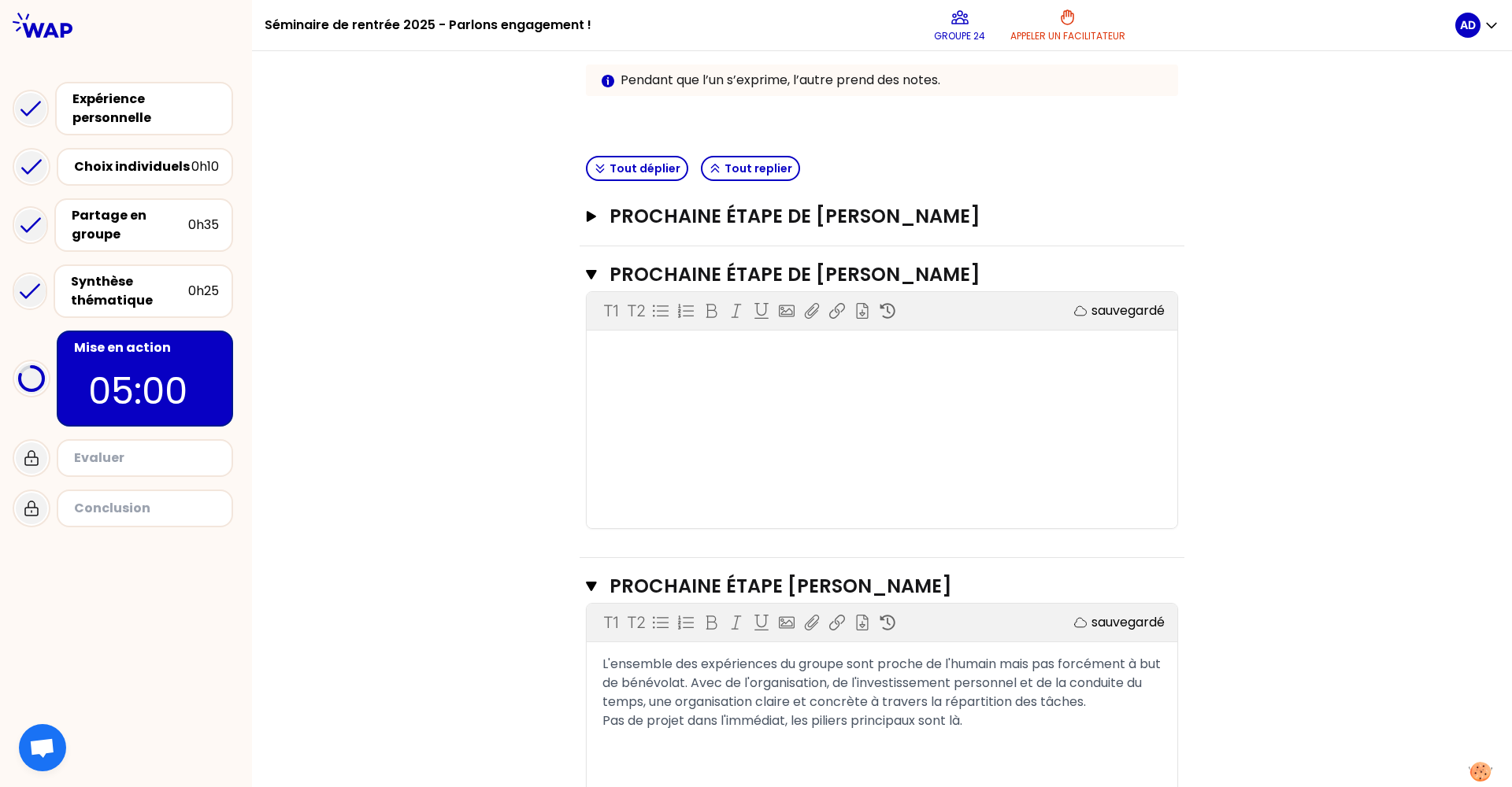
scroll to position [263, 0]
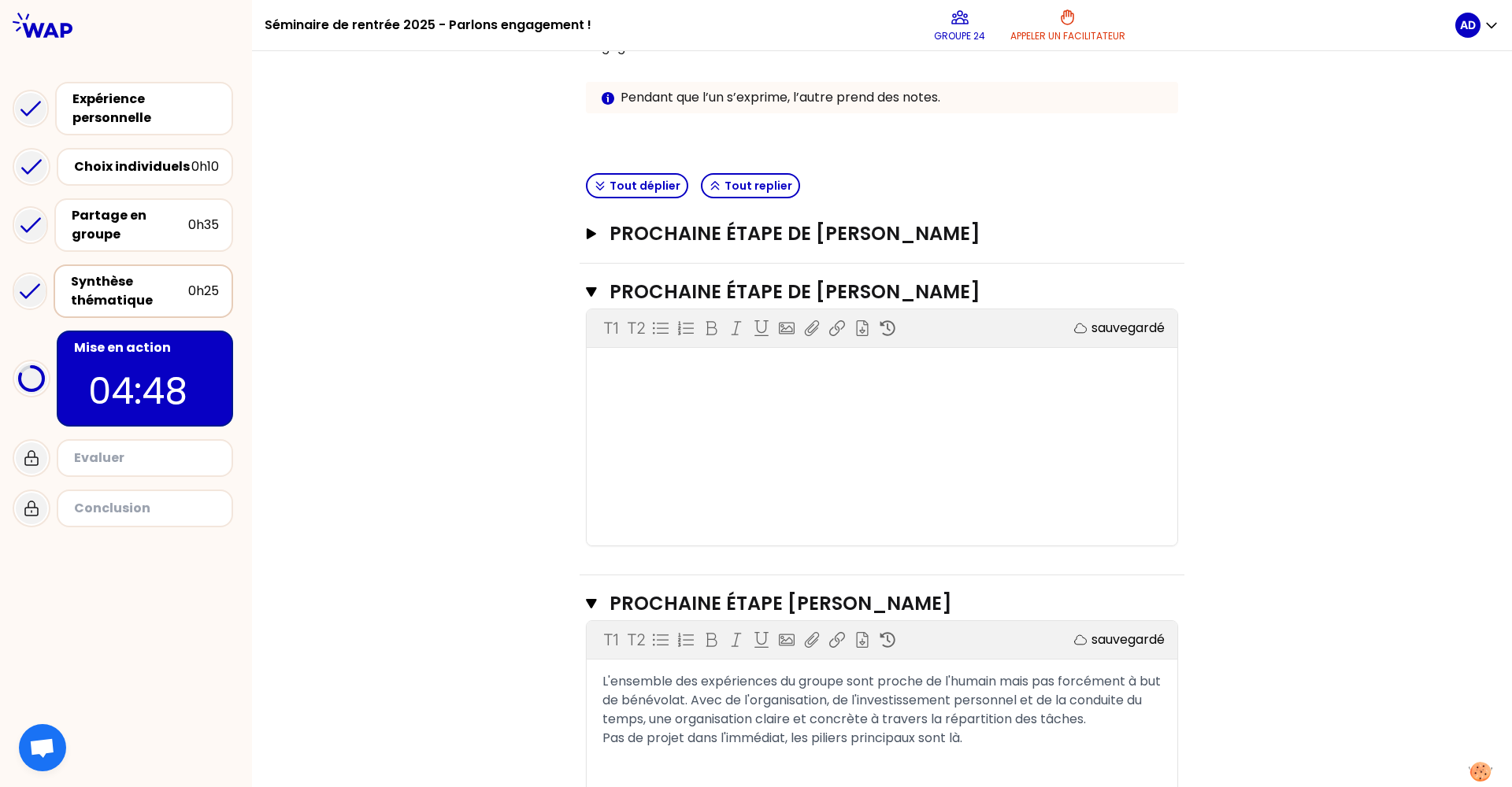
click at [115, 289] on div "Synthèse thématique" at bounding box center [129, 290] width 117 height 38
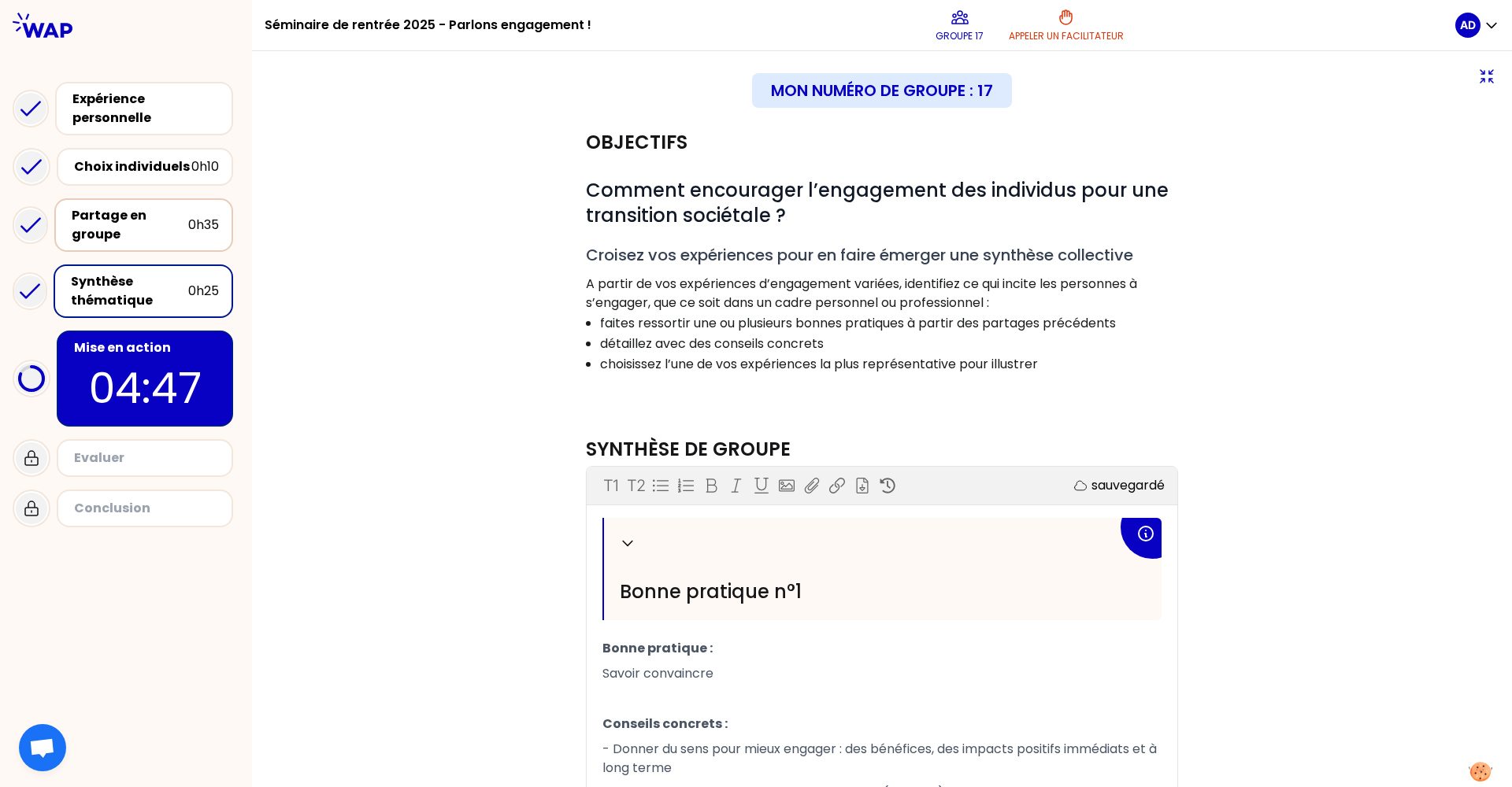
click at [137, 218] on div "Partage en groupe" at bounding box center [129, 224] width 116 height 38
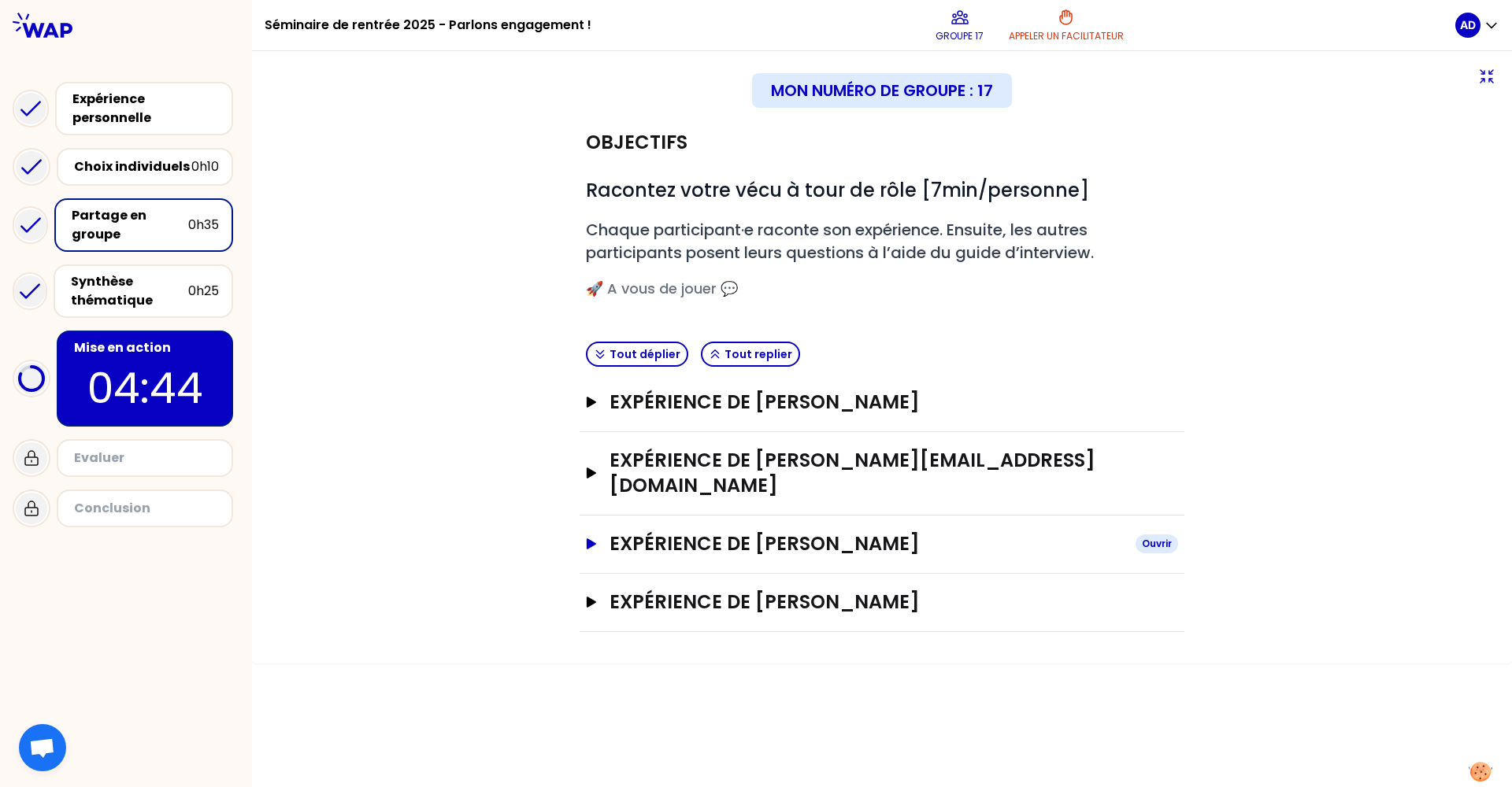
click at [596, 539] on icon "button" at bounding box center [591, 544] width 13 height 11
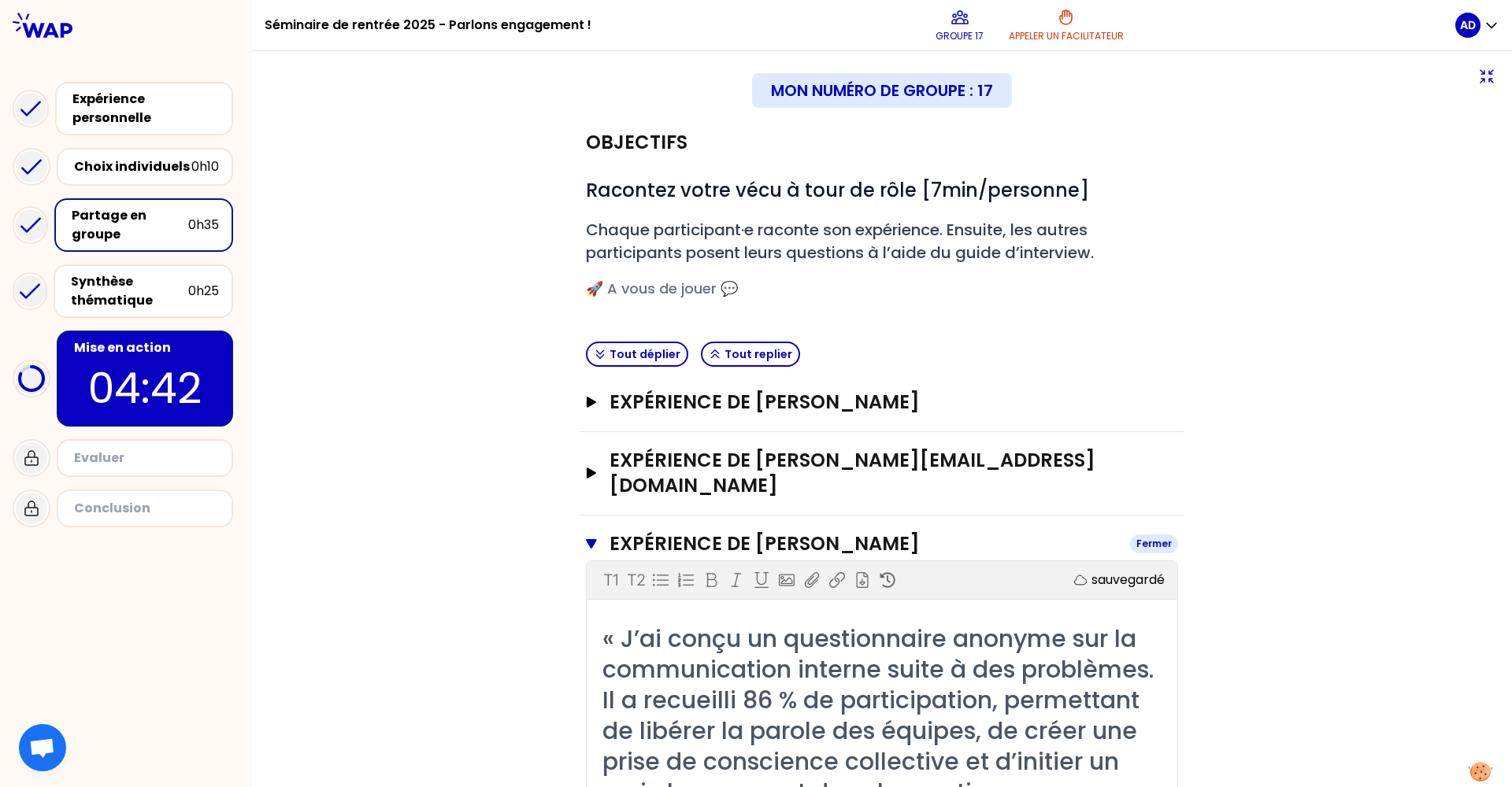
click at [592, 531] on button "Expérience de Alicia Delompré Nowak Fermer" at bounding box center [882, 543] width 592 height 25
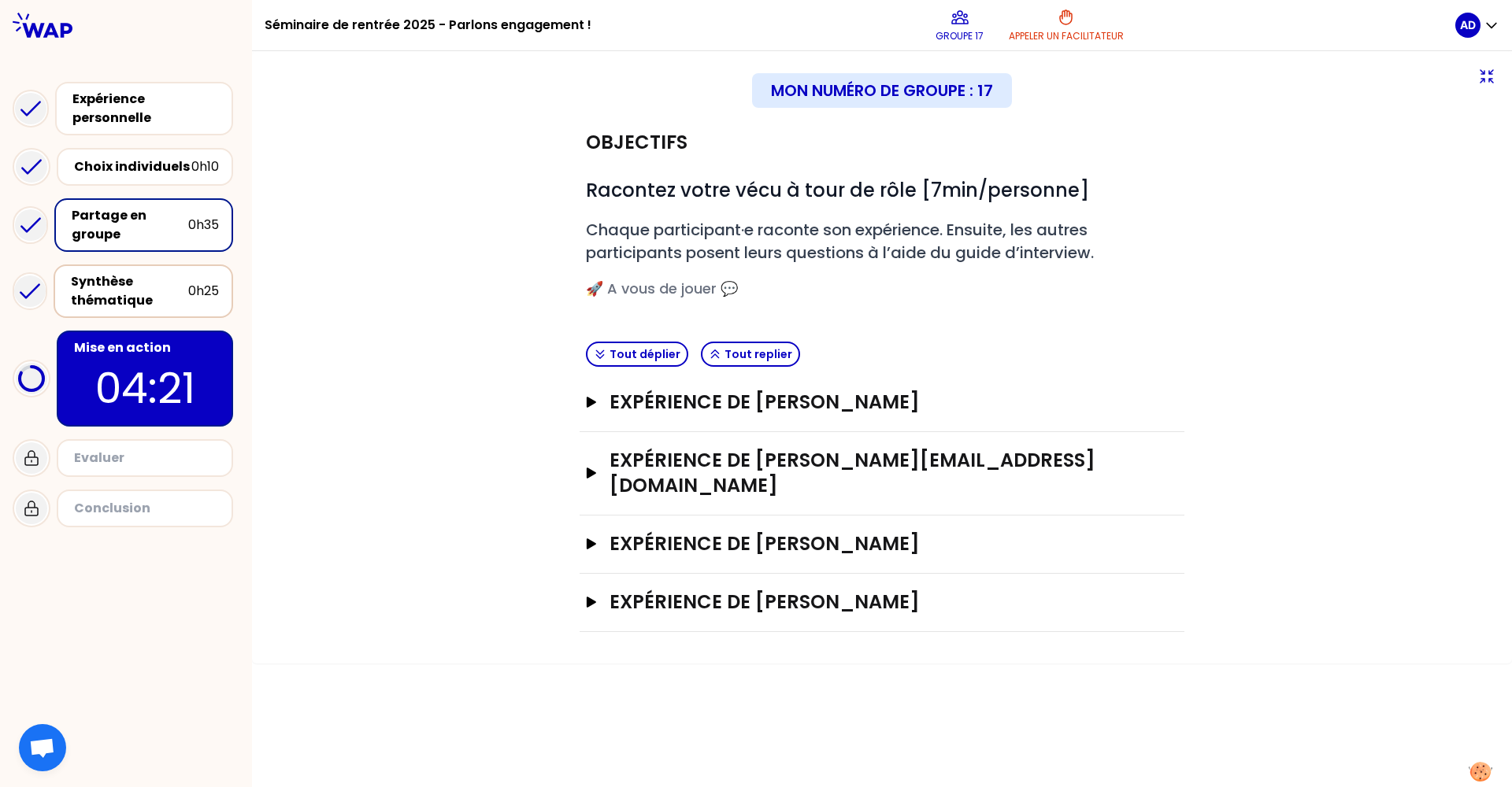
click at [100, 282] on div "Synthèse thématique" at bounding box center [129, 290] width 117 height 38
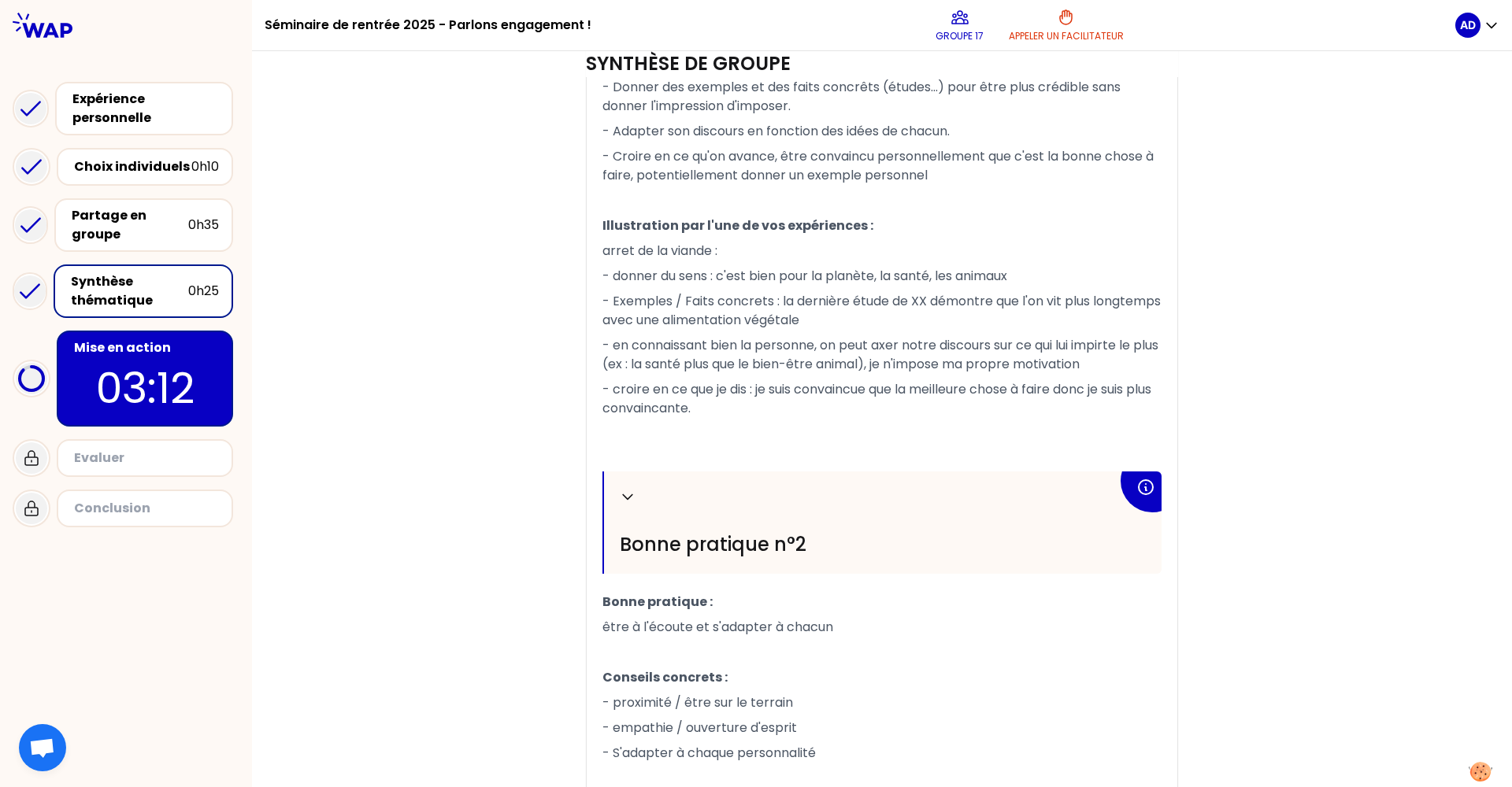
scroll to position [754, 0]
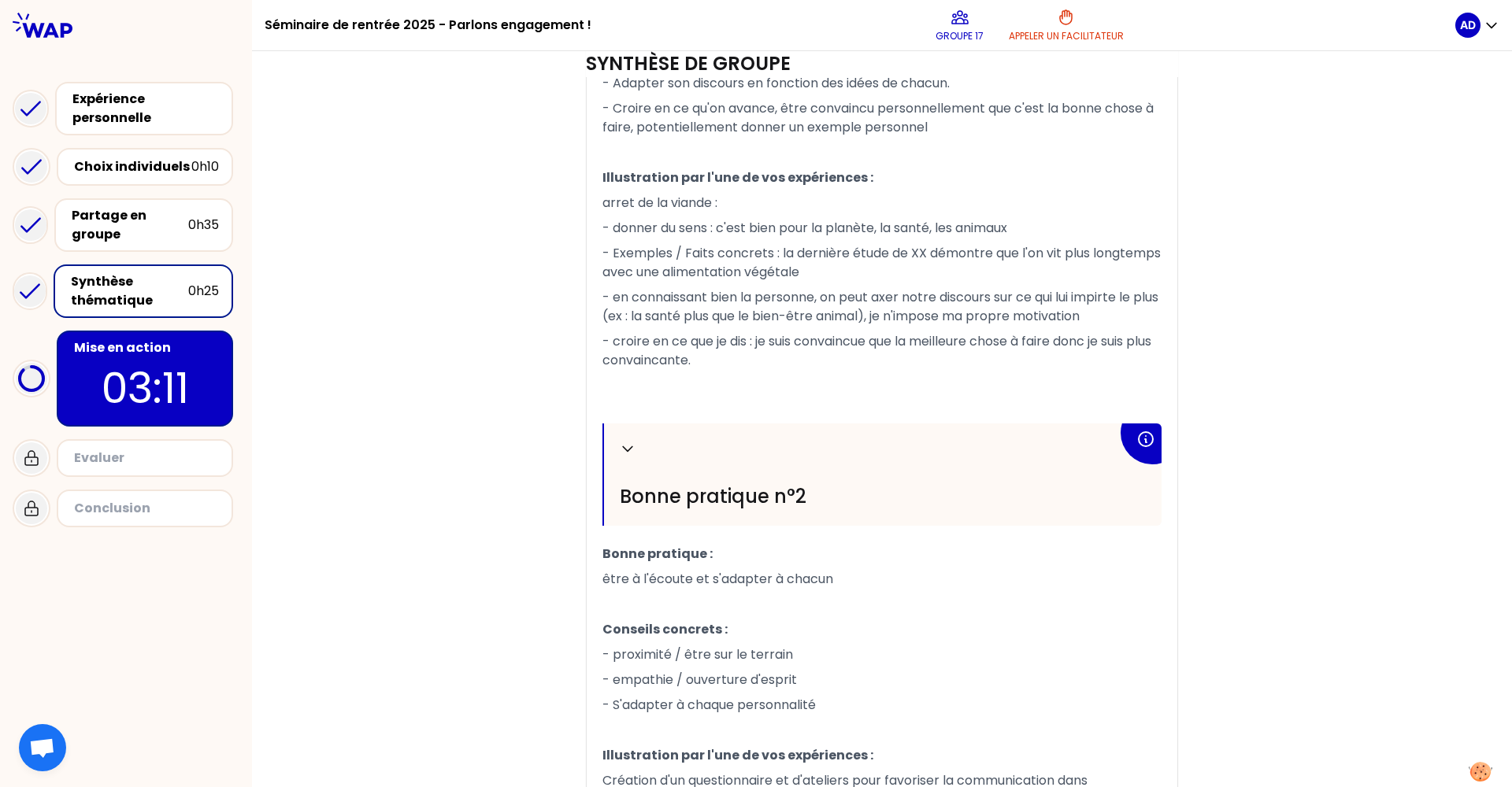
click at [228, 395] on div "Mise en action 03:11" at bounding box center [145, 378] width 176 height 96
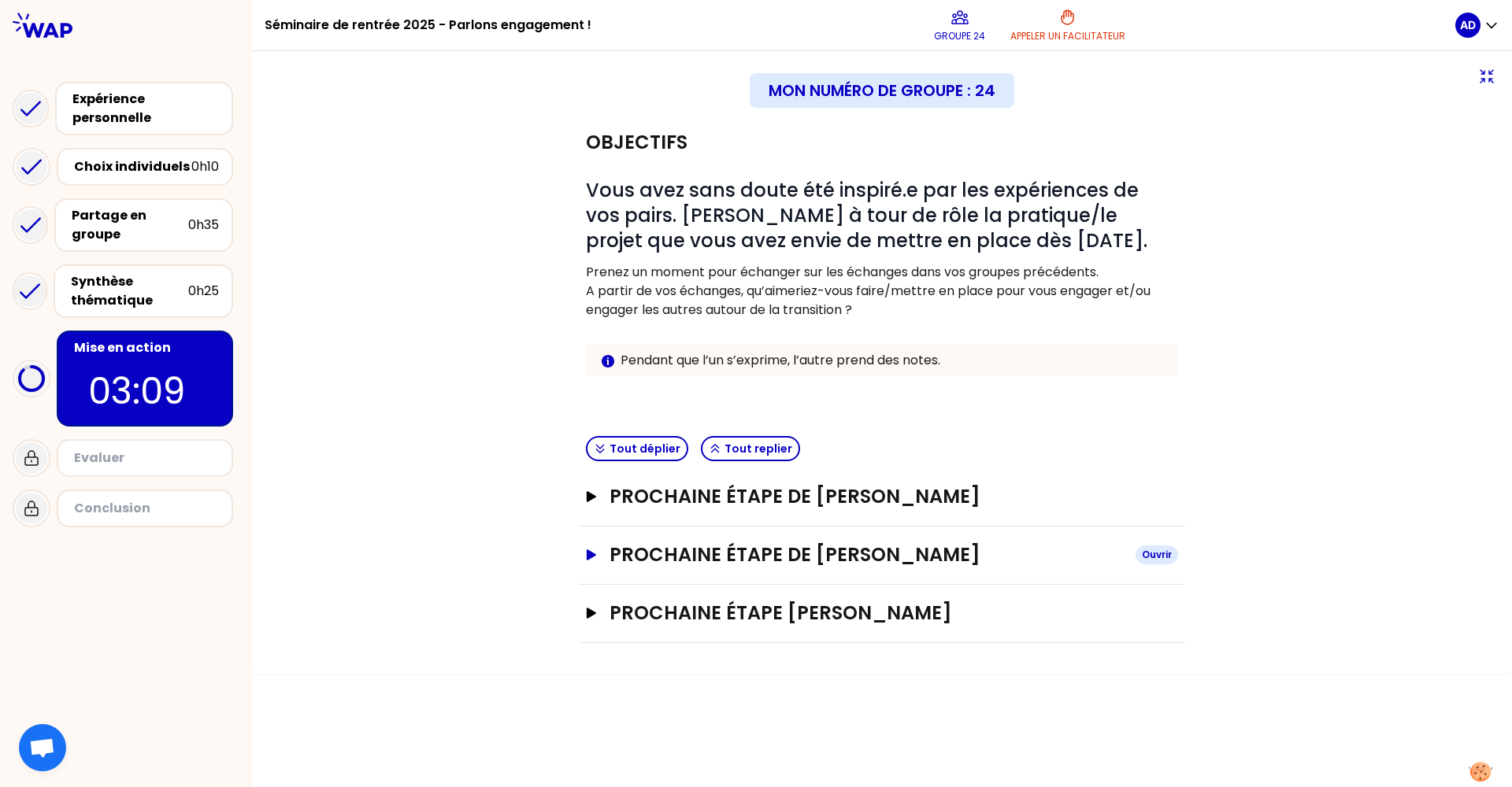
click at [667, 542] on h3 "Prochaine étape de Alicia Delompré Nowak" at bounding box center [866, 554] width 513 height 25
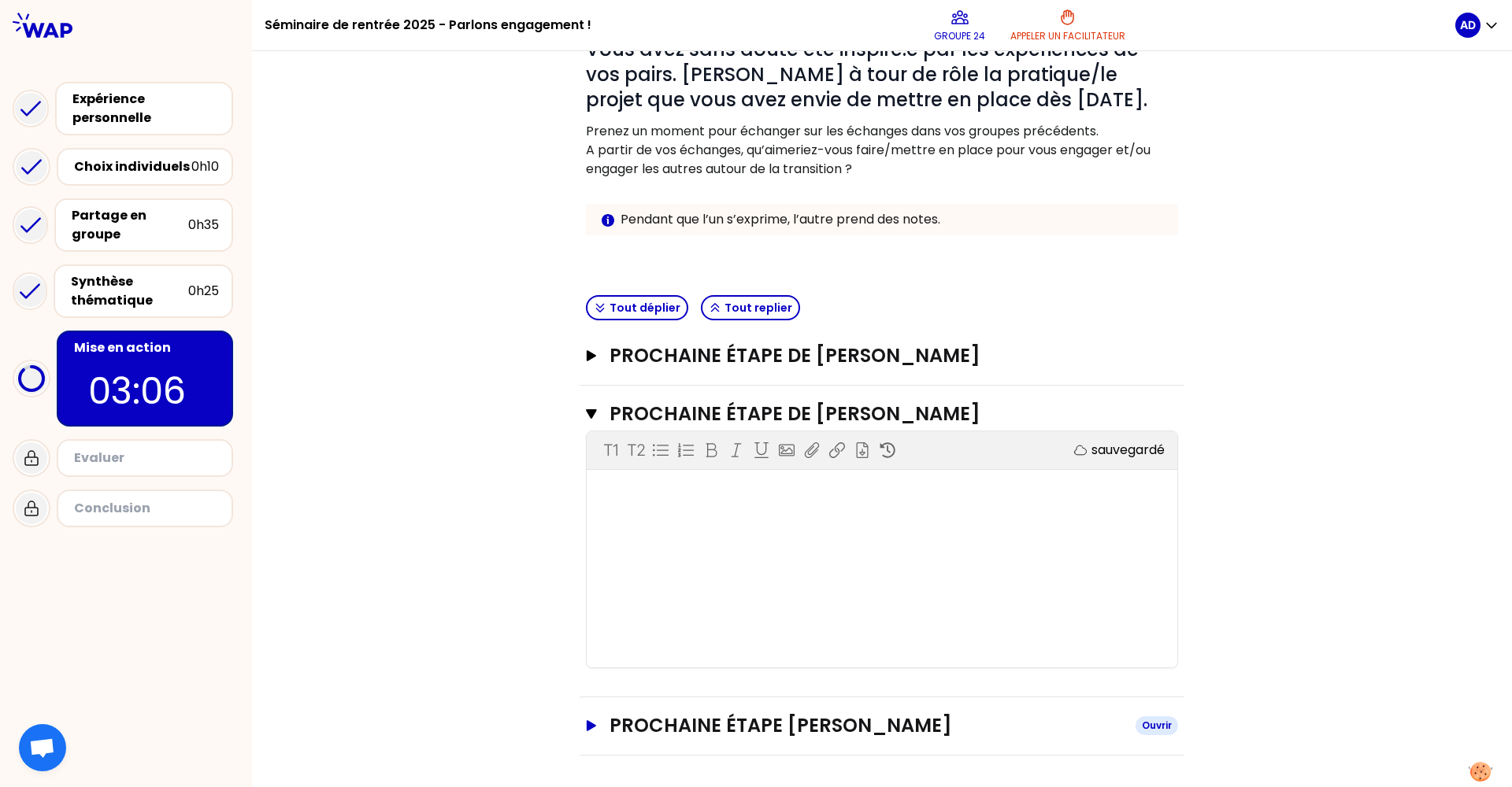
click at [596, 660] on button "Prochaine étape de LIENARD Maxence Ouvrir" at bounding box center [882, 725] width 592 height 25
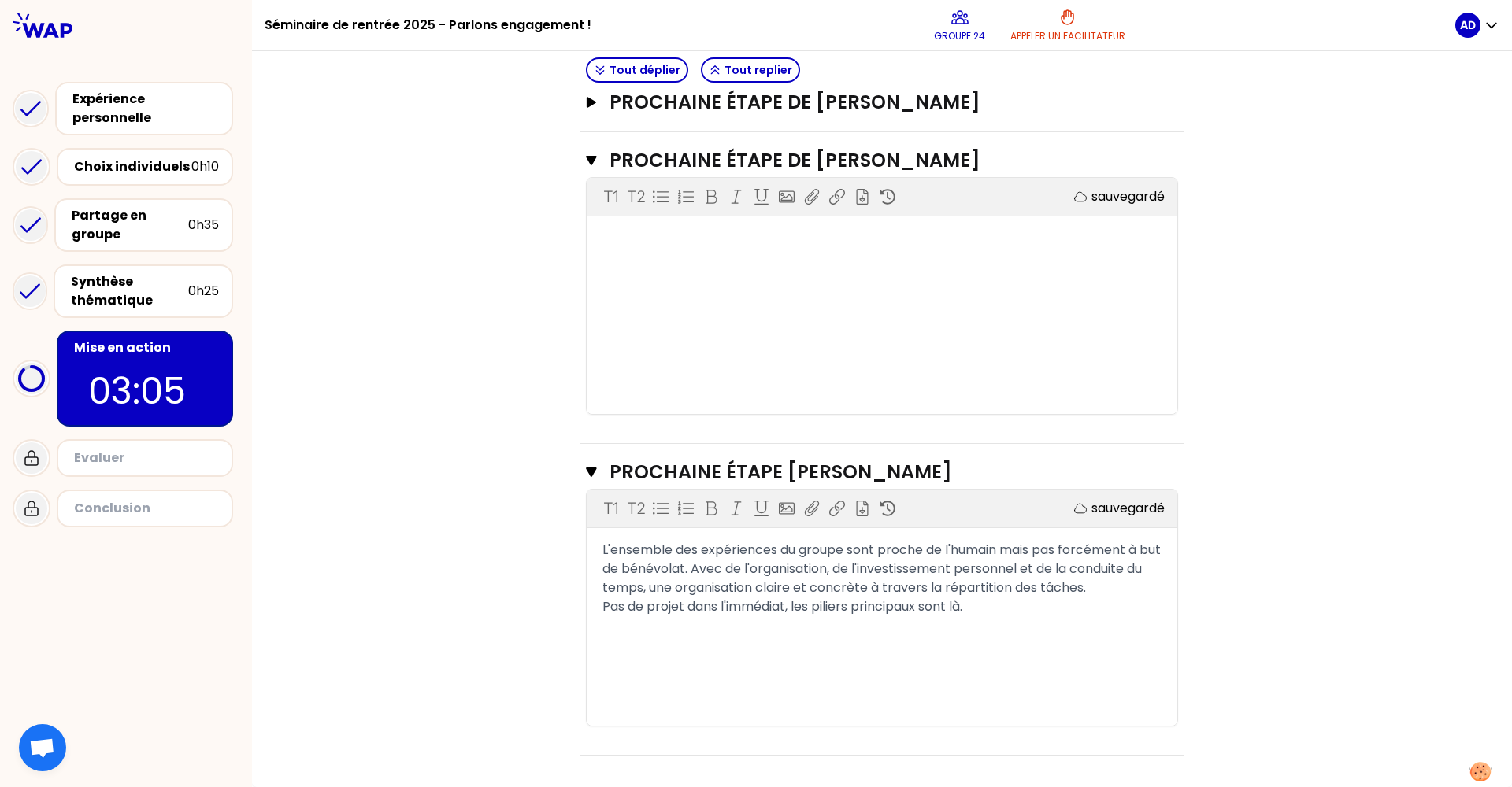
scroll to position [394, 0]
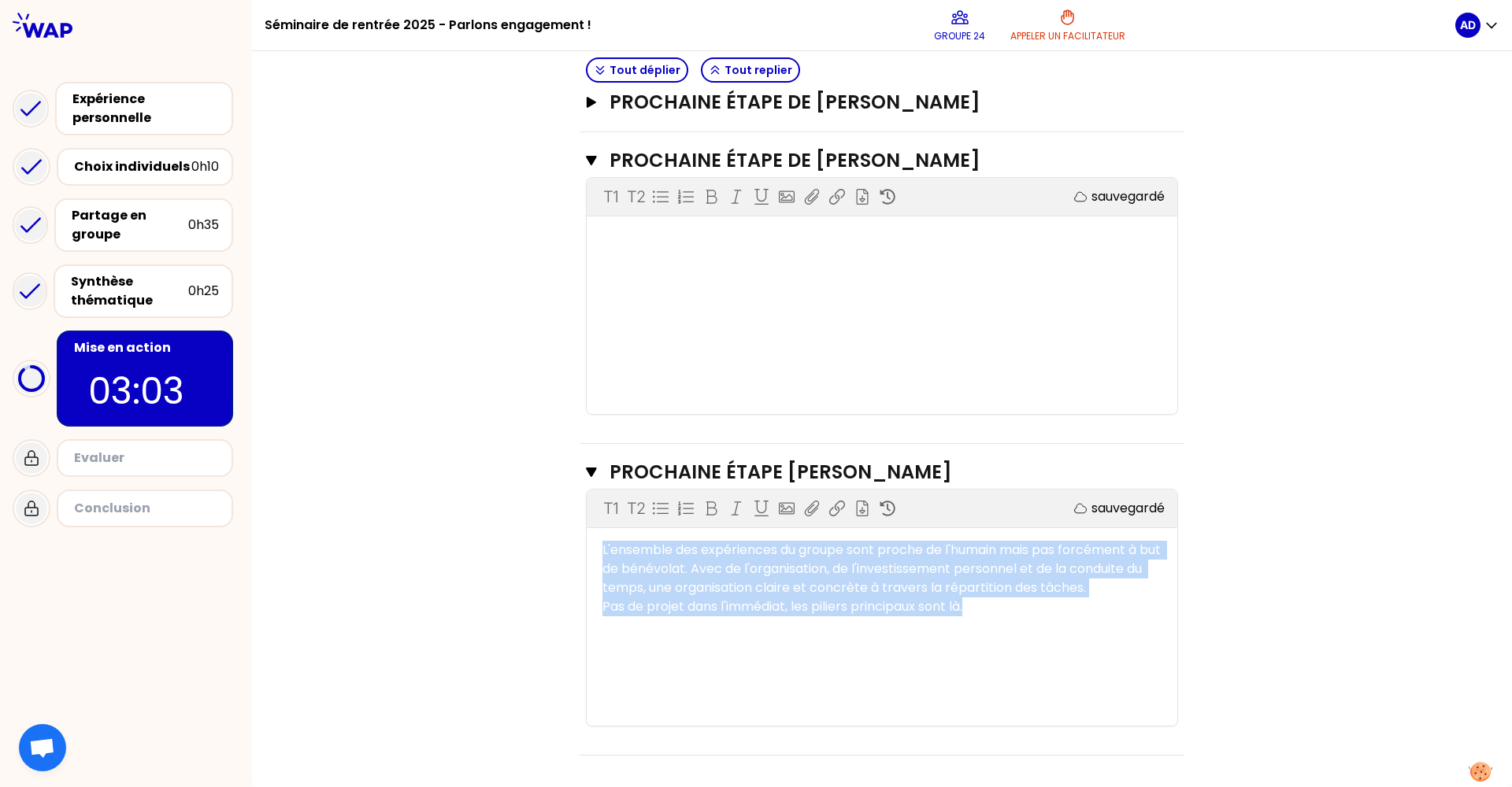
drag, startPoint x: 992, startPoint y: 603, endPoint x: 522, endPoint y: 525, distance: 476.4
click at [522, 525] on div "Objectifs # Vous avez sans doute été inspiré.e par les expériences de vos pairs…" at bounding box center [882, 237] width 1197 height 1036
copy div "L'ensemble des expériences du groupe sont proche de l'humain mais pas forcément…"
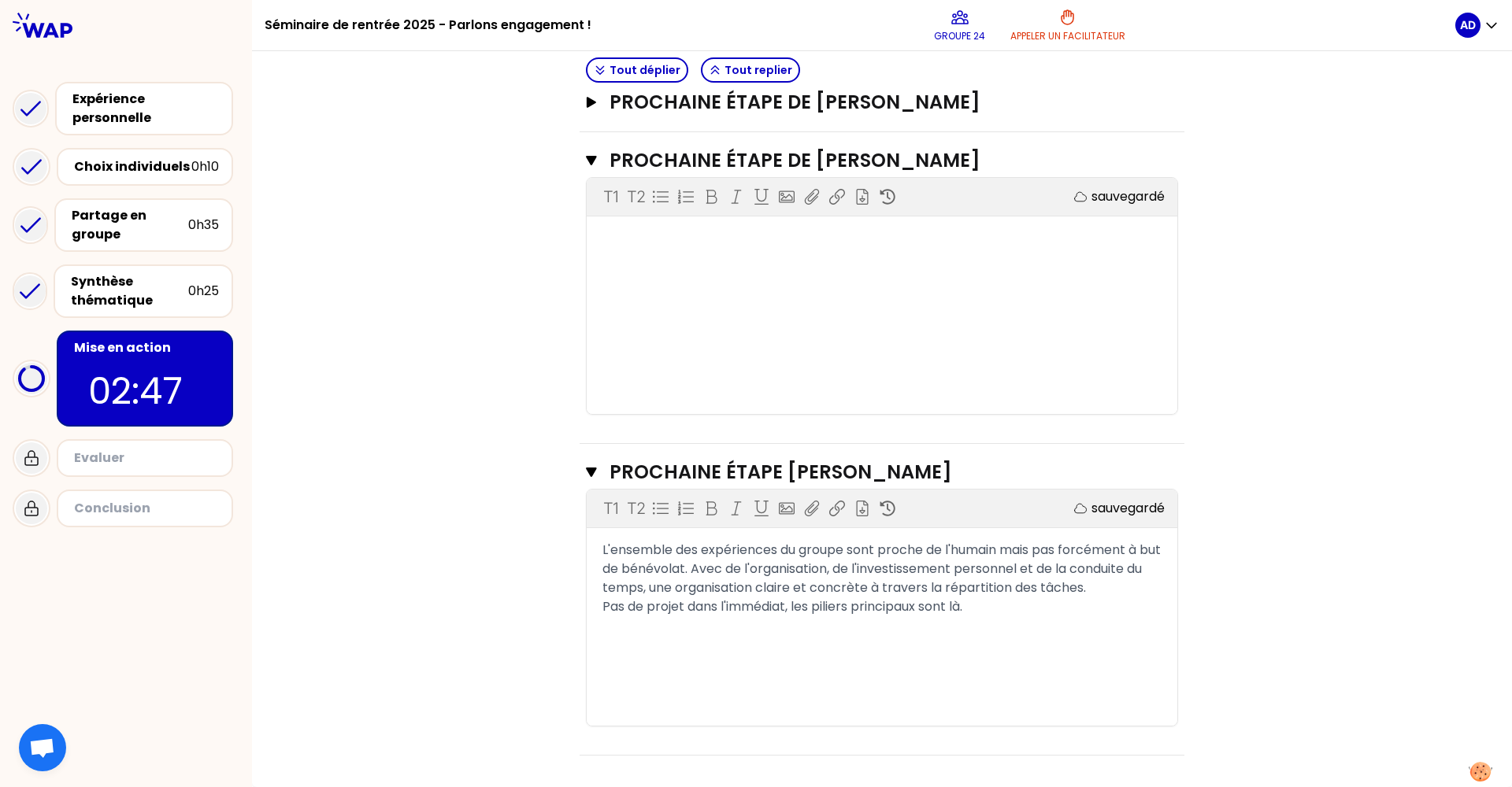
click at [814, 356] on div "T1 T2 Exporter sauvegardé ﻿" at bounding box center [882, 296] width 590 height 236
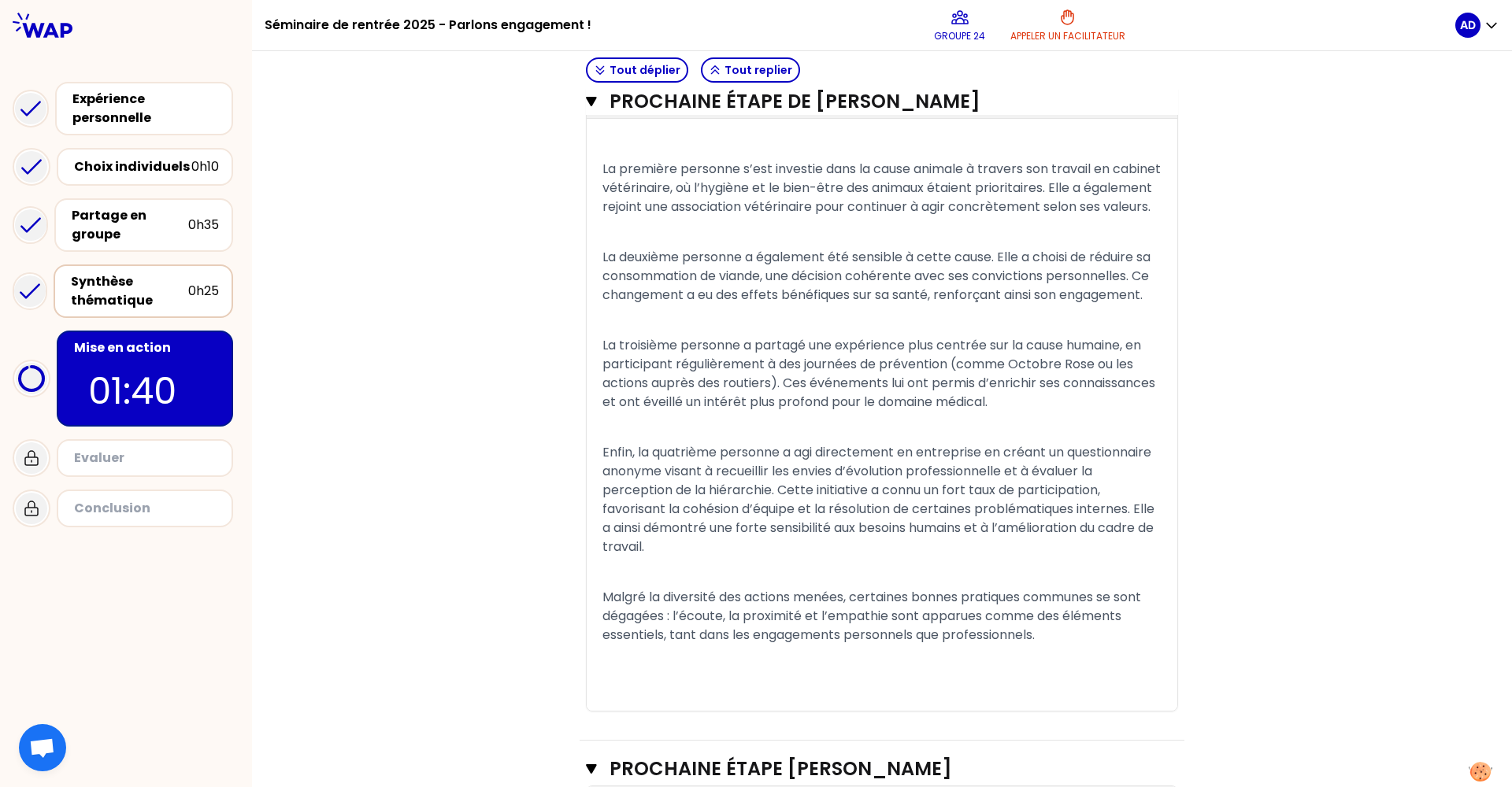
scroll to position [491, 0]
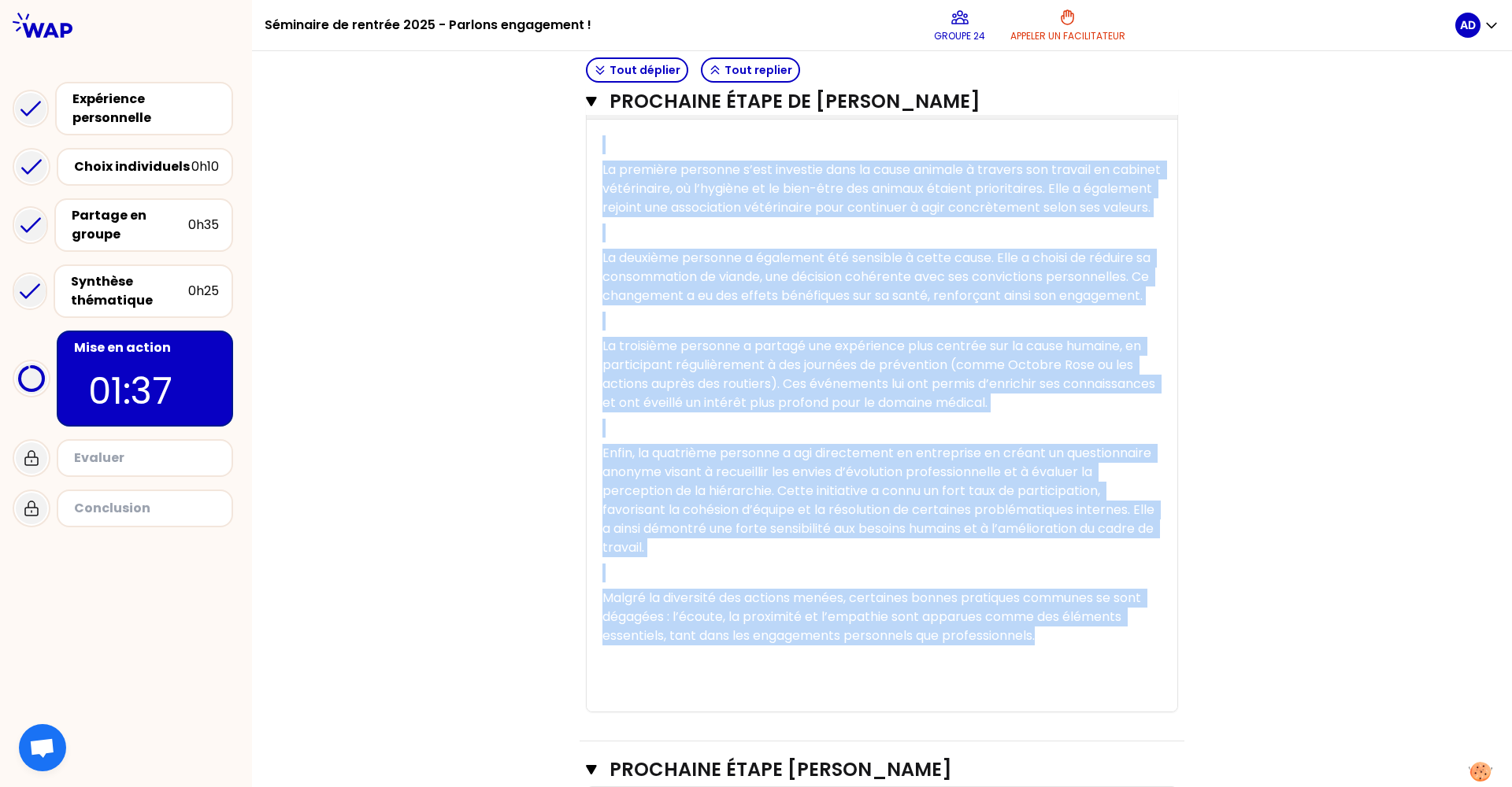
drag, startPoint x: 1058, startPoint y: 683, endPoint x: 593, endPoint y: 135, distance: 718.7
click at [593, 135] on div "﻿ La première personne s’est investie dans la cause animale à travers son trava…" at bounding box center [882, 421] width 590 height 579
copy div "﻿ La première personne s’est investie dans la cause animale à travers son trava…"
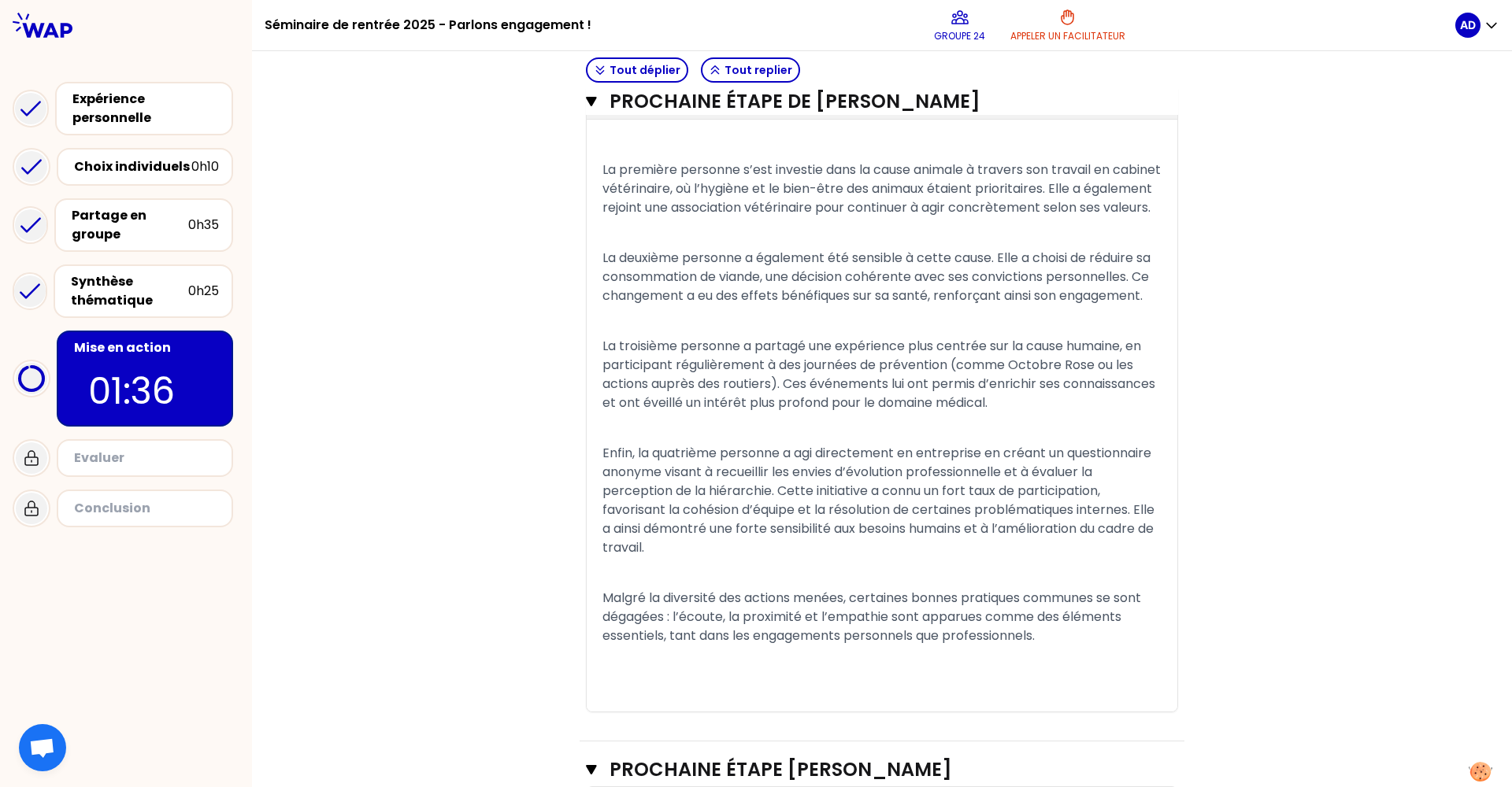
click at [752, 275] on span "La deuxième personne a également été sensible à cette cause. Elle a choisi de r…" at bounding box center [877, 277] width 551 height 56
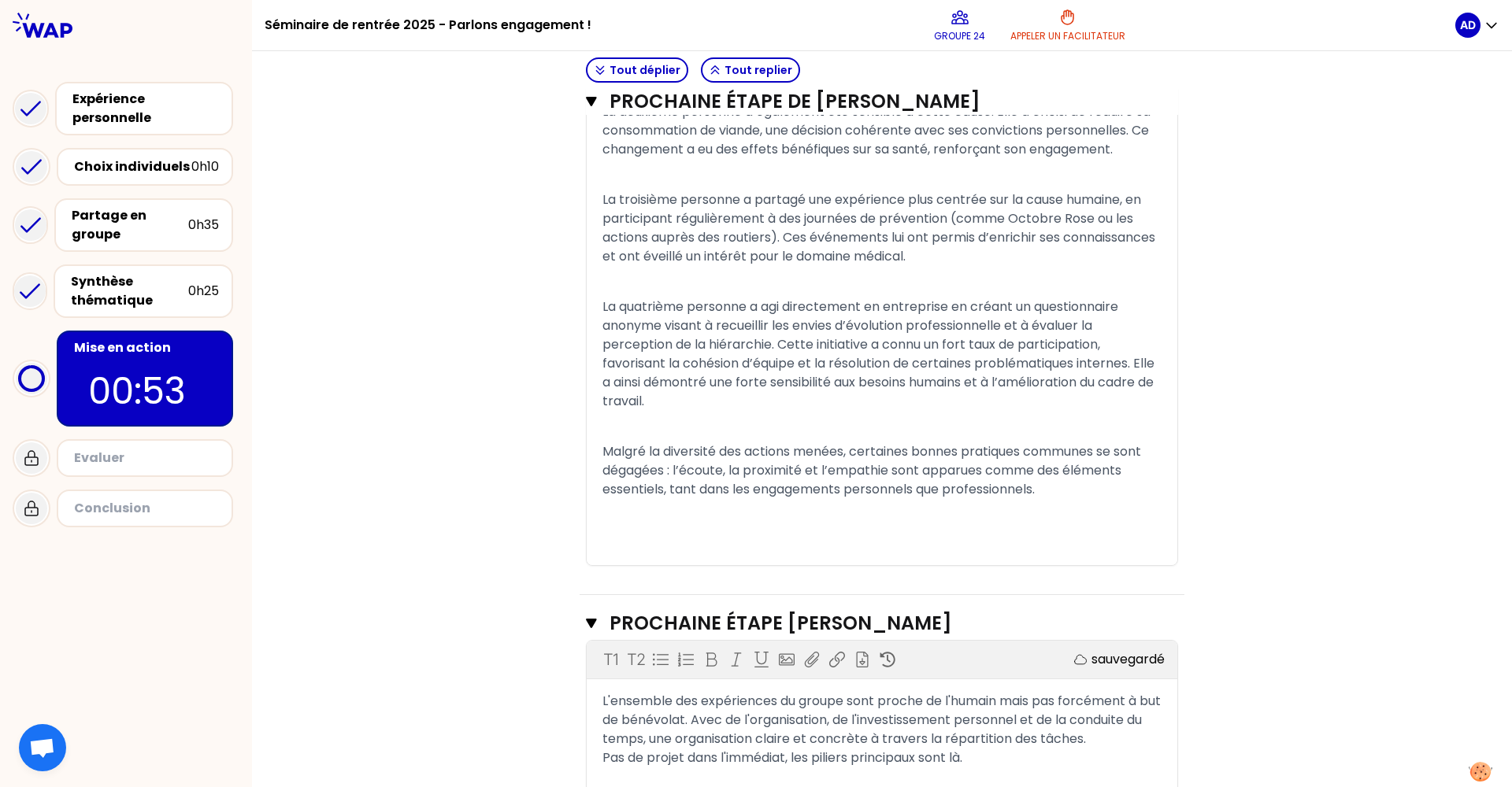
scroll to position [615, 0]
click at [746, 411] on p "La quatrième personne a agi directement en entreprise en créant un questionnair…" at bounding box center [882, 352] width 559 height 120
click at [1062, 500] on p "Malgré la diversité des actions menées, certaines bonnes pratiques communes se …" at bounding box center [882, 468] width 559 height 63
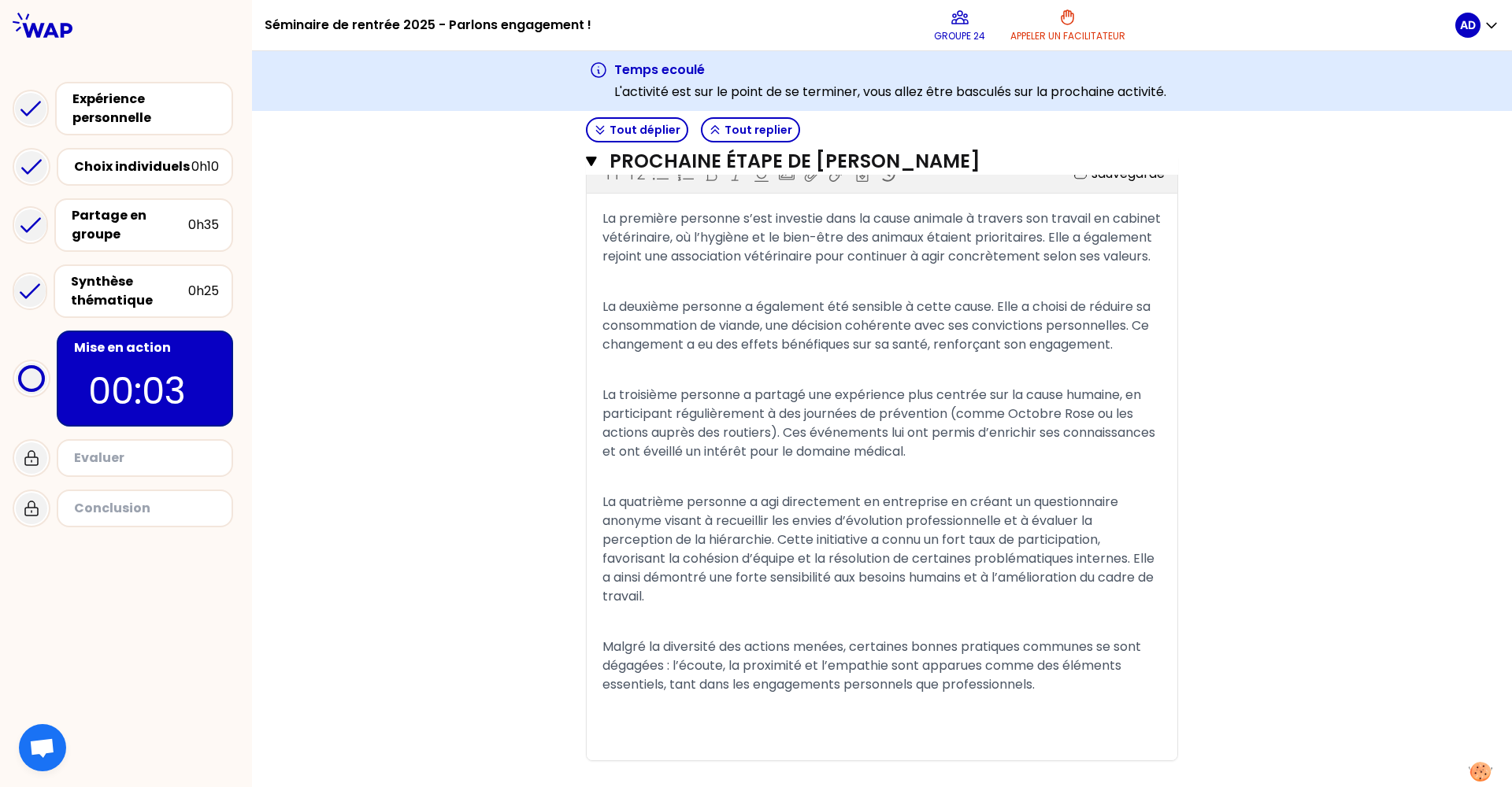
scroll to position [475, 0]
click at [159, 276] on div "Synthèse thématique" at bounding box center [129, 290] width 117 height 38
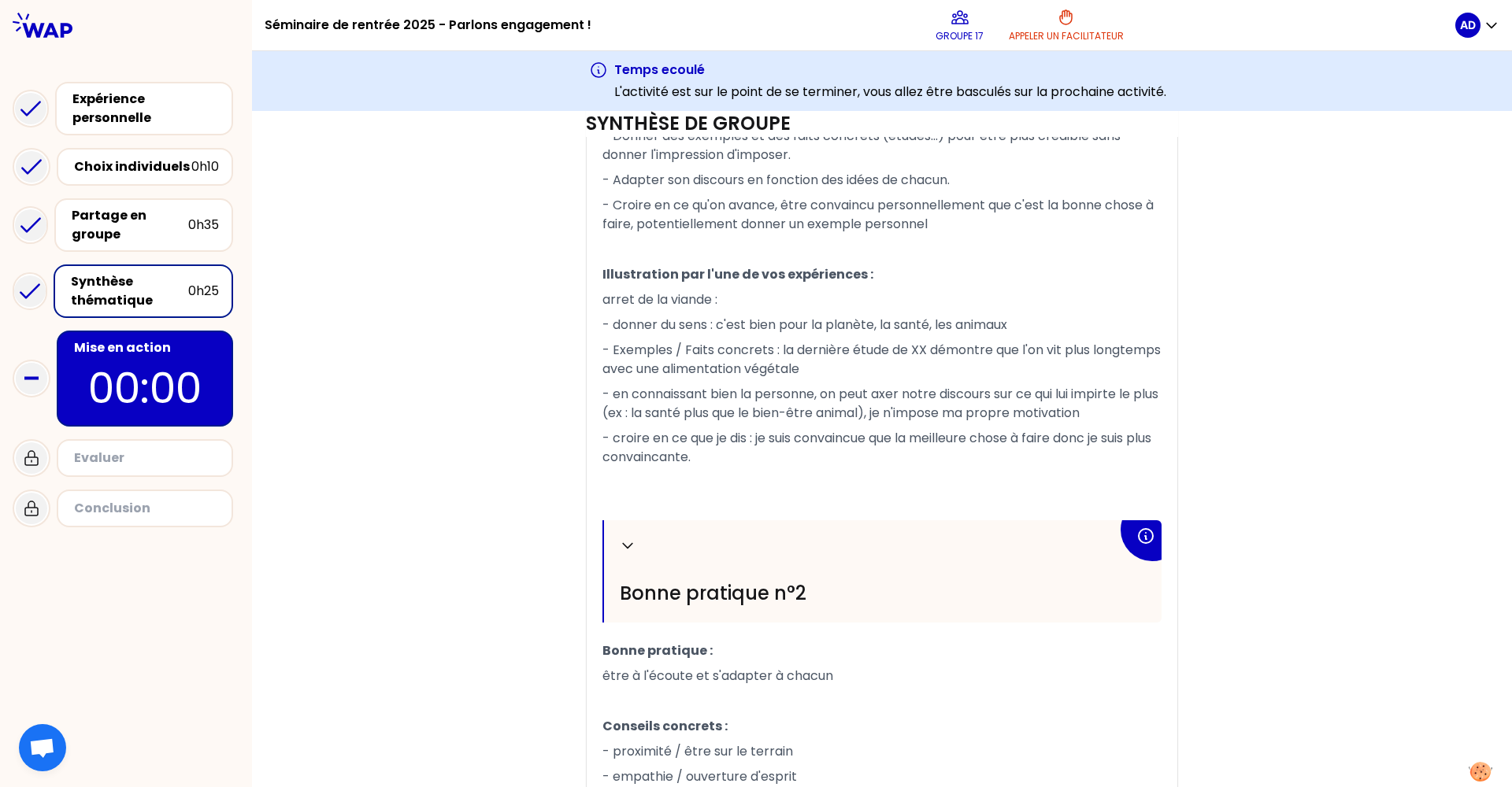
scroll to position [718, 0]
click at [967, 286] on p "Illustration par l'une de vos expériences :" at bounding box center [882, 273] width 559 height 25
click at [149, 377] on p "00:00" at bounding box center [145, 388] width 148 height 61
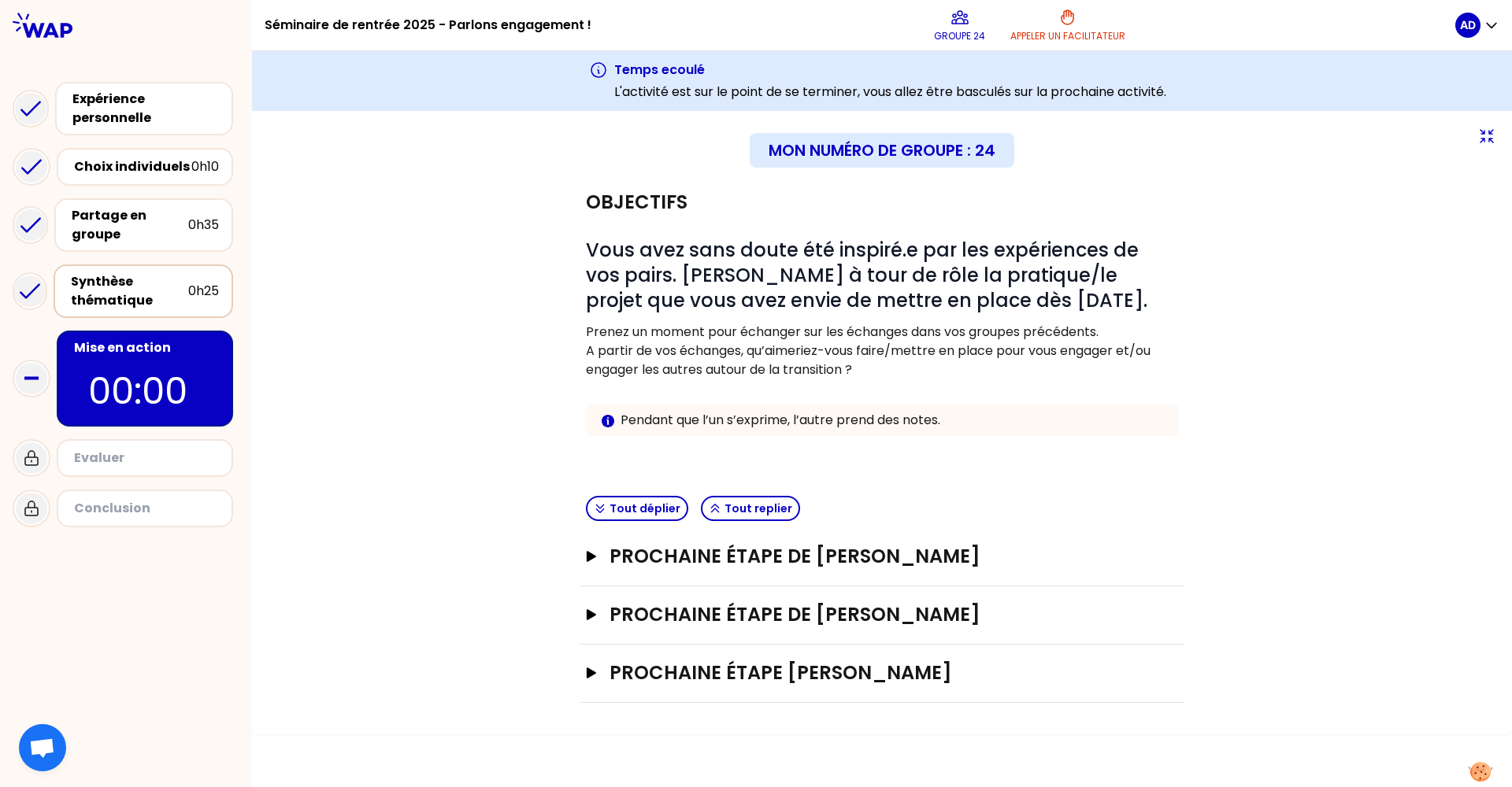
click at [158, 289] on div "Synthèse thématique" at bounding box center [129, 290] width 117 height 38
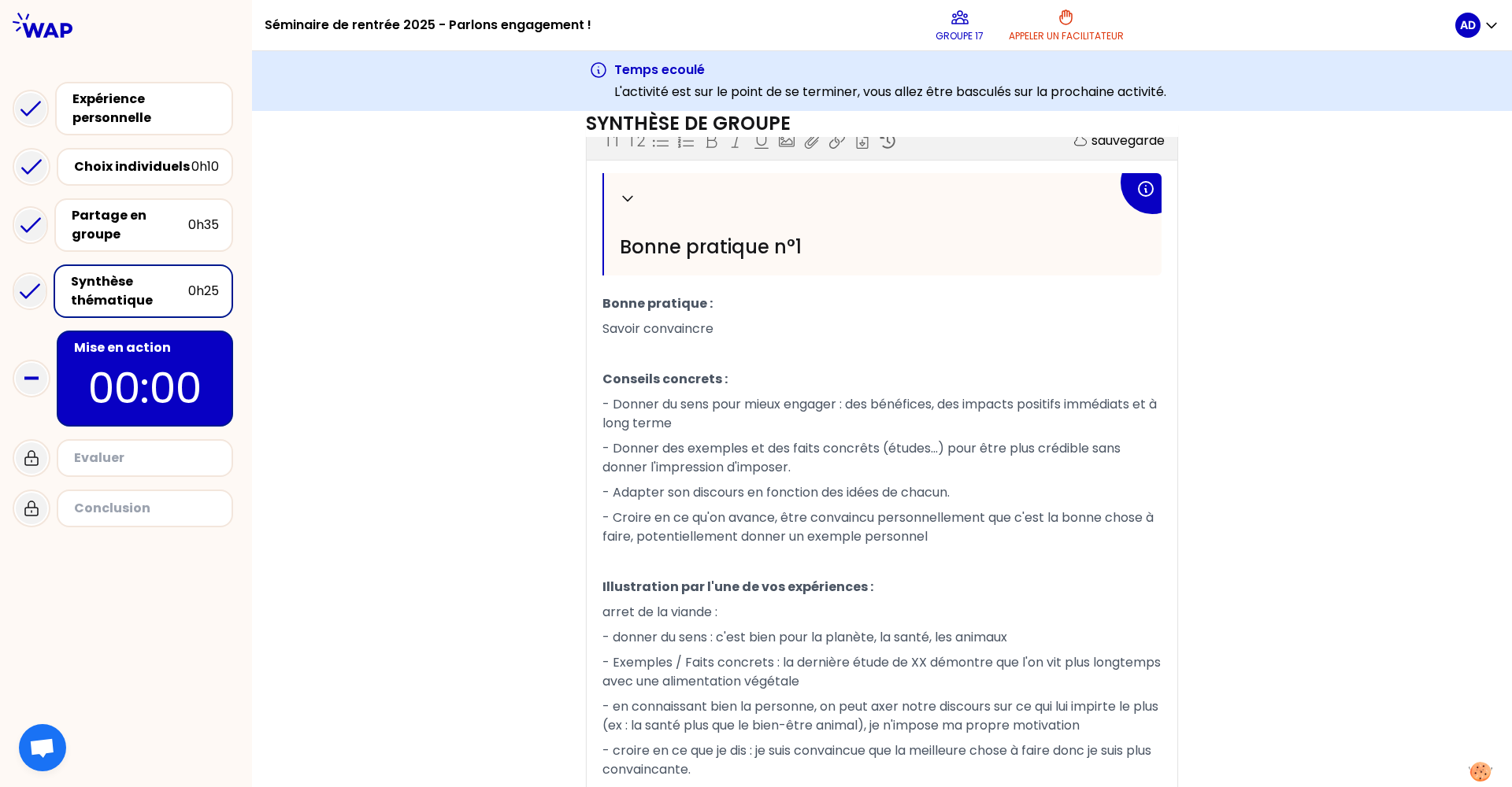
scroll to position [404, 0]
click at [212, 376] on p "00:00" at bounding box center [145, 388] width 148 height 61
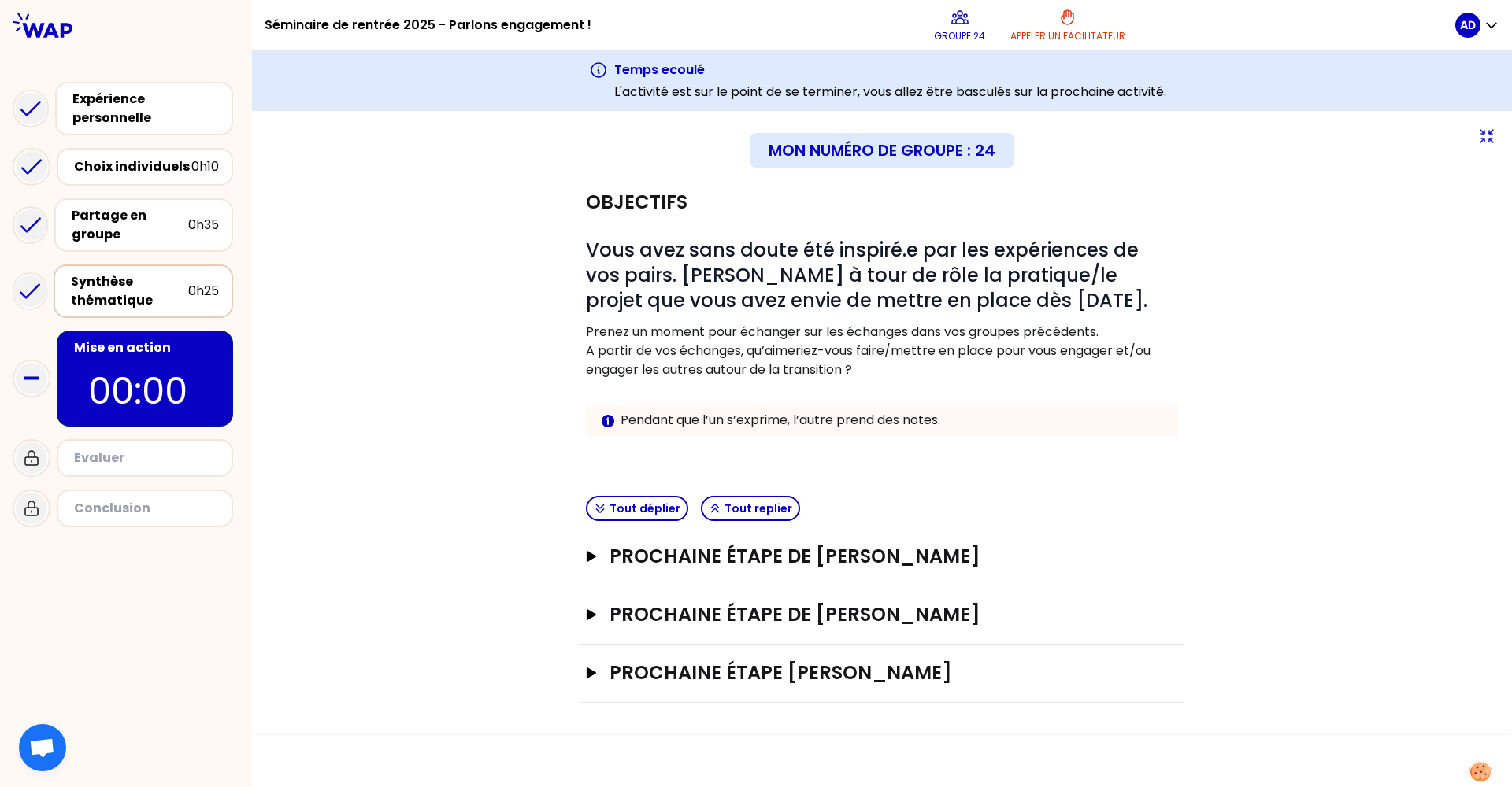
click at [140, 290] on div "Synthèse thématique" at bounding box center [129, 290] width 117 height 38
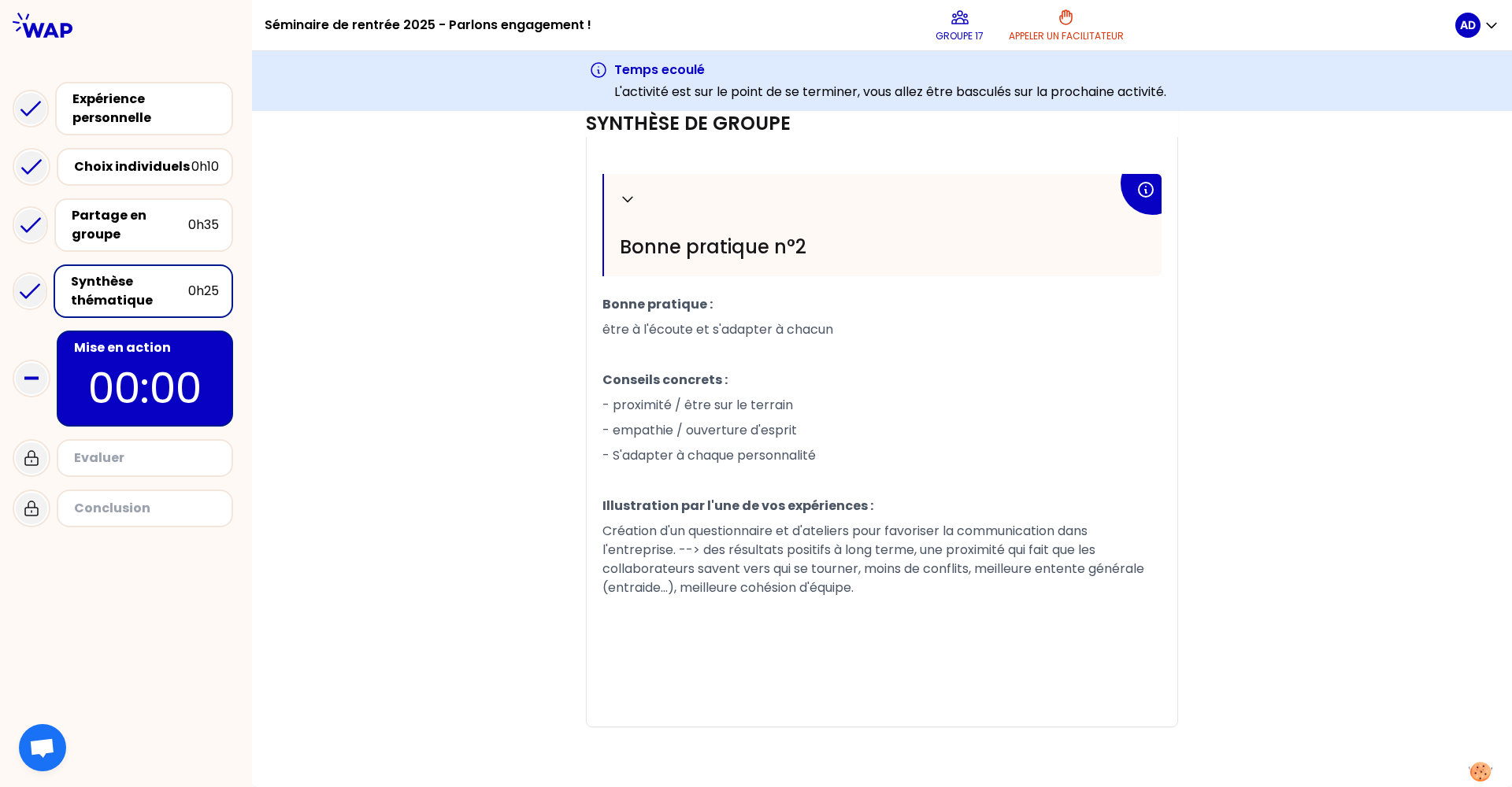
scroll to position [1103, 0]
click at [166, 282] on div "Synthèse thématique" at bounding box center [129, 290] width 117 height 38
click at [140, 299] on div "Synthèse thématique" at bounding box center [129, 290] width 117 height 38
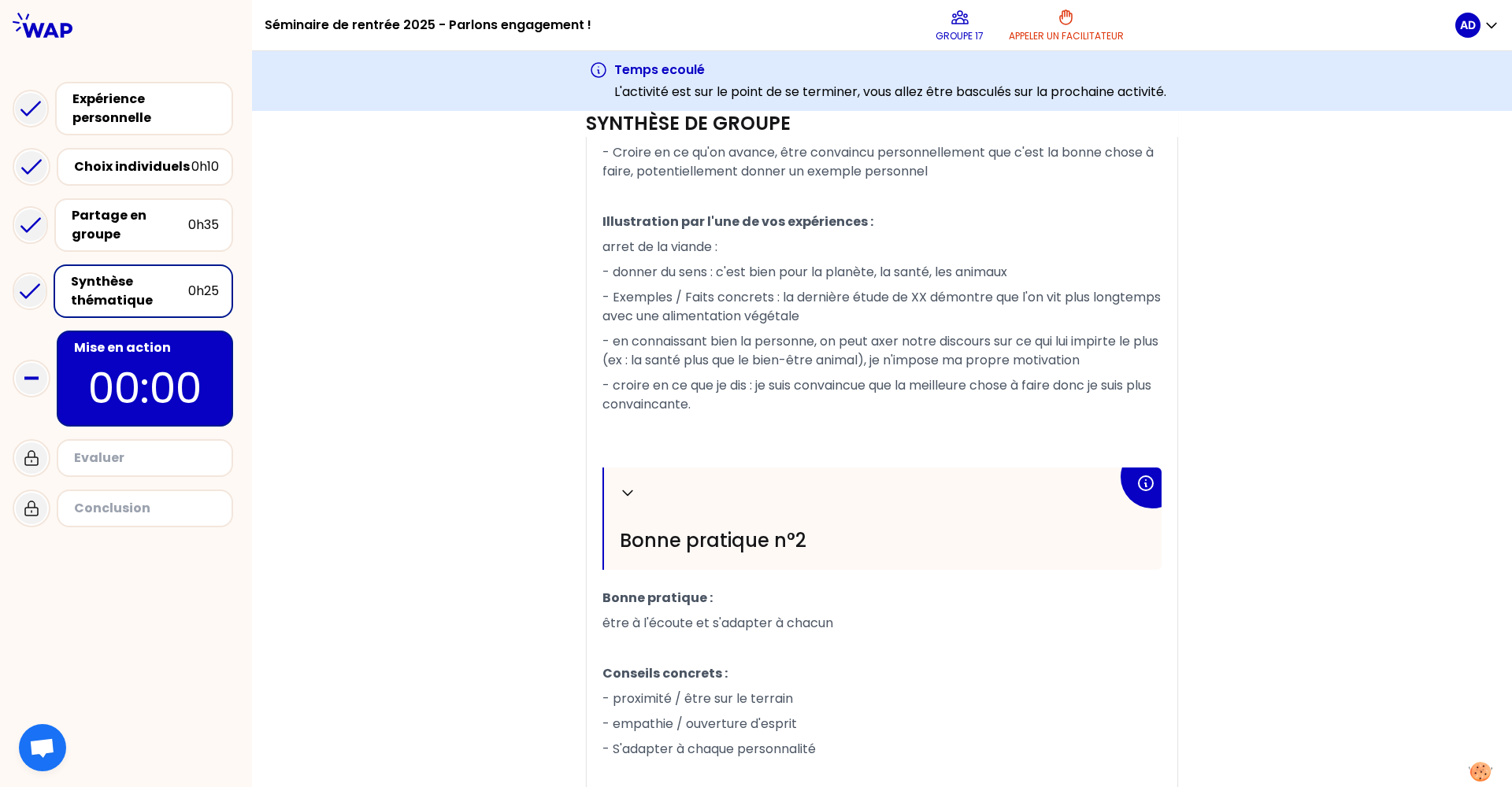
scroll to position [771, 0]
click at [808, 232] on p "Illustration par l'une de vos expériences :" at bounding box center [882, 220] width 559 height 25
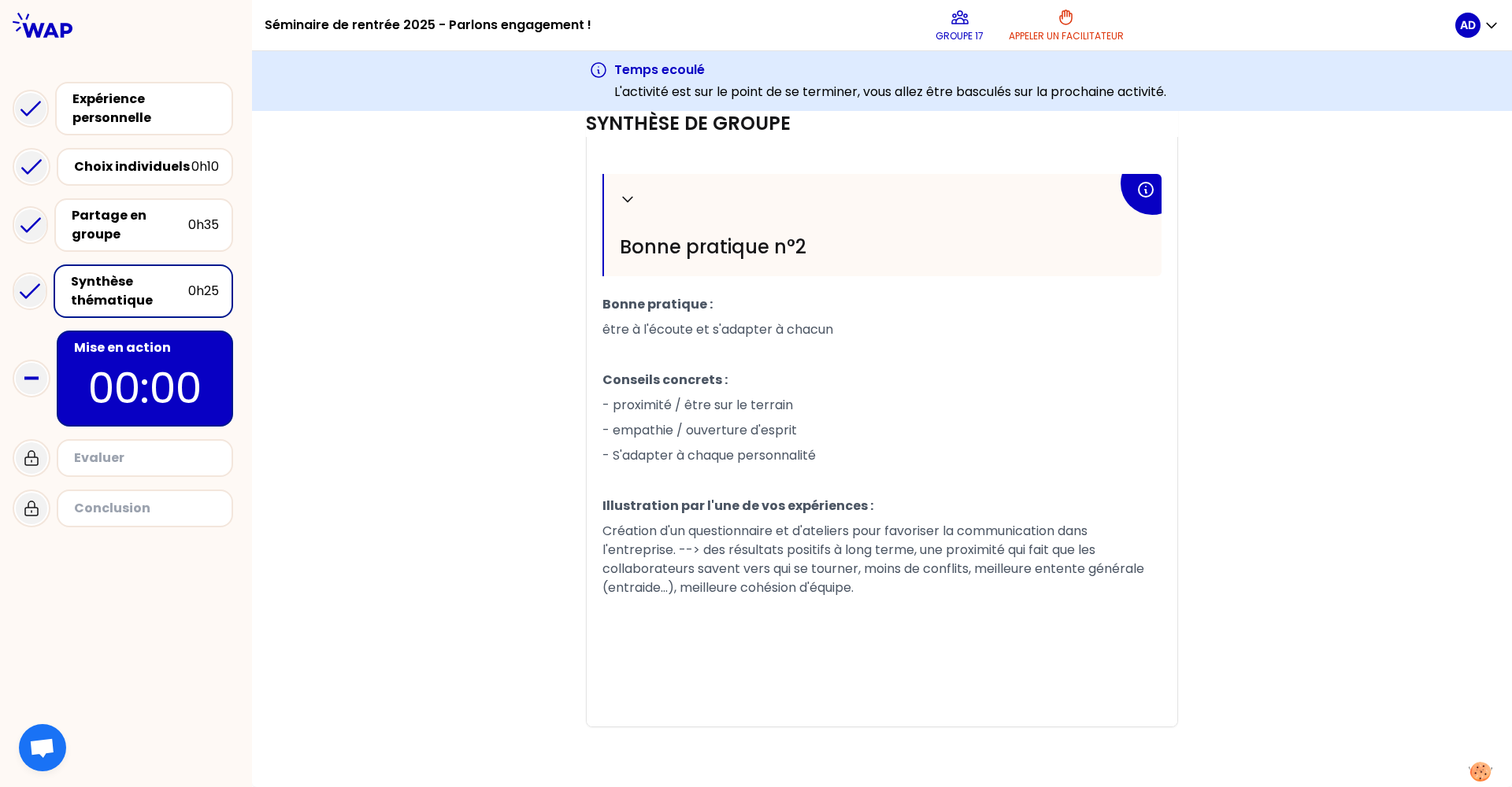
scroll to position [1103, 0]
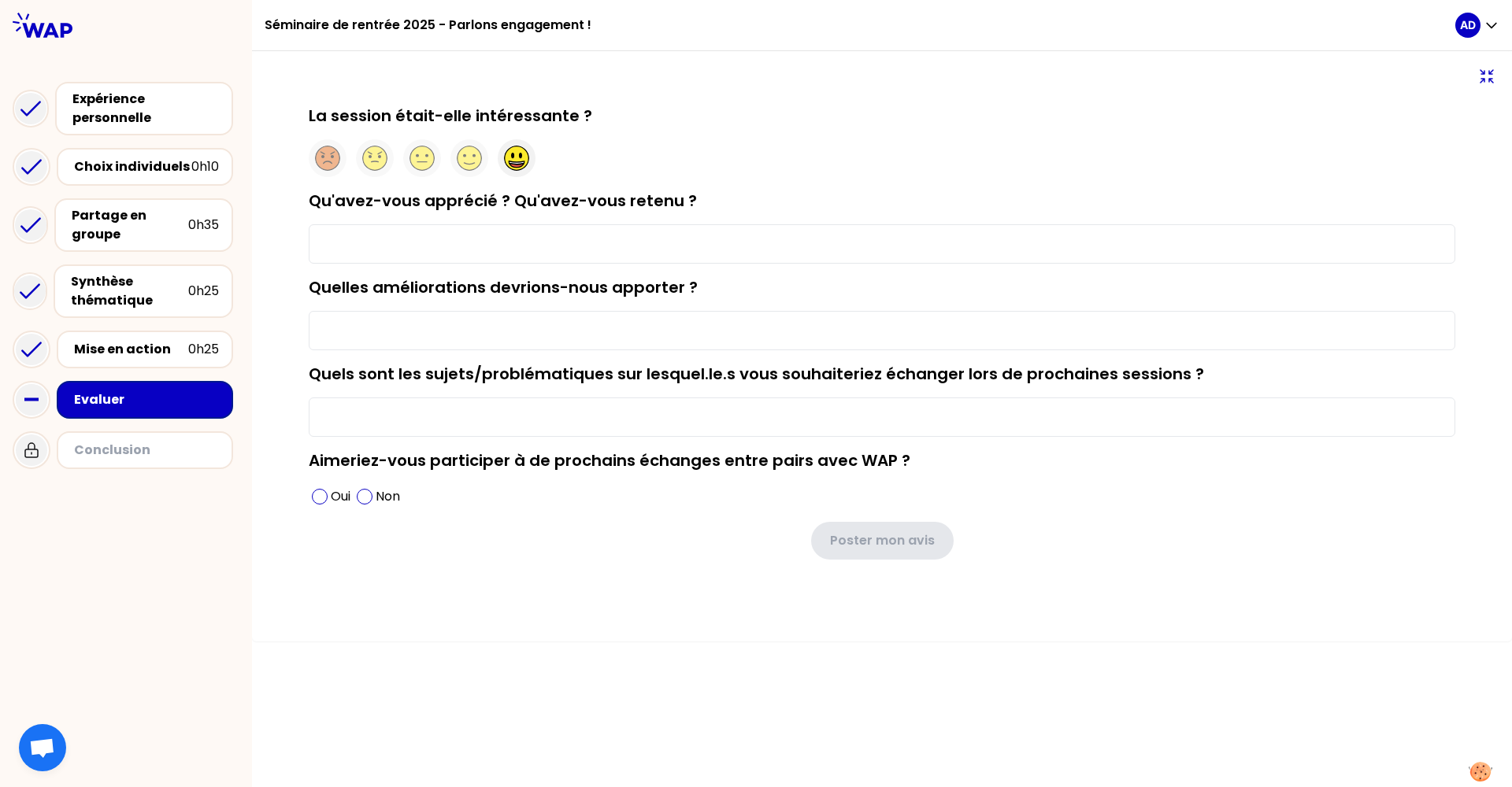
click at [507, 165] on circle at bounding box center [517, 158] width 25 height 25
click at [623, 252] on input "Qu'avez-vous apprécié ? Qu'avez-vous retenu ?" at bounding box center [882, 244] width 1146 height 39
drag, startPoint x: 686, startPoint y: 237, endPoint x: -72, endPoint y: 195, distance: 759.2
click at [0, 195] on html "Séminaire de rentrée 2025 - Parlons engagement ! AD Expérience personnelle Choi…" at bounding box center [756, 393] width 1512 height 787
click at [609, 241] on input "Découvrir des expériences personnelles variés." at bounding box center [882, 244] width 1146 height 39
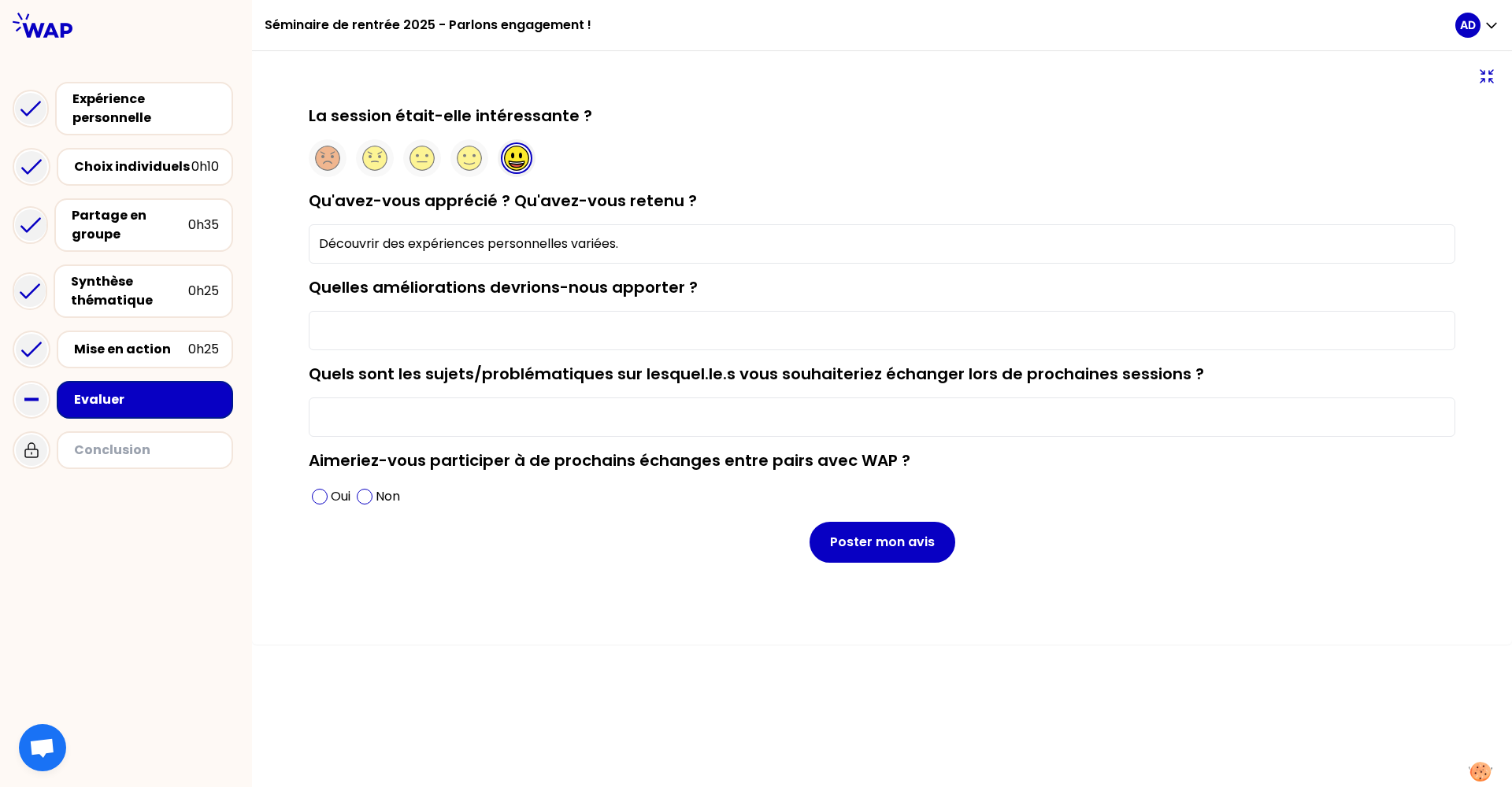
type input "Découvrir des expériences personnelles variées."
click at [527, 338] on input "Quelles améliorations devrions-nous apporter ?" at bounding box center [882, 330] width 1146 height 39
click at [356, 334] on input "Quelles améliorations devrions-nous apporter ?" at bounding box center [882, 330] width 1146 height 39
click at [357, 331] on input "Quelles améliorations devrions-nous apporter ?" at bounding box center [882, 330] width 1146 height 39
click at [353, 333] on input "C'est très bien" at bounding box center [882, 330] width 1146 height 39
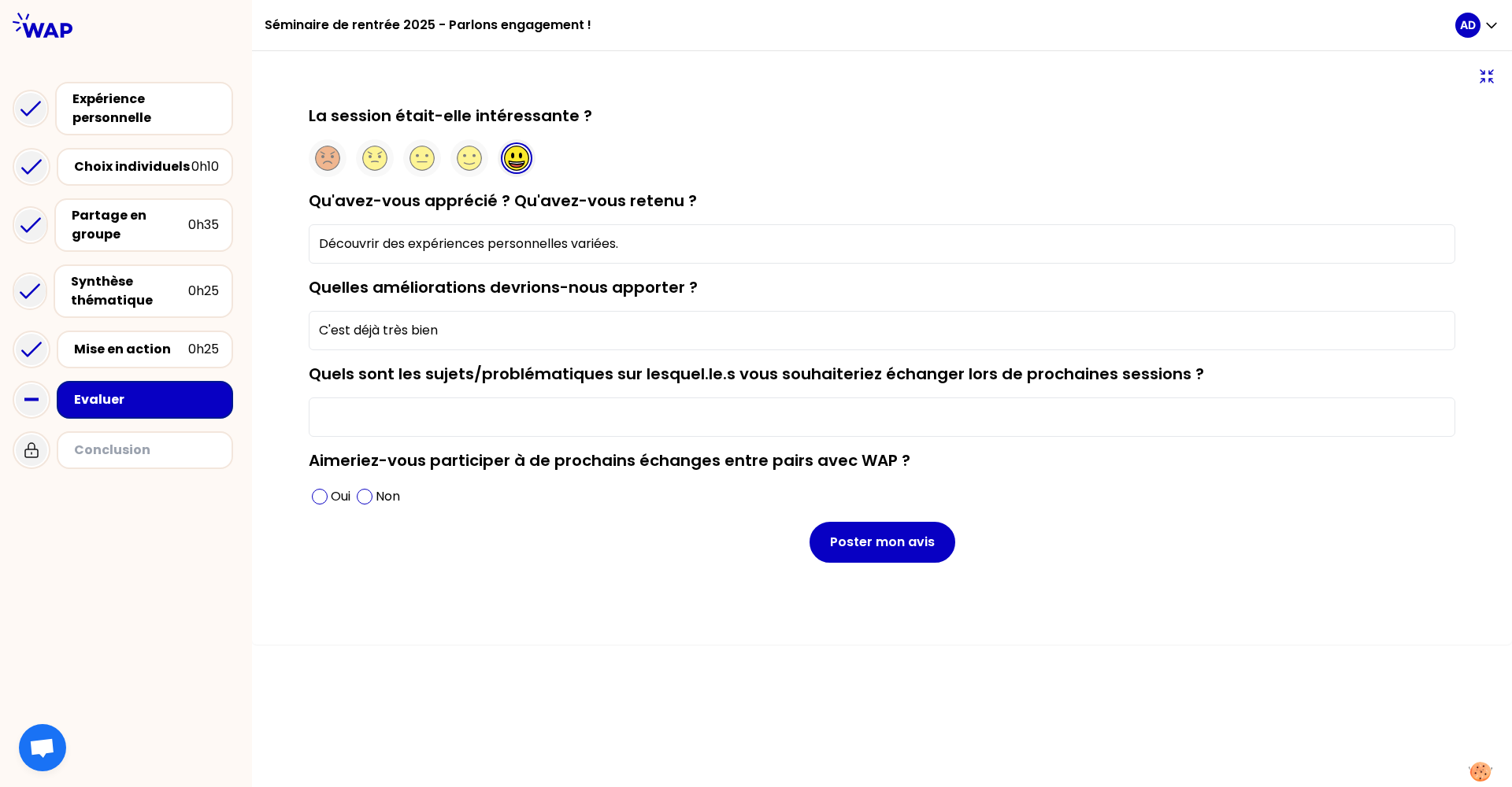
click at [464, 338] on input "C'est déjà très bien" at bounding box center [882, 330] width 1146 height 39
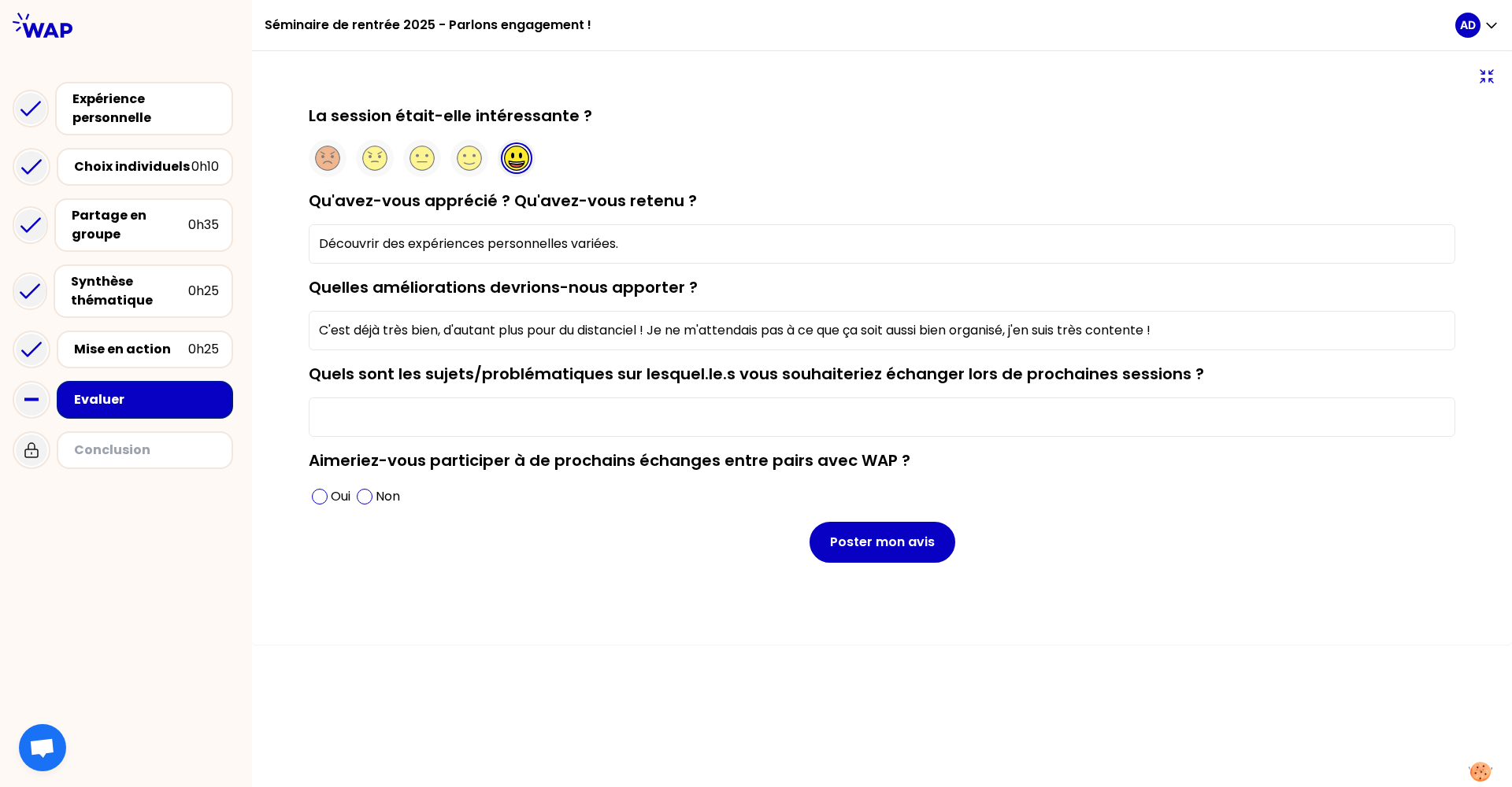
drag, startPoint x: 1160, startPoint y: 322, endPoint x: 1156, endPoint y: 331, distance: 9.8
click at [1156, 333] on input "C'est déjà très bien, d'autant plus pour du distanciel ! Je ne m'attendais pas …" at bounding box center [882, 330] width 1146 height 39
click at [1156, 337] on input "C'est déjà très bien, d'autant plus pour du distanciel ! Je ne m'attendais pas …" at bounding box center [882, 330] width 1146 height 39
drag, startPoint x: 1187, startPoint y: 337, endPoint x: 313, endPoint y: 287, distance: 875.4
click at [313, 287] on div "Quelles améliorations devrions-nous apporter ? C'est déjà très bien, d'autant p…" at bounding box center [882, 313] width 1146 height 74
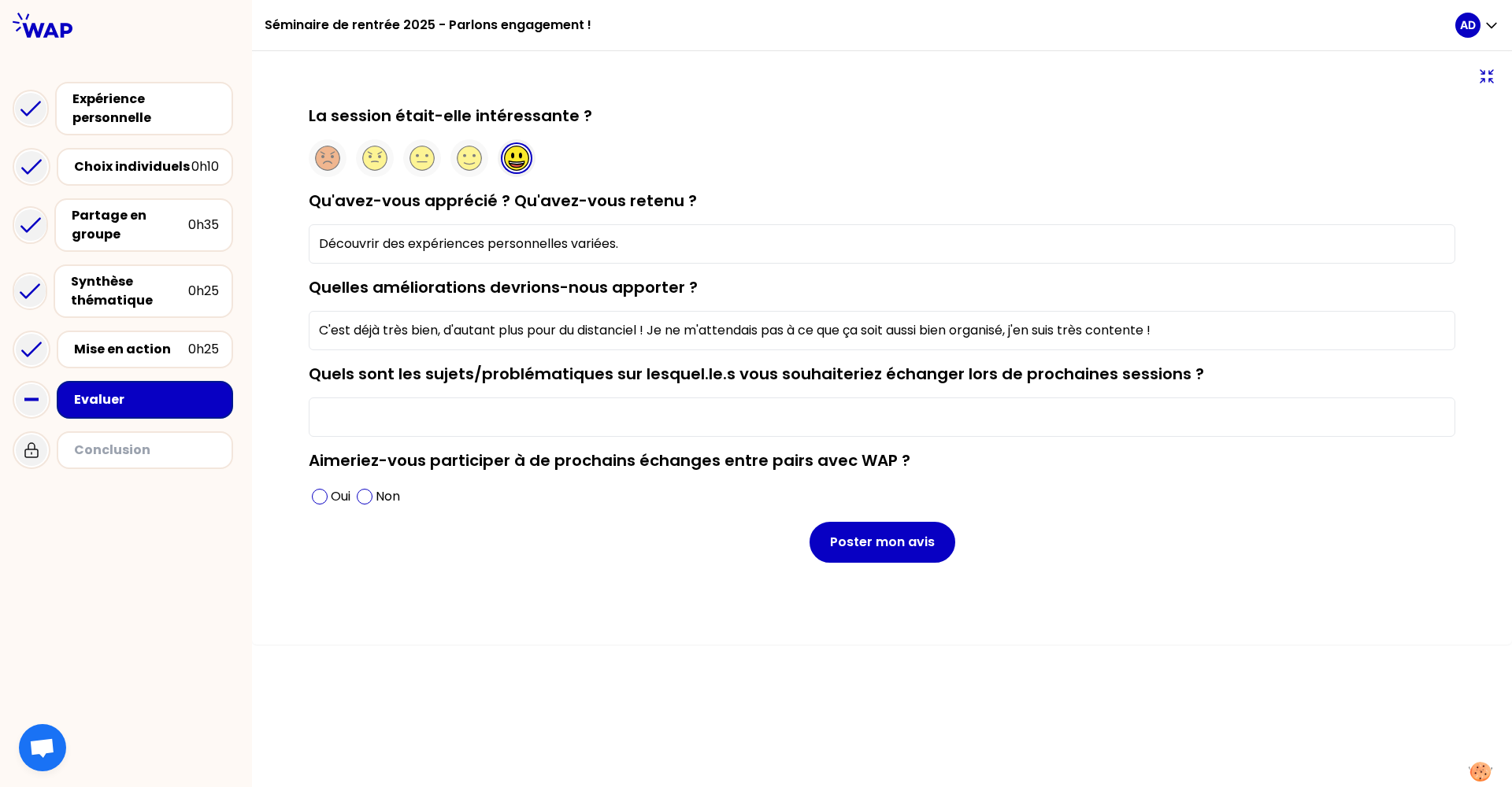
paste input "Découvrir des expériences personnelles variés."
type input "C'est déjà très bien, d'autant plus pour du distanciel ! Je ne m'attendais pas …"
click at [412, 424] on input "Quels sont les sujets/problématiques sur lesquel.le.s vous souhaiteriez échange…" at bounding box center [882, 417] width 1146 height 39
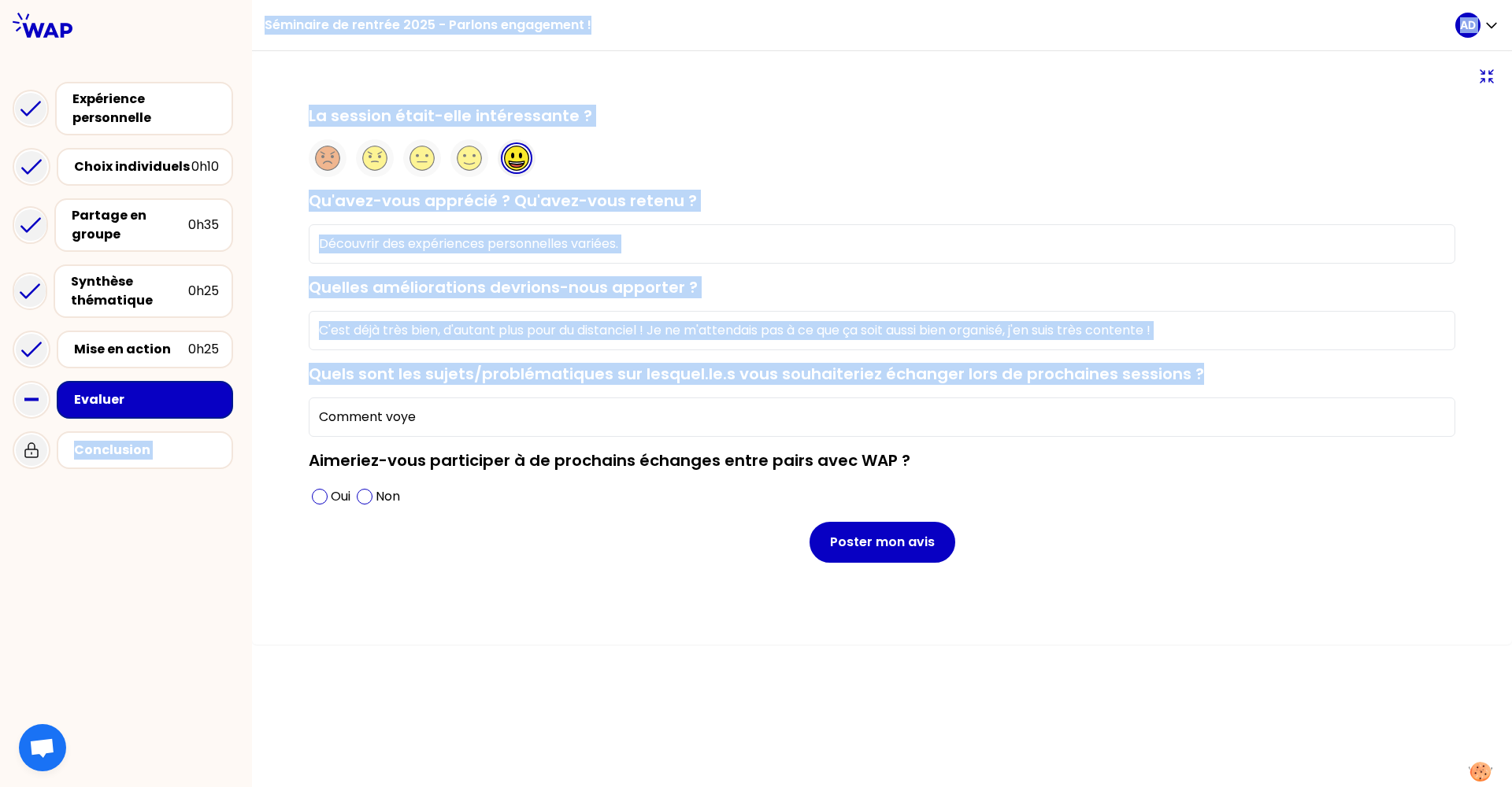
drag, startPoint x: 463, startPoint y: 399, endPoint x: 229, endPoint y: 397, distance: 234.0
click at [229, 397] on div "Séminaire de rentrée 2025 - Parlons engagement ! AD Expérience personnelle Choi…" at bounding box center [756, 393] width 1512 height 787
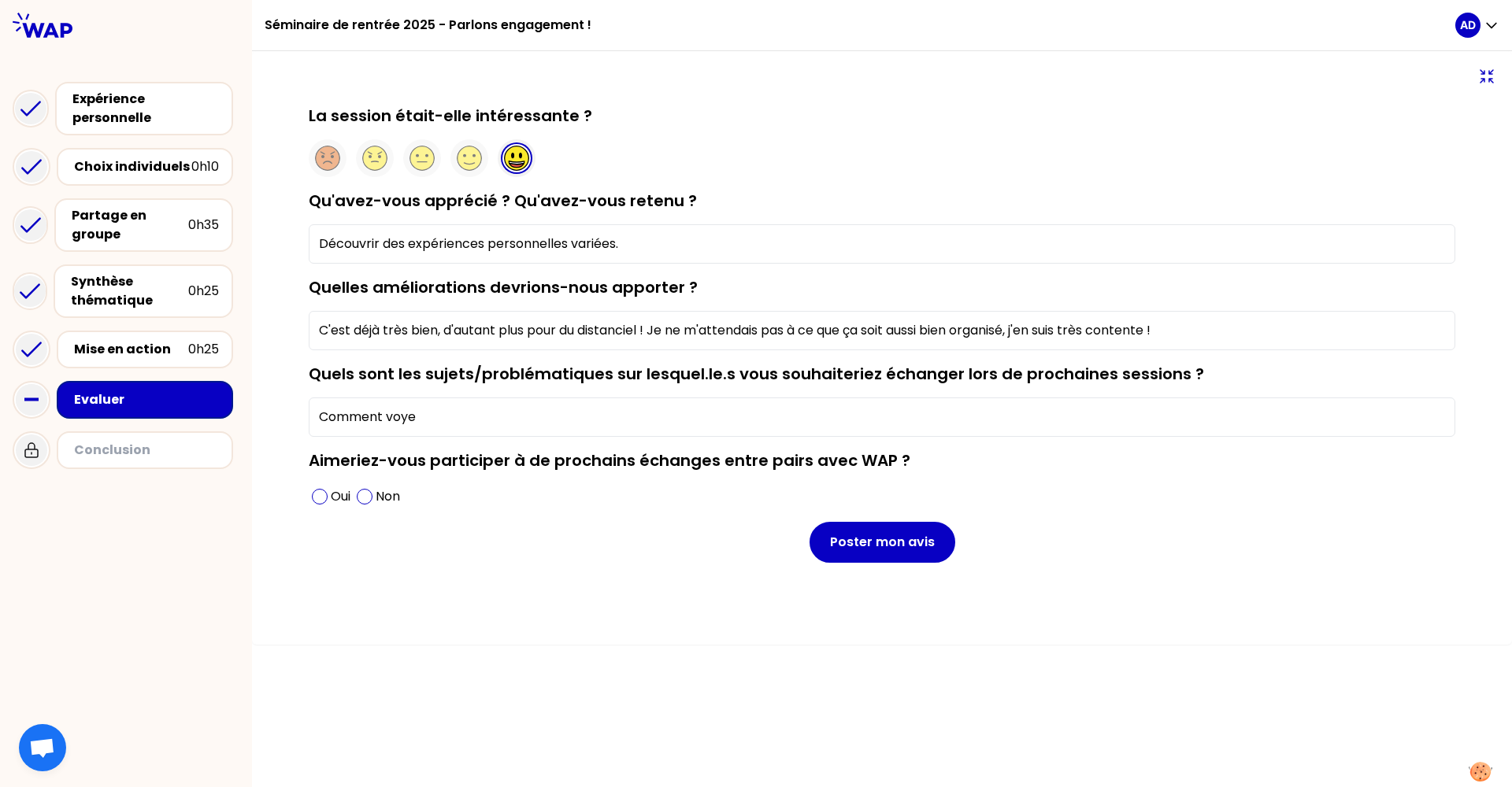
click at [392, 413] on input "Comment voye" at bounding box center [882, 417] width 1146 height 39
drag, startPoint x: 432, startPoint y: 423, endPoint x: 157, endPoint y: 423, distance: 275.0
click at [157, 423] on div "Séminaire de rentrée 2025 - Parlons engagement ! AD Expérience personnelle Choi…" at bounding box center [756, 393] width 1512 height 787
drag, startPoint x: 761, startPoint y: 418, endPoint x: 187, endPoint y: 409, distance: 574.1
click at [187, 409] on div "Séminaire de rentrée 2025 - Parlons engagement ! AD Expérience personnelle Choi…" at bounding box center [756, 393] width 1512 height 787
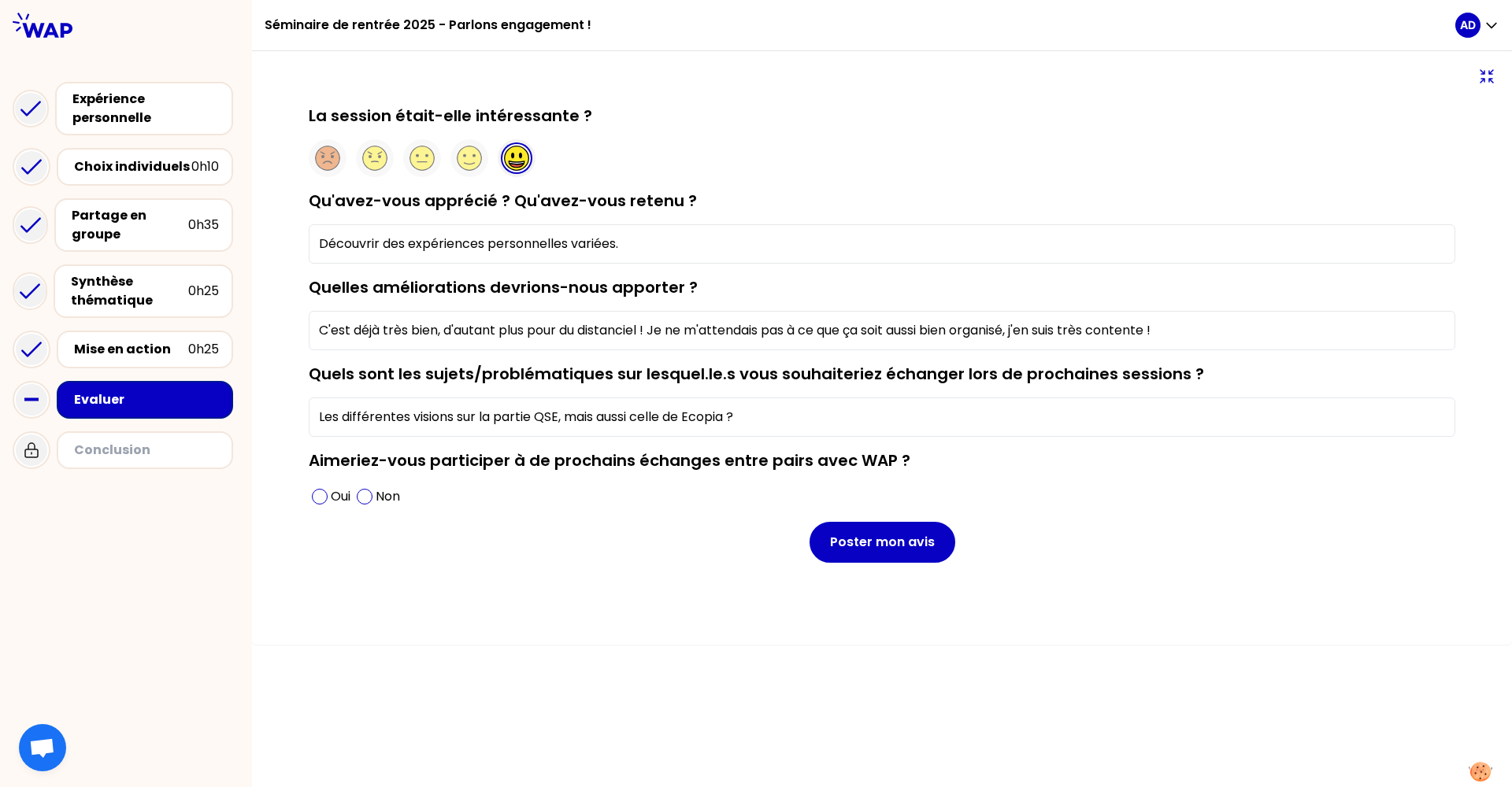
click at [450, 437] on input "Les différentes visions sur la partie QSE, mais aussi celle de Ecopia ?" at bounding box center [882, 417] width 1146 height 39
click at [459, 423] on input "Les différentes visions sur la partie QSE, mais aussi celle de Ecopia ?" at bounding box center [882, 417] width 1146 height 39
click at [850, 421] on input "Les différentes visions que peuvent avoir les étudiants sur la partie QSE, mais…" at bounding box center [882, 417] width 1146 height 39
click at [656, 423] on input "Les différentes visions que peuvent avoir les étudiants sur la partie QSE, mais…" at bounding box center [882, 417] width 1146 height 39
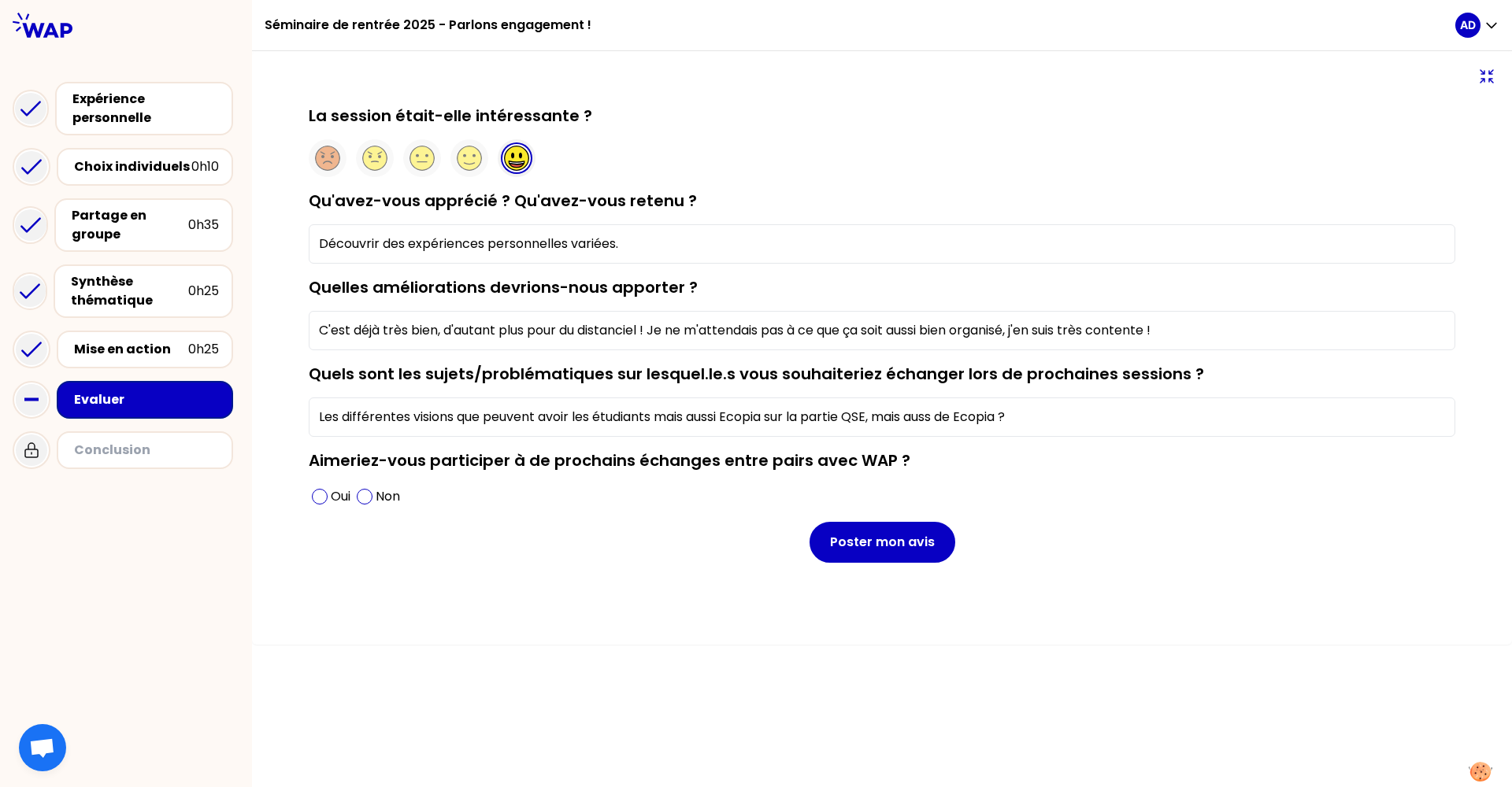
drag, startPoint x: 889, startPoint y: 419, endPoint x: 1124, endPoint y: 416, distance: 235.0
click at [1124, 416] on input "Les différentes visions que peuvent avoir les étudiants mais aussi Ecopia sur l…" at bounding box center [882, 417] width 1146 height 39
click at [316, 495] on span at bounding box center [319, 497] width 16 height 16
click at [1006, 409] on input "Les différentes visions que peuvent avoir les étudiants mais aussi Ecopia sur l…" at bounding box center [882, 417] width 1146 height 39
click at [659, 422] on input "Les différentes visions que peuvent avoir les étudiants mais aussi Ecopia sur l…" at bounding box center [882, 417] width 1146 height 39
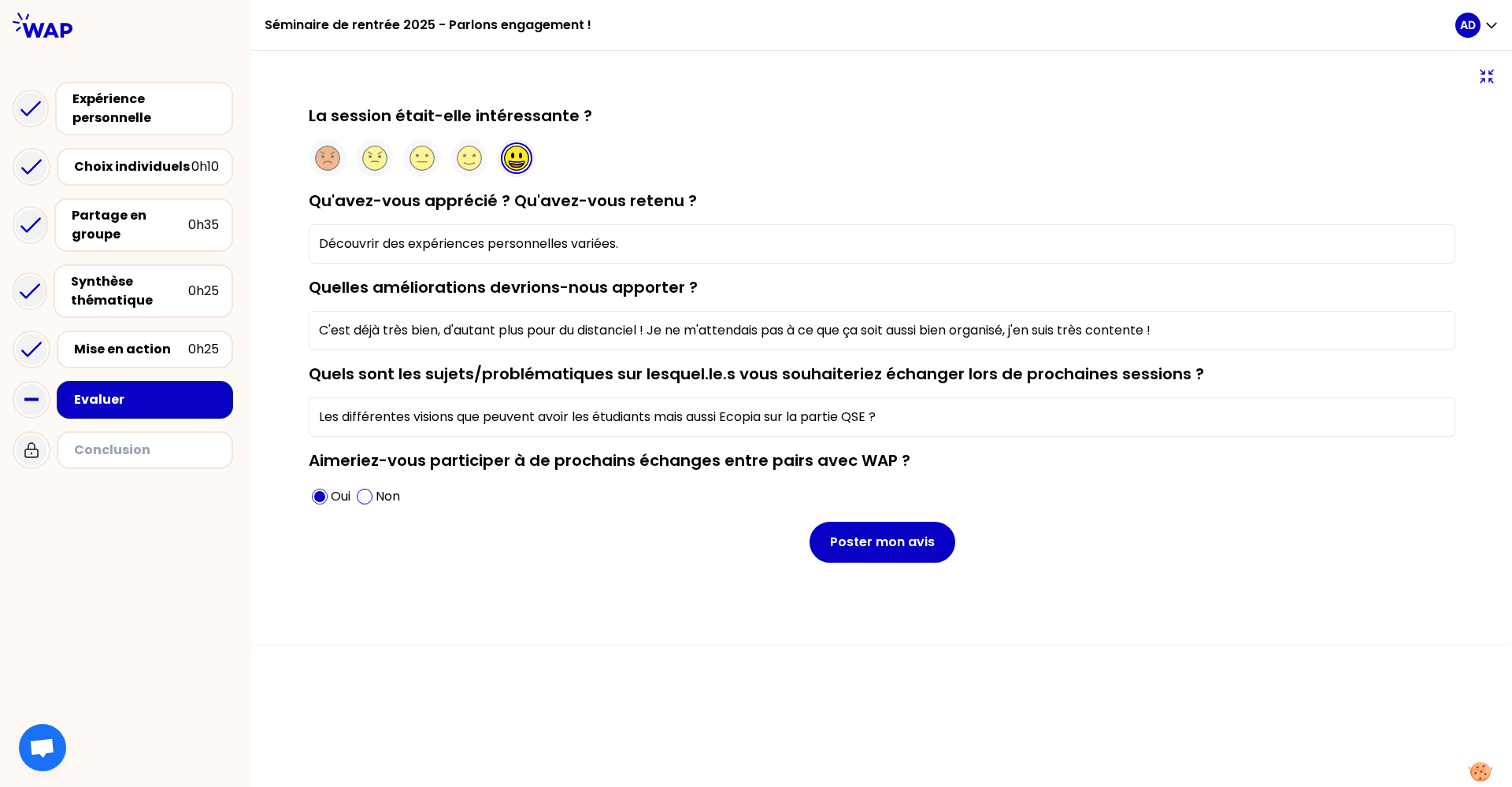
drag, startPoint x: 729, startPoint y: 418, endPoint x: 653, endPoint y: 426, distance: 76.4
click at [653, 427] on input "Les différentes visions que peuvent avoir les étudiants mais aussi Ecopia sur l…" at bounding box center [882, 417] width 1146 height 39
click at [674, 415] on input "Les différentes visions que peuvent avoir les étudiants mais aussi Ecopia sur l…" at bounding box center [882, 417] width 1146 height 39
click at [664, 418] on input "Les différentes visions que peuvent avoir les étudiants et aussi Ecopia sur la …" at bounding box center [882, 417] width 1146 height 39
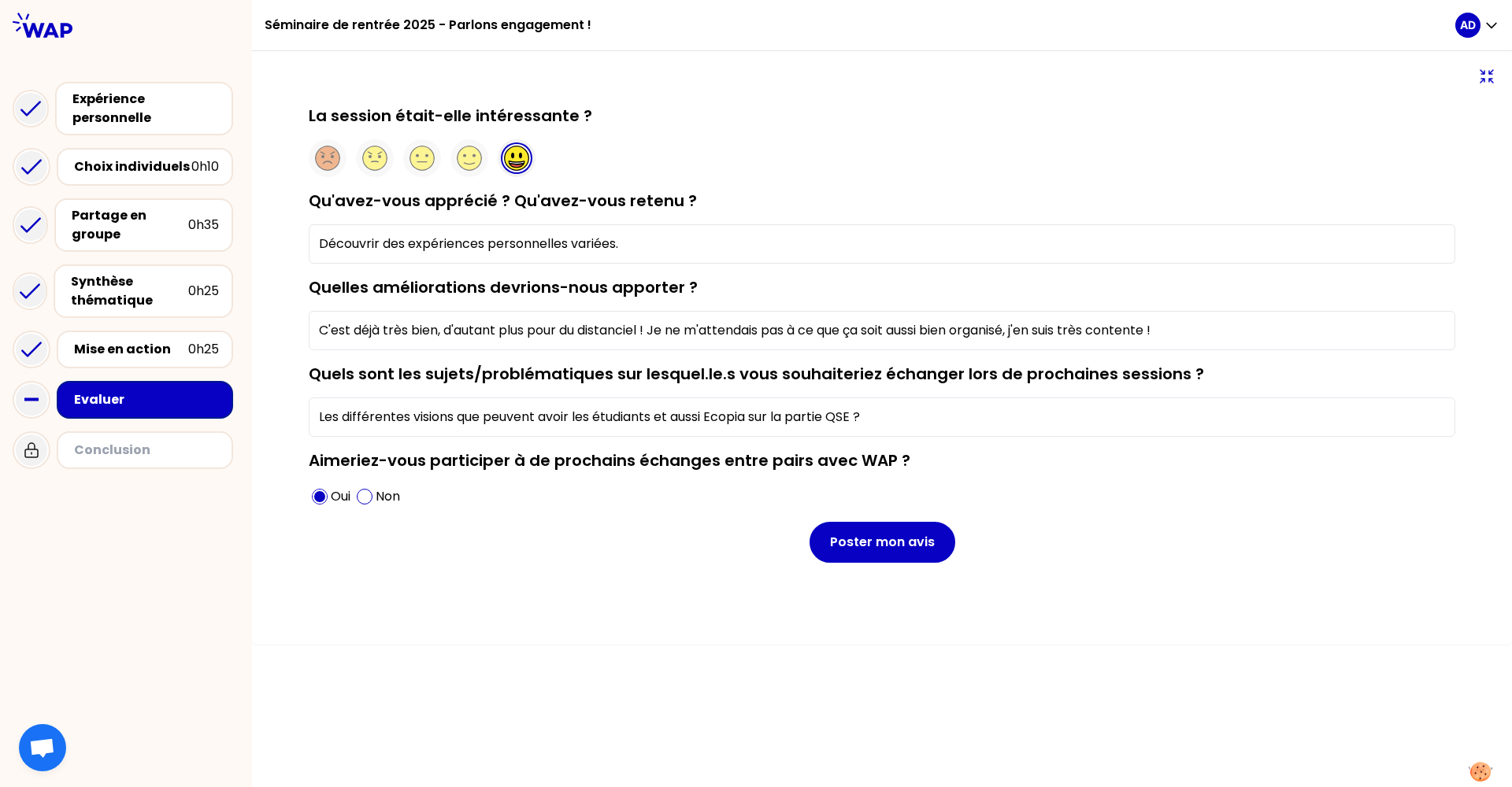
click at [663, 418] on input "Les différentes visions que peuvent avoir les étudiants et aussi Ecopia sur la …" at bounding box center [882, 417] width 1146 height 39
click at [760, 416] on input "Les différentes visions que peuvent avoir les étudiants (et aussi Ecopia sur la…" at bounding box center [882, 417] width 1146 height 39
drag, startPoint x: 780, startPoint y: 424, endPoint x: 1040, endPoint y: 440, distance: 260.5
click at [1040, 440] on form "La session était-elle intéressante ? Qu'avez-vous apprécié ? Qu'avez-vous reten…" at bounding box center [882, 333] width 1146 height 458
click at [761, 421] on input "Les différentes visions que peuvent avoir les étudiants (et aussi Ecopia) sur l…" at bounding box center [882, 417] width 1146 height 39
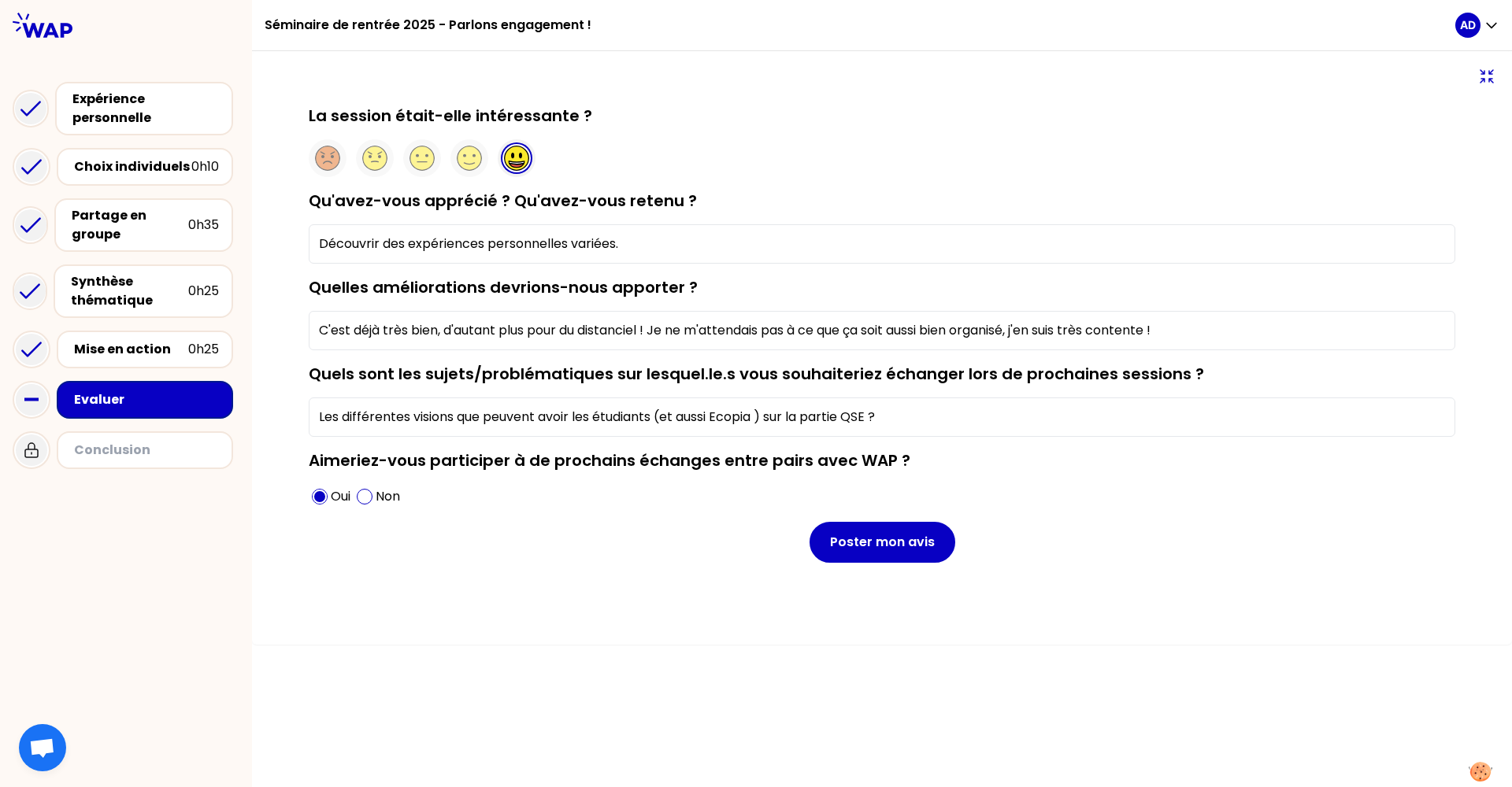
type input "Les différentes visions que peuvent avoir les étudiants (et aussi Ecopia) sur l…"
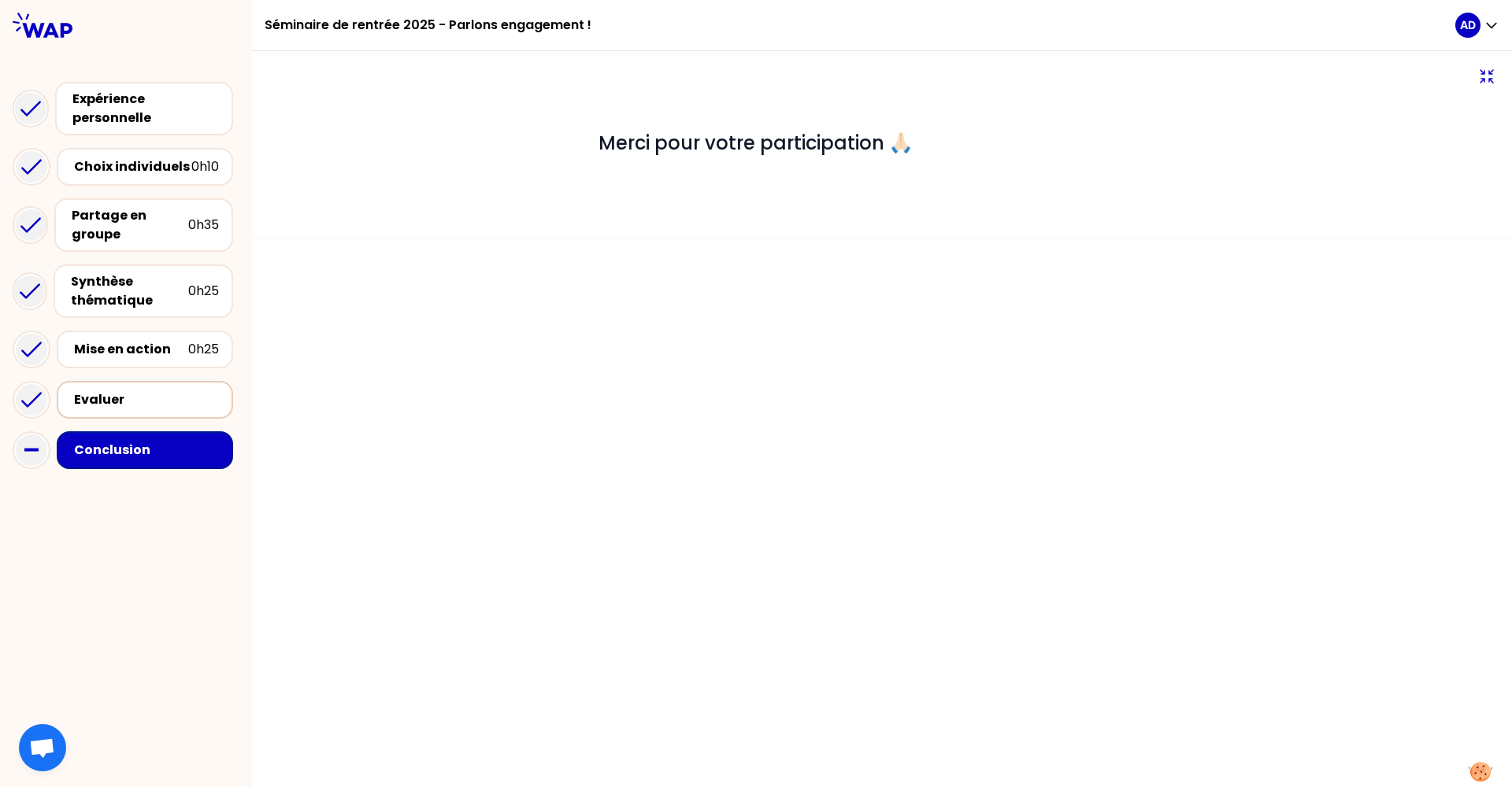
click at [159, 399] on div "Evaluer" at bounding box center [147, 399] width 145 height 19
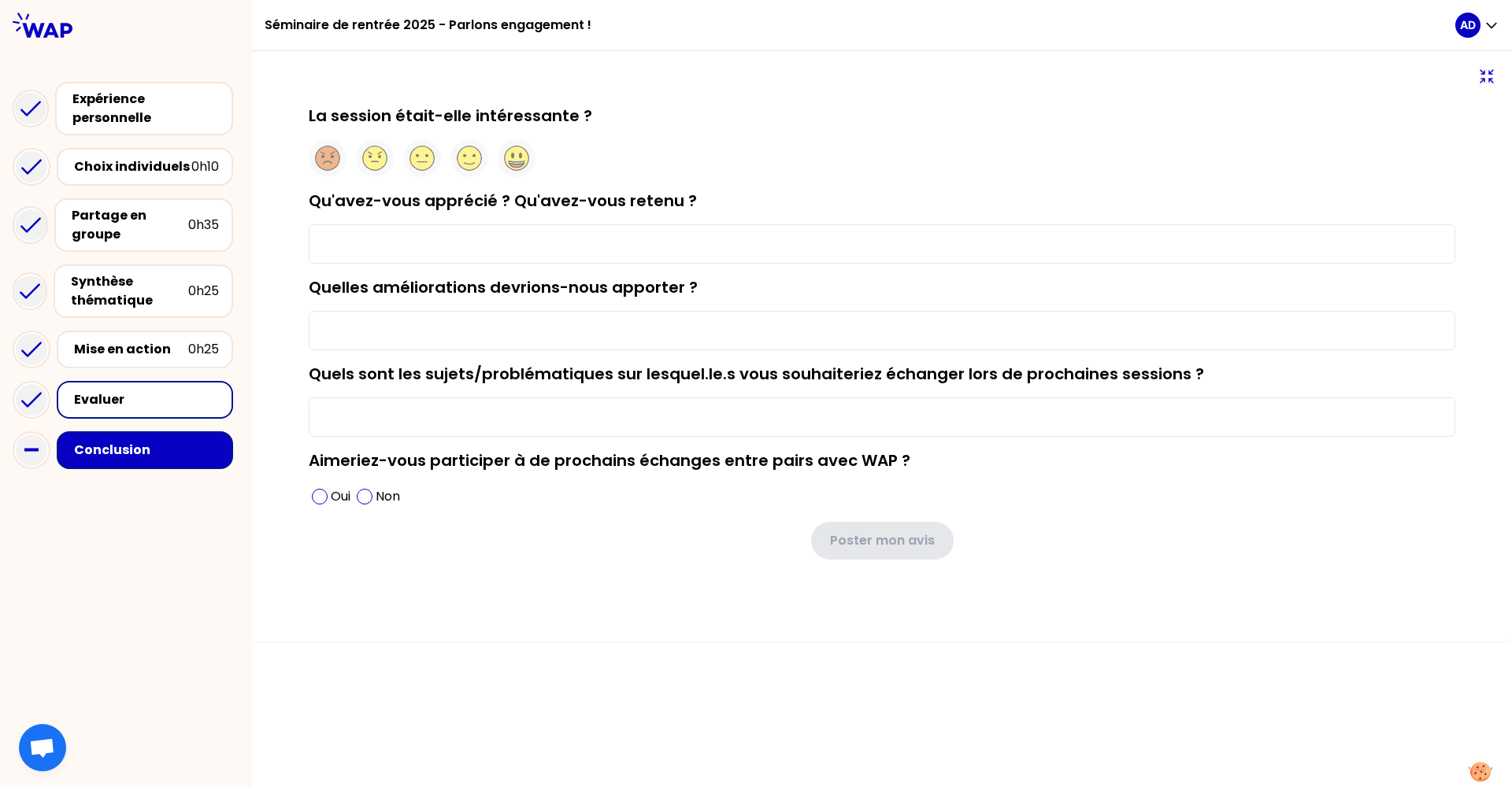
click at [461, 410] on input "Quels sont les sujets/problématiques sur lesquel.le.s vous souhaiteriez échange…" at bounding box center [882, 417] width 1146 height 39
paste input "Les différentes visions sur la partie QSE, mais aussi celle de Ecopia ?"
type input "Les différentes visions sur la partie QSE, mais aussi celle de Ecopia ?"
click at [368, 330] on input "Quelles améliorations devrions-nous apporter ?" at bounding box center [882, 330] width 1146 height 39
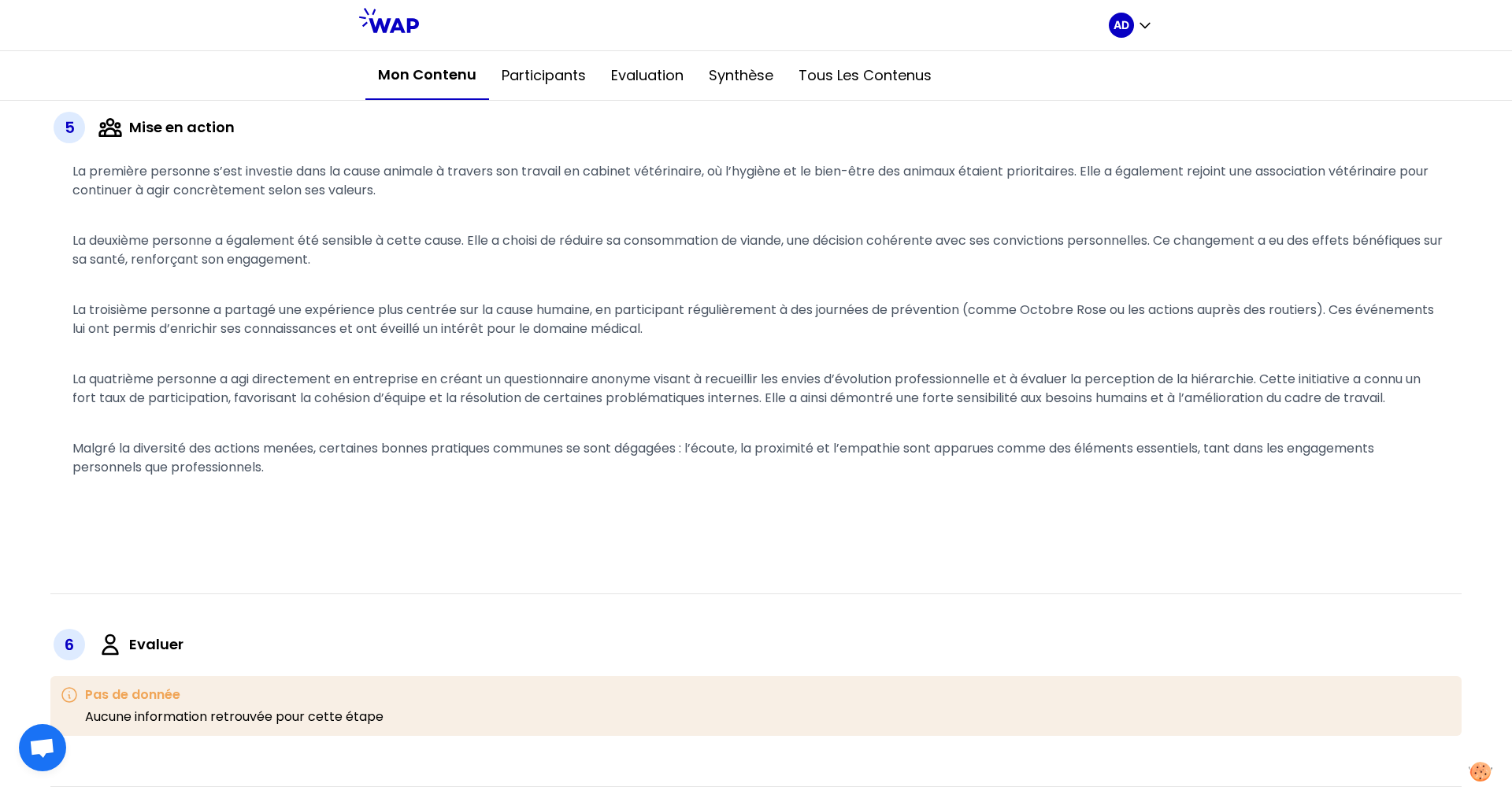
scroll to position [3202, 0]
click at [252, 660] on p "Aucune information retrouvée pour cette étape" at bounding box center [235, 716] width 299 height 19
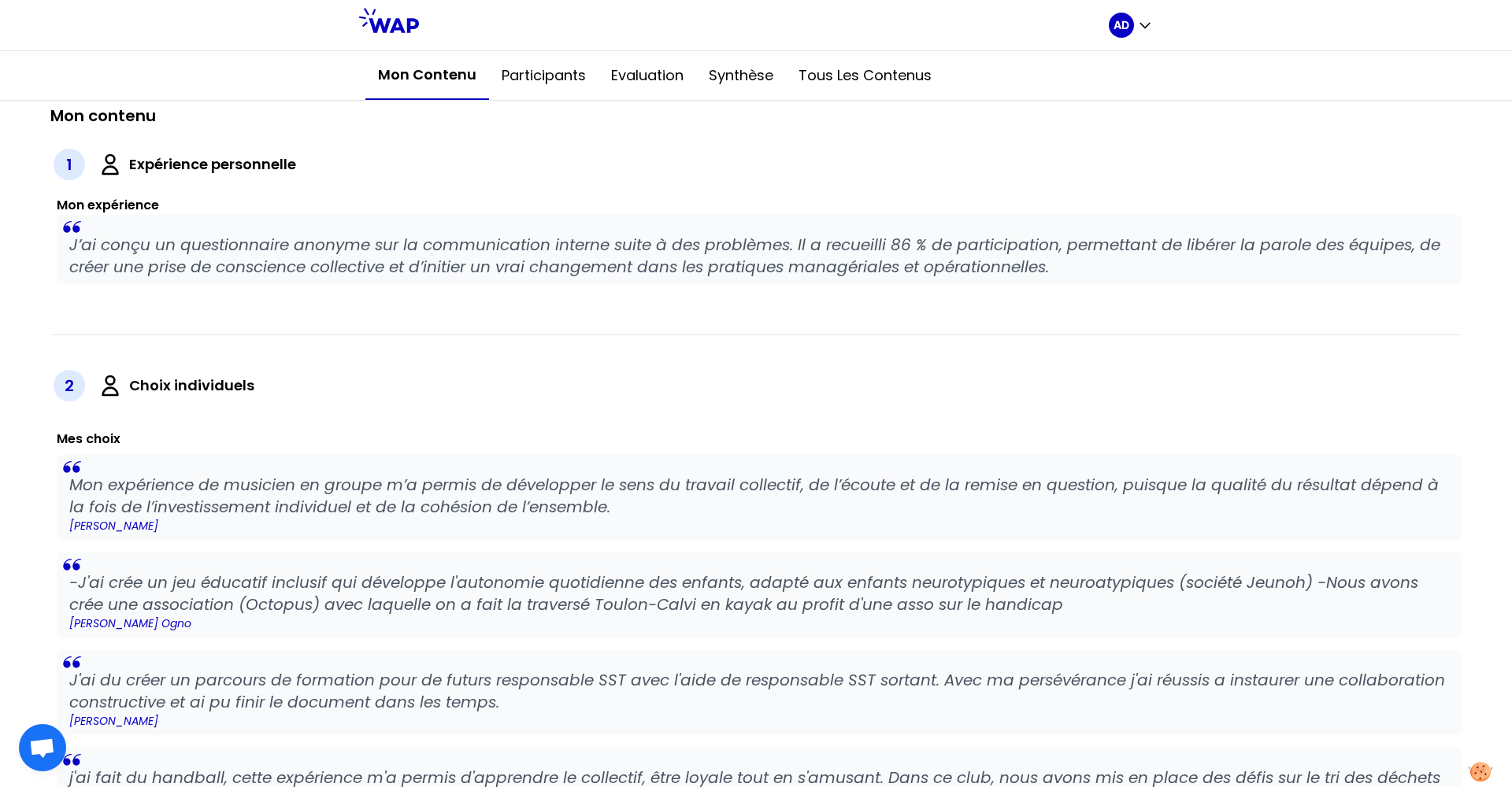
scroll to position [0, 0]
click at [633, 72] on button "Evaluation" at bounding box center [647, 76] width 98 height 48
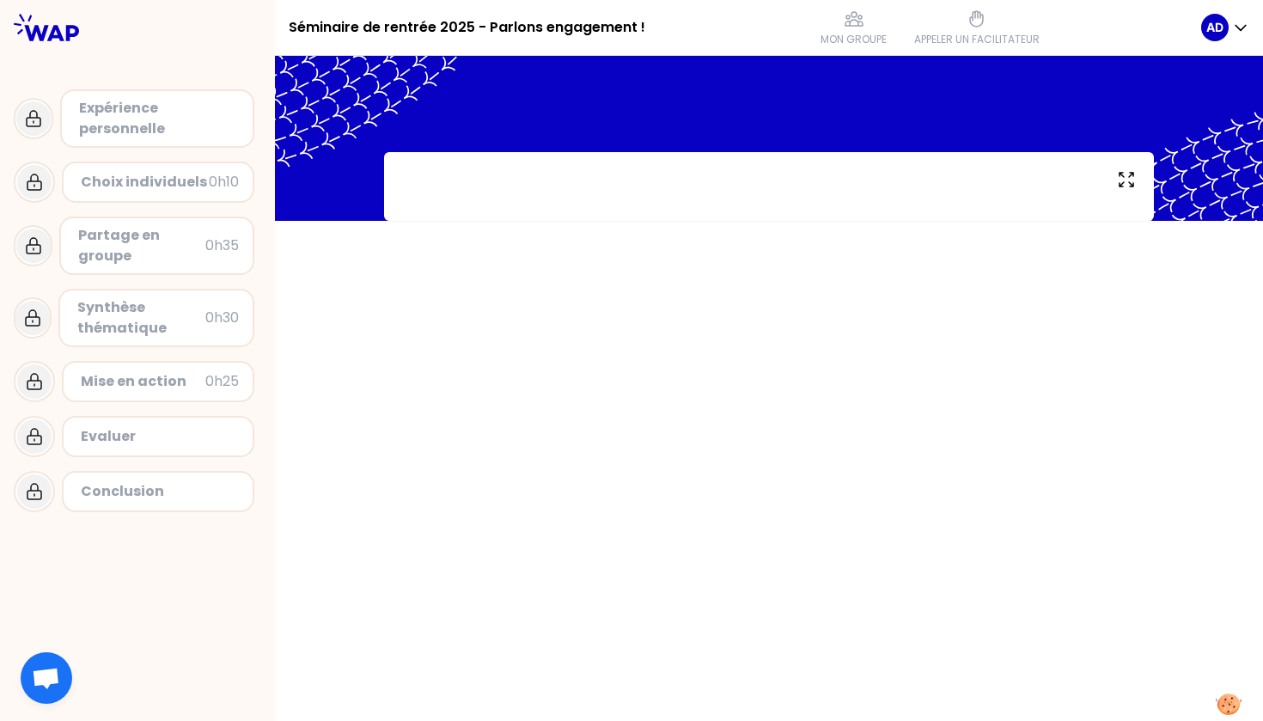
click at [432, 454] on div at bounding box center [769, 388] width 988 height 665
click at [34, 687] on span "Ouvrir le chat" at bounding box center [46, 680] width 28 height 24
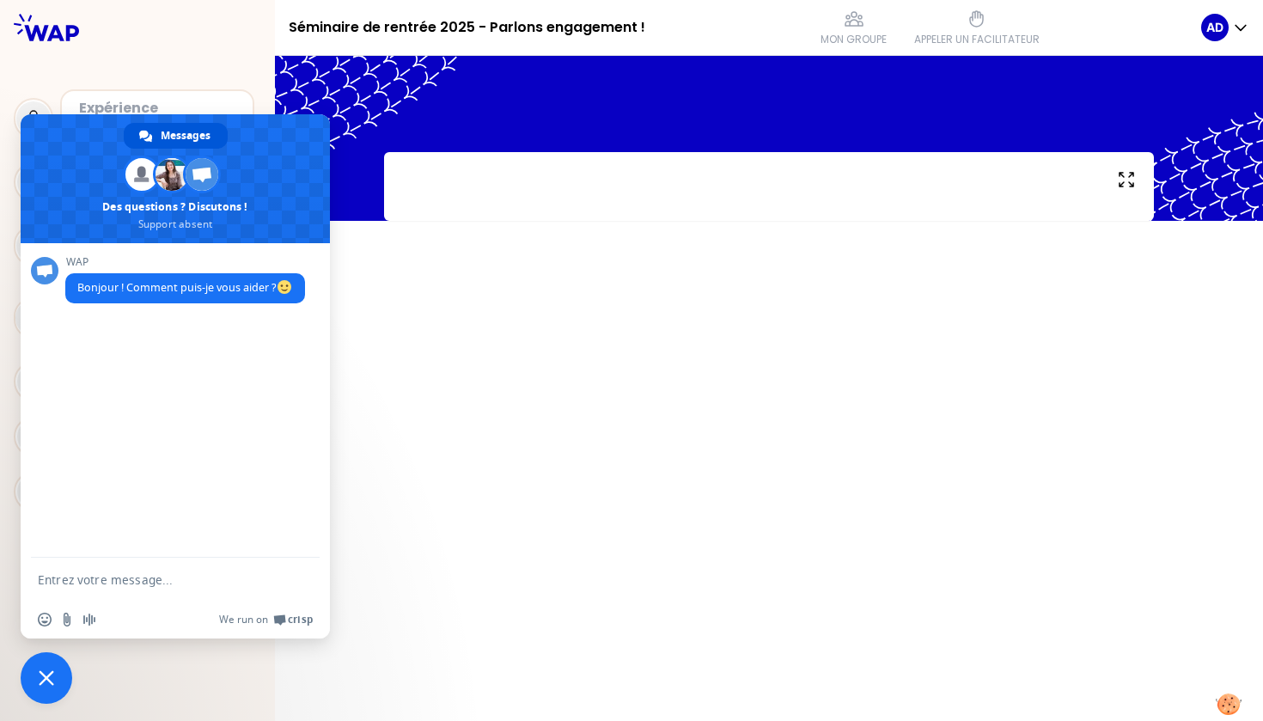
click at [473, 312] on div at bounding box center [769, 388] width 988 height 665
click at [506, 506] on div at bounding box center [769, 388] width 988 height 665
click at [553, 483] on div at bounding box center [769, 388] width 988 height 665
click at [47, 669] on span "Fermer le chat" at bounding box center [47, 678] width 52 height 52
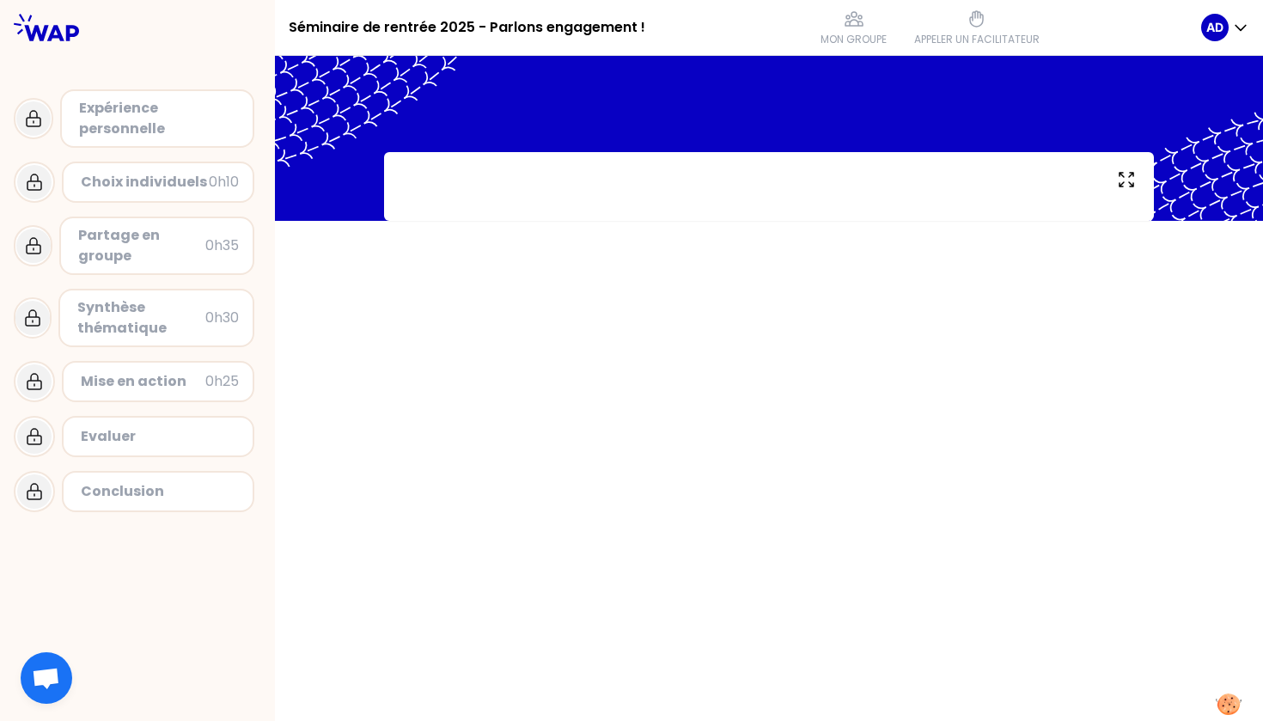
click at [153, 108] on div "Expérience personnelle" at bounding box center [159, 118] width 160 height 41
click at [522, 169] on div at bounding box center [769, 186] width 770 height 69
